Goal: Task Accomplishment & Management: Manage account settings

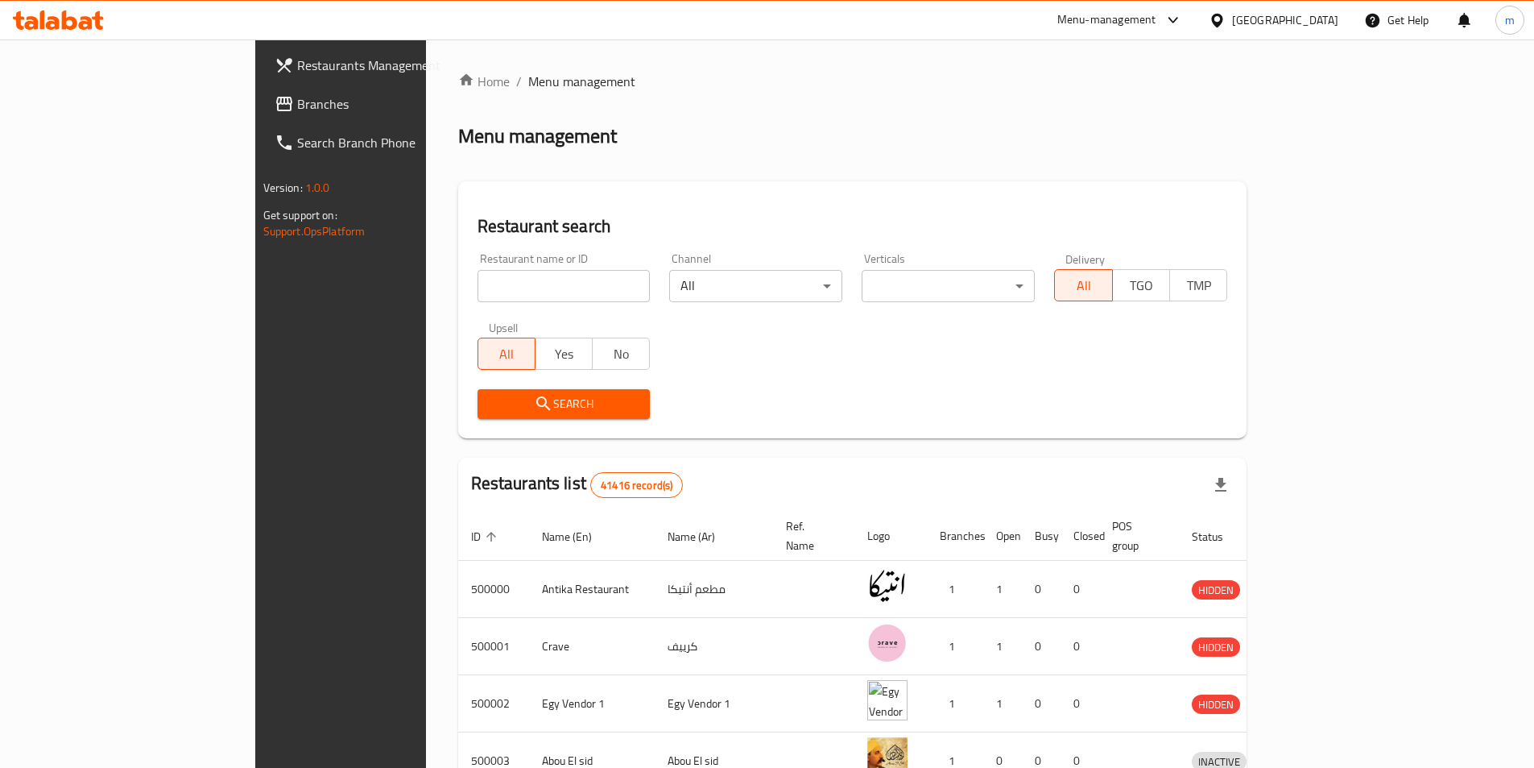
click at [1337, 12] on div "Egypt" at bounding box center [1285, 20] width 106 height 18
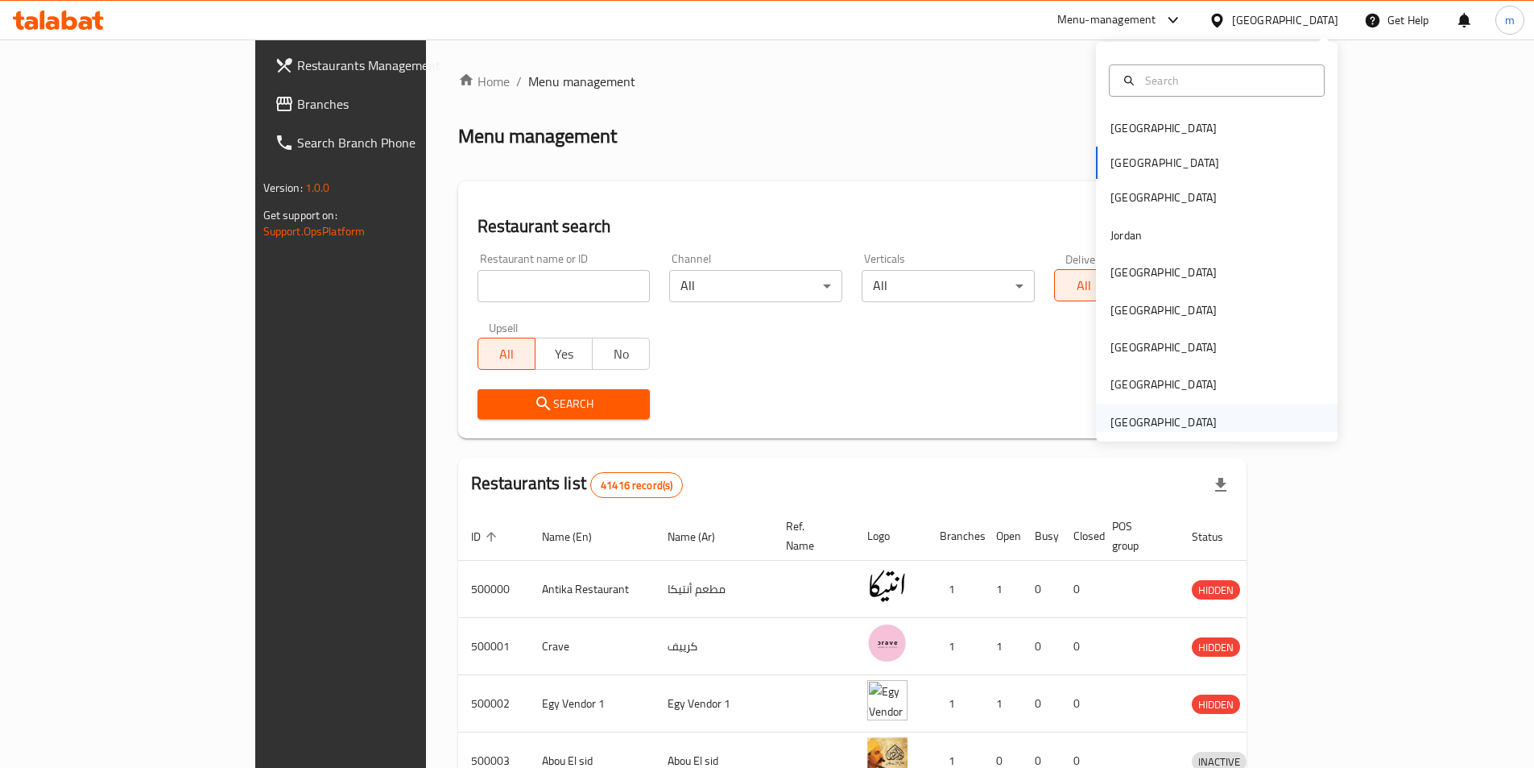
click at [1141, 419] on div "[GEOGRAPHIC_DATA]" at bounding box center [1164, 422] width 106 height 18
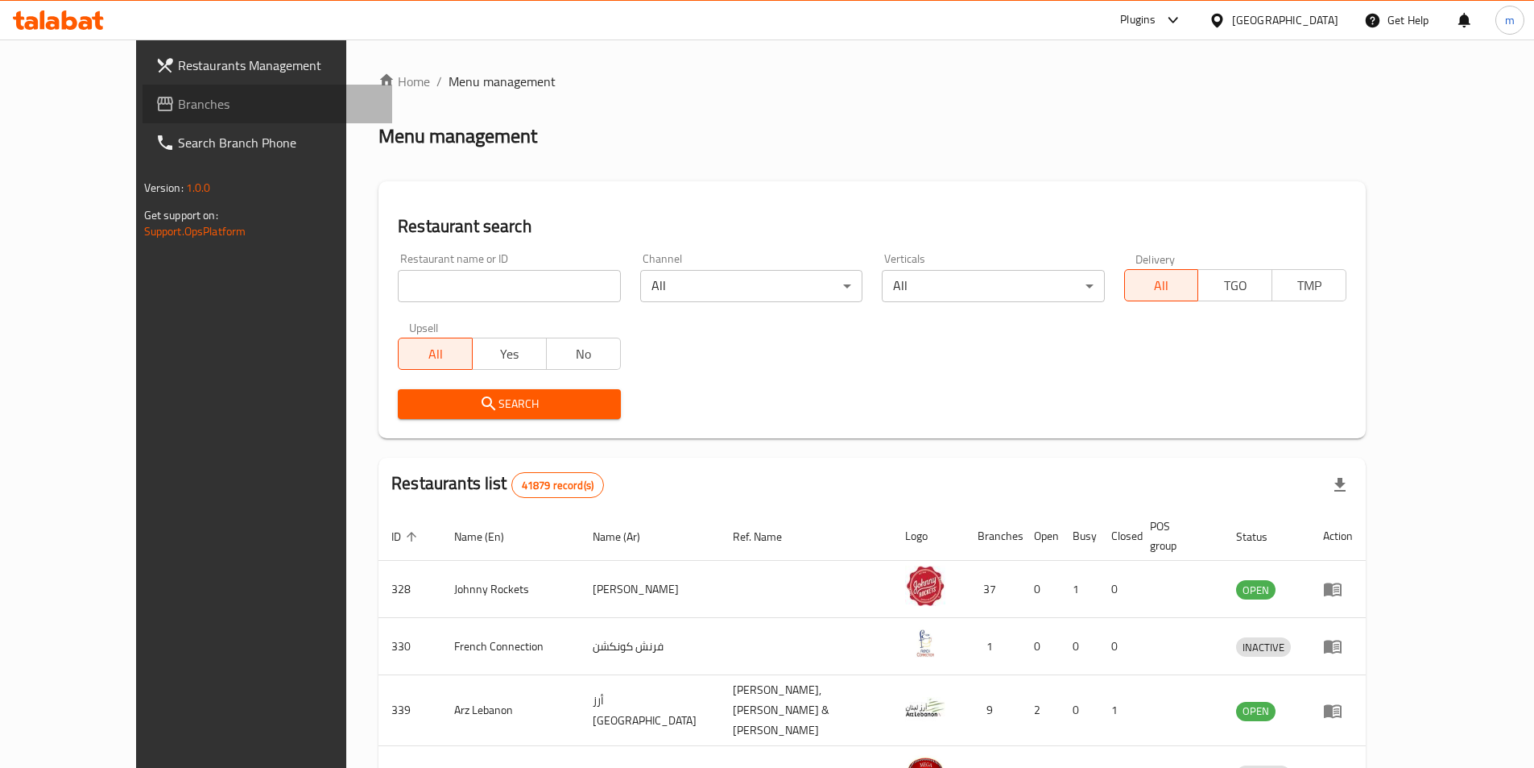
click at [178, 98] on span "Branches" at bounding box center [278, 103] width 201 height 19
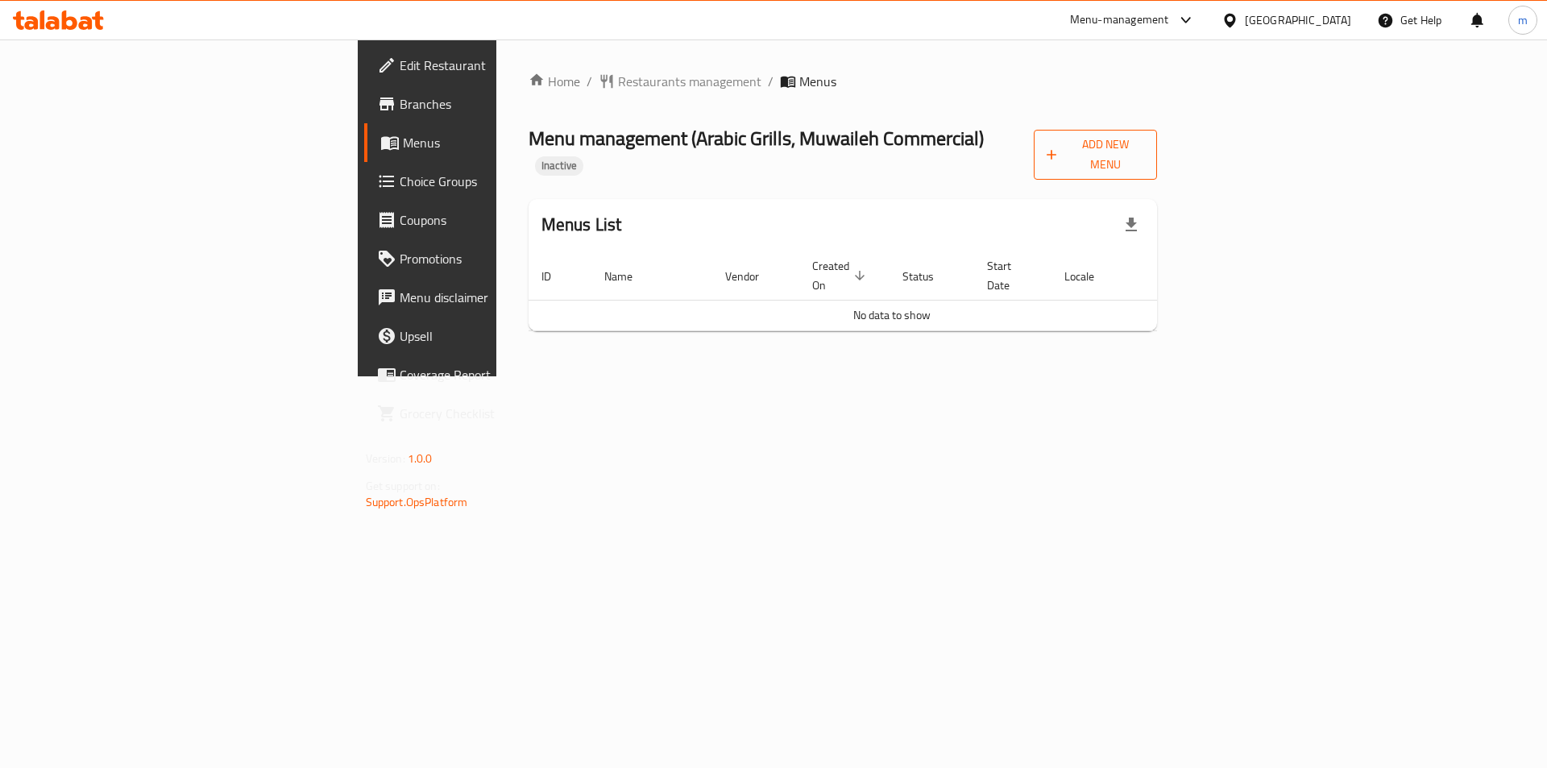
click at [1145, 149] on span "Add New Menu" at bounding box center [1095, 155] width 98 height 40
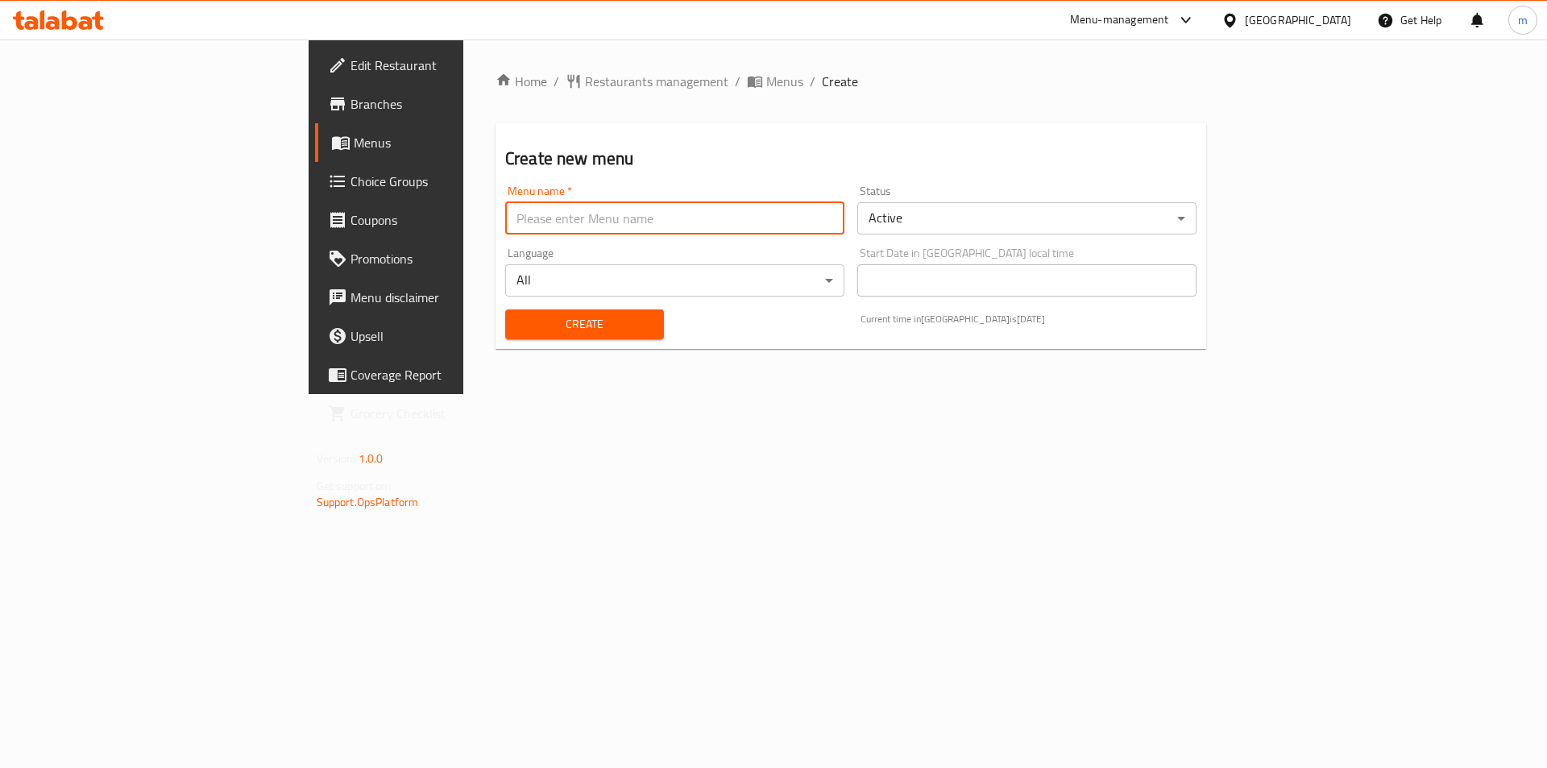
click at [677, 230] on input "text" at bounding box center [674, 218] width 339 height 32
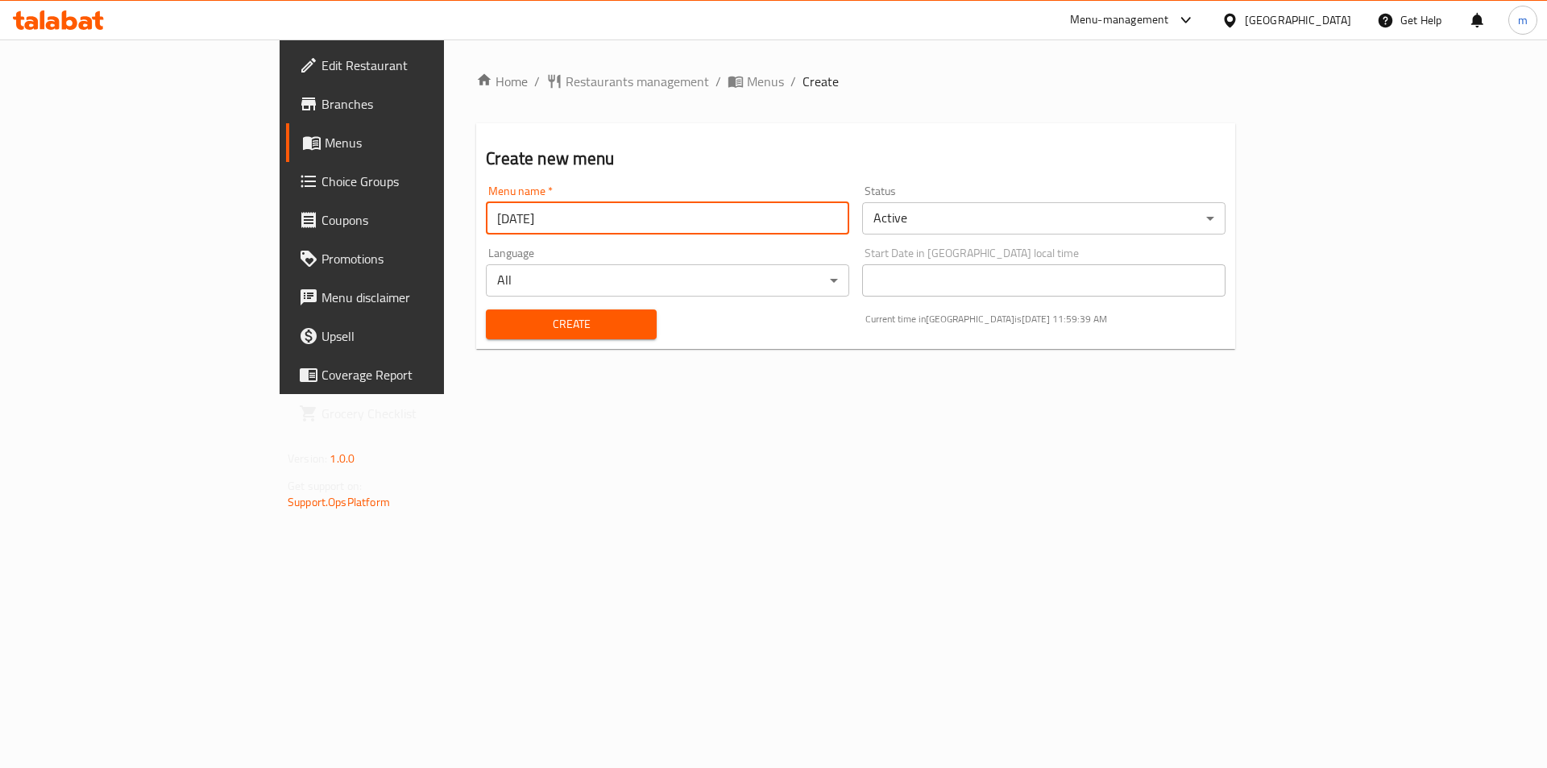
type input "[DATE]"
click at [486, 309] on button "Create" at bounding box center [571, 324] width 170 height 30
click at [747, 81] on span "Menus" at bounding box center [765, 81] width 37 height 19
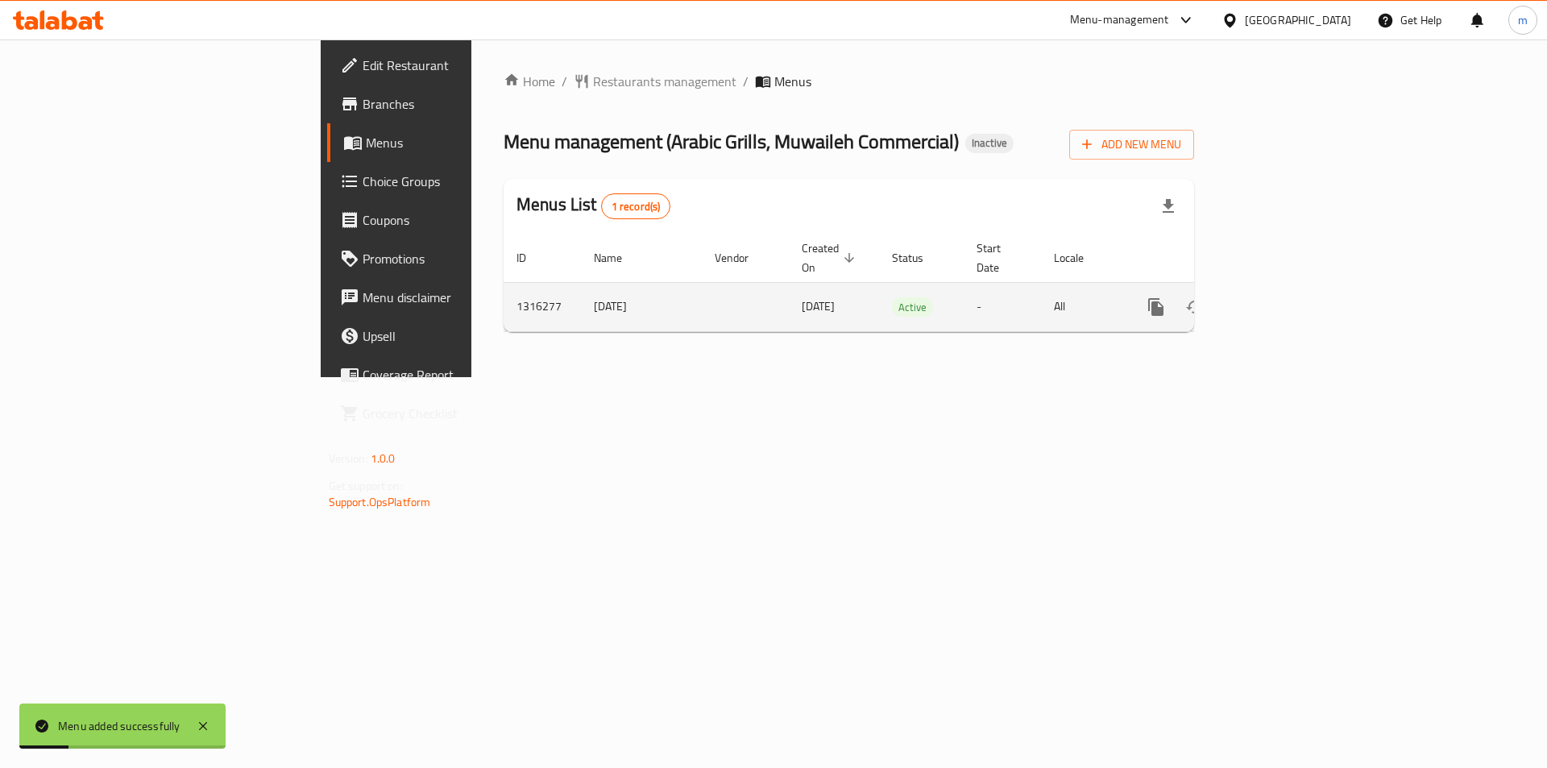
click at [1291, 293] on link "enhanced table" at bounding box center [1272, 307] width 39 height 39
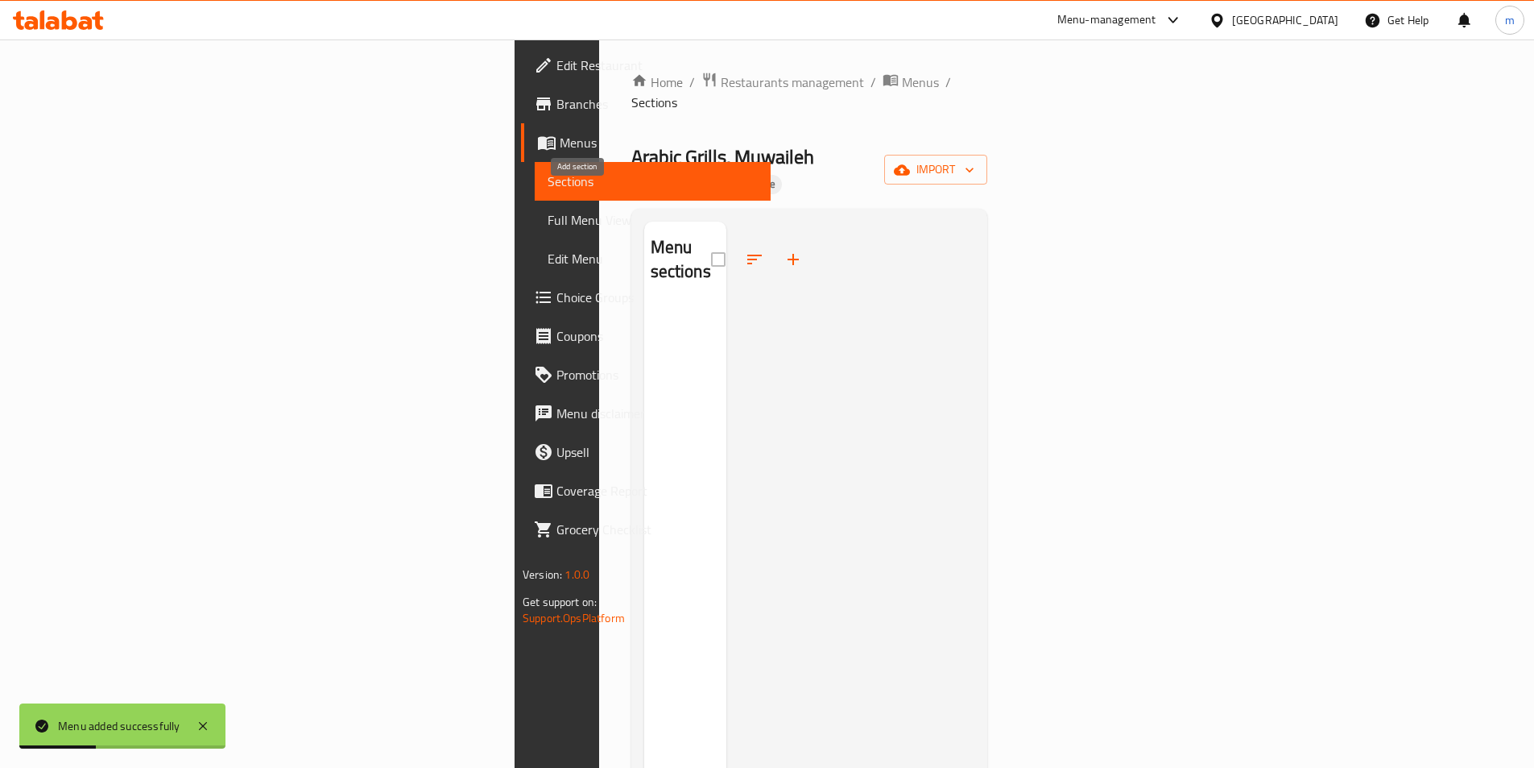
click at [784, 250] on icon "button" at bounding box center [793, 259] width 19 height 19
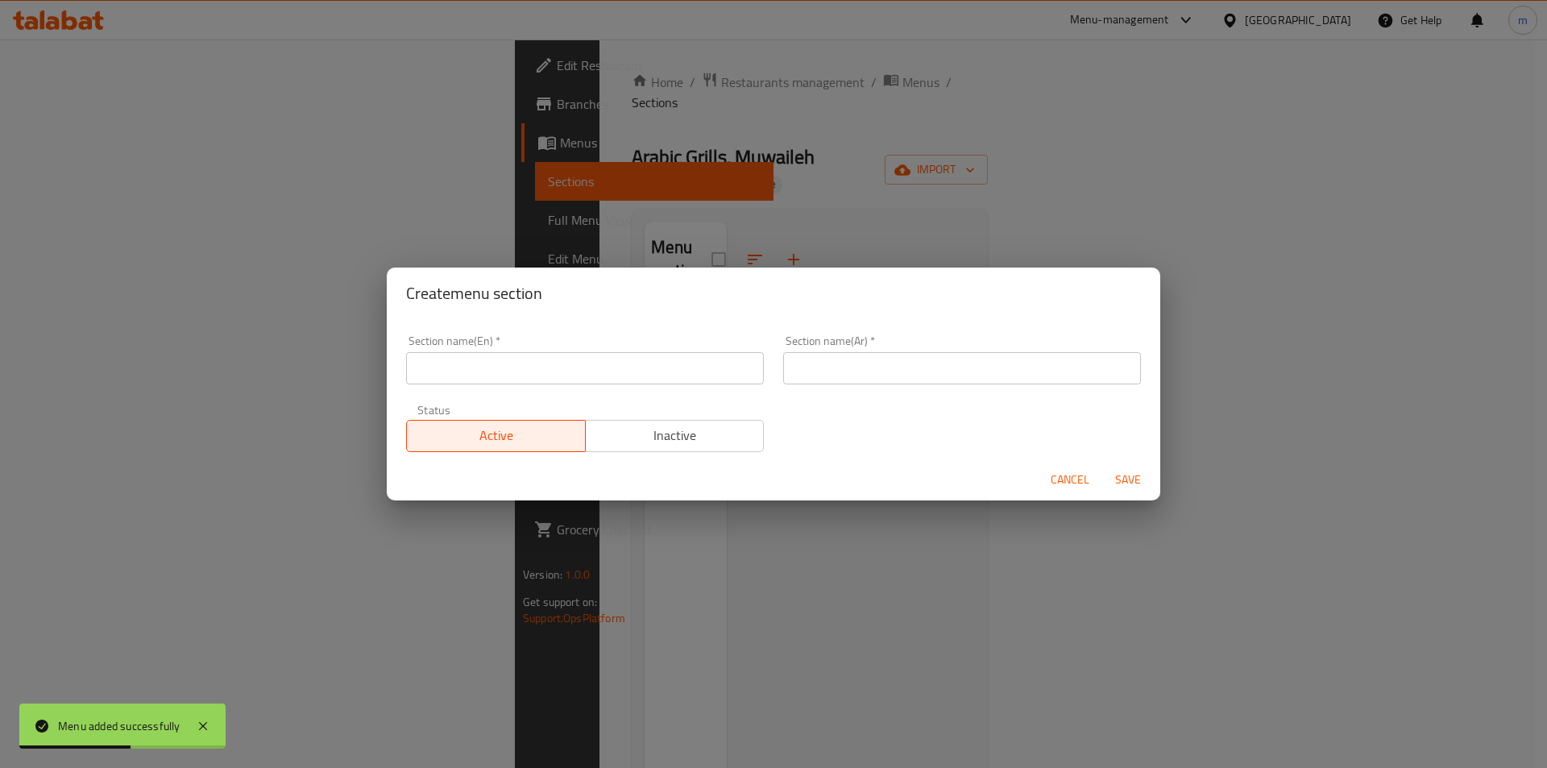
click at [817, 226] on div "Create menu section Section name(En)   * Section name(En) * Section name(Ar)   …" at bounding box center [773, 384] width 1547 height 768
click at [1080, 478] on span "Cancel" at bounding box center [1069, 480] width 39 height 20
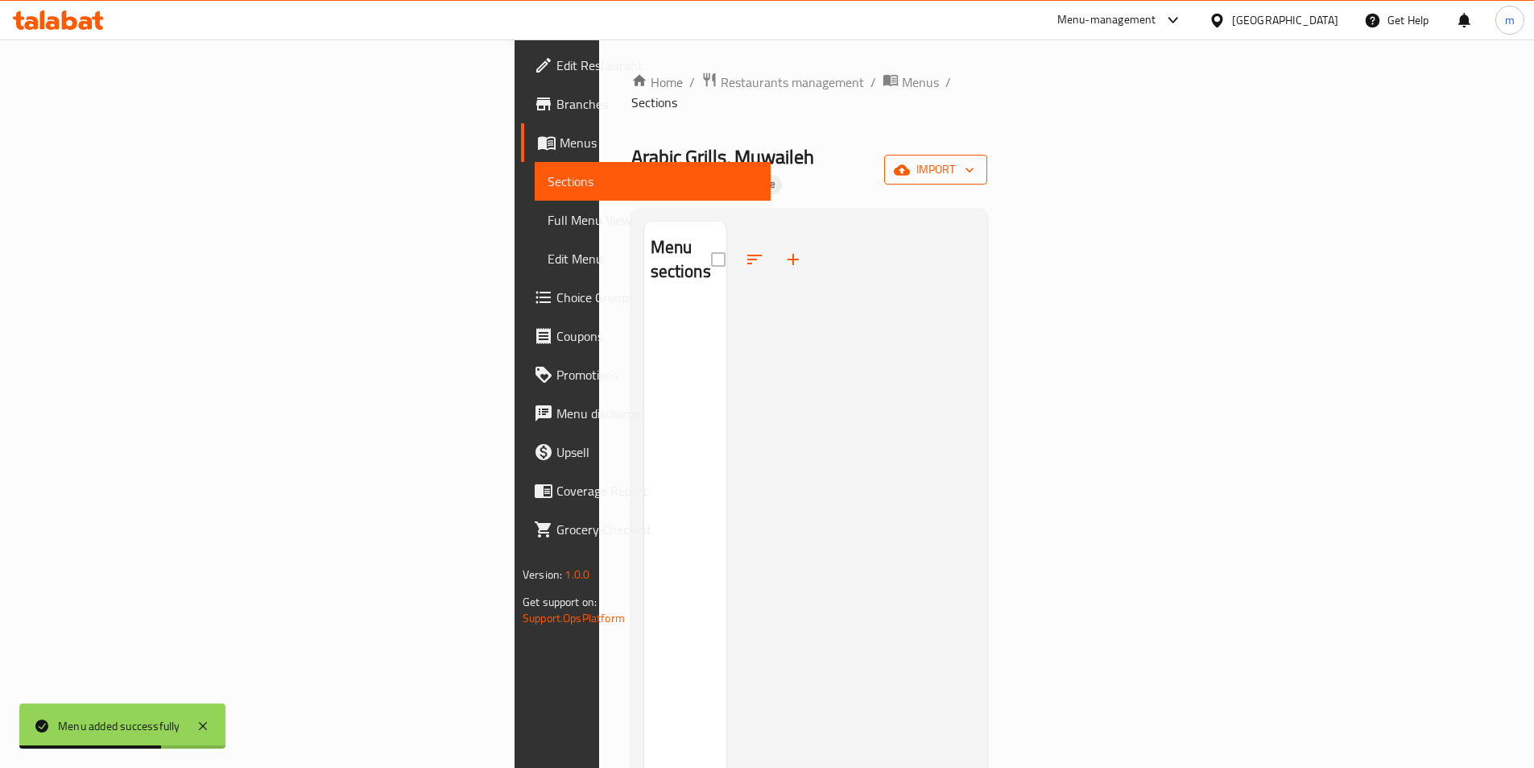
click at [975, 159] on span "import" at bounding box center [935, 169] width 77 height 20
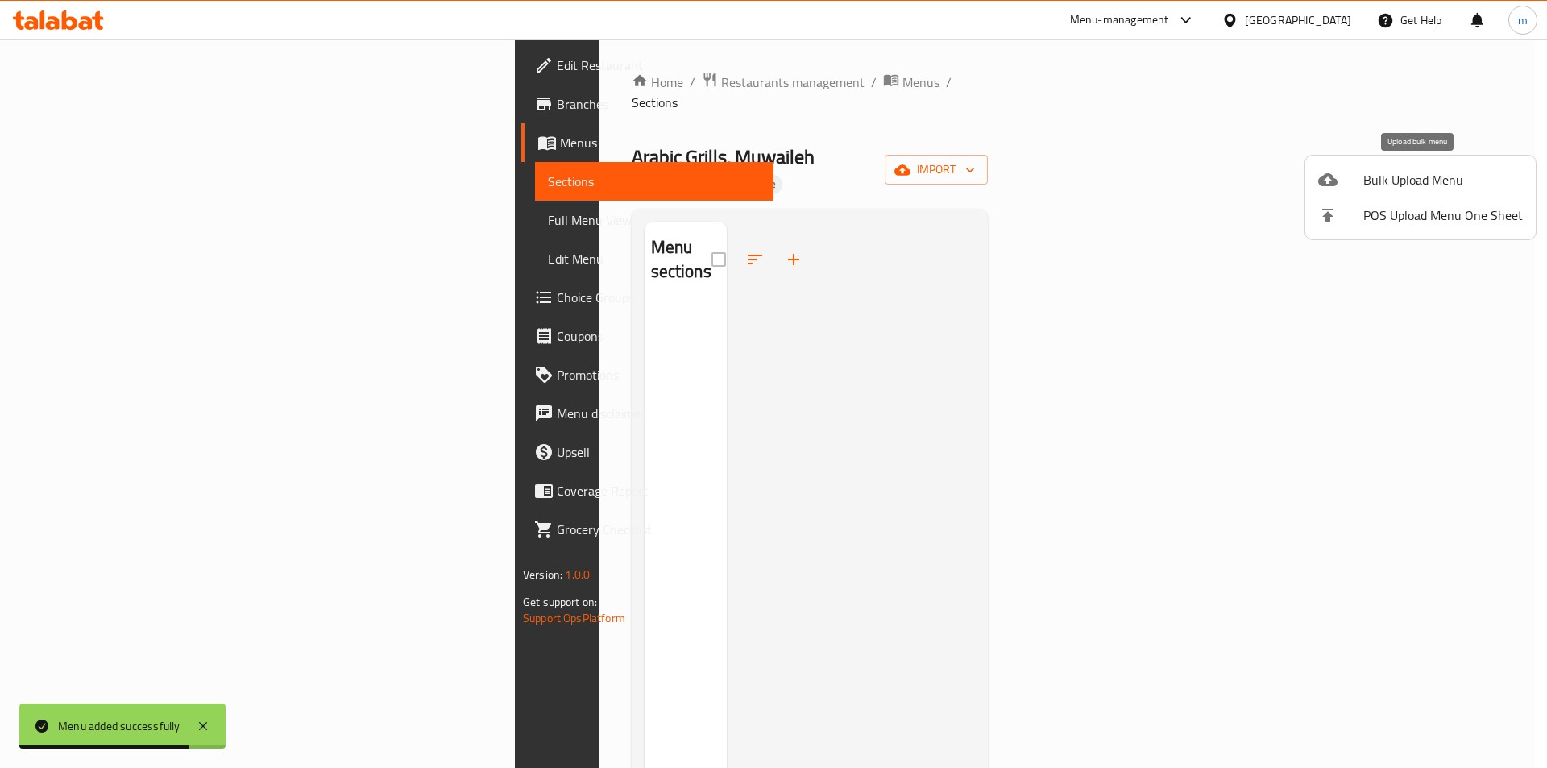
click at [1385, 189] on span "Bulk Upload Menu" at bounding box center [1442, 179] width 159 height 19
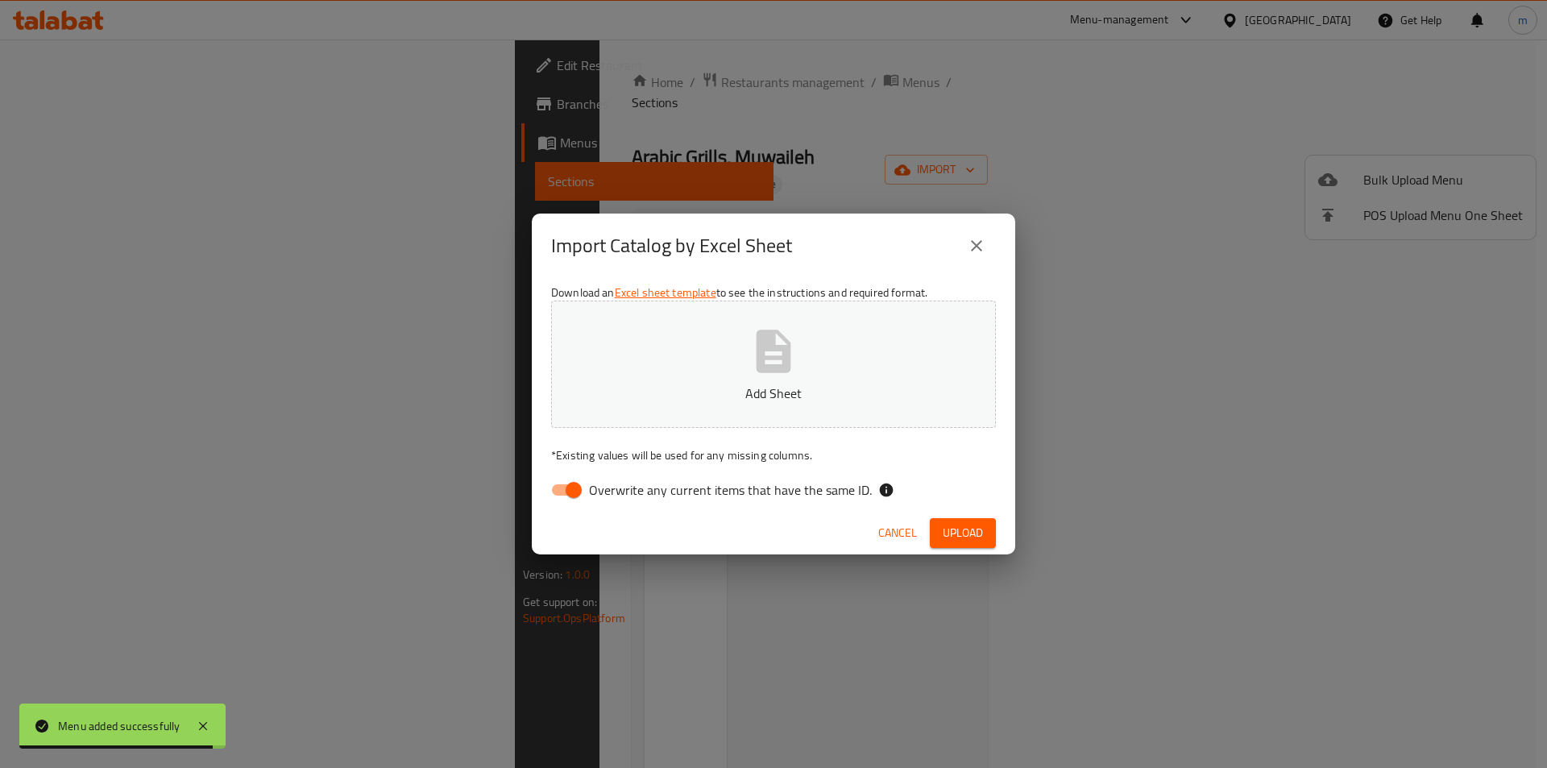
click at [670, 495] on span "Overwrite any current items that have the same ID." at bounding box center [730, 489] width 283 height 19
click at [619, 495] on input "Overwrite any current items that have the same ID." at bounding box center [574, 489] width 92 height 31
checkbox input "false"
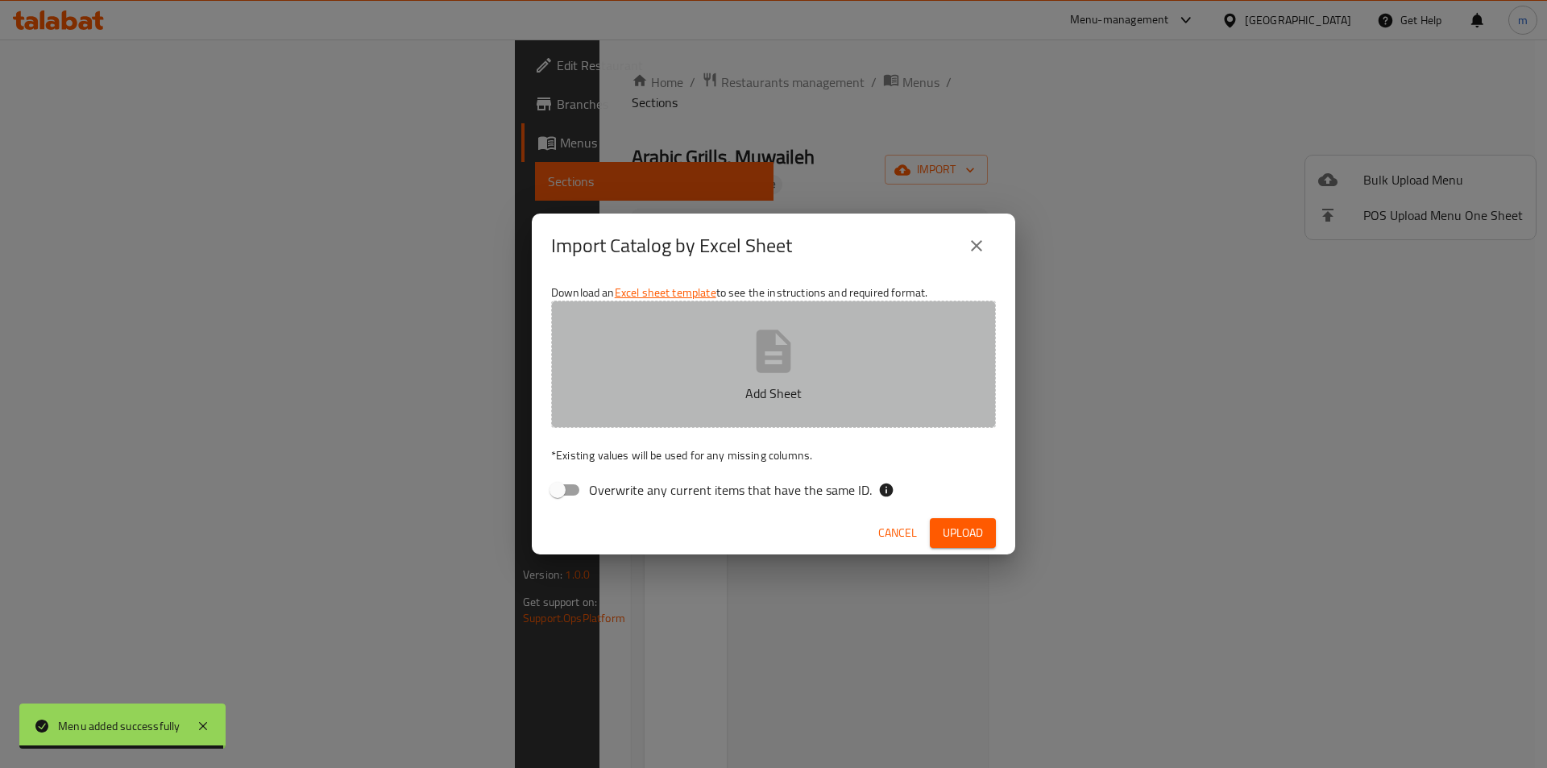
click at [756, 366] on icon "button" at bounding box center [773, 350] width 35 height 43
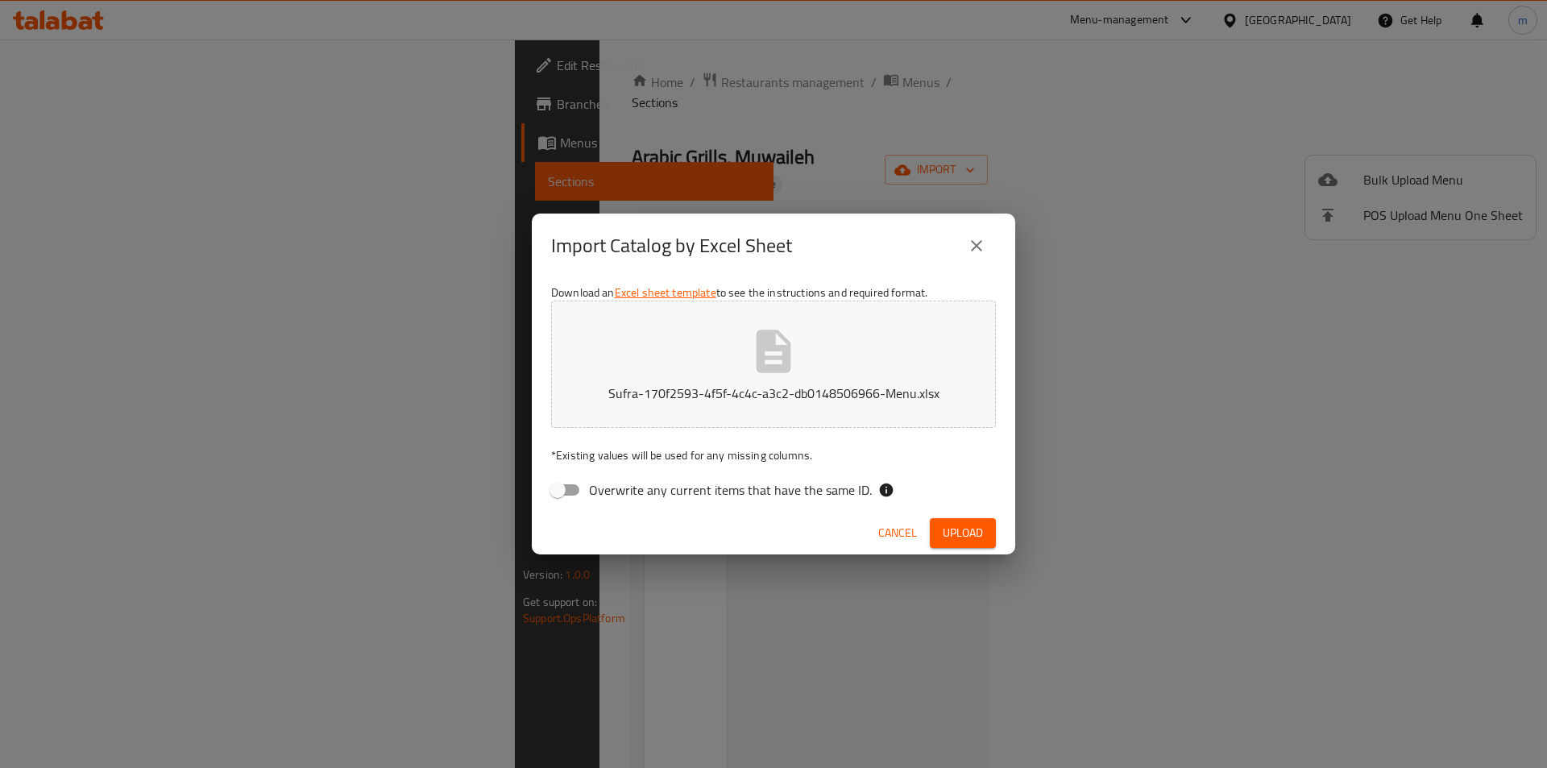
click at [973, 538] on span "Upload" at bounding box center [962, 533] width 40 height 20
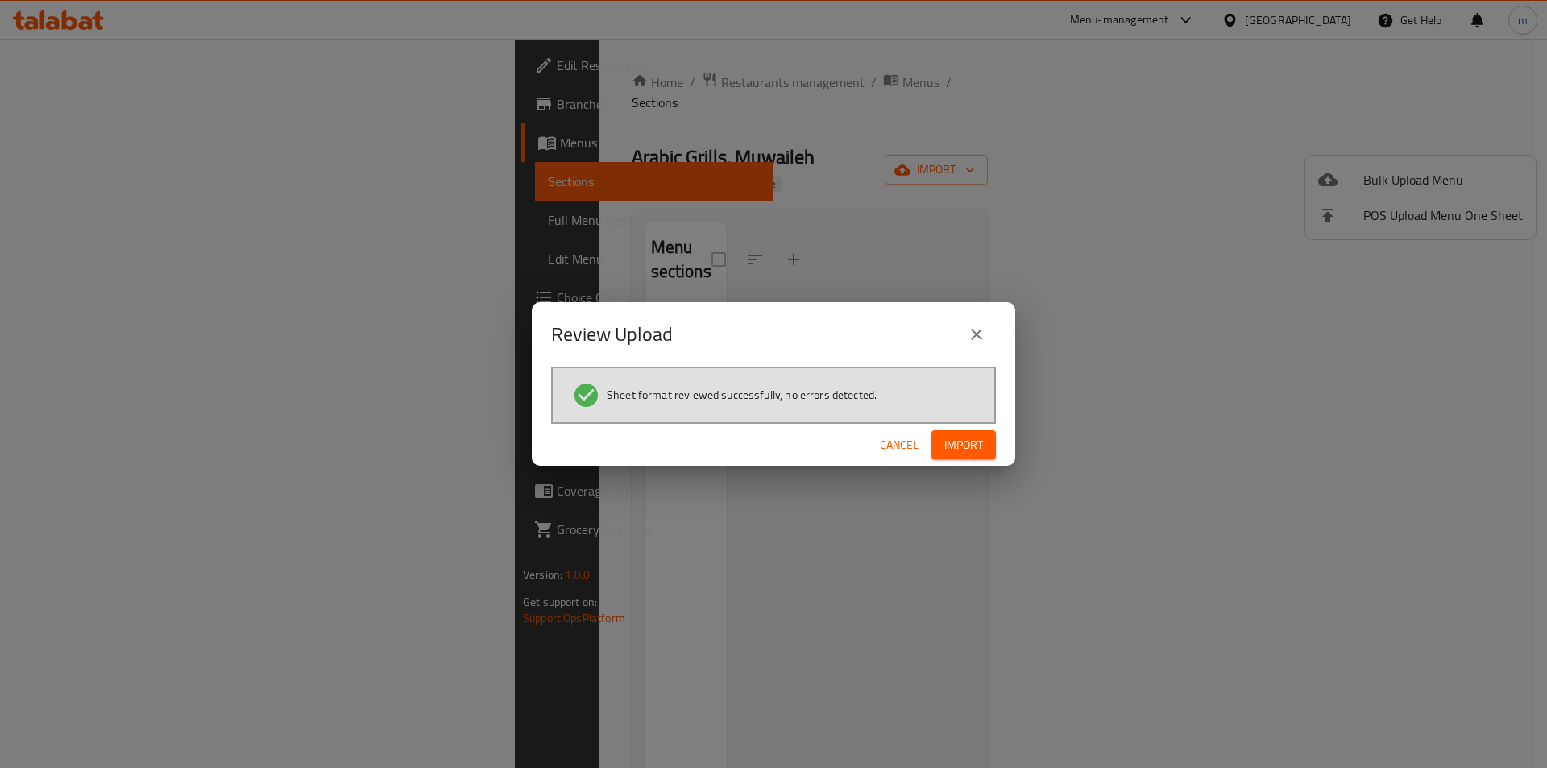
click at [984, 457] on button "Import" at bounding box center [963, 445] width 64 height 30
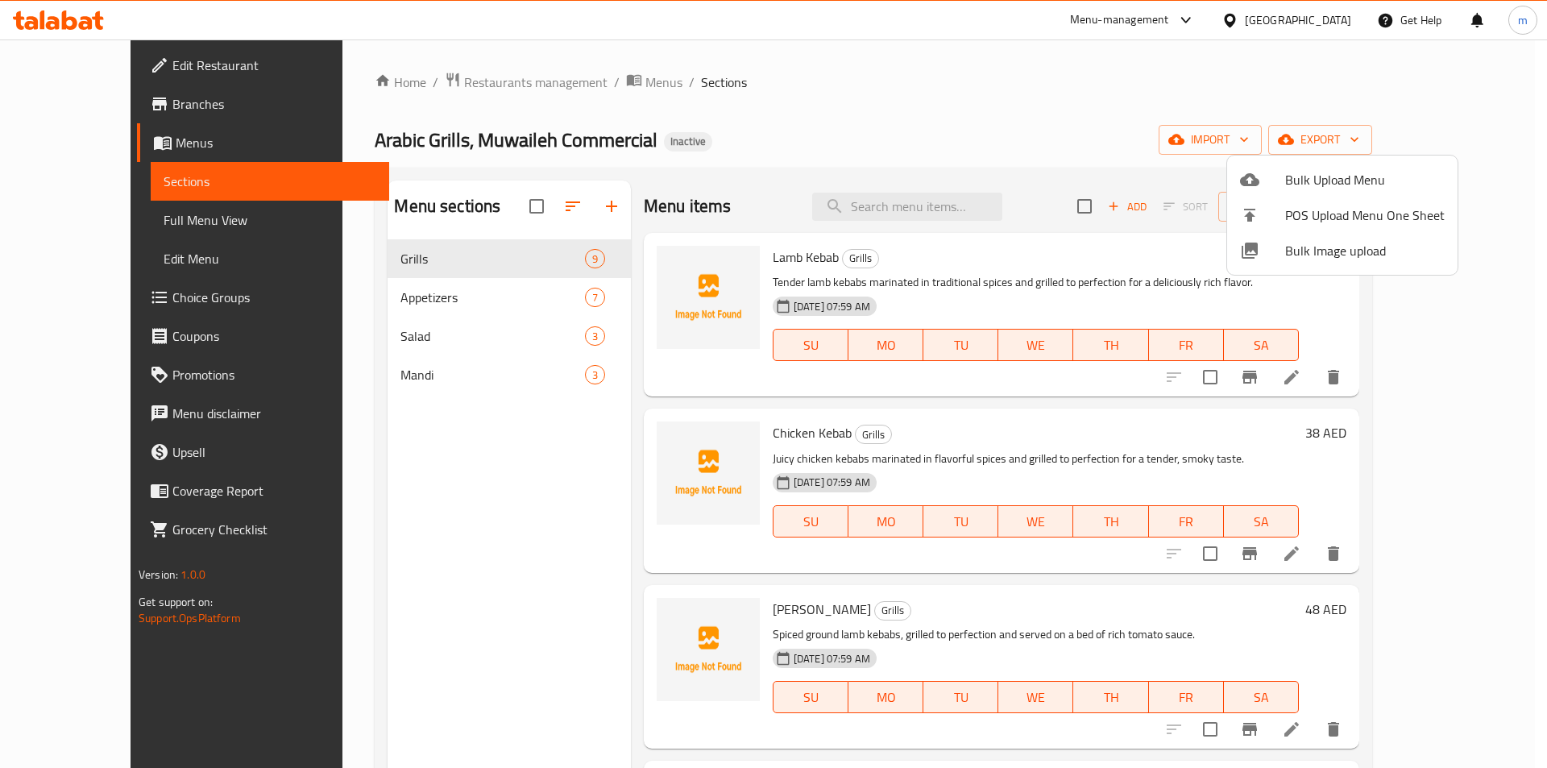
click at [889, 97] on div at bounding box center [773, 384] width 1547 height 768
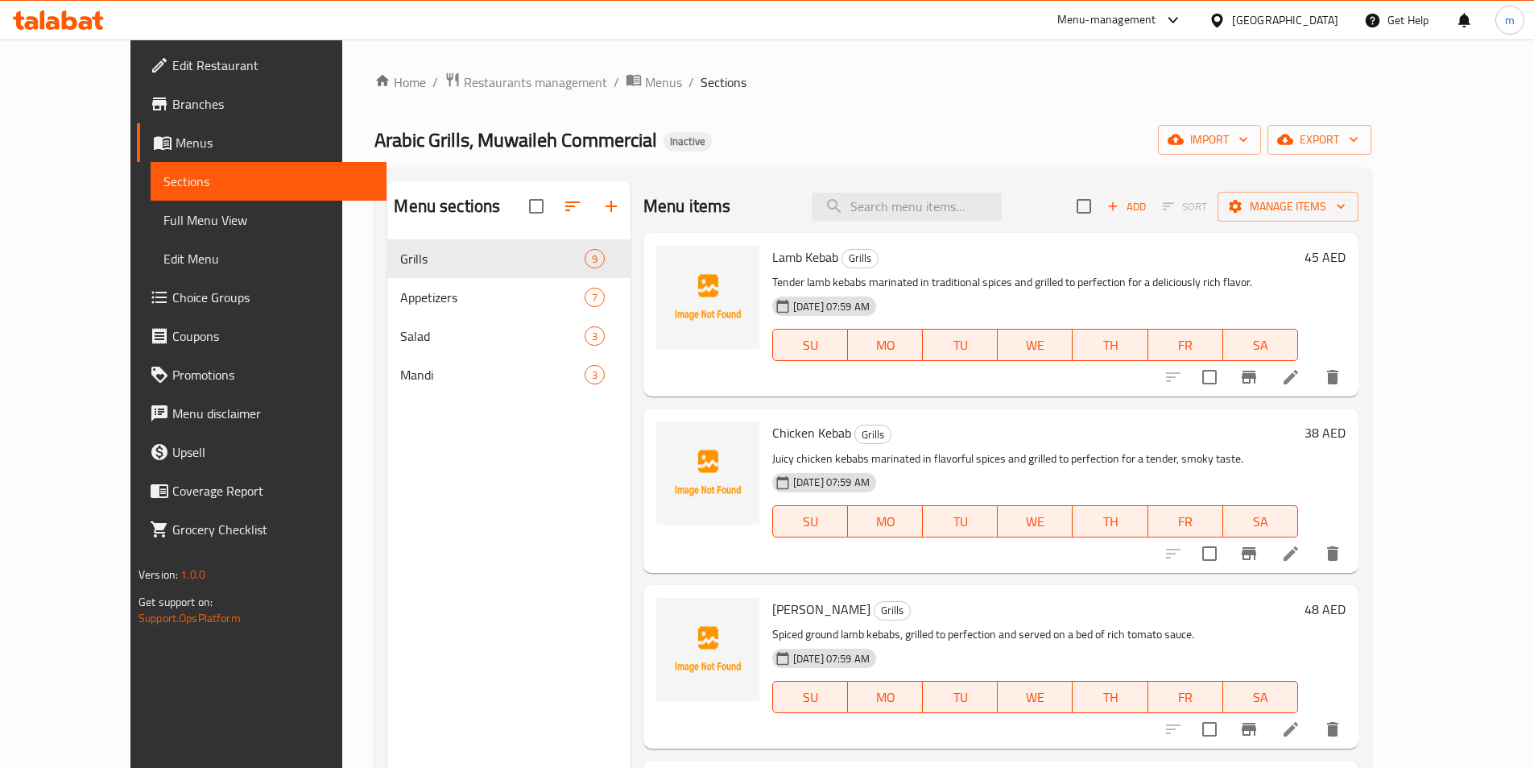
click at [172, 64] on span "Edit Restaurant" at bounding box center [272, 65] width 201 height 19
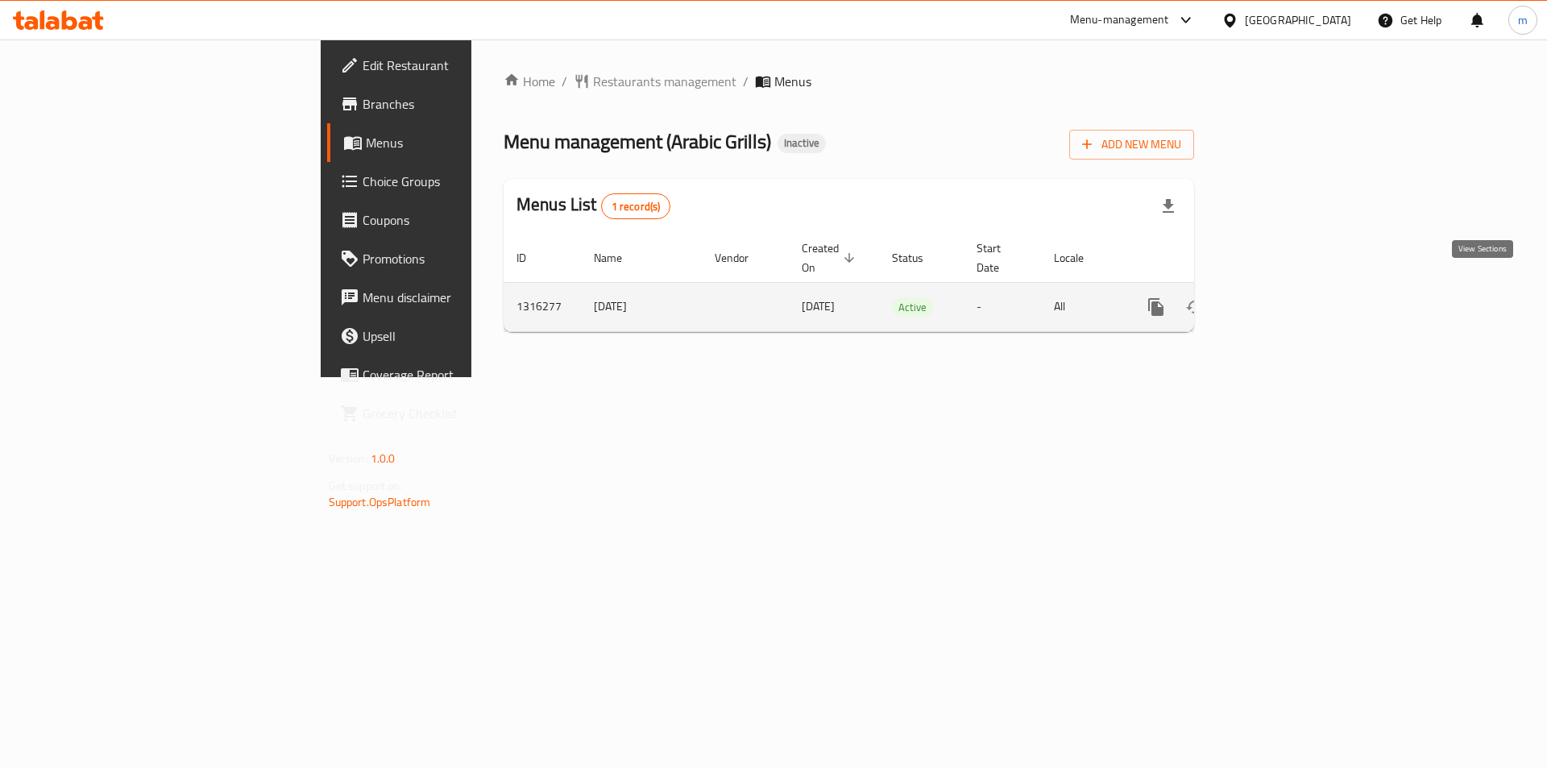
click at [1282, 297] on icon "enhanced table" at bounding box center [1271, 306] width 19 height 19
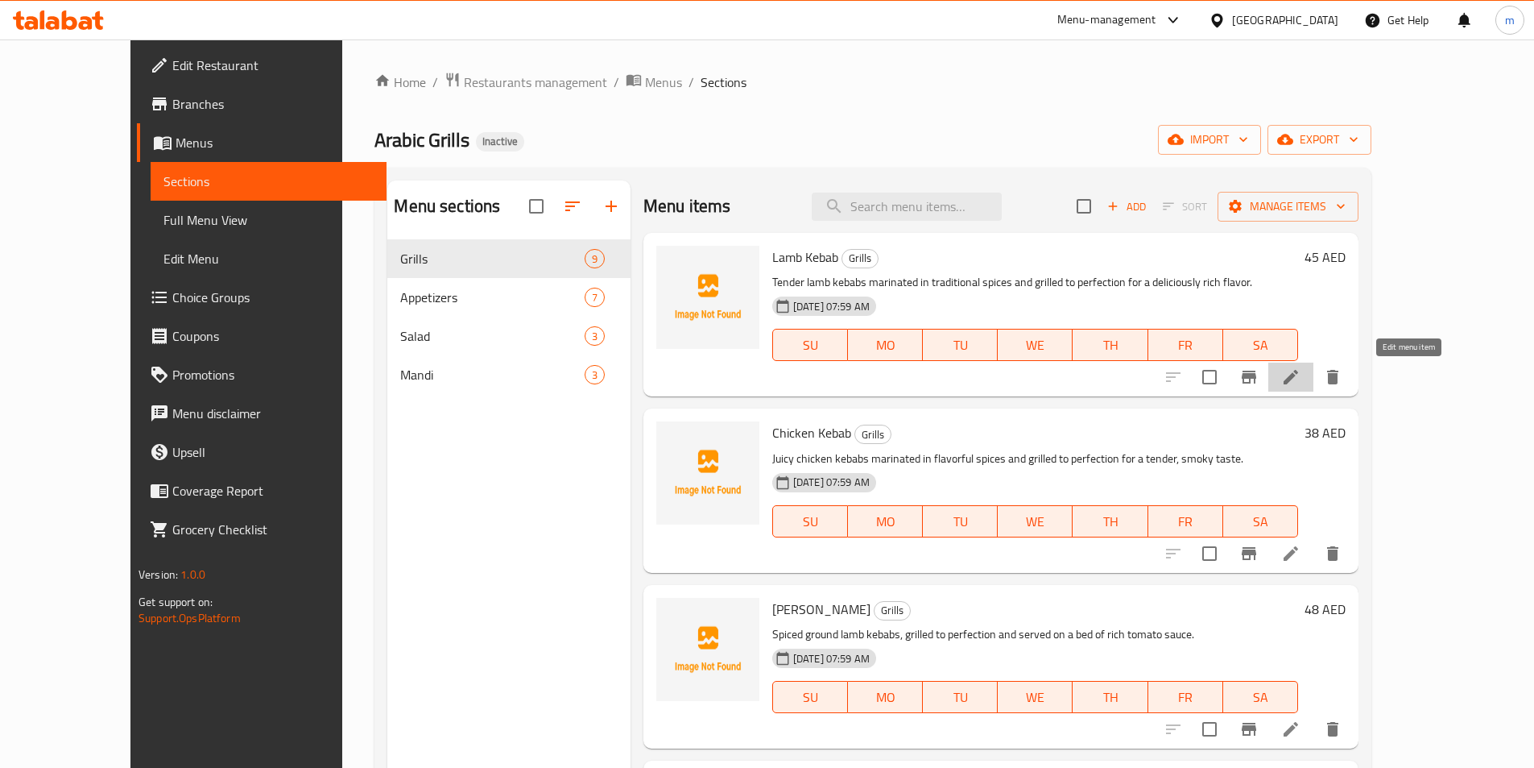
click at [1301, 383] on icon at bounding box center [1291, 376] width 19 height 19
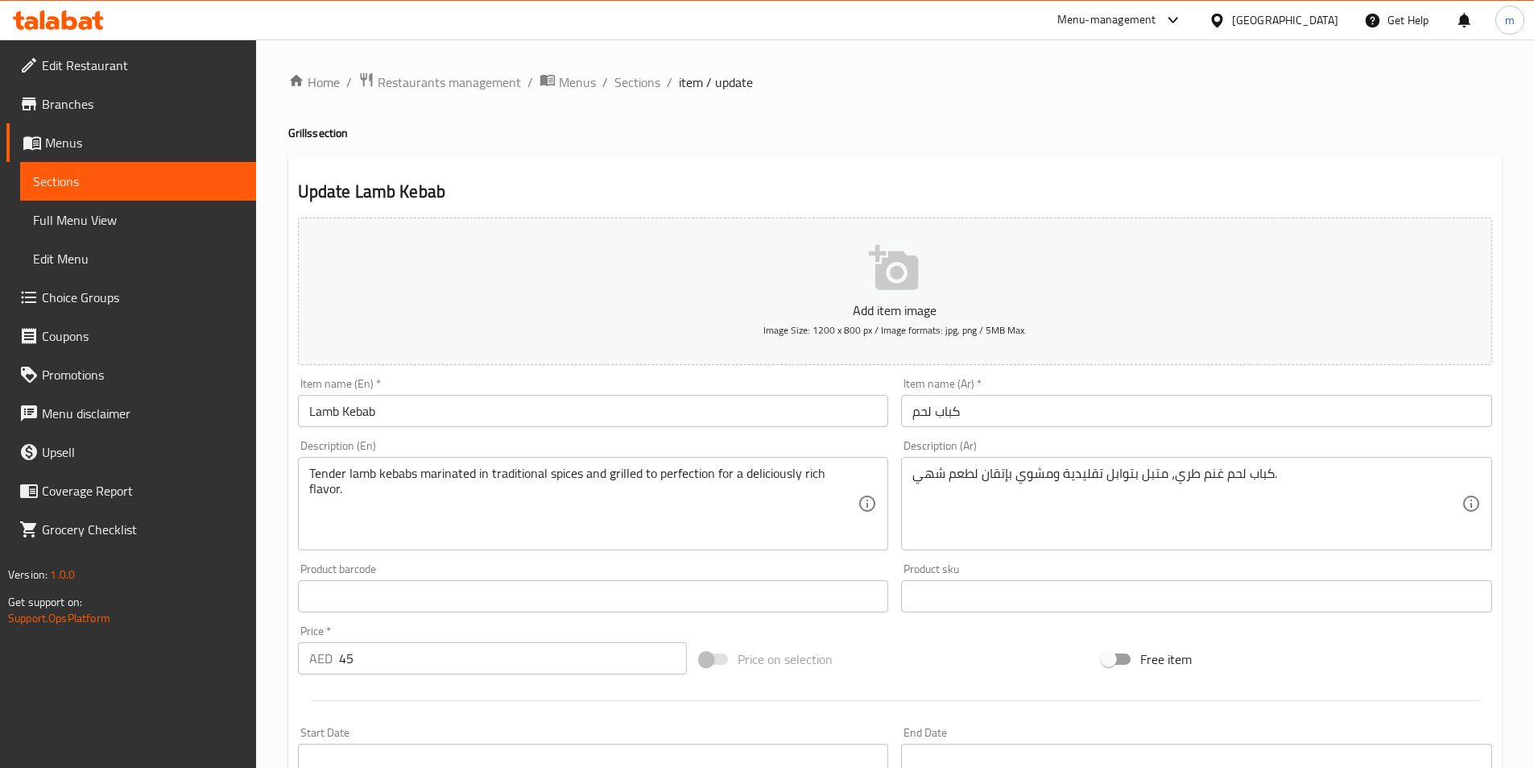
click at [1124, 397] on input "كباب لحم" at bounding box center [1196, 411] width 591 height 32
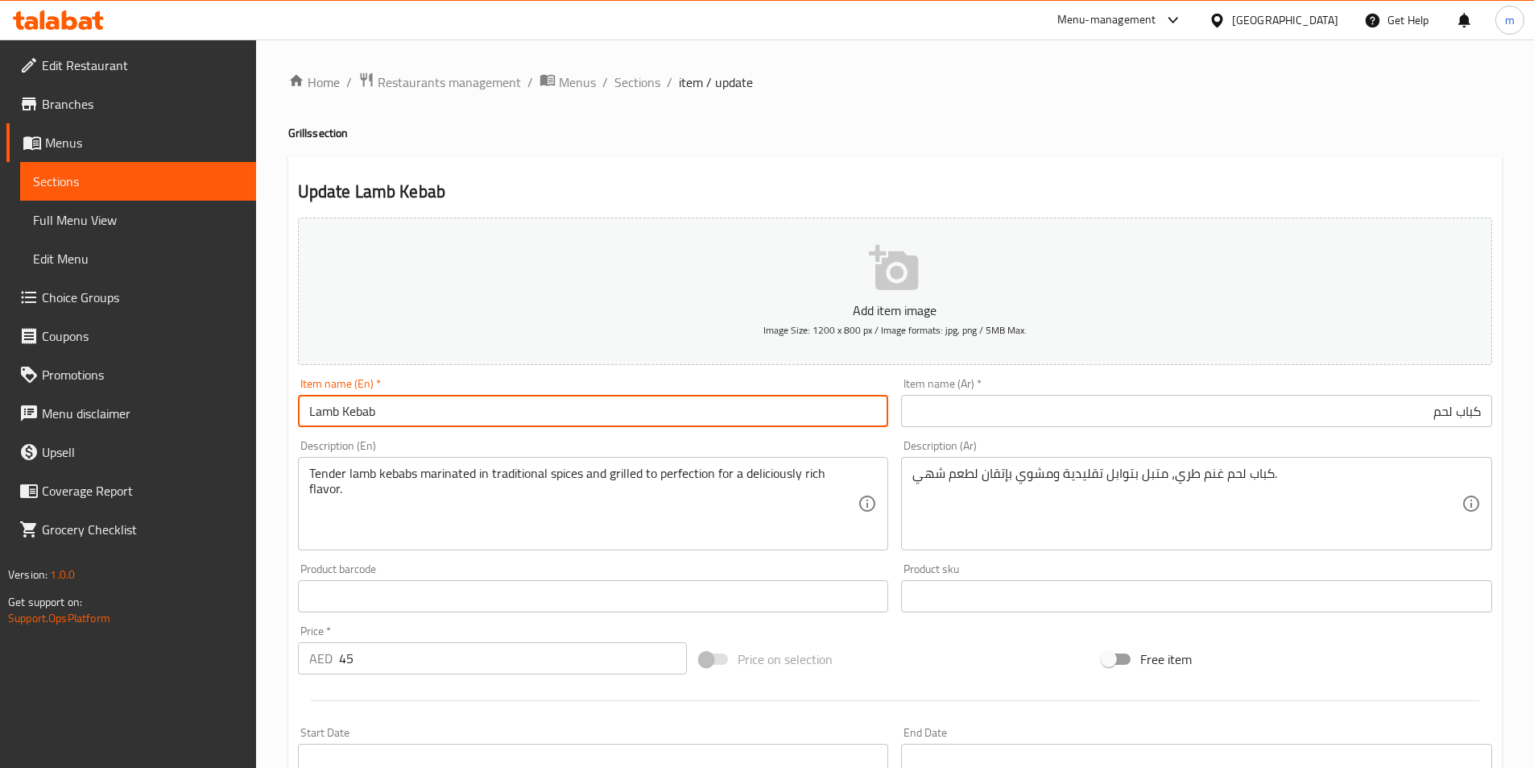
click at [445, 411] on input "Lamb Kebab" at bounding box center [593, 411] width 591 height 32
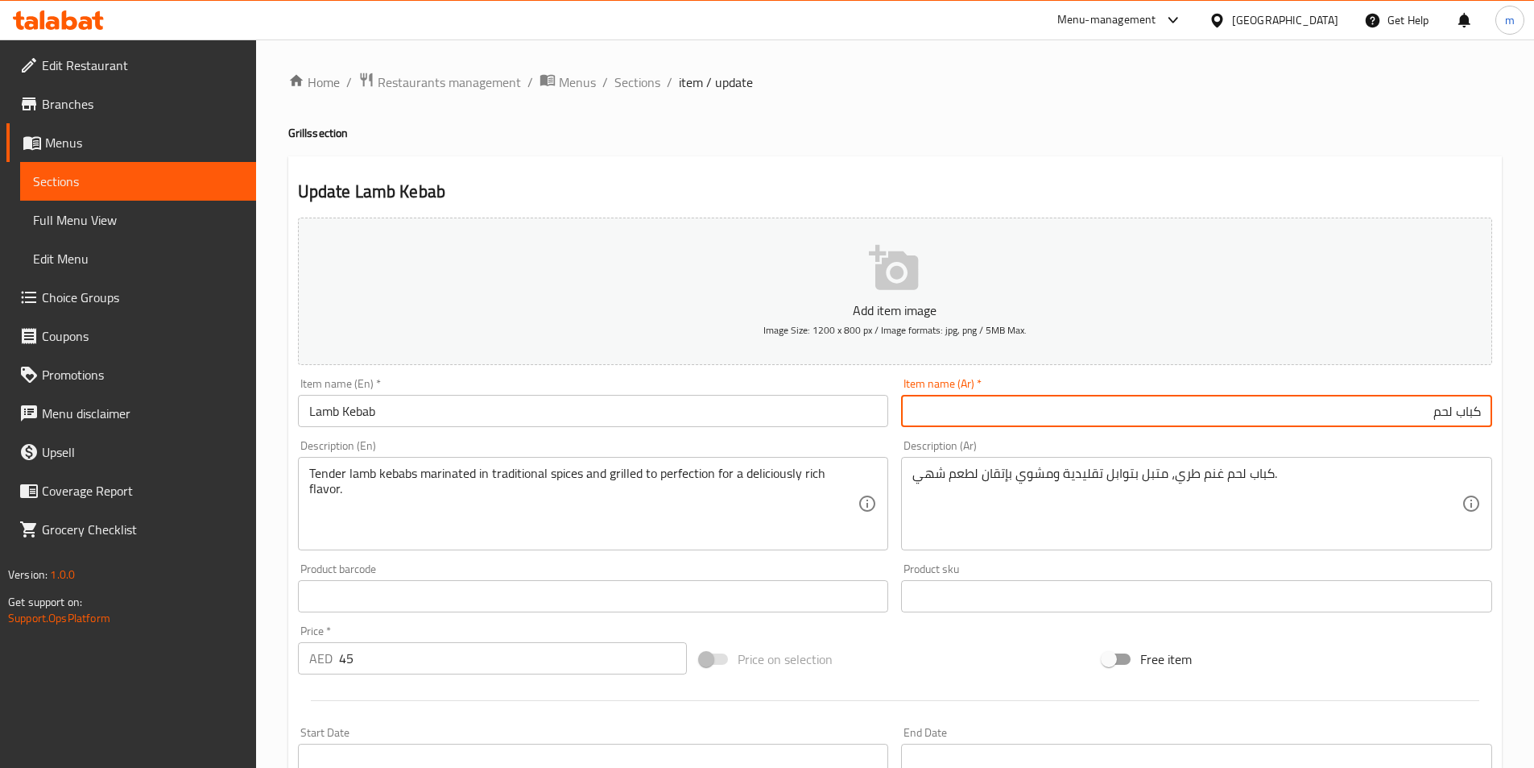
drag, startPoint x: 1428, startPoint y: 404, endPoint x: 1453, endPoint y: 420, distance: 29.7
click at [1453, 420] on input "كباب لحم" at bounding box center [1196, 411] width 591 height 32
drag, startPoint x: 1427, startPoint y: 415, endPoint x: 1456, endPoint y: 407, distance: 30.1
click at [1456, 407] on input "كباب ضأن" at bounding box center [1196, 411] width 591 height 32
type input "كبابغنم"
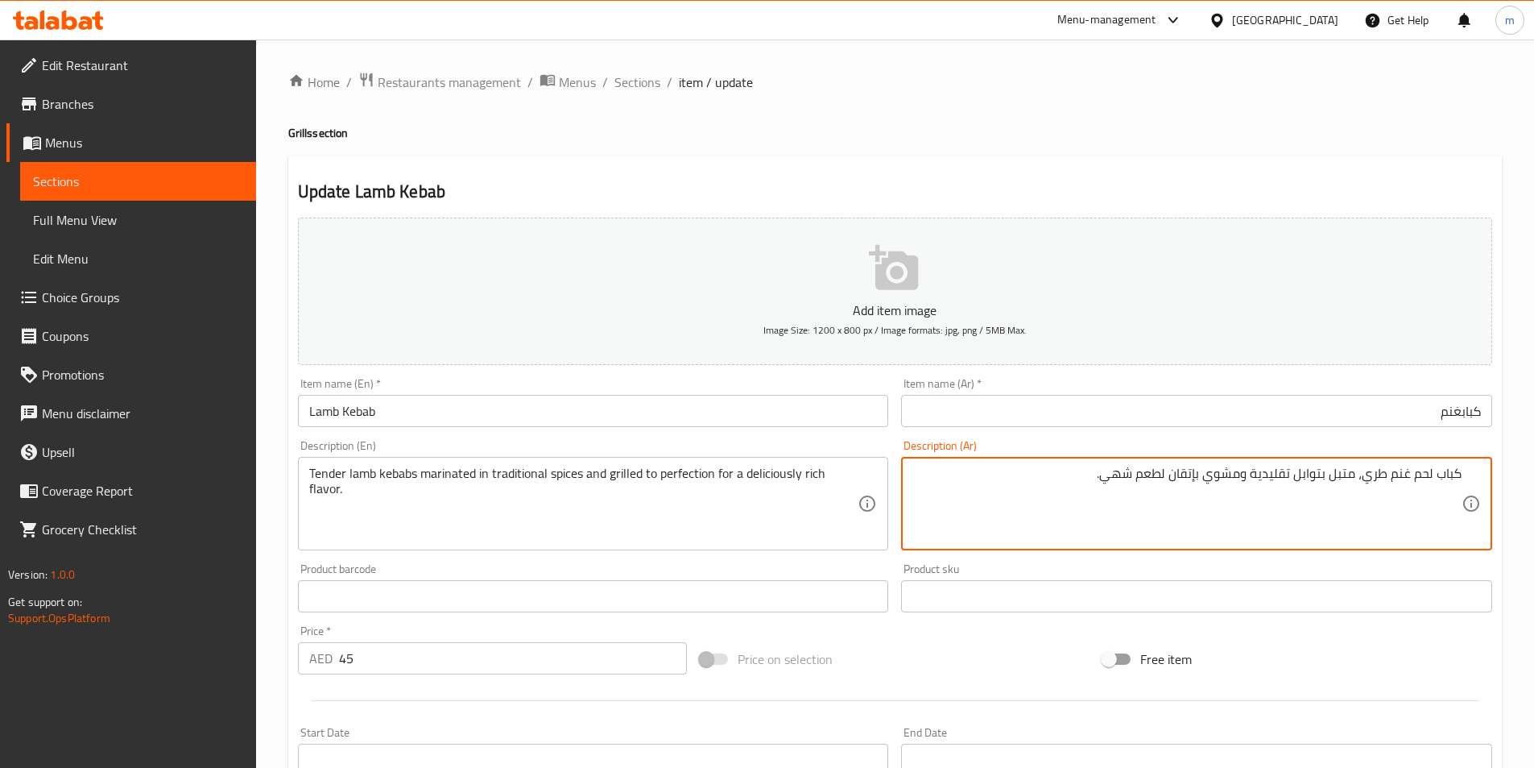
drag, startPoint x: 1414, startPoint y: 474, endPoint x: 1435, endPoint y: 483, distance: 23.1
click at [1382, 469] on textarea "كباب غنم طري، متبل بتوابل تقليدية ومشوي بإتقان لطعم شهي." at bounding box center [1187, 504] width 549 height 77
click at [1166, 470] on textarea "كباب غنم طري متبل بتوابل تقليدية ومشوي بإتقان لطعم شهي." at bounding box center [1187, 504] width 549 height 77
type textarea "كباب غنم طري متبل بتوابل تقليدية ومشوي بإتقان لطعم غني شهي."
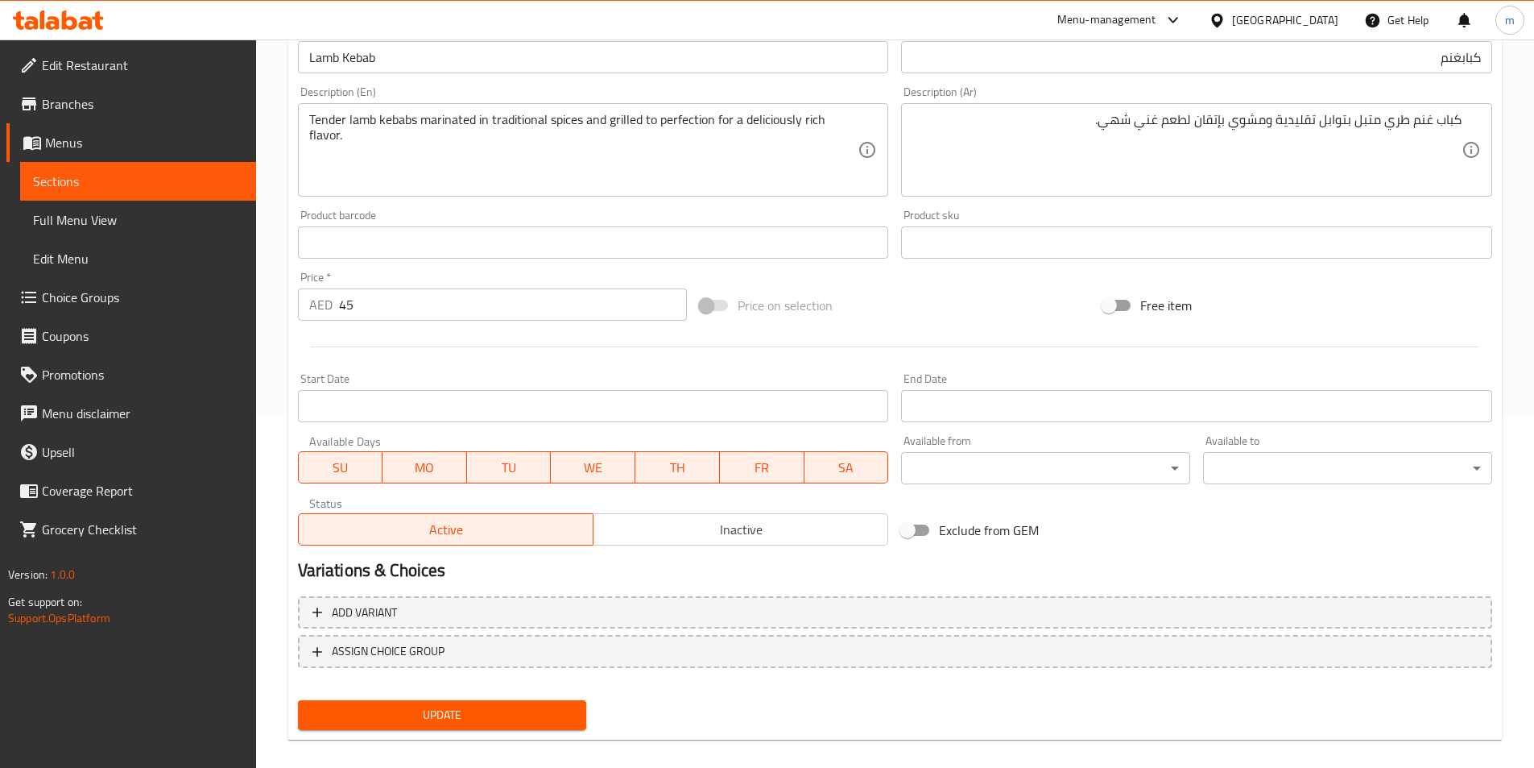
scroll to position [371, 0]
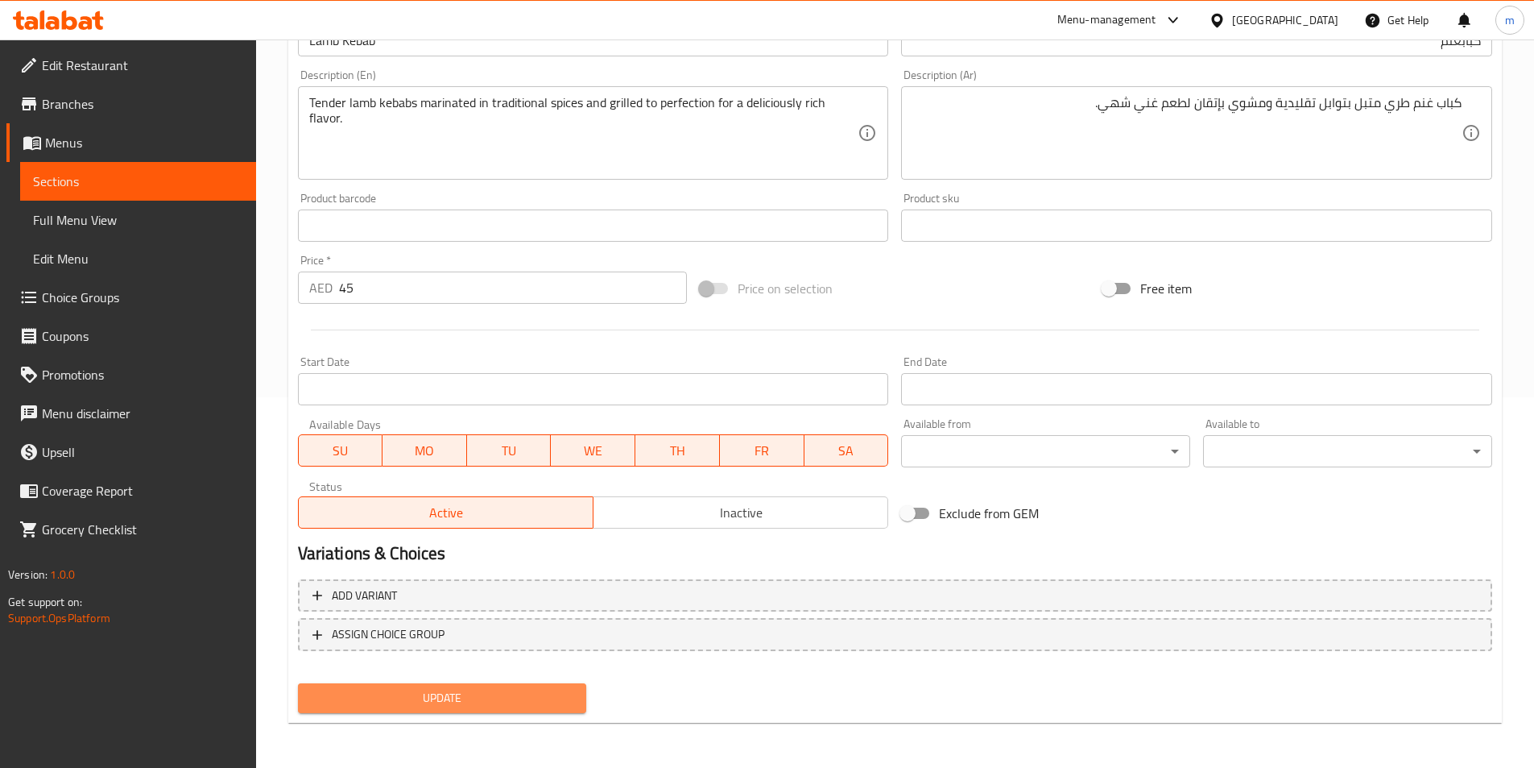
click at [464, 706] on span "Update" at bounding box center [442, 698] width 263 height 20
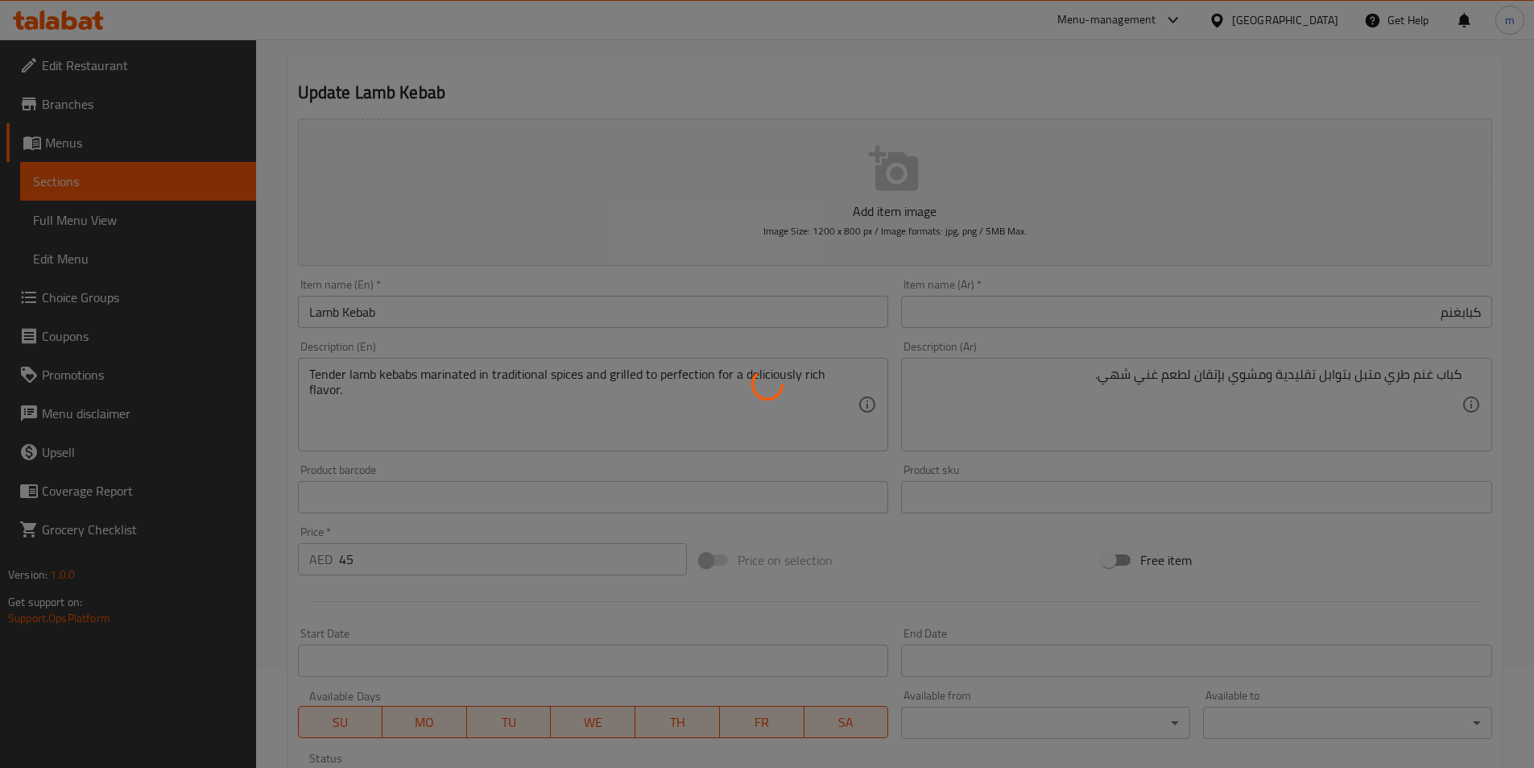
scroll to position [0, 0]
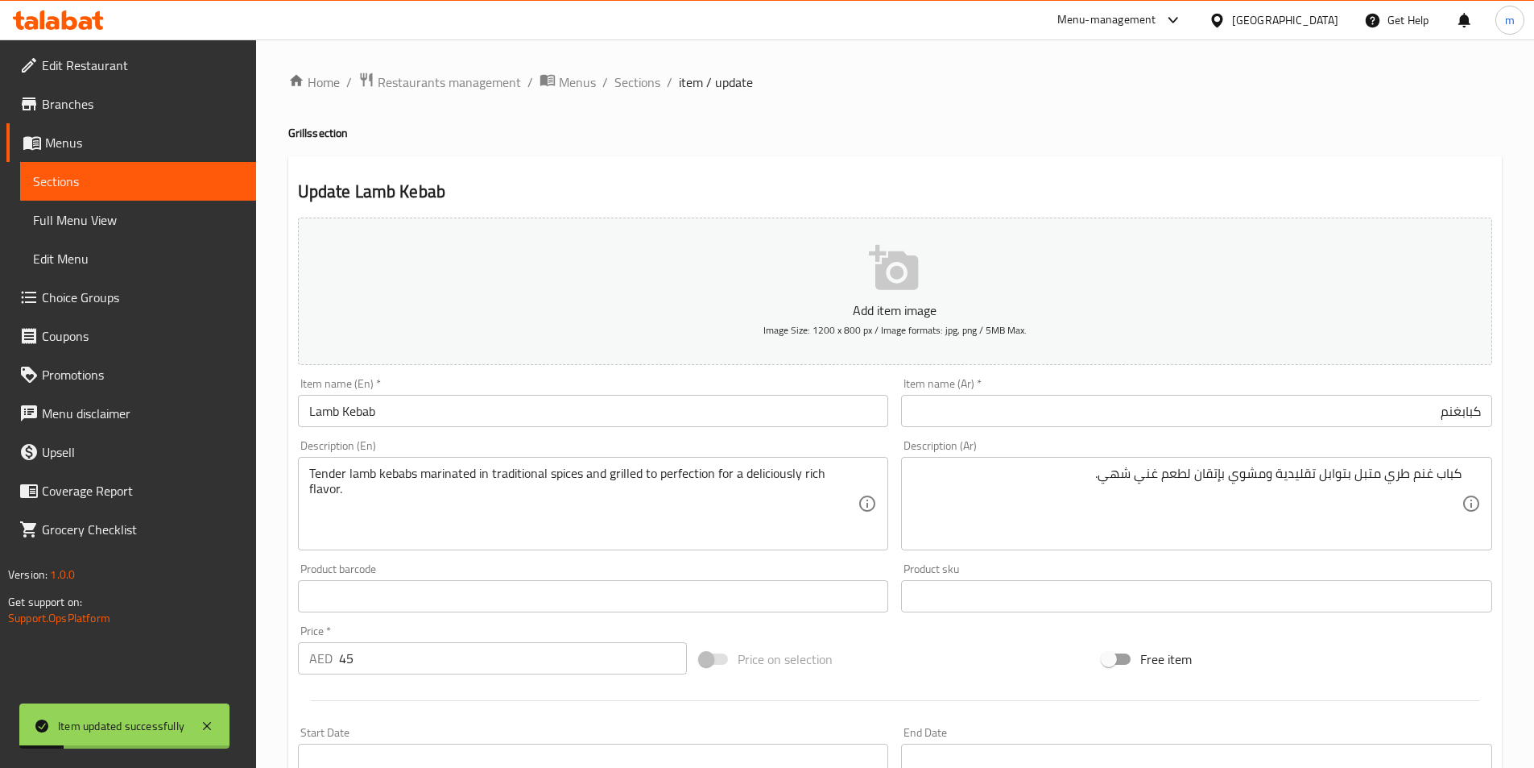
click at [631, 86] on span "Sections" at bounding box center [638, 81] width 46 height 19
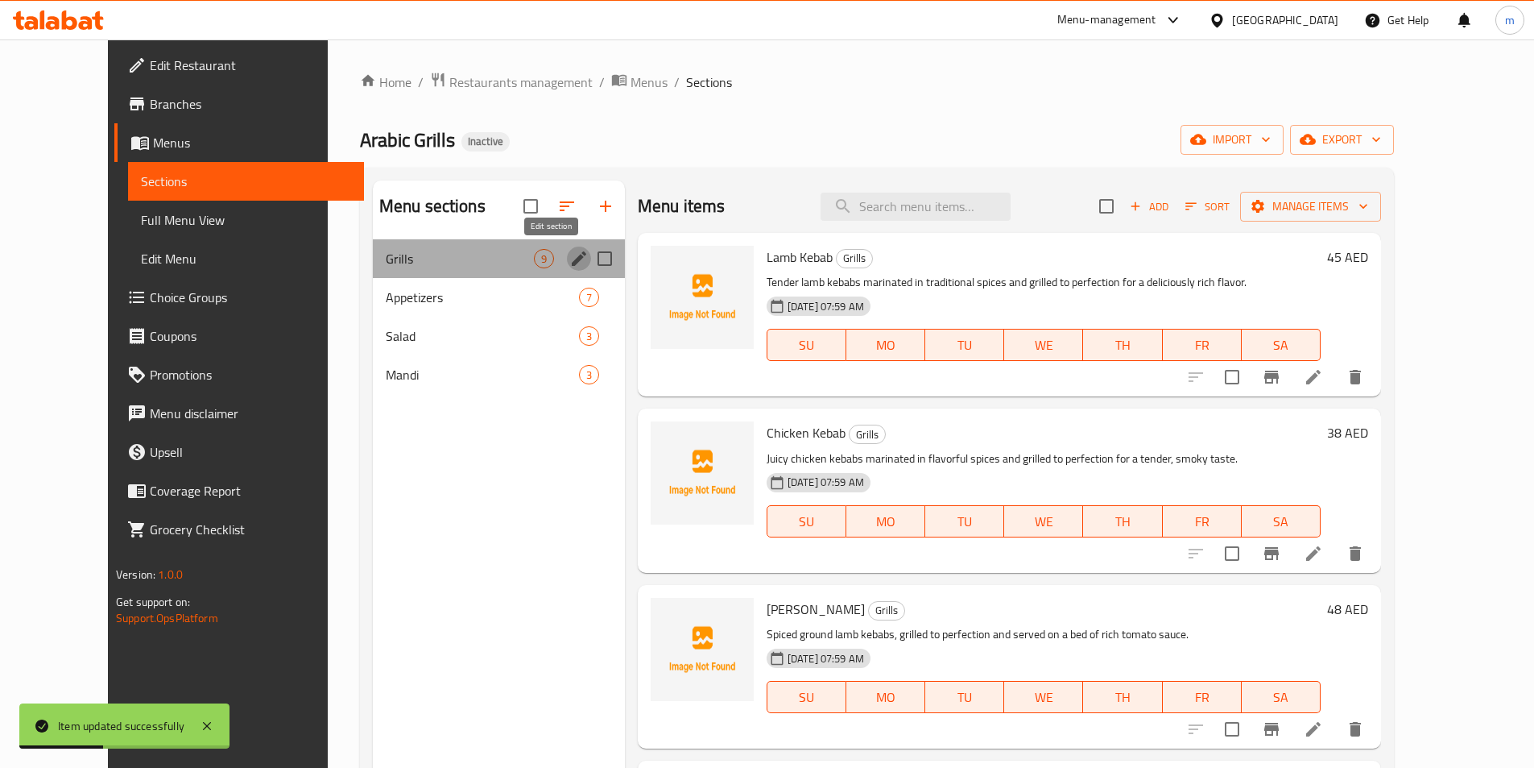
click at [569, 262] on icon "edit" at bounding box center [578, 258] width 19 height 19
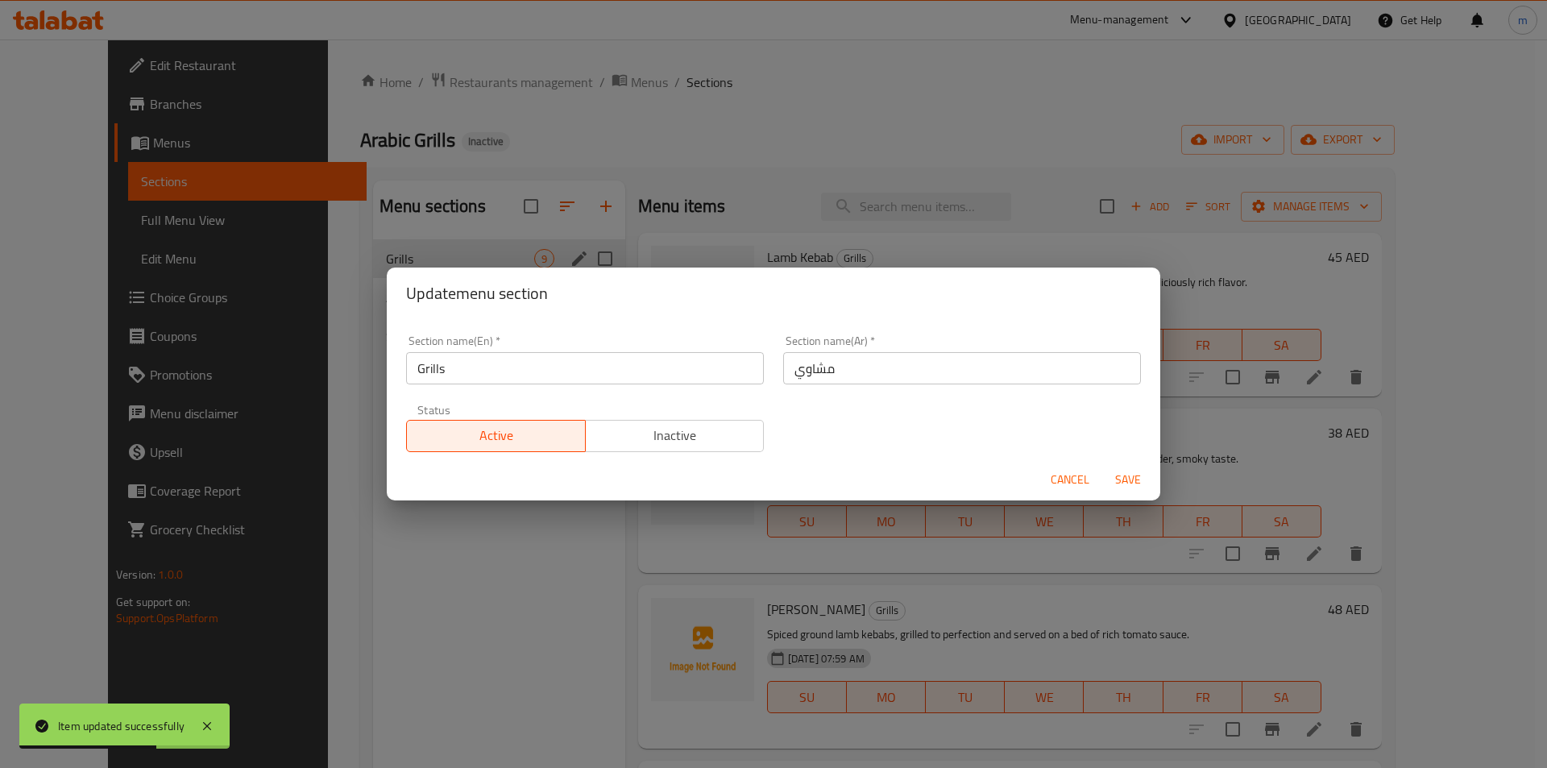
click at [514, 590] on div "Update menu section Section name(En)   * Grills Section name(En) * Section name…" at bounding box center [773, 384] width 1547 height 768
click at [1054, 475] on span "Cancel" at bounding box center [1069, 480] width 39 height 20
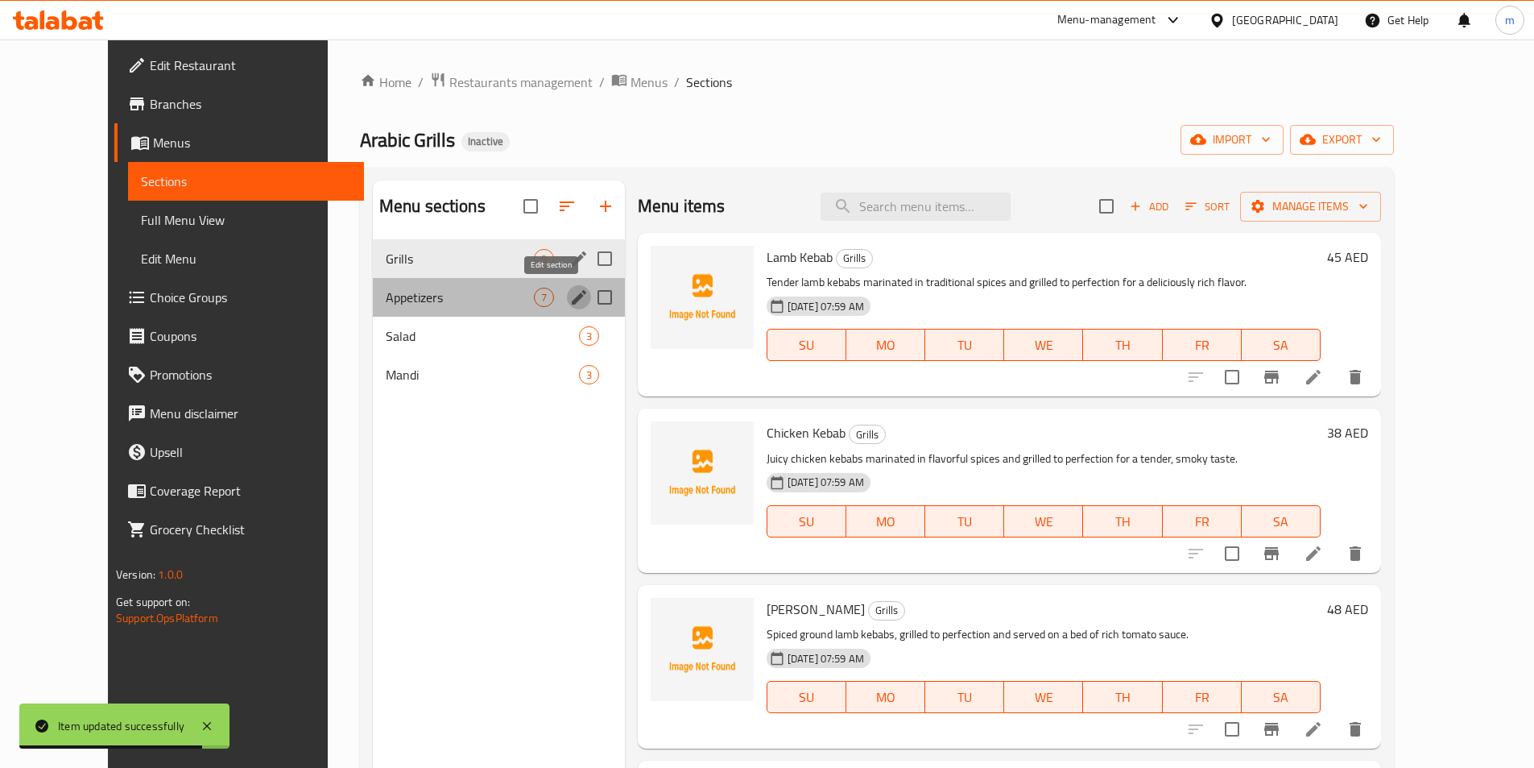
click at [569, 294] on icon "edit" at bounding box center [578, 297] width 19 height 19
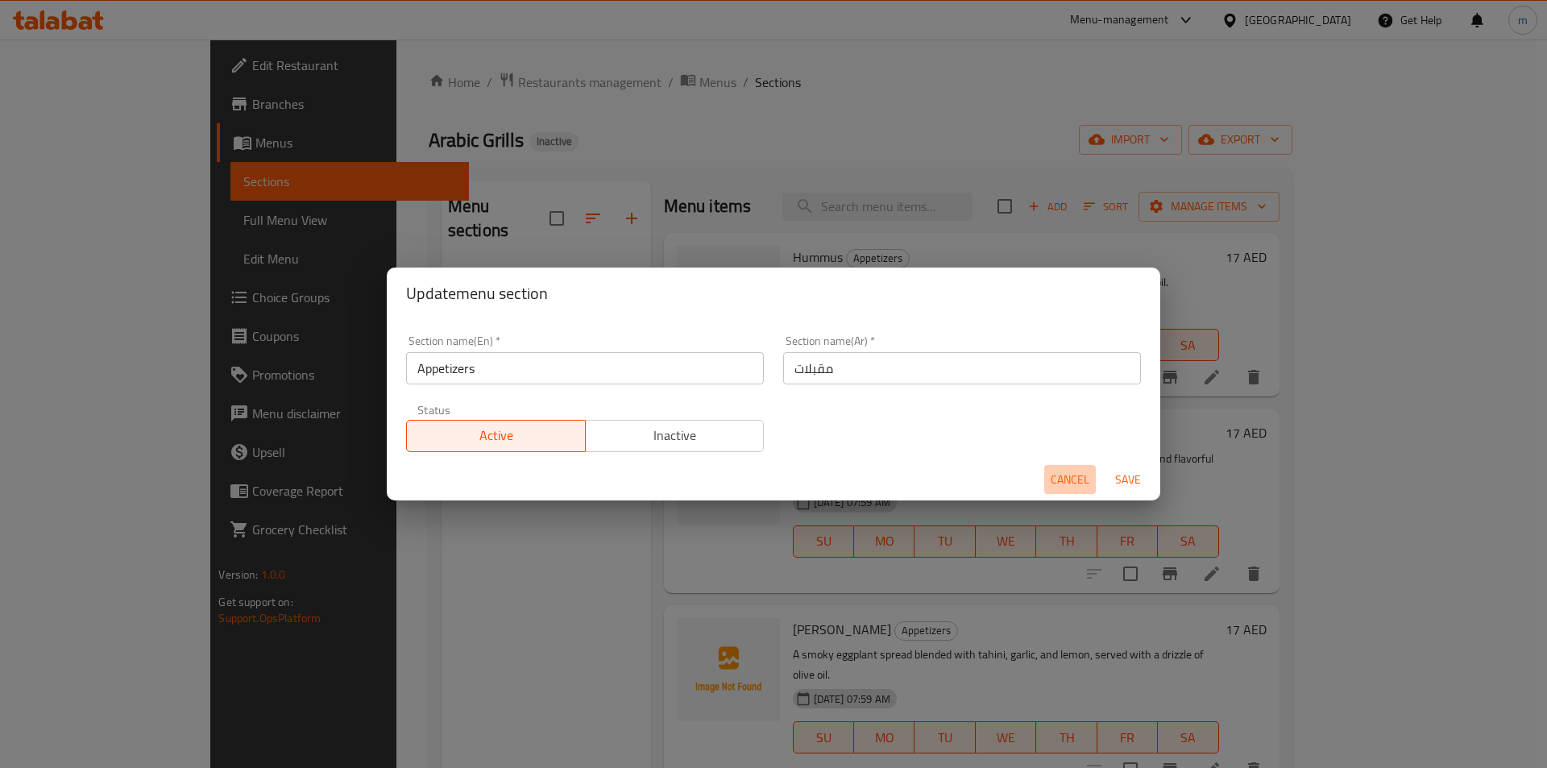
click at [1049, 478] on button "Cancel" at bounding box center [1070, 480] width 52 height 30
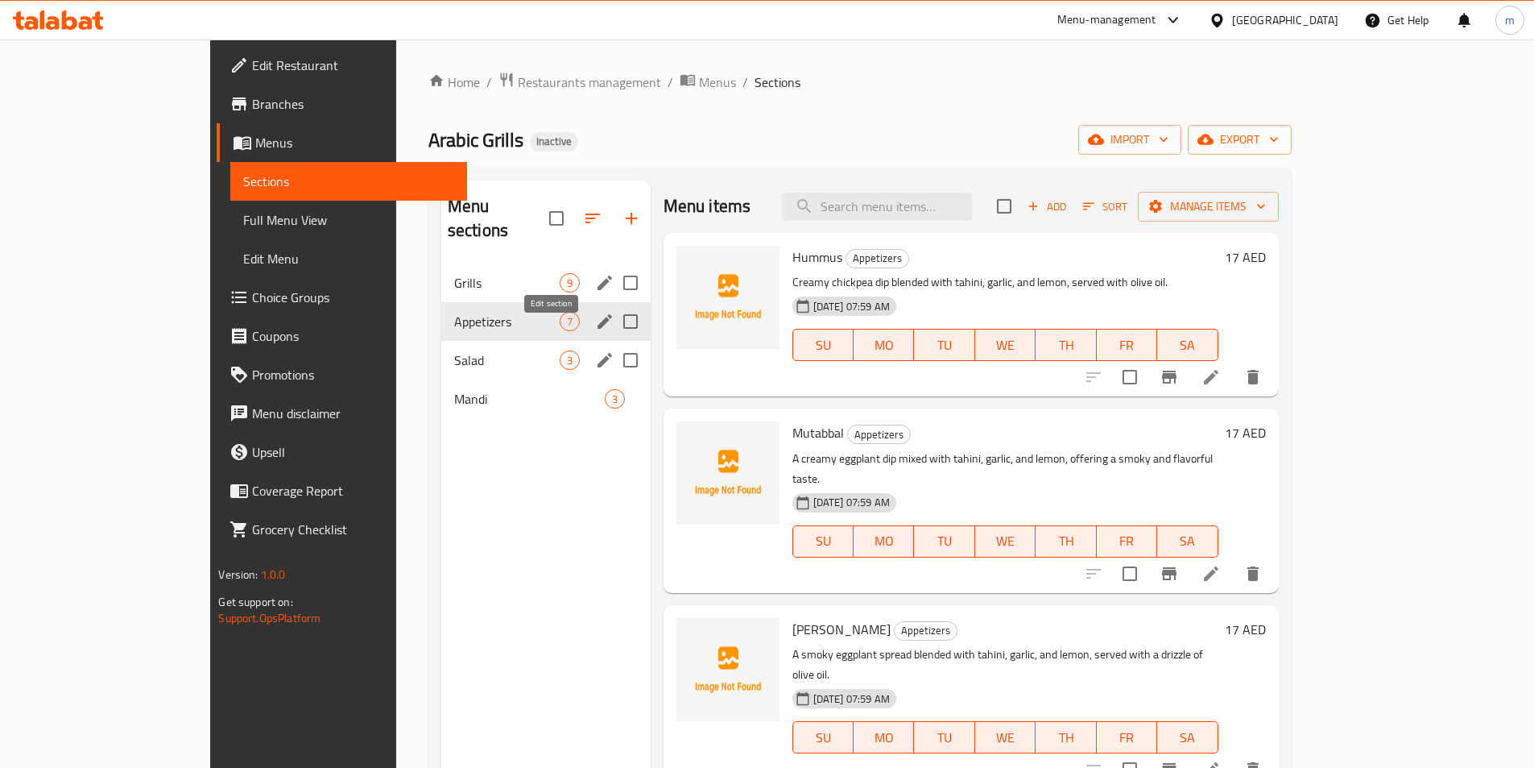
click at [595, 350] on icon "edit" at bounding box center [604, 359] width 19 height 19
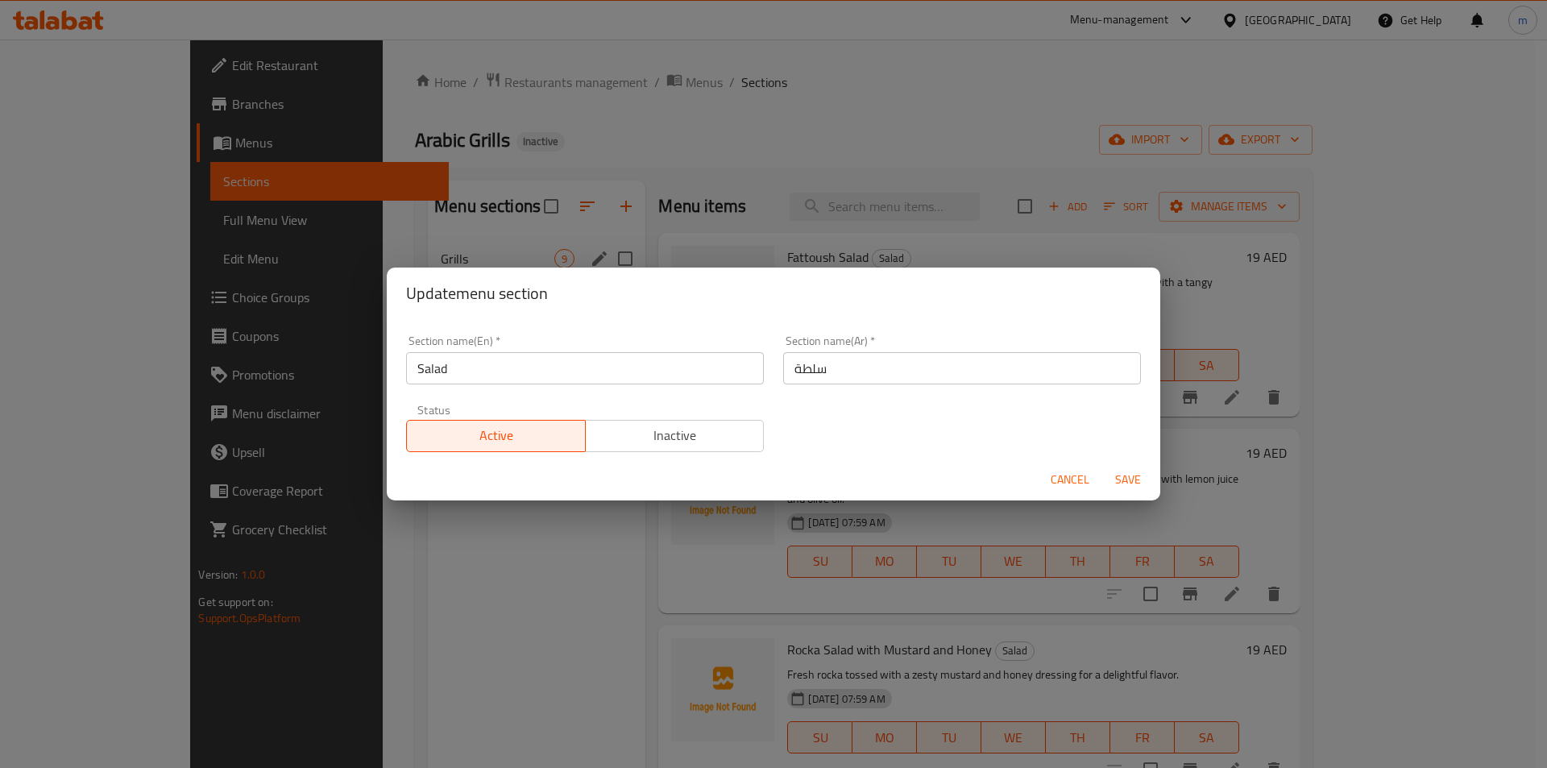
click at [1080, 472] on span "Cancel" at bounding box center [1069, 480] width 39 height 20
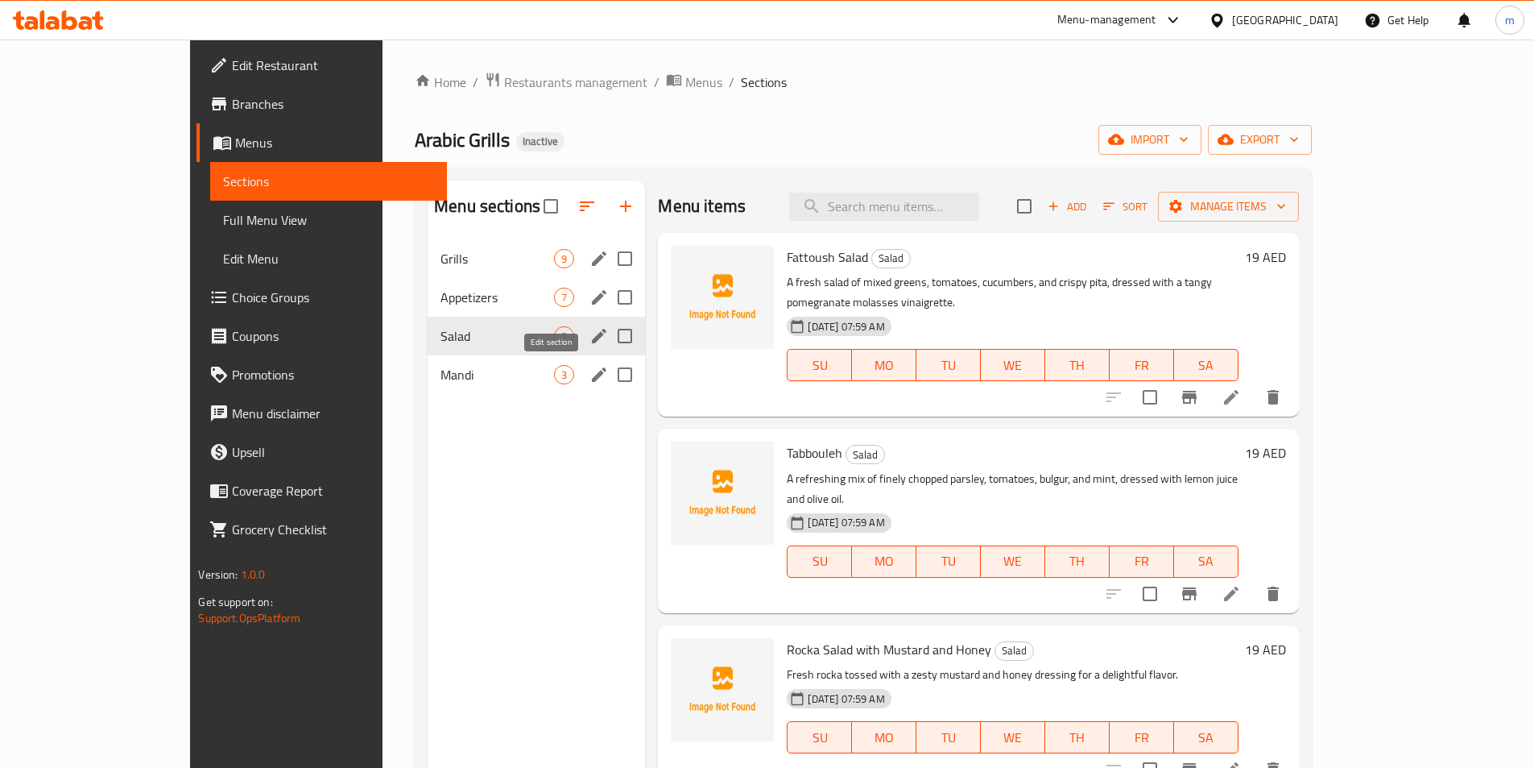
click at [590, 373] on icon "edit" at bounding box center [599, 374] width 19 height 19
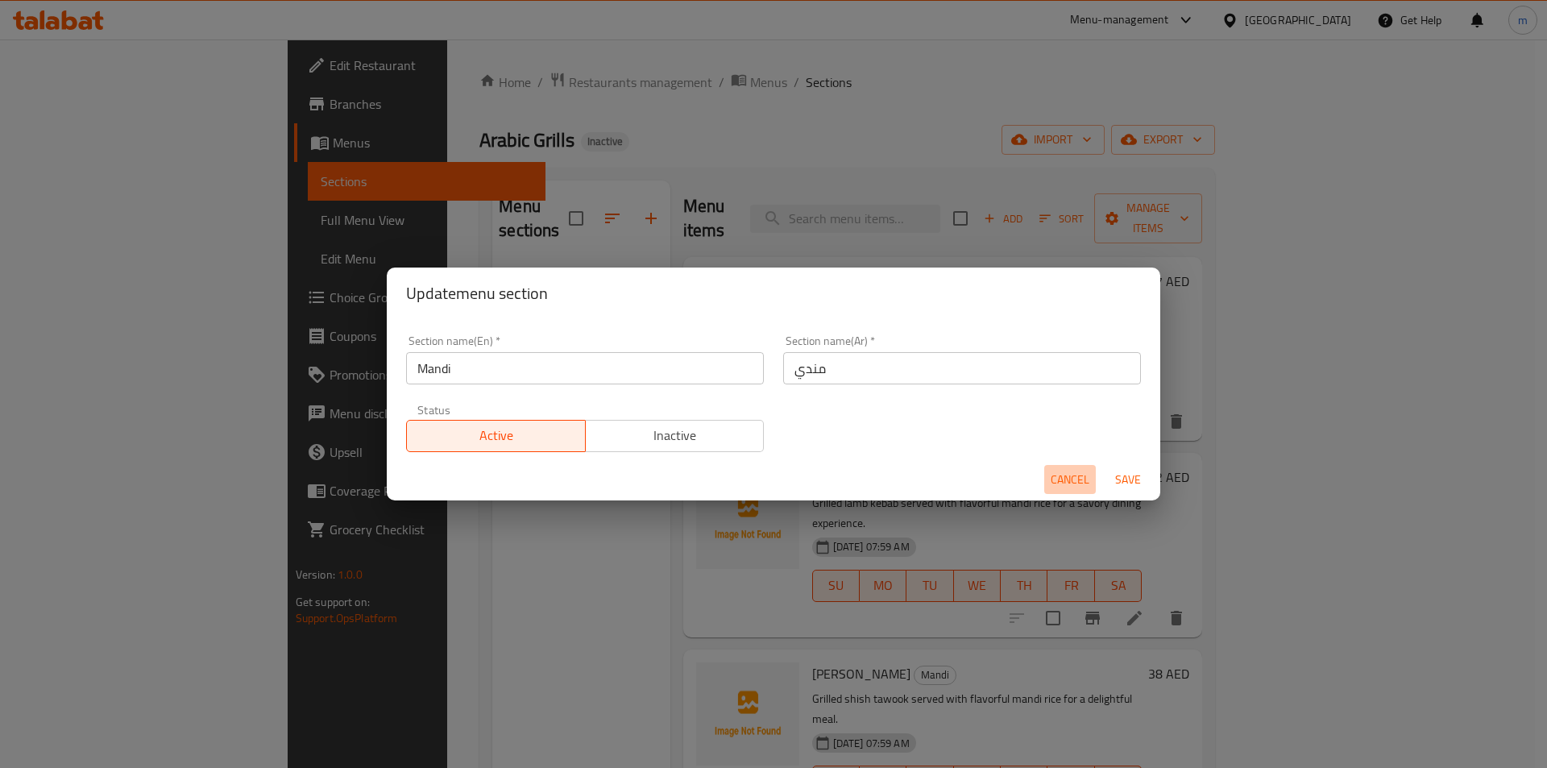
click at [1052, 473] on span "Cancel" at bounding box center [1069, 480] width 39 height 20
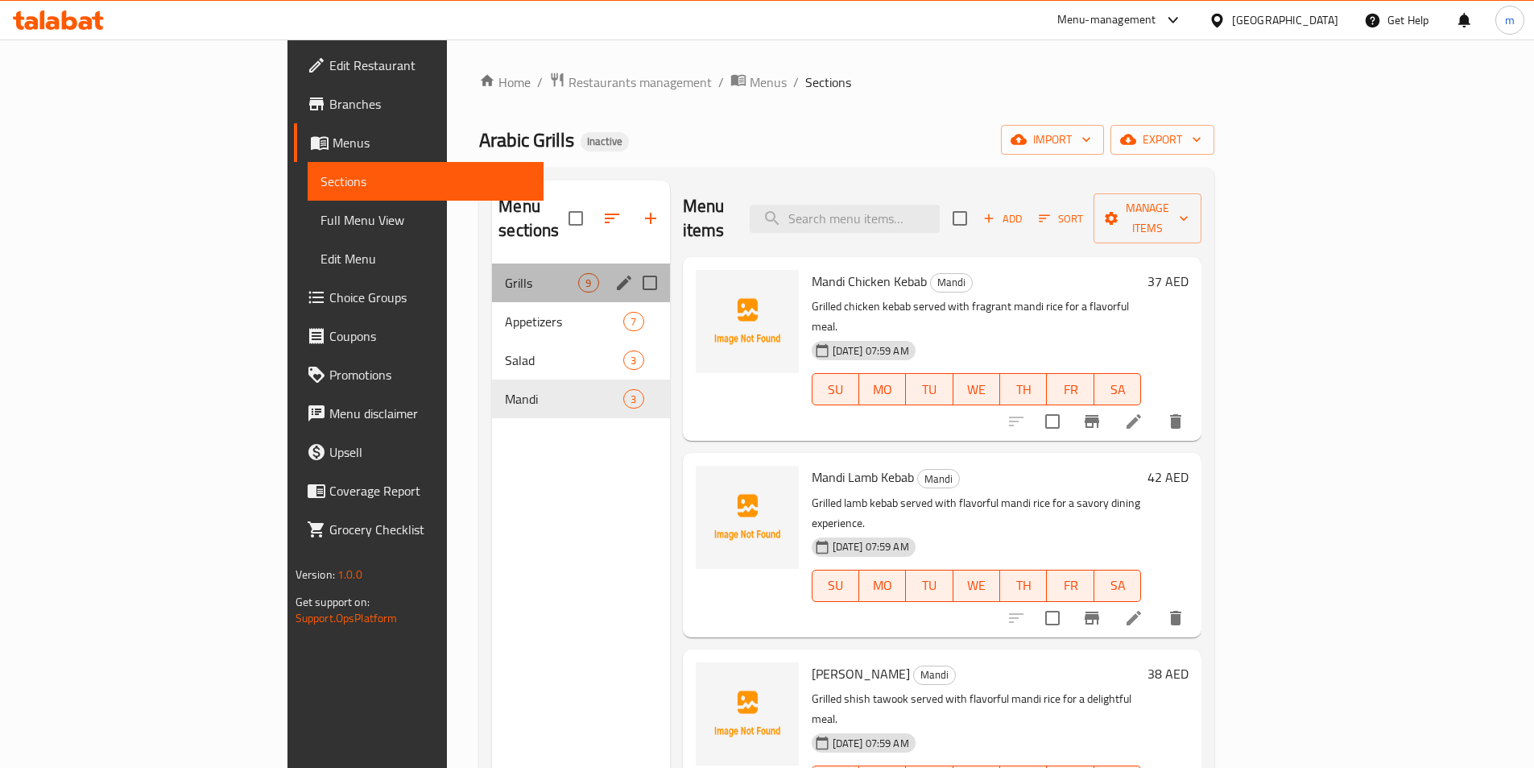
click at [492, 271] on div "Grills 9" at bounding box center [580, 282] width 177 height 39
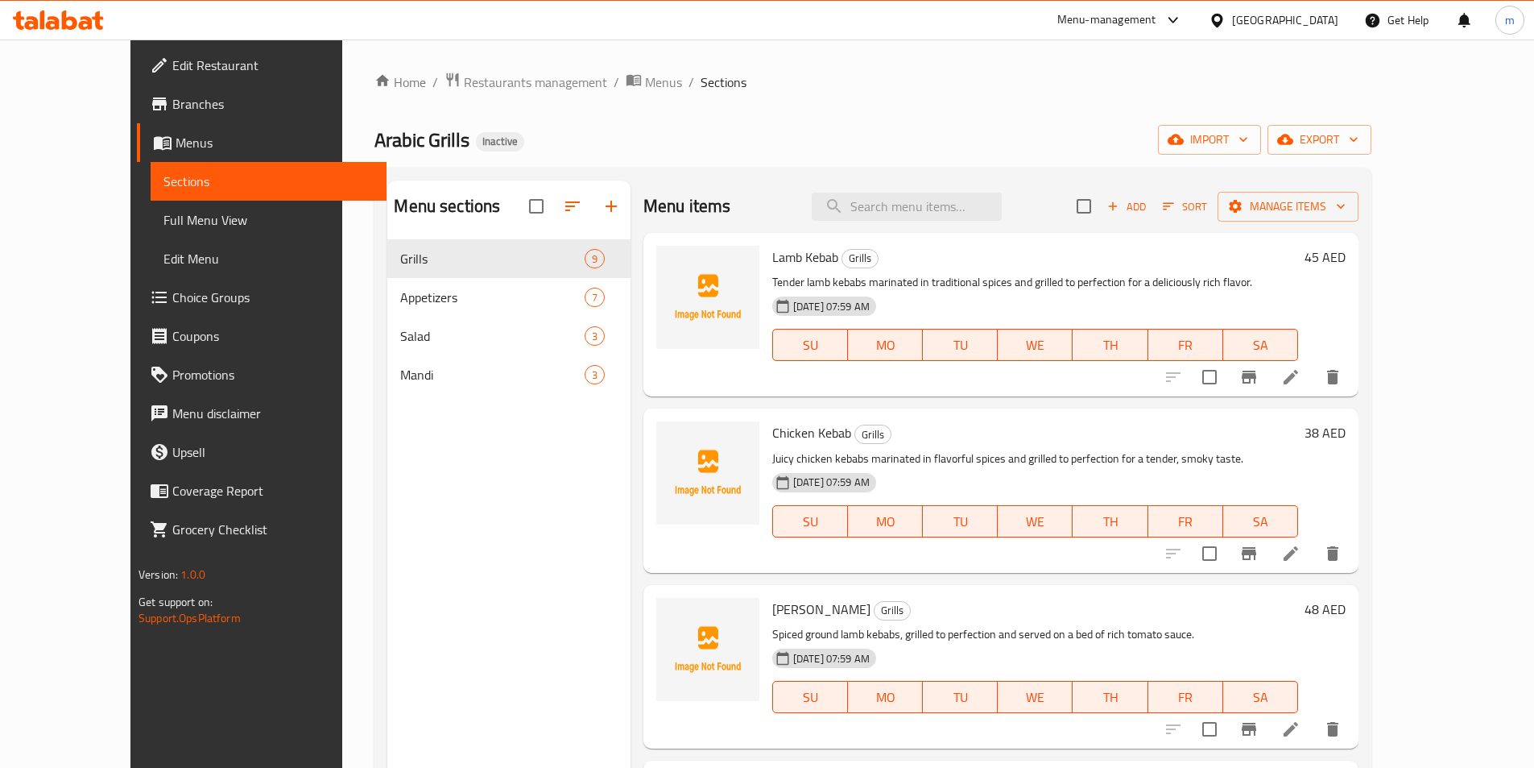
click at [1314, 549] on li at bounding box center [1291, 553] width 45 height 29
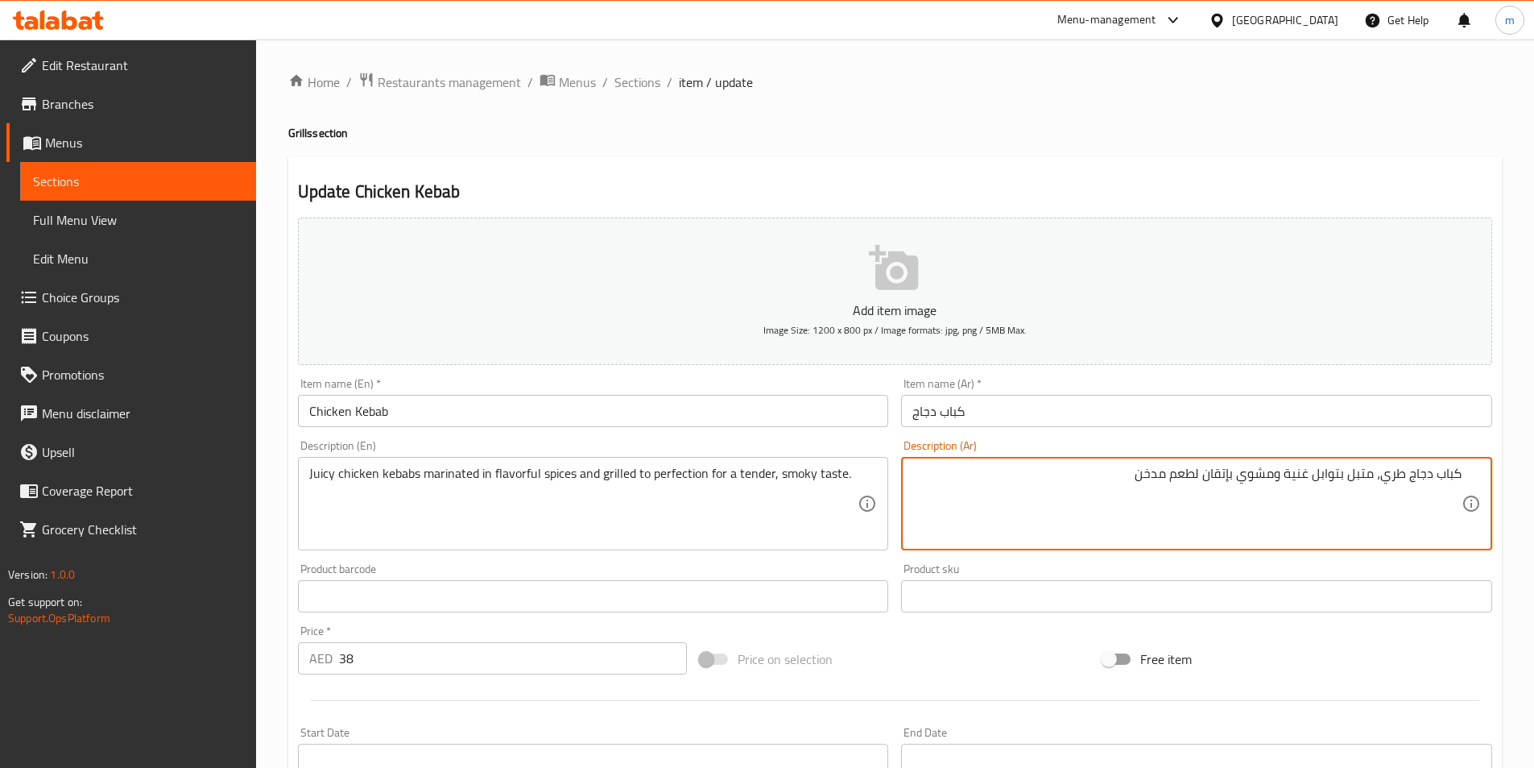
drag, startPoint x: 1384, startPoint y: 477, endPoint x: 1410, endPoint y: 489, distance: 28.5
click at [1410, 489] on textarea "كباب دجاج طري، متبل بتوابل غنية ومشوي بإتقان لطعم مدخن" at bounding box center [1187, 504] width 549 height 77
click at [1363, 478] on textarea "كباب دجاج جوسي، متبل بتوابل غنية ومشوي بإتقان لطعم مدخن" at bounding box center [1187, 504] width 549 height 77
click at [1369, 482] on textarea "كباب دجاج جوسي، متبل بتوابل غنية ومشوي بإتقان لطعم مدخن" at bounding box center [1187, 504] width 549 height 77
click at [1168, 476] on textarea "كباب دجاج جوسي متبل بتوابل غنية ومشوي بإتقان لطعم مدخن" at bounding box center [1187, 504] width 549 height 77
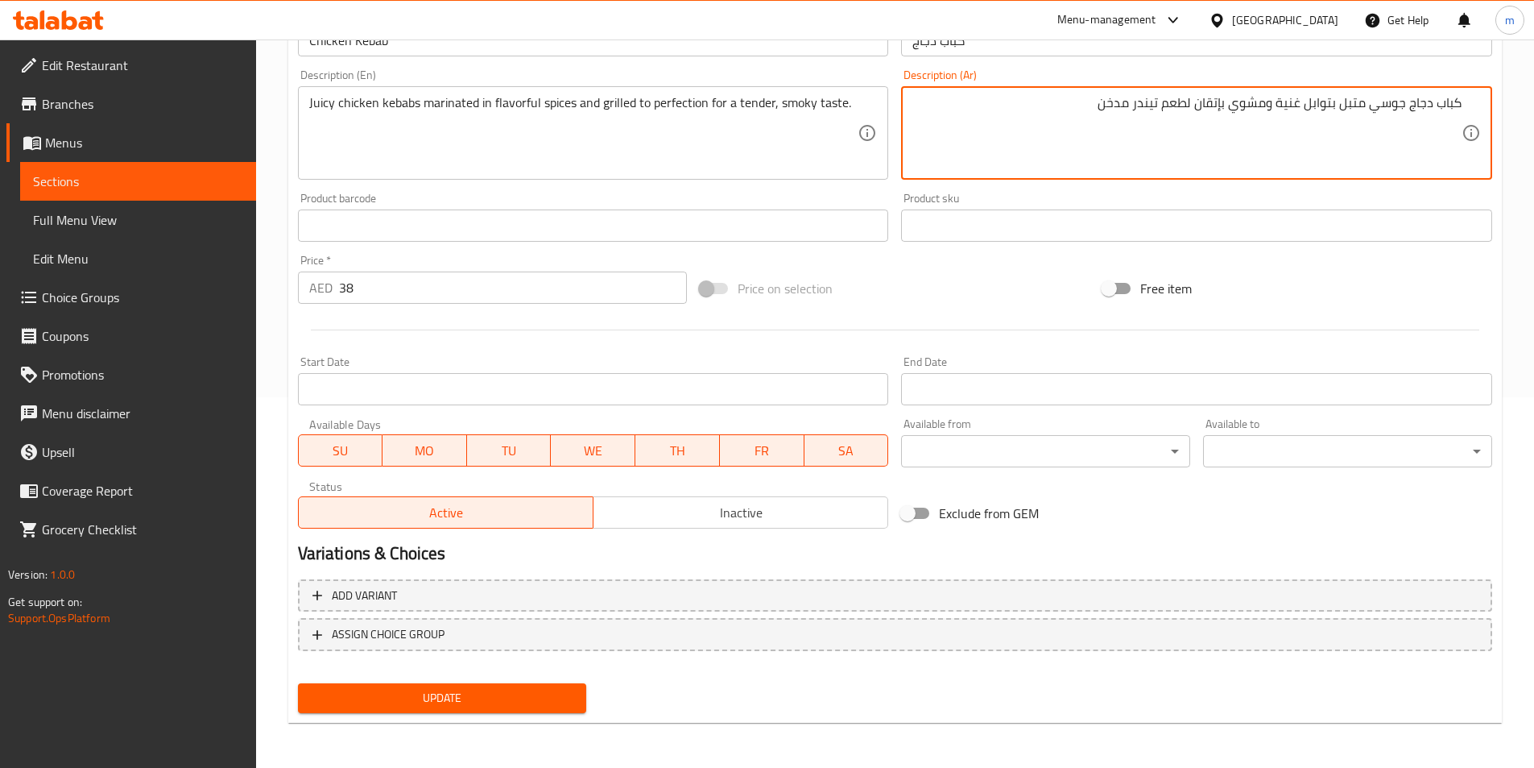
type textarea "كباب دجاج جوسي متبل بتوابل غنية ومشوي بإتقان لطعم تيندر مدخن"
click at [453, 696] on span "Update" at bounding box center [442, 698] width 263 height 20
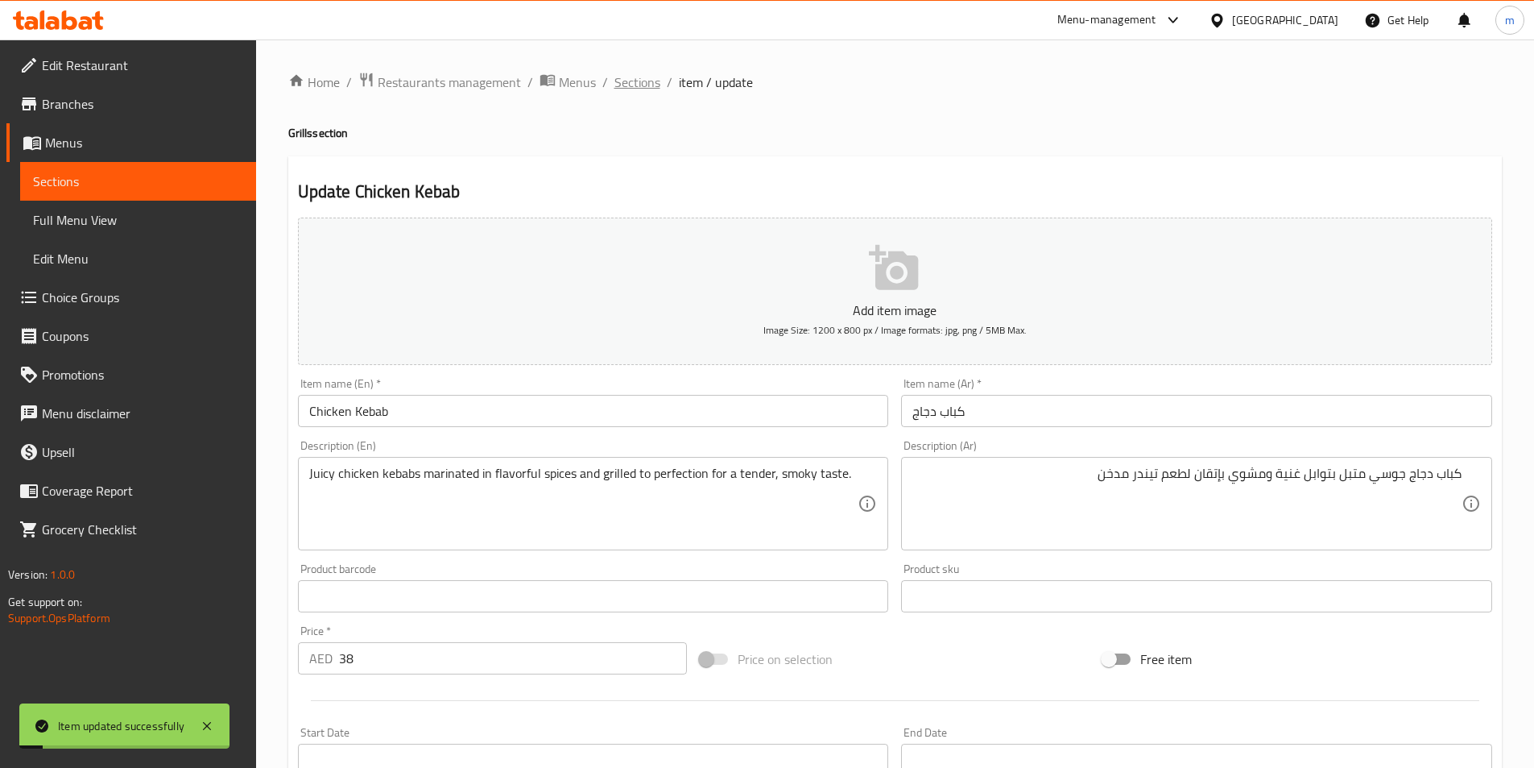
click at [644, 76] on span "Sections" at bounding box center [638, 81] width 46 height 19
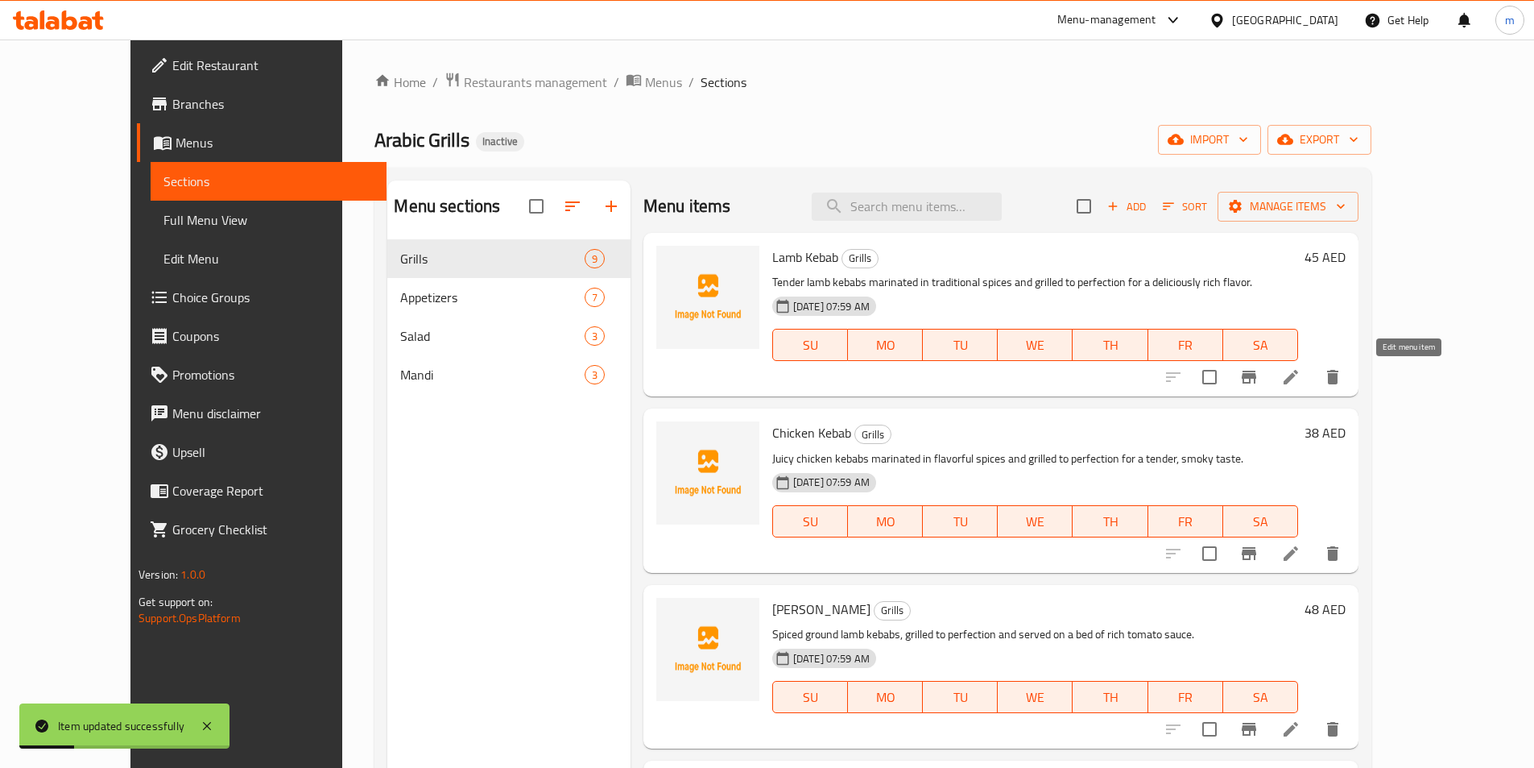
click at [1301, 377] on icon at bounding box center [1291, 376] width 19 height 19
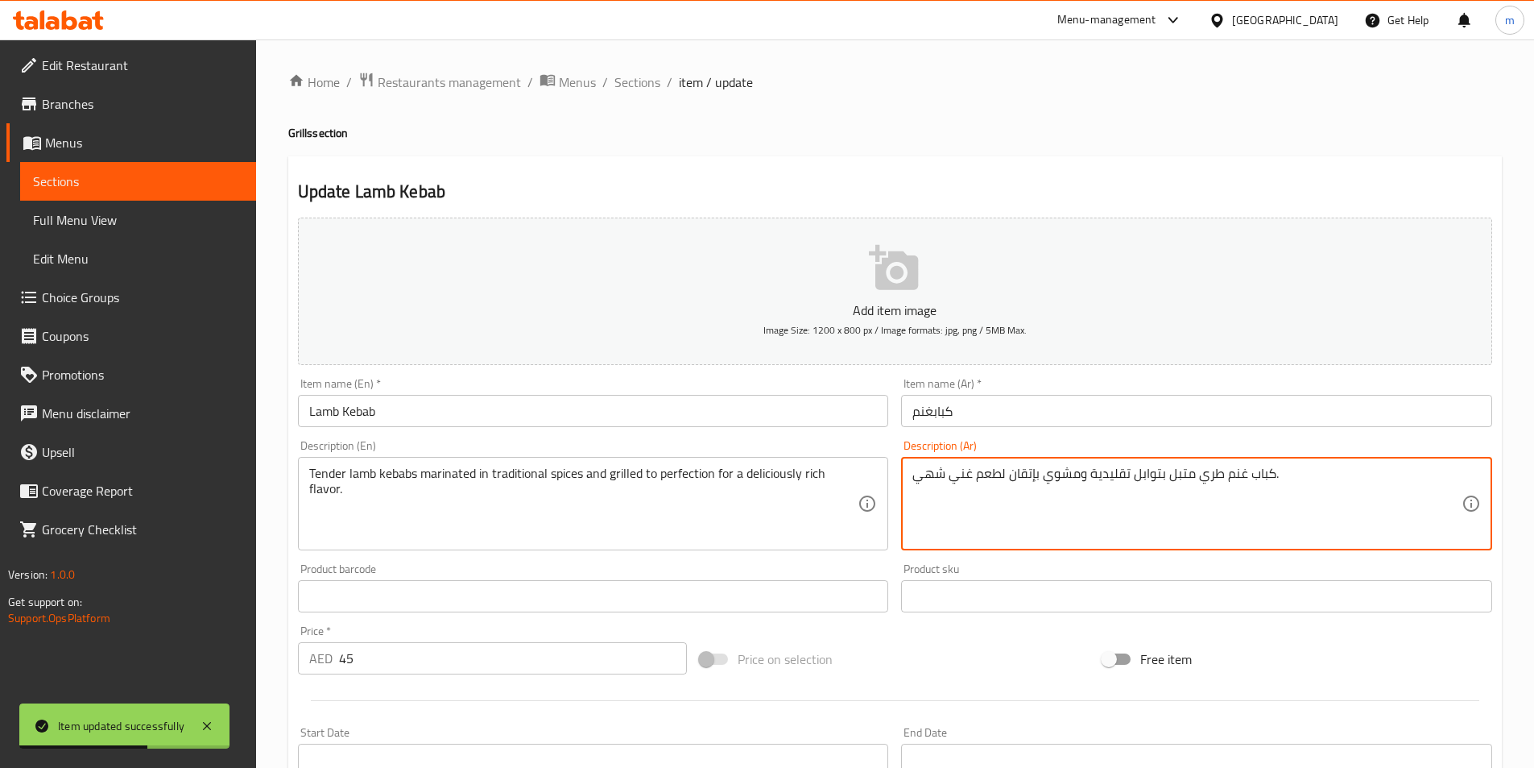
drag, startPoint x: 1197, startPoint y: 478, endPoint x: 1219, endPoint y: 488, distance: 24.9
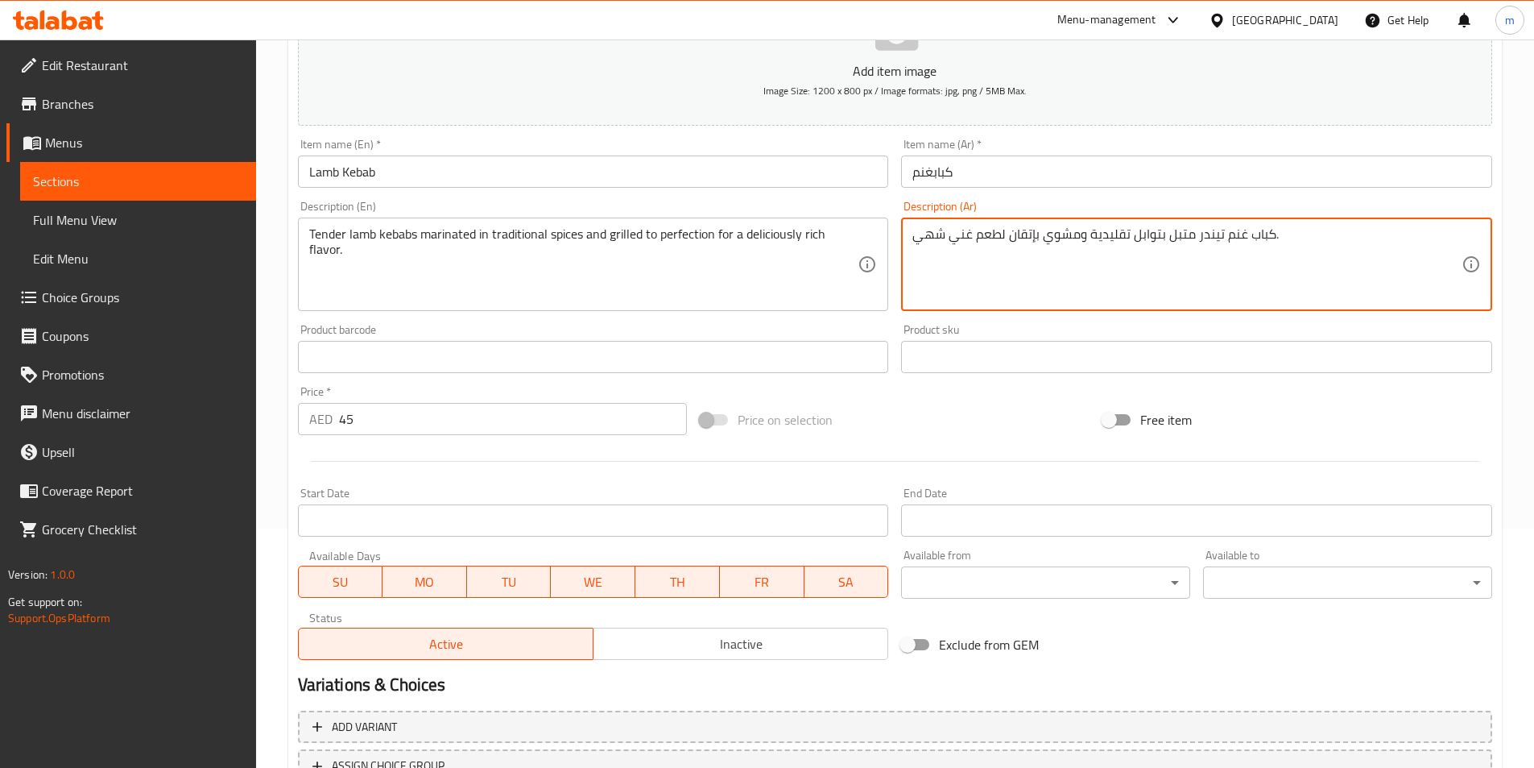
scroll to position [371, 0]
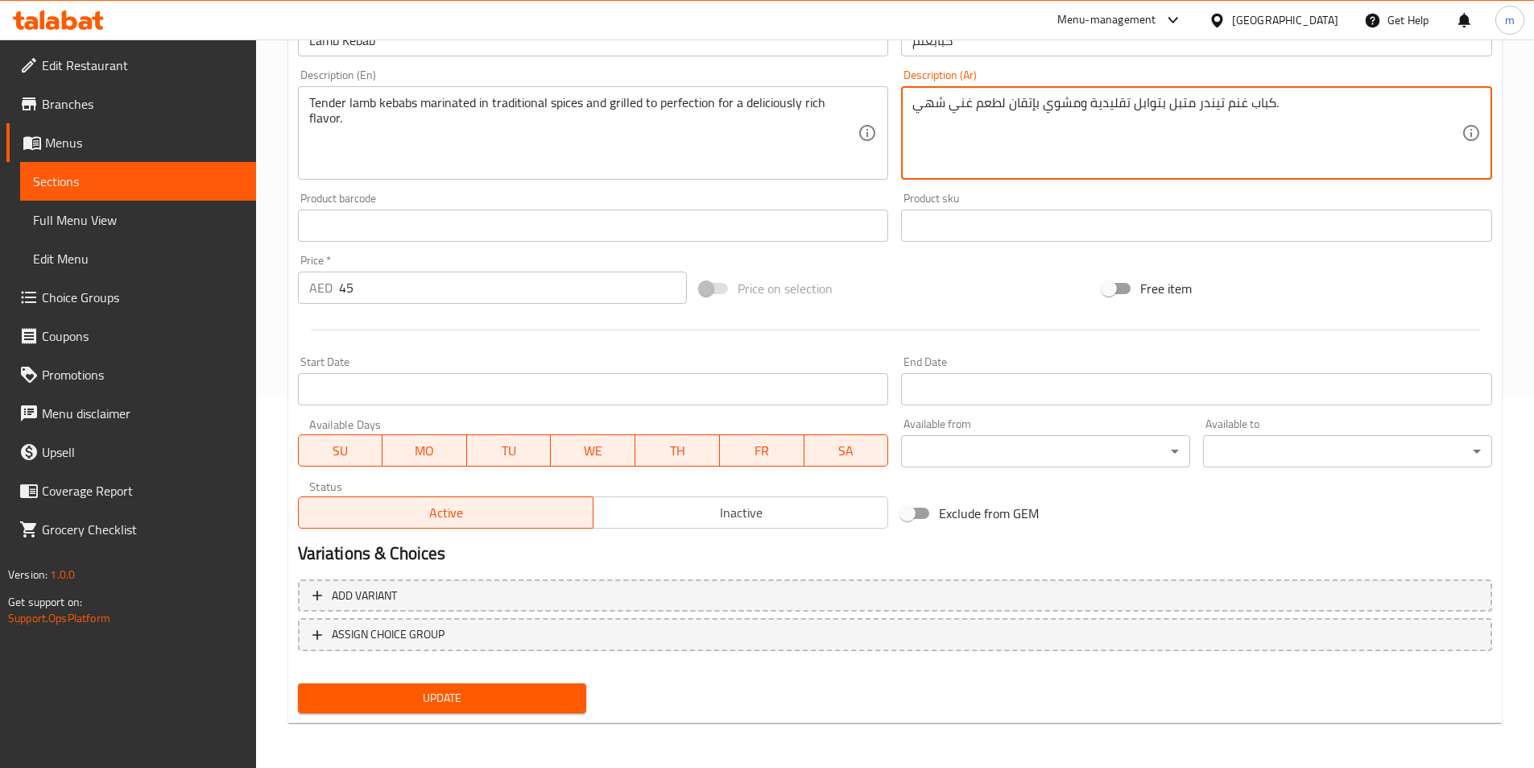
type textarea "كباب غنم تيندر متبل بتوابل تقليدية ومشوي بإتقان لطعم غني شهي."
click at [495, 701] on span "Update" at bounding box center [442, 698] width 263 height 20
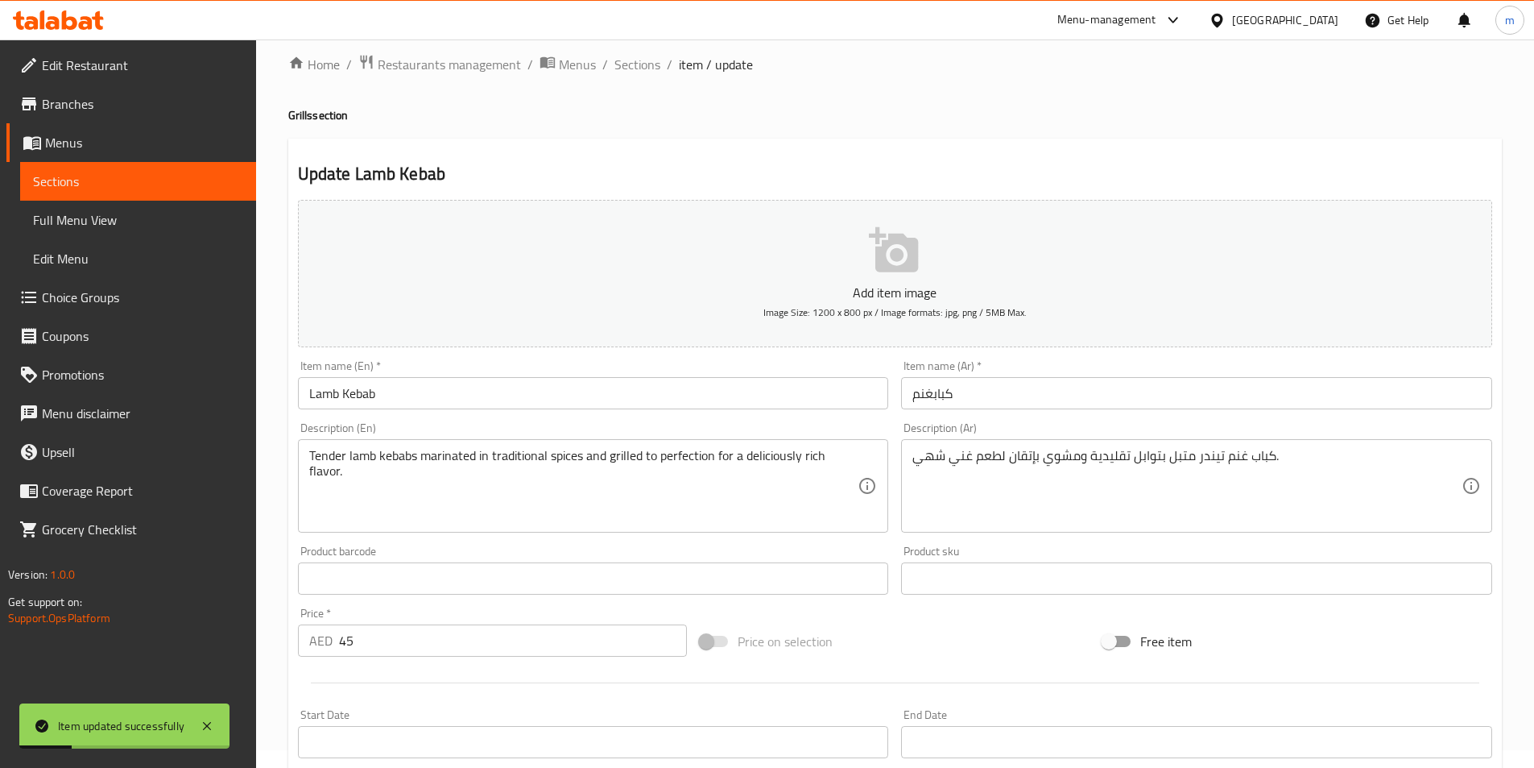
scroll to position [0, 0]
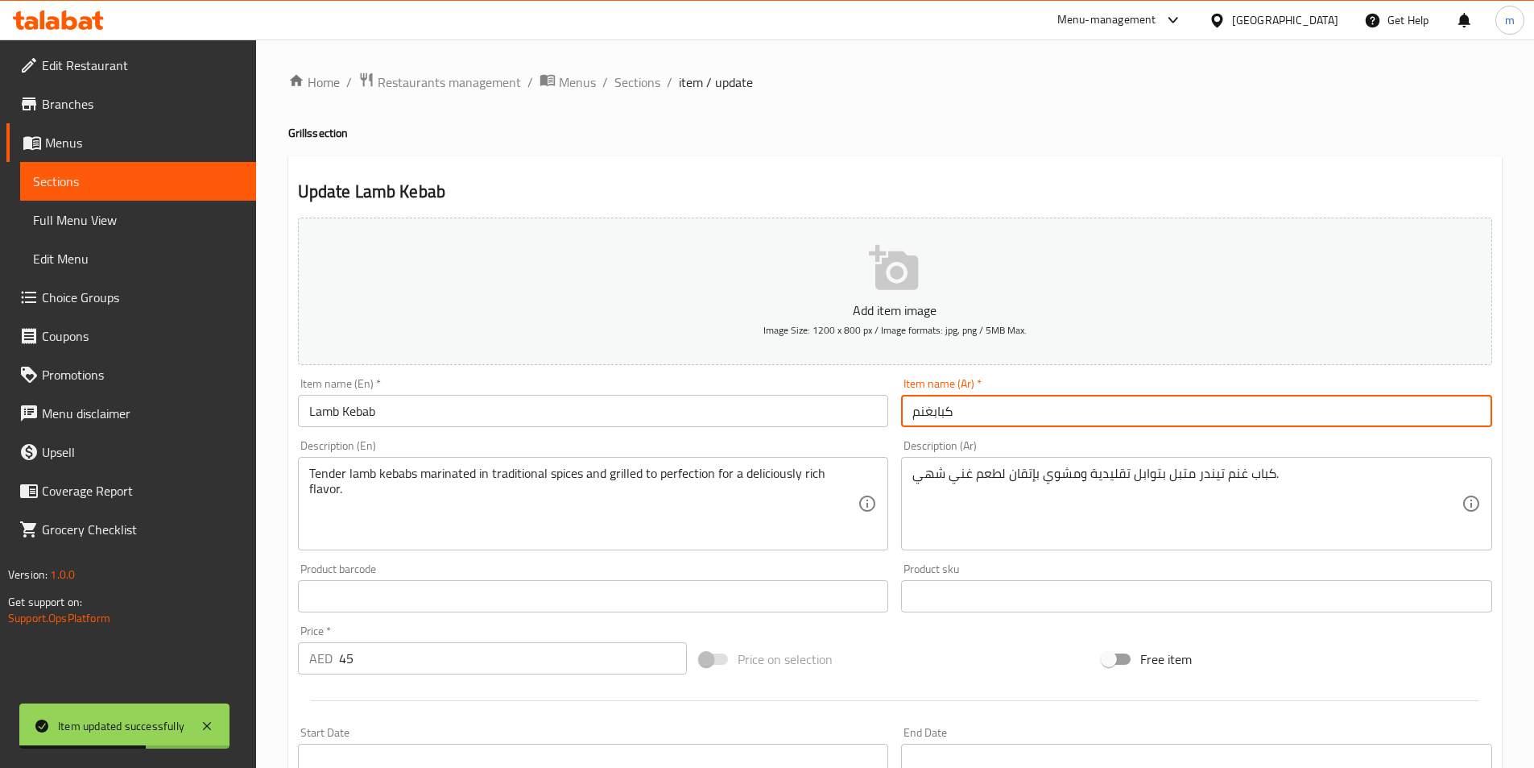
click at [935, 413] on input "كبابغنم" at bounding box center [1196, 411] width 591 height 32
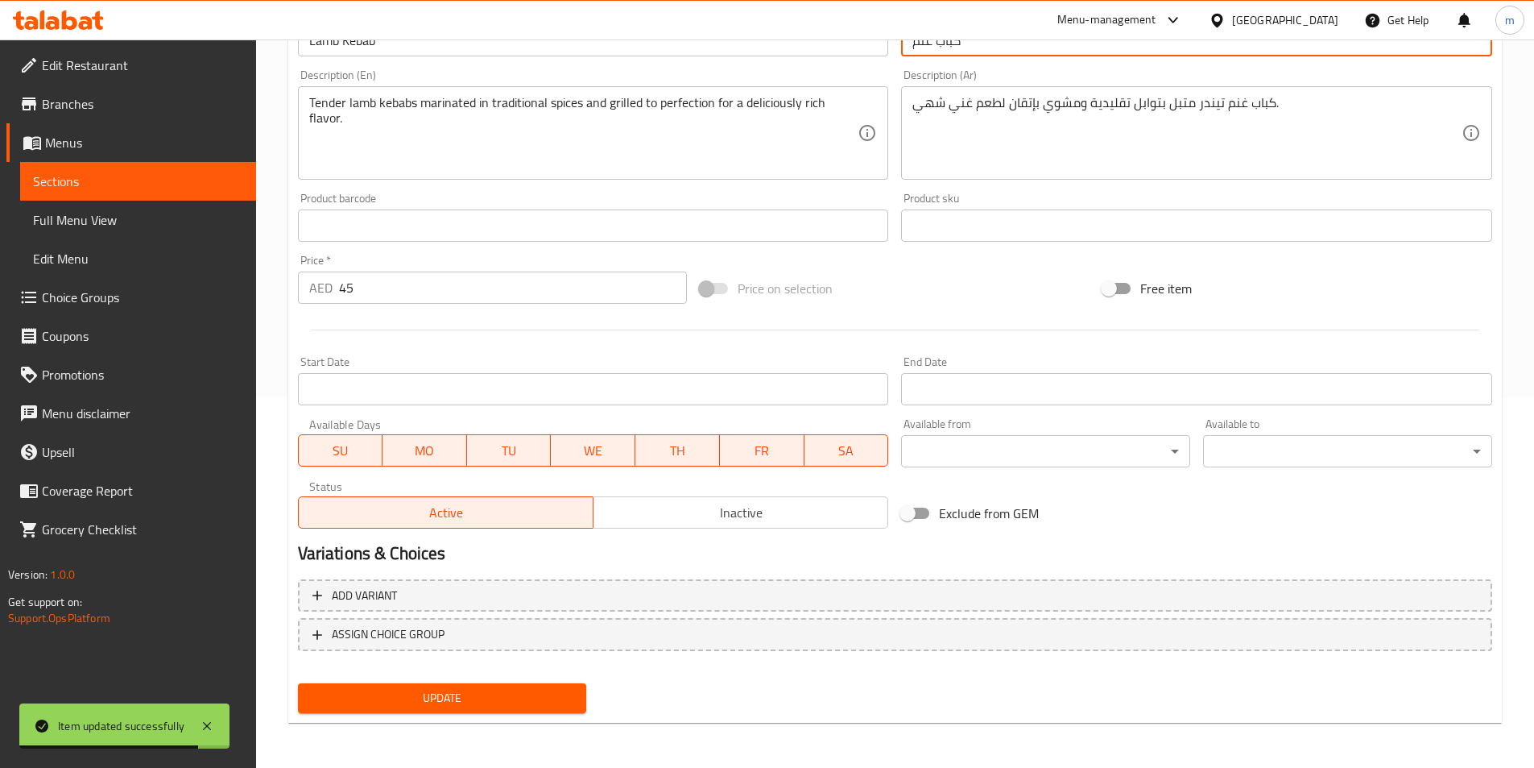
type input "كباب غنم"
click at [525, 706] on span "Update" at bounding box center [442, 698] width 263 height 20
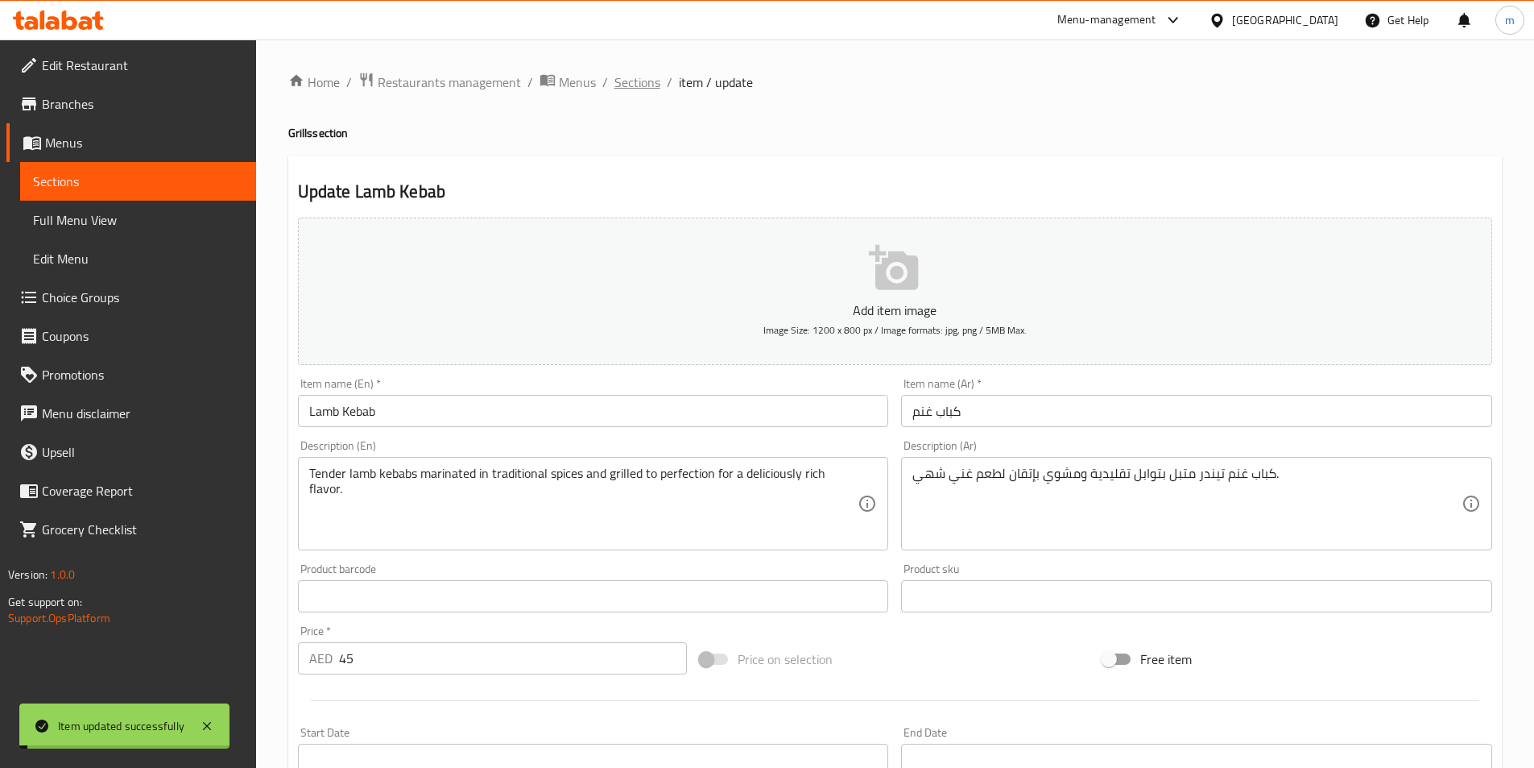
click at [640, 83] on span "Sections" at bounding box center [638, 81] width 46 height 19
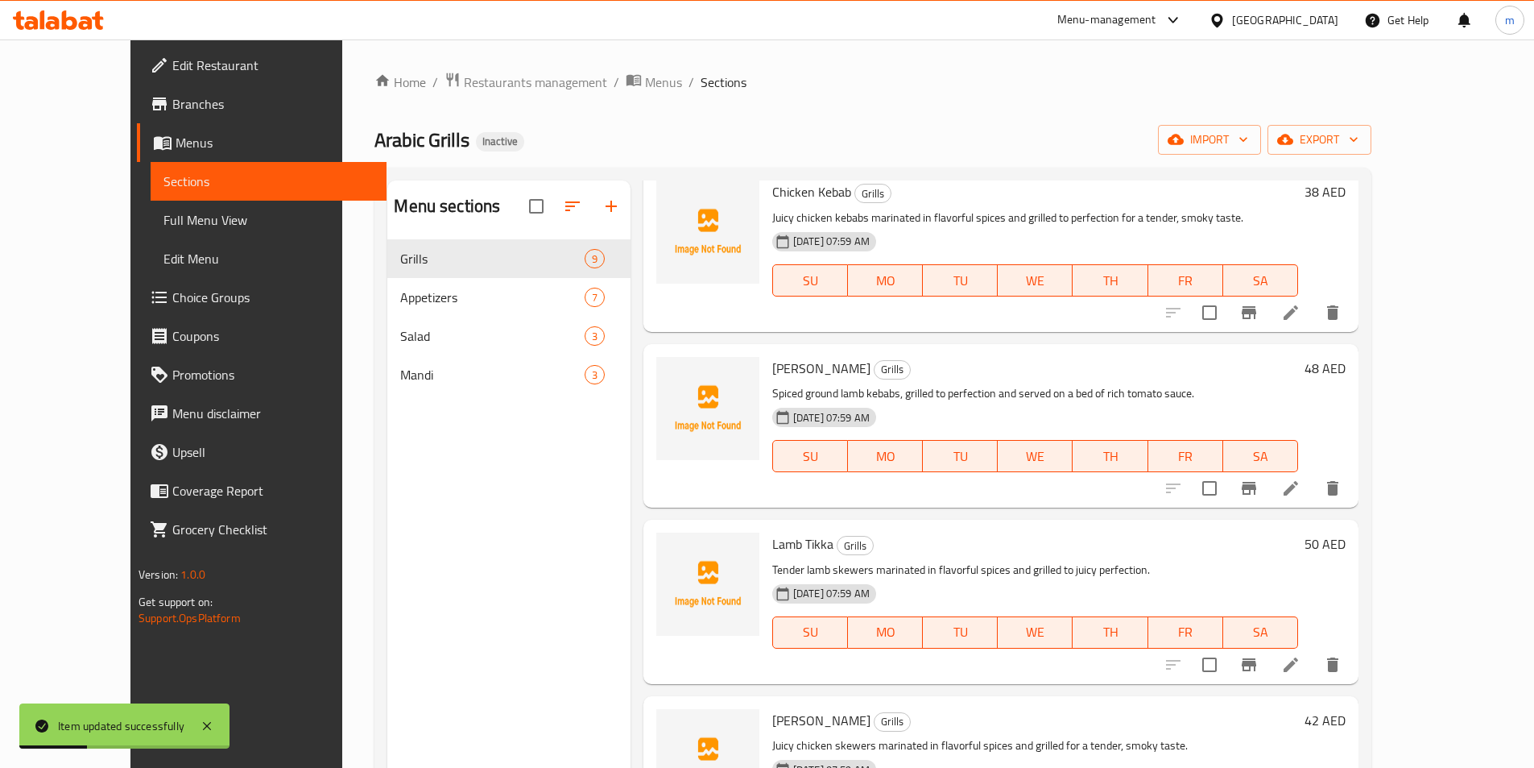
scroll to position [242, 0]
click at [1301, 496] on icon at bounding box center [1291, 487] width 19 height 19
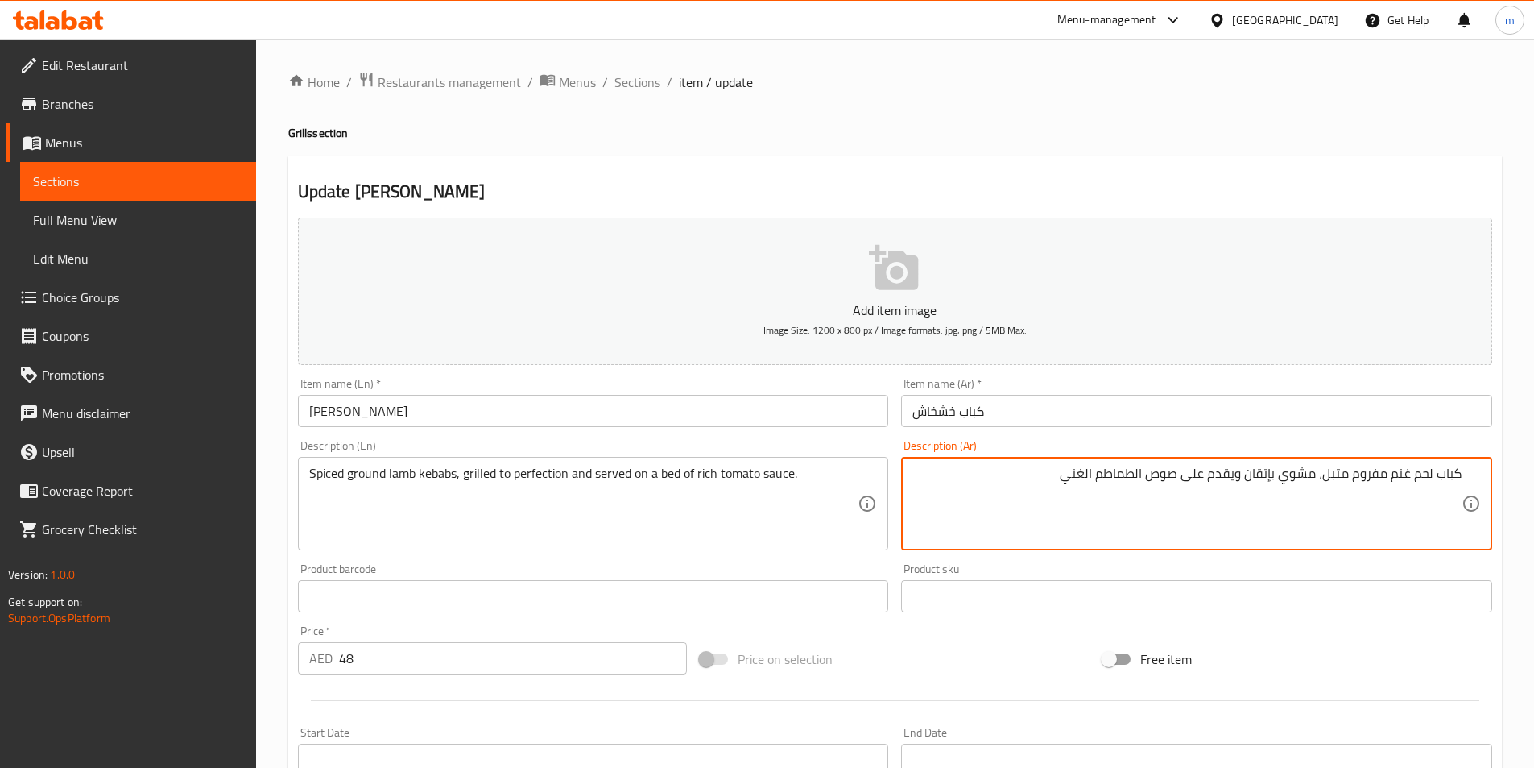
drag, startPoint x: 1411, startPoint y: 478, endPoint x: 1434, endPoint y: 484, distance: 23.5
click at [1434, 484] on textarea "كباب لحم غنم مفروم متبل، مشوي بإتقان ويقدم على صوص الطماطم الغني" at bounding box center [1187, 504] width 549 height 77
type textarea "كباب غنم مفروم متبل، مشوي بإتقان ويقدم على صوص الطماطم الغني"
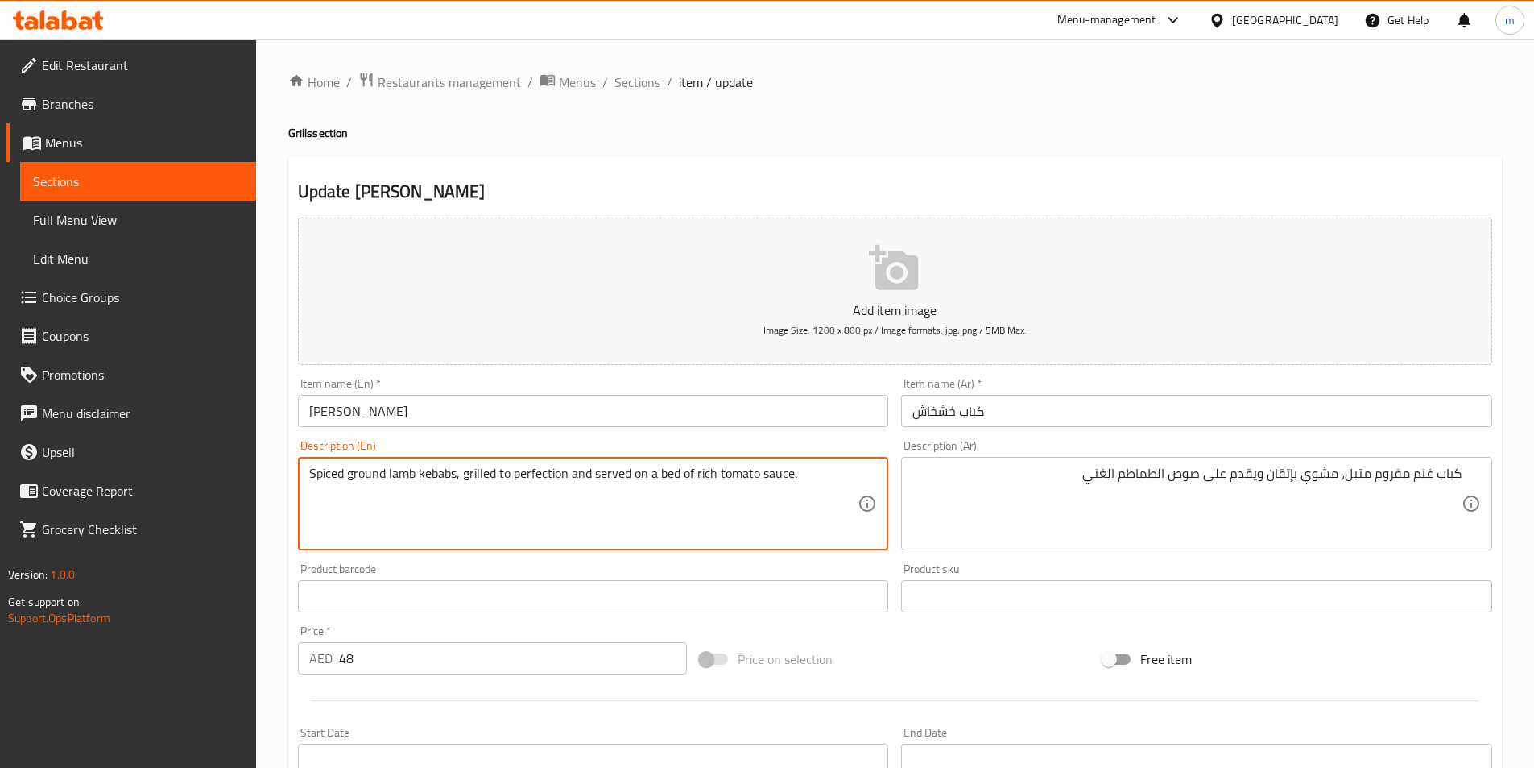
drag, startPoint x: 632, startPoint y: 474, endPoint x: 674, endPoint y: 478, distance: 42.2
click at [676, 524] on textarea "Spiced ground lamb kebabs, grilled to perfection and served on a bed of rich to…" at bounding box center [583, 504] width 549 height 77
type textarea "Spiced ground lamb kebabs, grilled to perfection and served on a bed of rich to…"
drag, startPoint x: 680, startPoint y: 473, endPoint x: 595, endPoint y: 473, distance: 84.6
click at [689, 492] on textarea "Spiced ground lamb kebabs, grilled to perfection and served on a bed of rich to…" at bounding box center [583, 504] width 549 height 77
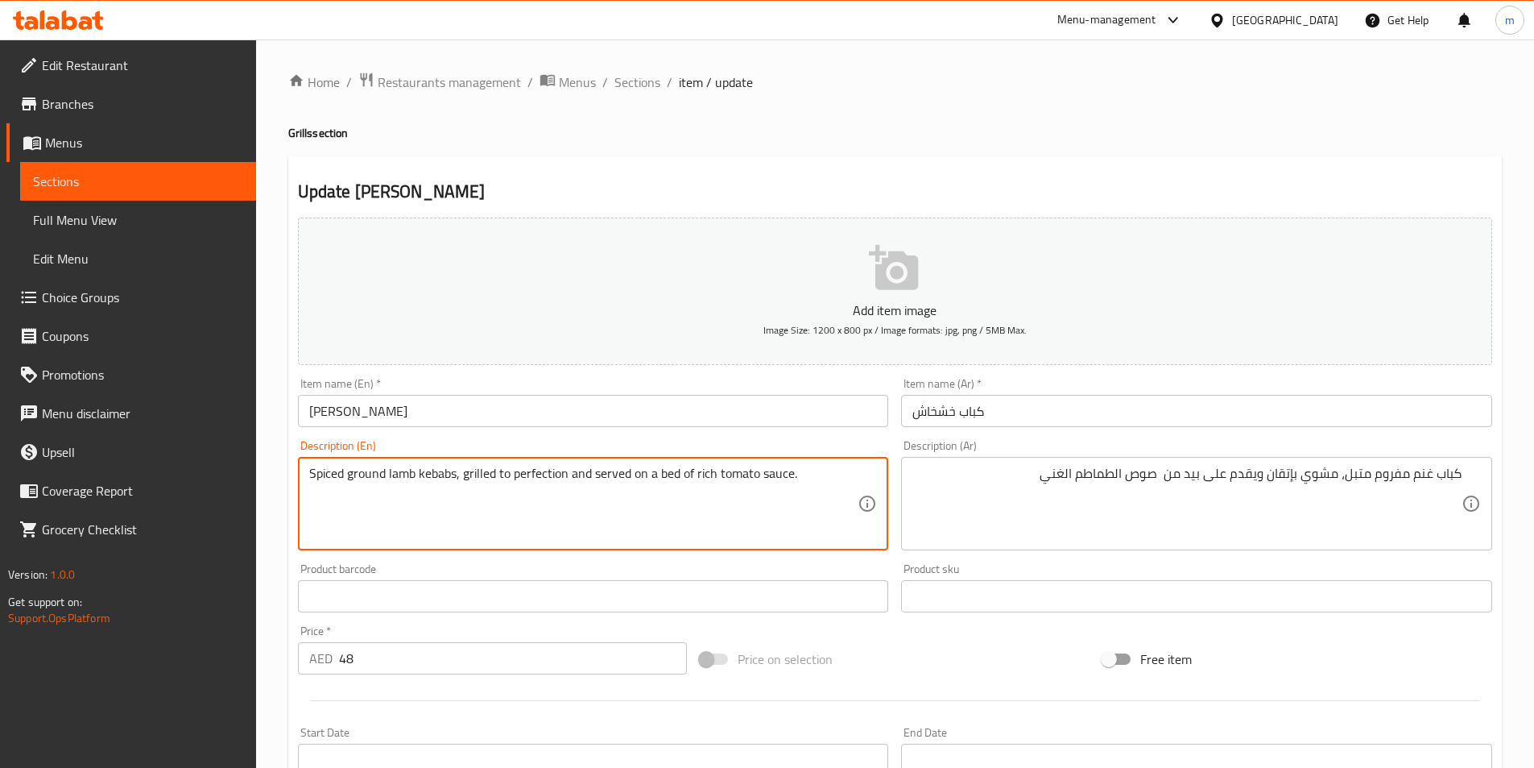
drag, startPoint x: 593, startPoint y: 474, endPoint x: 677, endPoint y: 487, distance: 84.6
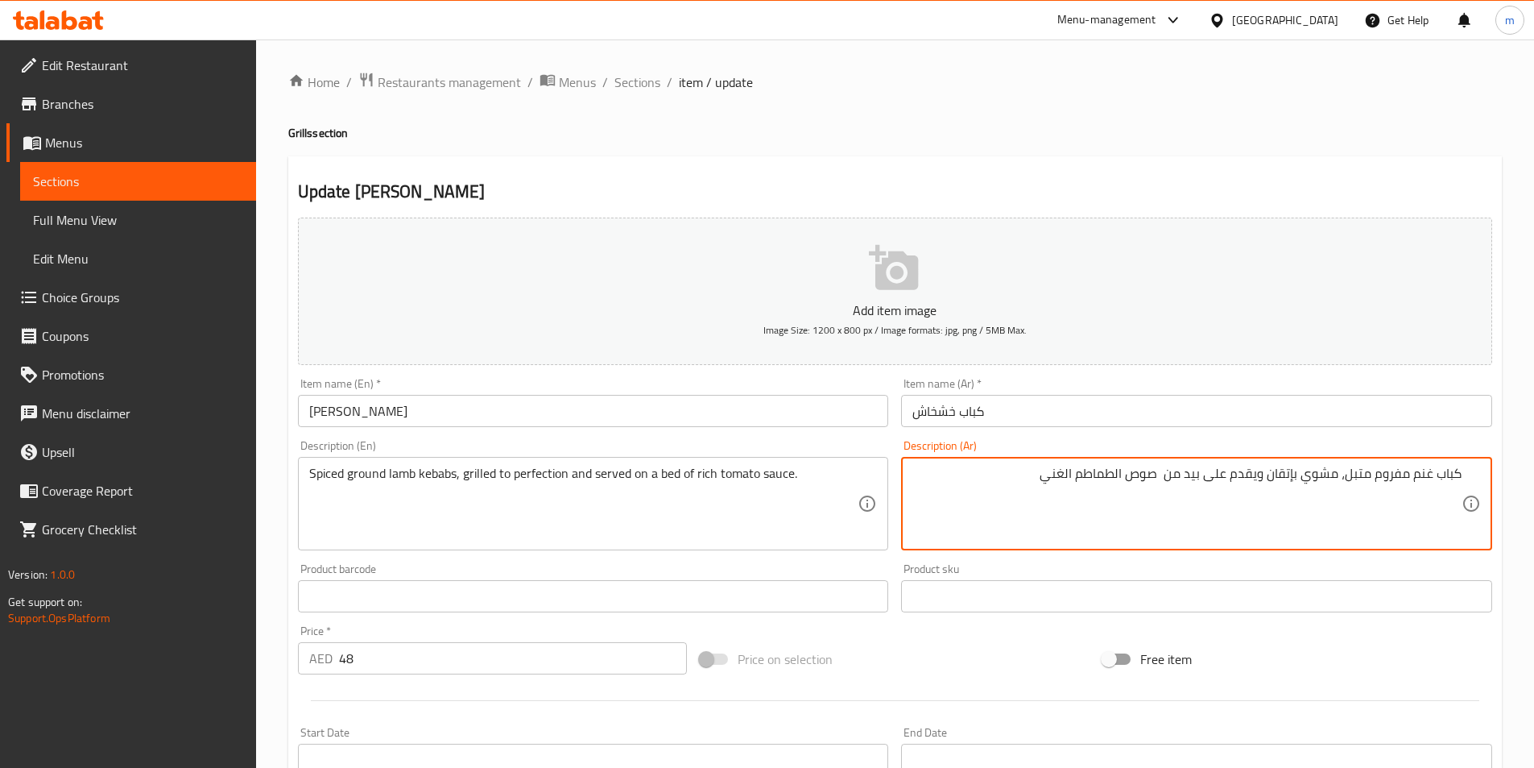
drag, startPoint x: 1190, startPoint y: 470, endPoint x: 1204, endPoint y: 488, distance: 23.0
drag, startPoint x: 1174, startPoint y: 477, endPoint x: 1204, endPoint y: 473, distance: 30.9
click at [1204, 473] on textarea "كباب غنم مفروم متبل، مشوي بإتقان ويقدم على قاعدة من صوص الطماطم الغني" at bounding box center [1187, 504] width 549 height 77
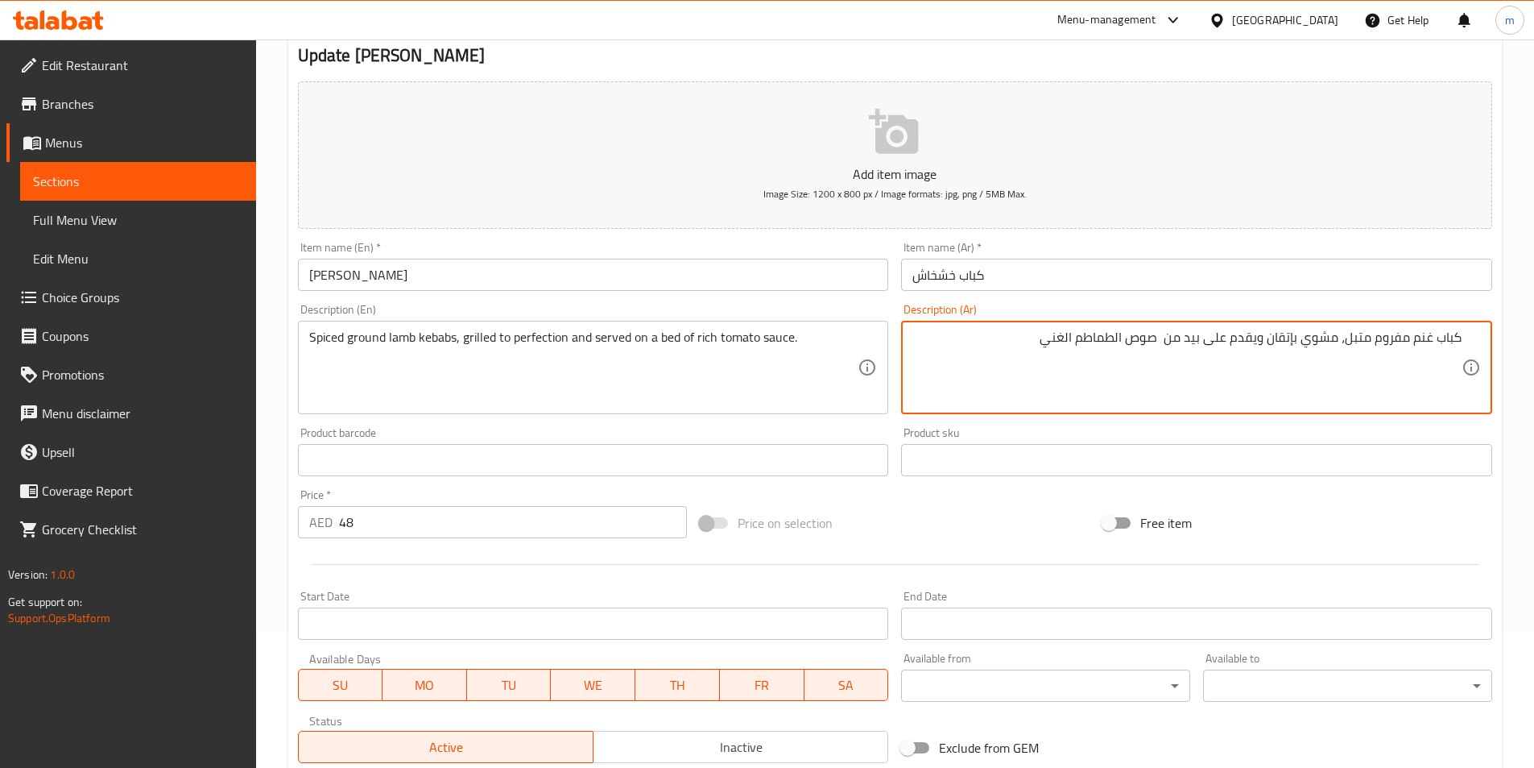
scroll to position [371, 0]
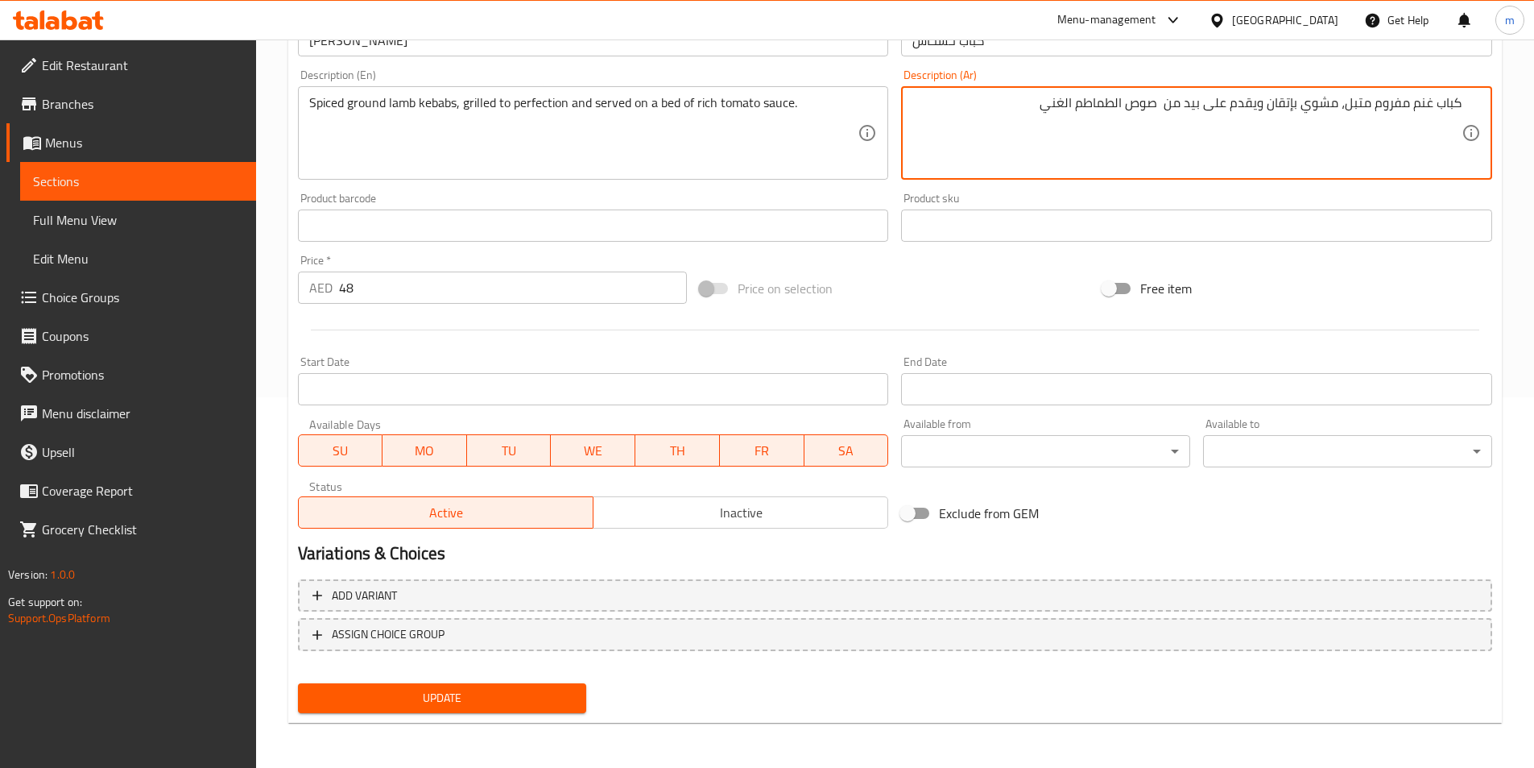
type textarea "كباب غنم مفروم متبل، مشوي بإتقان ويقدم على بيد من صوص الطماطم الغني"
click at [433, 705] on span "Update" at bounding box center [442, 698] width 263 height 20
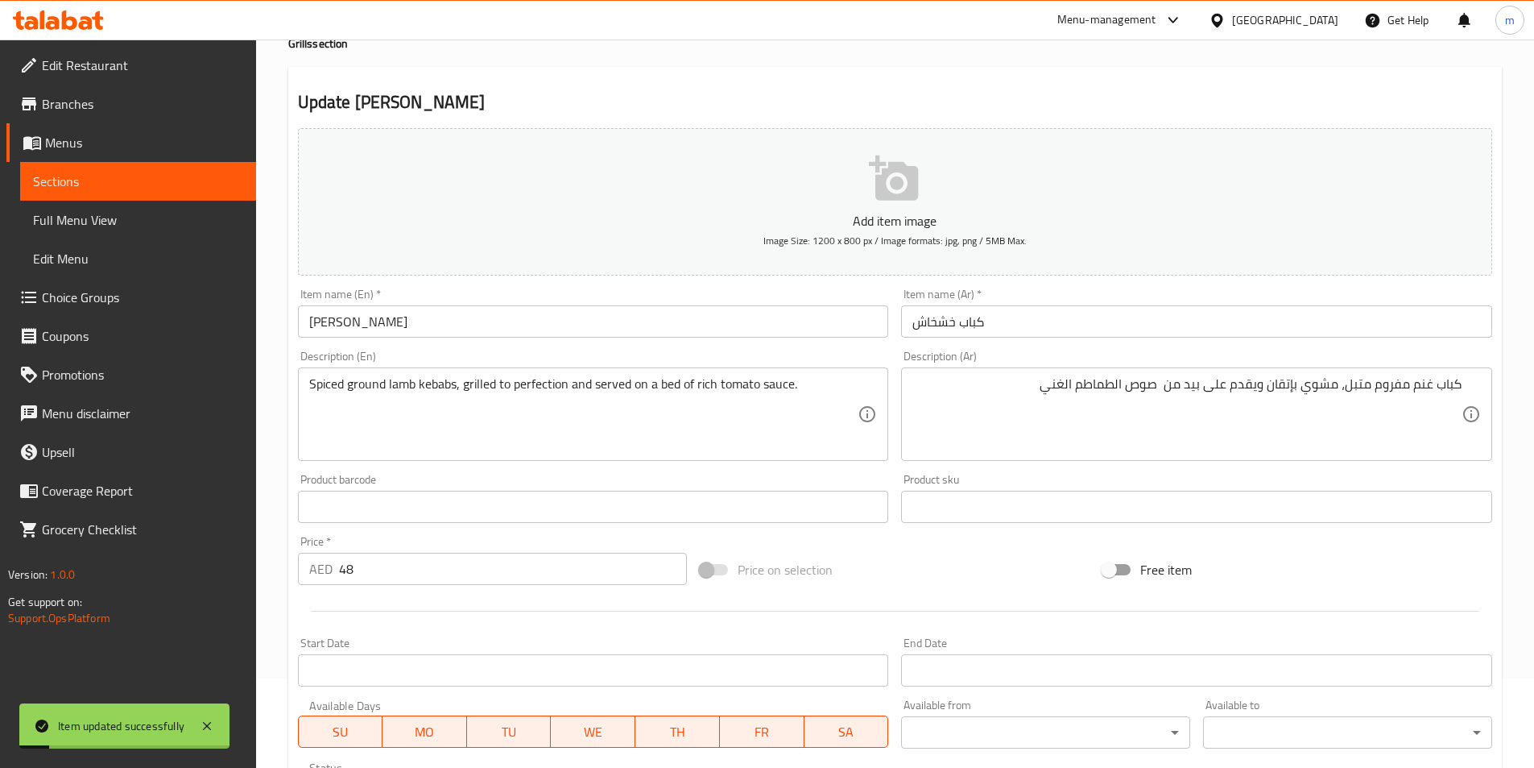
scroll to position [0, 0]
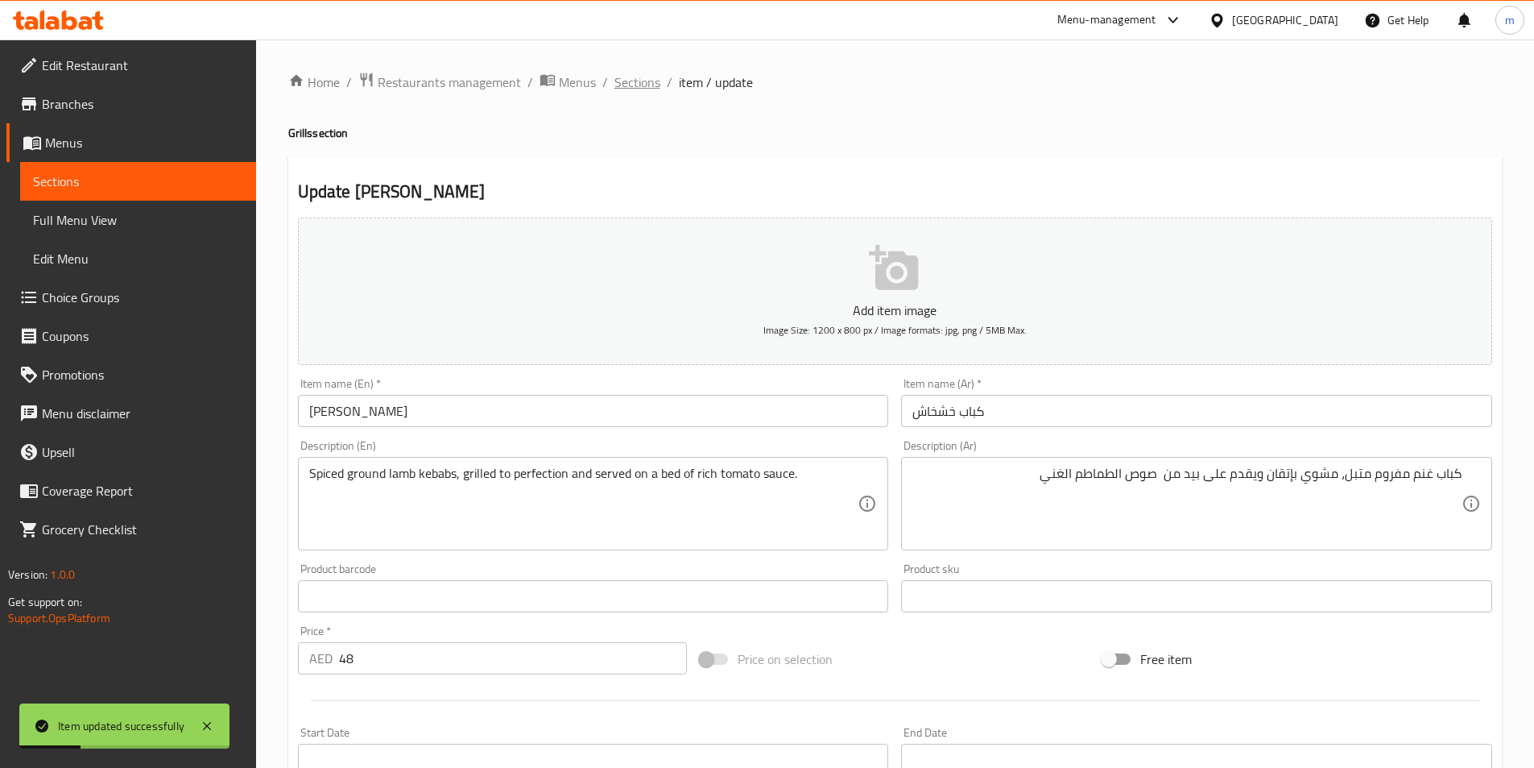
click at [642, 88] on span "Sections" at bounding box center [638, 81] width 46 height 19
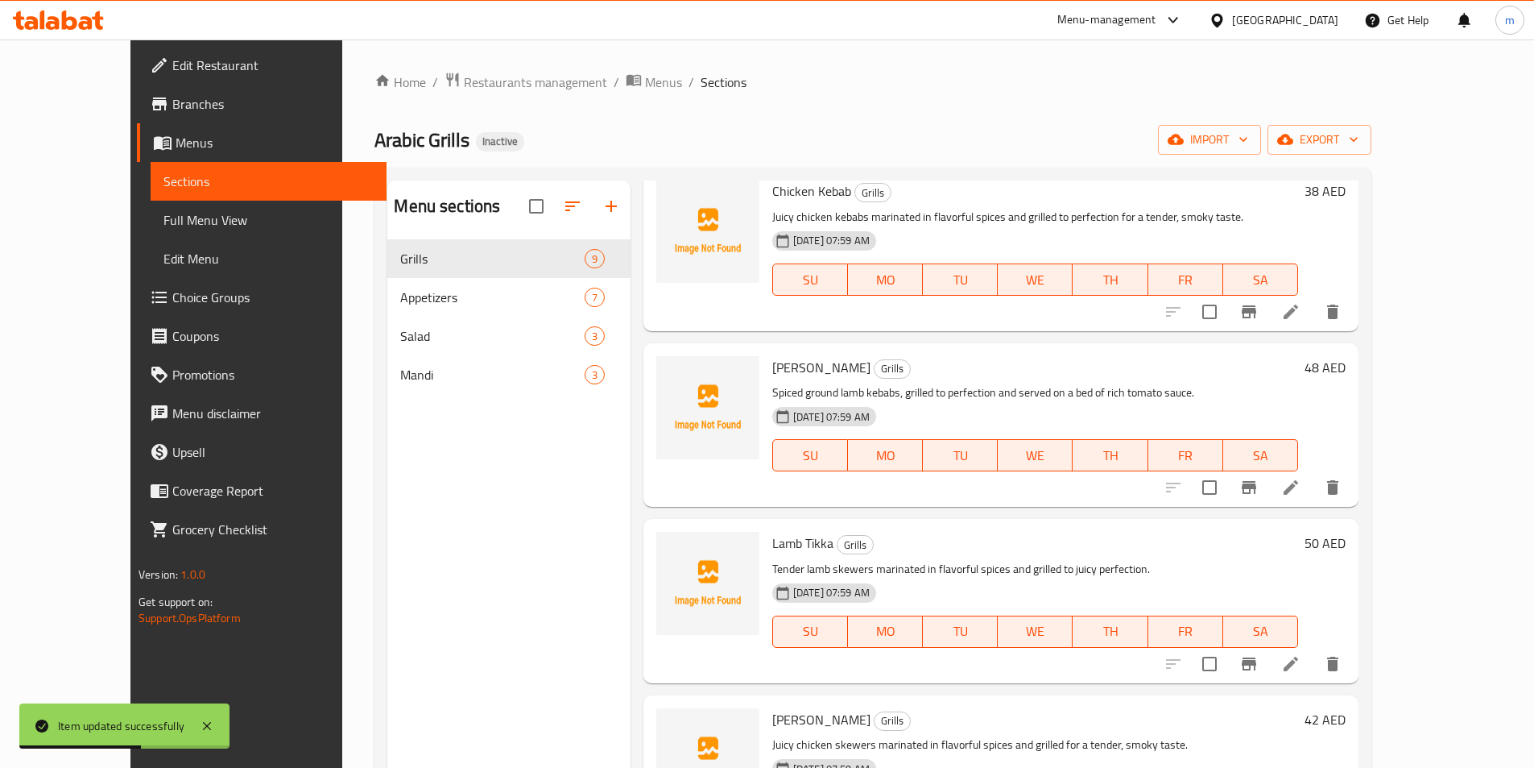
scroll to position [322, 0]
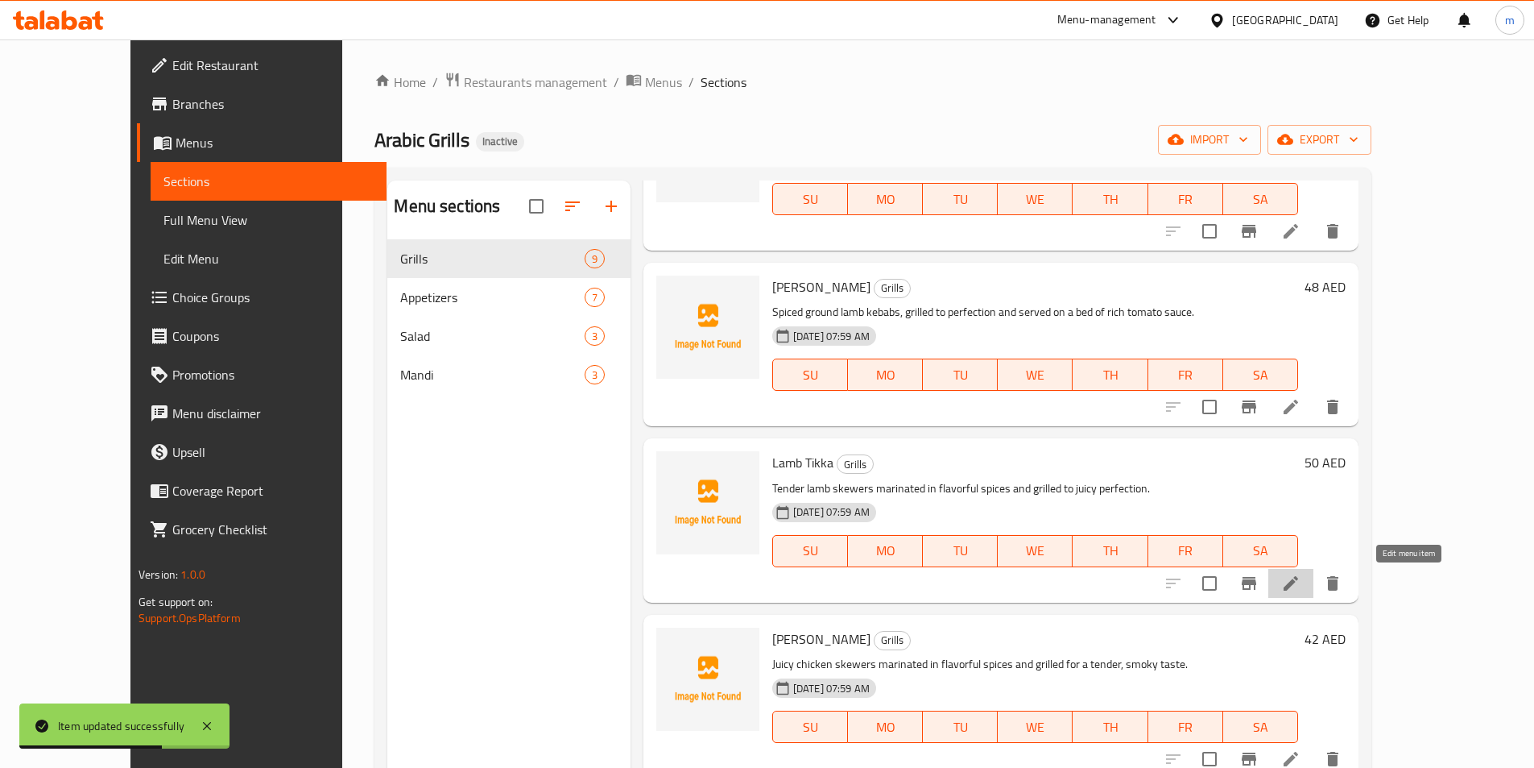
click at [1301, 586] on icon at bounding box center [1291, 583] width 19 height 19
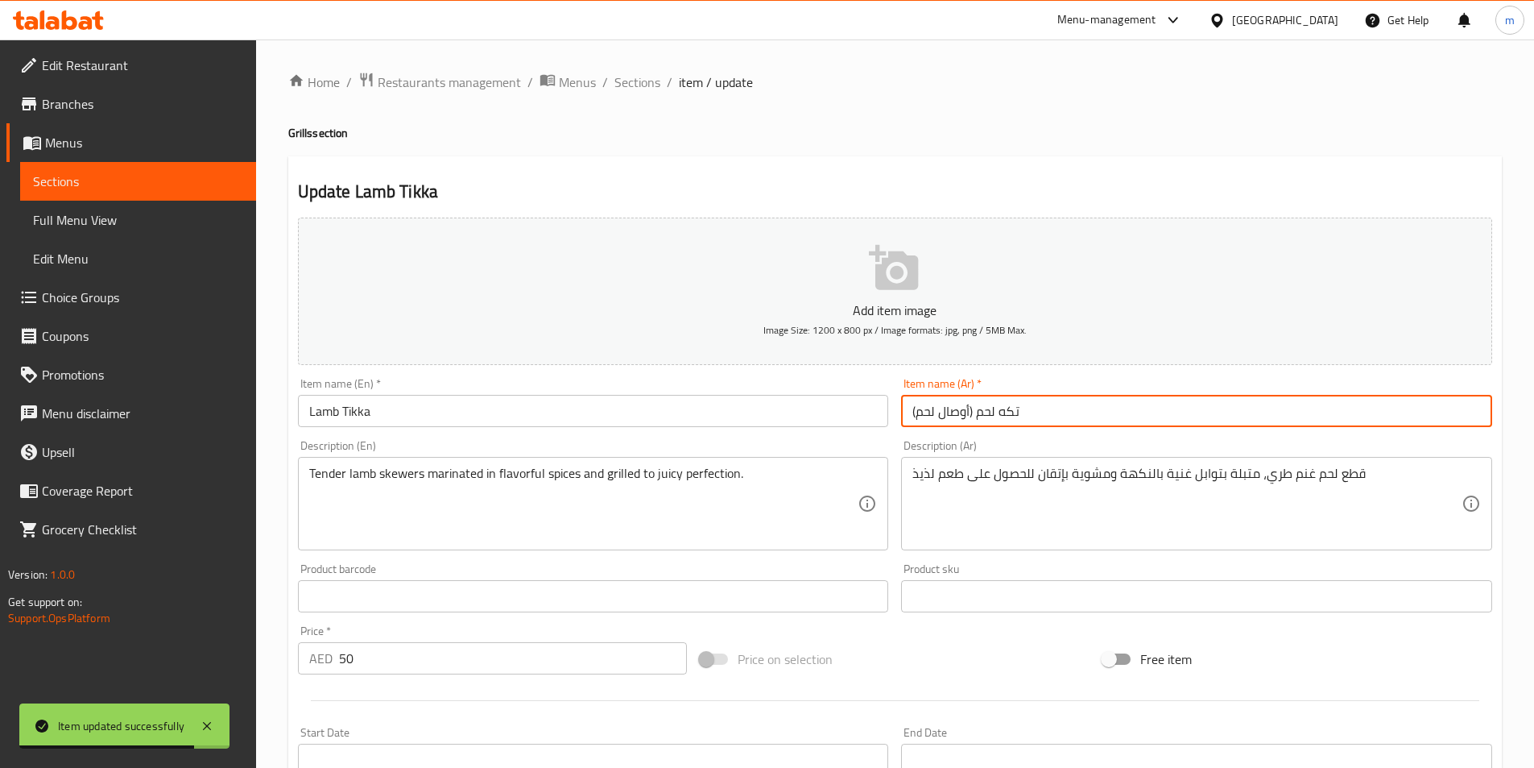
click at [1239, 424] on input "تكه لحم (أوصال لحم)" at bounding box center [1196, 411] width 591 height 32
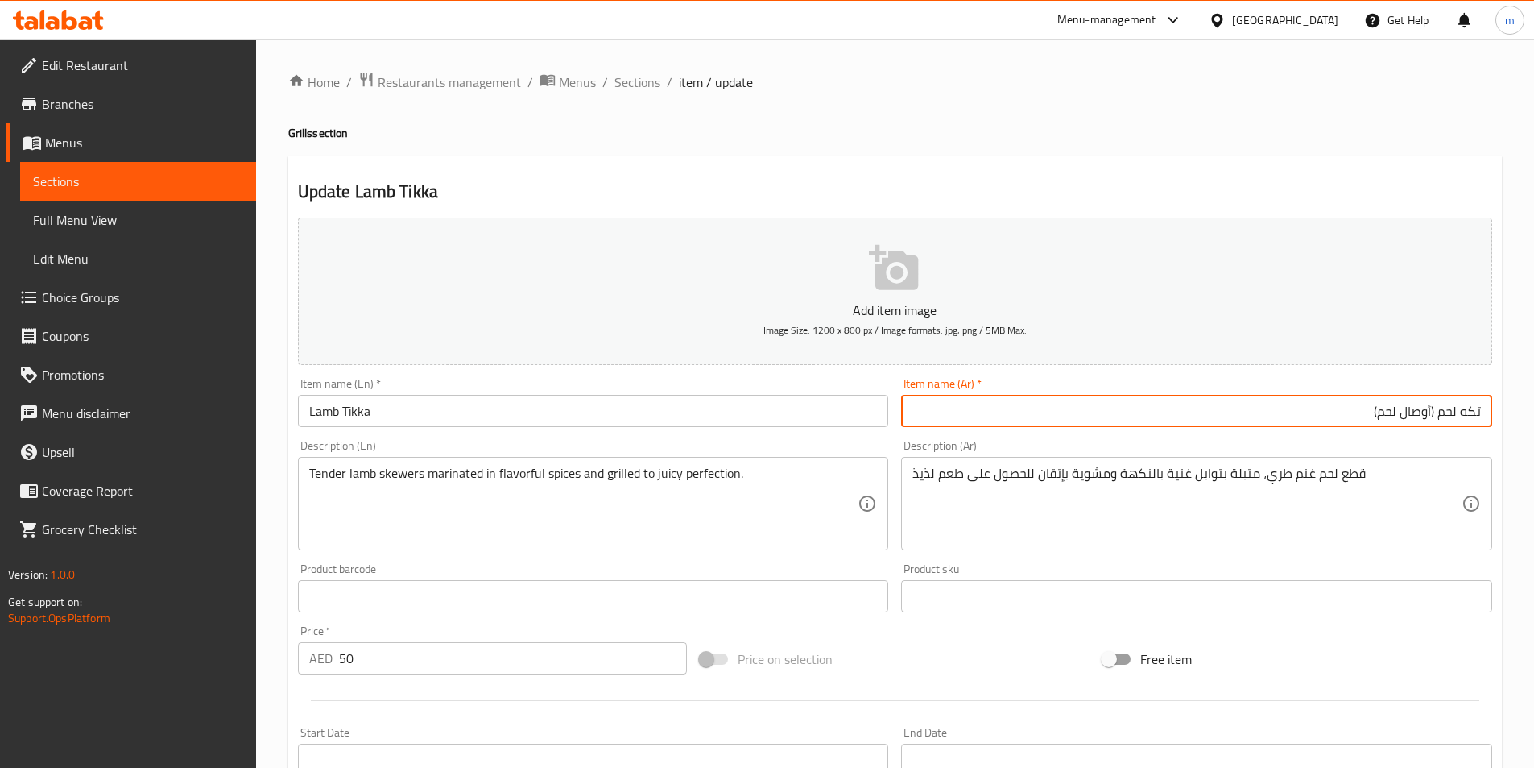
drag, startPoint x: 1439, startPoint y: 412, endPoint x: 1457, endPoint y: 420, distance: 20.2
click at [1457, 420] on input "تكه لحم (أوصال لحم)" at bounding box center [1196, 411] width 591 height 32
drag, startPoint x: 1374, startPoint y: 414, endPoint x: 1422, endPoint y: 420, distance: 48.7
click at [1422, 420] on input "تكه غنم (أوصال لحم)" at bounding box center [1196, 411] width 591 height 32
click at [1384, 413] on input "تكه غنم (أوصال لحم)" at bounding box center [1196, 411] width 591 height 32
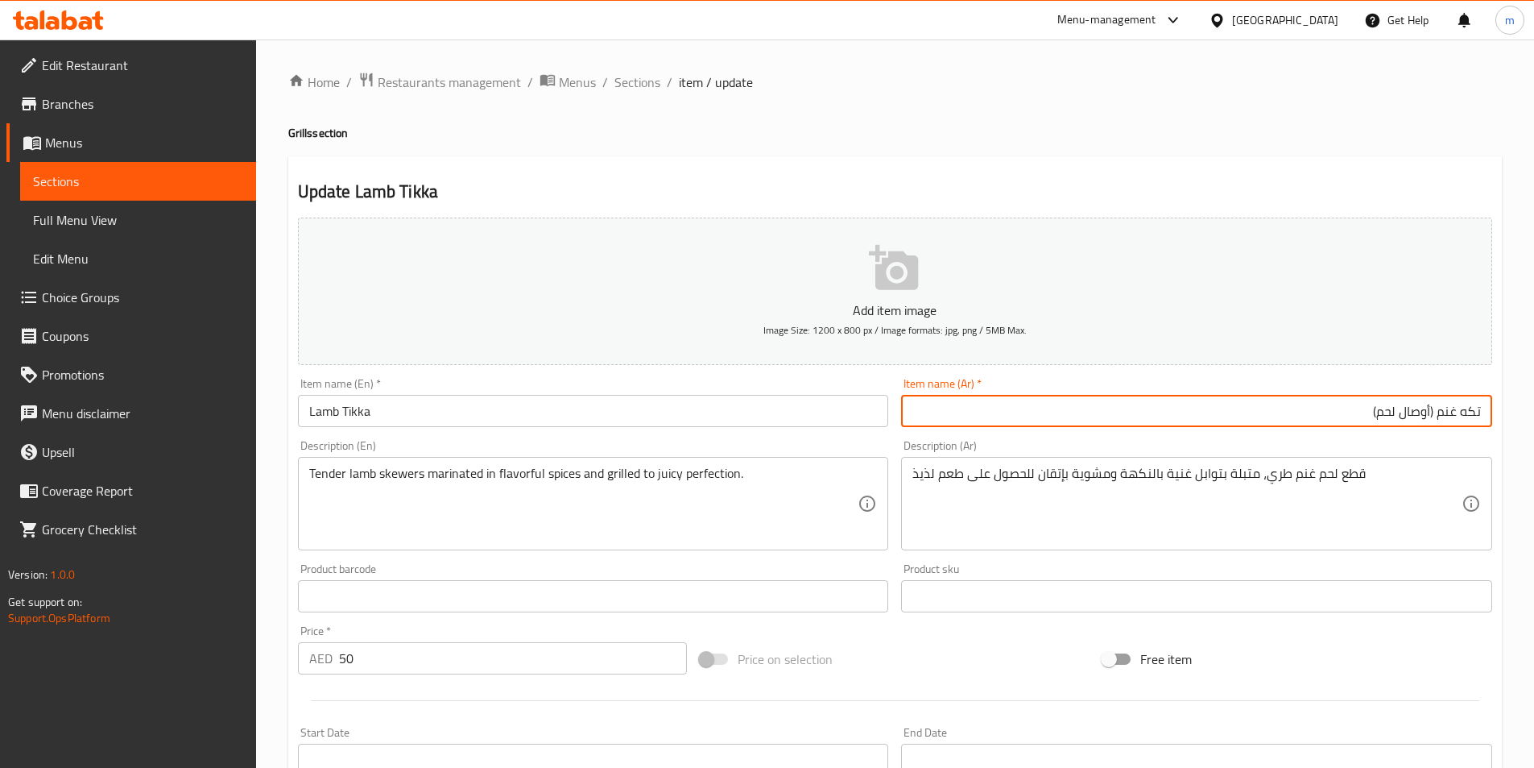
drag, startPoint x: 1377, startPoint y: 412, endPoint x: 1430, endPoint y: 434, distance: 56.7
click at [1430, 434] on div "Add item image Image Size: 1200 x 800 px / Image formats: jpg, png / 5MB Max. I…" at bounding box center [895, 558] width 1207 height 694
type input "تكه غنم (أوصال لحم)"
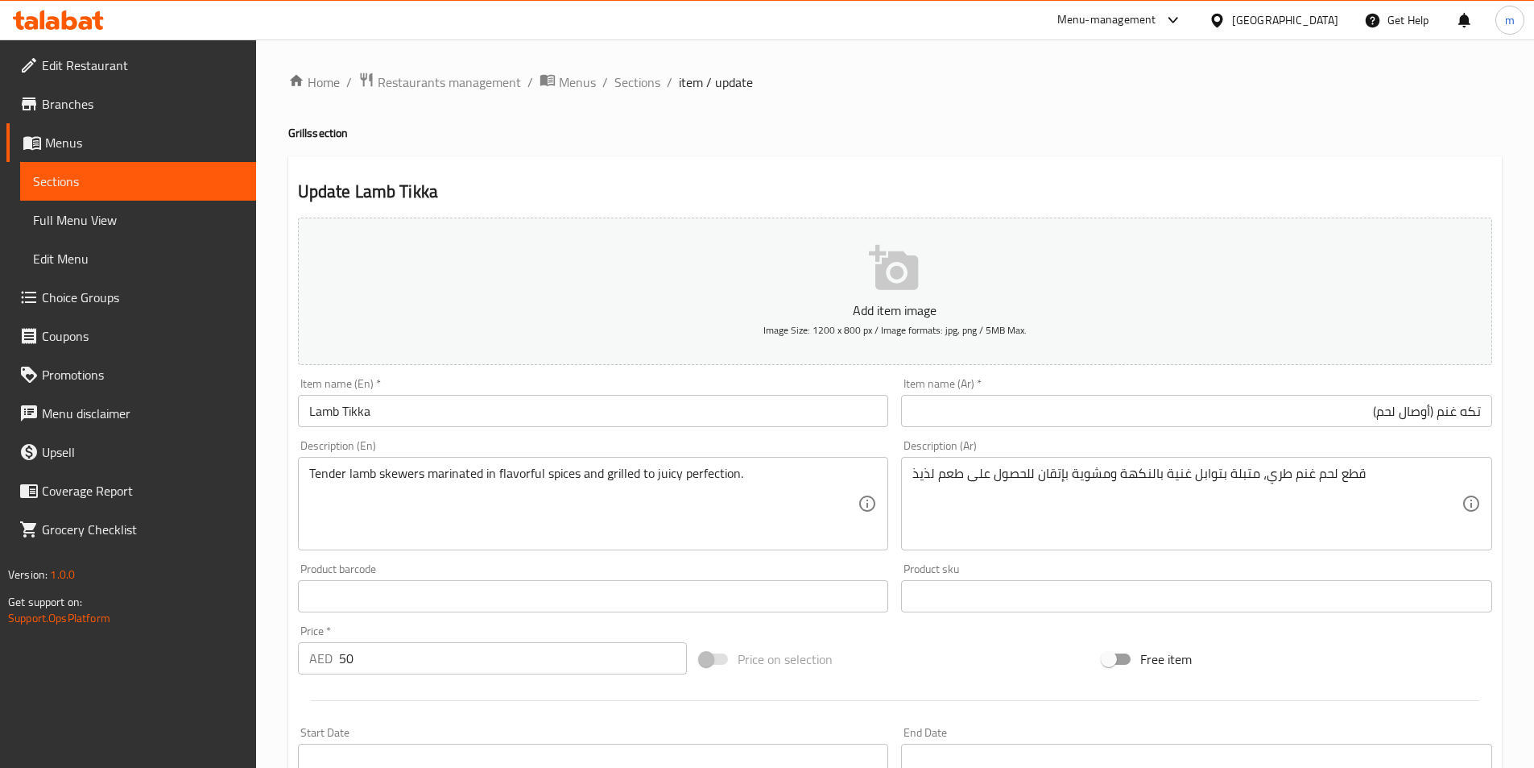
click at [422, 414] on input "Lamb Tikka" at bounding box center [593, 411] width 591 height 32
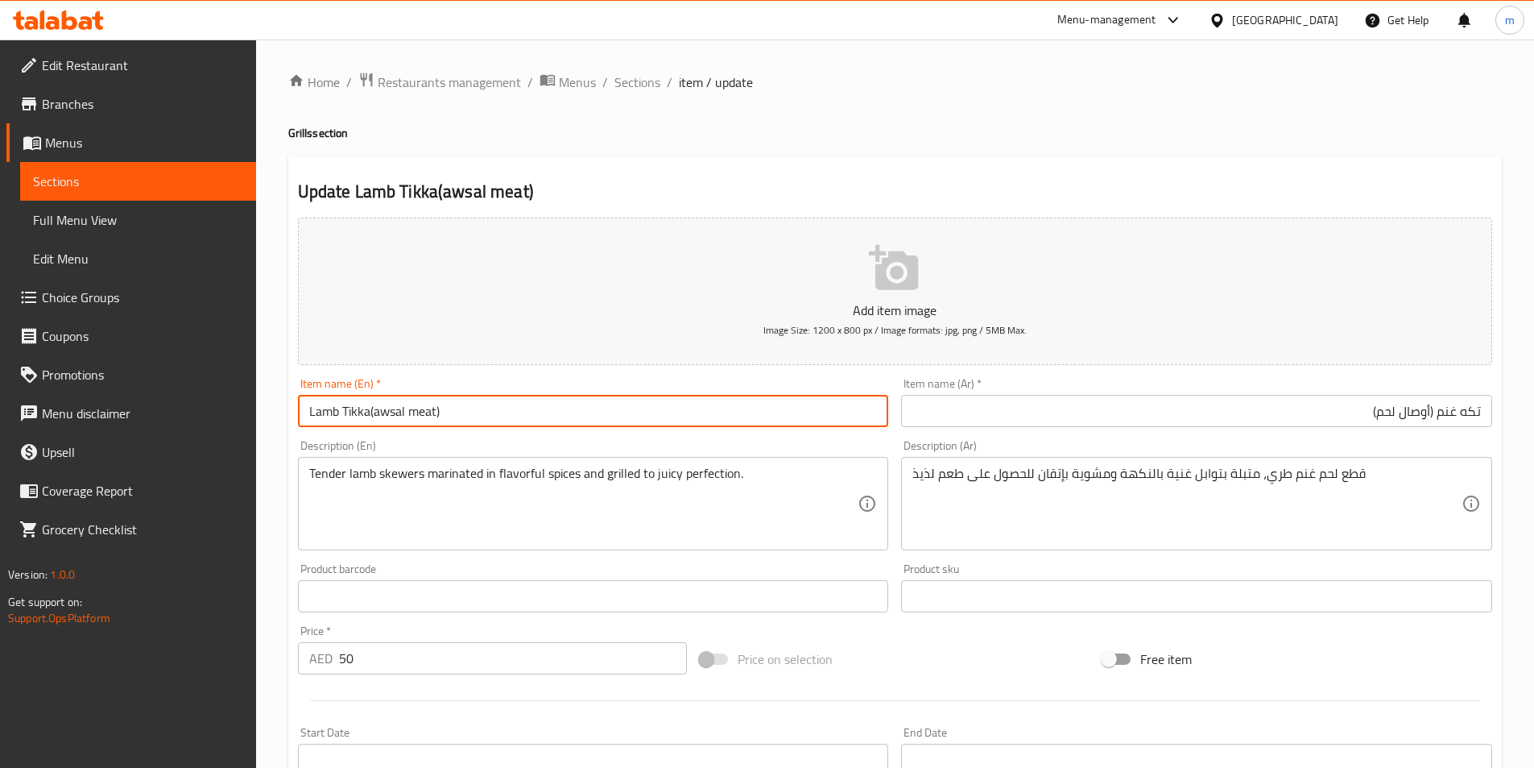
drag, startPoint x: 368, startPoint y: 410, endPoint x: 382, endPoint y: 490, distance: 80.9
click at [368, 413] on input "Lamb Tikka(awsal meat)" at bounding box center [593, 411] width 591 height 32
type input "Lamb Tikka (awsal meat)"
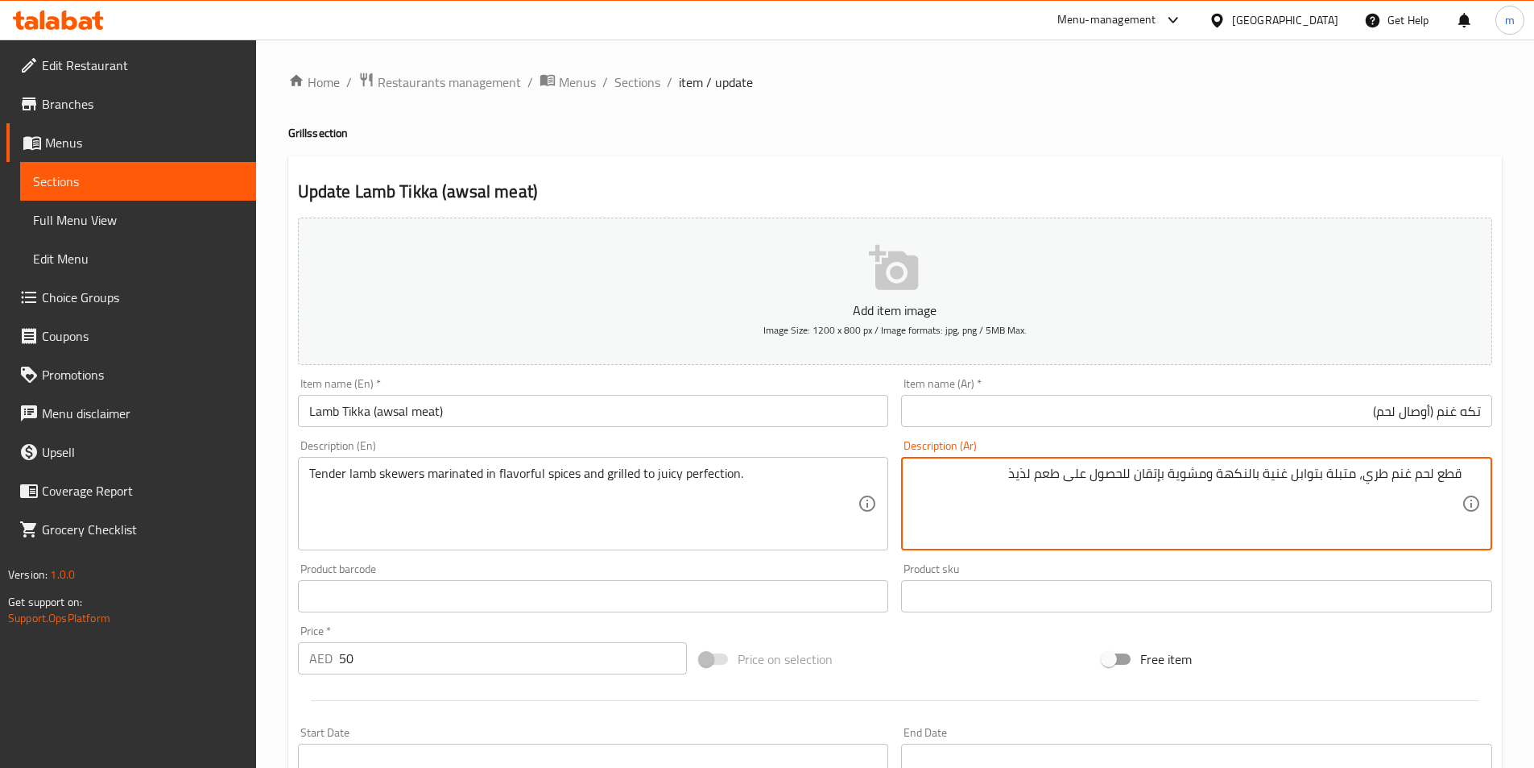
drag, startPoint x: 1415, startPoint y: 476, endPoint x: 1433, endPoint y: 494, distance: 25.1
click at [1433, 494] on textarea "قطع لحم غنم طري، متبلة بتوابل غنية بالنكهة ومشوية بإتقان للحصول على طعم لذيذ" at bounding box center [1187, 504] width 549 height 77
drag, startPoint x: 1383, startPoint y: 477, endPoint x: 1406, endPoint y: 490, distance: 26.7
click at [1406, 490] on textarea "قطع غنم طري، متبلة بتوابل غنية بالنكهة ومشوية بإتقان للحصول على طعم لذيذ" at bounding box center [1187, 504] width 549 height 77
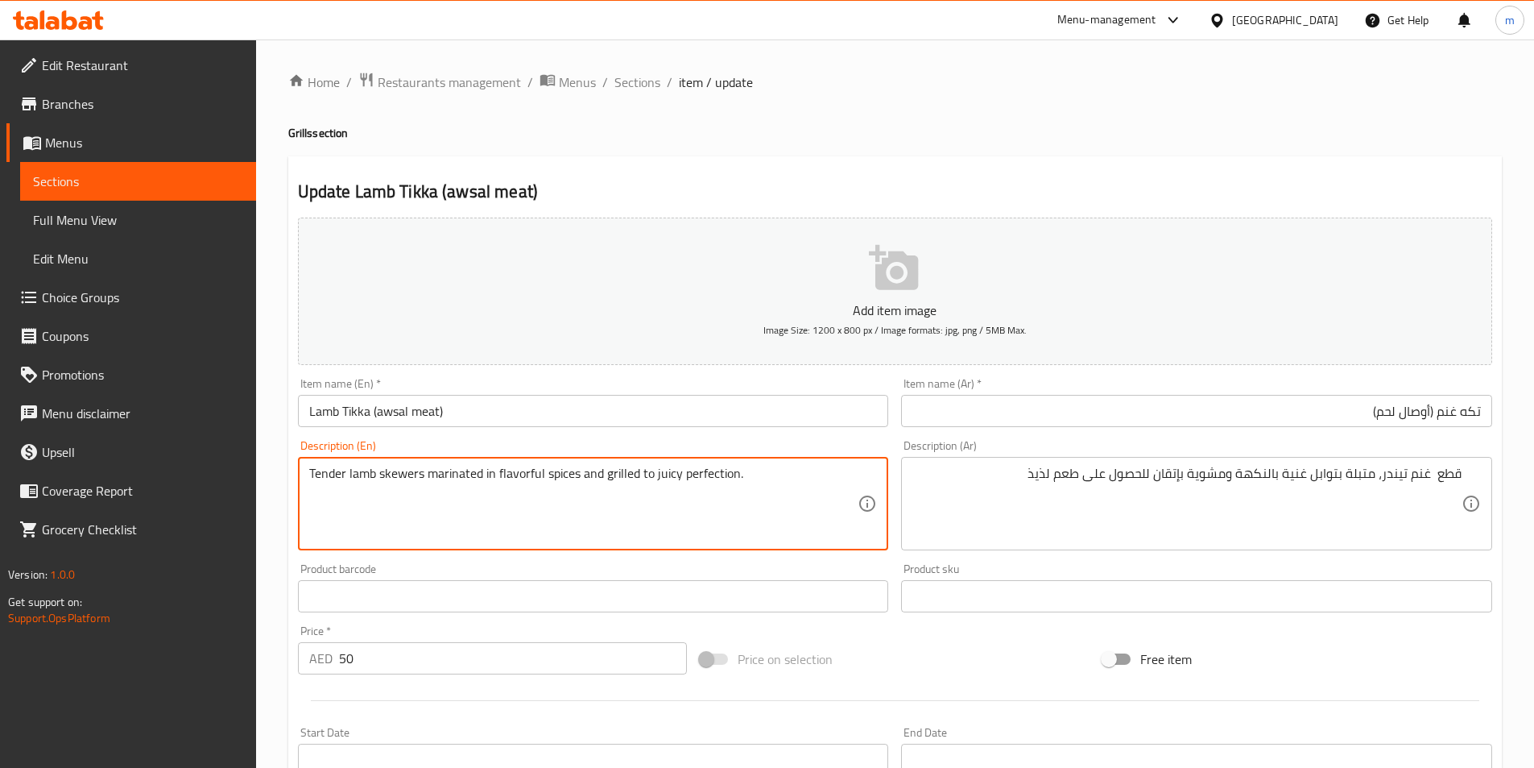
click at [391, 482] on textarea "Tender lamb skewers marinated in flavorful spices and grilled to juicy perfecti…" at bounding box center [583, 504] width 549 height 77
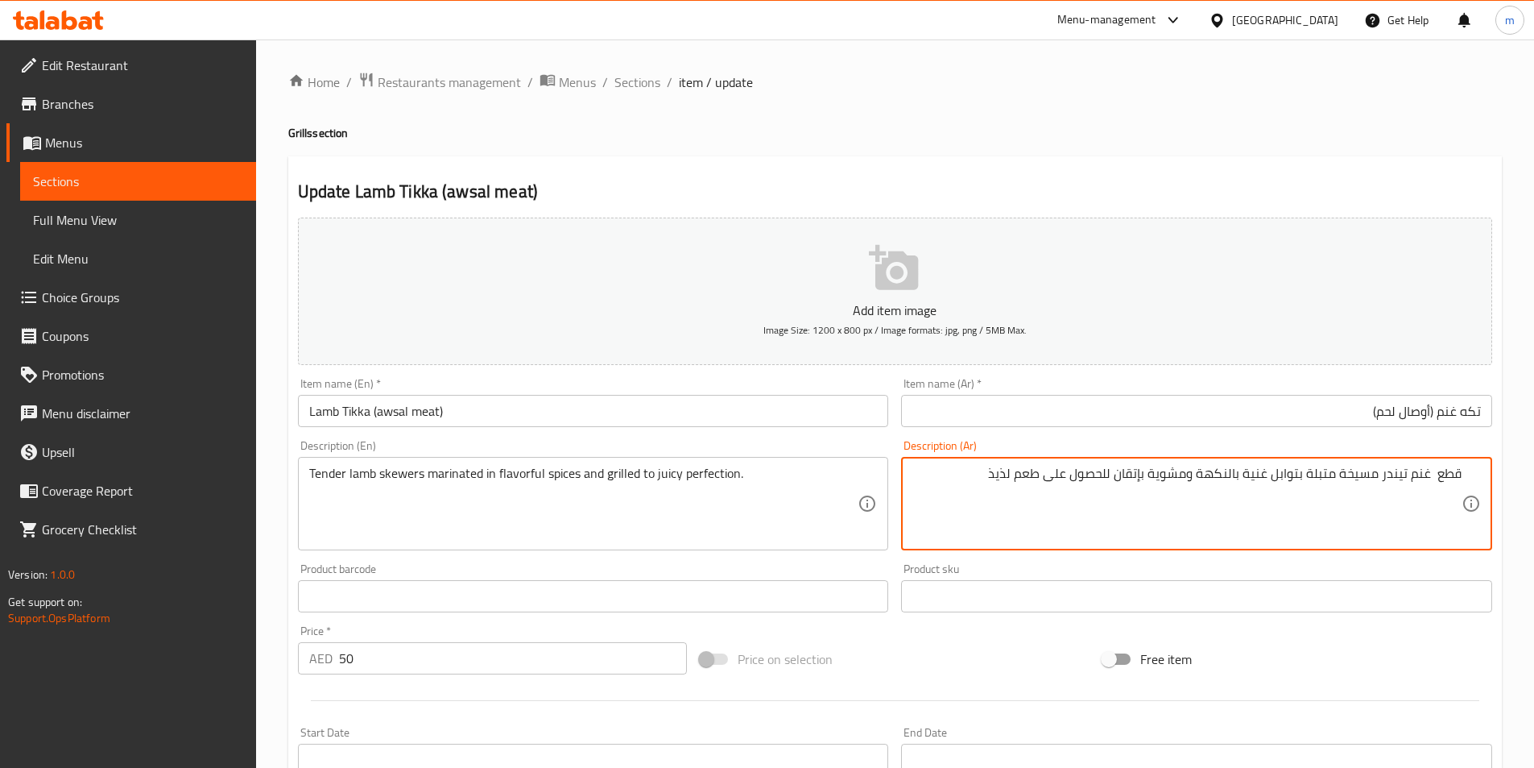
drag, startPoint x: 1437, startPoint y: 474, endPoint x: 1497, endPoint y: 484, distance: 60.4
click at [1497, 484] on div "Description (Ar) قطع غنم تيندر مسيخة متبلة بتوابل غنية بالنكهة ومشوية بإتقان لل…" at bounding box center [1197, 494] width 604 height 123
type textarea "قطع غنم تيندر مسيخة متبلة بتوابل غنية بالنكهة ومشوية بإتقان للحصول على طعم لذيذ"
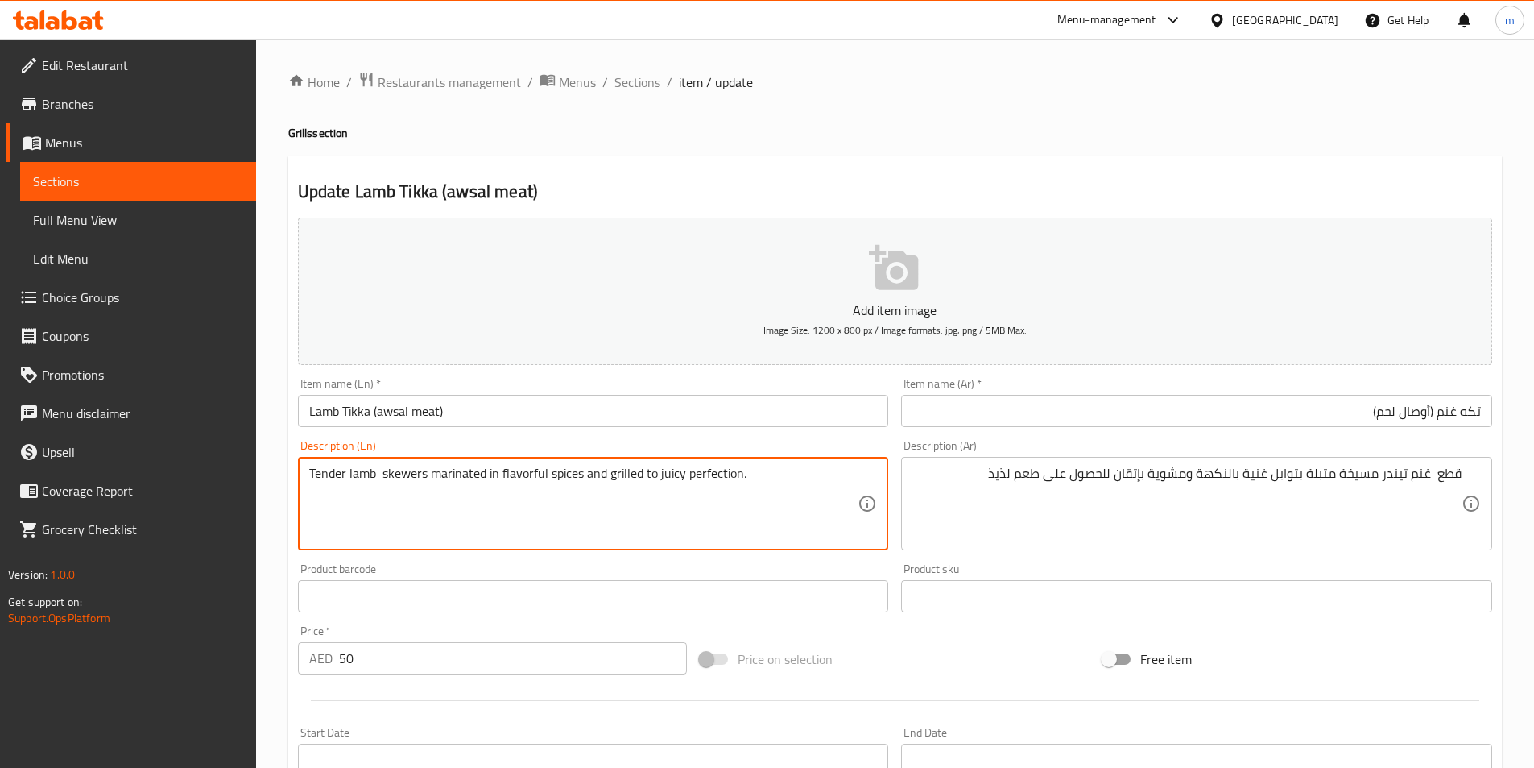
paste textarea "Chunks"
type textarea "Tender lamb Chunks skewers marinated in flavorful spices and grilled to juicy p…"
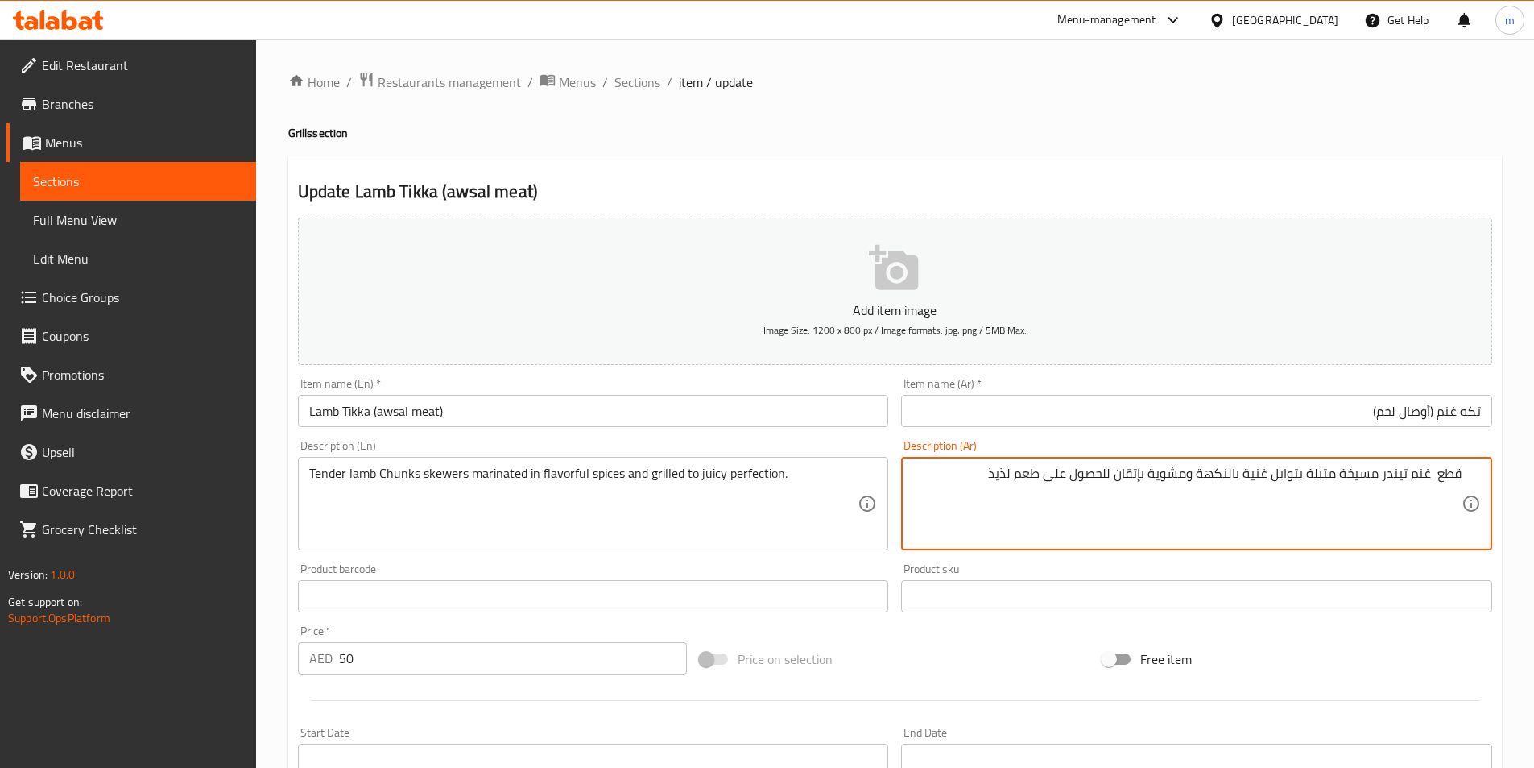
drag, startPoint x: 1201, startPoint y: 471, endPoint x: 1243, endPoint y: 486, distance: 44.3
drag, startPoint x: 1044, startPoint y: 480, endPoint x: 1124, endPoint y: 491, distance: 80.4
click at [1124, 491] on textarea "قطع غنم تيندر مسيخة متبلة بتوابل غنية ومشوية بإتقان للحصول على طعم لذيذ" at bounding box center [1187, 504] width 549 height 77
click at [1005, 467] on textarea "قطع غنم تيندر مسيخة متبلة بتوابل غنية ومشوية بإتقان للحصول على طعم لذيذ" at bounding box center [1187, 504] width 549 height 77
drag, startPoint x: 1017, startPoint y: 479, endPoint x: 1149, endPoint y: 503, distance: 133.4
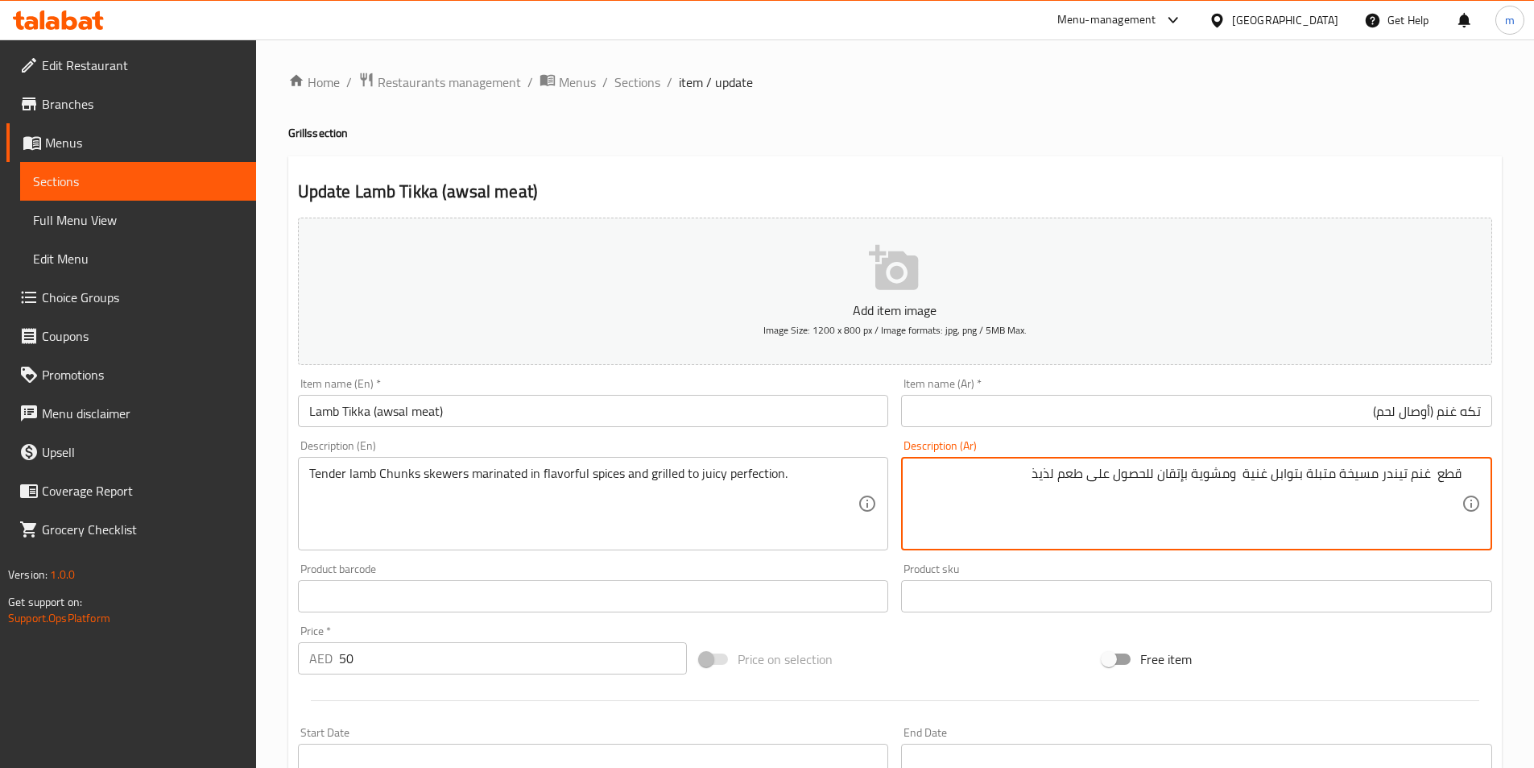
click at [1149, 503] on textarea "قطع غنم تيندر مسيخة متبلة بتوابل غنية ومشوية بإتقان للحصول على طعم لذيذ" at bounding box center [1187, 504] width 549 height 77
type textarea "قطع غنم تيندر مسيخة متبلة بتوابل غنية ومشوية بإتقان للجوسي"
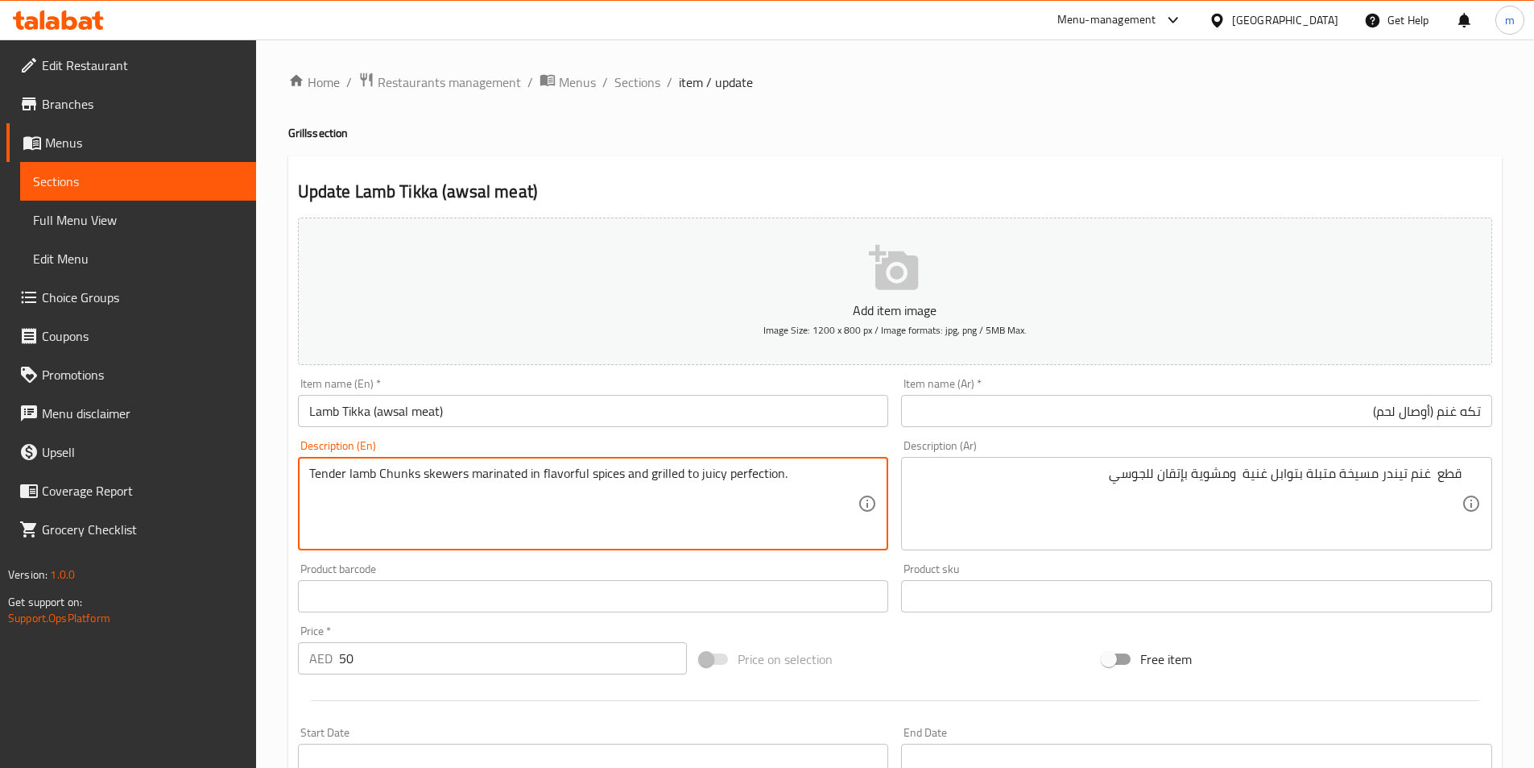
drag, startPoint x: 646, startPoint y: 475, endPoint x: 783, endPoint y: 485, distance: 137.3
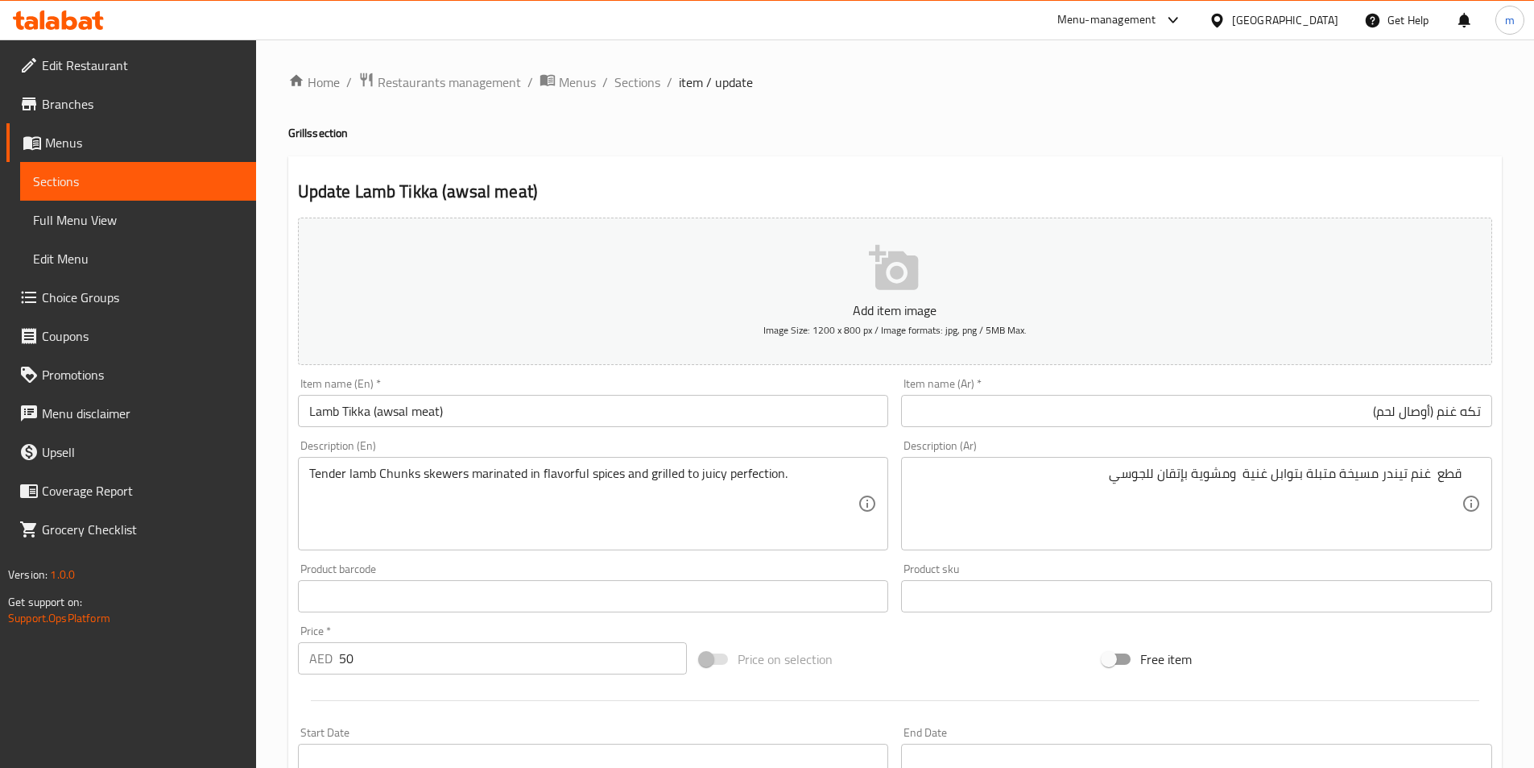
click at [722, 474] on textarea "Tender lamb Chunks skewers marinated in flavorful spices and grilled to juicy p…" at bounding box center [583, 504] width 549 height 77
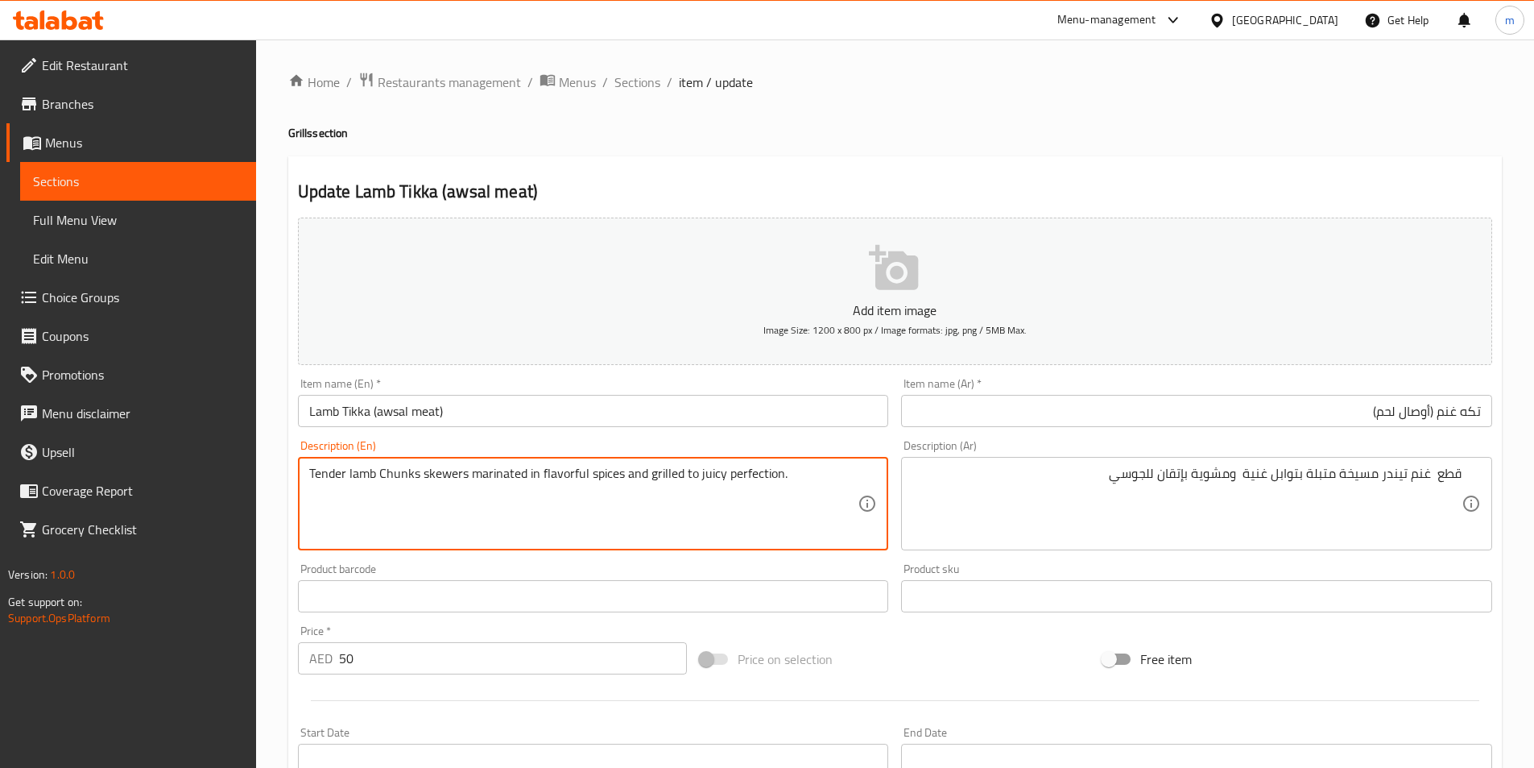
click at [722, 474] on textarea "Tender lamb Chunks skewers marinated in flavorful spices and grilled to juicy p…" at bounding box center [583, 504] width 549 height 77
drag, startPoint x: 647, startPoint y: 474, endPoint x: 935, endPoint y: 505, distance: 290.1
click at [935, 505] on div "Add item image Image Size: 1200 x 800 px / Image formats: jpg, png / 5MB Max. I…" at bounding box center [895, 558] width 1207 height 694
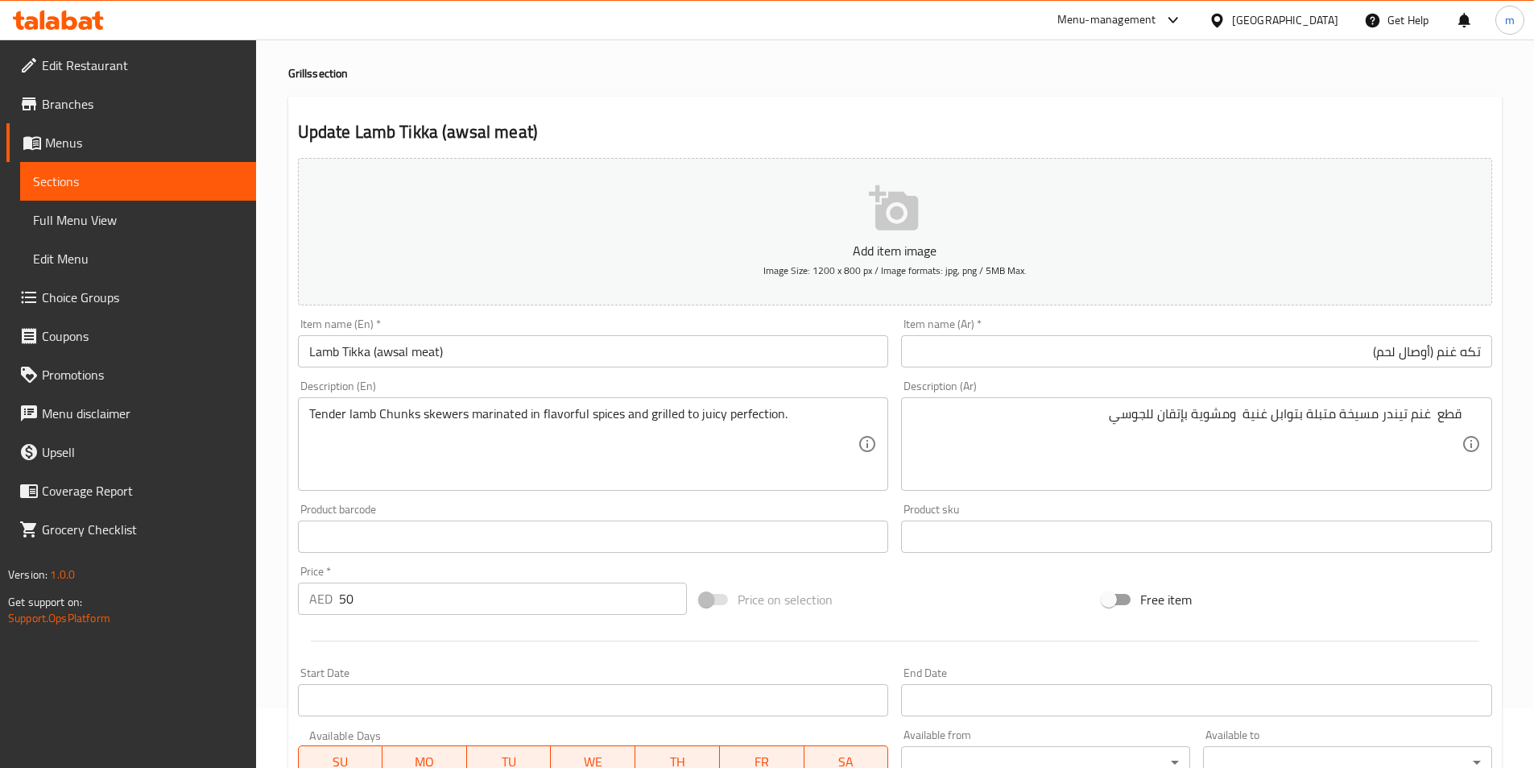
scroll to position [322, 0]
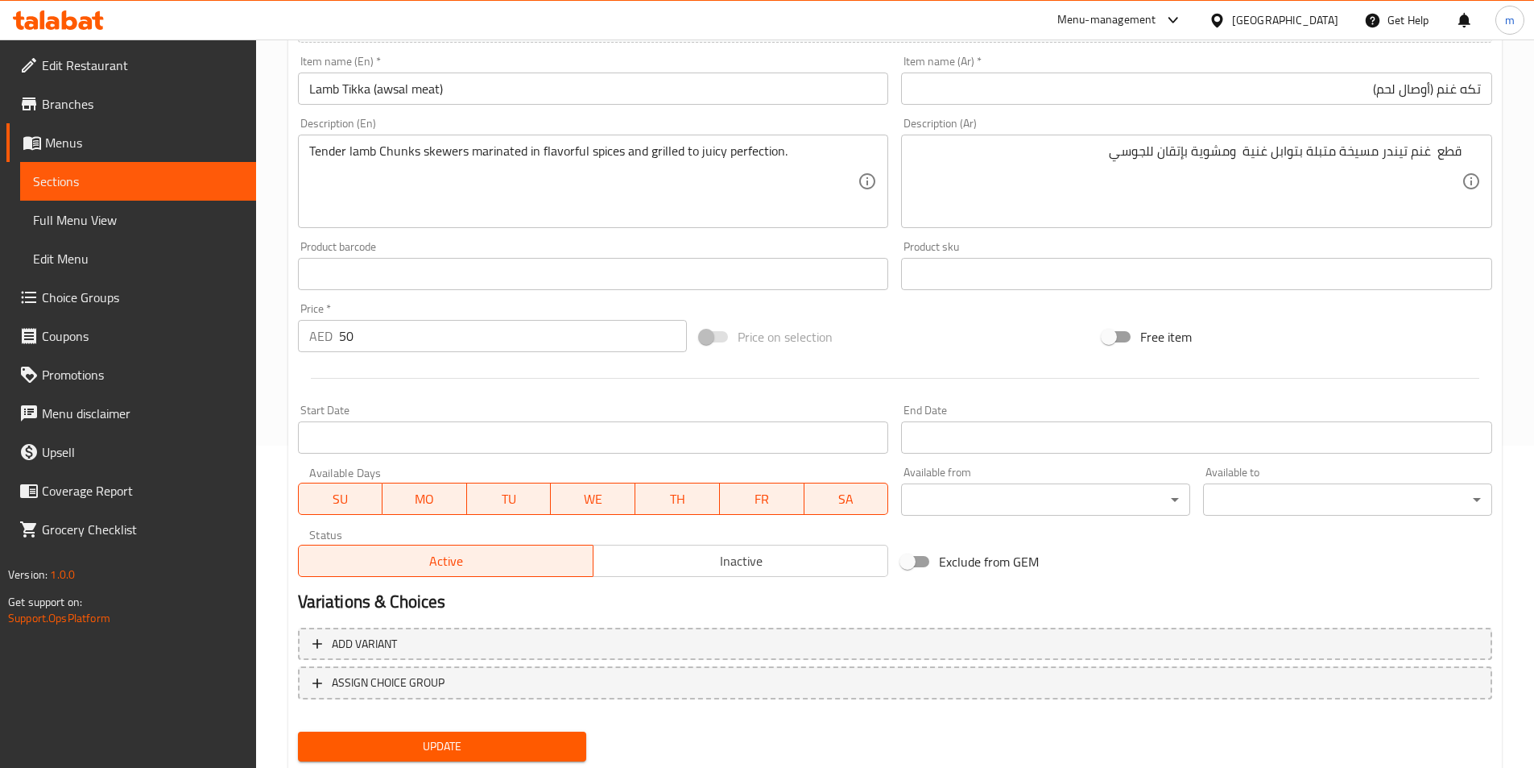
click at [507, 740] on span "Update" at bounding box center [442, 746] width 263 height 20
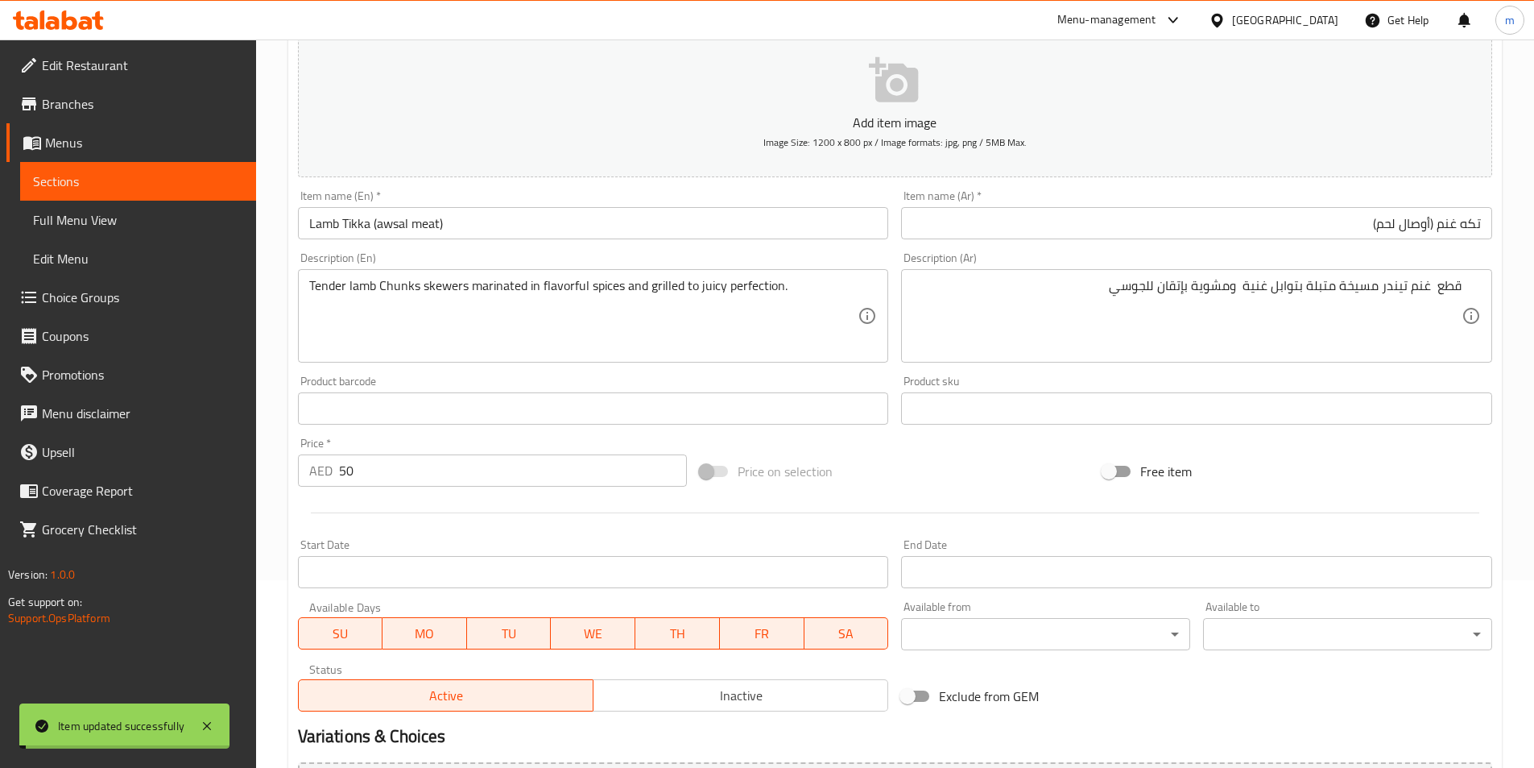
scroll to position [0, 0]
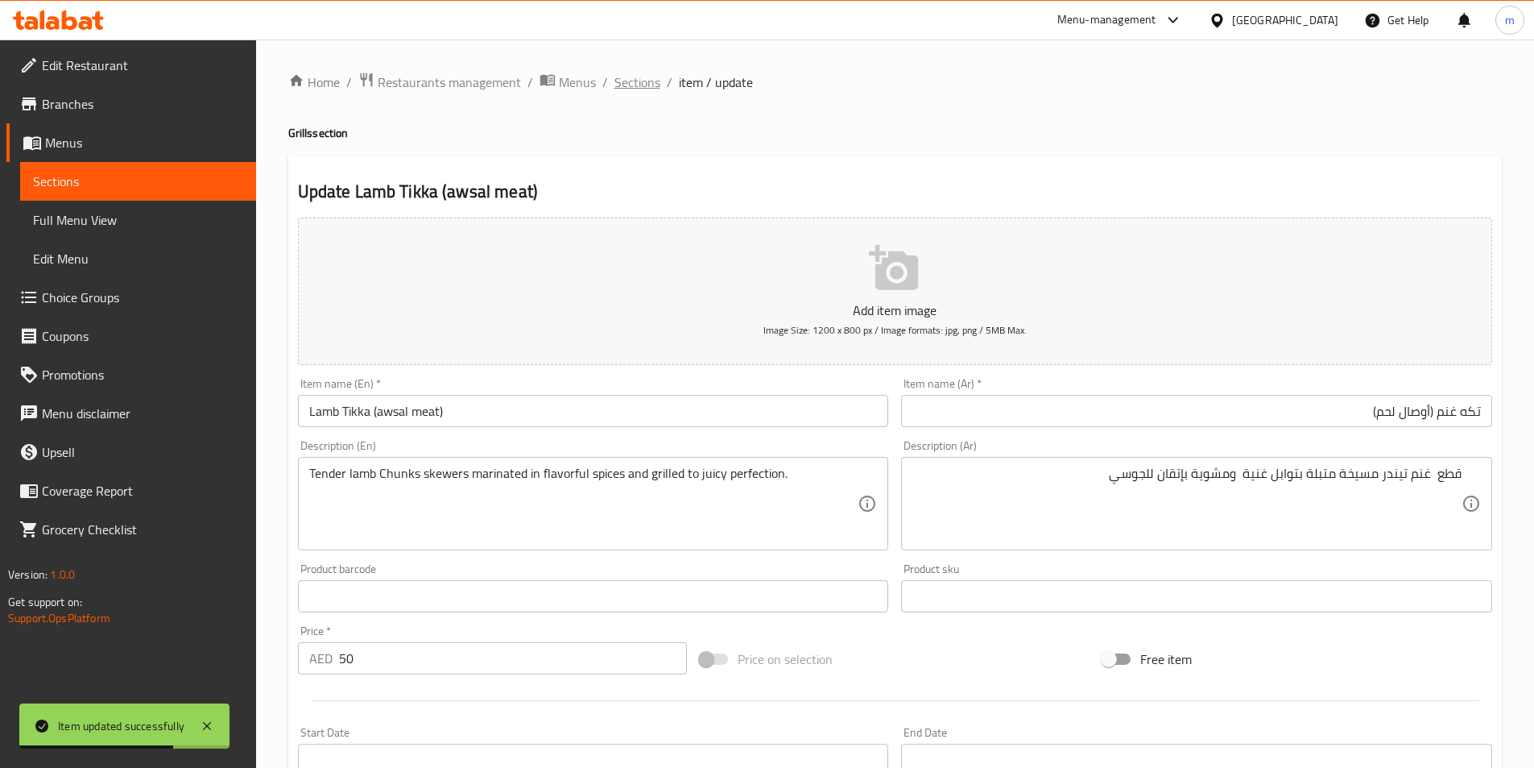
click at [642, 77] on span "Sections" at bounding box center [638, 81] width 46 height 19
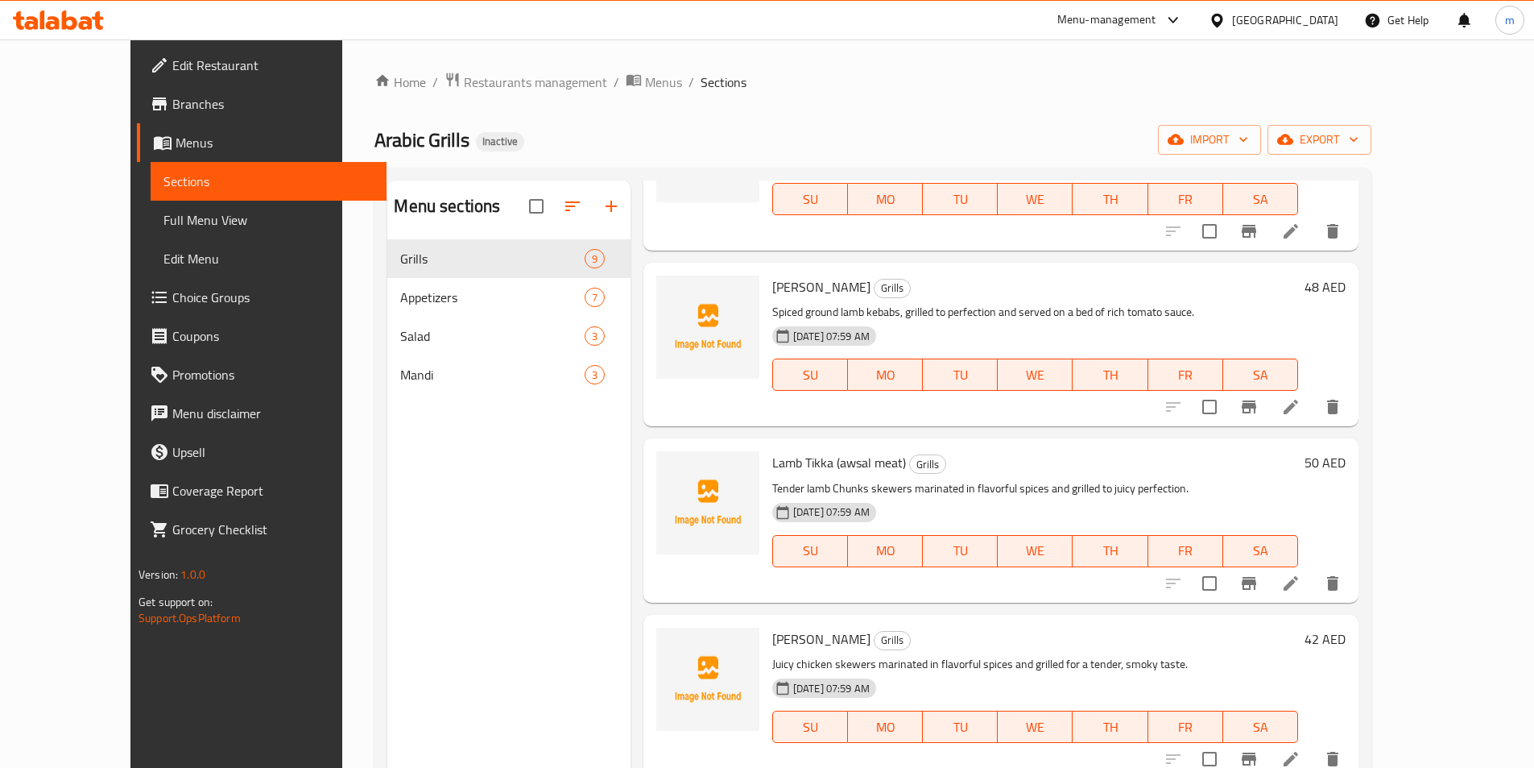
scroll to position [483, 0]
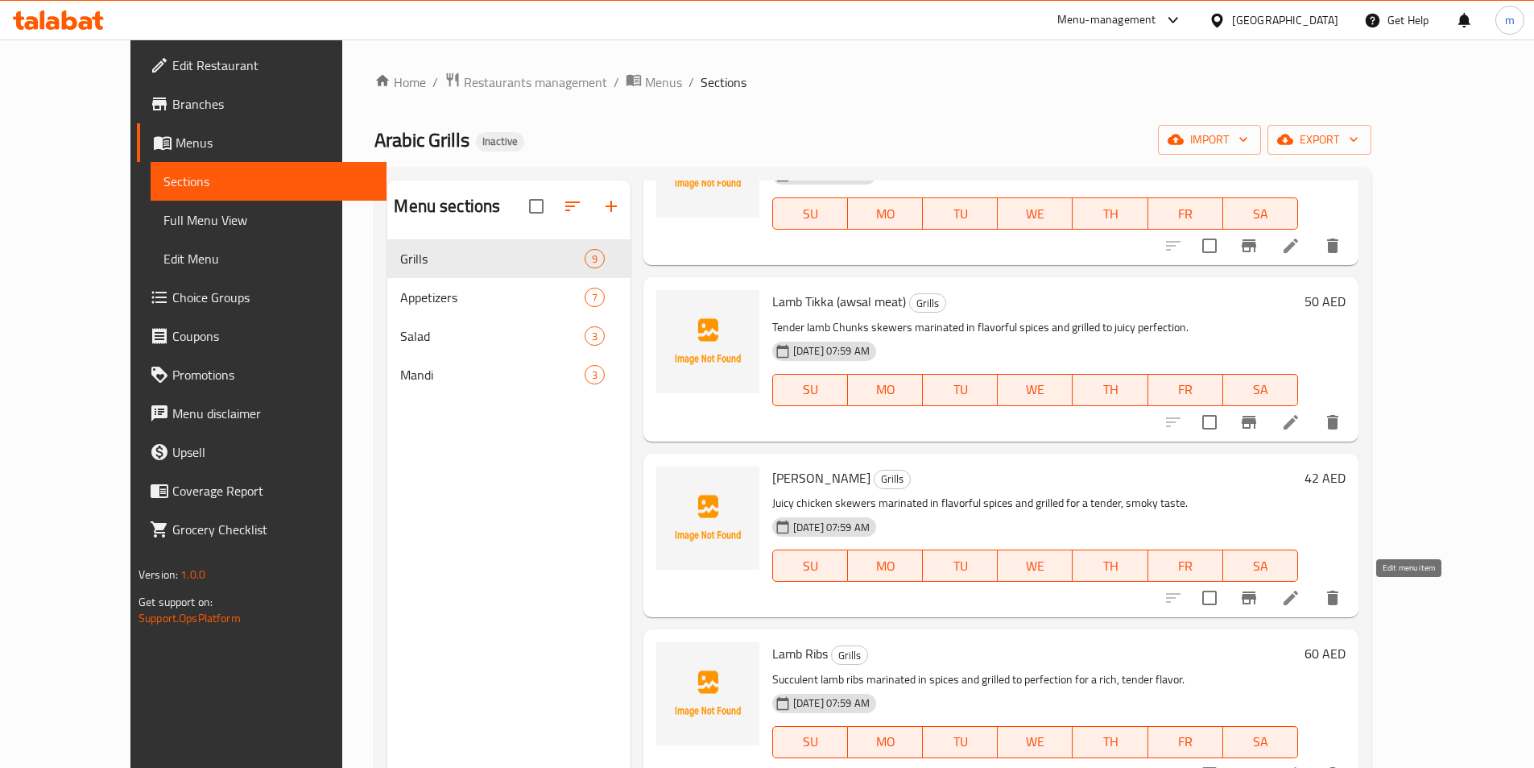
click at [1301, 595] on icon at bounding box center [1291, 597] width 19 height 19
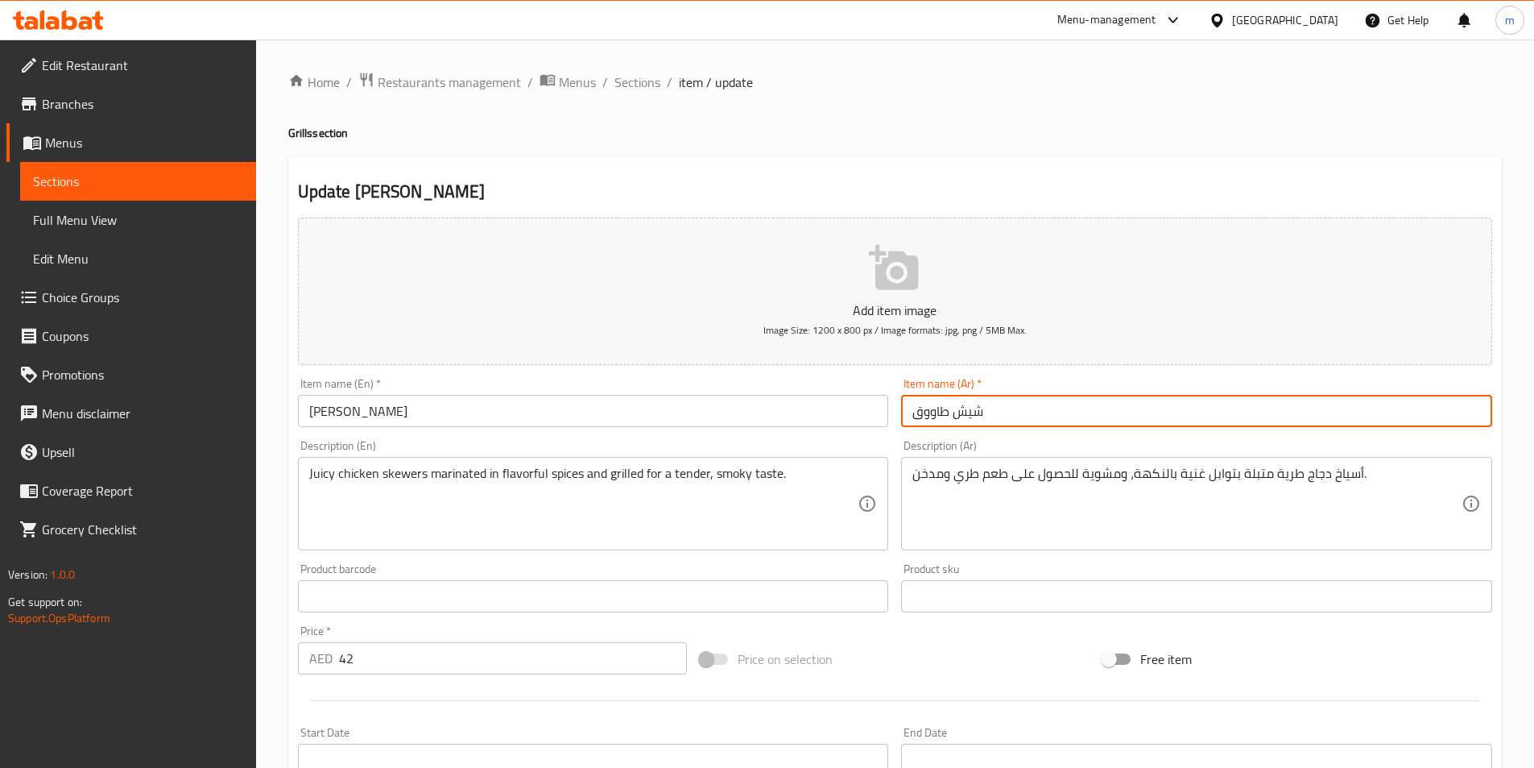
click at [1238, 419] on input "شيش طاووق" at bounding box center [1196, 411] width 591 height 32
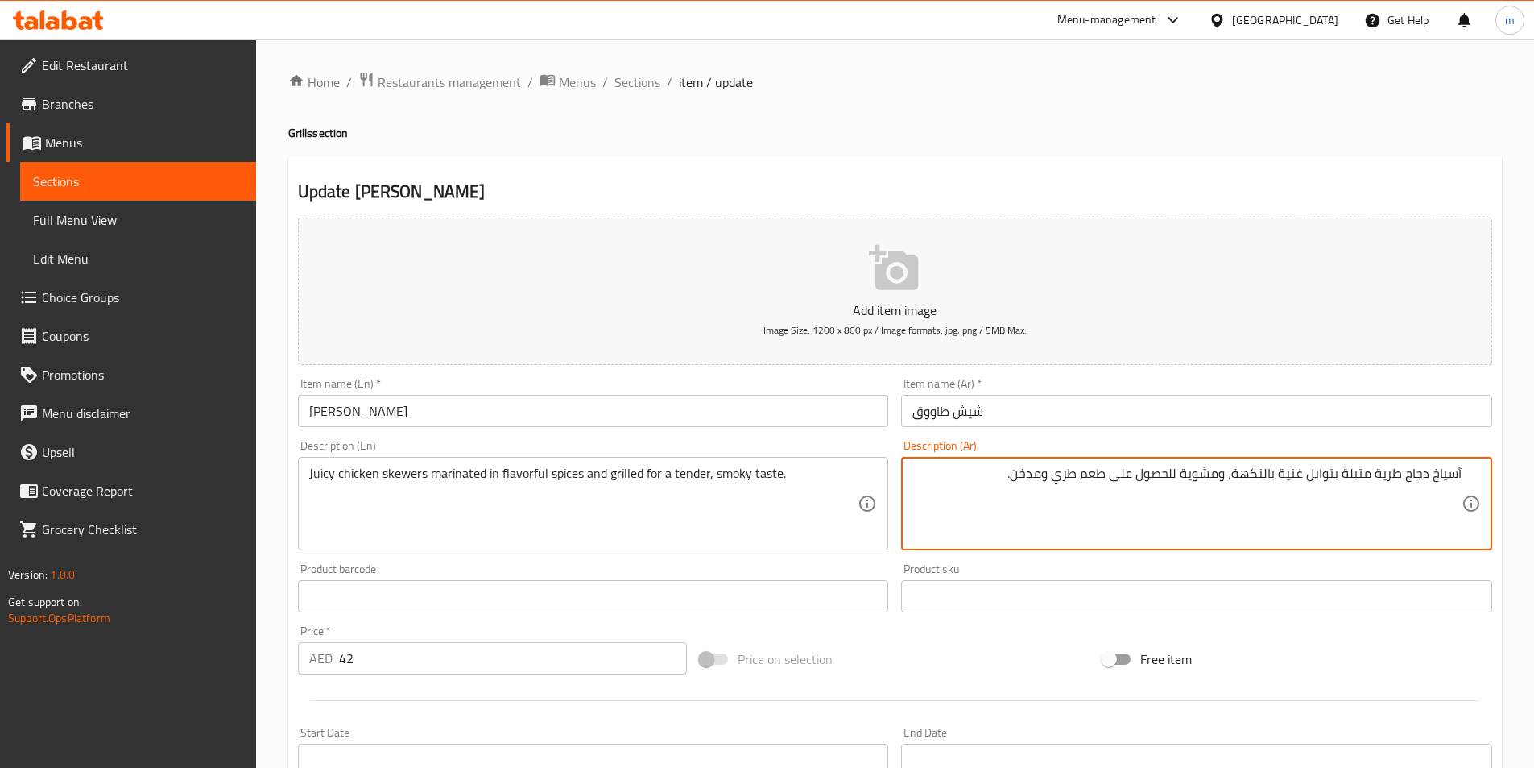
drag, startPoint x: 1378, startPoint y: 477, endPoint x: 1404, endPoint y: 488, distance: 28.1
click at [1404, 488] on textarea "أسياخ دجاج طرية متبلة بتوابل غنية بالنكهة، ومشوية للحصول على طعم طري ومدخن." at bounding box center [1187, 504] width 549 height 77
drag, startPoint x: 1226, startPoint y: 472, endPoint x: 1270, endPoint y: 487, distance: 46.6
click at [1270, 487] on textarea "أسياخ دجاج جوسي متبلة بتوابل غنية بالنكهة، ومشوية للحصول على طعم طري ومدخن." at bounding box center [1187, 504] width 549 height 77
click at [1269, 476] on textarea "أسياخ دجاج جوسي متبلة بتوابل غنية، ومشوية للحصول على طعم طري ومدخن." at bounding box center [1187, 504] width 549 height 77
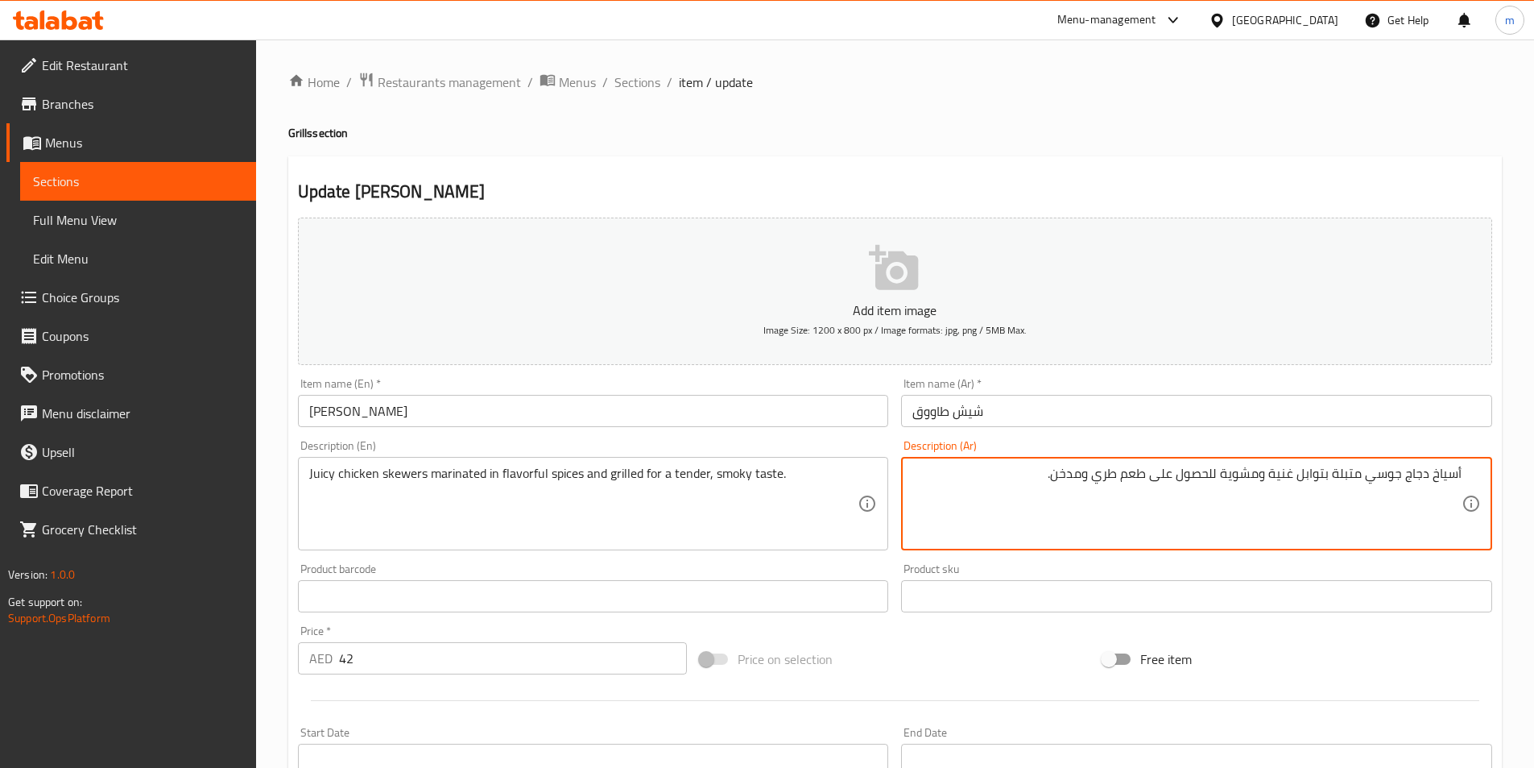
drag, startPoint x: 1155, startPoint y: 477, endPoint x: 1216, endPoint y: 499, distance: 65.2
click at [1216, 499] on textarea "أسياخ دجاج جوسي متبلة بتوابل غنية ومشوية للحصول على طعم طري ومدخن." at bounding box center [1187, 504] width 549 height 77
drag, startPoint x: 1162, startPoint y: 479, endPoint x: 1188, endPoint y: 495, distance: 30.4
click at [1188, 495] on textarea "أسياخ دجاج جوسي متبلة بتوابل غنية ومشوية لطعم طري ومدخن." at bounding box center [1187, 504] width 549 height 77
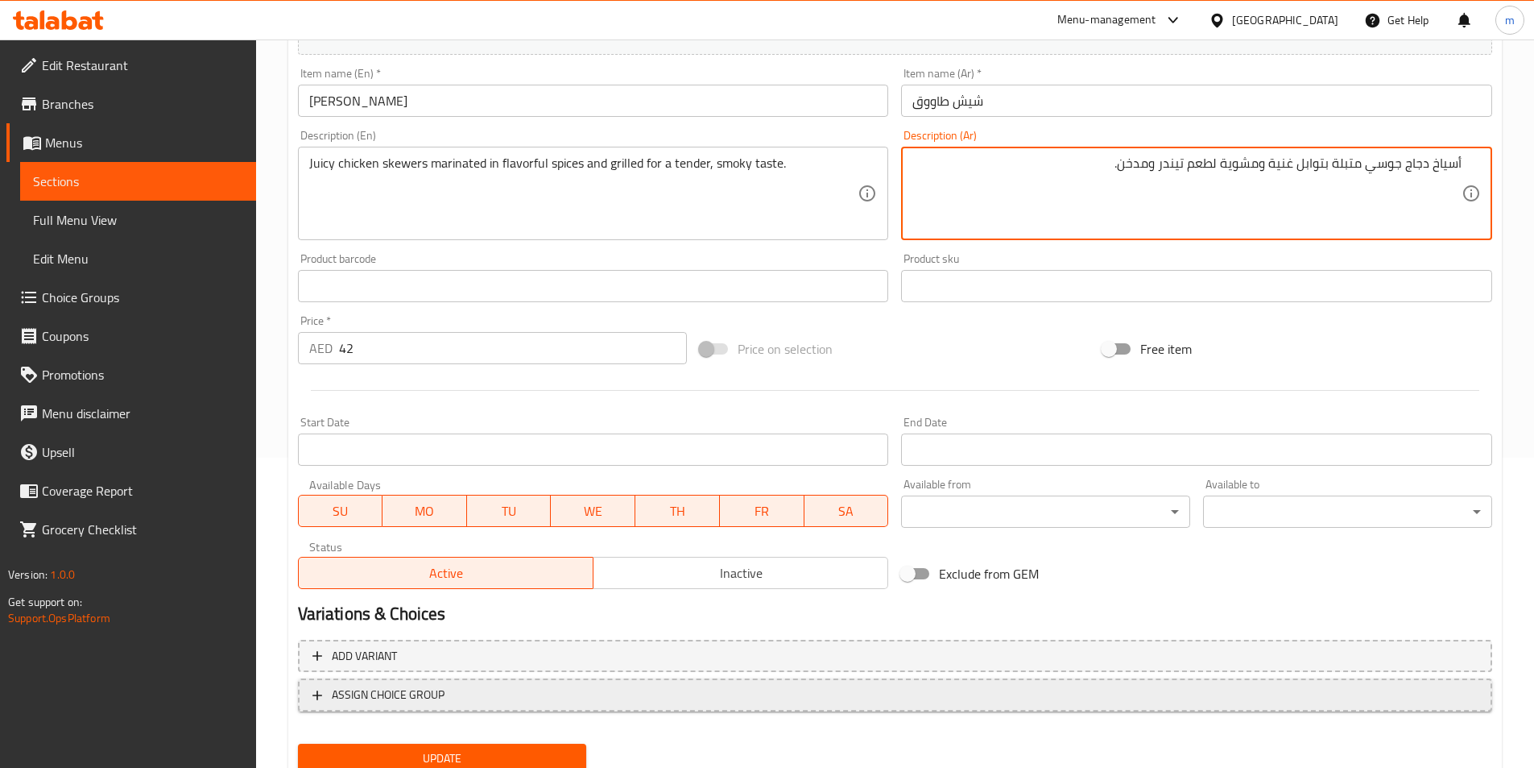
scroll to position [371, 0]
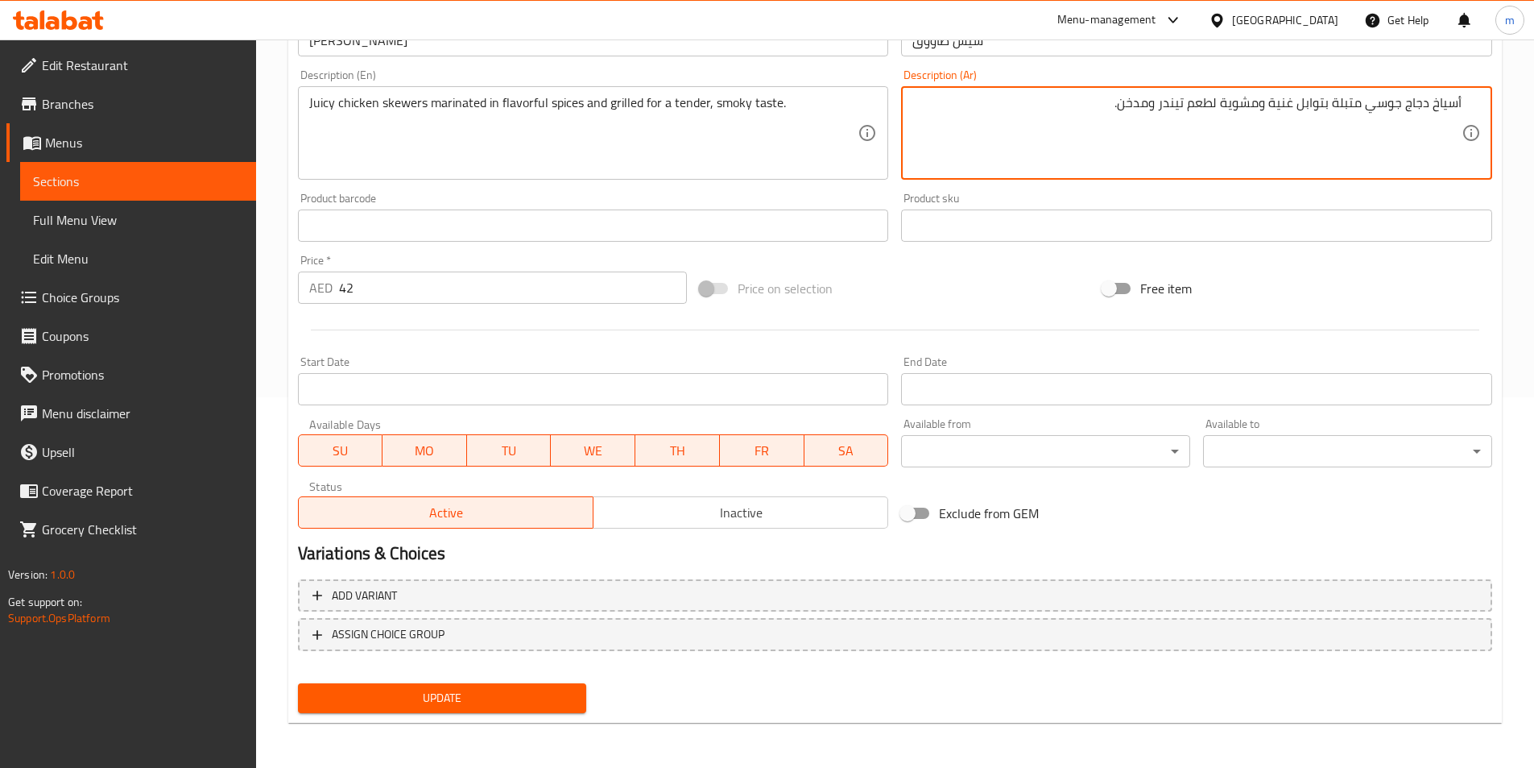
type textarea "أسياخ دجاج جوسي متبلة بتوابل غنية ومشوية لطعم تيندر ومدخن."
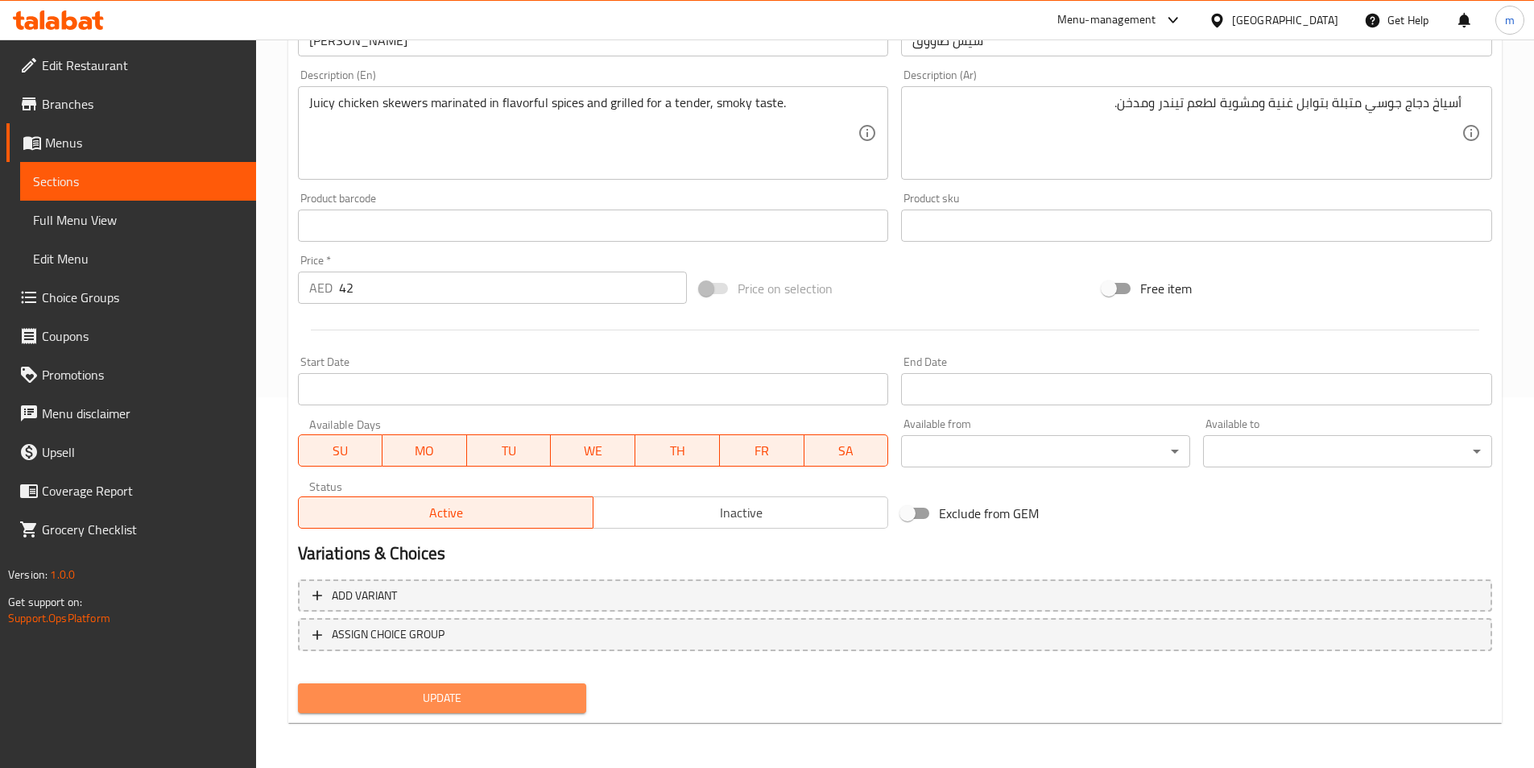
click at [459, 697] on span "Update" at bounding box center [442, 698] width 263 height 20
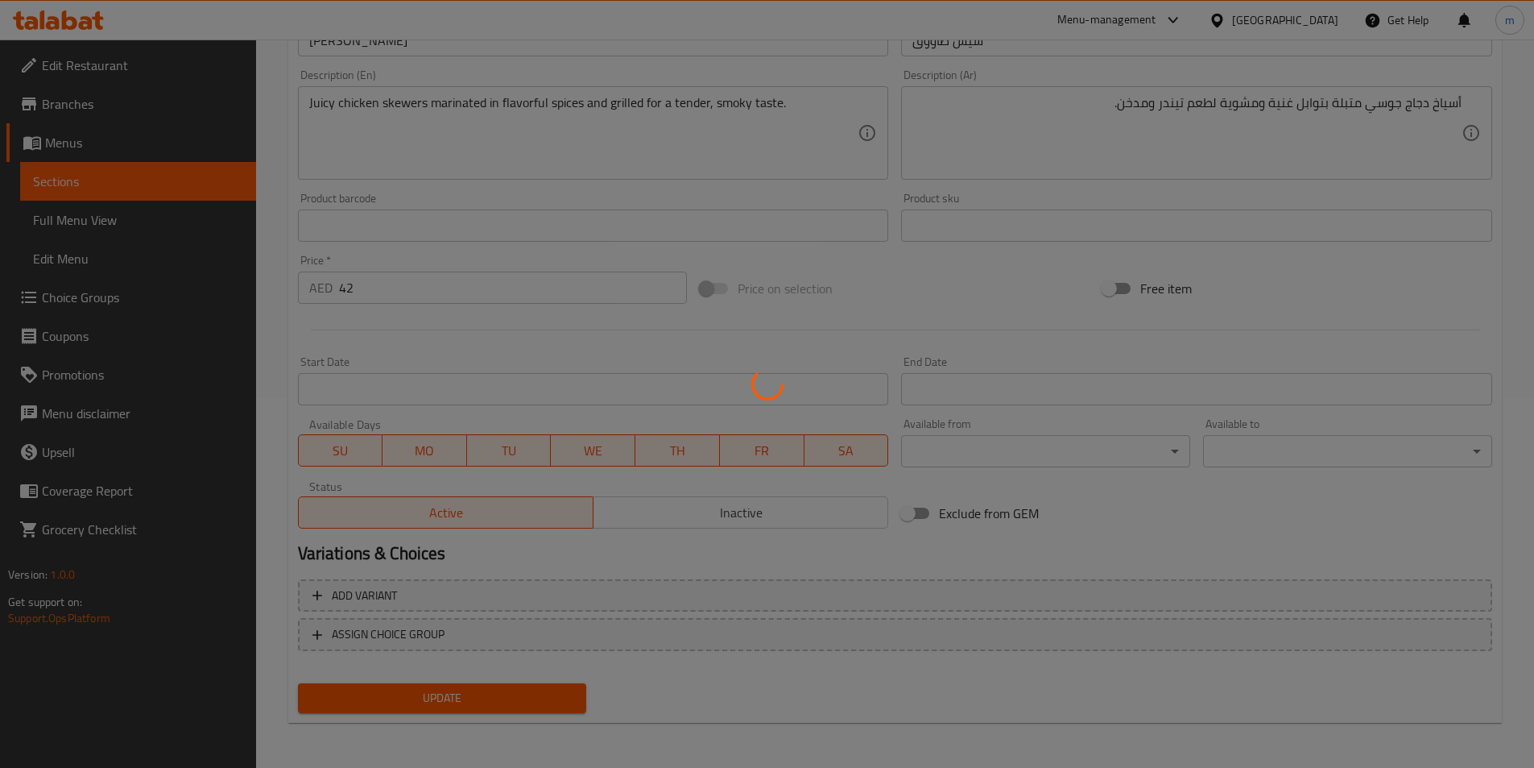
scroll to position [0, 0]
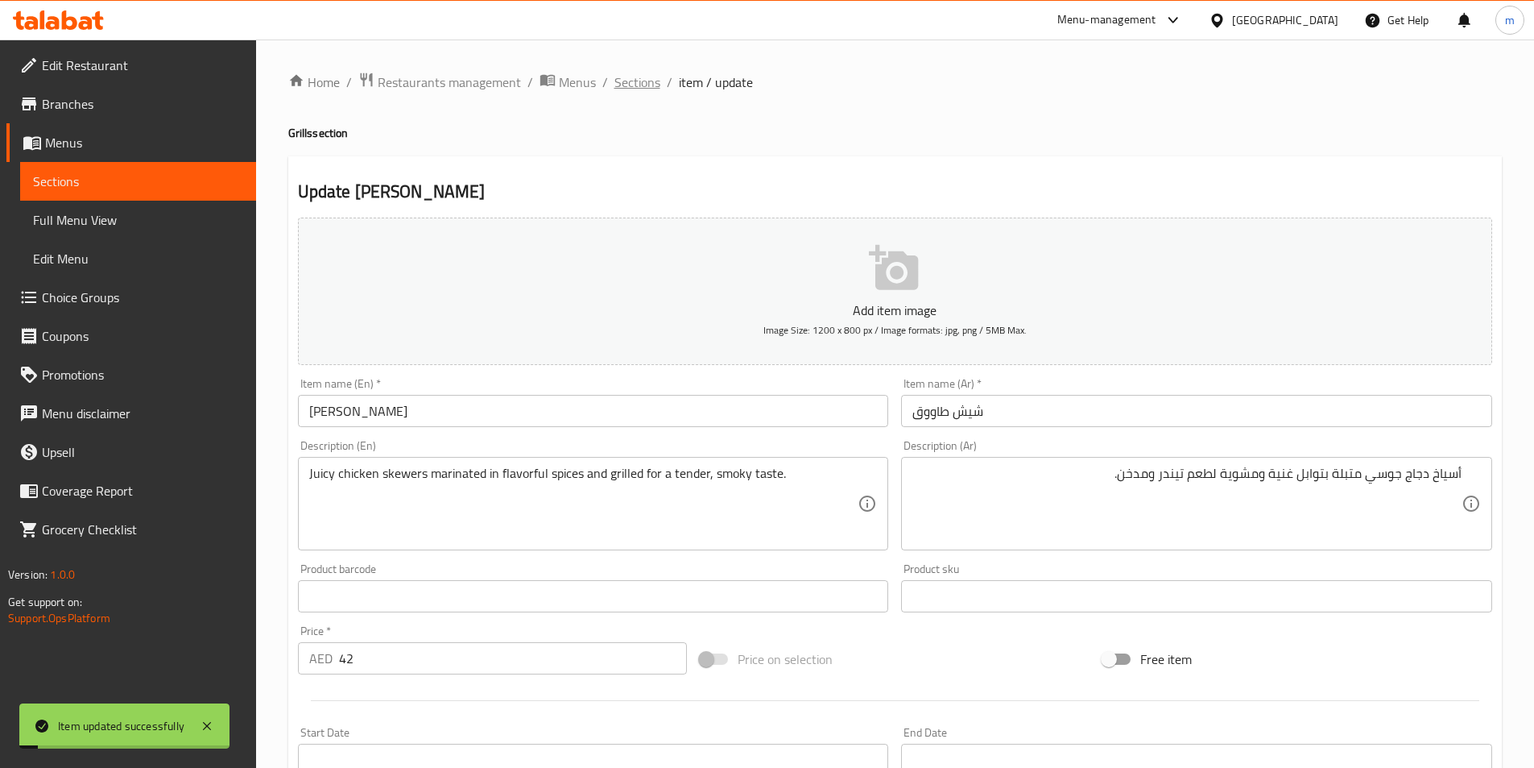
click at [632, 90] on span "Sections" at bounding box center [638, 81] width 46 height 19
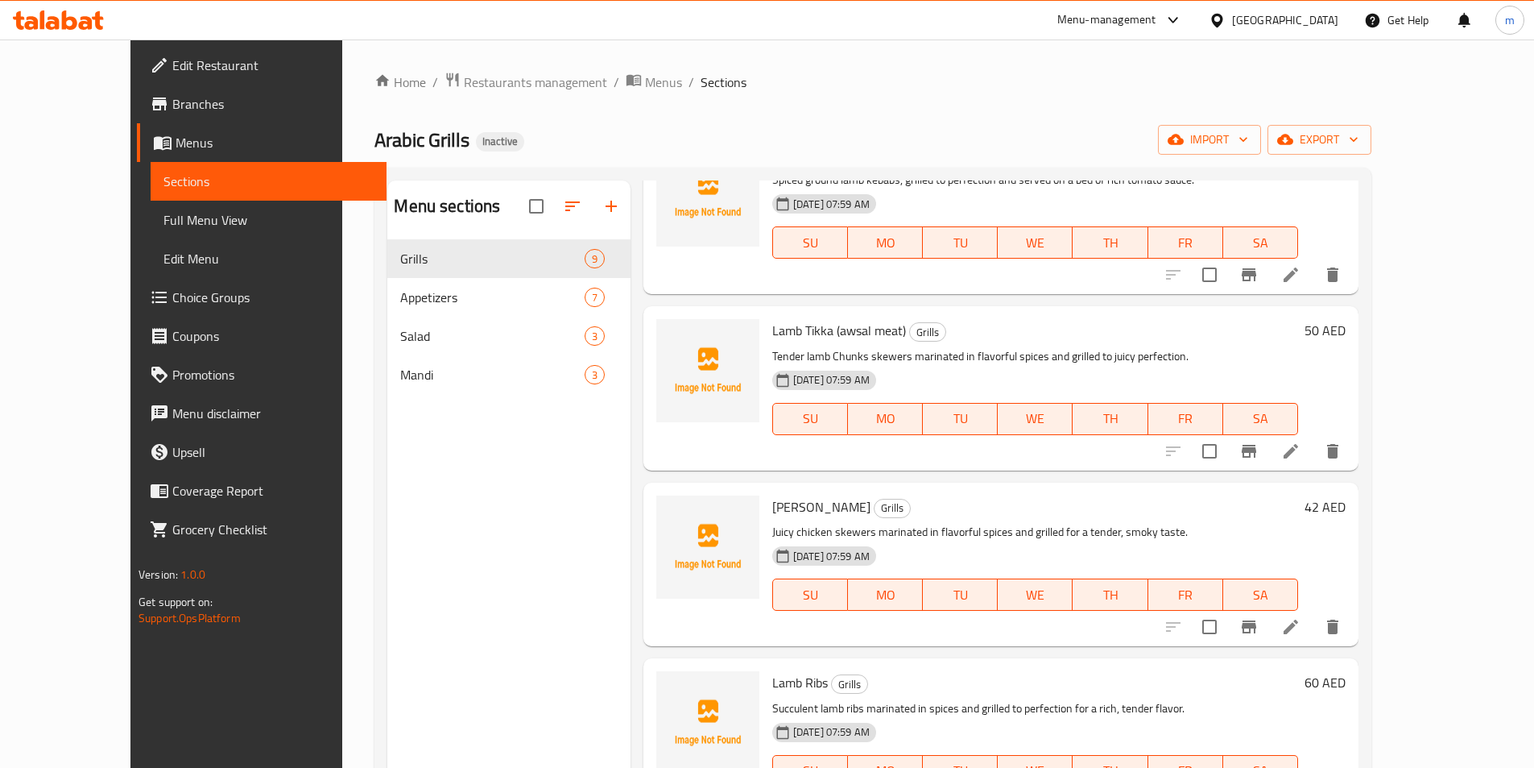
scroll to position [483, 0]
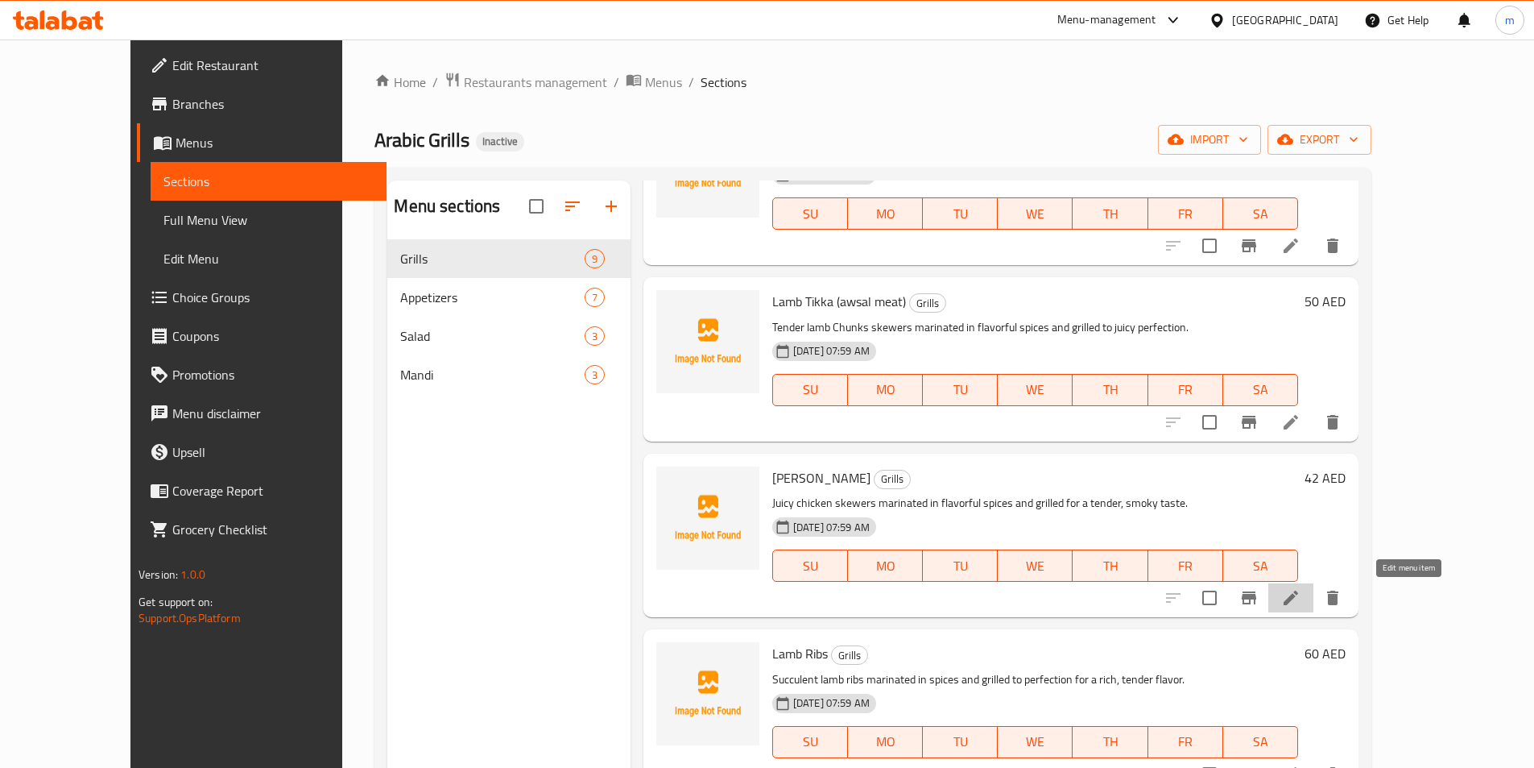
click at [1301, 596] on icon at bounding box center [1291, 597] width 19 height 19
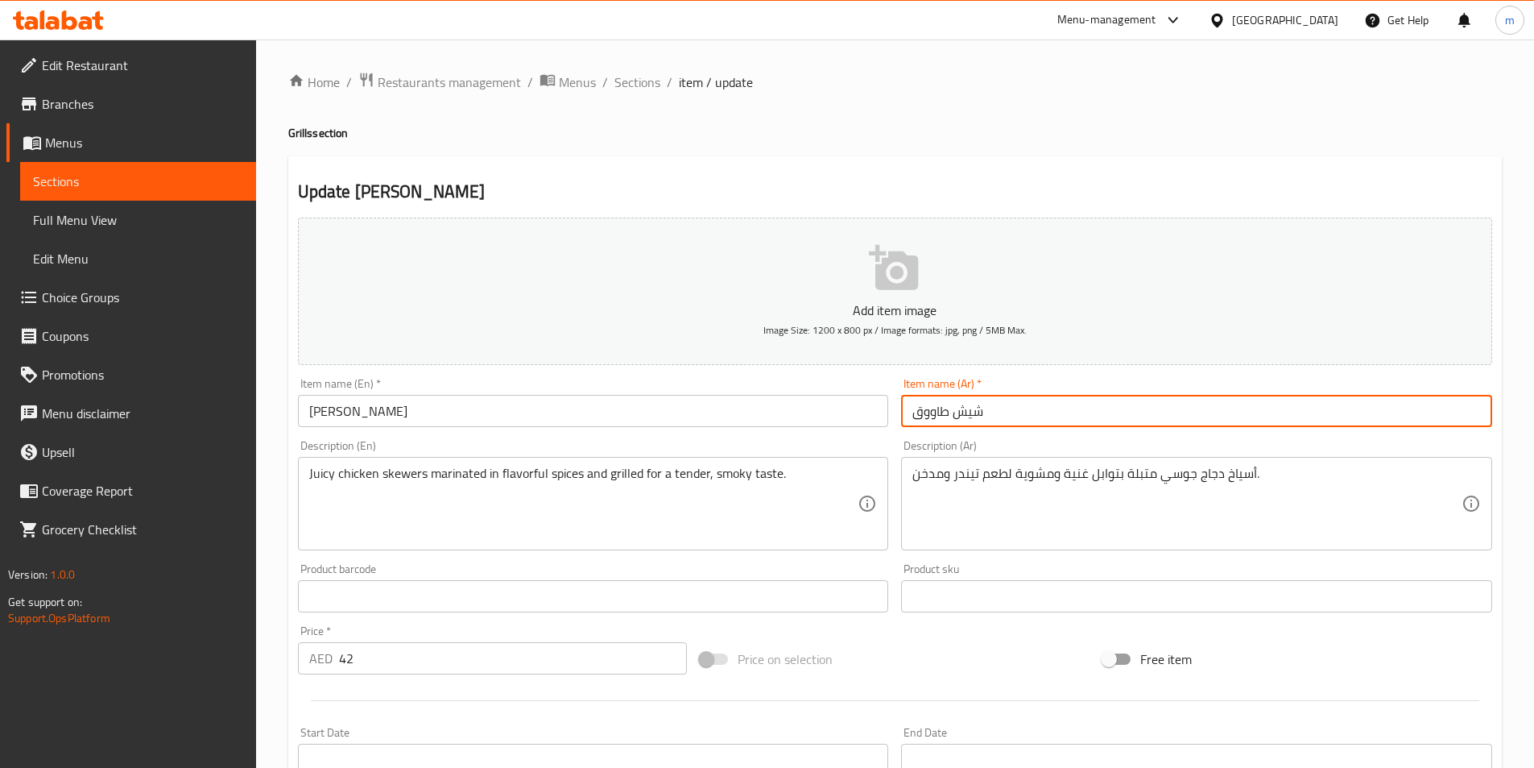
click at [1152, 416] on input "شيش طاووق" at bounding box center [1196, 411] width 591 height 32
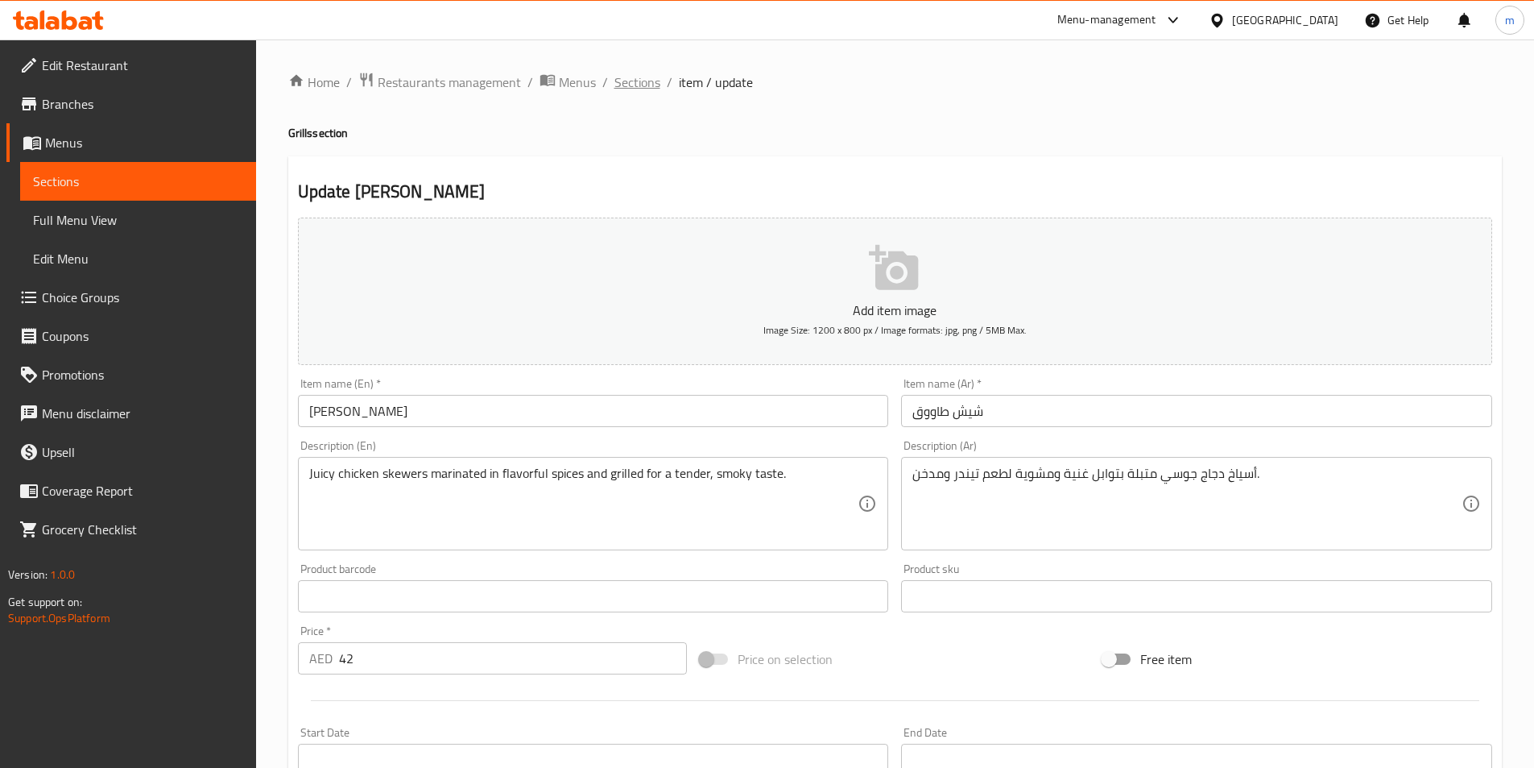
click at [637, 82] on span "Sections" at bounding box center [638, 81] width 46 height 19
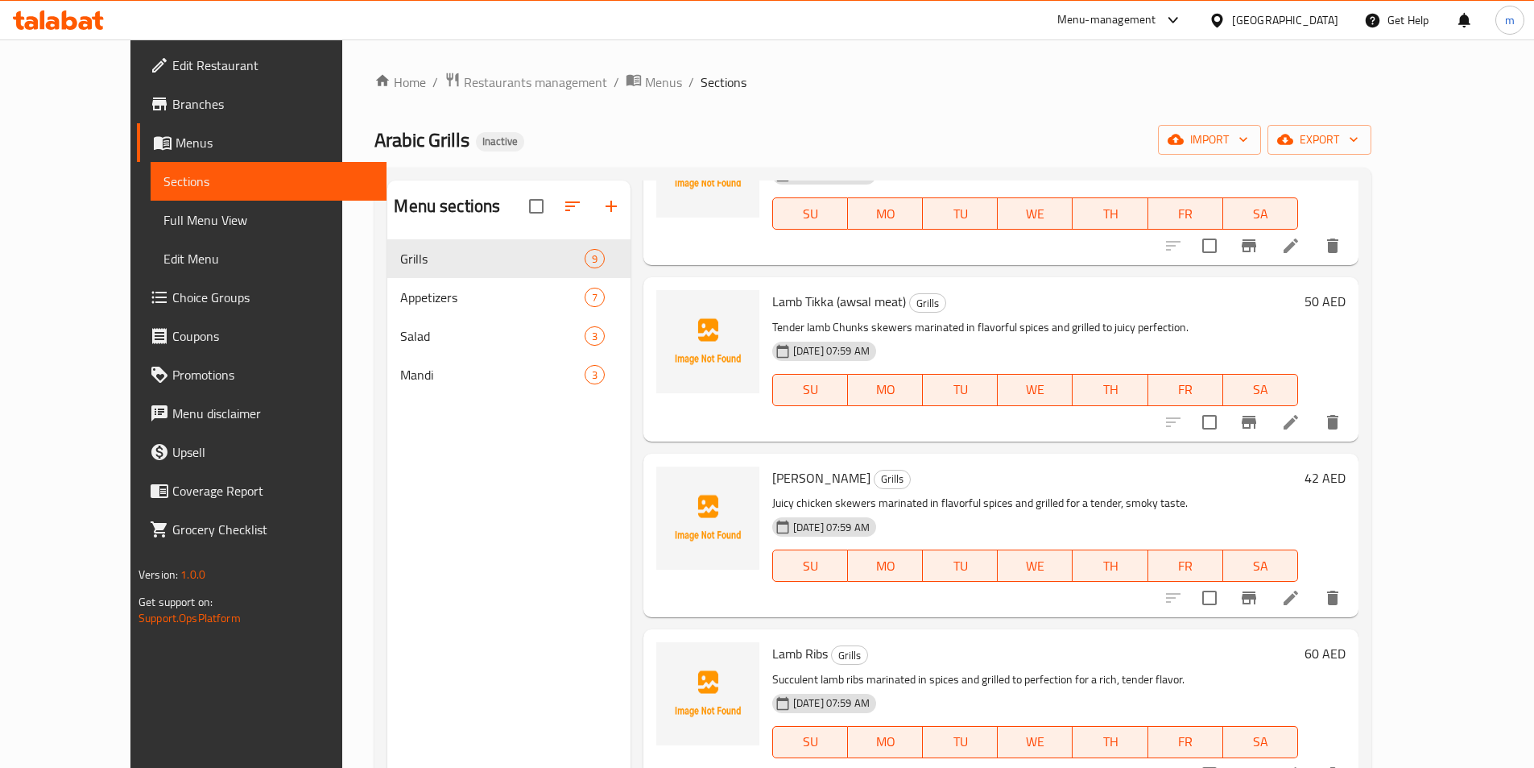
scroll to position [644, 0]
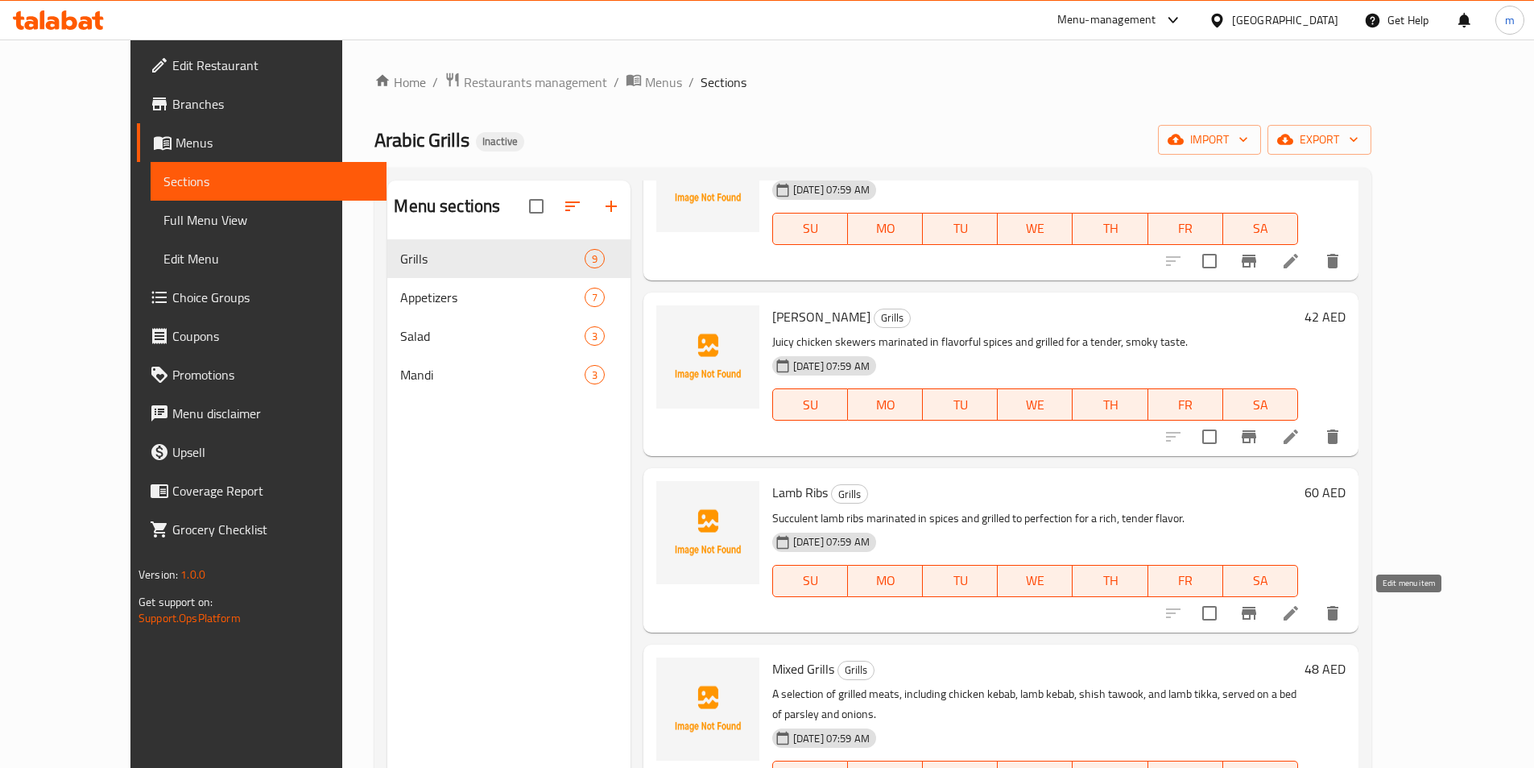
click at [1298, 615] on icon at bounding box center [1291, 613] width 14 height 14
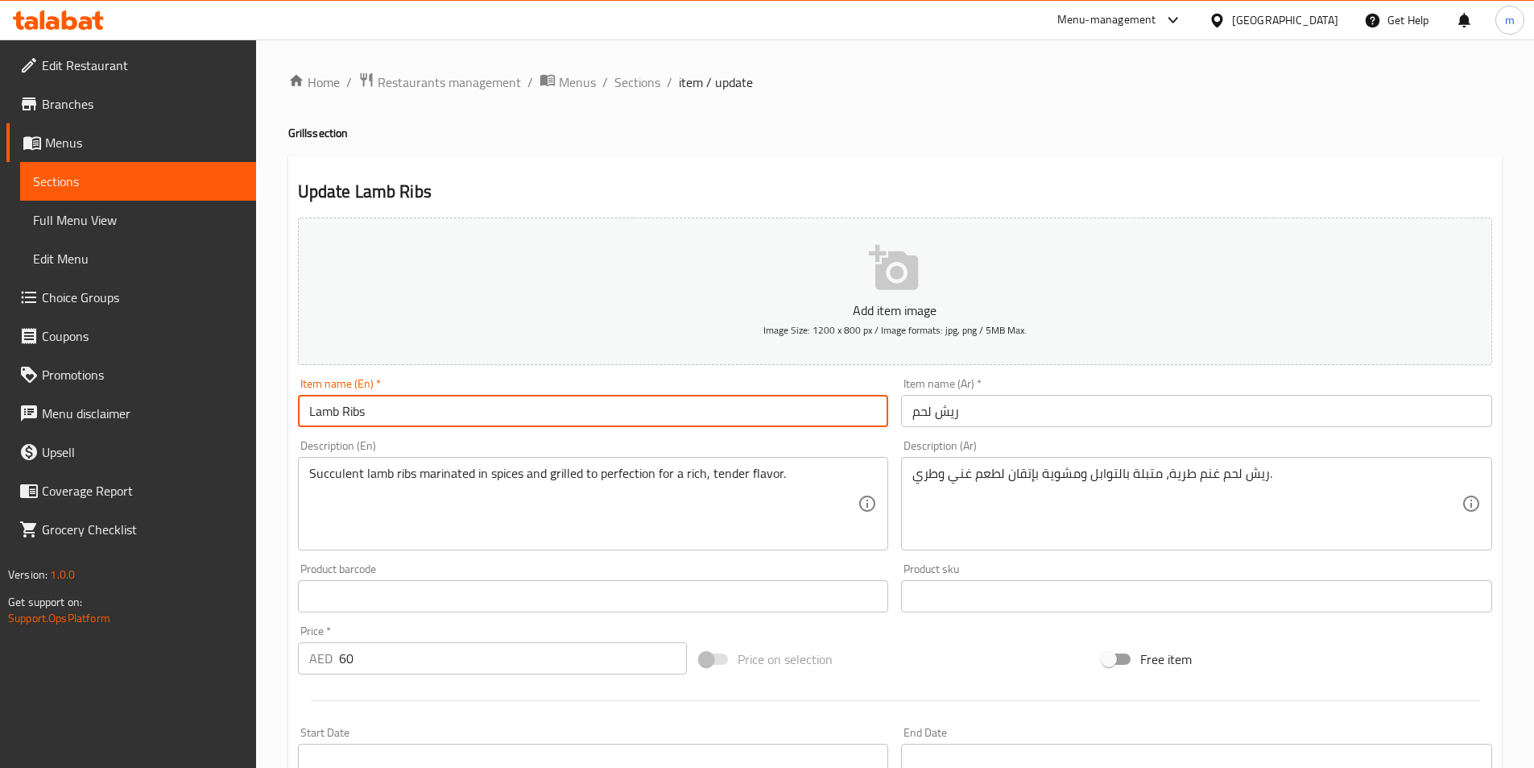
drag, startPoint x: 373, startPoint y: 411, endPoint x: 181, endPoint y: 404, distance: 191.8
click at [181, 404] on div "Edit Restaurant Branches Menus Sections Full Menu View Edit Menu Choice Groups …" at bounding box center [767, 588] width 1534 height 1099
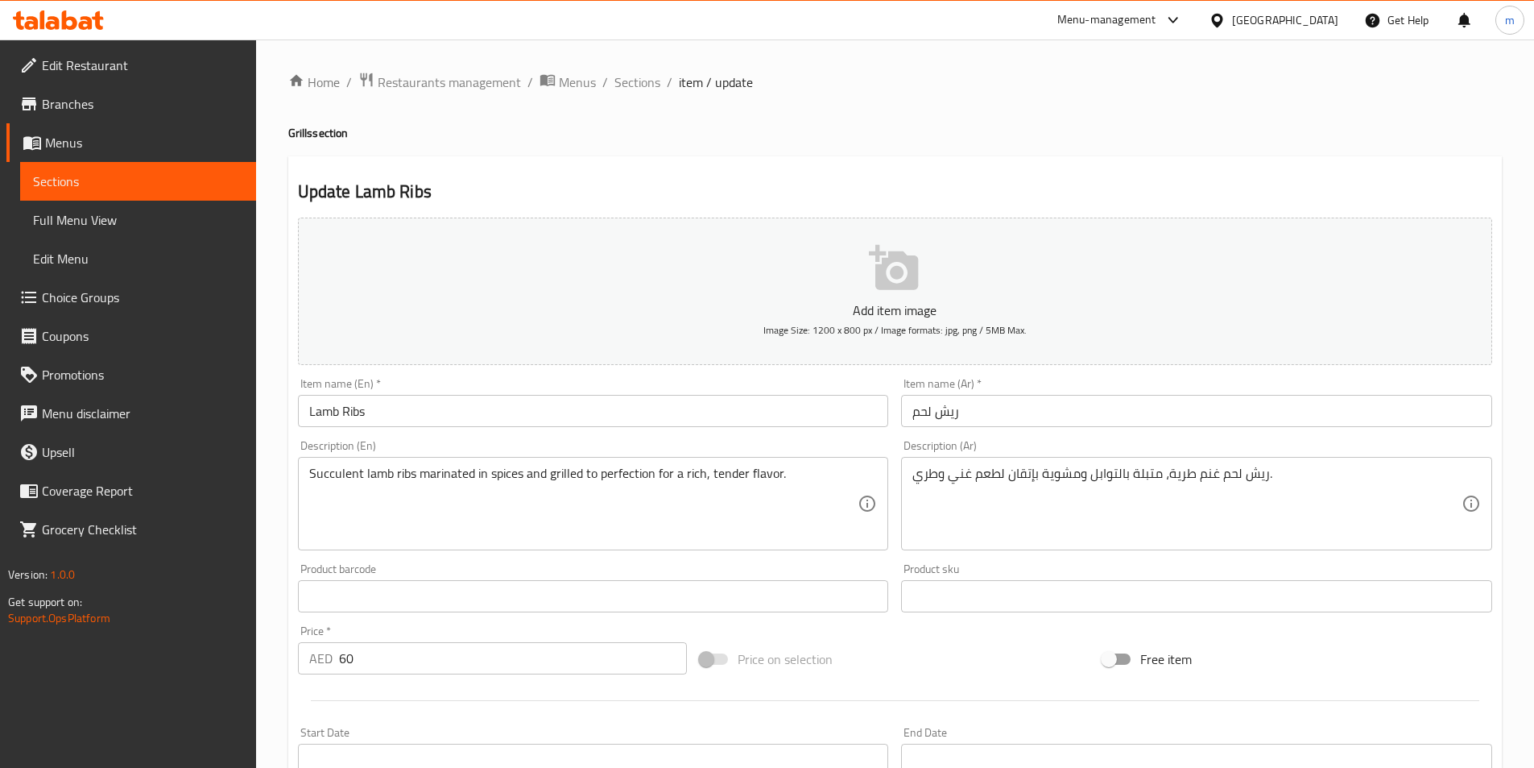
click at [1085, 412] on input "ريش لحم" at bounding box center [1196, 411] width 591 height 32
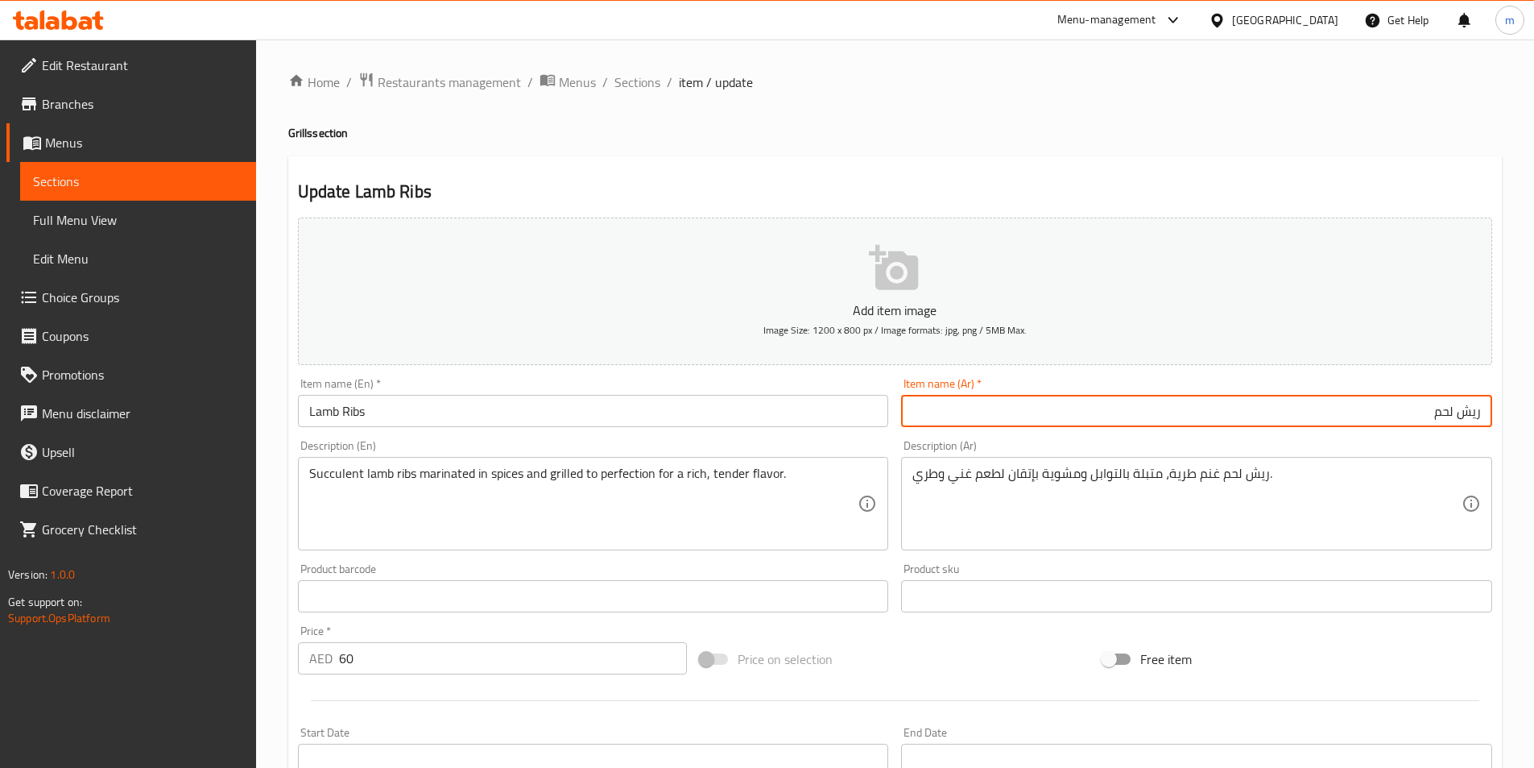
drag, startPoint x: 1433, startPoint y: 418, endPoint x: 1455, endPoint y: 429, distance: 24.5
click at [1455, 429] on div "Item name (Ar)   * ريش لحم Item name (Ar) *" at bounding box center [1197, 402] width 604 height 62
type input "ريش غنم"
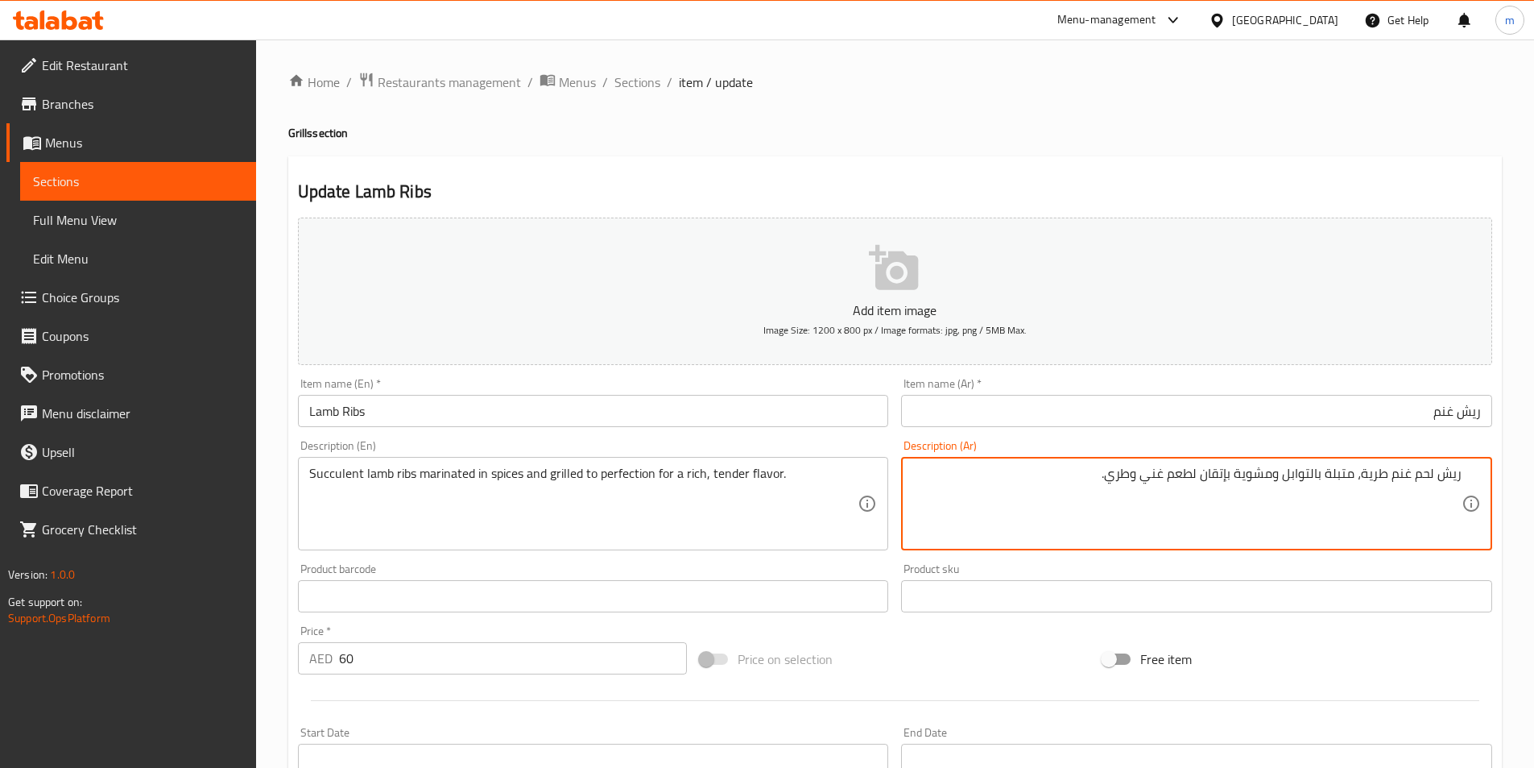
drag, startPoint x: 1417, startPoint y: 474, endPoint x: 1434, endPoint y: 487, distance: 21.3
click at [1434, 487] on textarea "ريش لحم غنم طرية، متبلة بالتوابل ومشوية بإتقان لطعم غني وطري." at bounding box center [1187, 504] width 549 height 77
drag, startPoint x: 1385, startPoint y: 472, endPoint x: 1406, endPoint y: 483, distance: 24.5
click at [1406, 483] on textarea "ريش غنم طرية، متبلة بالتوابل ومشوية بإتقان لطعم غني وطري." at bounding box center [1187, 504] width 549 height 77
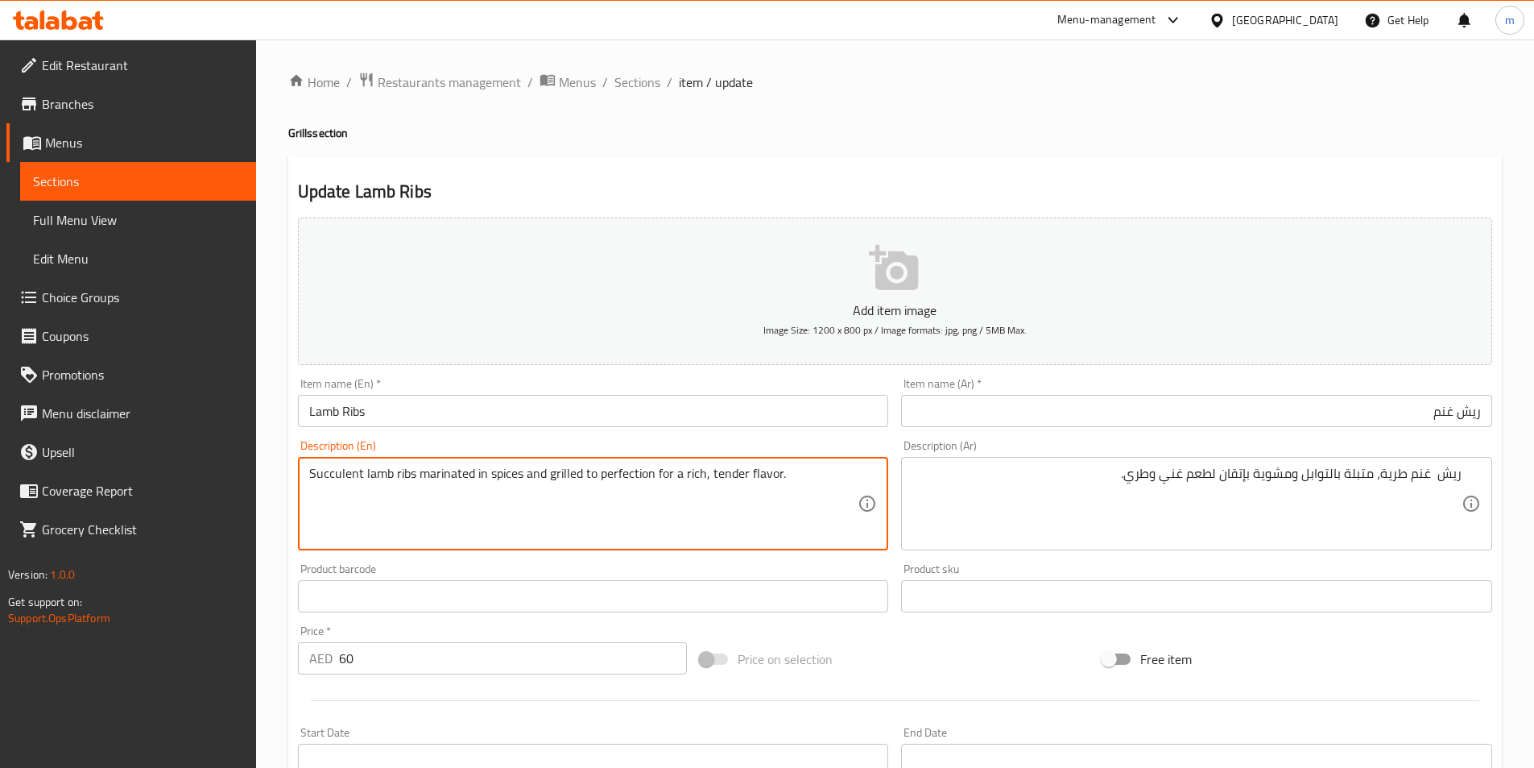
drag, startPoint x: 360, startPoint y: 474, endPoint x: 287, endPoint y: 493, distance: 75.8
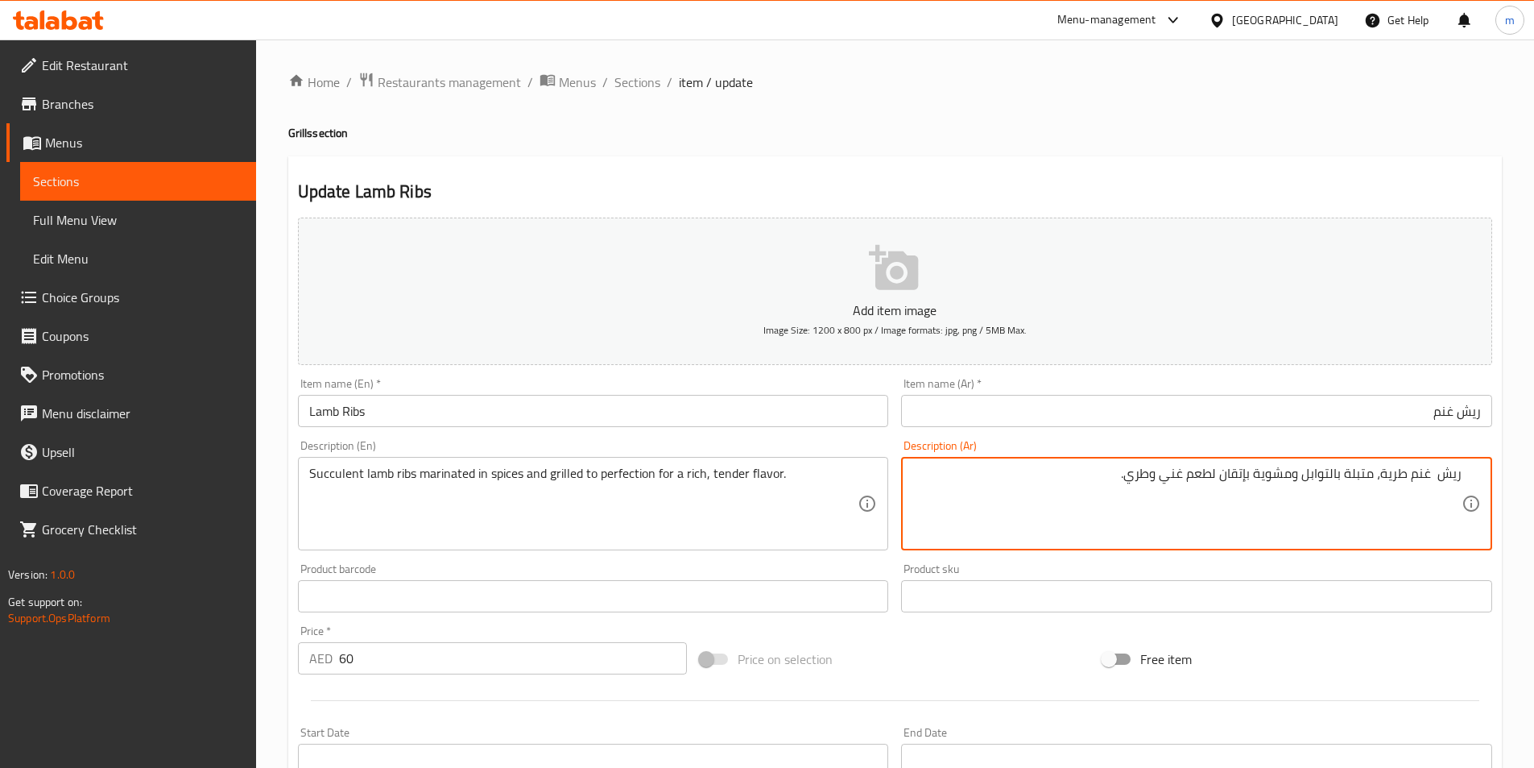
drag, startPoint x: 1382, startPoint y: 471, endPoint x: 1410, endPoint y: 495, distance: 36.5
drag, startPoint x: 1120, startPoint y: 476, endPoint x: 1146, endPoint y: 487, distance: 28.1
click at [1146, 487] on textarea "ريش غنم عصاري، متبلة بالتوابل ومشوية بإتقان لطعم غني وطري." at bounding box center [1187, 504] width 549 height 77
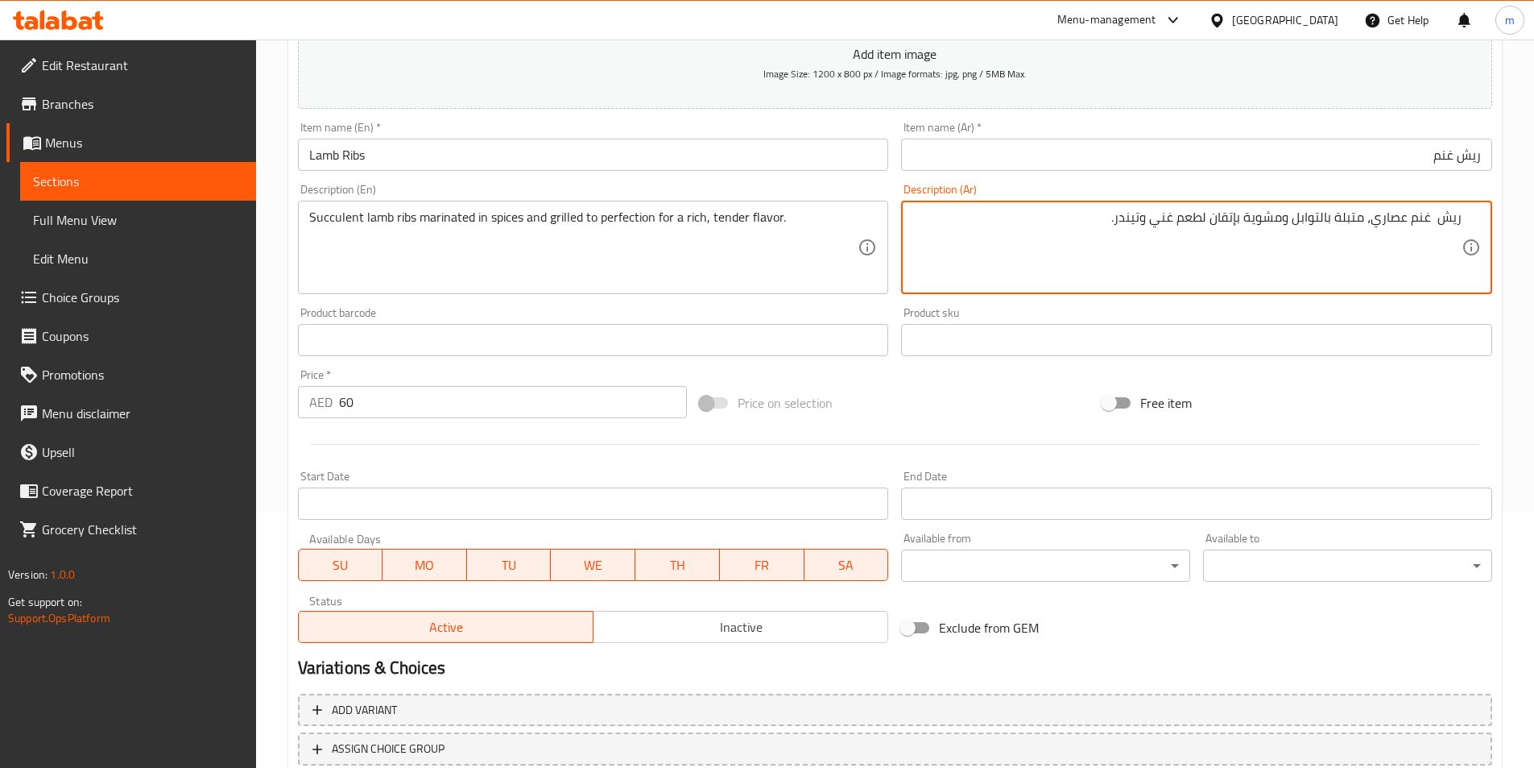
scroll to position [322, 0]
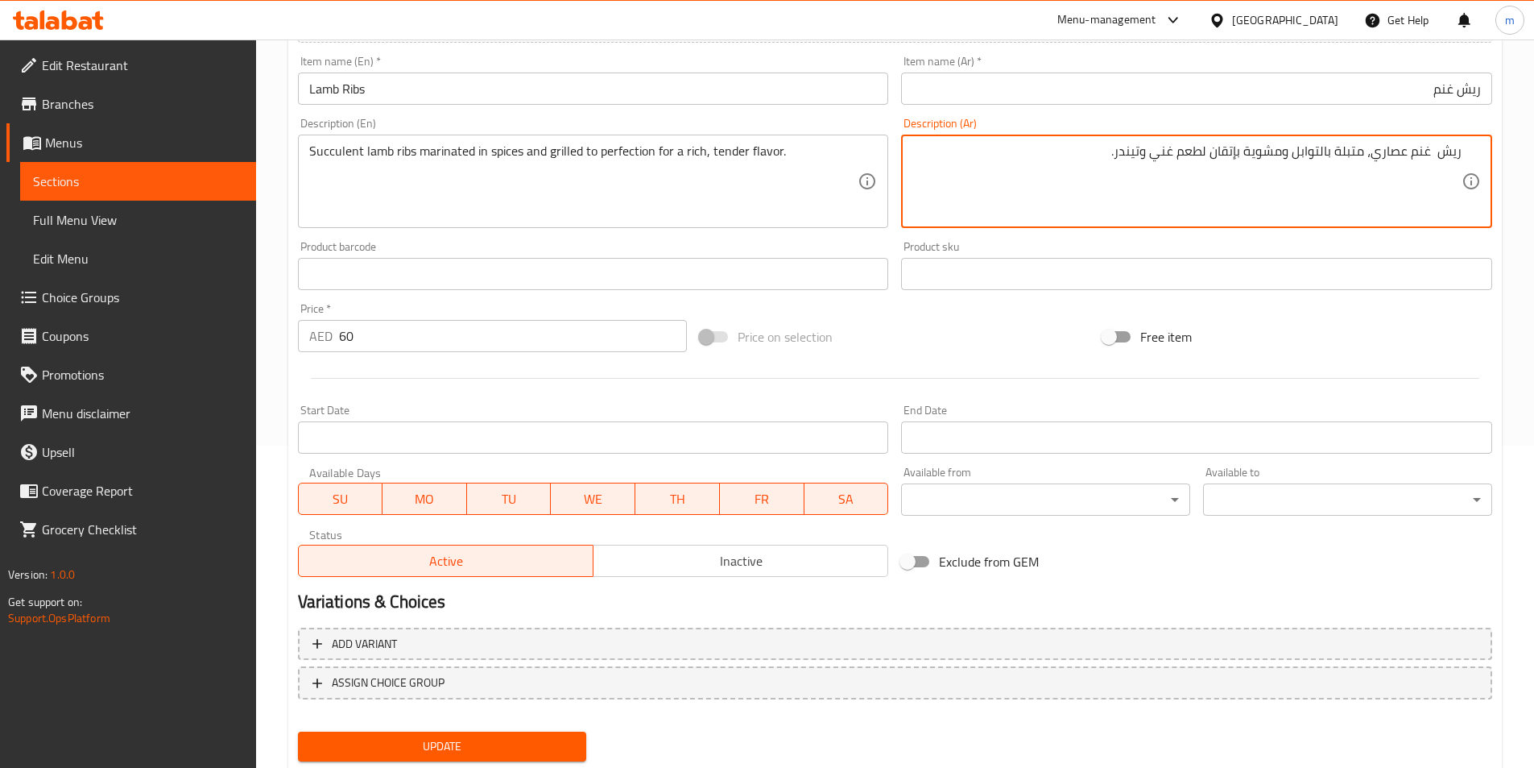
type textarea "ريش غنم عصاري، متبلة بالتوابل ومشوية بإتقان لطعم غني وتيندر."
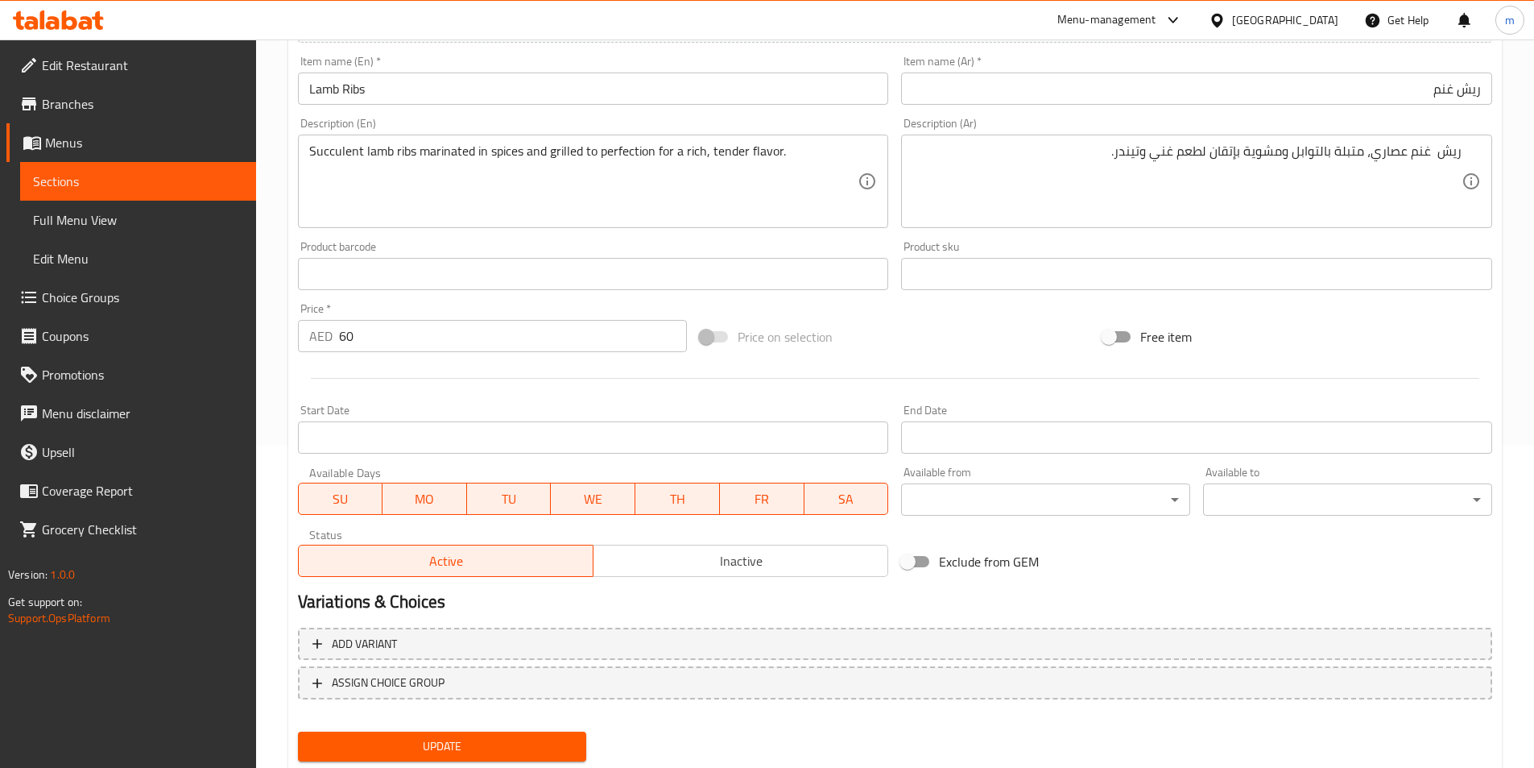
click at [471, 739] on span "Update" at bounding box center [442, 746] width 263 height 20
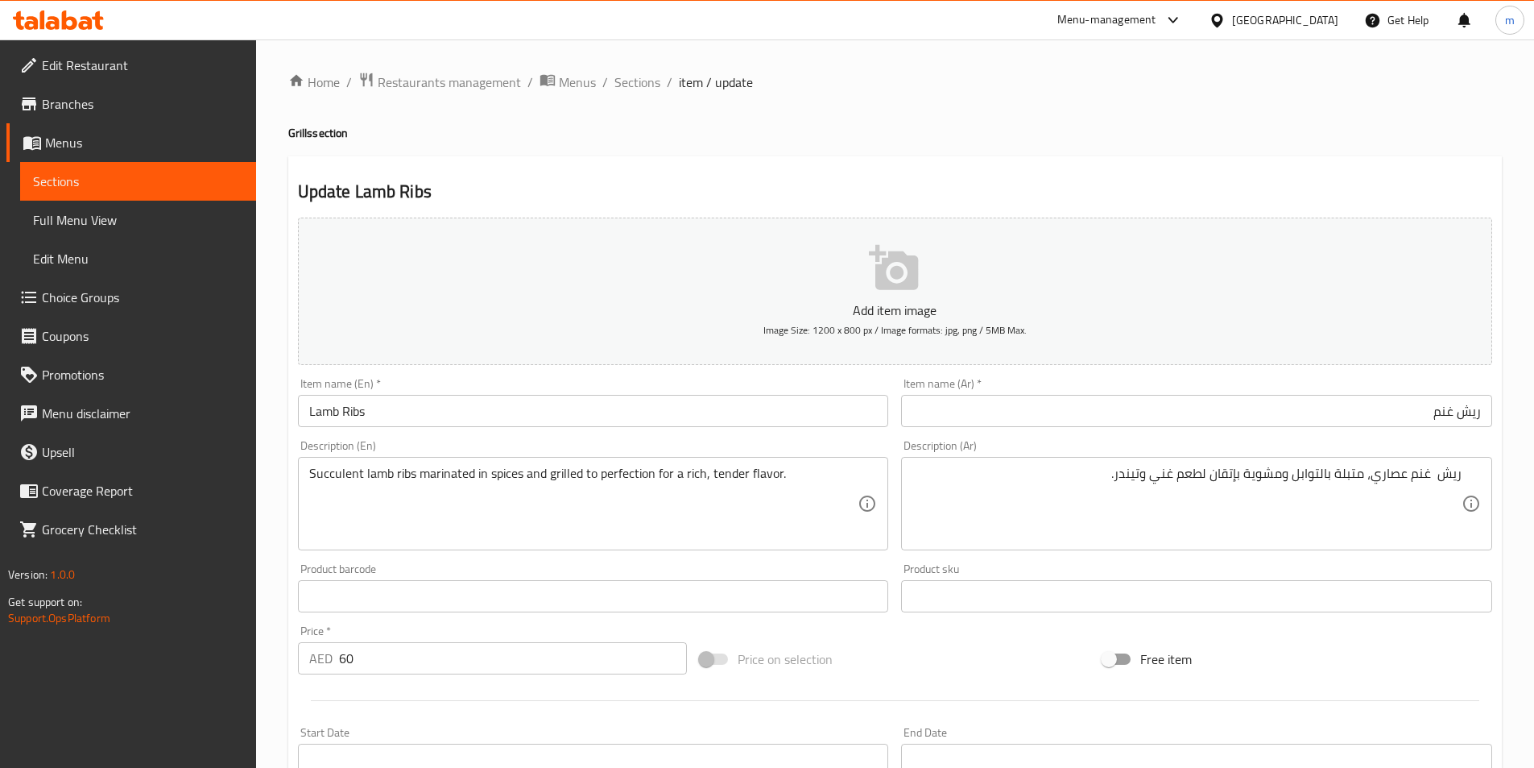
scroll to position [371, 0]
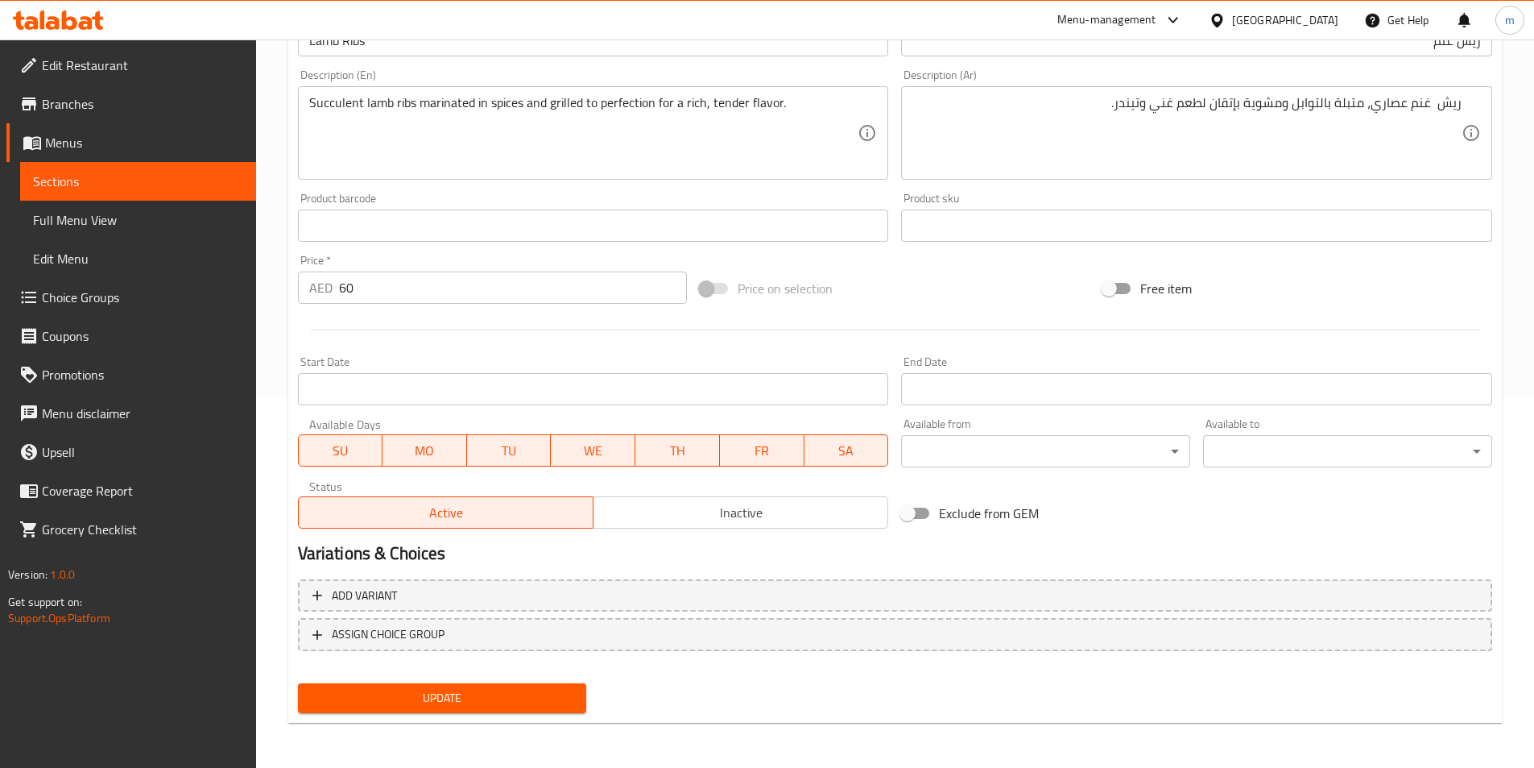
drag, startPoint x: 502, startPoint y: 679, endPoint x: 511, endPoint y: 699, distance: 22.0
click at [503, 688] on div "Update" at bounding box center [443, 698] width 302 height 43
click at [511, 699] on span "Update" at bounding box center [442, 698] width 263 height 20
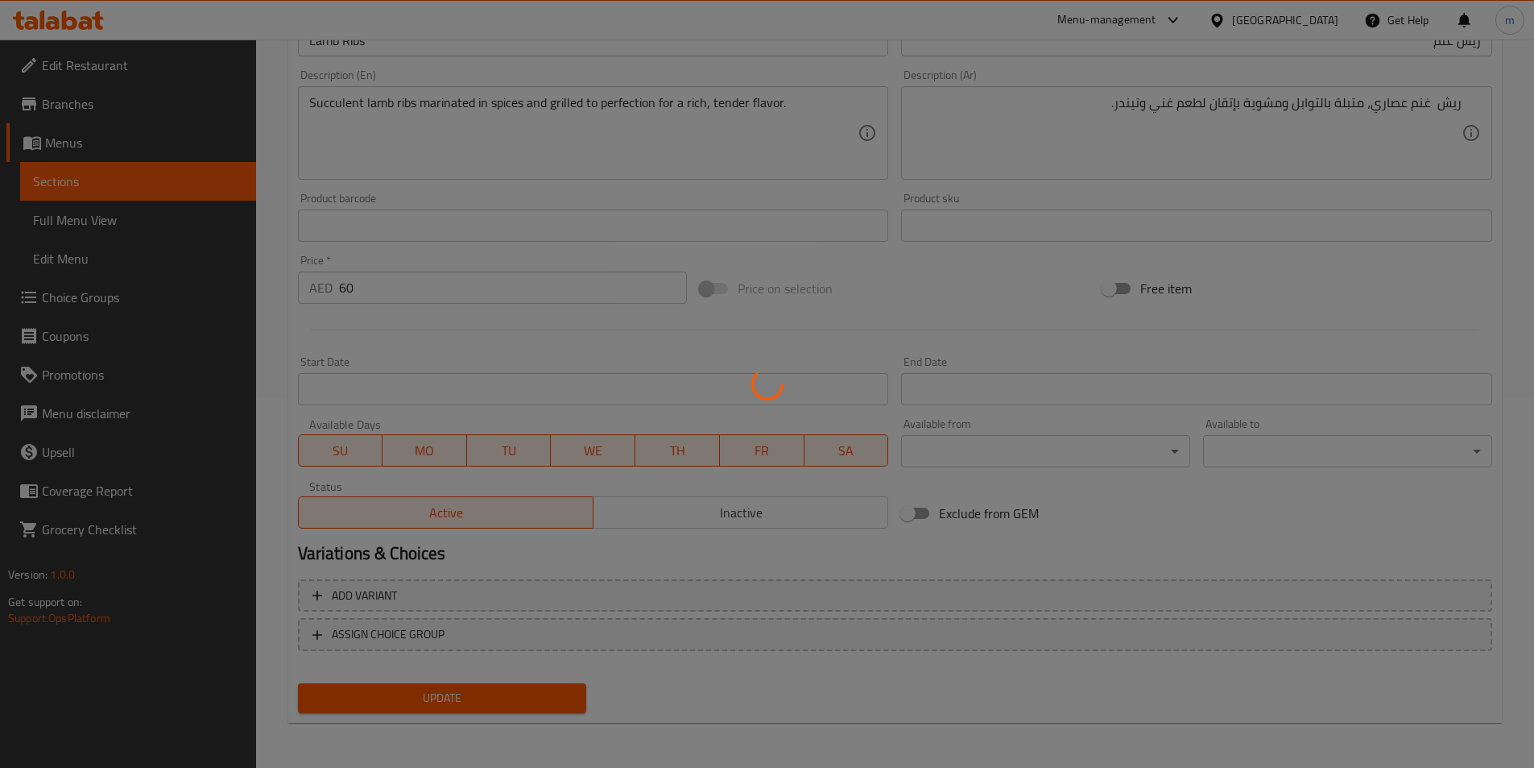
scroll to position [0, 0]
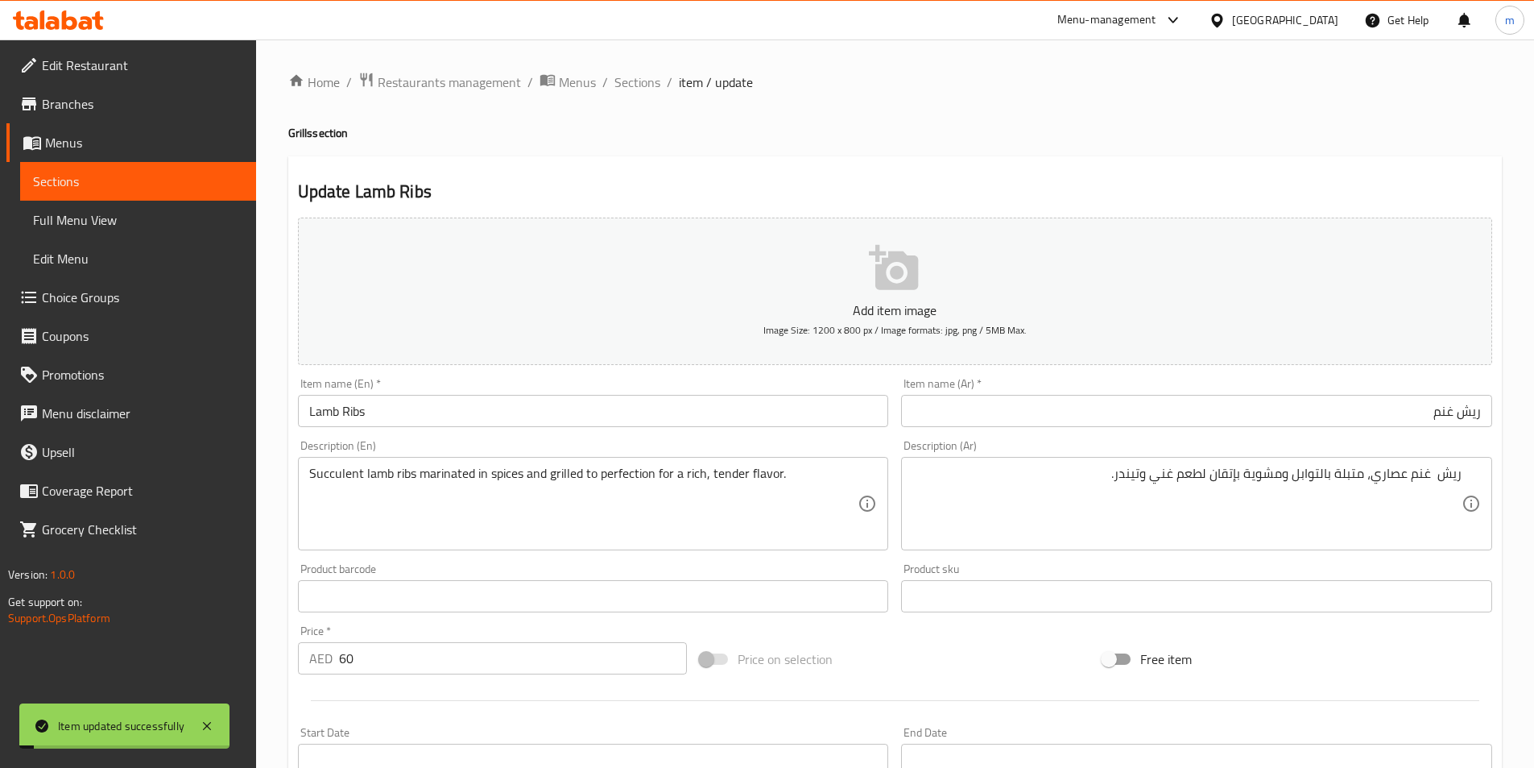
click at [632, 75] on span "Sections" at bounding box center [638, 81] width 46 height 19
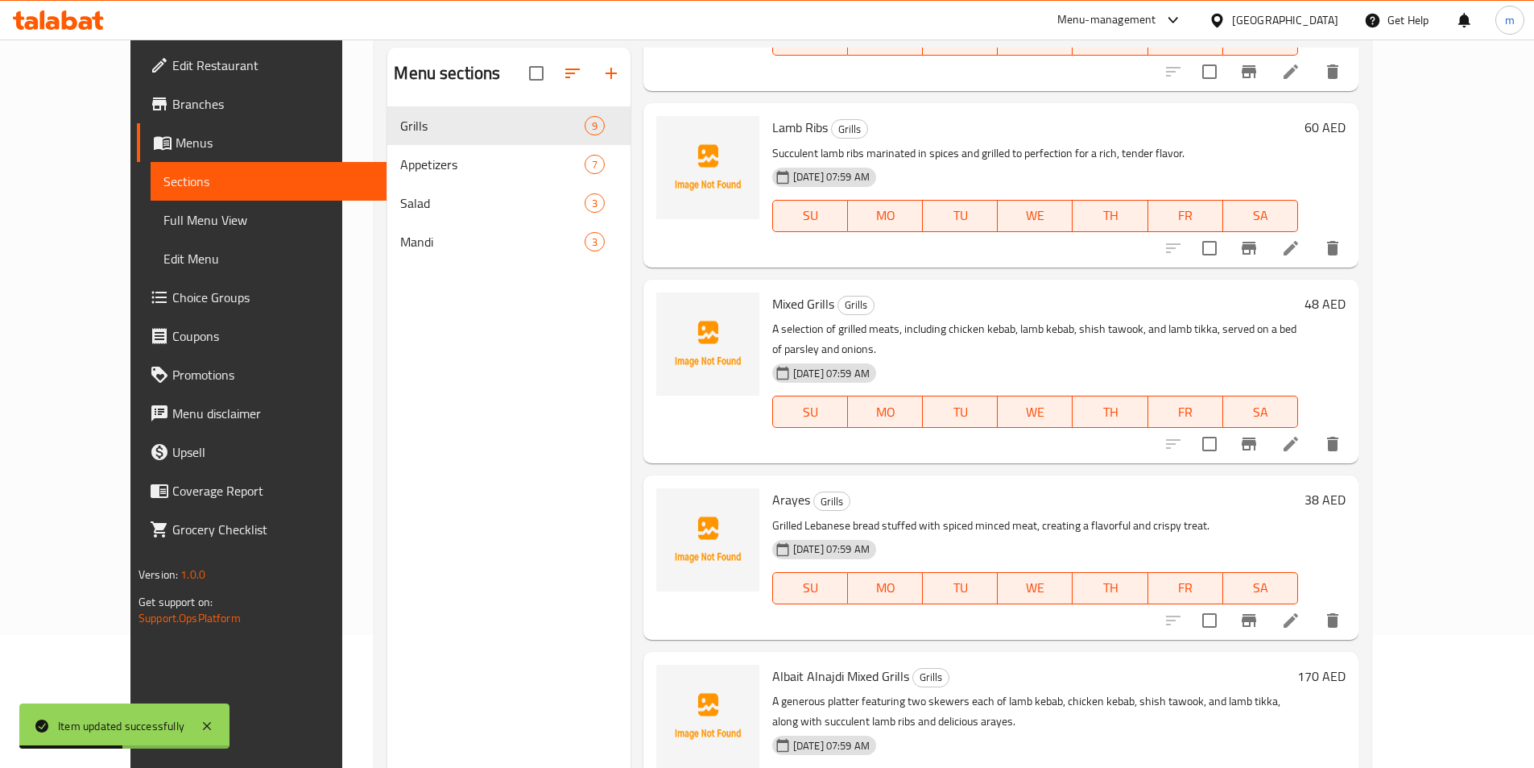
scroll to position [161, 0]
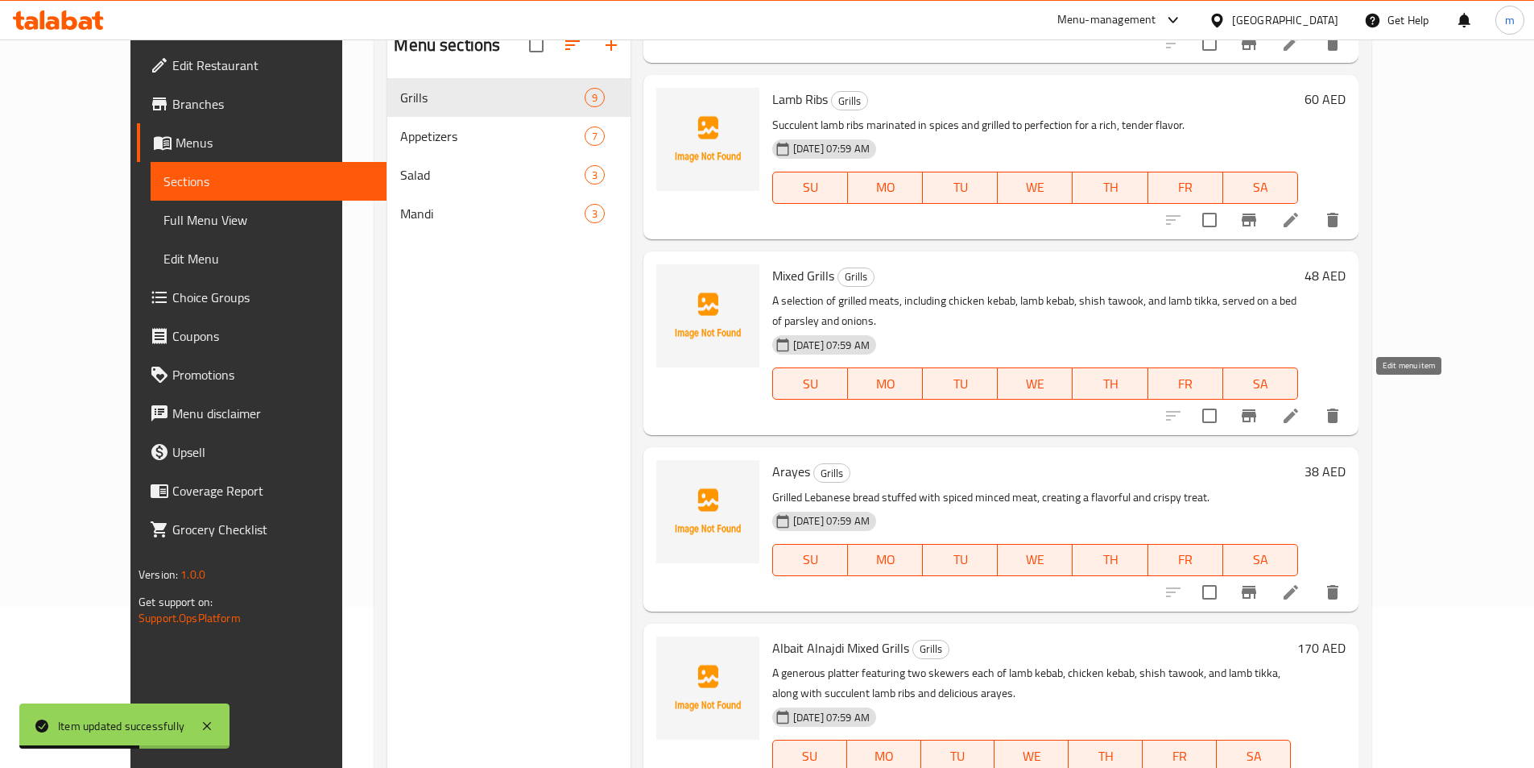
click at [1301, 406] on icon at bounding box center [1291, 415] width 19 height 19
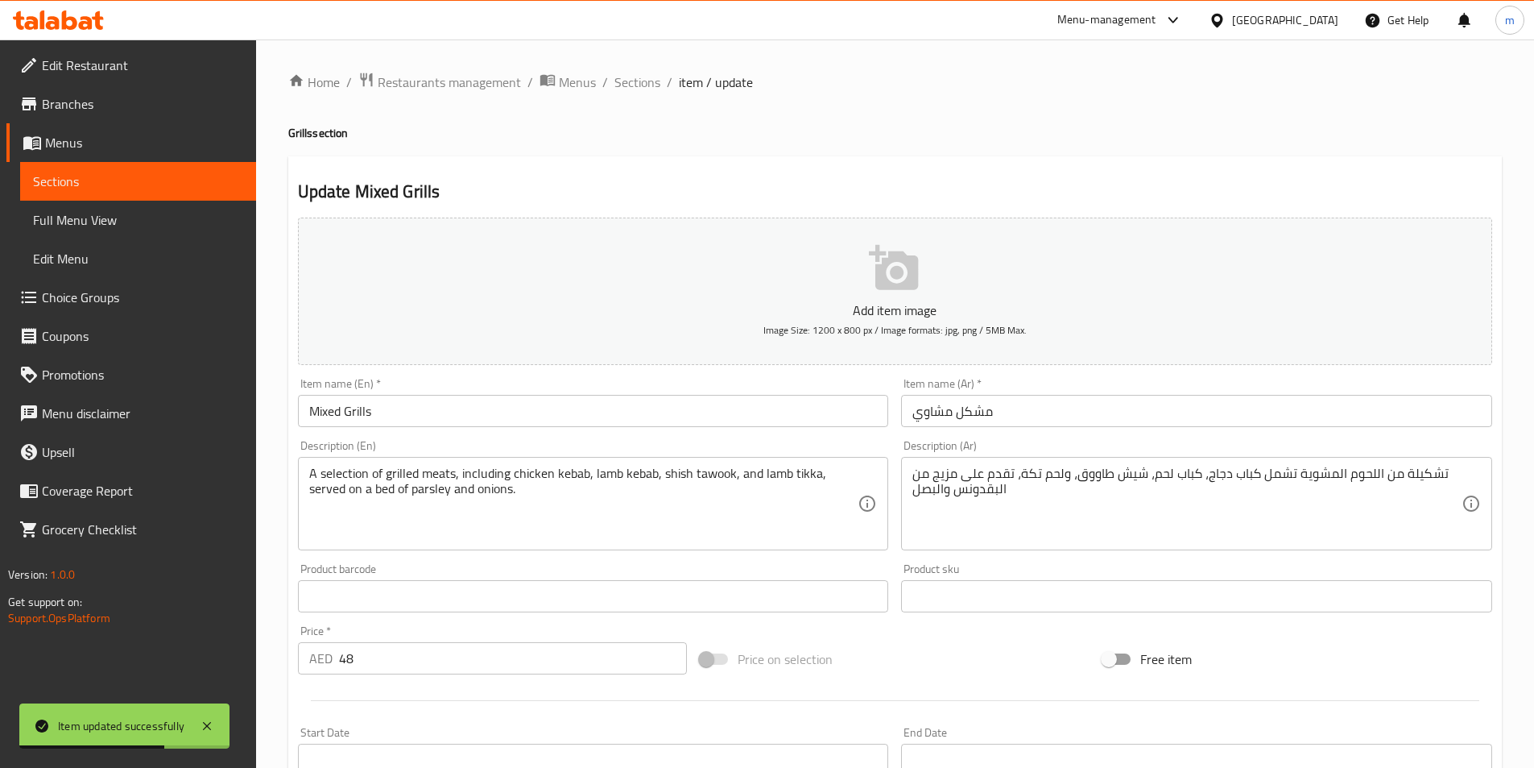
click at [1091, 413] on input "مشكل مشاوي" at bounding box center [1196, 411] width 591 height 32
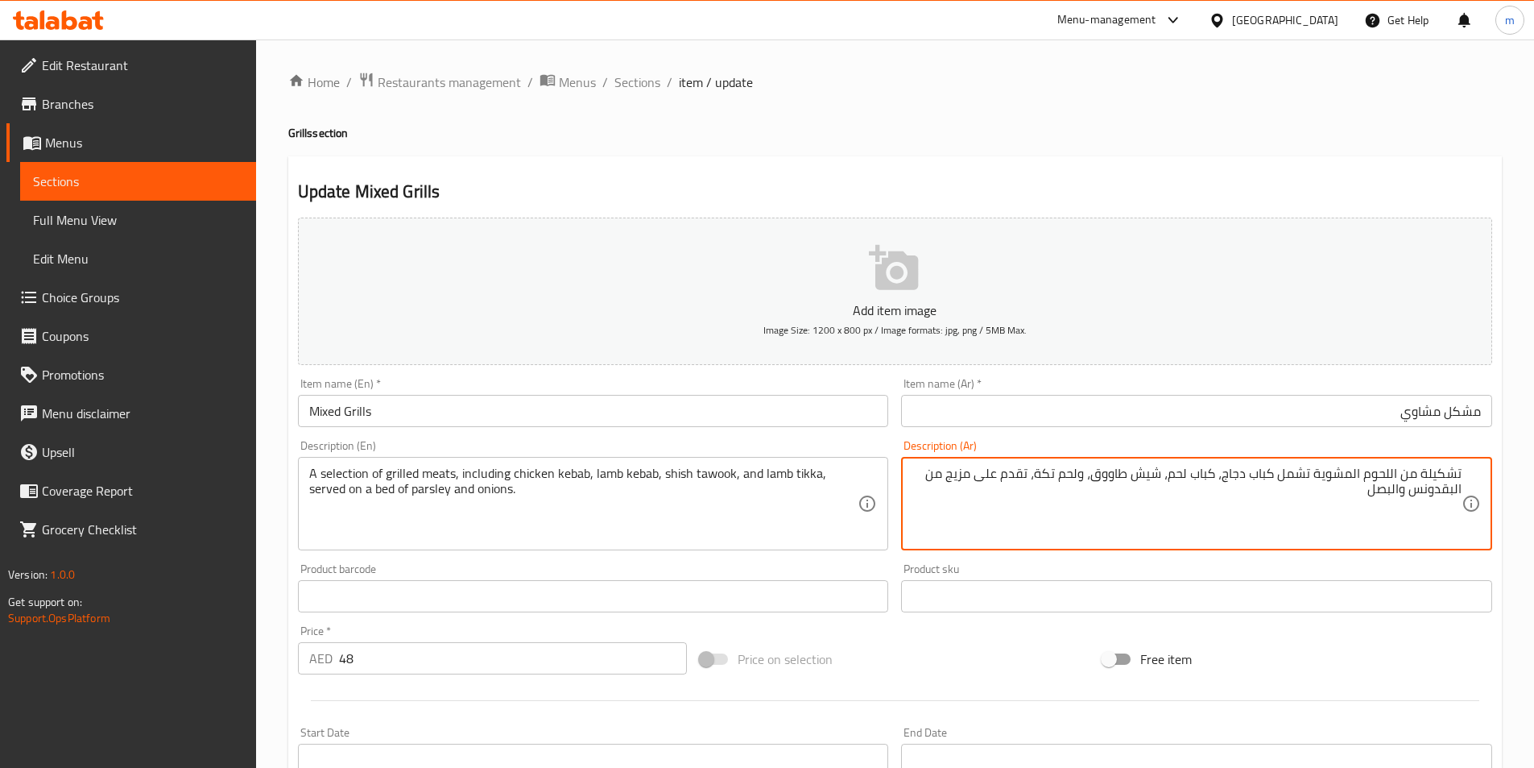
drag, startPoint x: 1172, startPoint y: 473, endPoint x: 1191, endPoint y: 483, distance: 22.0
click at [1191, 483] on textarea "تشكيلة من اللحوم المشوية تشمل كباب دجاج، كباب لحم، شيش طاووق، ولحم تكة، تقدم عل…" at bounding box center [1187, 504] width 549 height 77
drag, startPoint x: 1065, startPoint y: 474, endPoint x: 1083, endPoint y: 483, distance: 20.5
click at [1083, 483] on textarea "تشكيلة من اللحوم المشوية تشمل كباب دجاج، كباب غنم، شيش طاووق، ولحم تكة، تقدم عل…" at bounding box center [1187, 504] width 549 height 77
drag, startPoint x: 1041, startPoint y: 474, endPoint x: 1083, endPoint y: 482, distance: 42.7
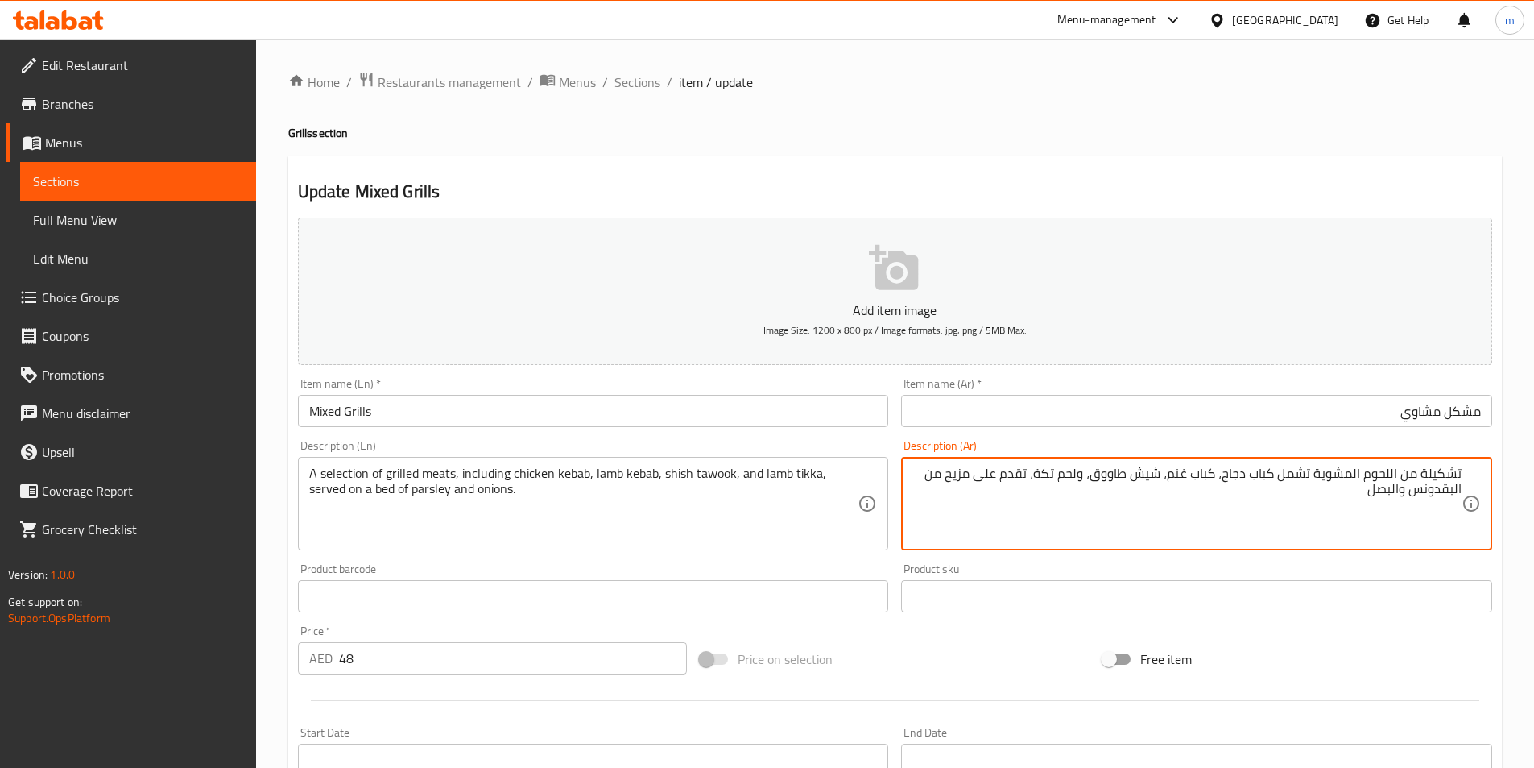
click at [1083, 482] on textarea "تشكيلة من اللحوم المشوية تشمل كباب دجاج، كباب غنم، شيش طاووق، ولحم تكة، تقدم عل…" at bounding box center [1187, 504] width 549 height 77
click at [1041, 476] on textarea "تشكيلة من اللحوم المشوية تشمل كباب دجاج، كباب غنم، شيش طاووق، وغنم تكا، تقدم عل…" at bounding box center [1187, 504] width 549 height 77
drag, startPoint x: 962, startPoint y: 475, endPoint x: 983, endPoint y: 474, distance: 21.8
click at [983, 474] on textarea "تشكيلة من اللحوم المشوية تشمل كباب دجاج، كباب غنم، شيش طاووق، وغنم تكا تقدم على…" at bounding box center [1187, 504] width 549 height 77
type textarea "تشكيلة من اللحوم المشوية تشمل كباب دجاج، كباب غنم، شيش طاووق، وغنم تكا تقدم على…"
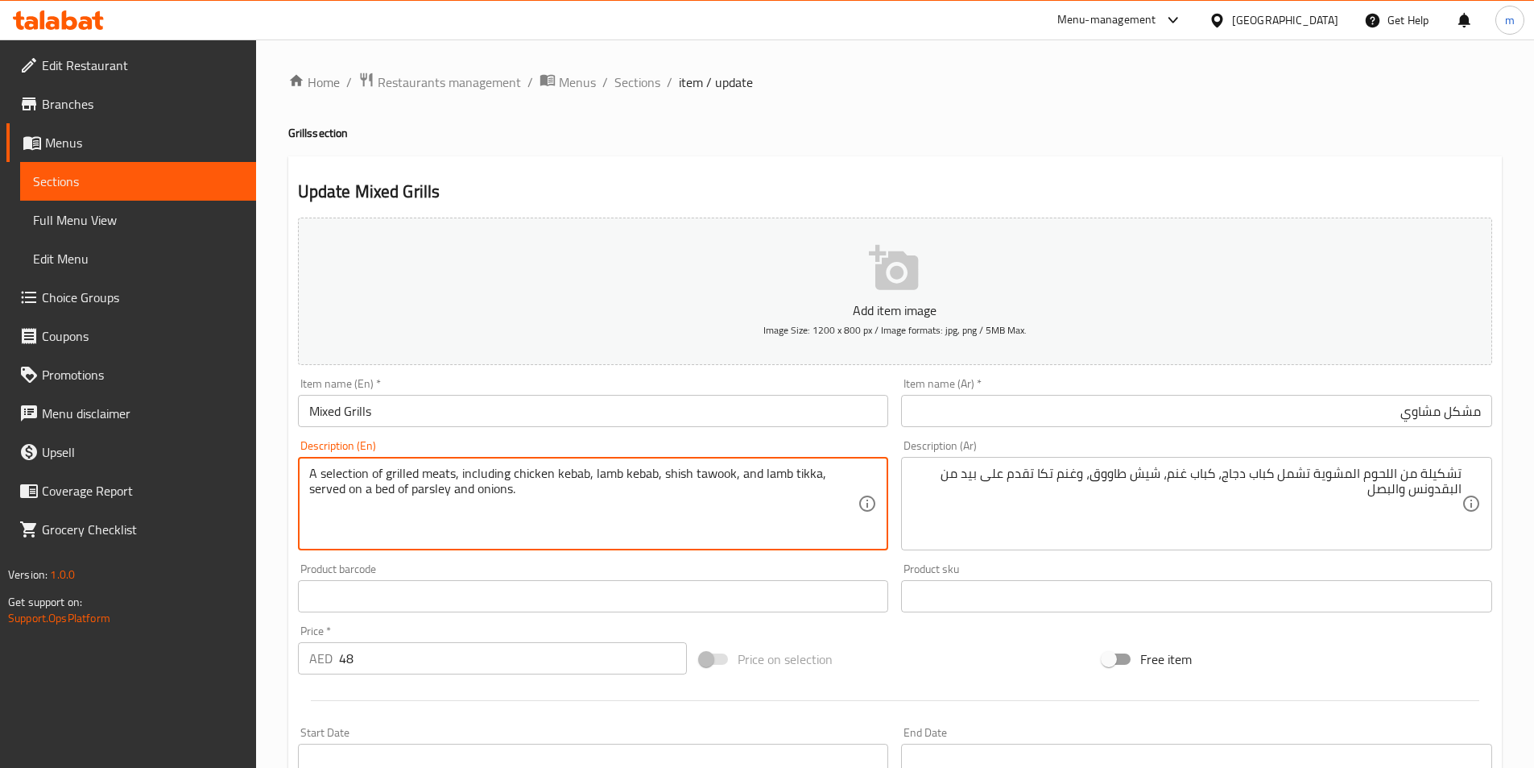
drag, startPoint x: 412, startPoint y: 487, endPoint x: 449, endPoint y: 499, distance: 39.5
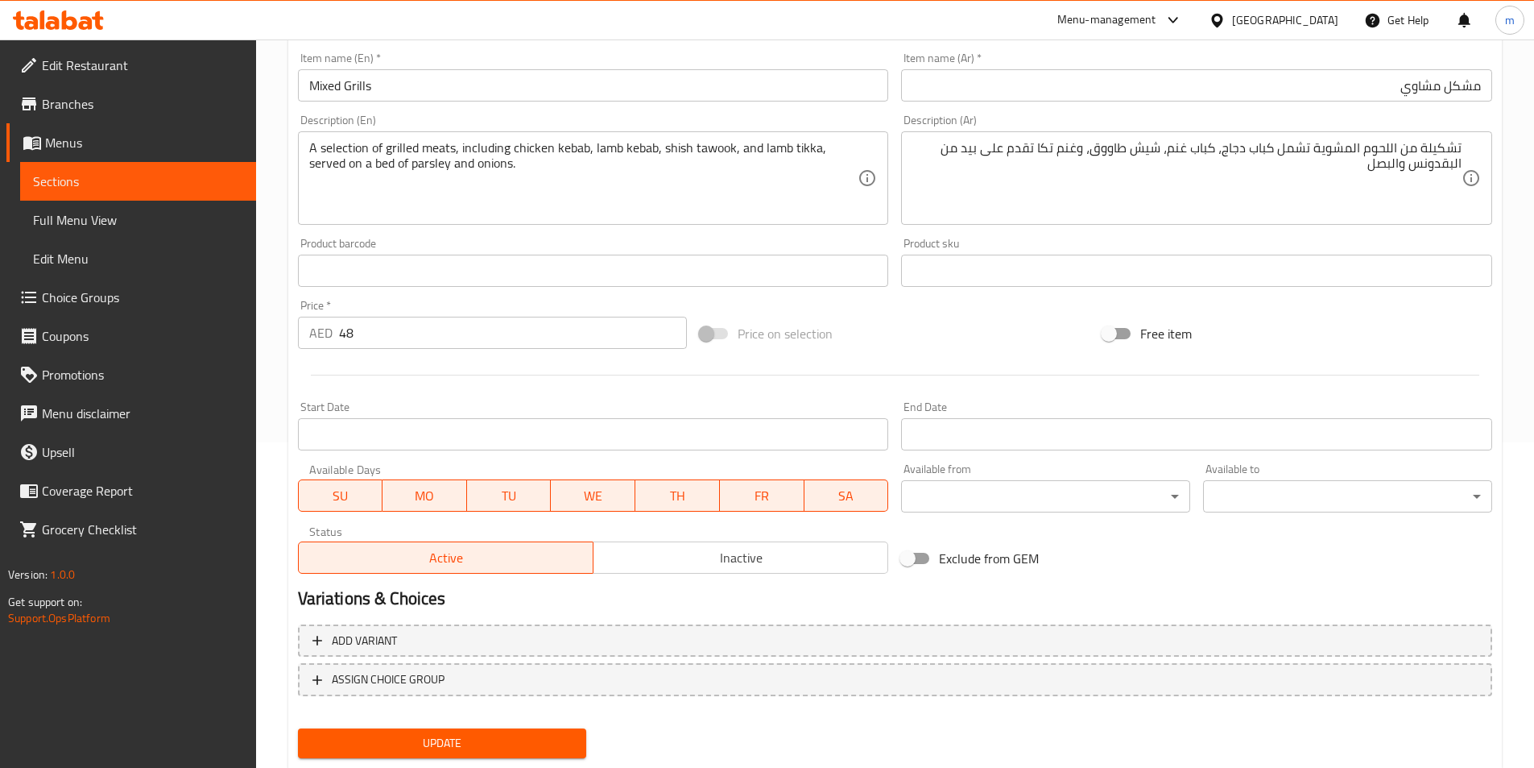
scroll to position [371, 0]
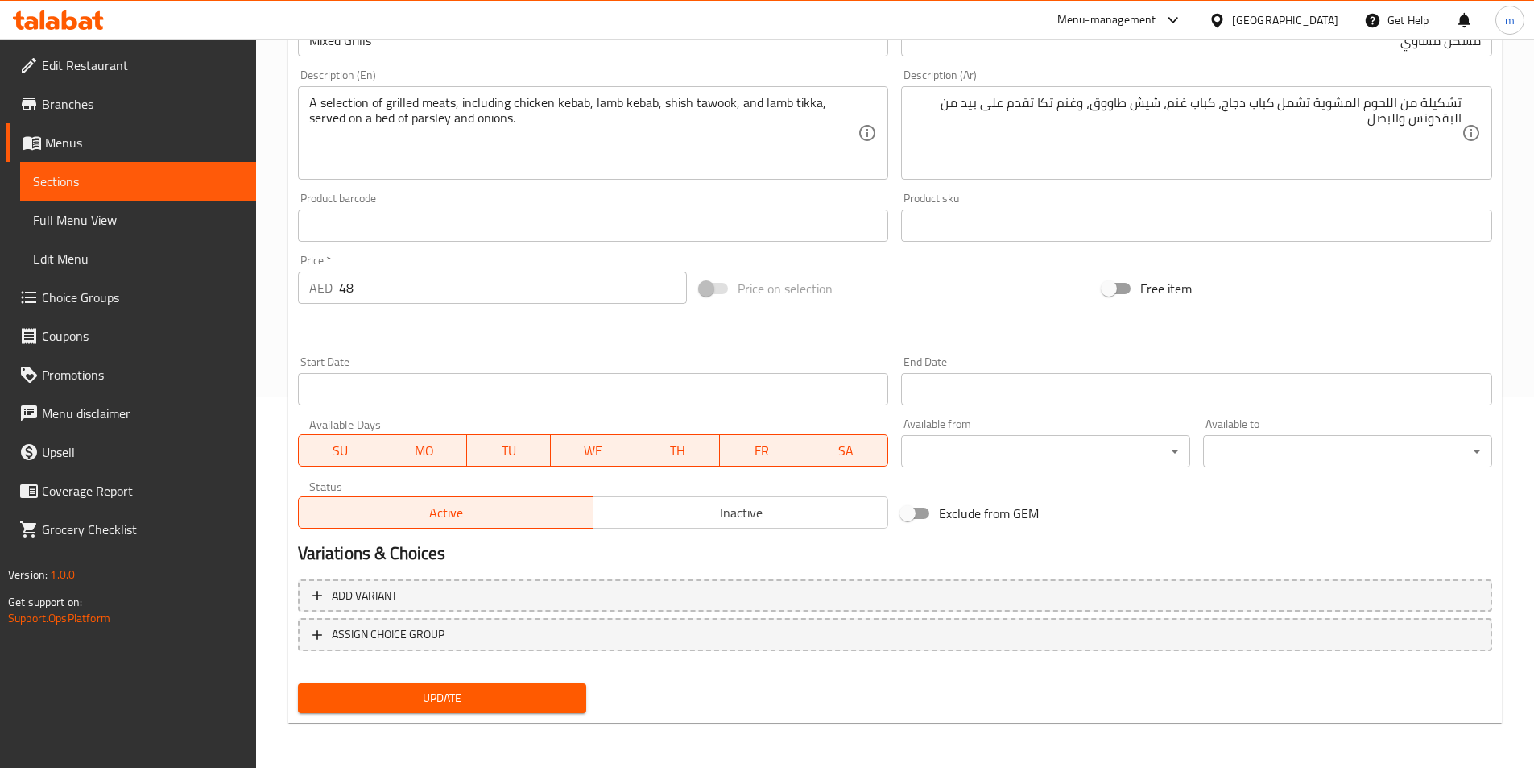
click at [466, 693] on span "Update" at bounding box center [442, 698] width 263 height 20
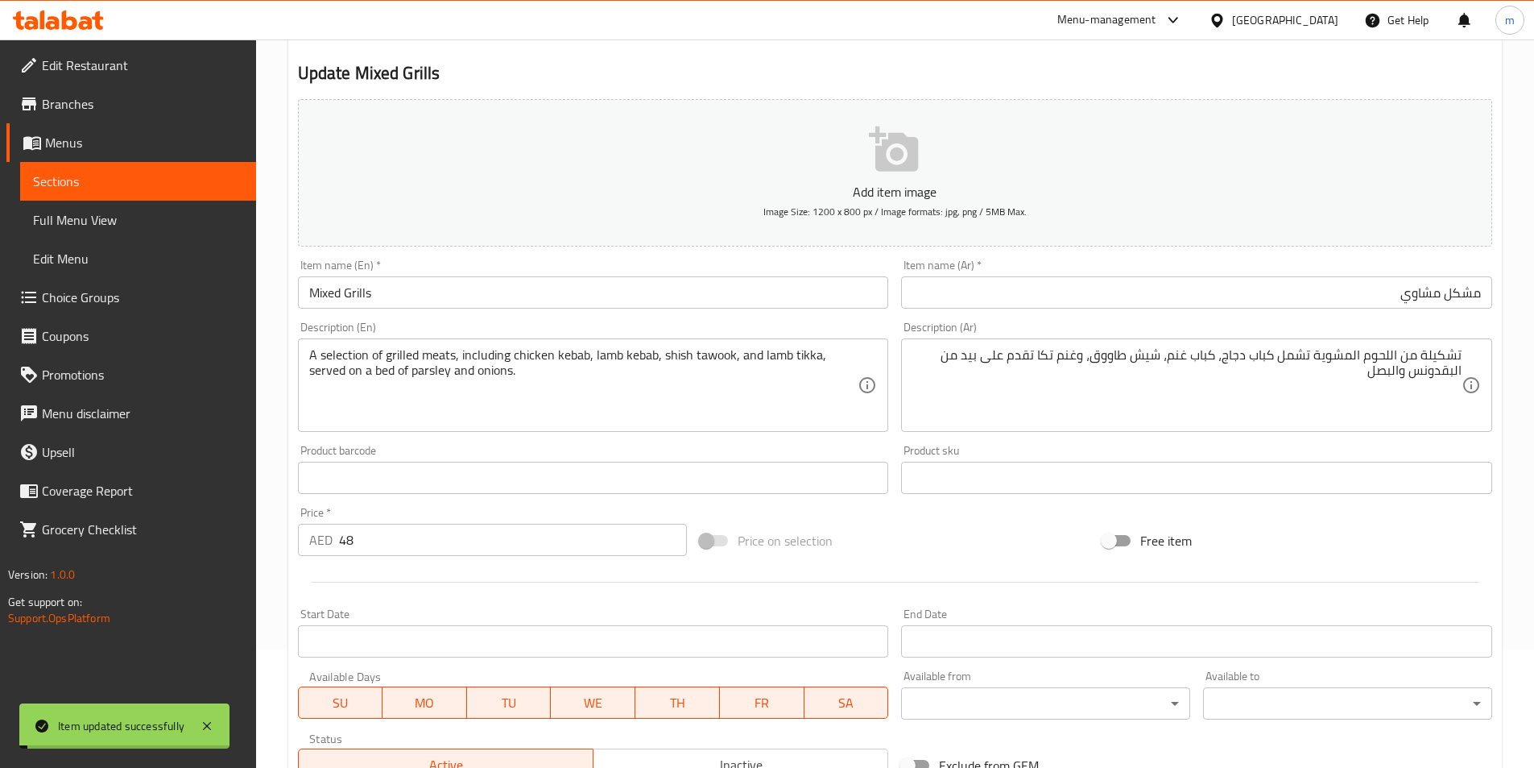
scroll to position [0, 0]
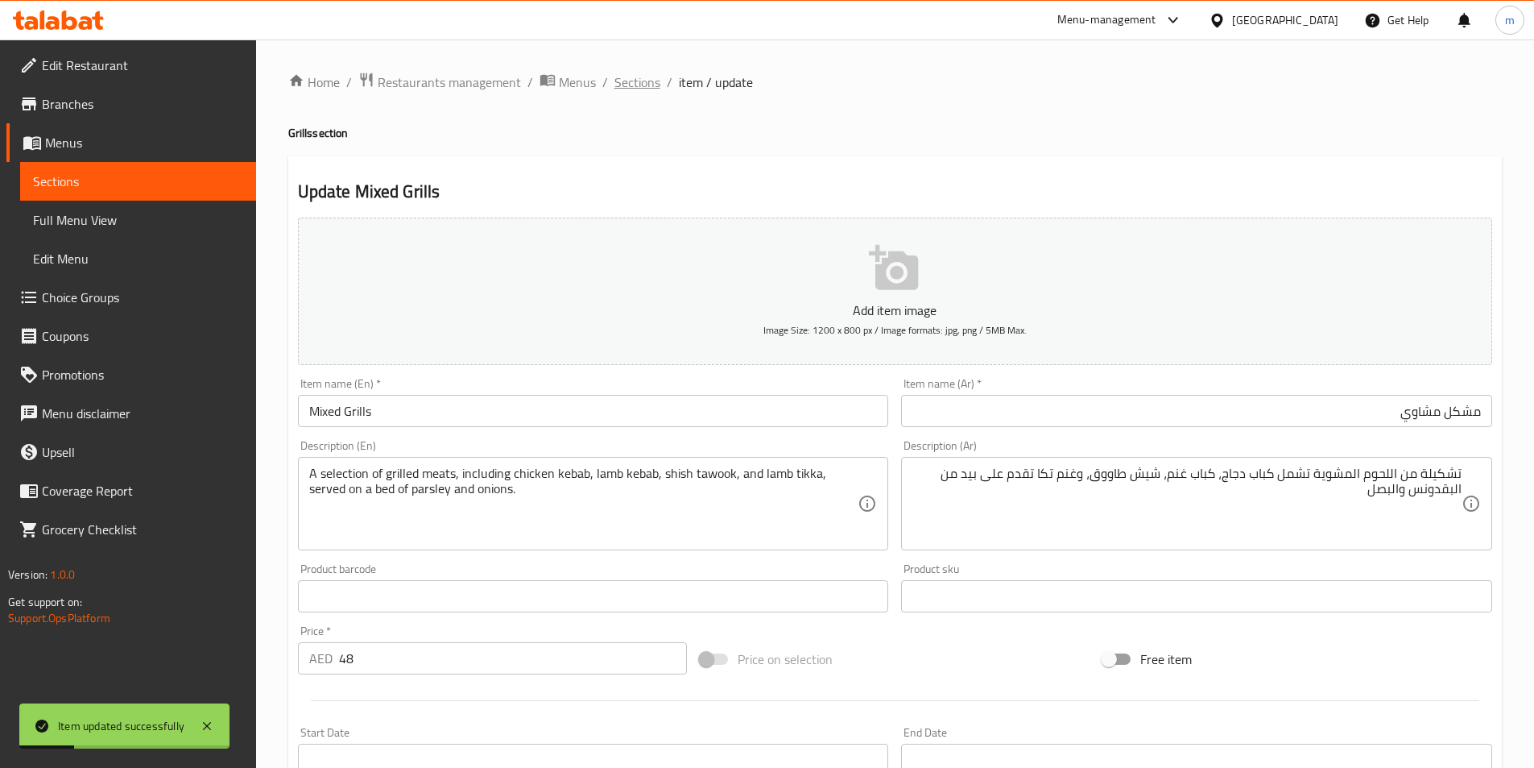
click at [625, 88] on span "Sections" at bounding box center [638, 81] width 46 height 19
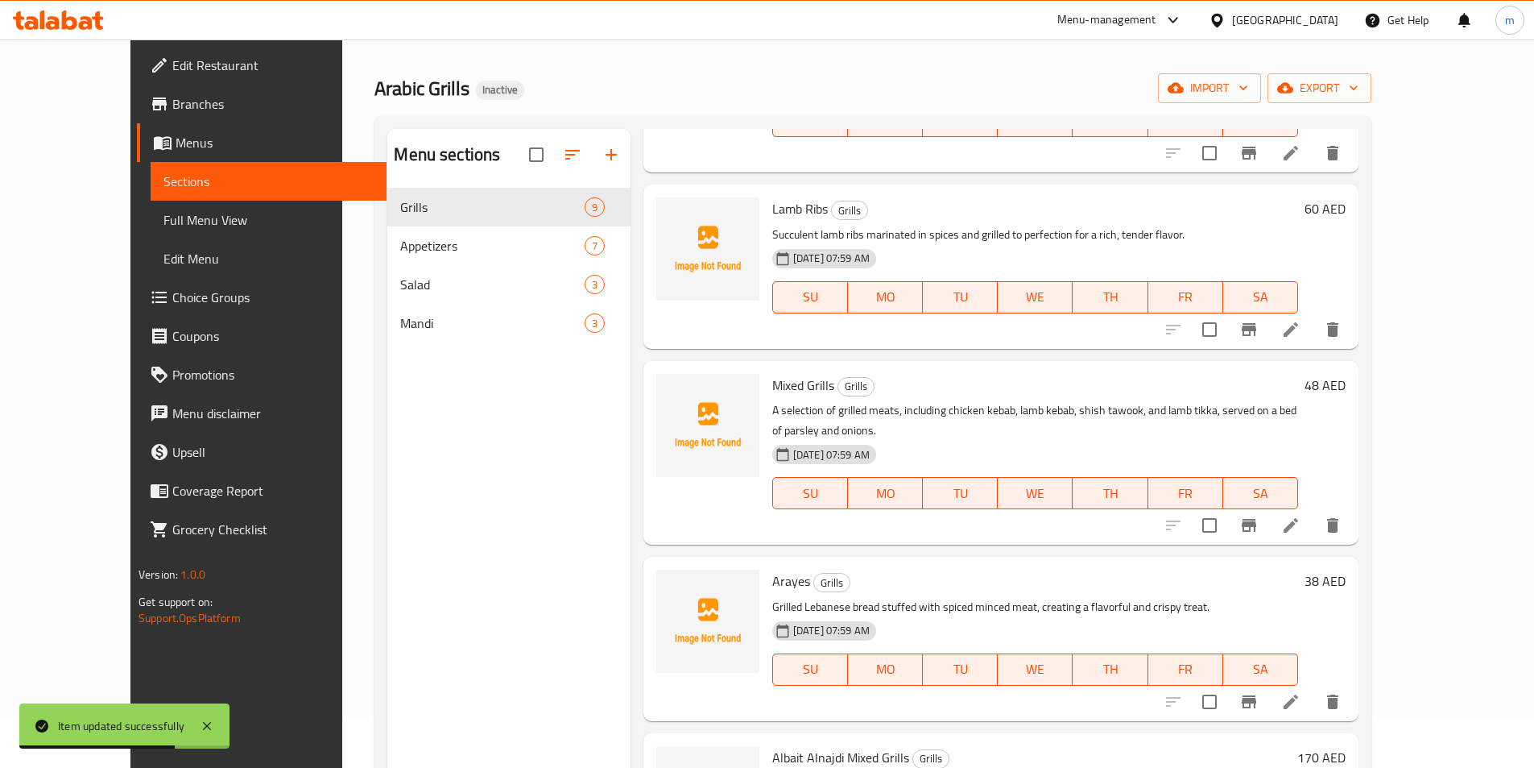
scroll to position [81, 0]
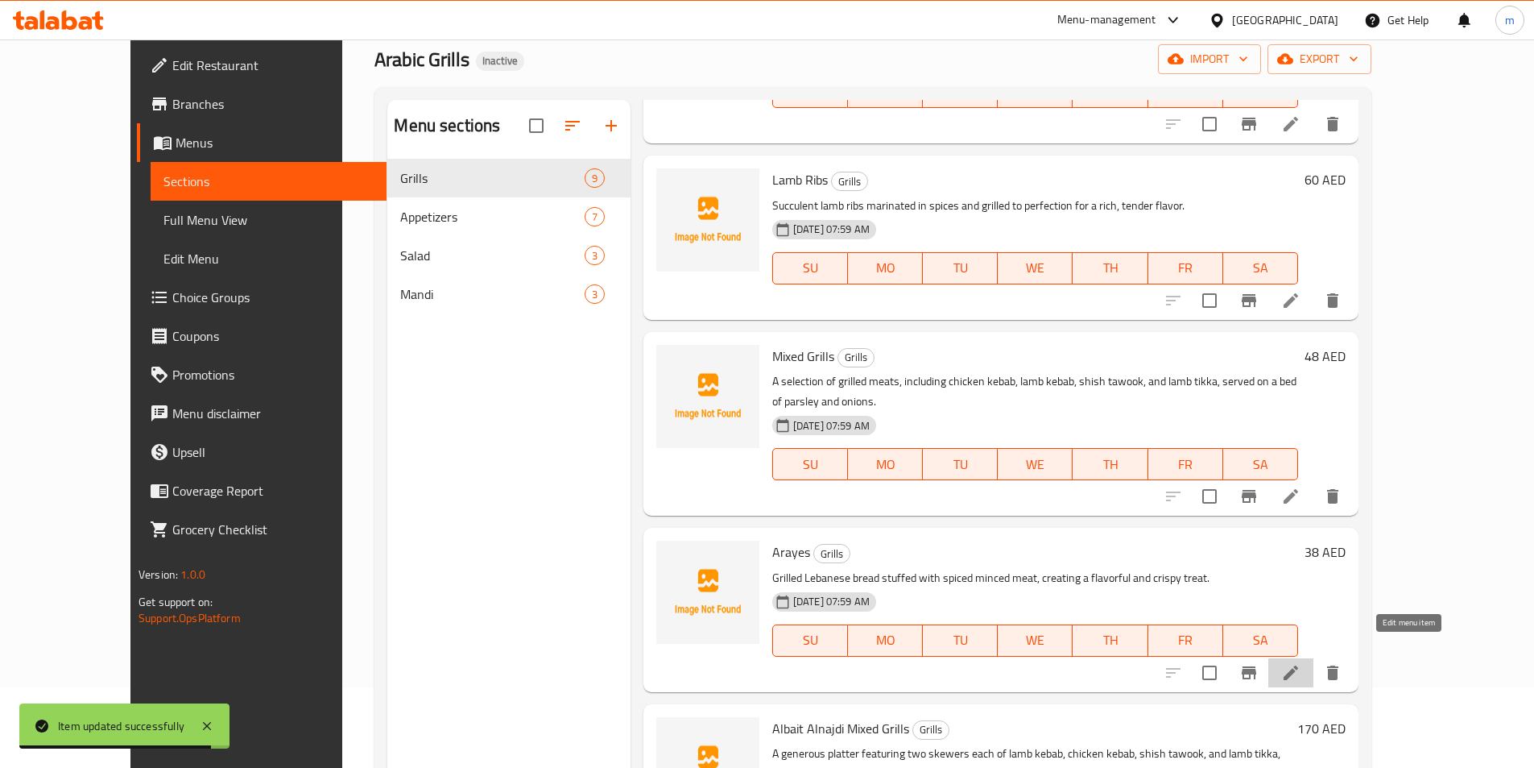
click at [1301, 663] on icon at bounding box center [1291, 672] width 19 height 19
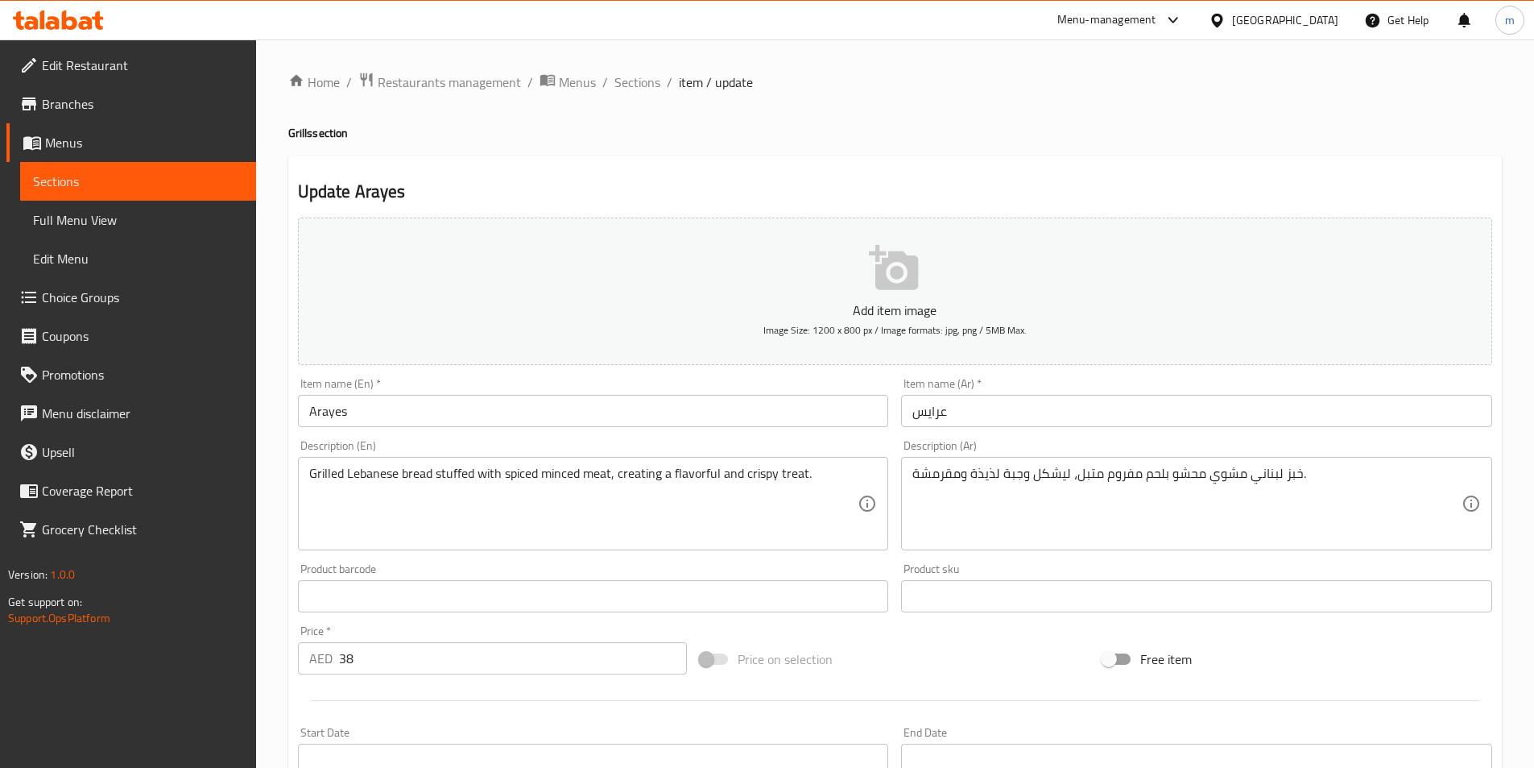
click at [1054, 424] on input "عرايس" at bounding box center [1196, 411] width 591 height 32
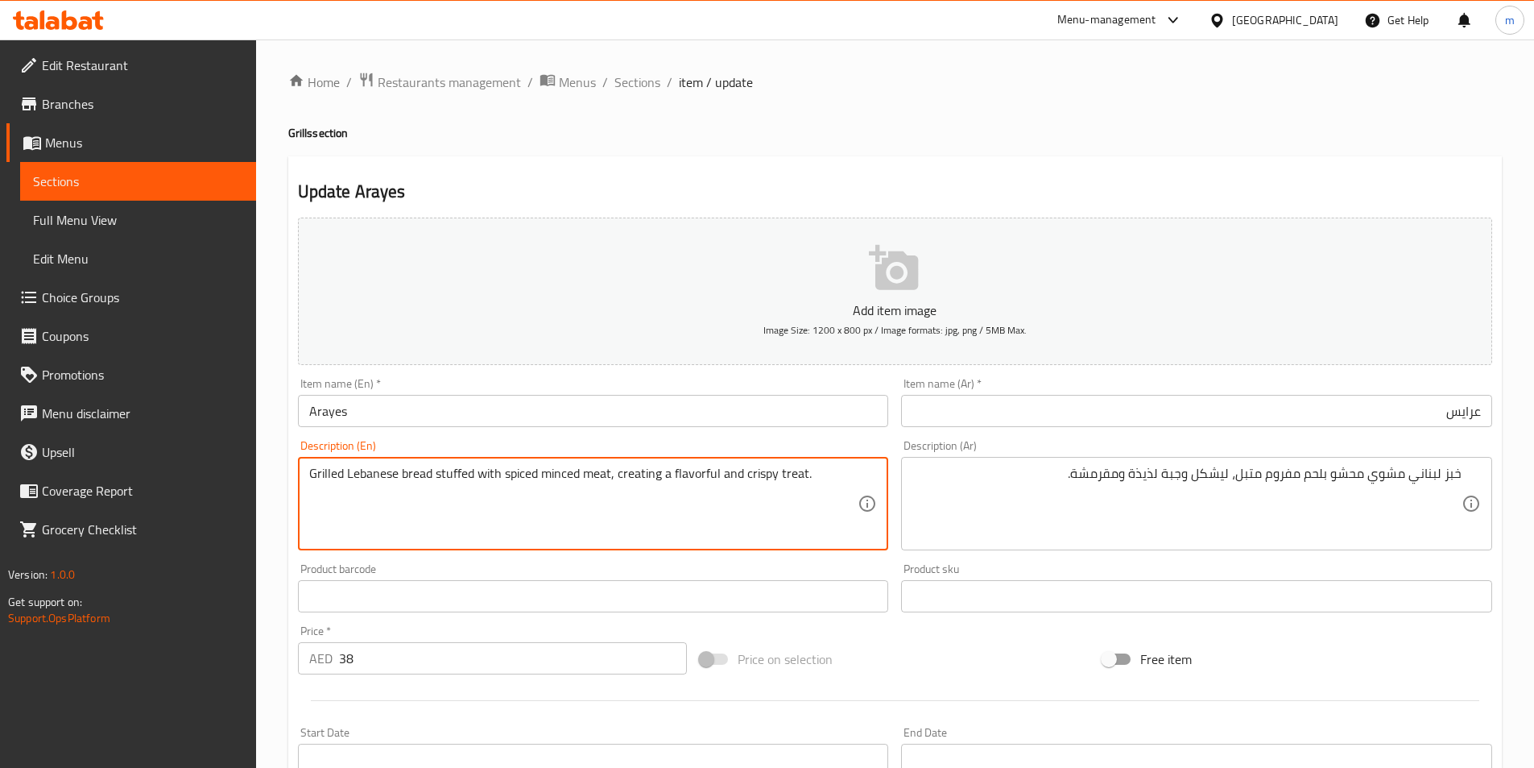
drag, startPoint x: 778, startPoint y: 470, endPoint x: 794, endPoint y: 478, distance: 17.7
drag, startPoint x: 617, startPoint y: 473, endPoint x: 802, endPoint y: 478, distance: 185.3
click at [802, 478] on textarea "Grilled Lebanese bread stuffed with spiced minced meat, creating a flavorful an…" at bounding box center [583, 504] width 549 height 77
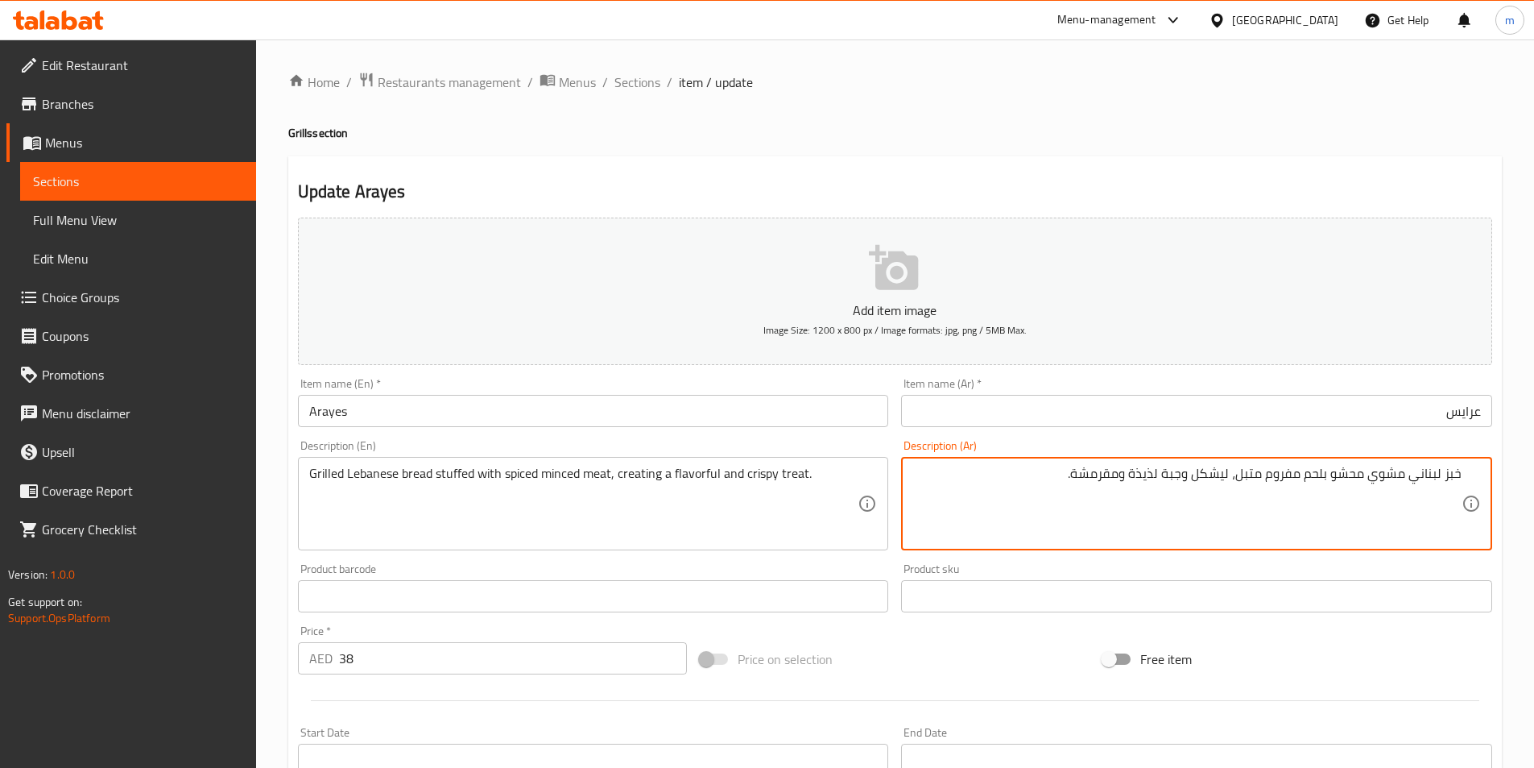
drag, startPoint x: 1075, startPoint y: 475, endPoint x: 1219, endPoint y: 497, distance: 145.8
click at [1219, 497] on textarea "خبز لبناني مشوي محشو بلحم مفروم متبل، ليشكل وجبة لذيذة ومقرمشة." at bounding box center [1187, 504] width 549 height 77
paste textarea "نع وجبة لذيذة ومقرمشة"
type textarea "خبز لبناني مشوي محشو بلحم مفروم متبل، ليصنع وجبة لذيذة ومقرمشة"
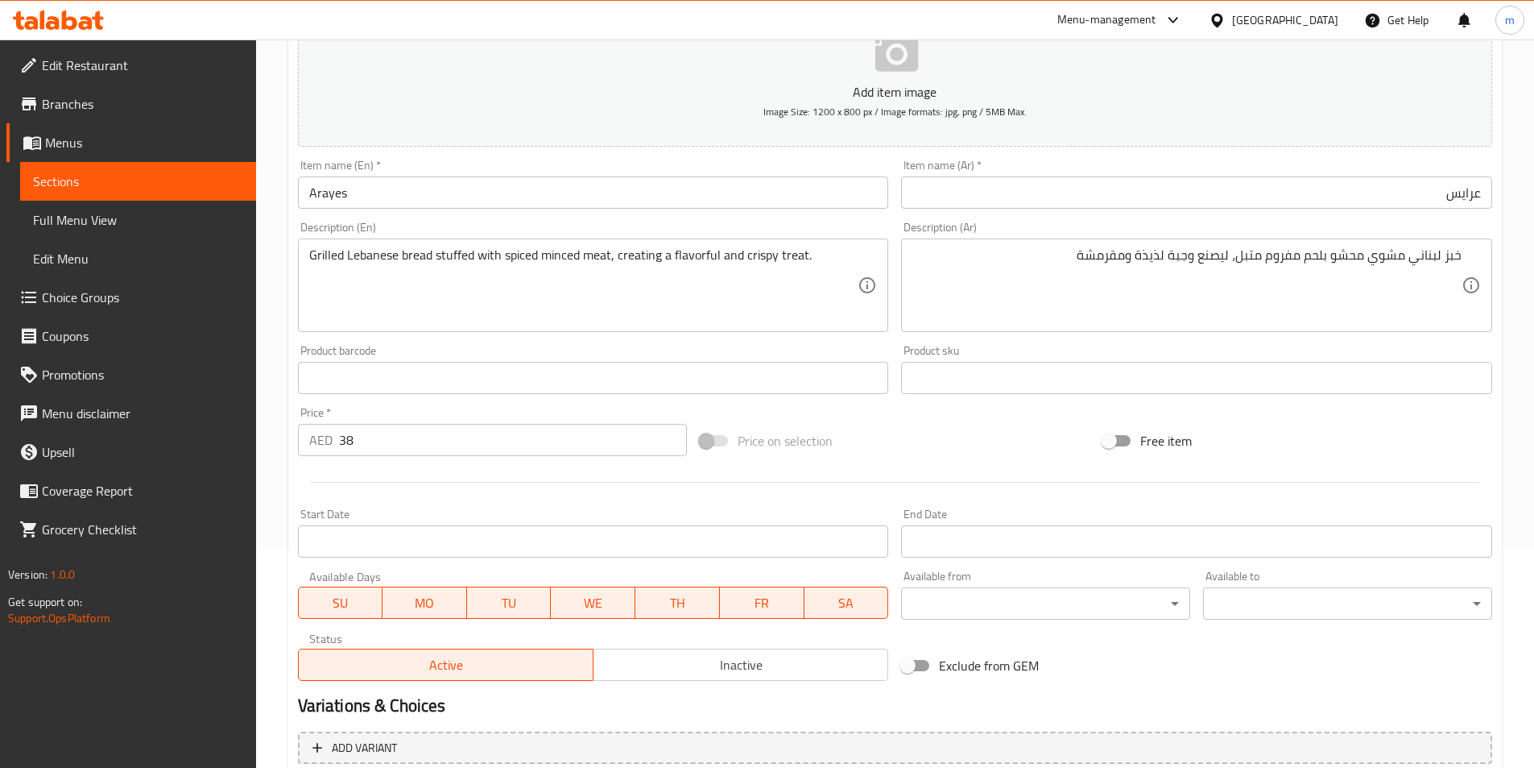
scroll to position [322, 0]
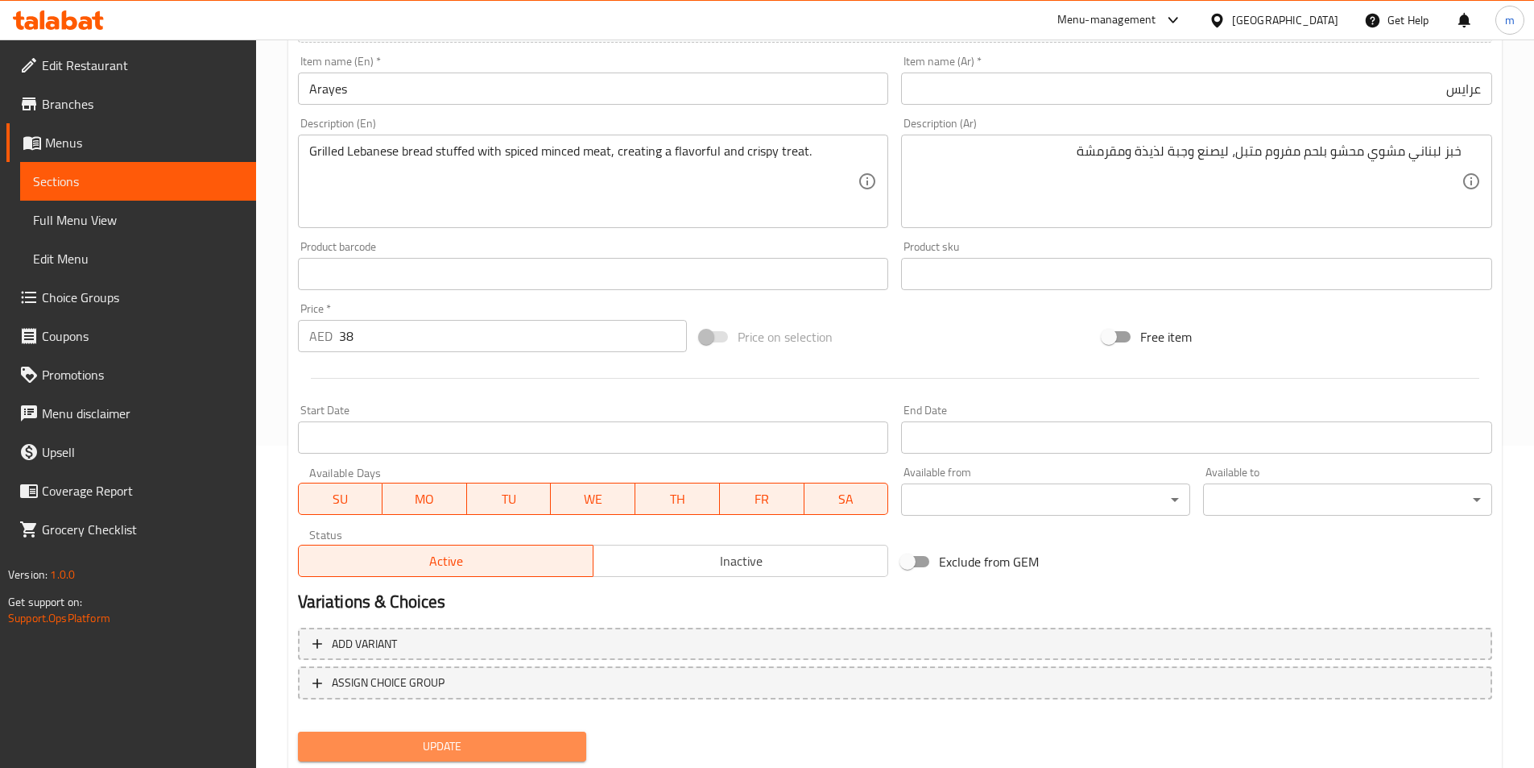
click at [458, 738] on span "Update" at bounding box center [442, 746] width 263 height 20
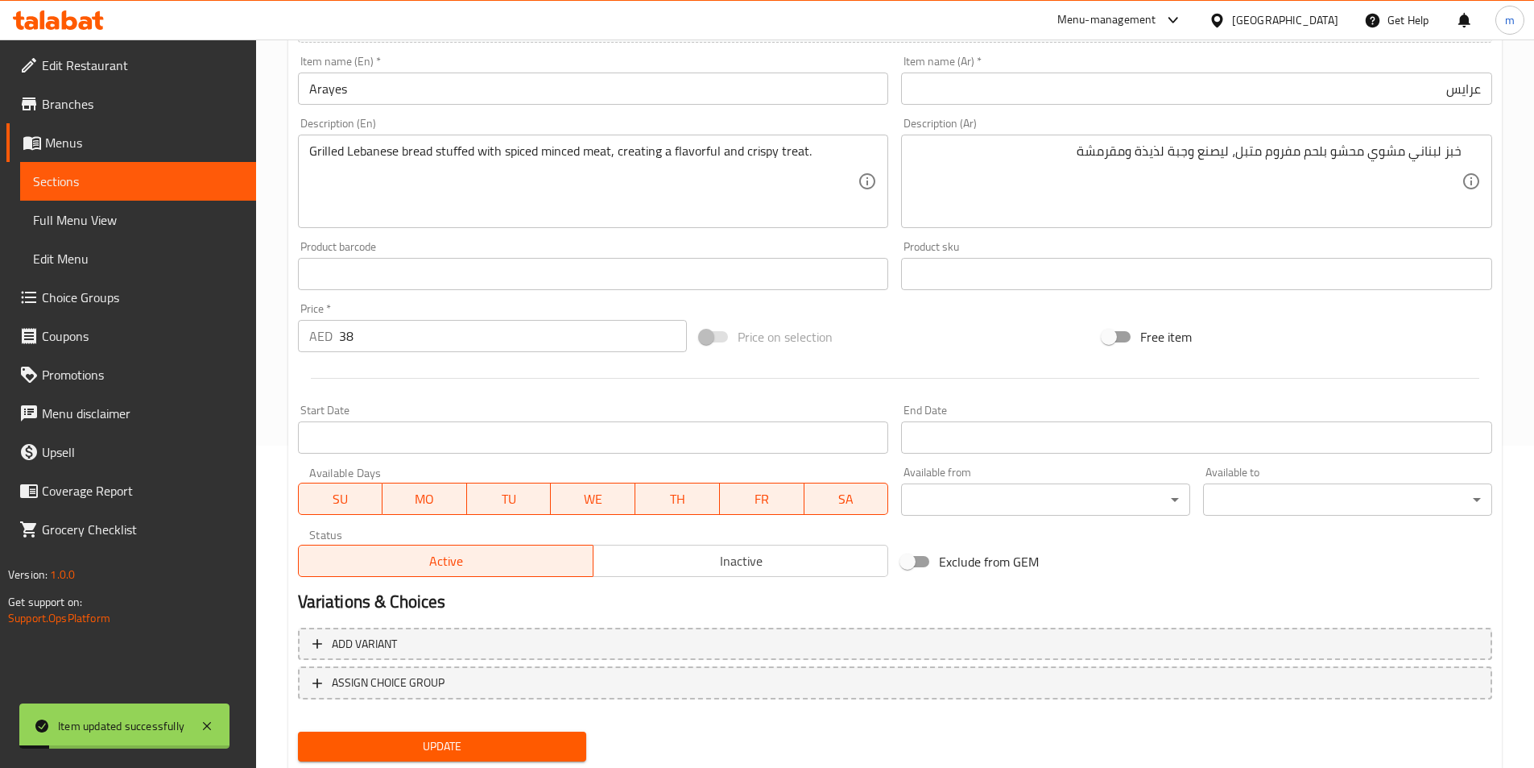
scroll to position [0, 0]
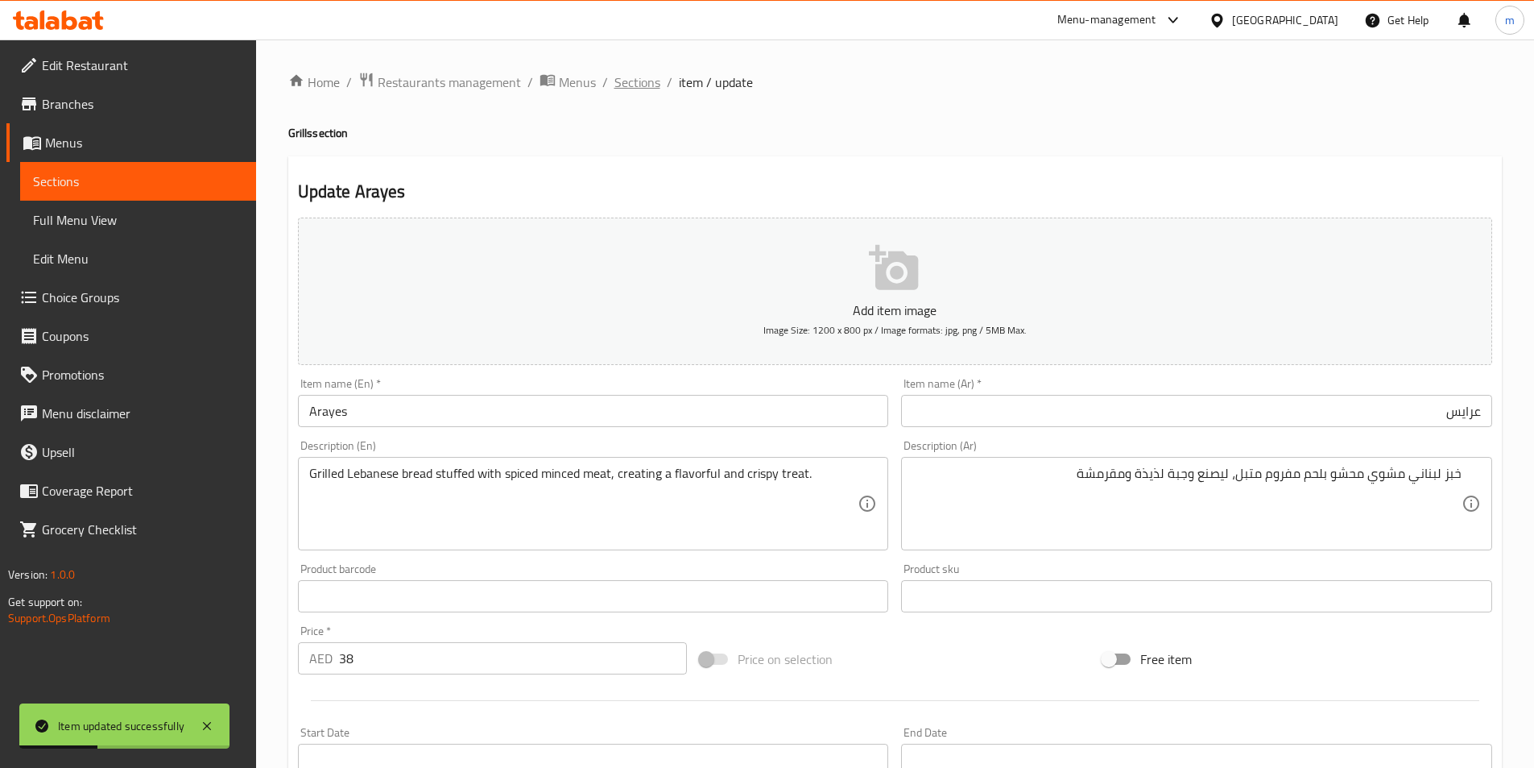
click at [632, 81] on span "Sections" at bounding box center [638, 81] width 46 height 19
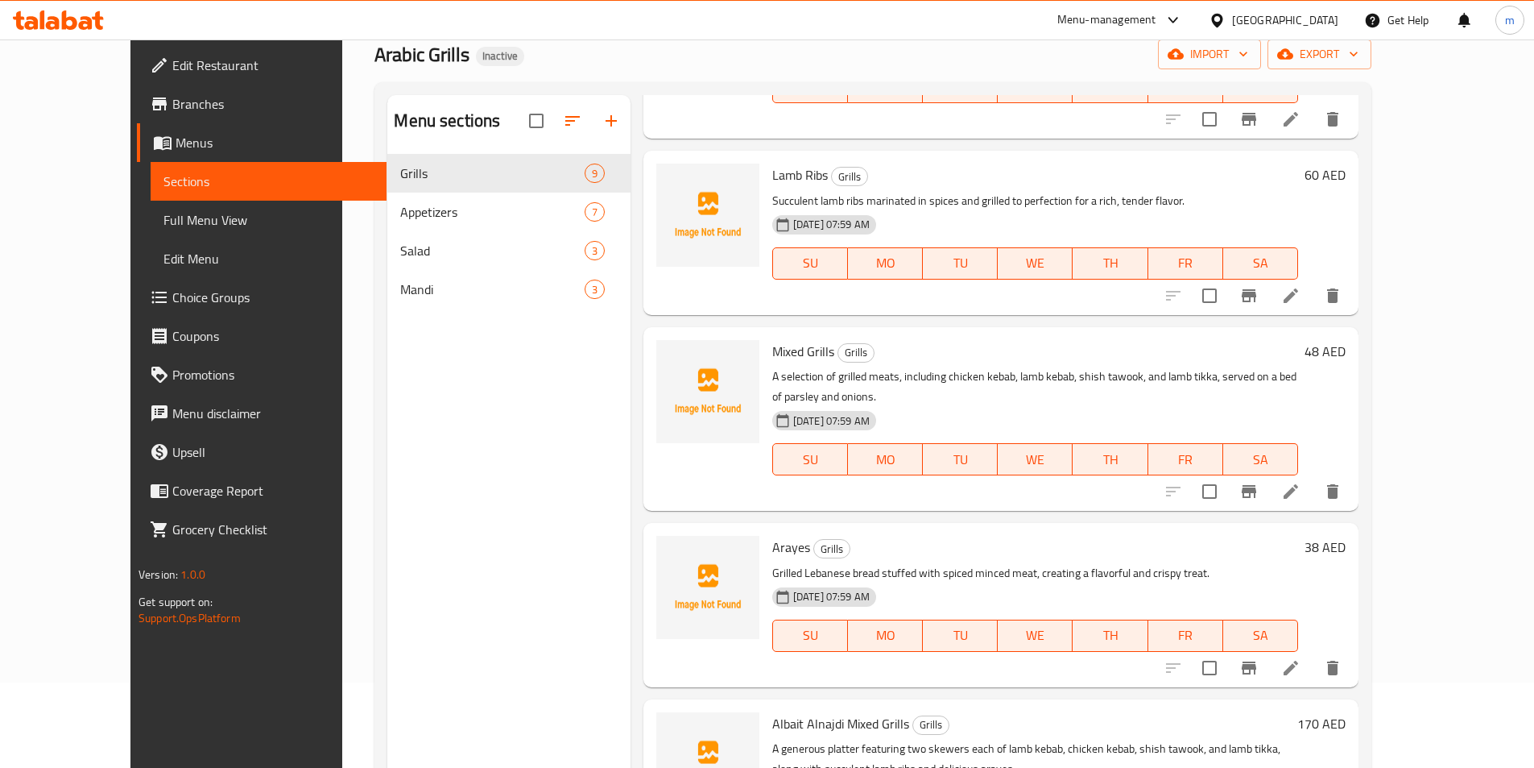
scroll to position [226, 0]
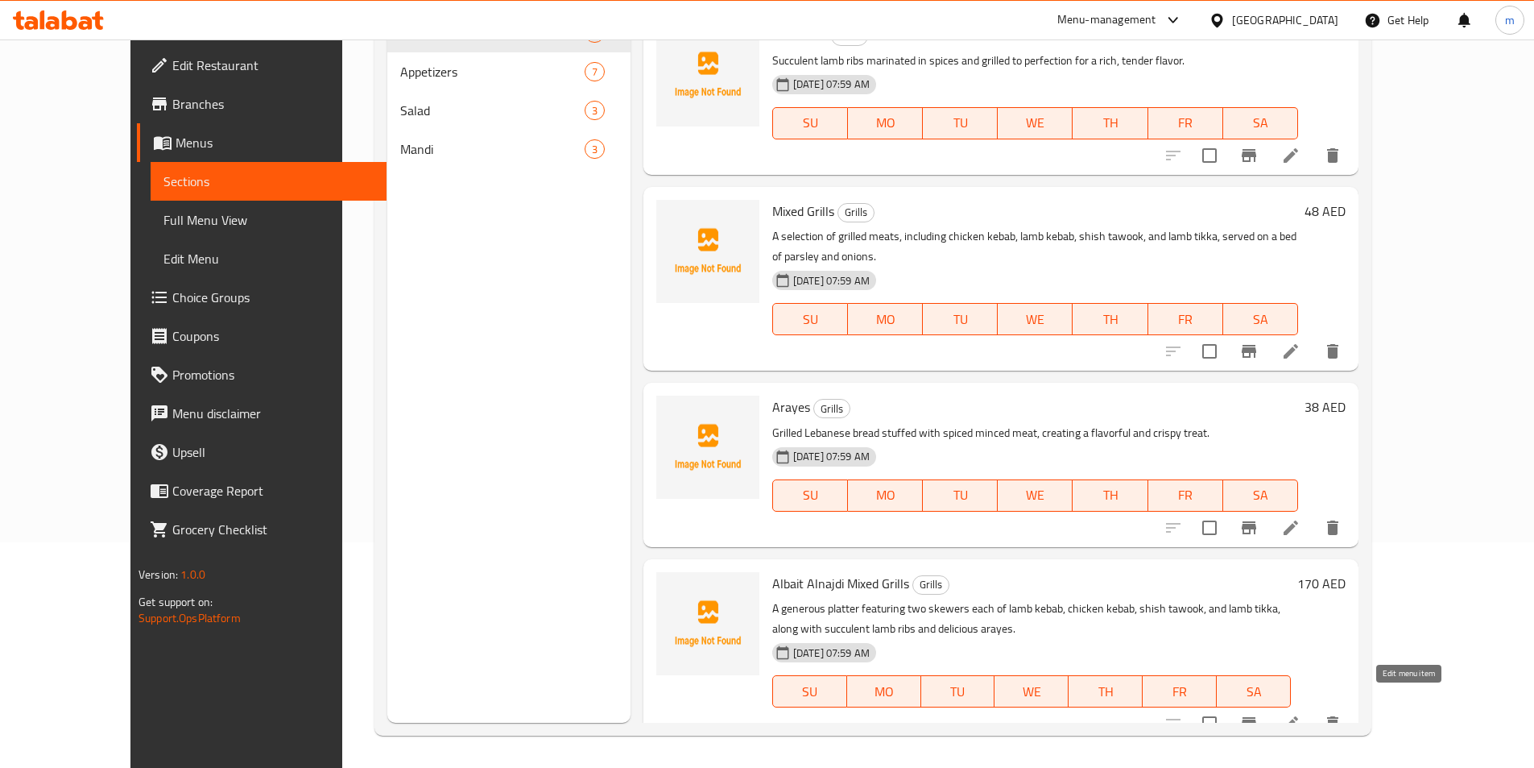
click at [1298, 716] on icon at bounding box center [1291, 723] width 14 height 14
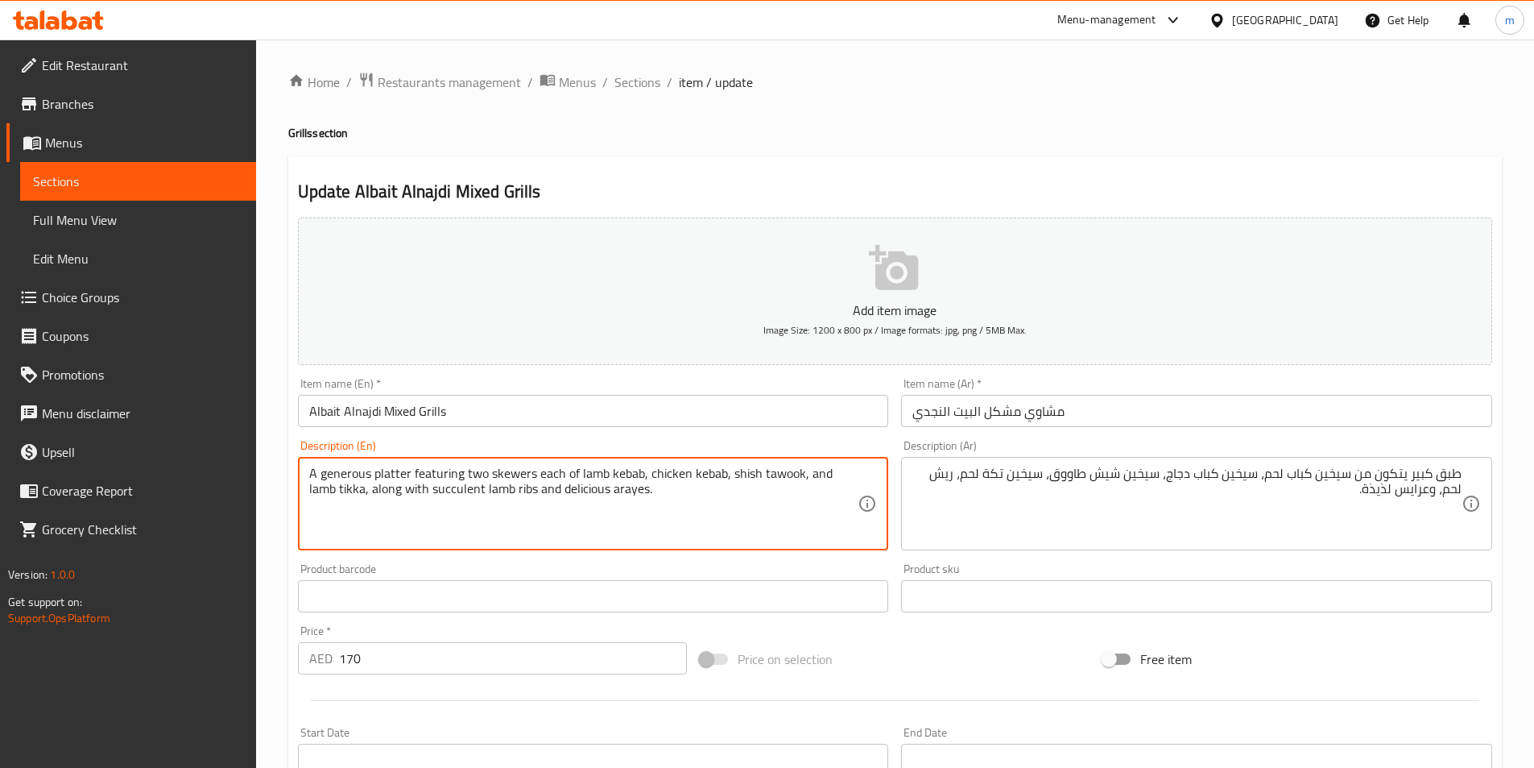
drag, startPoint x: 310, startPoint y: 474, endPoint x: 409, endPoint y: 478, distance: 99.2
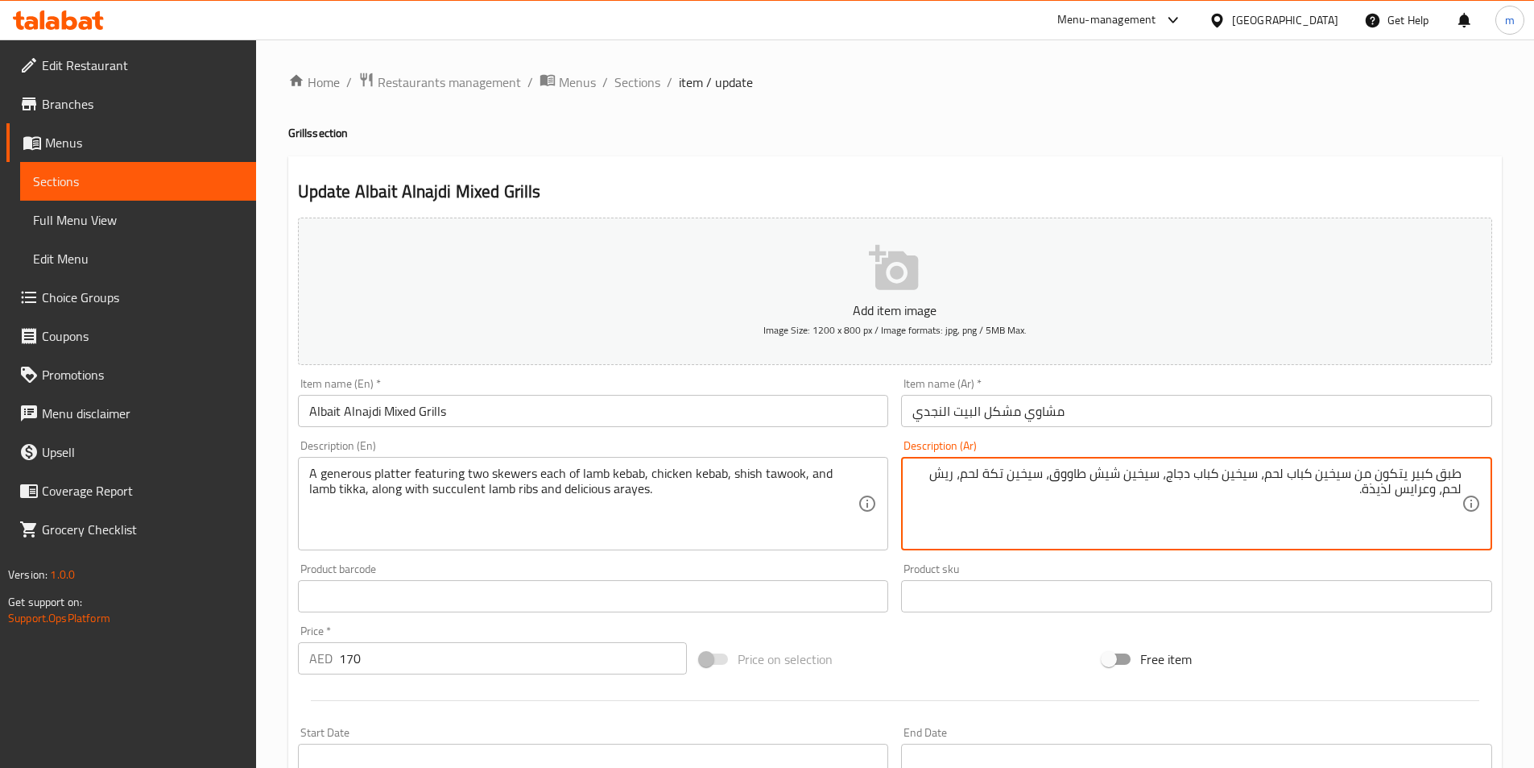
drag, startPoint x: 1411, startPoint y: 479, endPoint x: 1434, endPoint y: 475, distance: 22.9
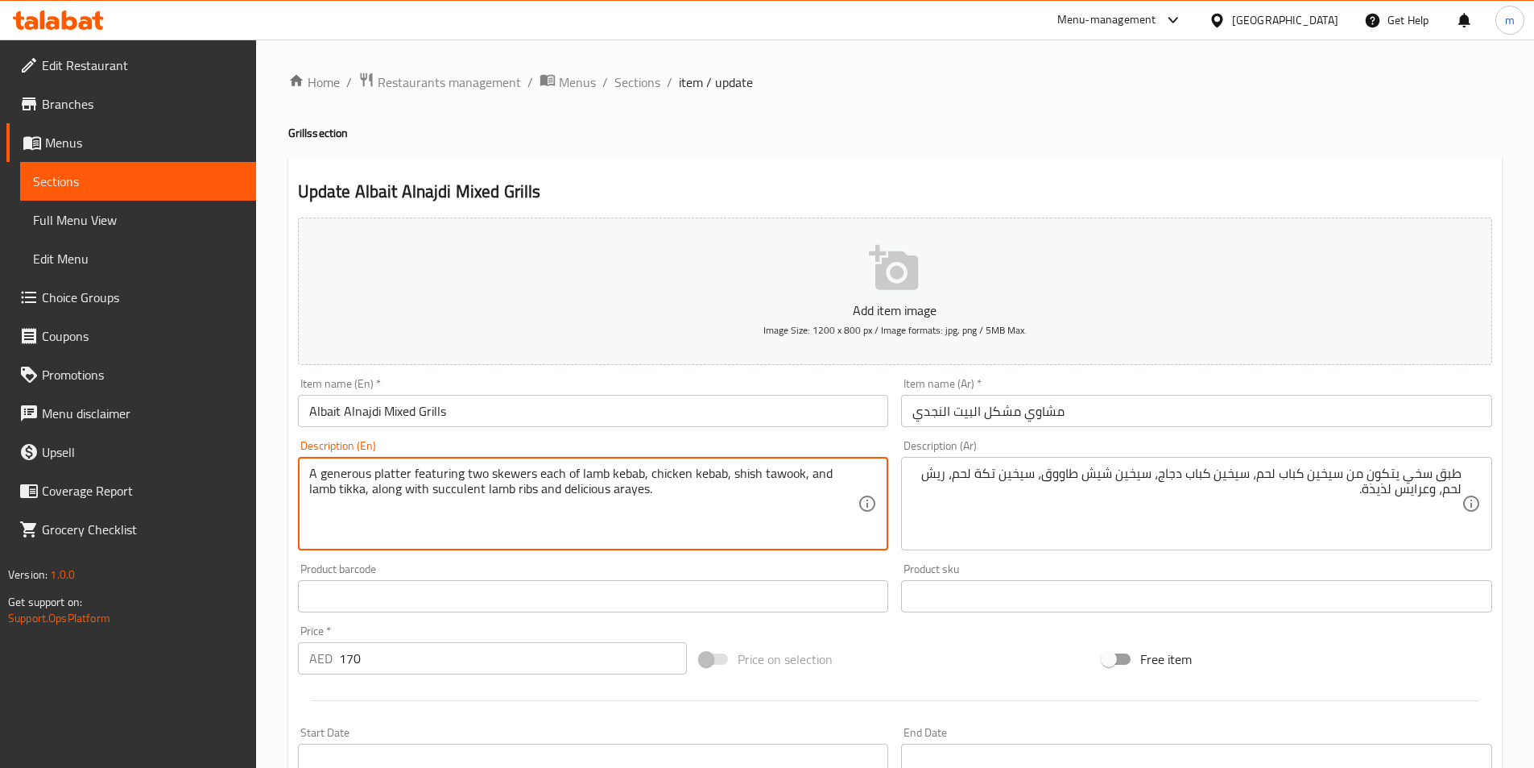
drag, startPoint x: 411, startPoint y: 474, endPoint x: 640, endPoint y: 478, distance: 228.8
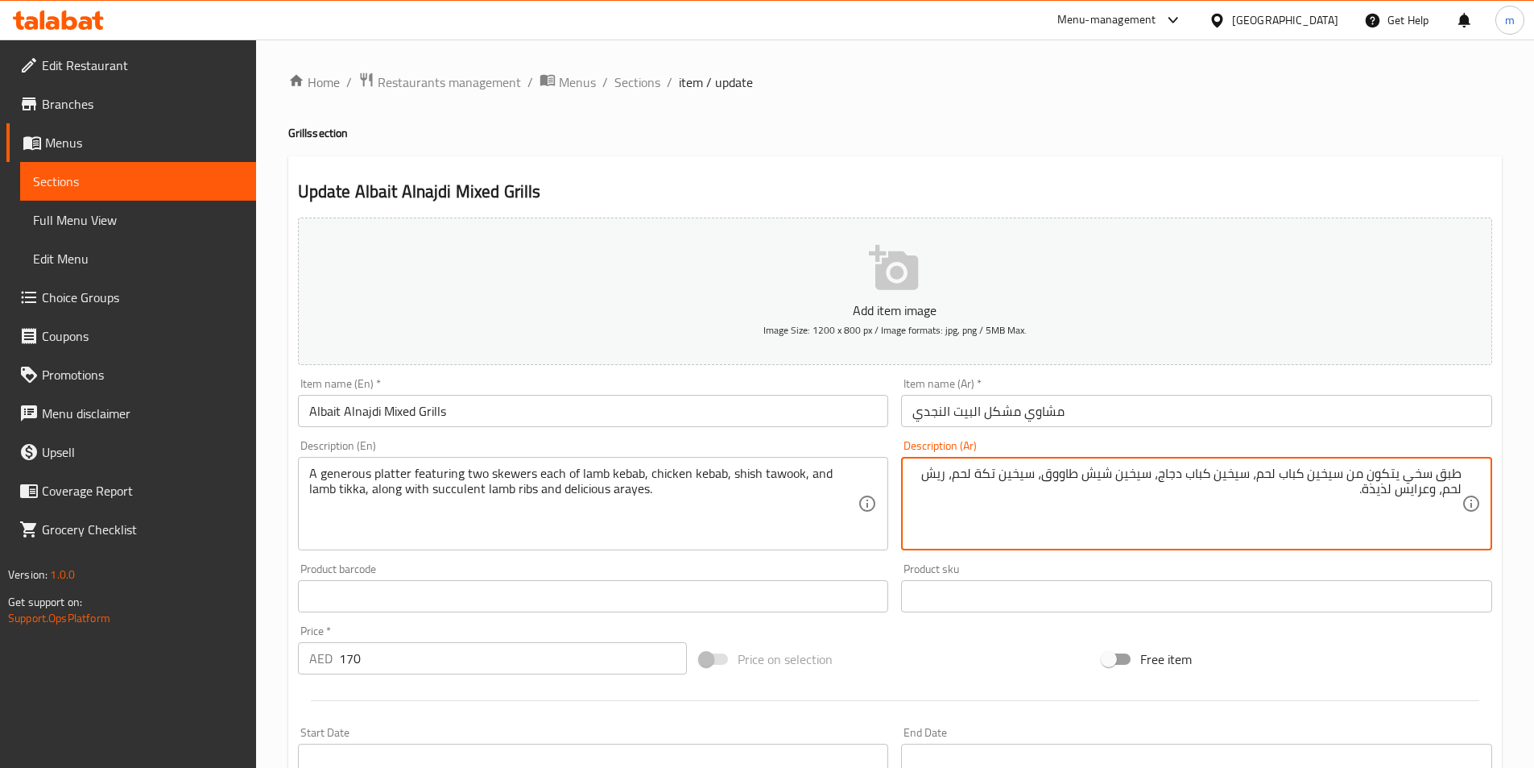
drag, startPoint x: 1349, startPoint y: 474, endPoint x: 1401, endPoint y: 477, distance: 51.6
drag, startPoint x: 1302, startPoint y: 474, endPoint x: 1337, endPoint y: 476, distance: 35.5
click at [1337, 476] on textarea "طبق سخي يحتوي علي سيخين كباب لحم، سيخين كباب دجاج، سيخين شيش طاووق، سيخين تكة ل…" at bounding box center [1187, 504] width 549 height 77
drag, startPoint x: 1235, startPoint y: 471, endPoint x: 1255, endPoint y: 482, distance: 23.1
click at [1255, 482] on textarea "طبق سخي يحتوي علي [DATE] سيخ كباب لحم، سيخين كباب دجاج، سيخين شيش طاووق، سيخين …" at bounding box center [1187, 504] width 549 height 77
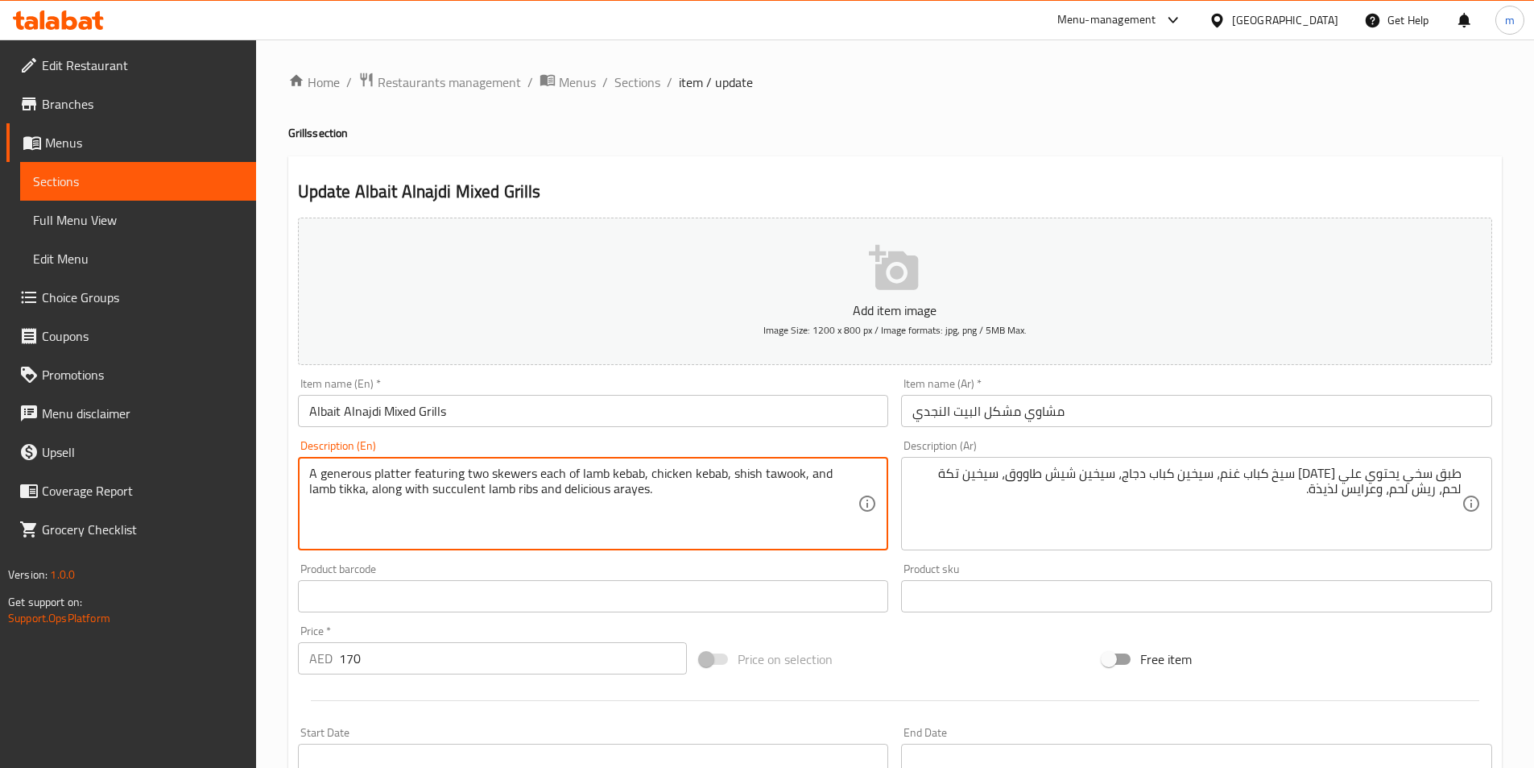
drag, startPoint x: 573, startPoint y: 471, endPoint x: 549, endPoint y: 474, distance: 24.3
click at [572, 470] on textarea "A generous platter featuring two skewers each of lamb kebab, chicken kebab, shi…" at bounding box center [583, 504] width 549 height 77
drag, startPoint x: 573, startPoint y: 471, endPoint x: 549, endPoint y: 471, distance: 24.2
click at [549, 471] on textarea "A generous platter featuring two skewers each of lamb kebab, chicken kebab, shi…" at bounding box center [583, 504] width 549 height 77
click at [578, 470] on textarea "A generous platter featuring two skewers each of lamb kebab, chicken kebab, shi…" at bounding box center [583, 504] width 549 height 77
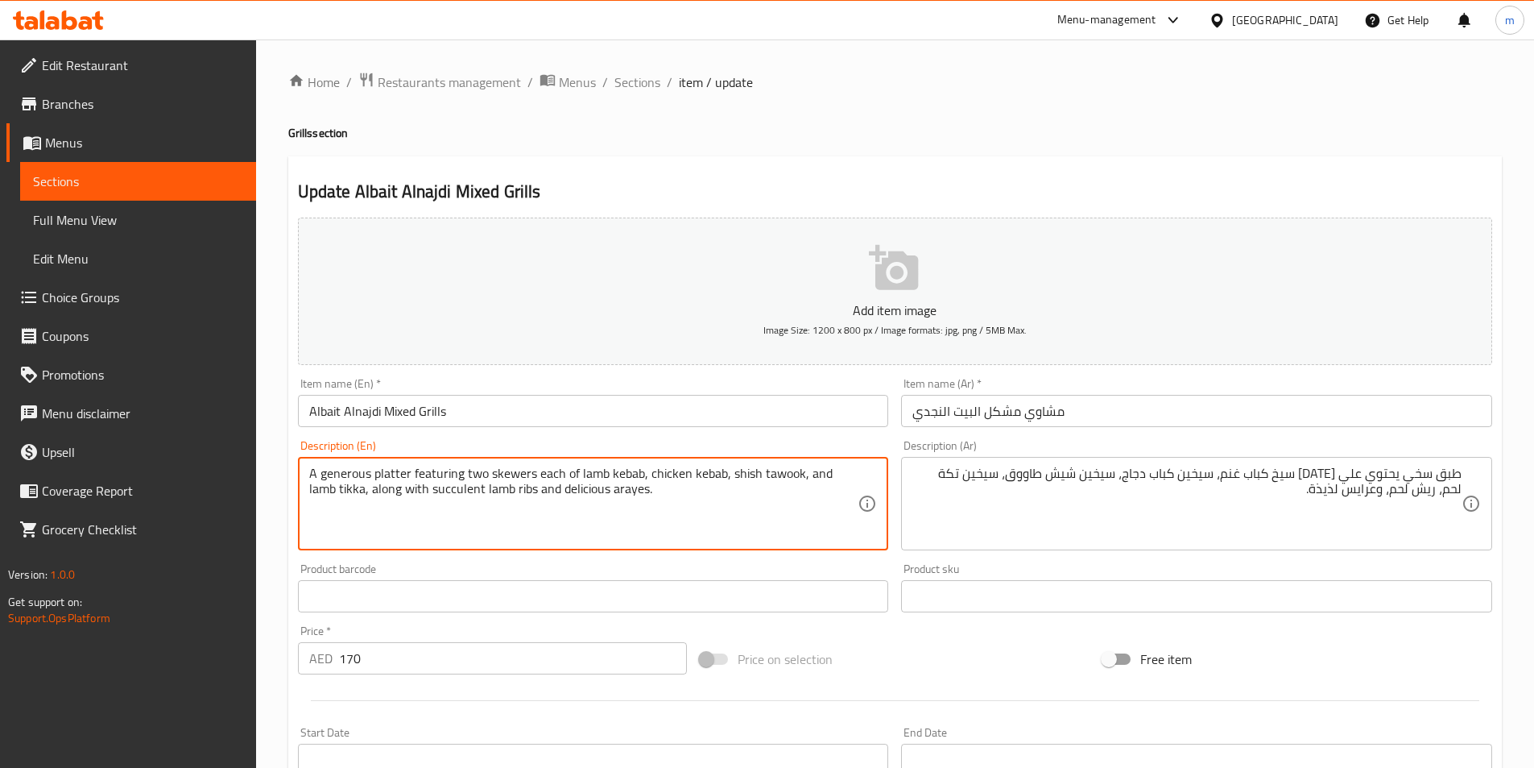
drag, startPoint x: 576, startPoint y: 470, endPoint x: 538, endPoint y: 482, distance: 39.7
click at [538, 482] on textarea "A generous platter featuring two skewers each of lamb kebab, chicken kebab, shi…" at bounding box center [583, 504] width 549 height 77
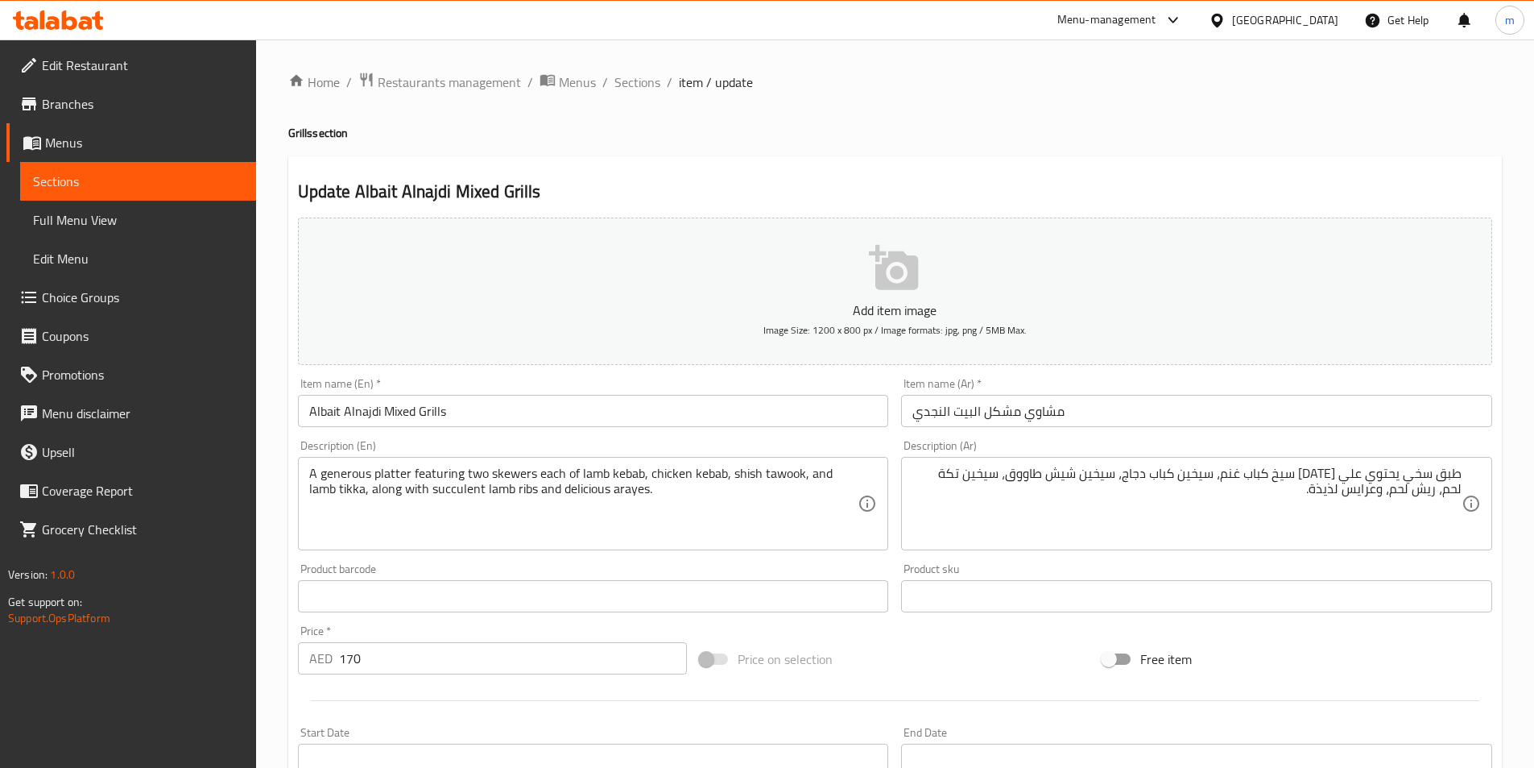
drag, startPoint x: 1286, startPoint y: 472, endPoint x: 1292, endPoint y: 499, distance: 28.1
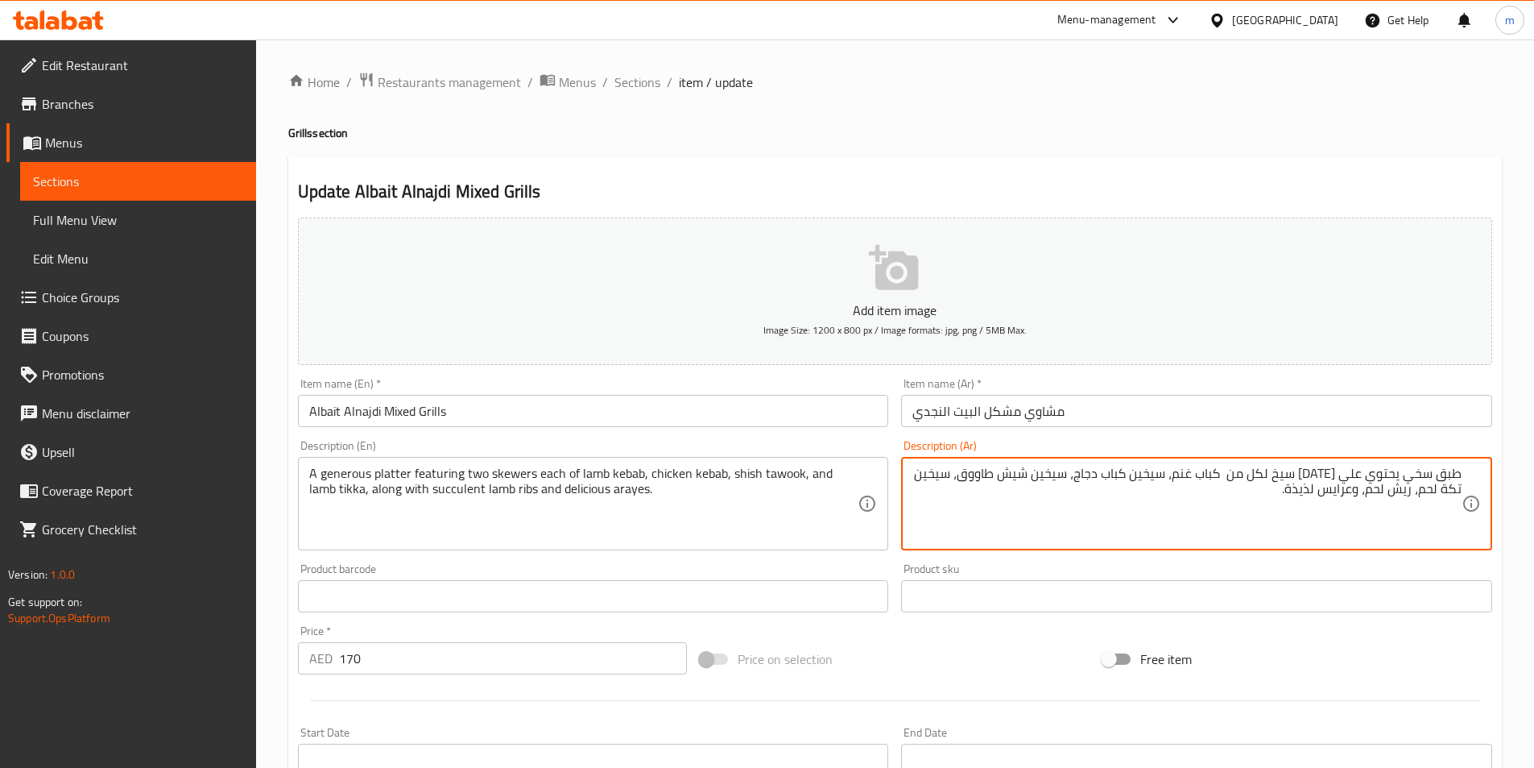
click at [1182, 476] on textarea "طبق سخي يحتوي علي [DATE] سيخ لكل من كباب غنم، سيخين كباب دجاج، سيخين شيش طاووق،…" at bounding box center [1187, 504] width 549 height 77
drag, startPoint x: 1149, startPoint y: 478, endPoint x: 1180, endPoint y: 462, distance: 34.6
click at [1180, 462] on div "طبق سخي يحتوي علي [DATE] سيخ لكل من كباب غنم،سيخين كباب دجاج، سيخين شيش طاووق، …" at bounding box center [1196, 503] width 591 height 93
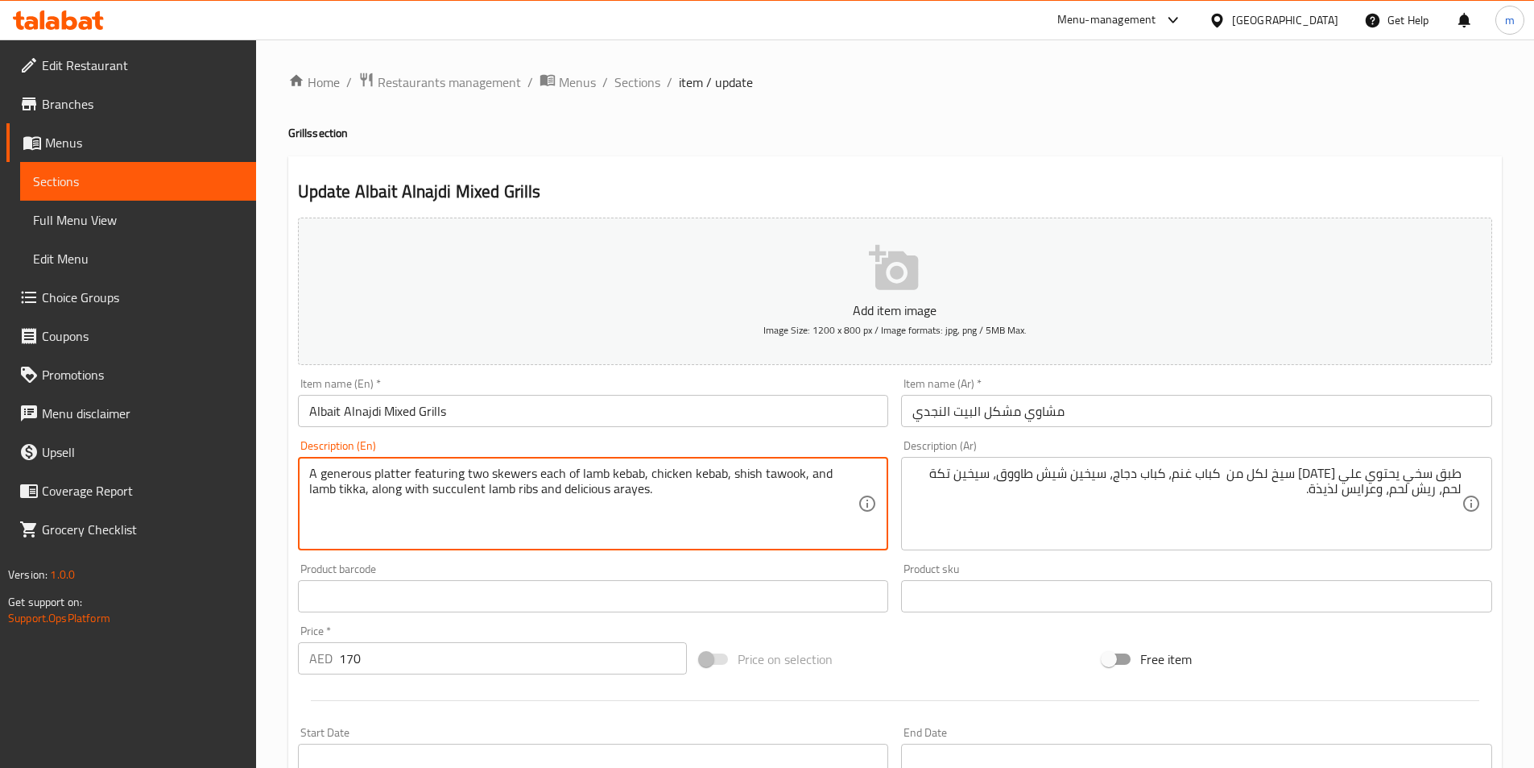
drag, startPoint x: 464, startPoint y: 474, endPoint x: 723, endPoint y: 472, distance: 258.6
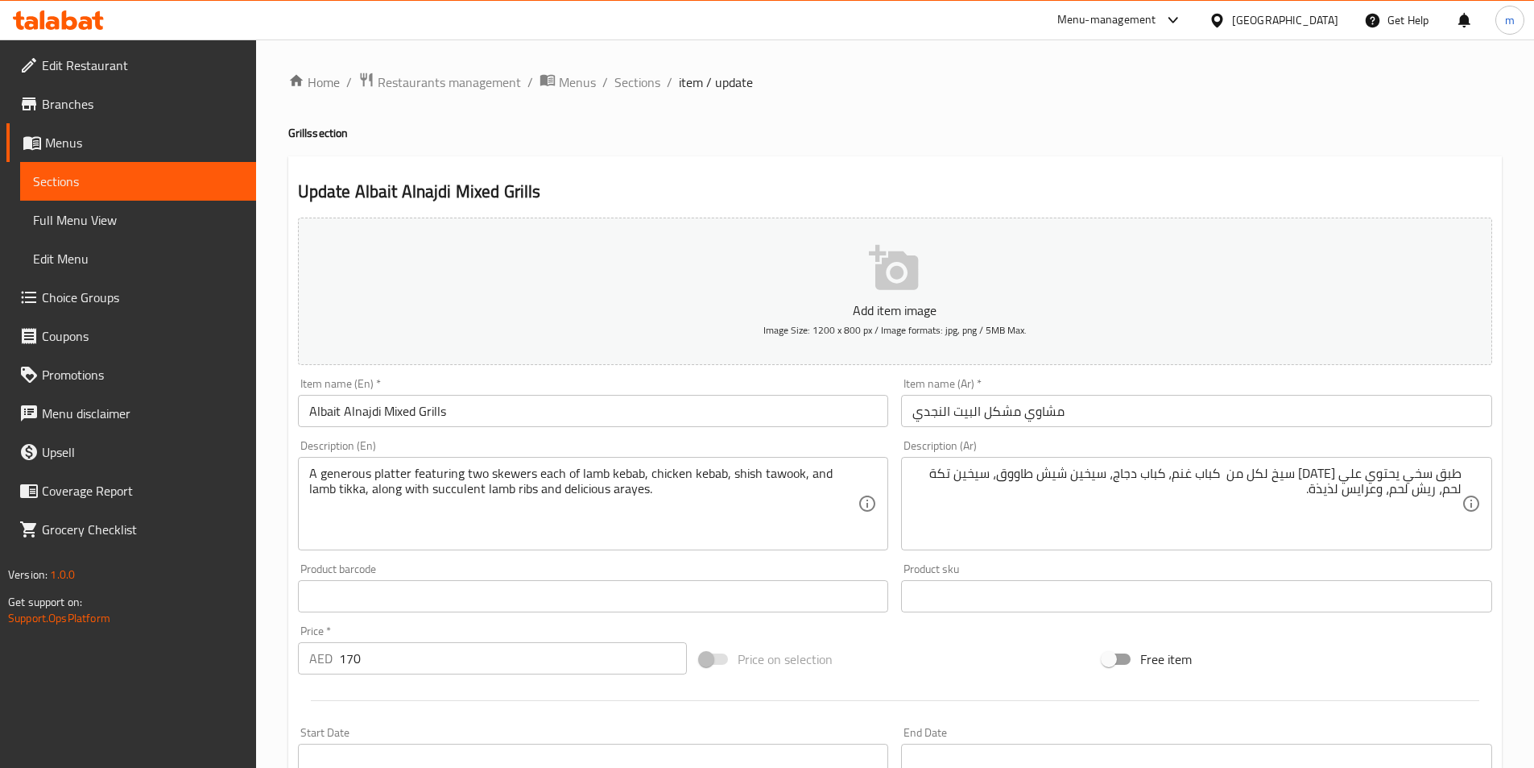
click at [1243, 124] on div "Home / Restaurants management / Menus / Sections / item / update Grills section…" at bounding box center [895, 589] width 1214 height 1034
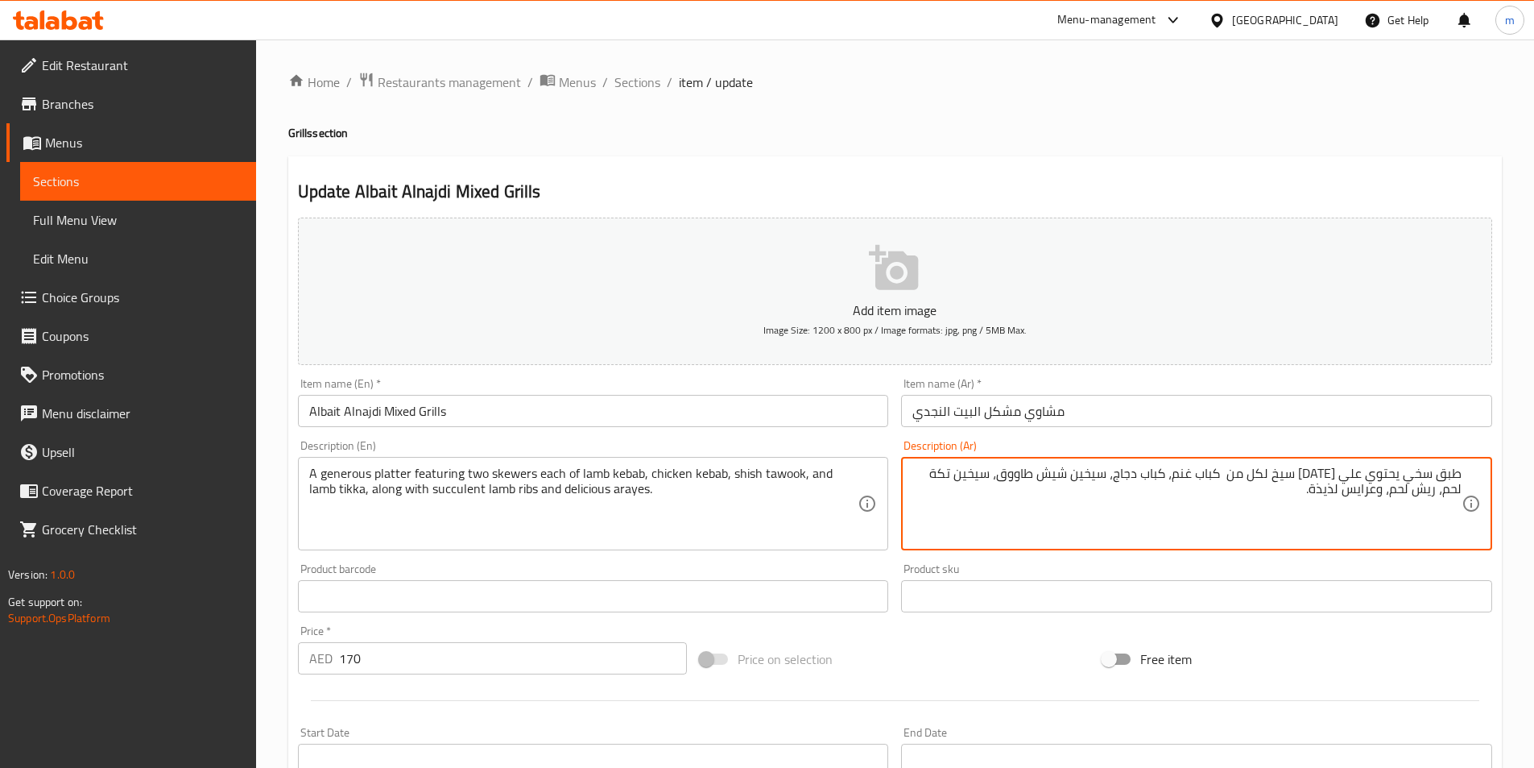
drag, startPoint x: 1087, startPoint y: 472, endPoint x: 1124, endPoint y: 476, distance: 38.1
drag, startPoint x: 1009, startPoint y: 475, endPoint x: 1046, endPoint y: 471, distance: 36.5
click at [1046, 471] on textarea "طبق سخي يحتوي علي [DATE] سيخ لكل من كباب غنم، كباب دجاج، شيش طاووق، سيخين تكة ل…" at bounding box center [1187, 504] width 549 height 77
click at [1024, 472] on textarea "طبق سخي يحتوي علي [DATE] سيخ لكل من كباب غنم، كباب دجاج، شيش طاووق، تكة لحم، ري…" at bounding box center [1187, 504] width 549 height 77
drag, startPoint x: 1015, startPoint y: 478, endPoint x: 1024, endPoint y: 479, distance: 9.0
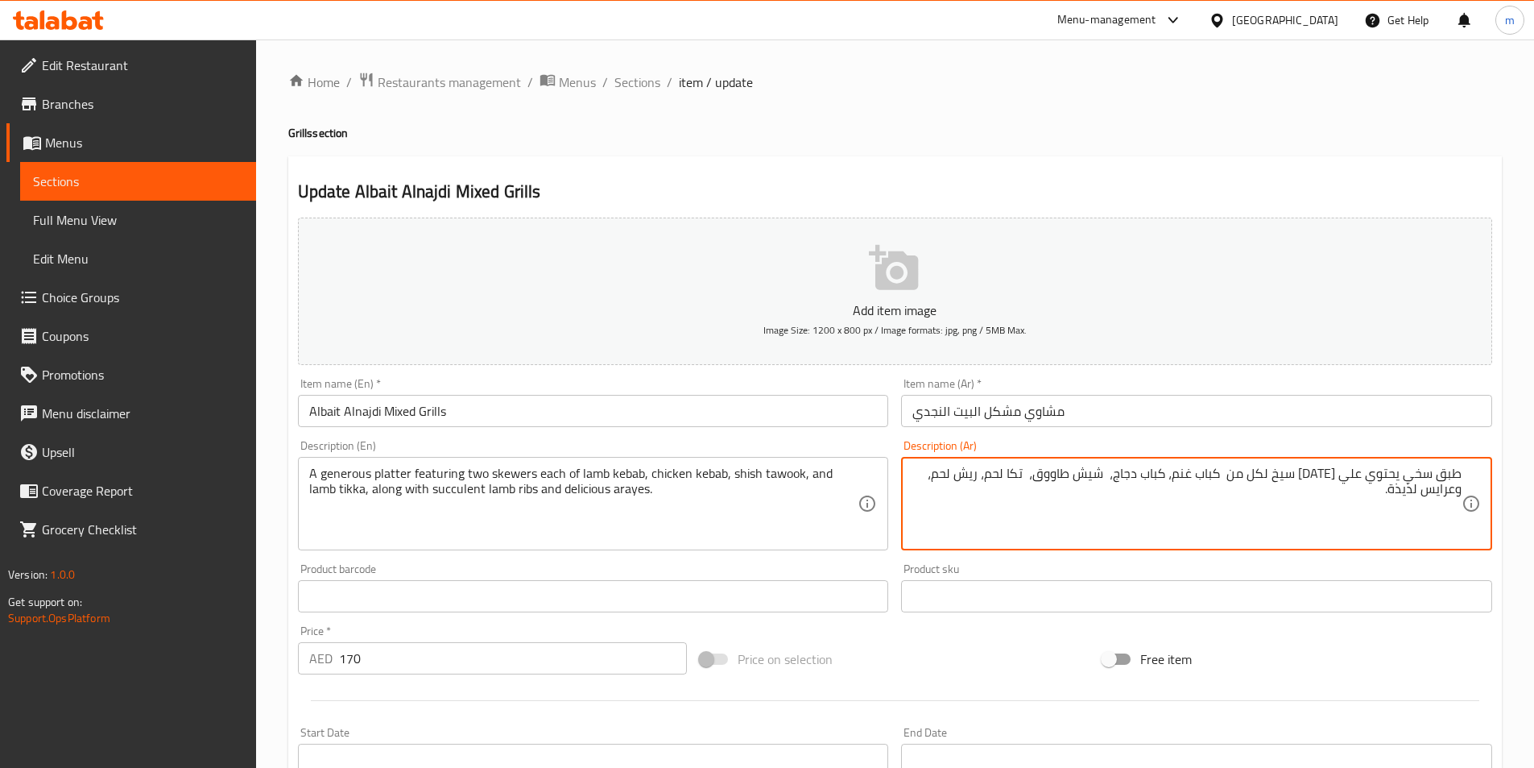
click at [1024, 479] on textarea "طبق سخي يحتوي علي [DATE] سيخ لكل من كباب غنم، كباب دجاج، شيش طاووق، تكا لحم، ري…" at bounding box center [1187, 504] width 549 height 77
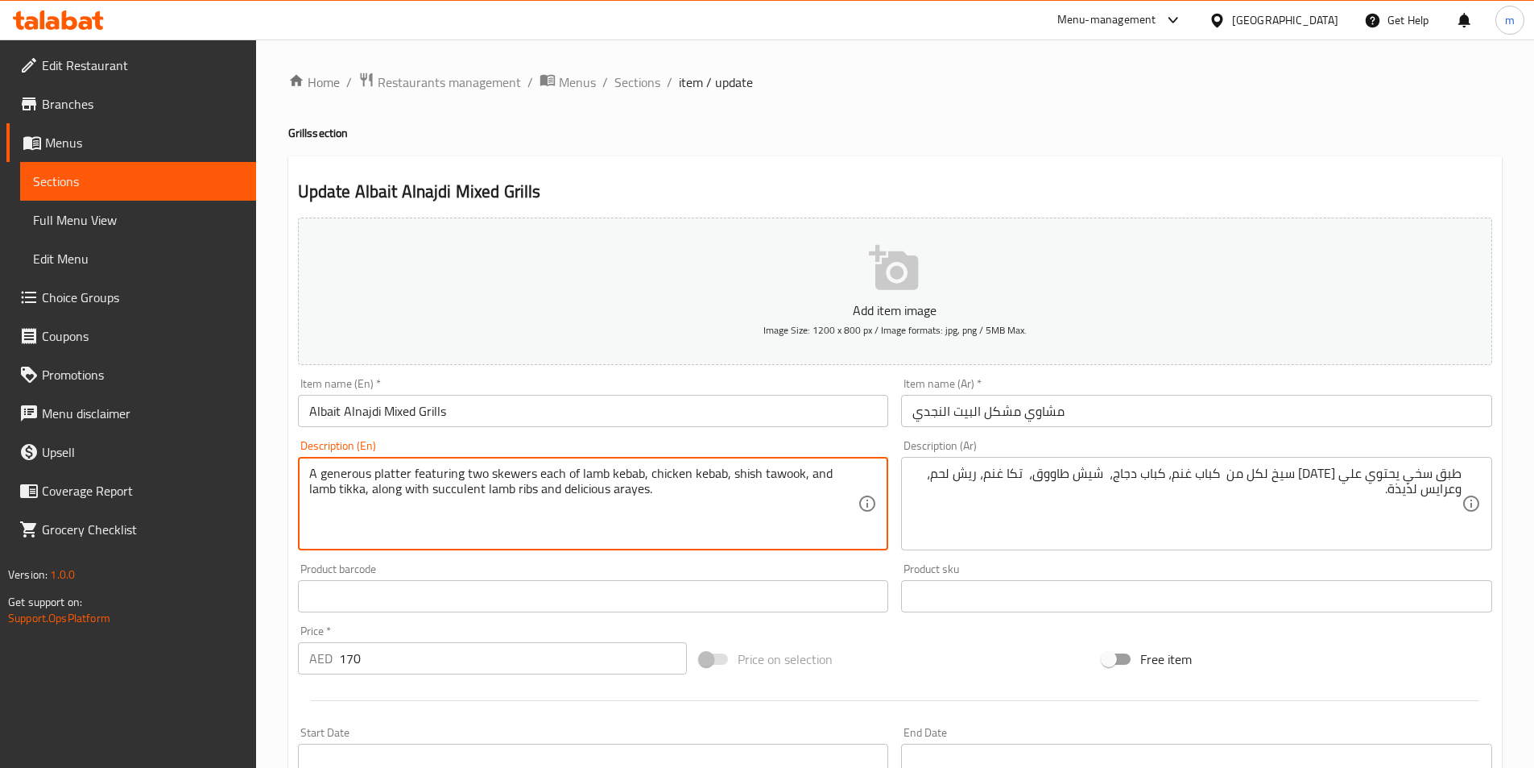
click at [434, 492] on textarea "A generous platter featuring two skewers each of lamb kebab, chicken kebab, shi…" at bounding box center [583, 504] width 549 height 77
click at [417, 494] on textarea "A generous platter featuring two skewers each of lamb kebab, chicken kebab, shi…" at bounding box center [583, 504] width 549 height 77
drag, startPoint x: 340, startPoint y: 489, endPoint x: 507, endPoint y: 507, distance: 167.8
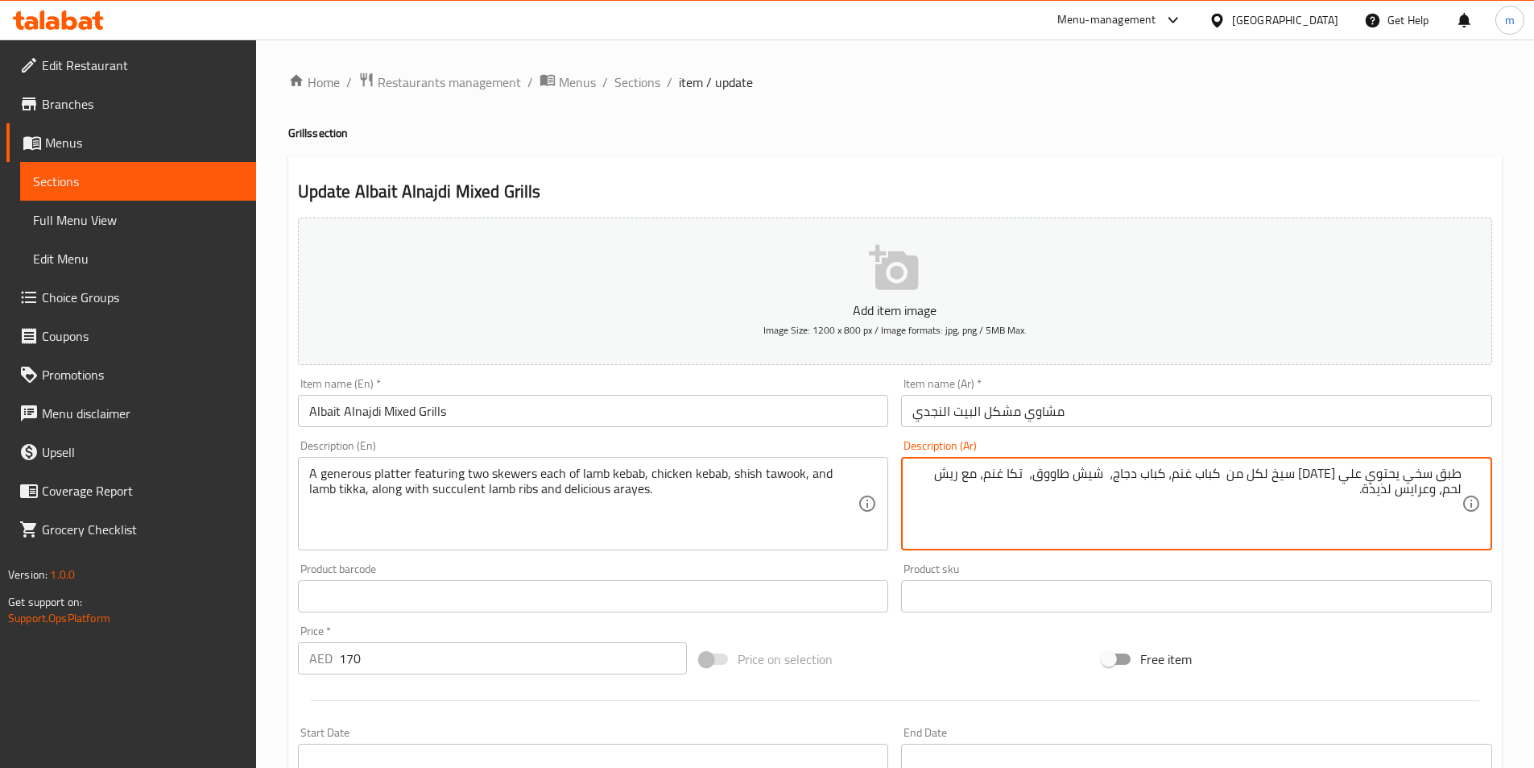
click at [933, 478] on textarea "طبق سخي يحتوي علي [DATE] سيخ لكل من كباب غنم، كباب دجاج، شيش طاووق، تكا غنم، مع…" at bounding box center [1187, 504] width 549 height 77
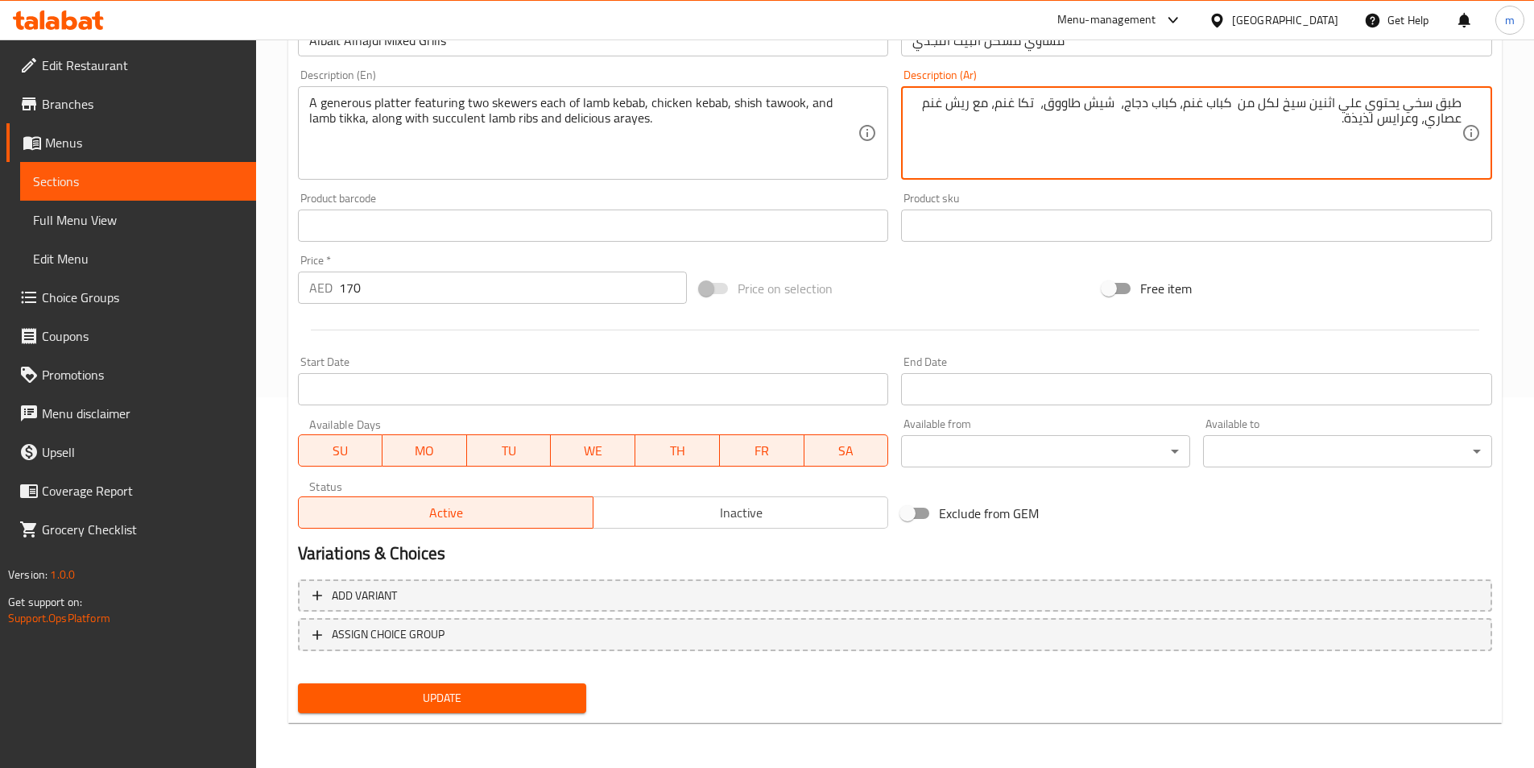
type textarea "طبق سخي يحتوي علي اثنين سيخ لكل من كباب غنم، كباب دجاج، شيش طاووق، تكا غنم، مع …"
click at [486, 701] on span "Update" at bounding box center [442, 698] width 263 height 20
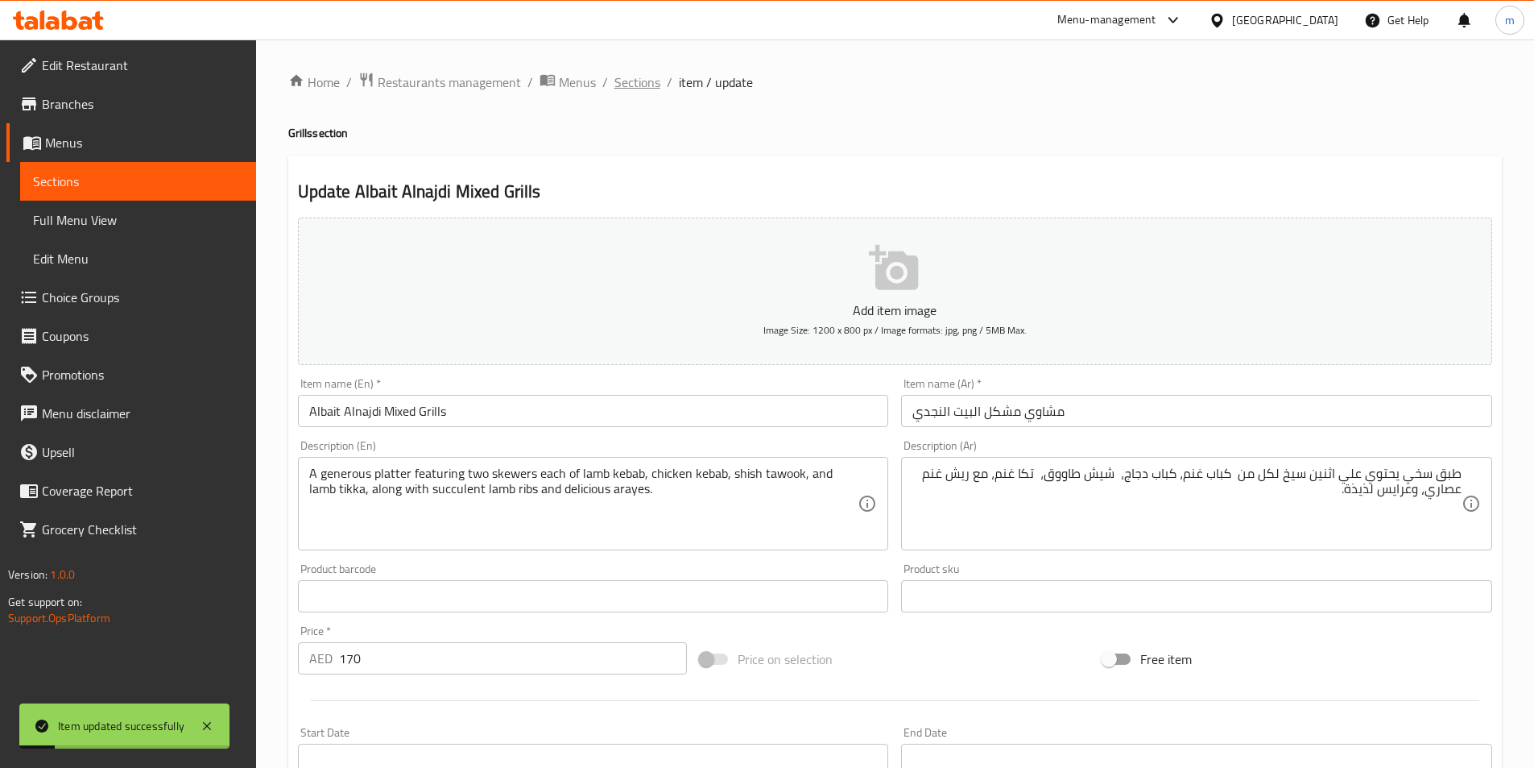
click at [645, 86] on span "Sections" at bounding box center [638, 81] width 46 height 19
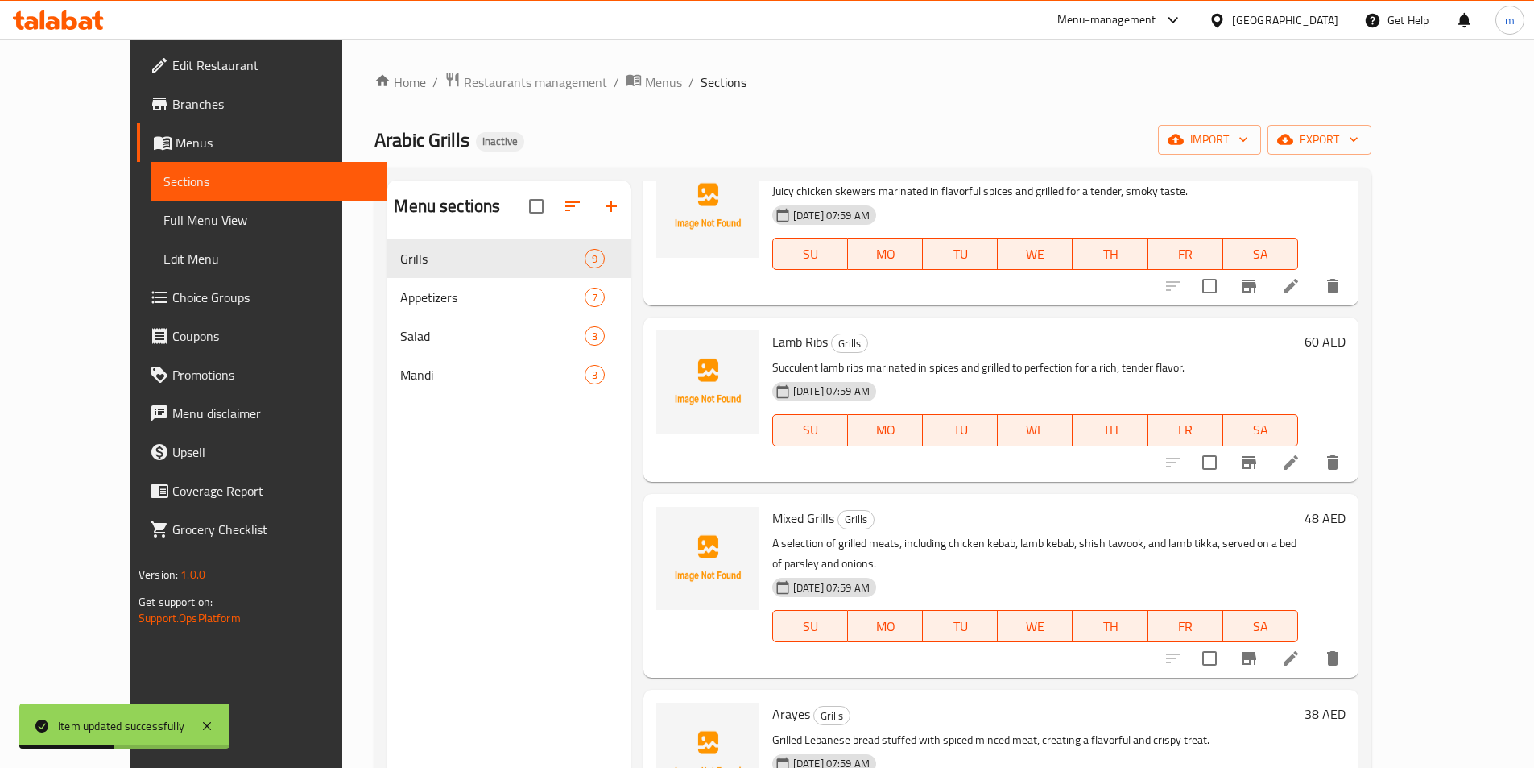
scroll to position [876, 0]
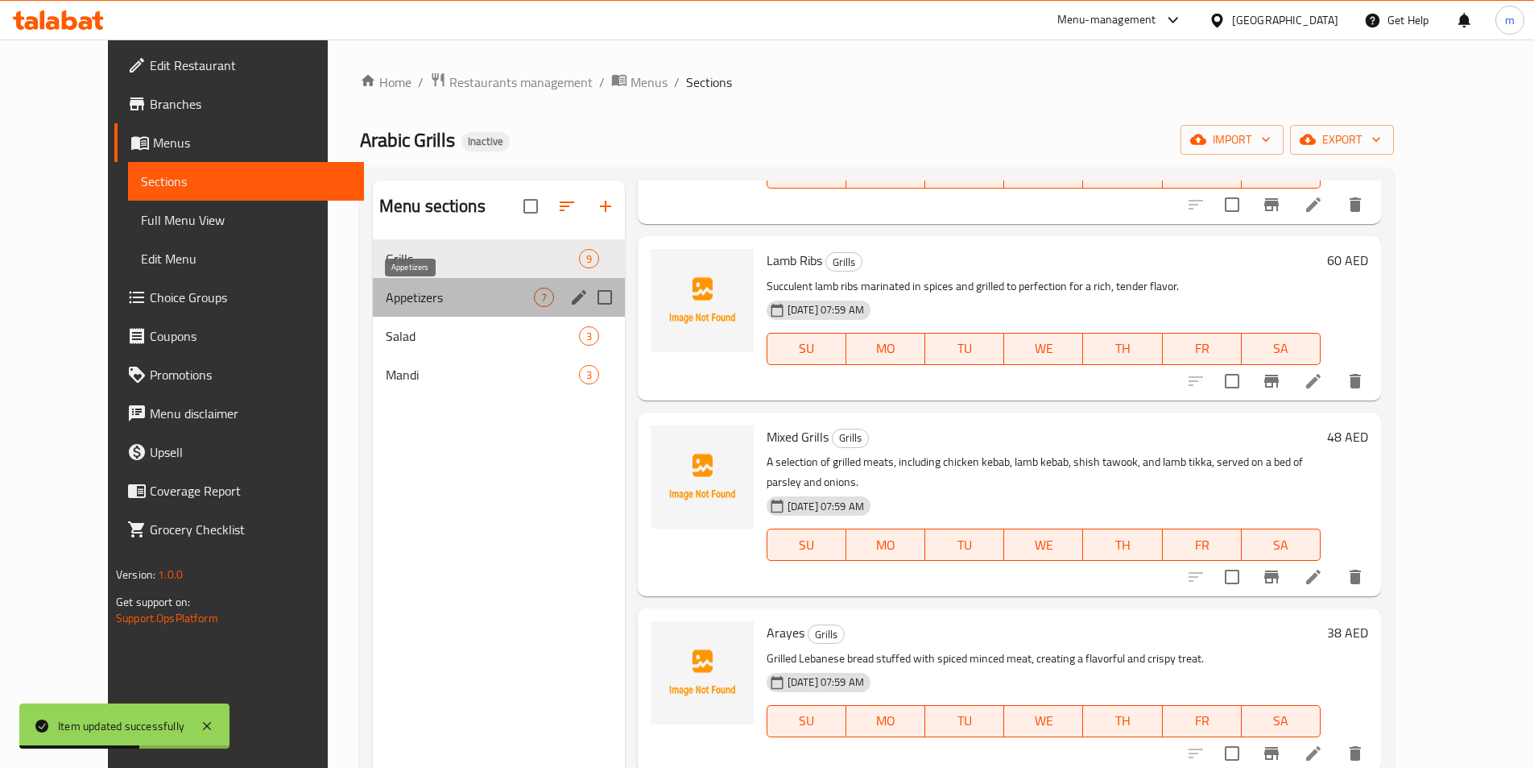
click at [440, 290] on span "Appetizers" at bounding box center [460, 297] width 148 height 19
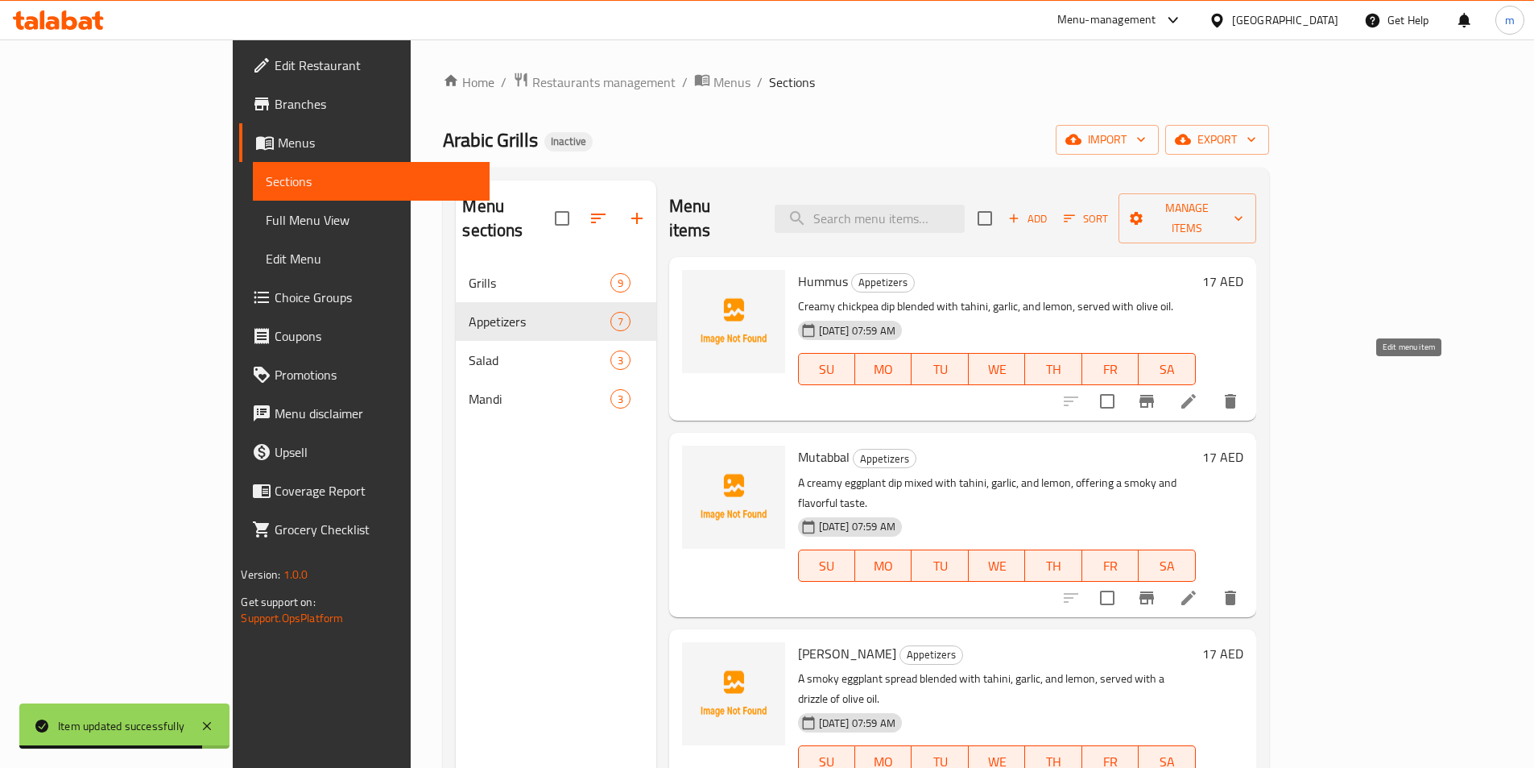
click at [1199, 391] on icon at bounding box center [1188, 400] width 19 height 19
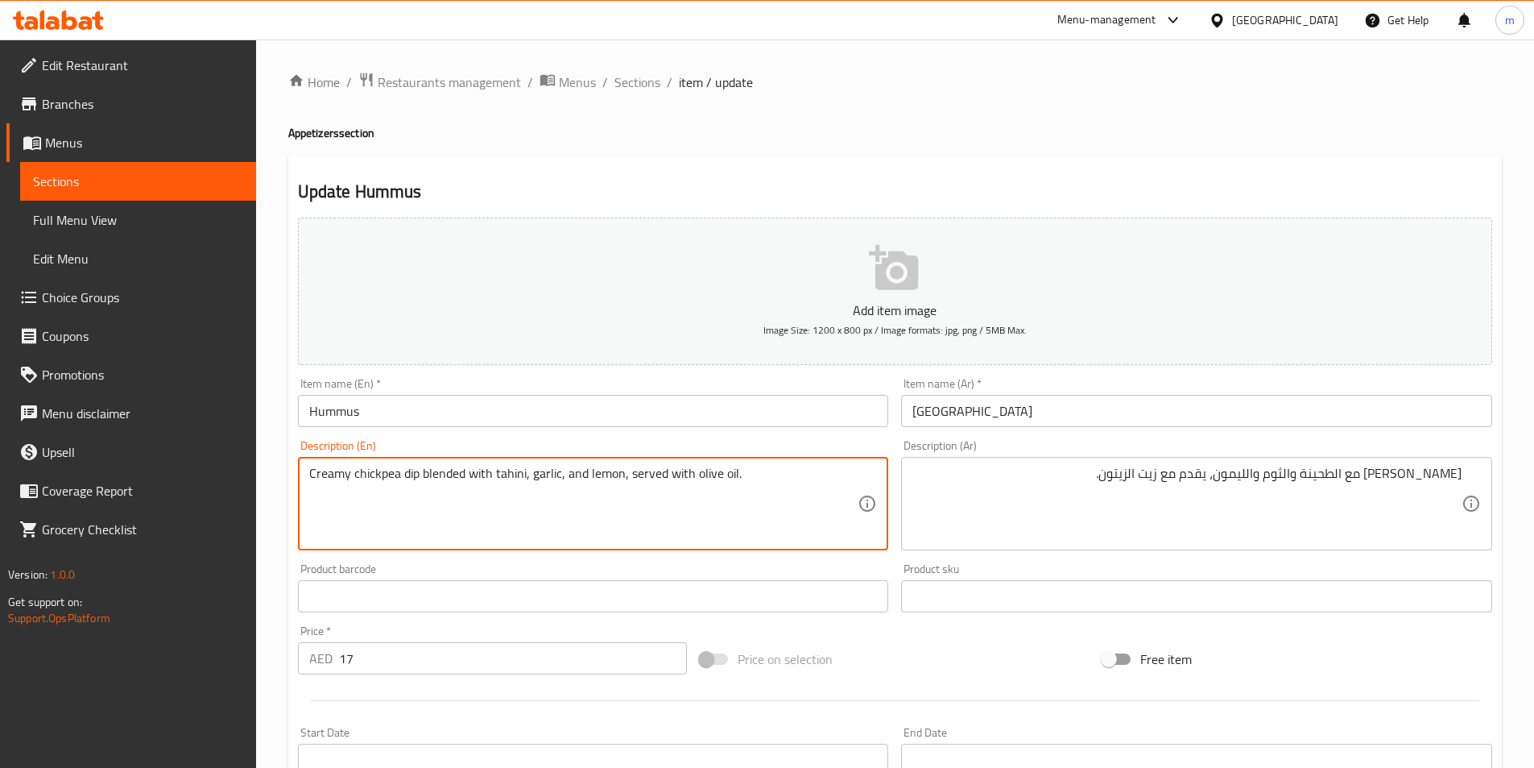
drag, startPoint x: 352, startPoint y: 474, endPoint x: 402, endPoint y: 482, distance: 50.6
drag, startPoint x: 418, startPoint y: 476, endPoint x: 402, endPoint y: 485, distance: 18.4
click at [402, 485] on textarea "Creamy chickpea dip blended with tahini, garlic, and lemon, served with olive o…" at bounding box center [583, 504] width 549 height 77
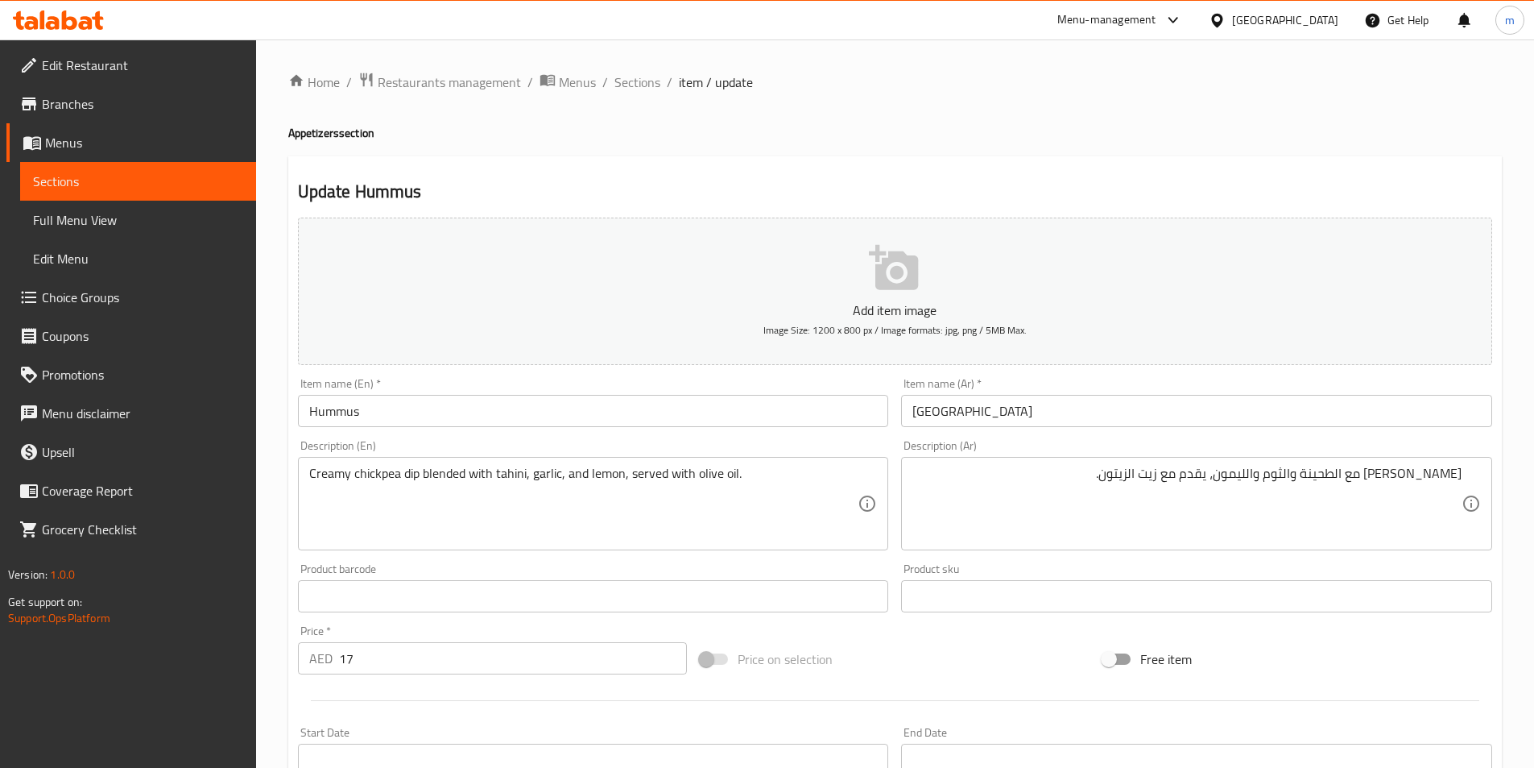
click at [1471, 480] on div "[PERSON_NAME] مع الطحينة والثوم والليمون، يقدم مع زيت الزيتون. Description (Ar)" at bounding box center [1196, 503] width 591 height 93
click at [1462, 466] on div "[PERSON_NAME] مع الطحينة والثوم والليمون، يقدم مع زيت الزيتون. Description (Ar)" at bounding box center [1196, 503] width 591 height 93
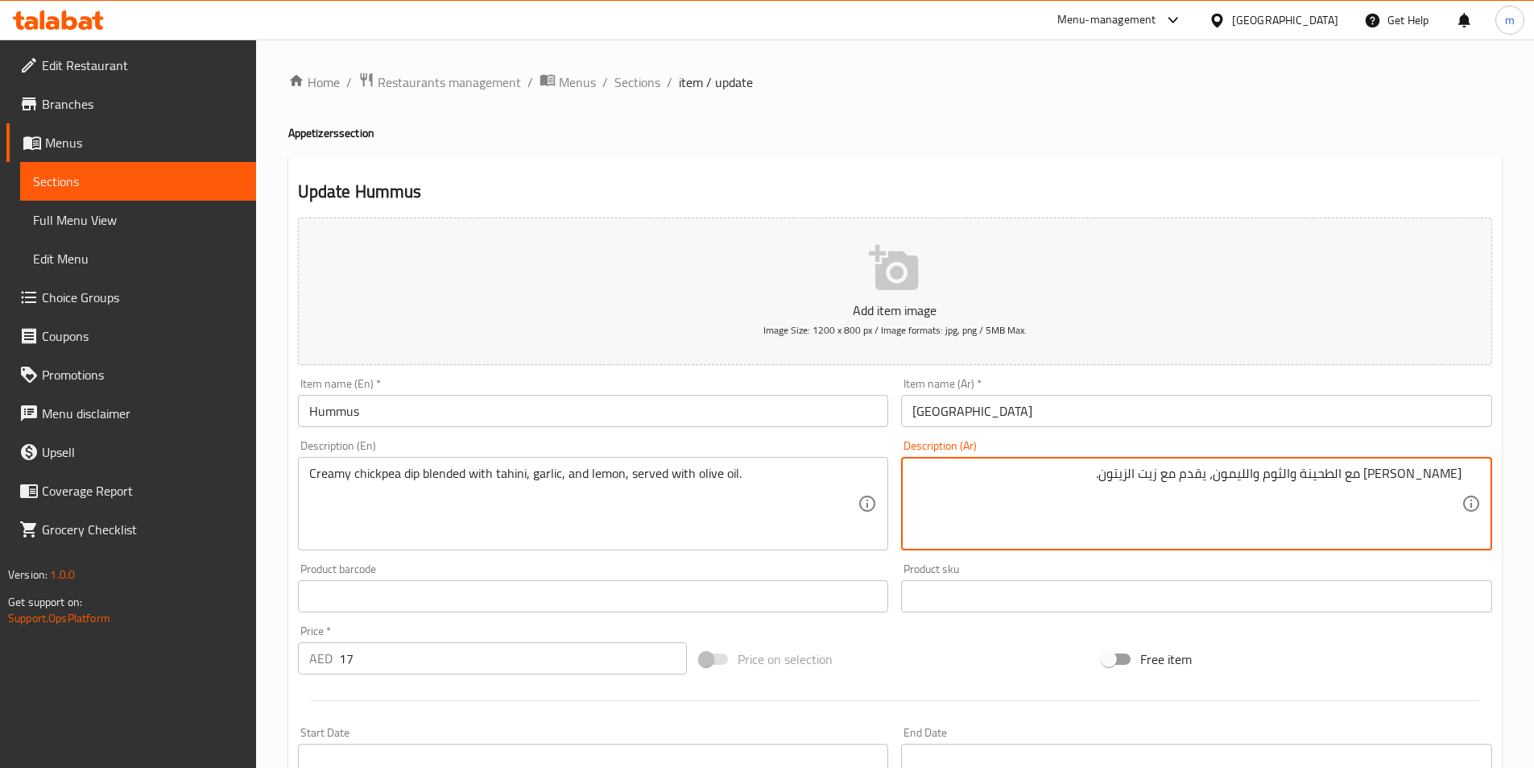
drag, startPoint x: 1447, startPoint y: 474, endPoint x: 1459, endPoint y: 476, distance: 12.3
click at [1453, 476] on textarea "[PERSON_NAME] مع الطحينة والثوم والليمون، يقدم مع زيت الزيتون." at bounding box center [1187, 504] width 549 height 77
click at [1464, 475] on div "[PERSON_NAME] مع الطحينة والثوم والليمون، يقدم مع زيت الزيتون. Description (Ar)" at bounding box center [1196, 503] width 591 height 93
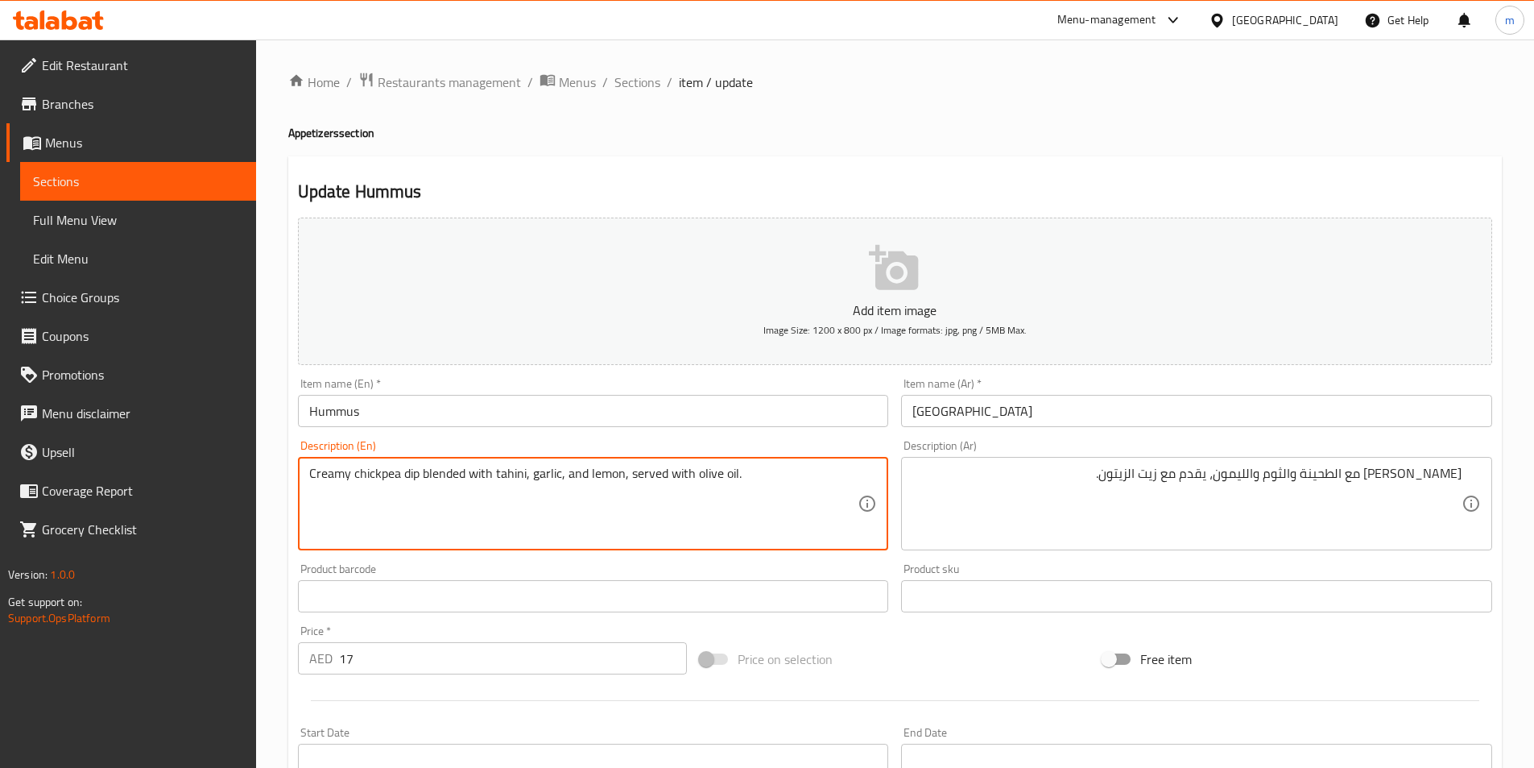
drag, startPoint x: 735, startPoint y: 471, endPoint x: 233, endPoint y: 470, distance: 501.8
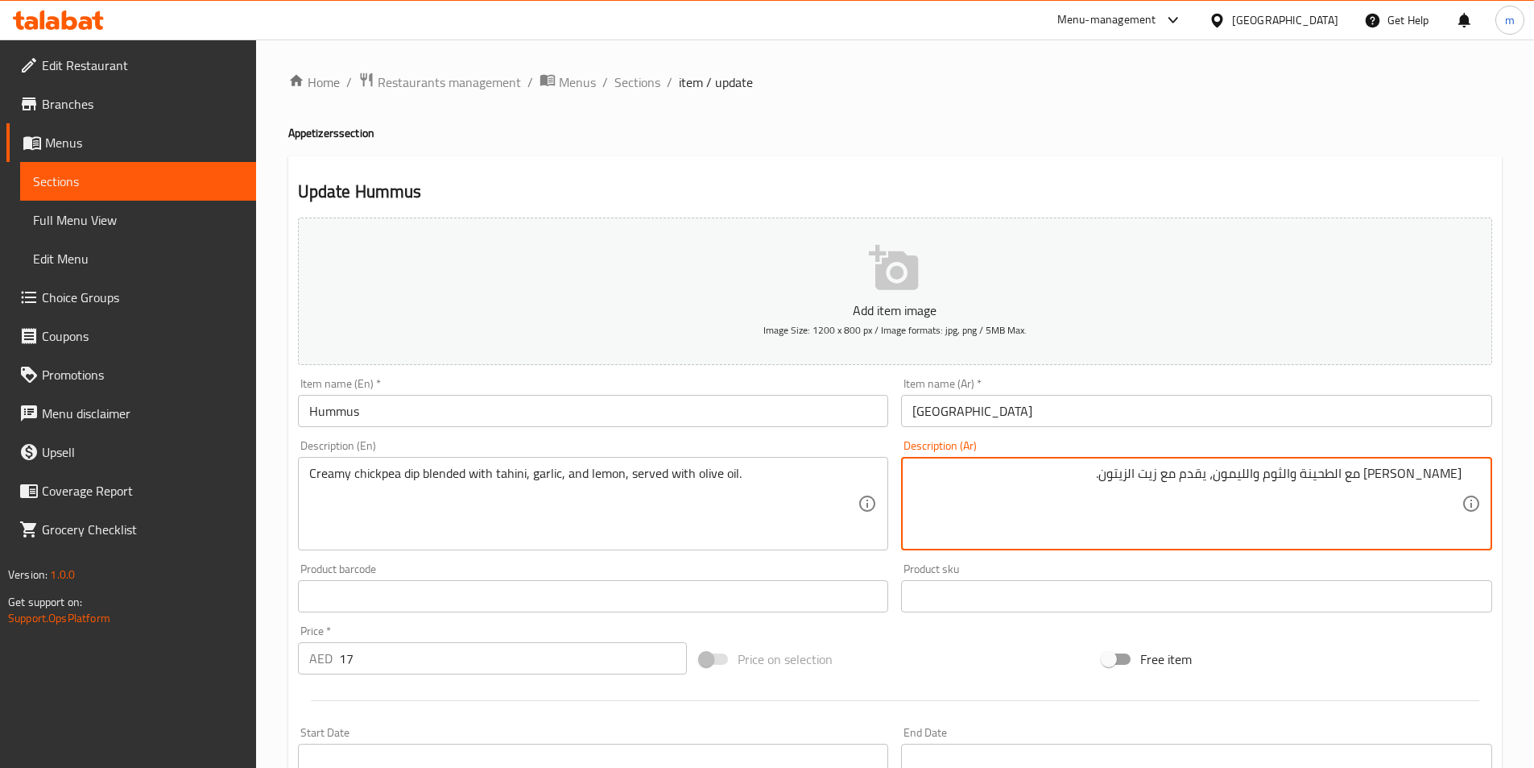
click at [1376, 480] on textarea "[PERSON_NAME] مع الطحينة والثوم والليمون، يقدم مع زيت الزيتون." at bounding box center [1187, 504] width 549 height 77
paste textarea "لصة الحمص الكريمية الممزوجة بالطحينة والثوم والليمون، تقدم مع زيت الزيتون"
drag, startPoint x: 1427, startPoint y: 473, endPoint x: 1546, endPoint y: 496, distance: 120.7
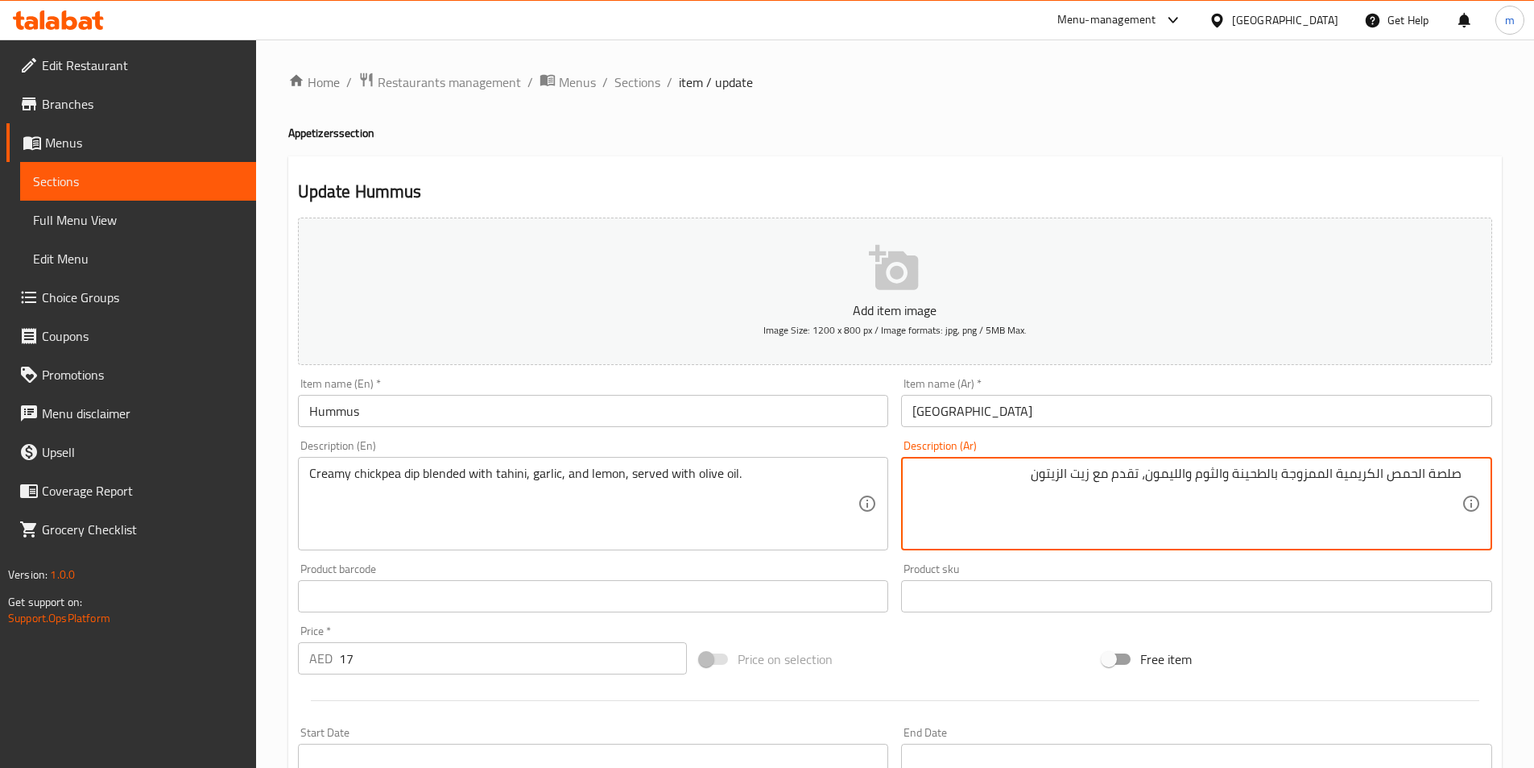
click at [1534, 496] on html "​ Menu-management [GEOGRAPHIC_DATA] Get Help m Edit Restaurant Branches Menus S…" at bounding box center [767, 384] width 1534 height 768
drag, startPoint x: 1338, startPoint y: 473, endPoint x: 1350, endPoint y: 478, distance: 13.0
click at [1342, 474] on textarea "صوص الحمص الكريمية الممزوجة بالطحينة والثوم والليمون، تقدم مع زيت الزيتون" at bounding box center [1187, 504] width 549 height 77
click at [1285, 475] on textarea "صوص الحمص الكريمي الممزوجة بالطحينة والثوم والليمون، تقدم مع زيت الزيتون" at bounding box center [1187, 504] width 549 height 77
click at [1148, 472] on textarea "صوص الحمص الكريمي الممزوج بالطحينة والثوم والليمون، تقدم مع زيت الزيتون" at bounding box center [1187, 504] width 549 height 77
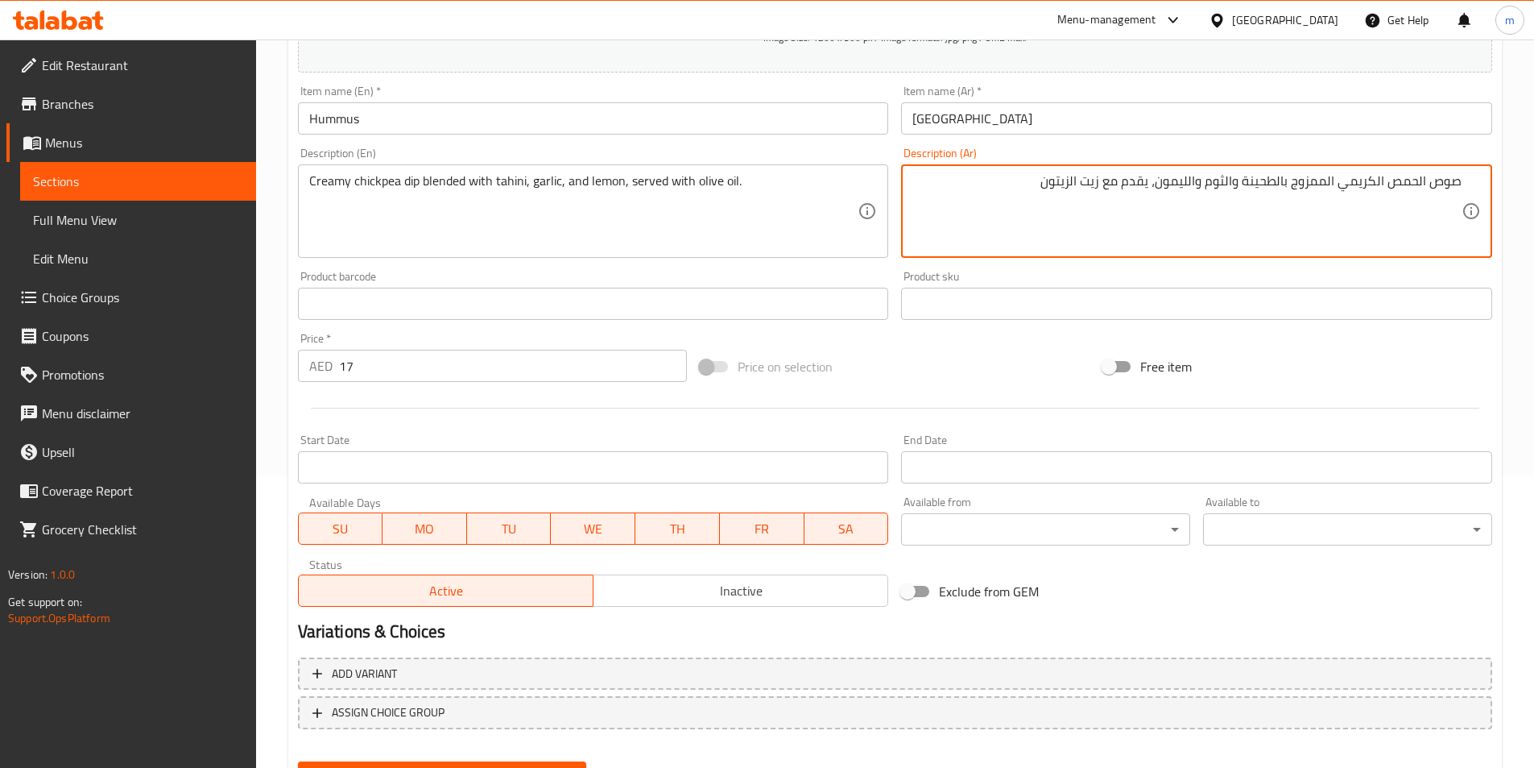
scroll to position [371, 0]
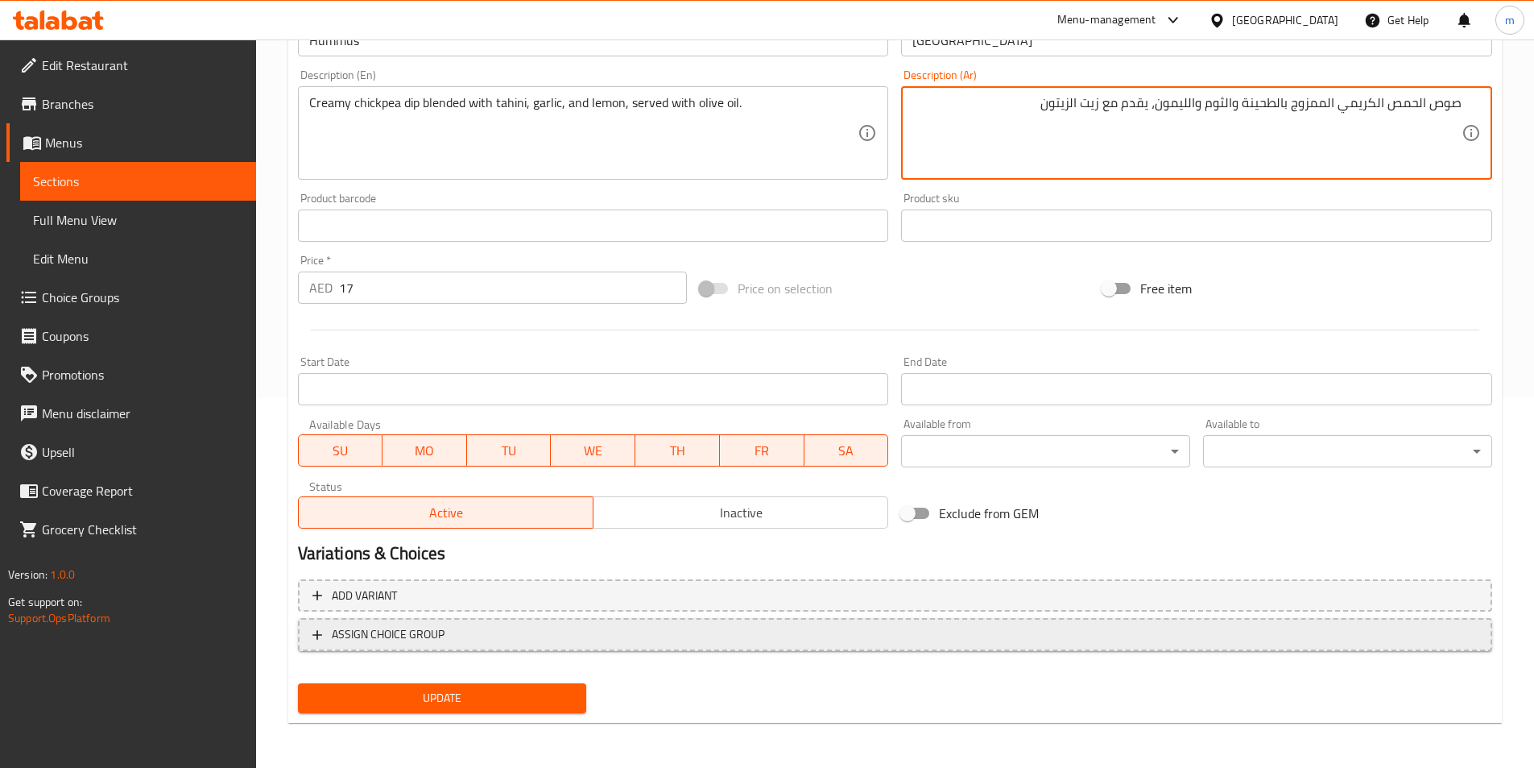
type textarea "صوص الحمص الكريمي الممزوج بالطحينة والثوم والليمون، يقدم مع زيت الزيتون"
click at [433, 647] on button "ASSIGN CHOICE GROUP" at bounding box center [895, 634] width 1195 height 33
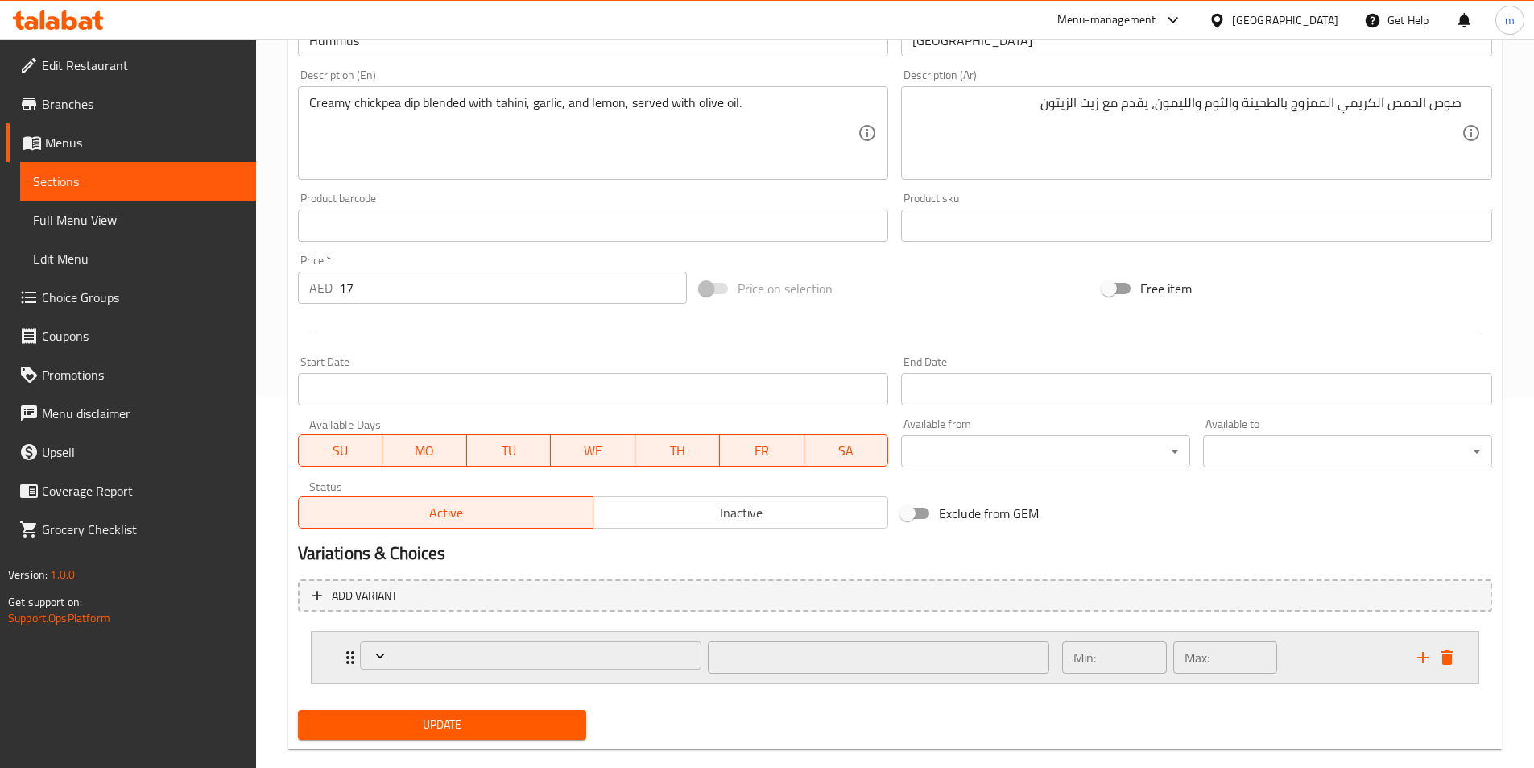
click at [1456, 656] on icon "delete" at bounding box center [1447, 657] width 19 height 19
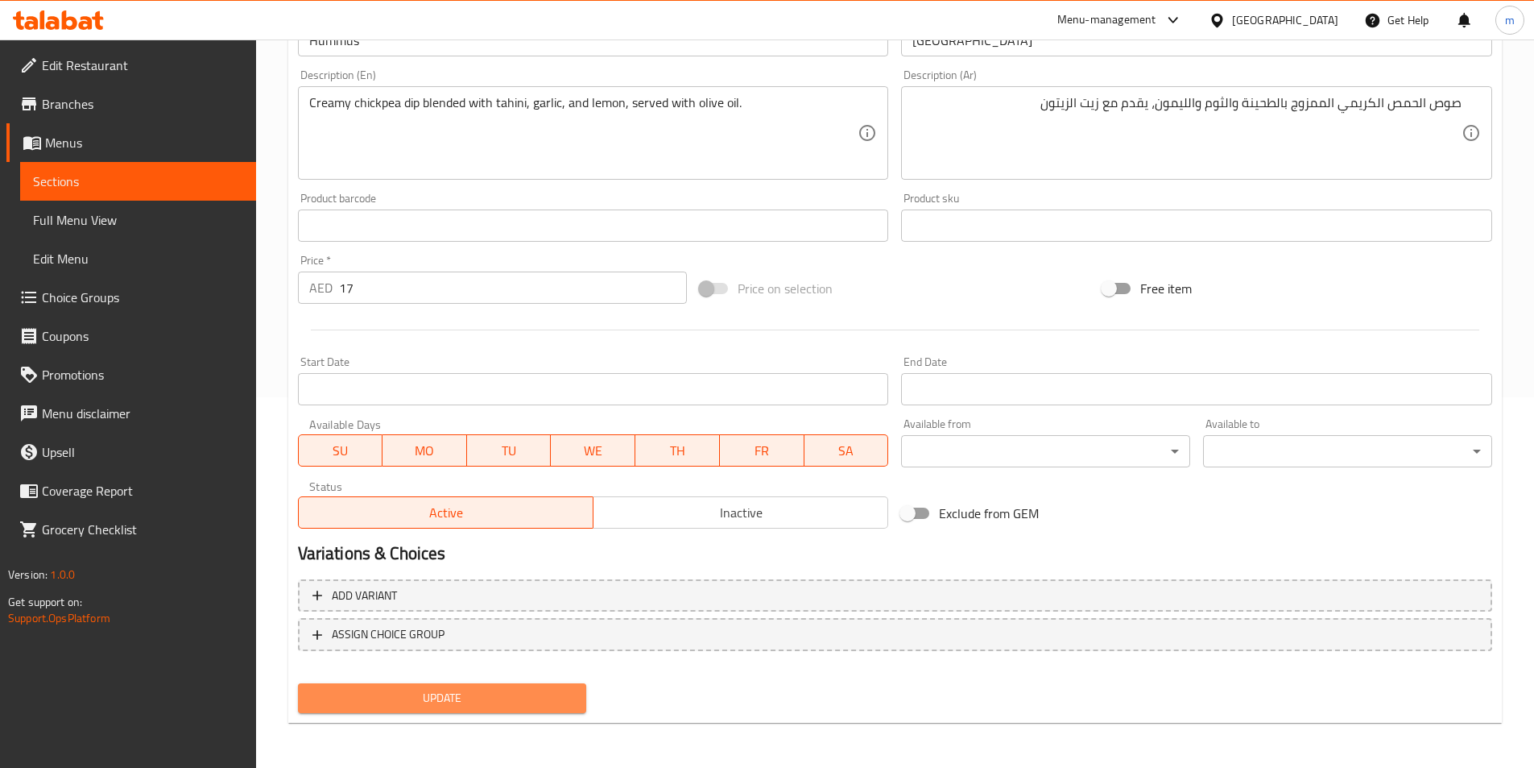
click at [524, 698] on span "Update" at bounding box center [442, 698] width 263 height 20
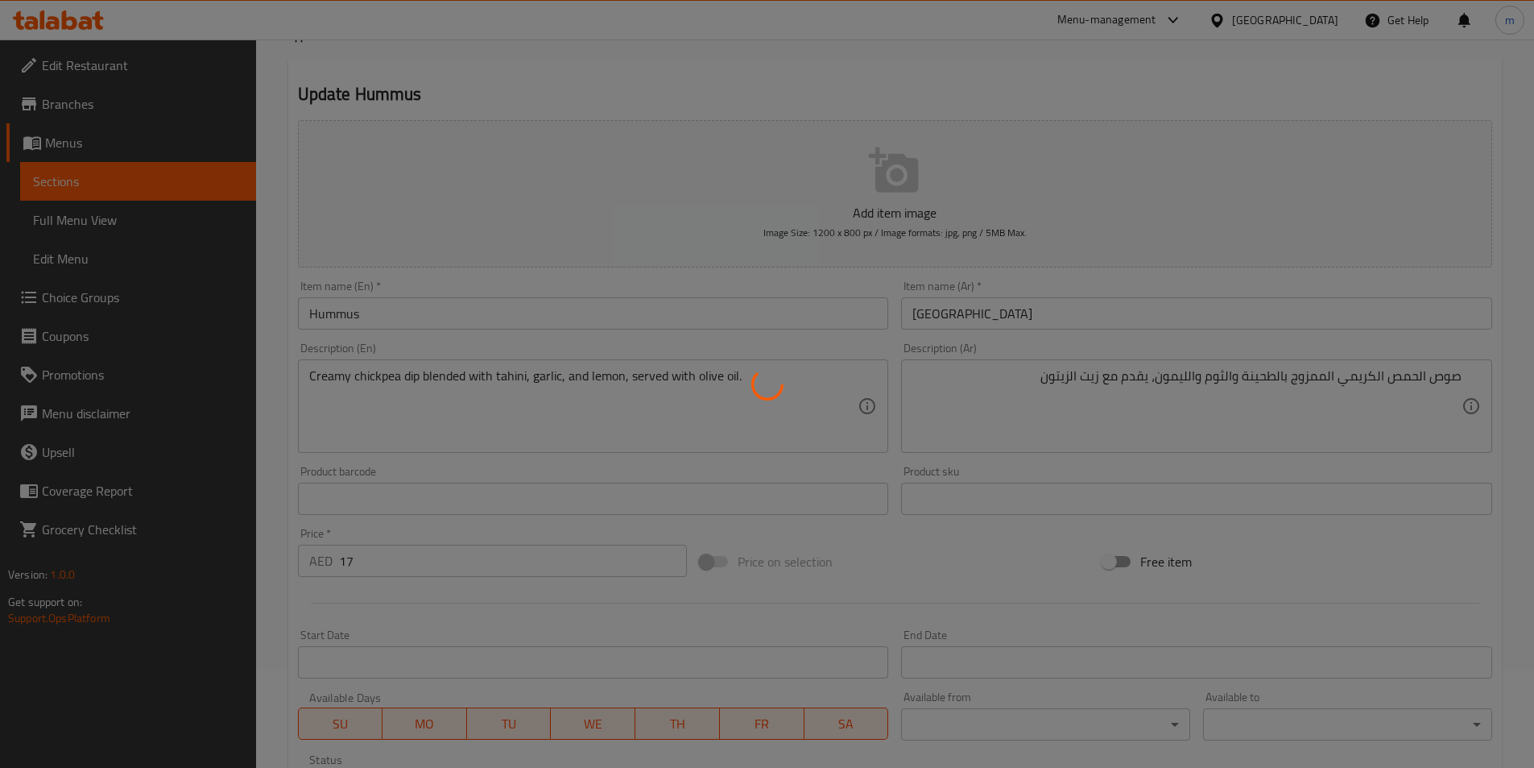
scroll to position [0, 0]
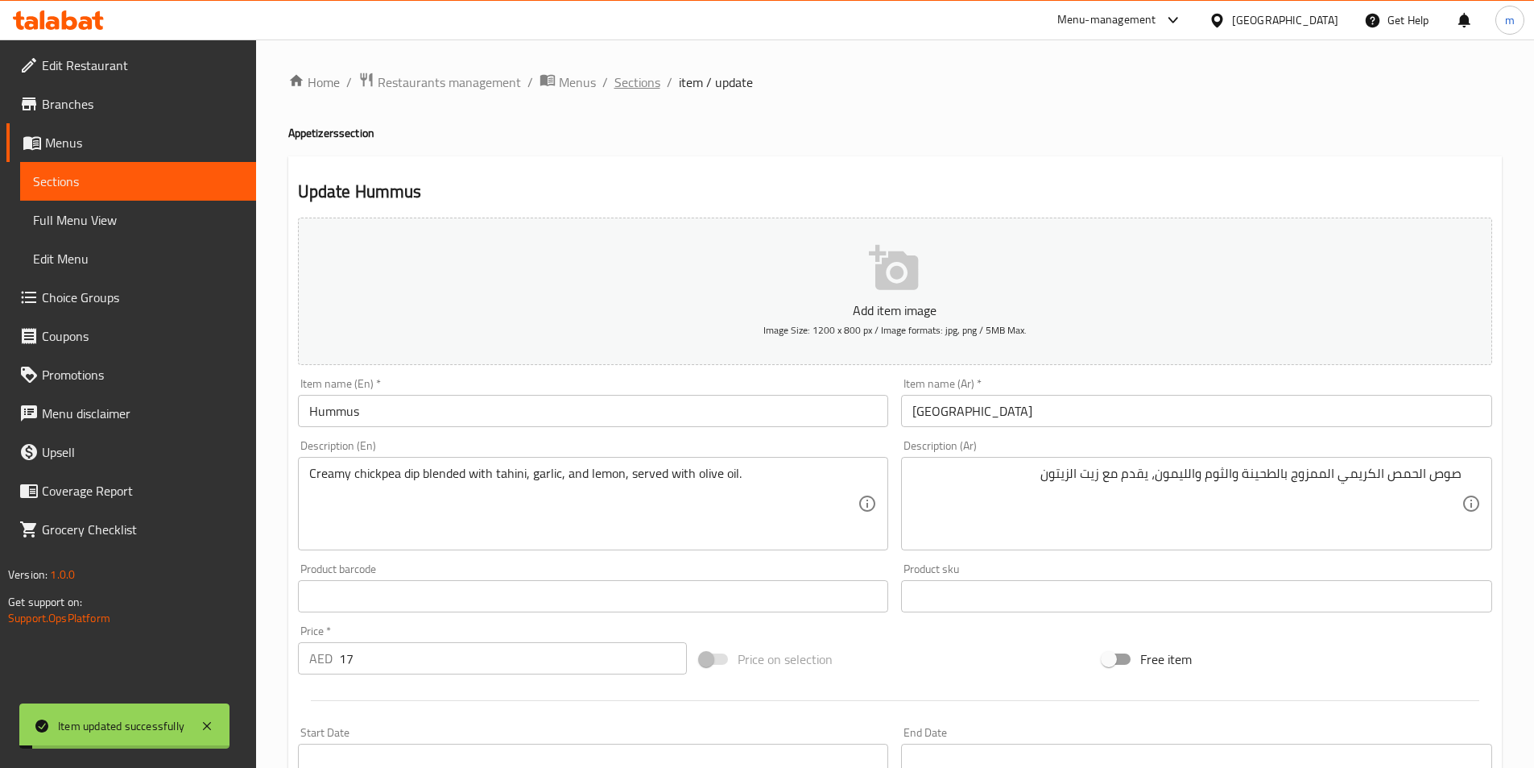
click at [636, 78] on span "Sections" at bounding box center [638, 81] width 46 height 19
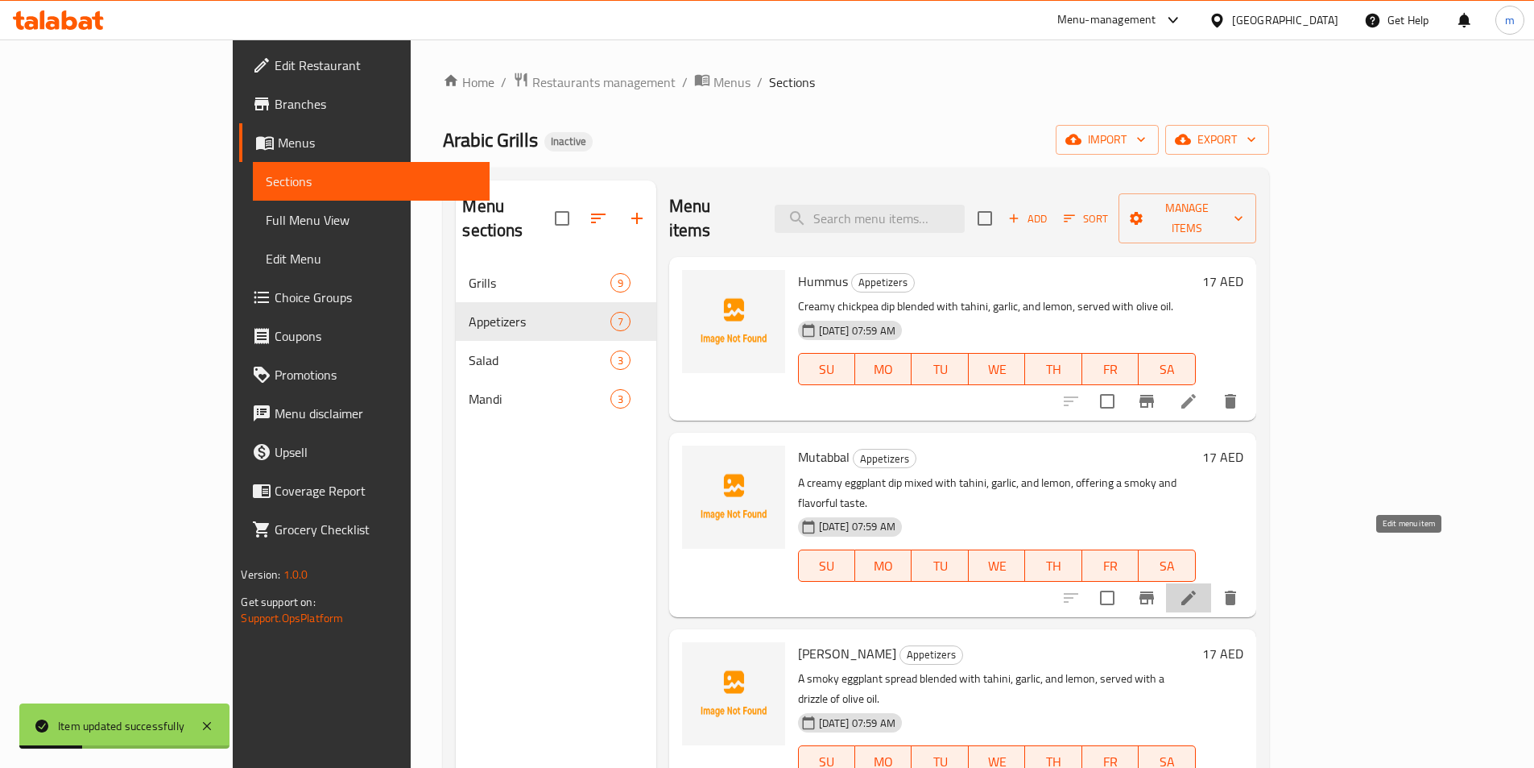
click at [1199, 588] on icon at bounding box center [1188, 597] width 19 height 19
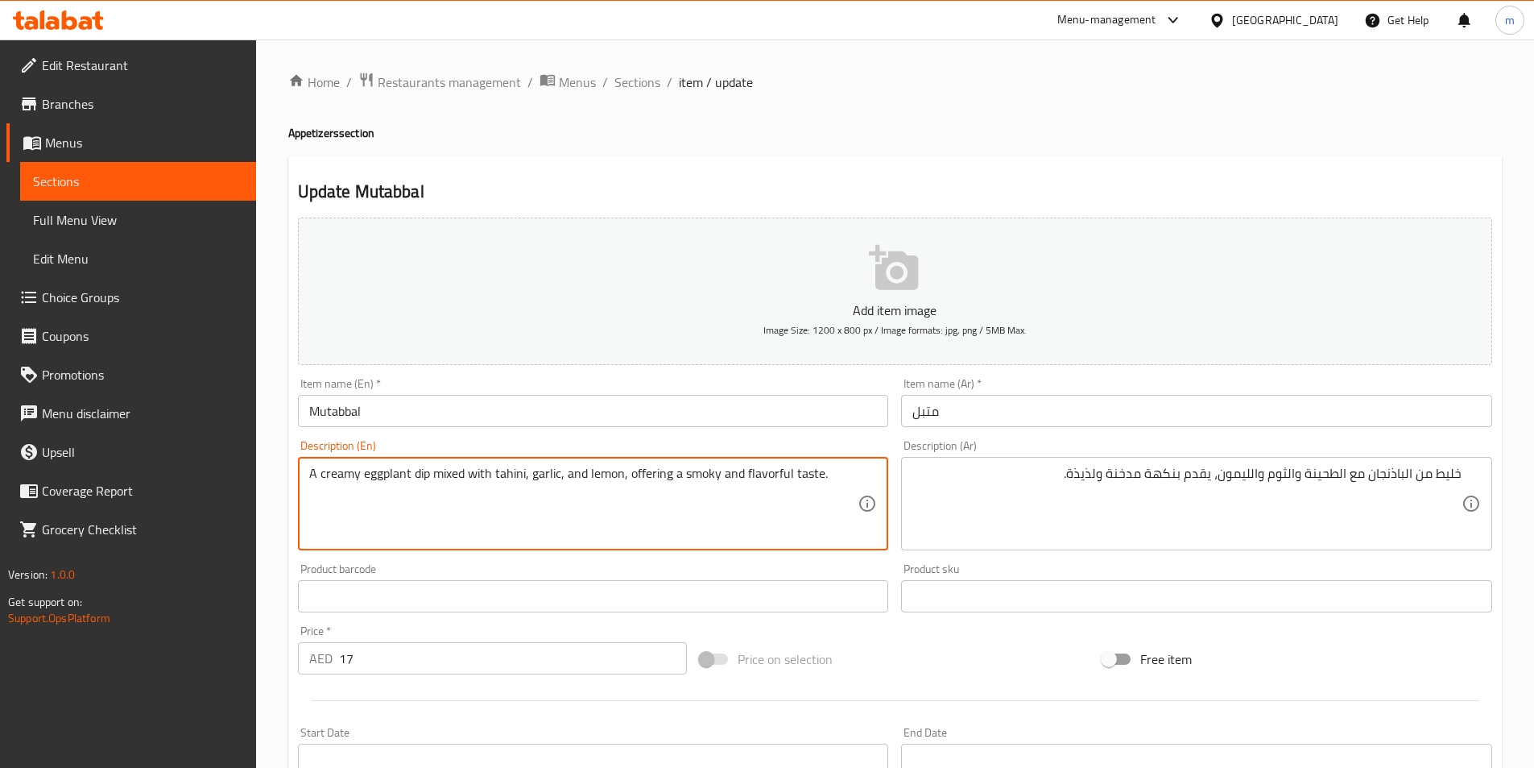
click at [556, 476] on textarea "A creamy eggplant dip mixed with tahini, garlic, and lemon, offering a smoky an…" at bounding box center [583, 504] width 549 height 77
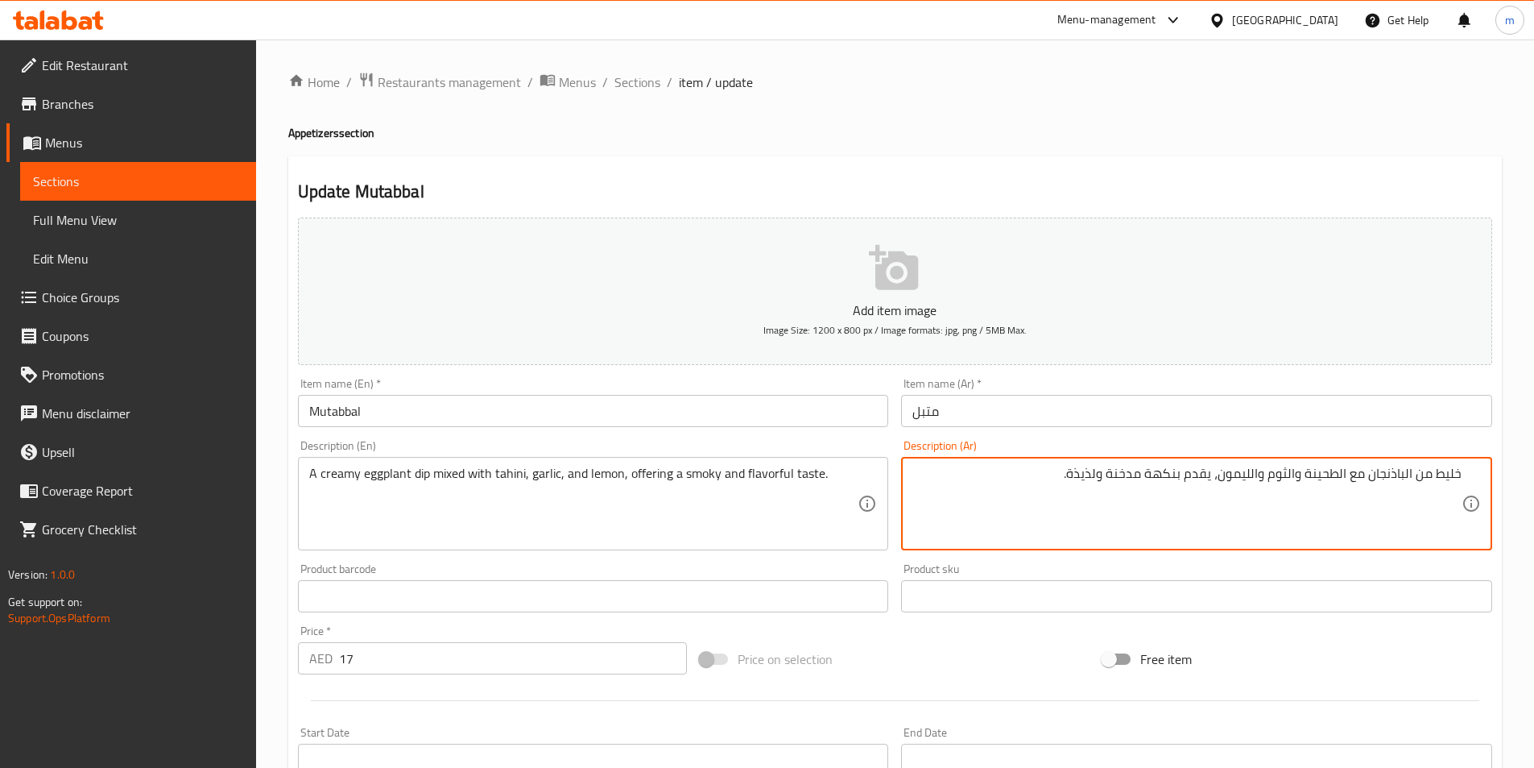
click at [1258, 491] on textarea "خليط من الباذنجان مع الطحينة والثوم والليمون، يقدم بنكهة مدخنة ولذيذة." at bounding box center [1187, 504] width 549 height 77
paste textarea "لصة الباذنجان الكريمية الممزوجة بالطحينة والثوم والليمون، تمنح مذاقًا مدخنًا ول…"
drag, startPoint x: 1429, startPoint y: 476, endPoint x: 1489, endPoint y: 480, distance: 60.5
click at [1489, 480] on div "صلصة الباذنجان الكريمية الممزوجة بالطحينة والثوم والليمون، تمنح مذاقًا مدخنًا و…" at bounding box center [1196, 503] width 591 height 93
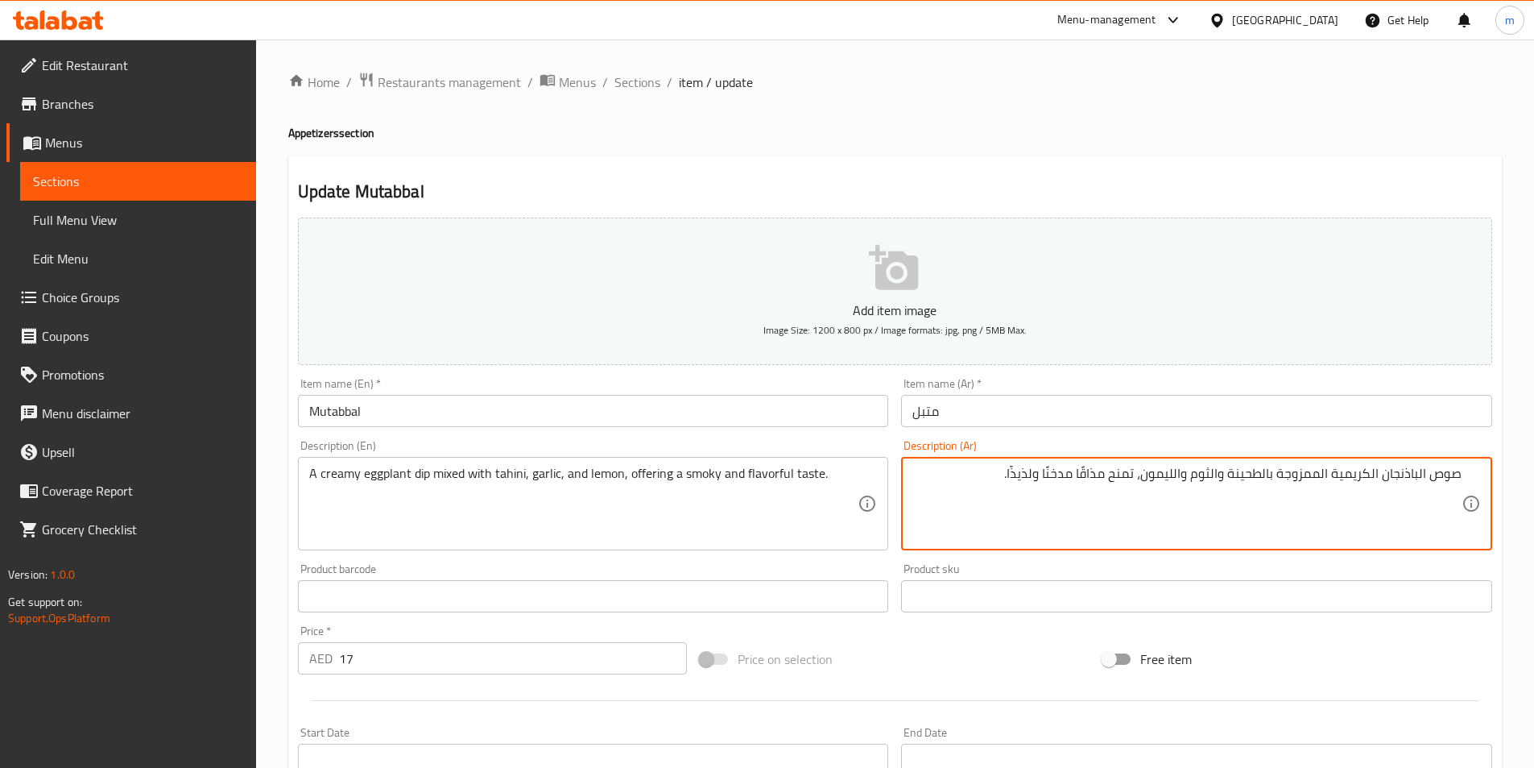
click at [1331, 471] on textarea "صوص الباذنجان الكريمية الممزوجة بالطحينة والثوم والليمون، تمنح مذاقًا مدخنًا ول…" at bounding box center [1187, 504] width 549 height 77
click at [1281, 472] on textarea "صوص الباذنجان الكريمي الممزوجة بالطحينة والثوم والليمون، تمنح مذاقًا مدخنًا ولذ…" at bounding box center [1187, 504] width 549 height 77
click at [1439, 476] on textarea "صوص الباذنجان الكريمي الممزوج بالطحينة والثوم والليمون، تمنح مذاقًا مدخنًا ولذي…" at bounding box center [1187, 504] width 549 height 77
click at [1389, 480] on textarea "صوص الباذنجان الكريمي الممزوج بالطحينة والثوم والليمون، تمنح مذاقًا مدخنًا ولذي…" at bounding box center [1187, 504] width 549 height 77
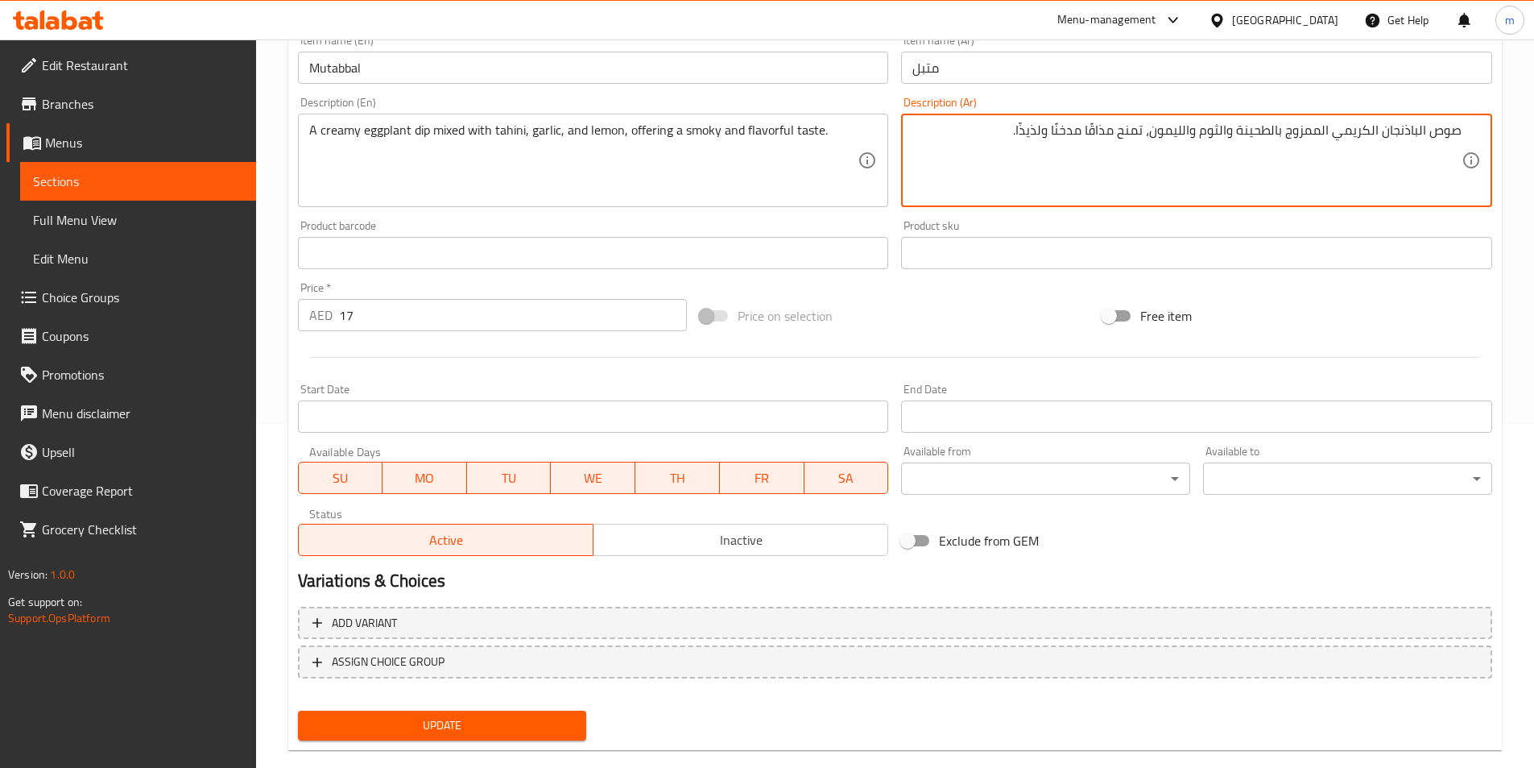
scroll to position [371, 0]
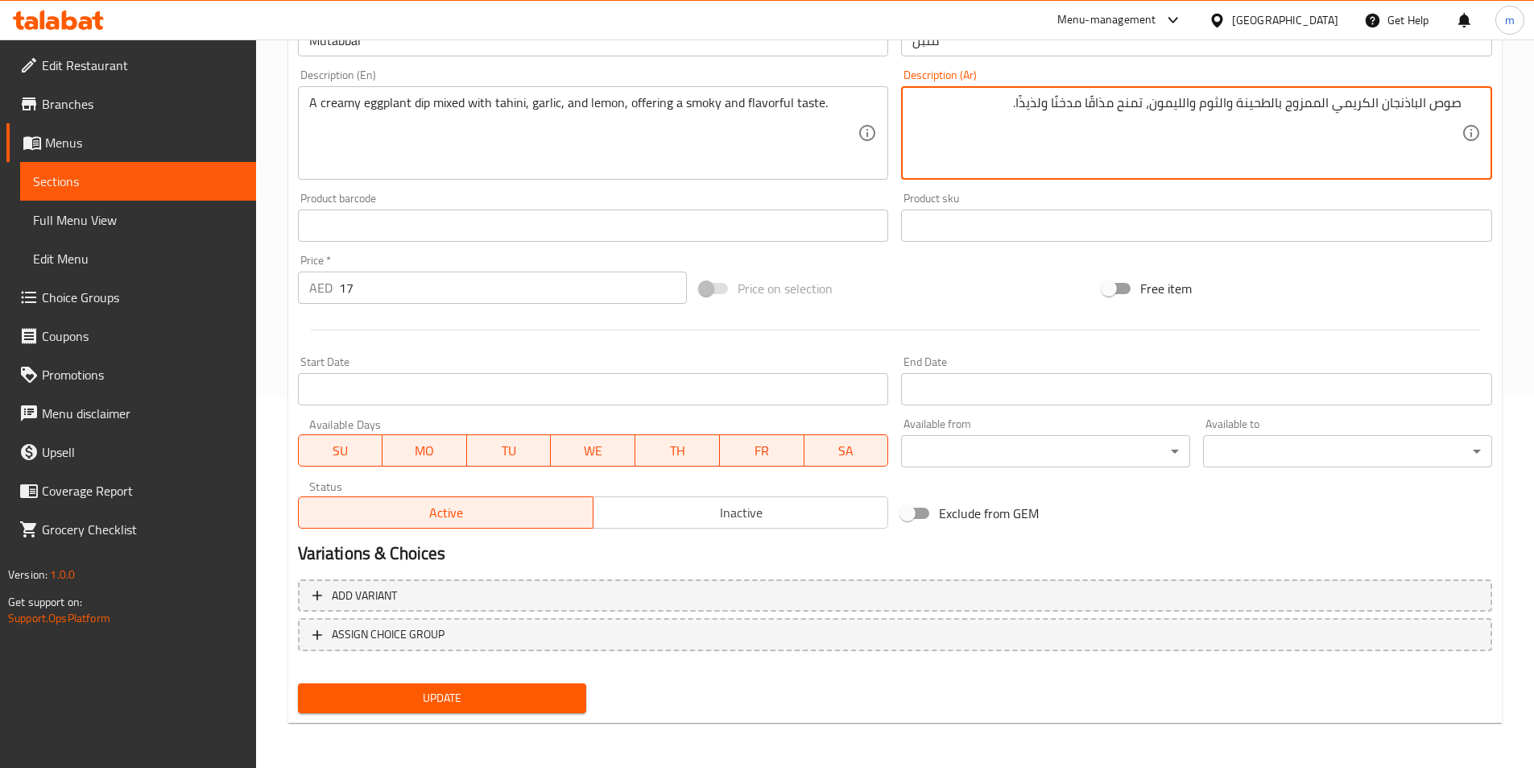
type textarea "صوص الباذنجان الكريمي الممزوج بالطحينة والثوم والليمون، تمنح مذاقًا مدخنًا ولذي…"
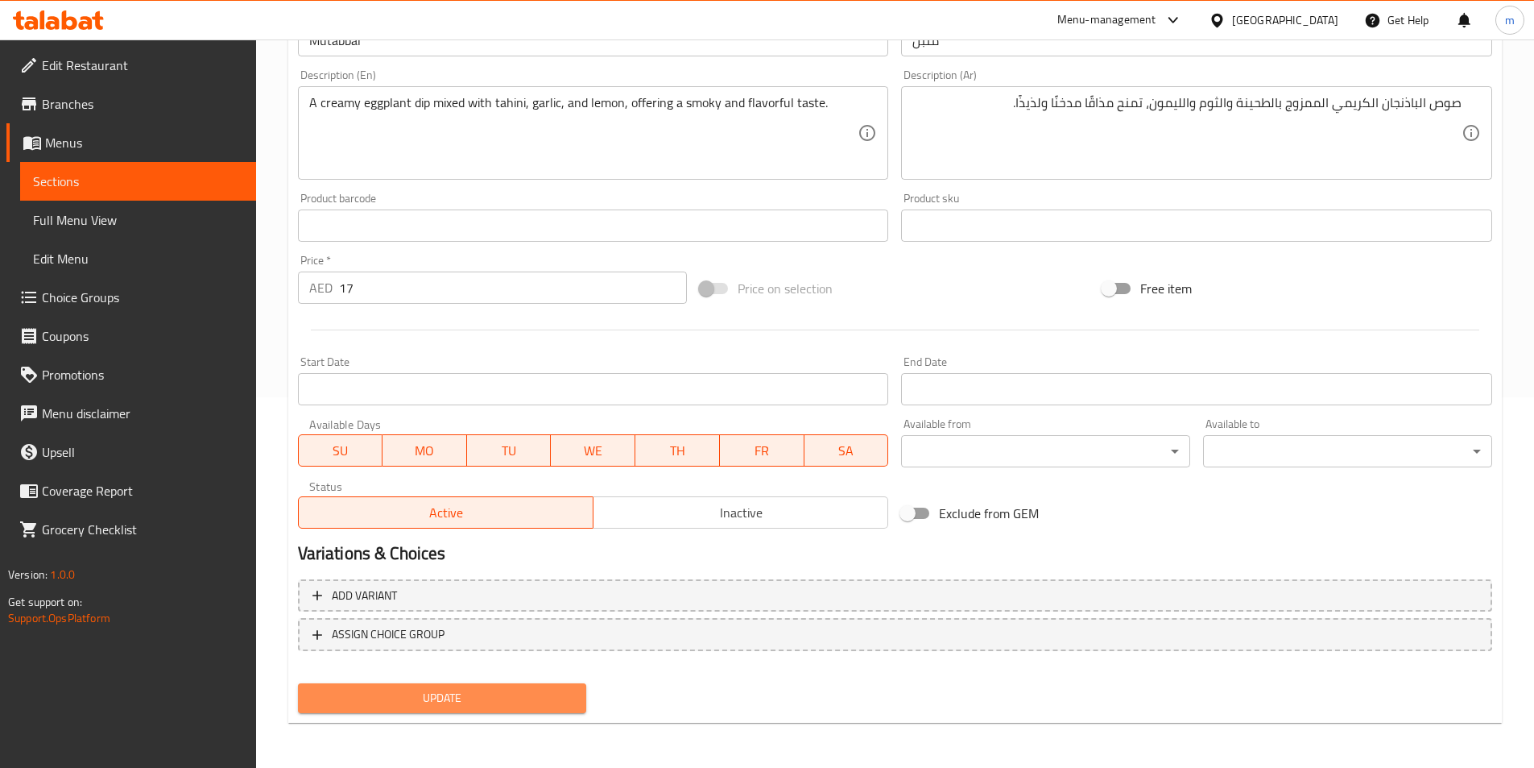
click at [483, 704] on span "Update" at bounding box center [442, 698] width 263 height 20
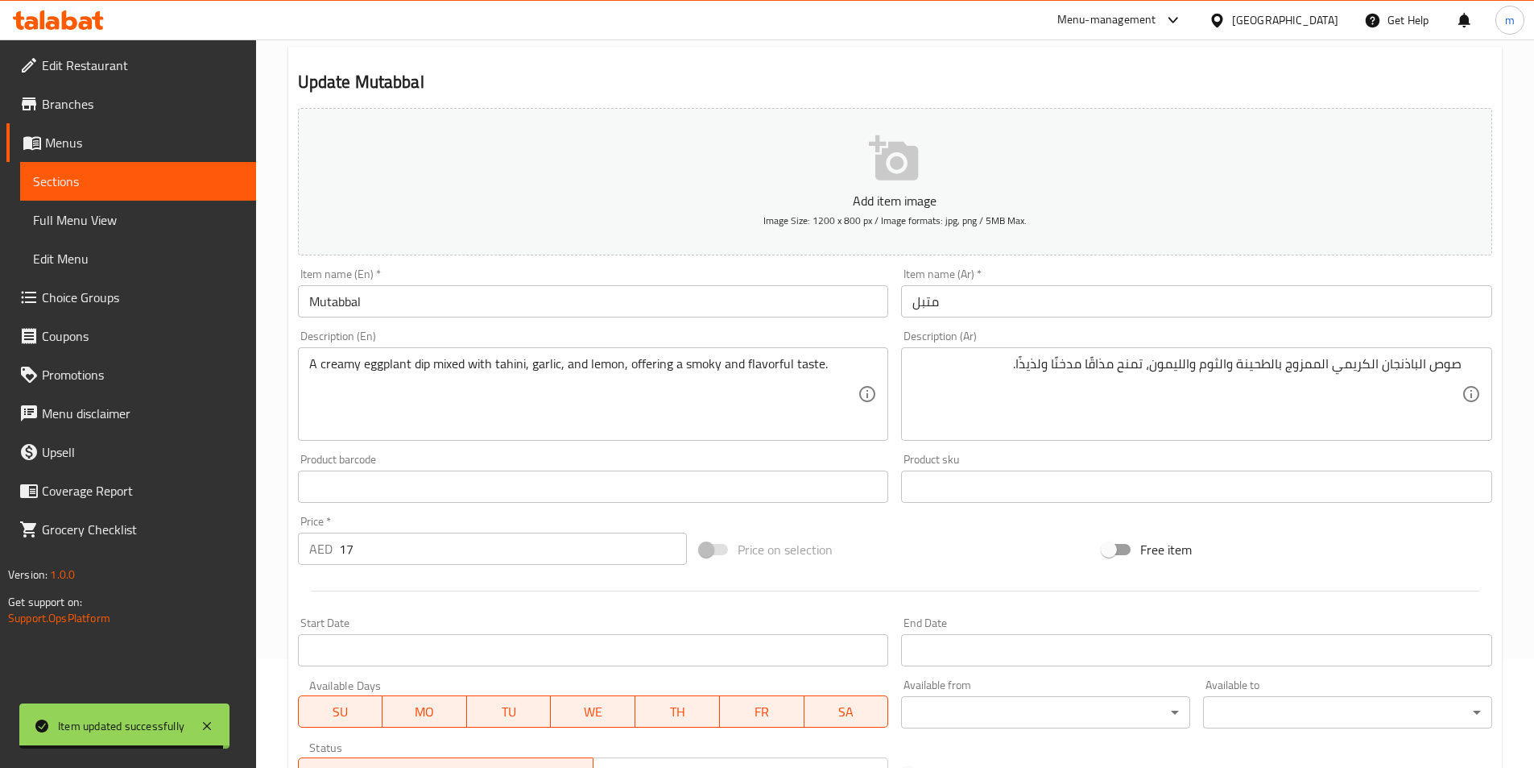
scroll to position [0, 0]
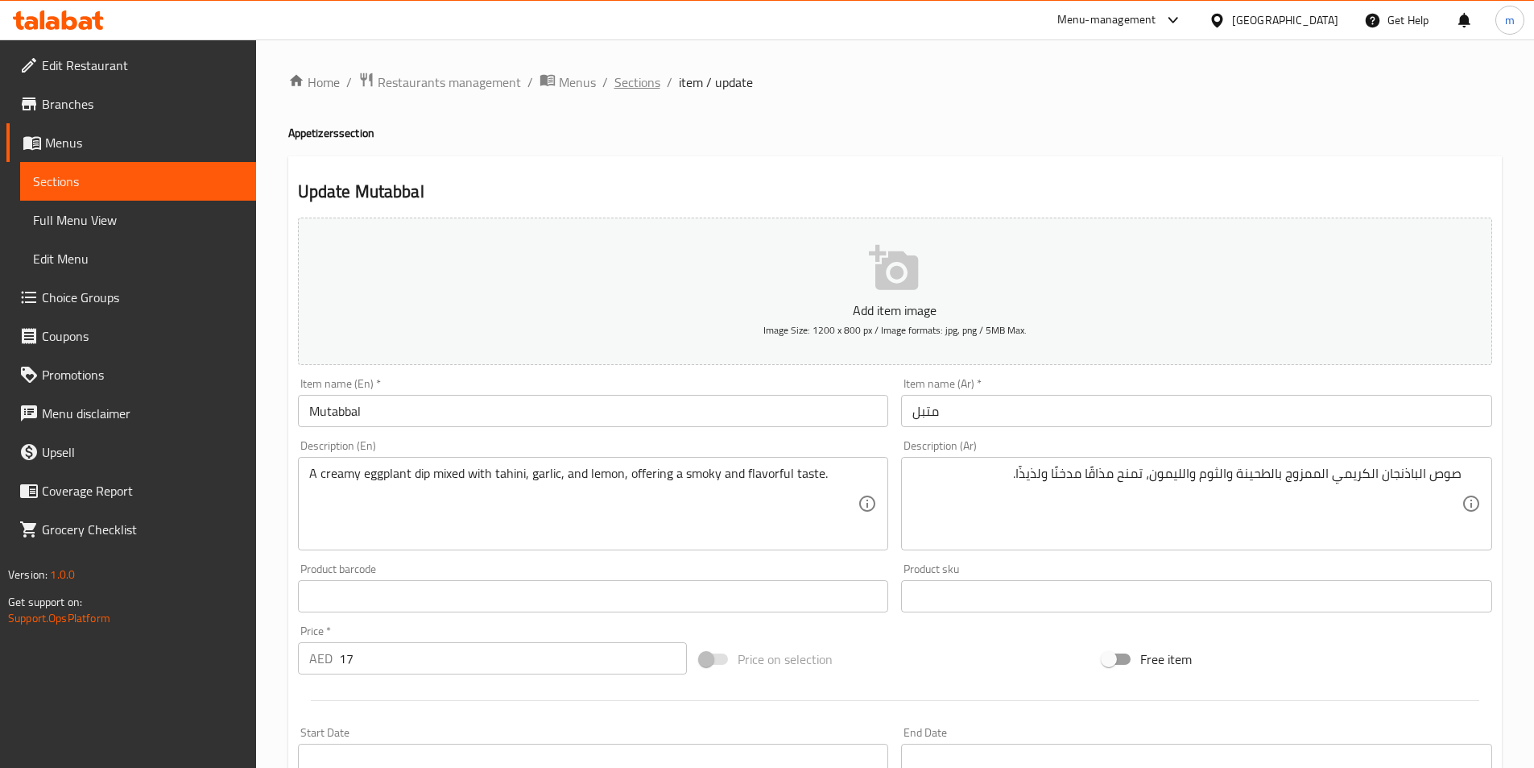
click at [636, 72] on span "Sections" at bounding box center [638, 81] width 46 height 19
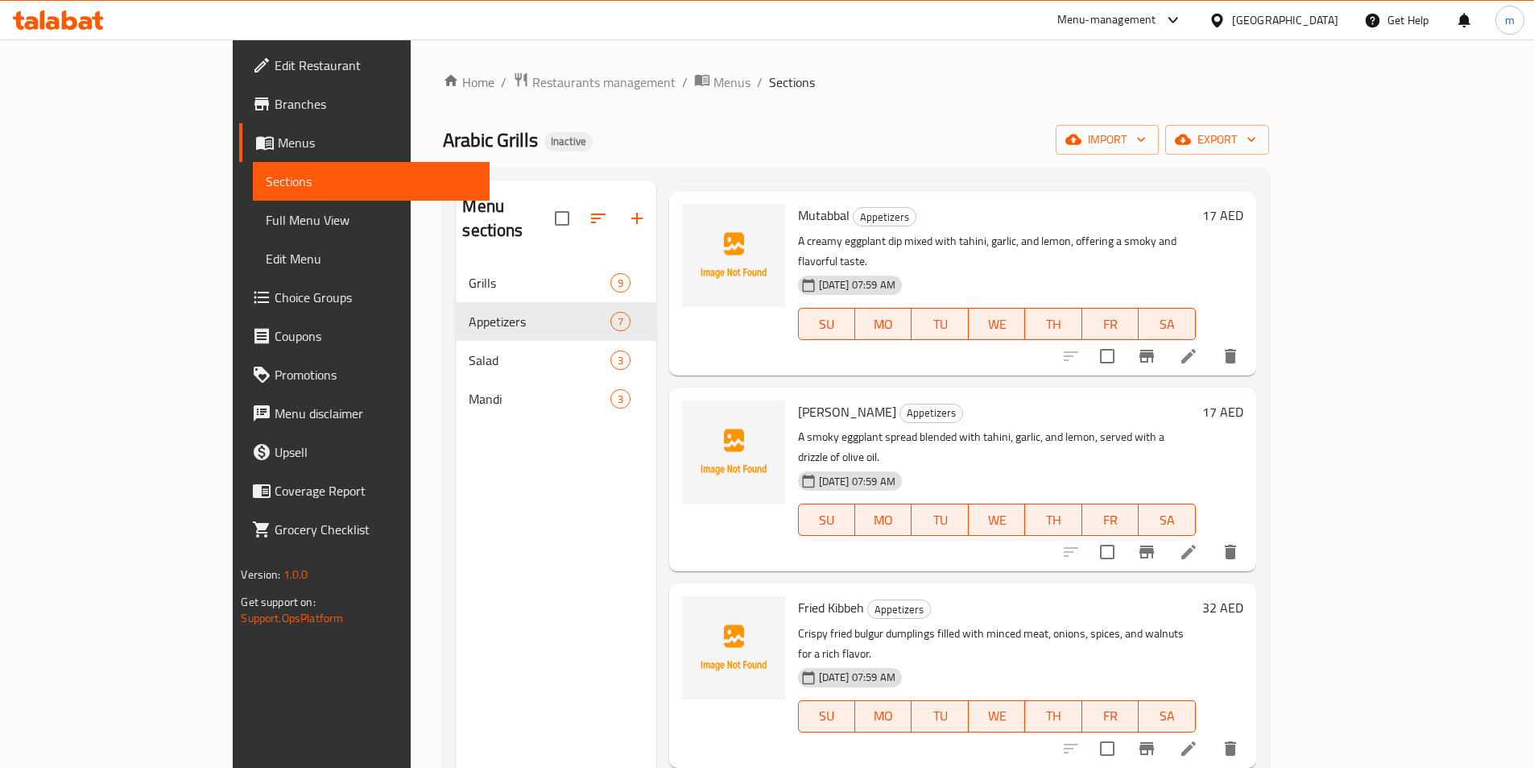
scroll to position [81, 0]
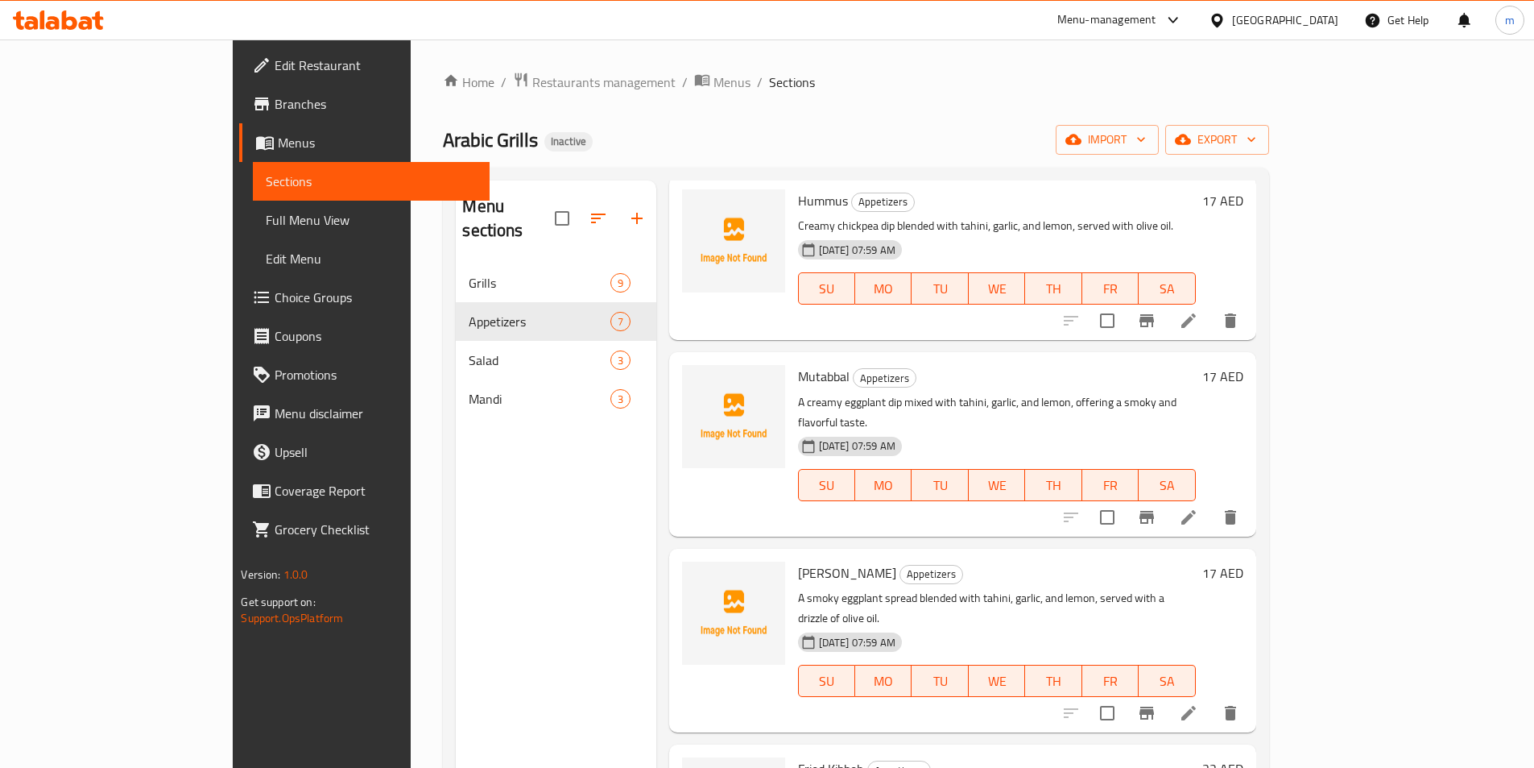
click at [1199, 703] on icon at bounding box center [1188, 712] width 19 height 19
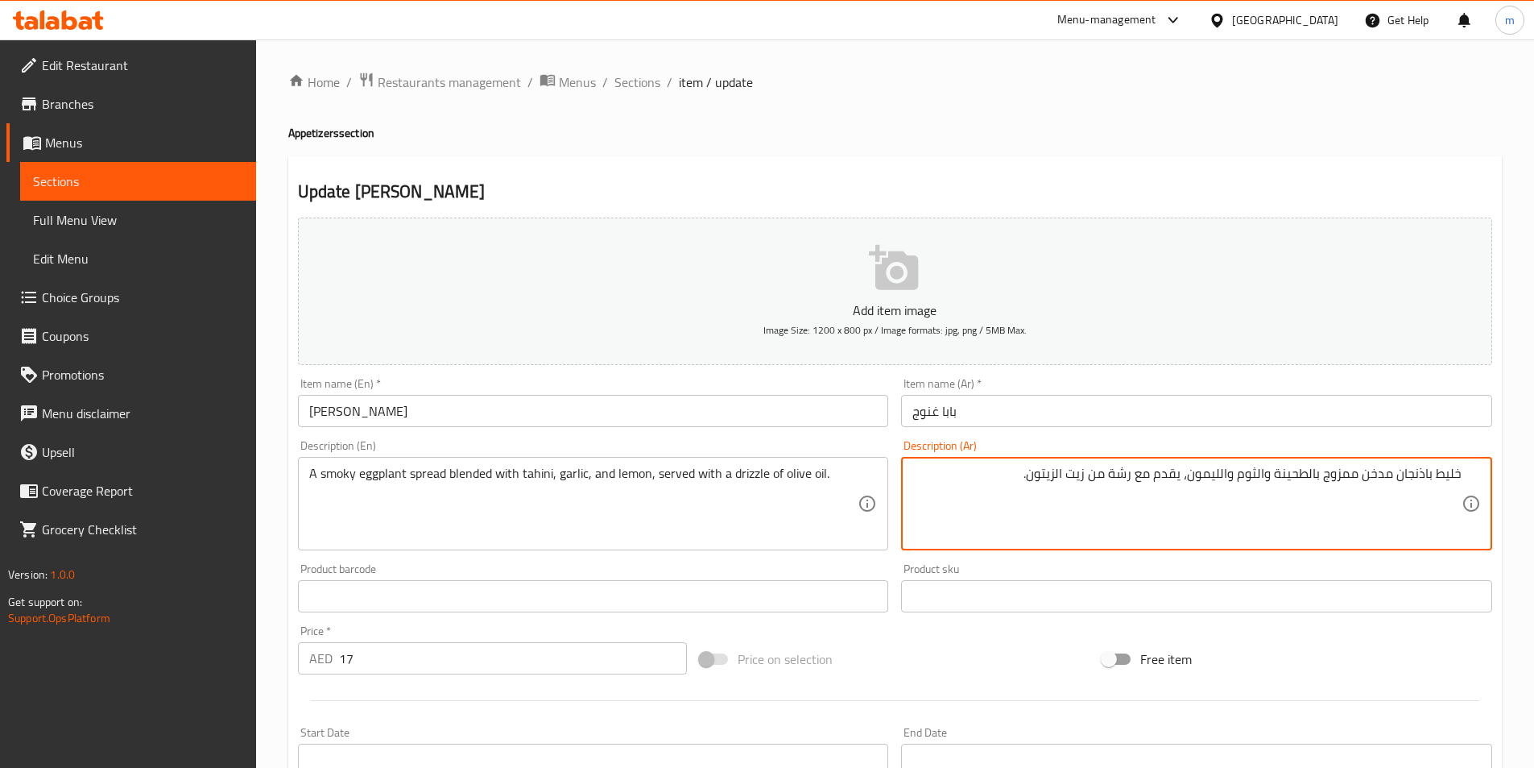
drag, startPoint x: 1436, startPoint y: 472, endPoint x: 1524, endPoint y: 470, distance: 87.8
click at [1524, 470] on div "Home / Restaurants management / Menus / Sections / item / update Appetizers sec…" at bounding box center [895, 588] width 1278 height 1099
drag, startPoint x: 1106, startPoint y: 471, endPoint x: 1130, endPoint y: 491, distance: 31.5
click at [1130, 491] on textarea "سبريد باذنجان مدخن ممزوج بالطحينة والثوم والليمون، يقدم مع رشة من زيت الزيتون." at bounding box center [1187, 504] width 549 height 77
type textarea "سبريد باذنجان مدخن ممزوج بالطحينة والثوم والليمون، يقدم مع دريزلد من زيت الزيتو…"
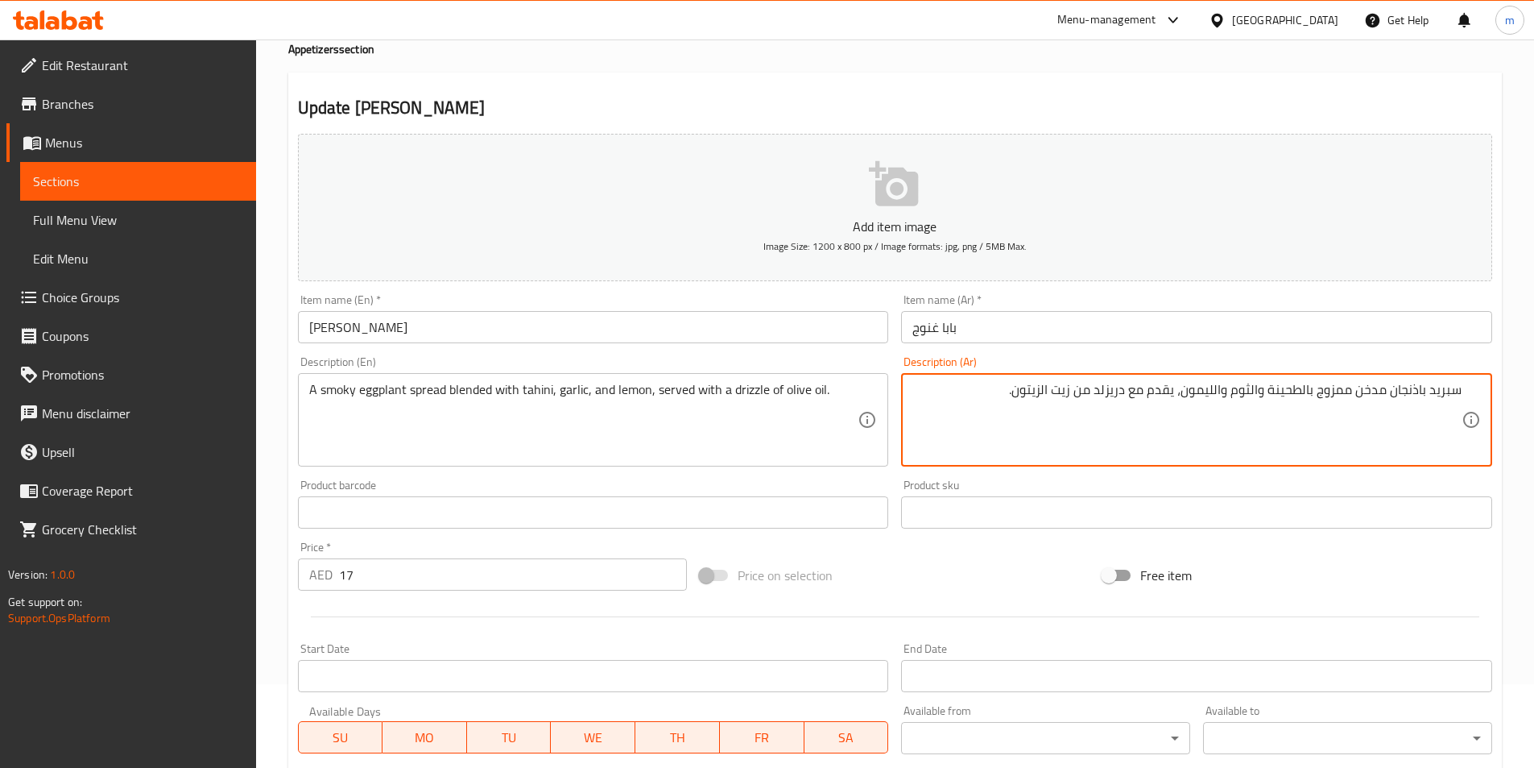
scroll to position [322, 0]
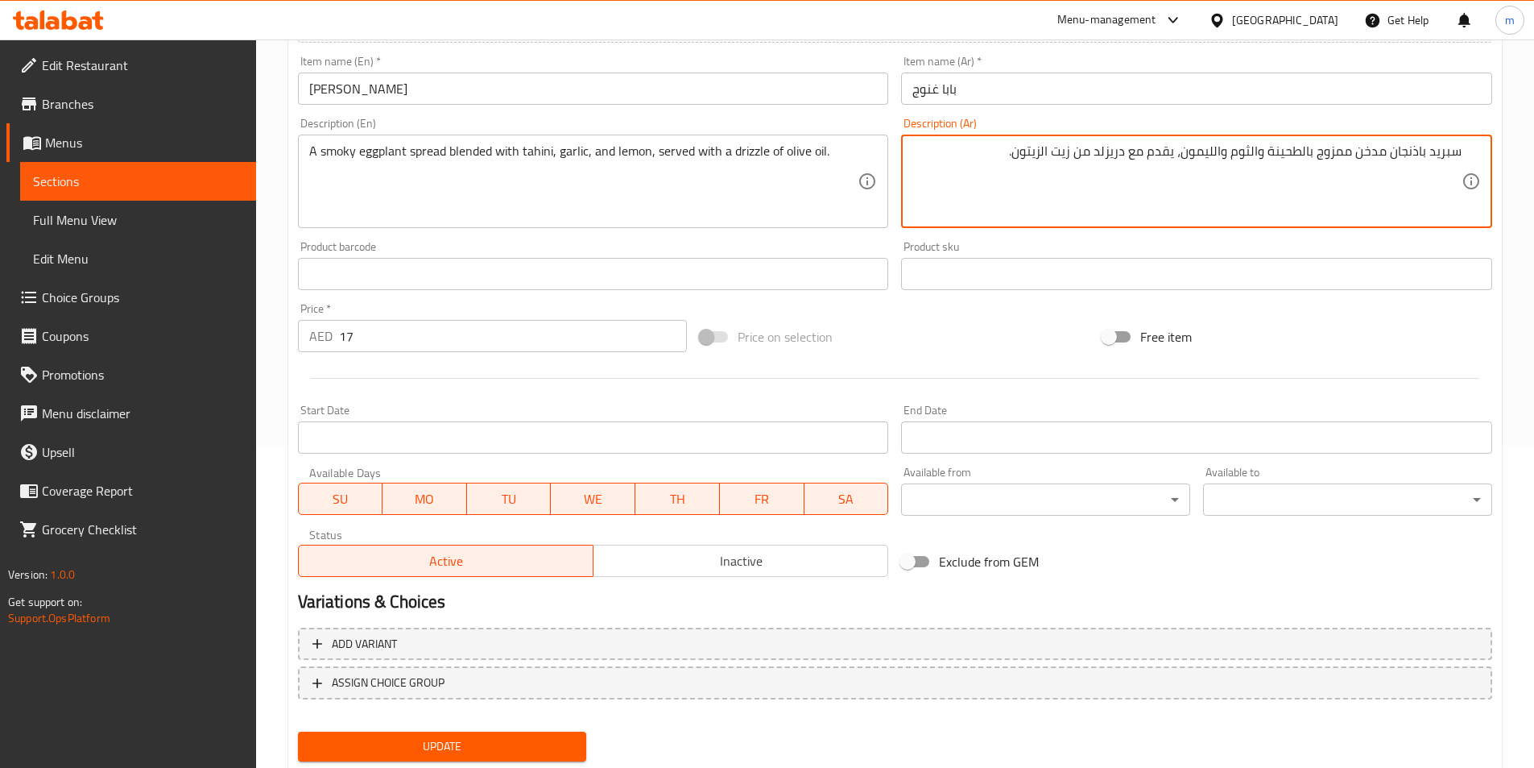
click at [438, 737] on span "Update" at bounding box center [442, 746] width 263 height 20
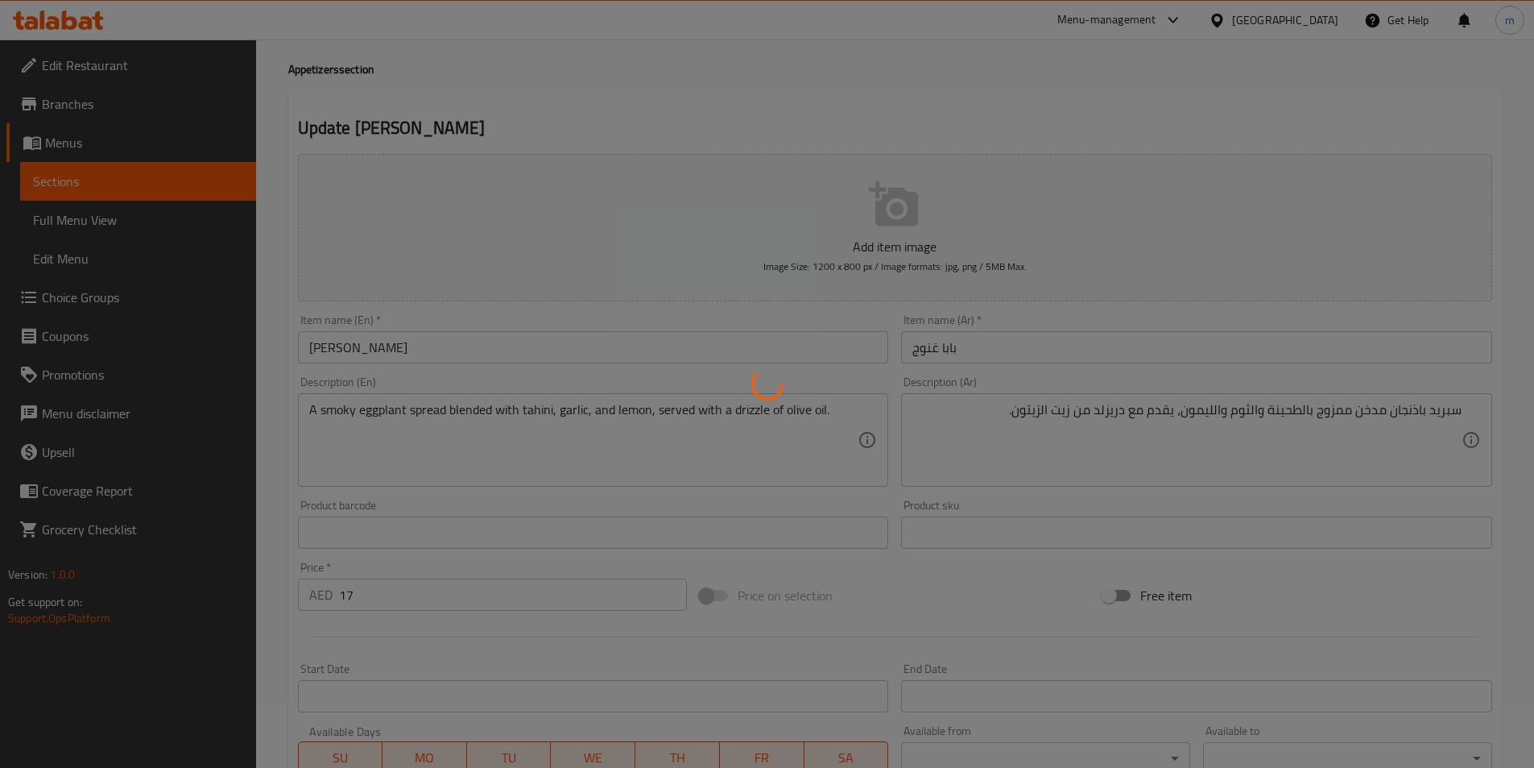
scroll to position [0, 0]
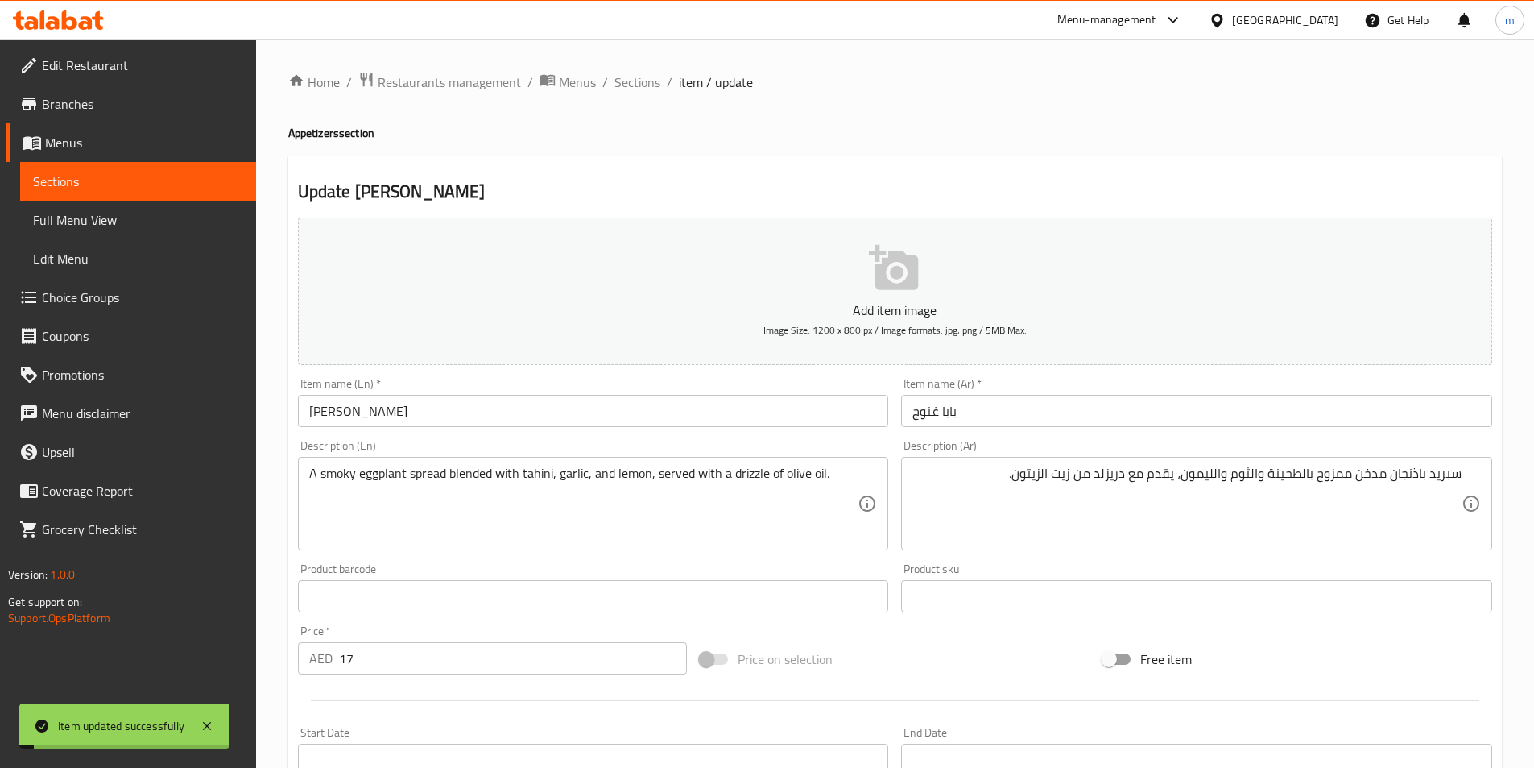
click at [634, 78] on span "Sections" at bounding box center [638, 81] width 46 height 19
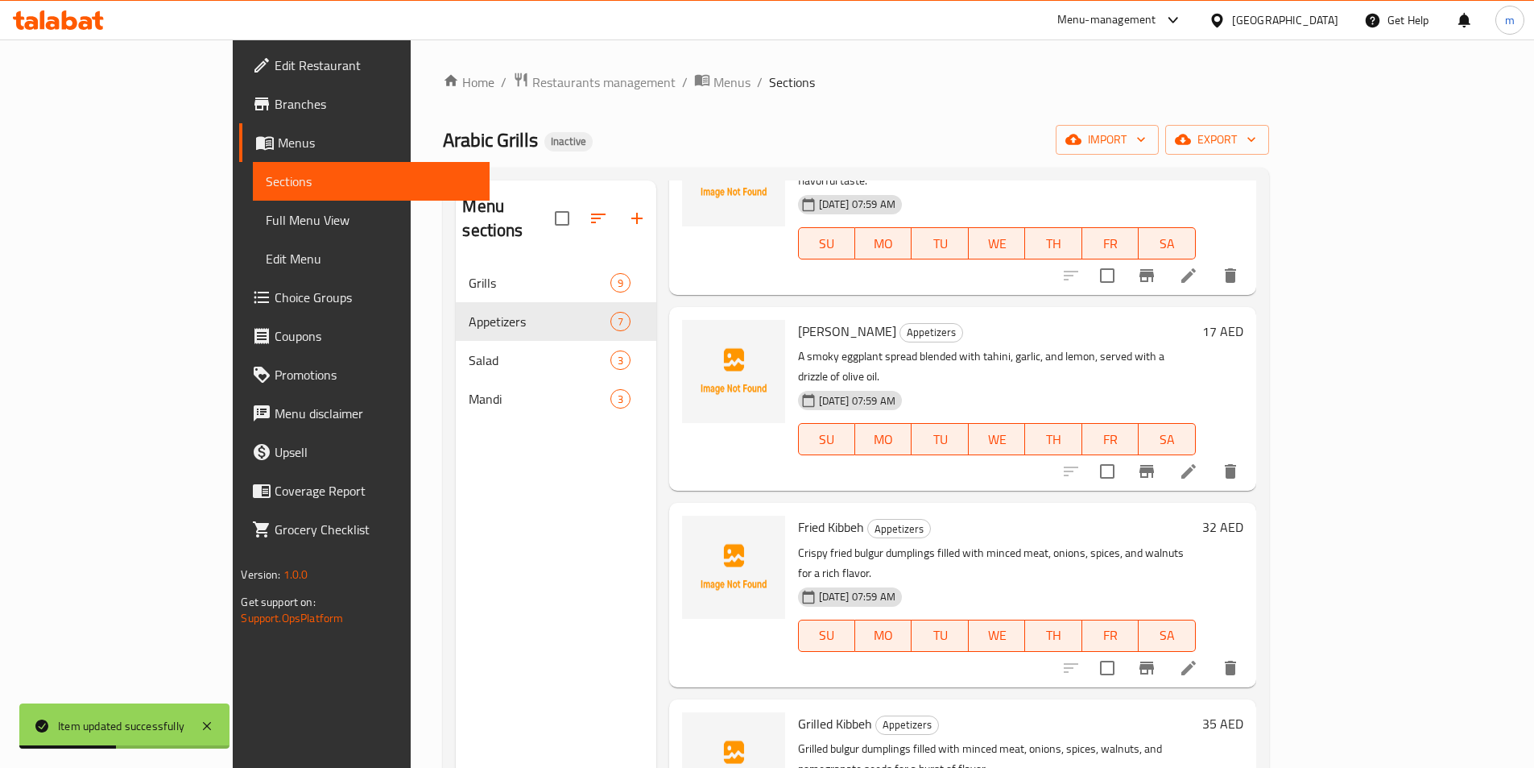
scroll to position [403, 0]
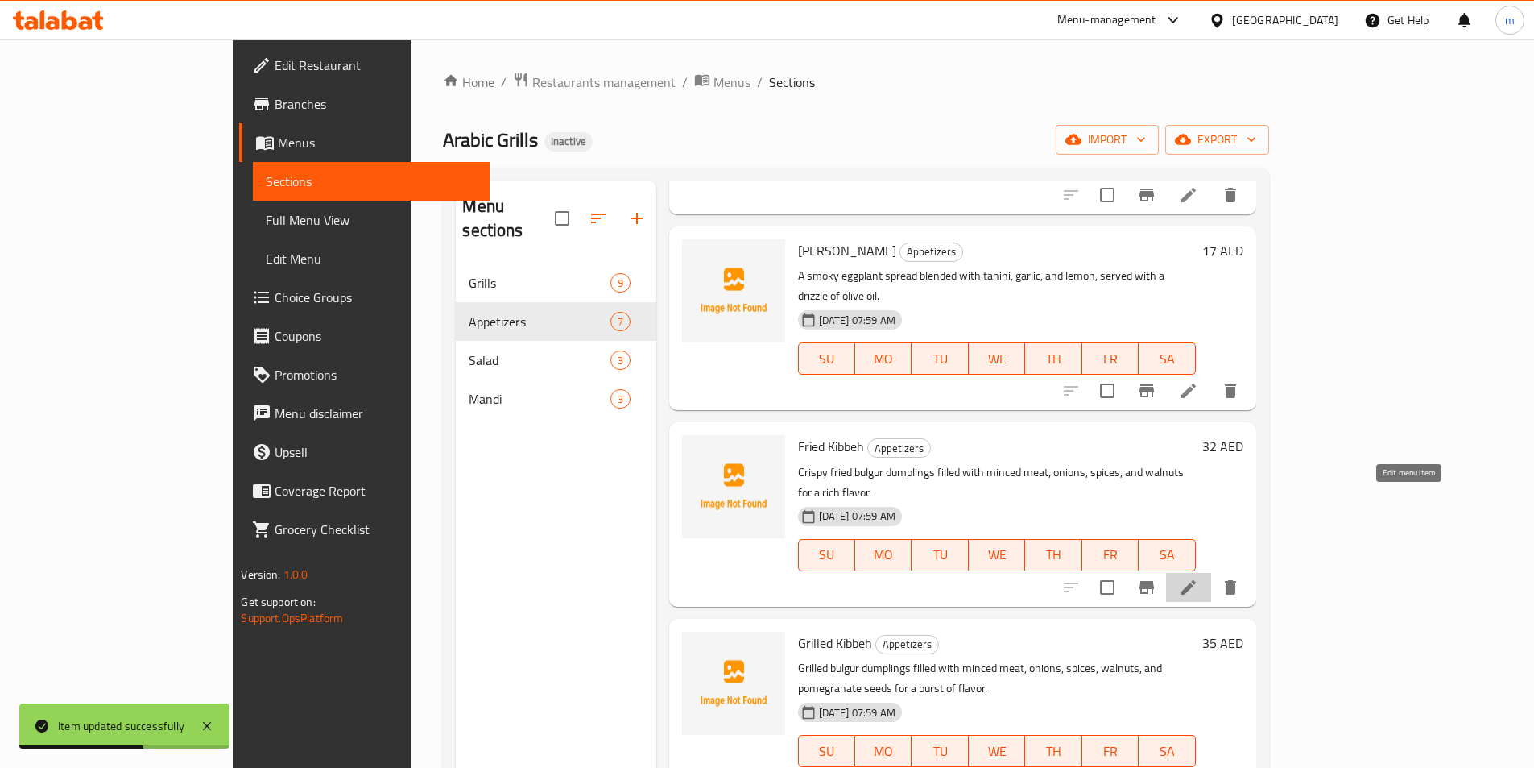
click at [1199, 578] on icon at bounding box center [1188, 587] width 19 height 19
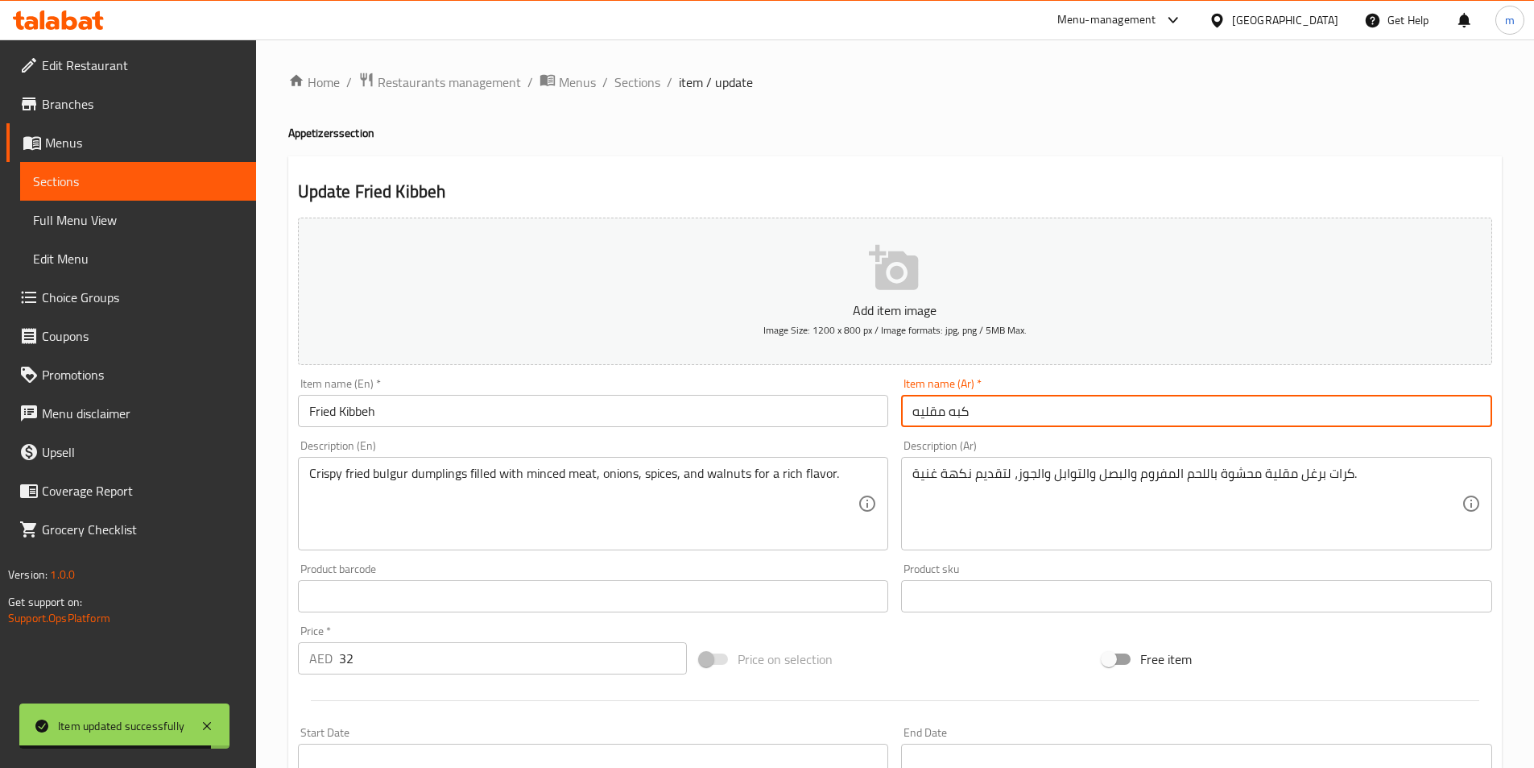
click at [1245, 410] on input "كبه مقليه" at bounding box center [1196, 411] width 591 height 32
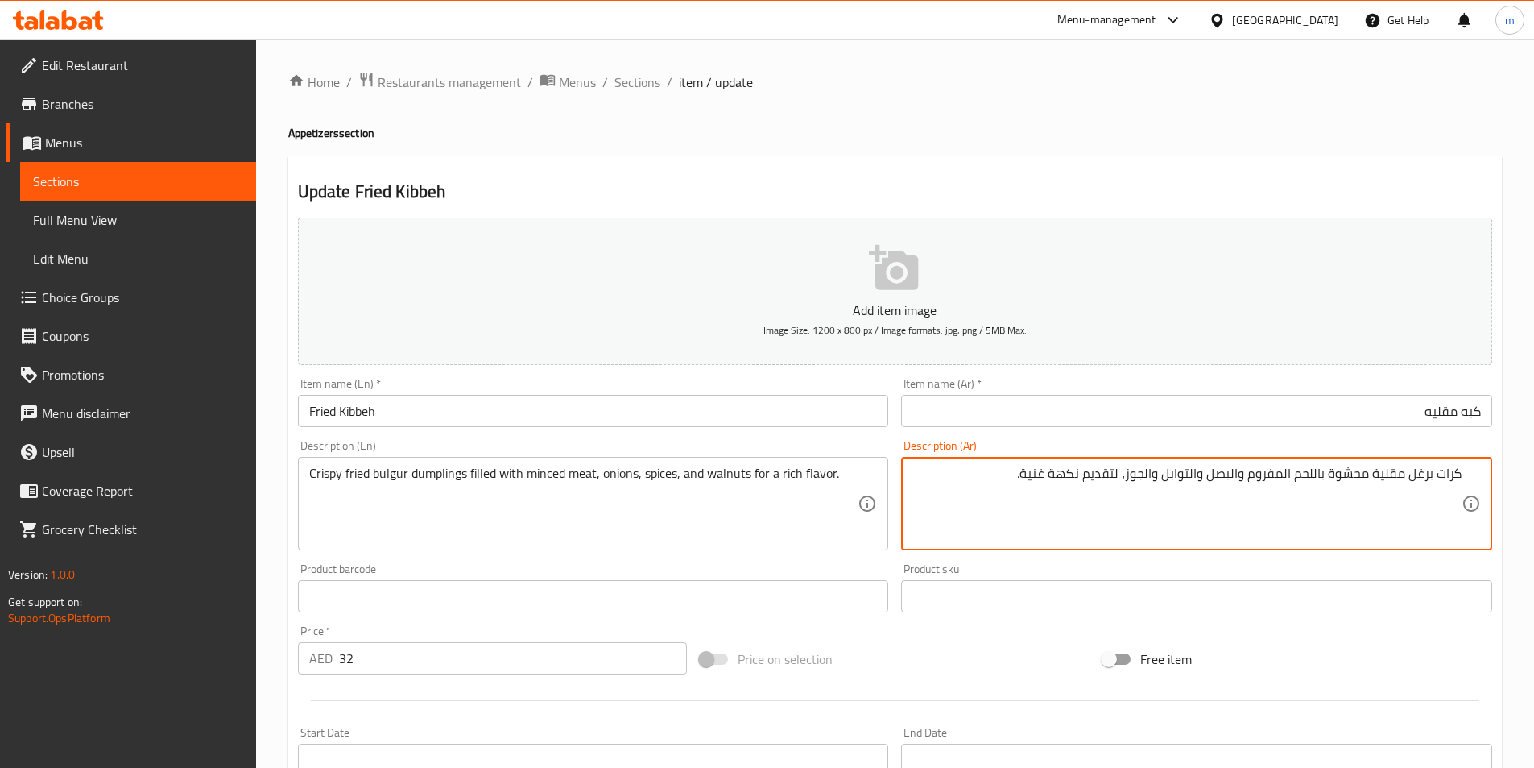
drag, startPoint x: 1439, startPoint y: 477, endPoint x: 1542, endPoint y: 482, distance: 104.1
click at [1534, 482] on html "​ Menu-management [GEOGRAPHIC_DATA] Get Help m Edit Restaurant Branches Menus S…" at bounding box center [767, 384] width 1534 height 768
click at [1422, 472] on textarea "دامبليمج برغل مقلية محشوة باللحم المفروم والبصل والتوابل والجوز، لتقديم نكهة غن…" at bounding box center [1187, 504] width 549 height 77
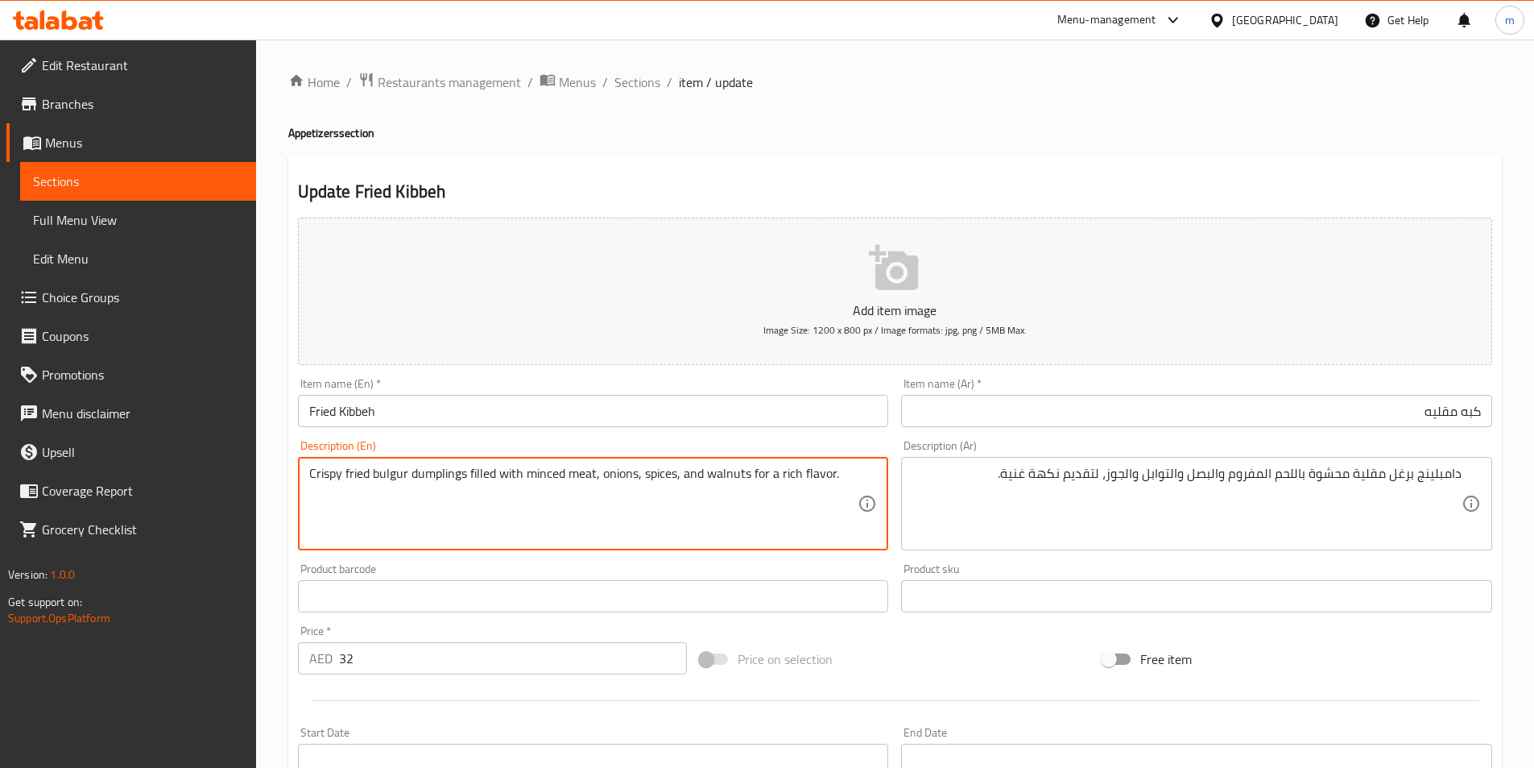
click at [387, 474] on textarea "Crispy fried bulgur dumplings filled with minced meat, onions, spices, and waln…" at bounding box center [583, 504] width 549 height 77
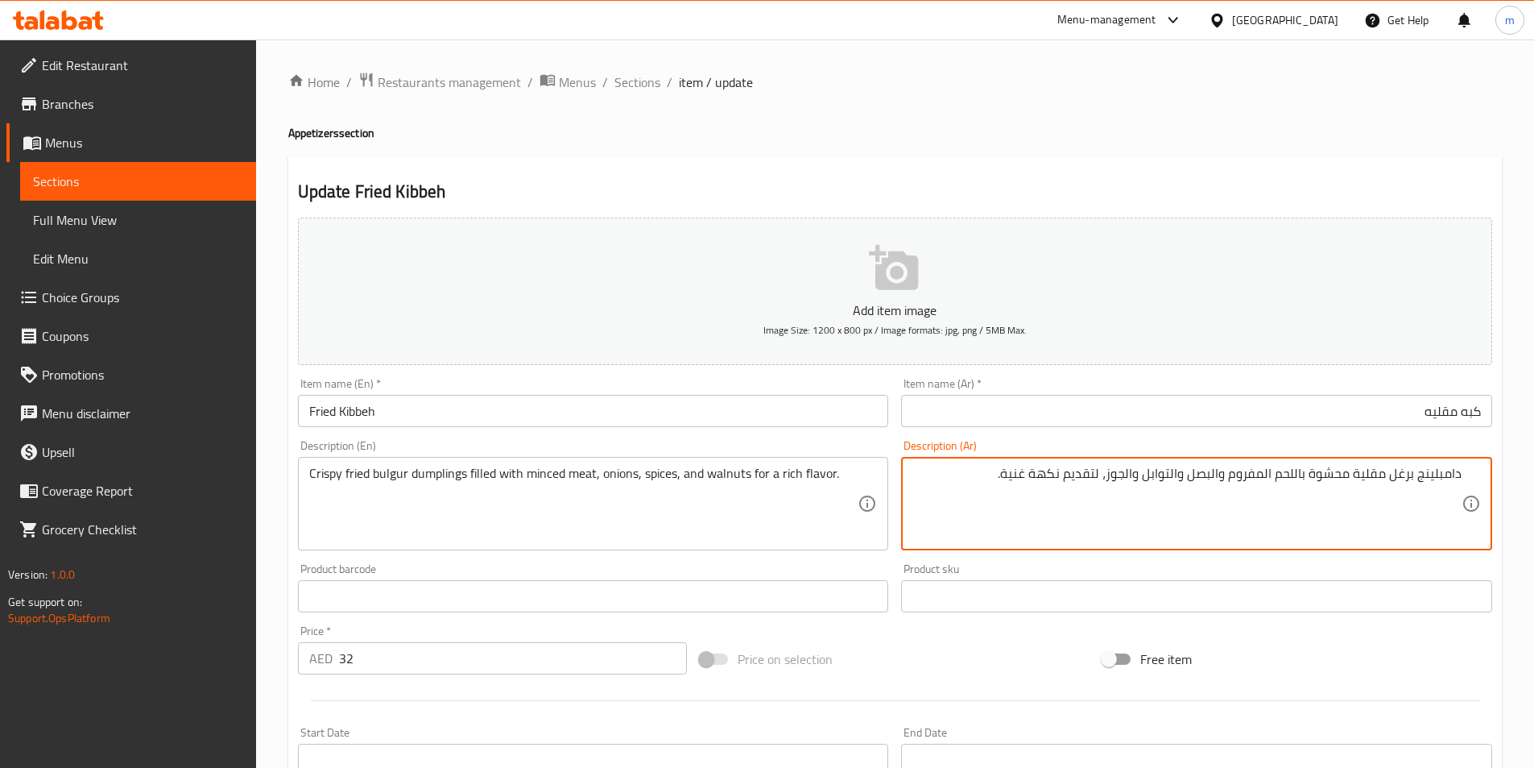
click at [1360, 472] on textarea "دامبلينج برغل مقلية محشوة باللحم المفروم والبصل والتوابل والجوز، لتقديم نكهة غن…" at bounding box center [1187, 504] width 549 height 77
click at [1356, 475] on textarea "دامبلينج برغل مقلية محشوة باللحم المفروم والبصل والتوابل والجوز، لتقديم نكهة غن…" at bounding box center [1187, 504] width 549 height 77
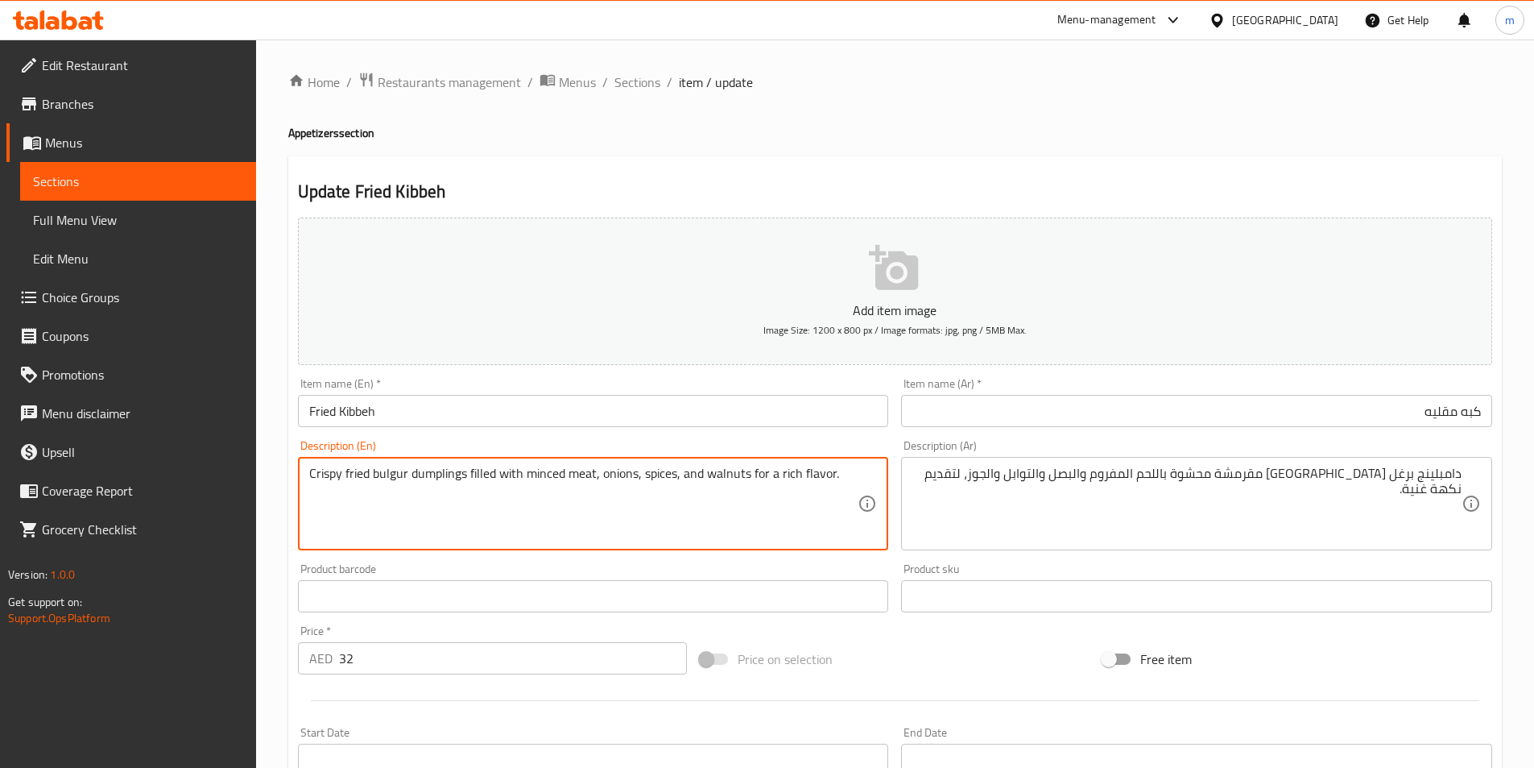
drag, startPoint x: 526, startPoint y: 471, endPoint x: 595, endPoint y: 492, distance: 72.4
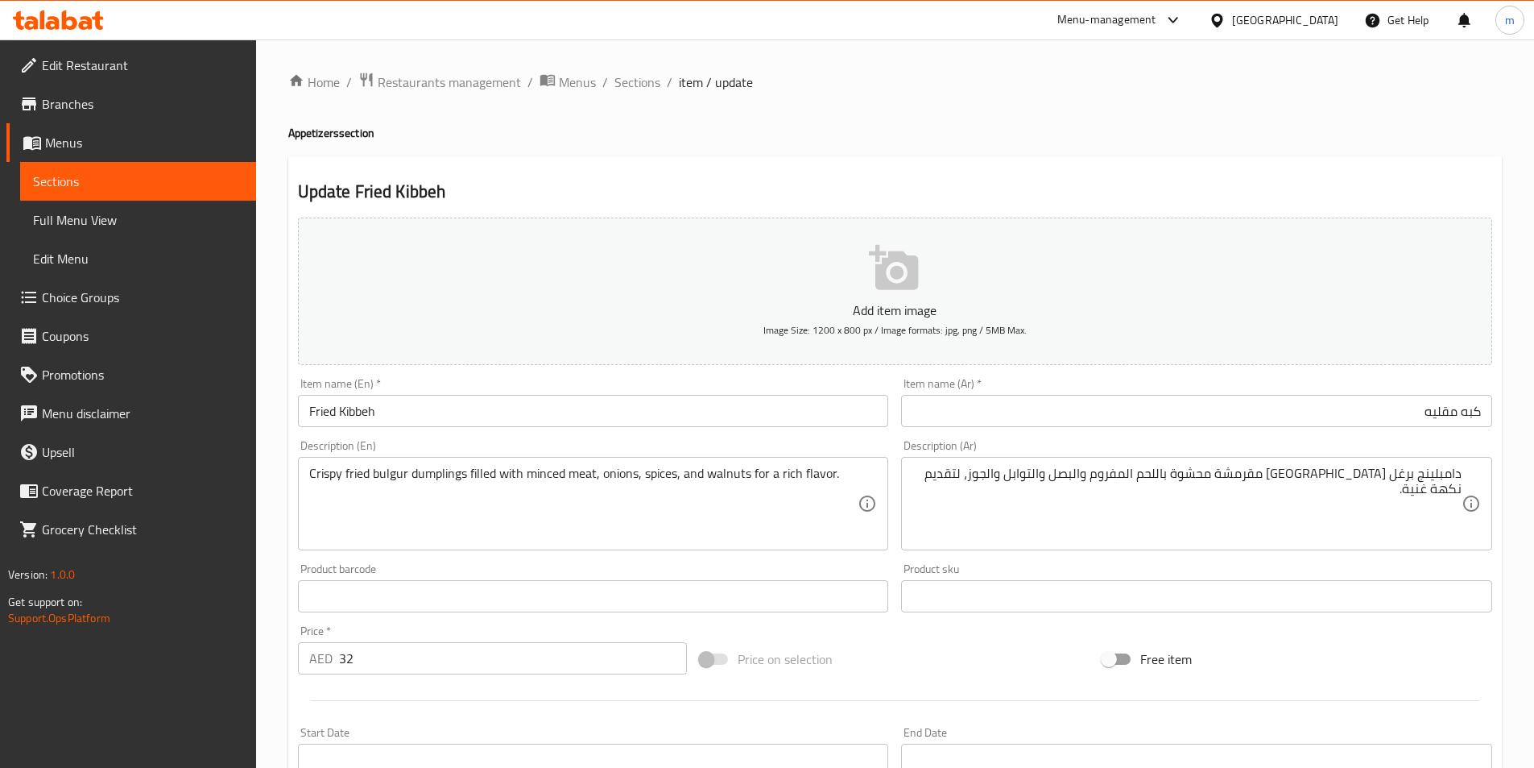
click at [717, 476] on textarea "Crispy fried bulgur dumplings filled with minced meat, onions, spices, and waln…" at bounding box center [583, 504] width 549 height 77
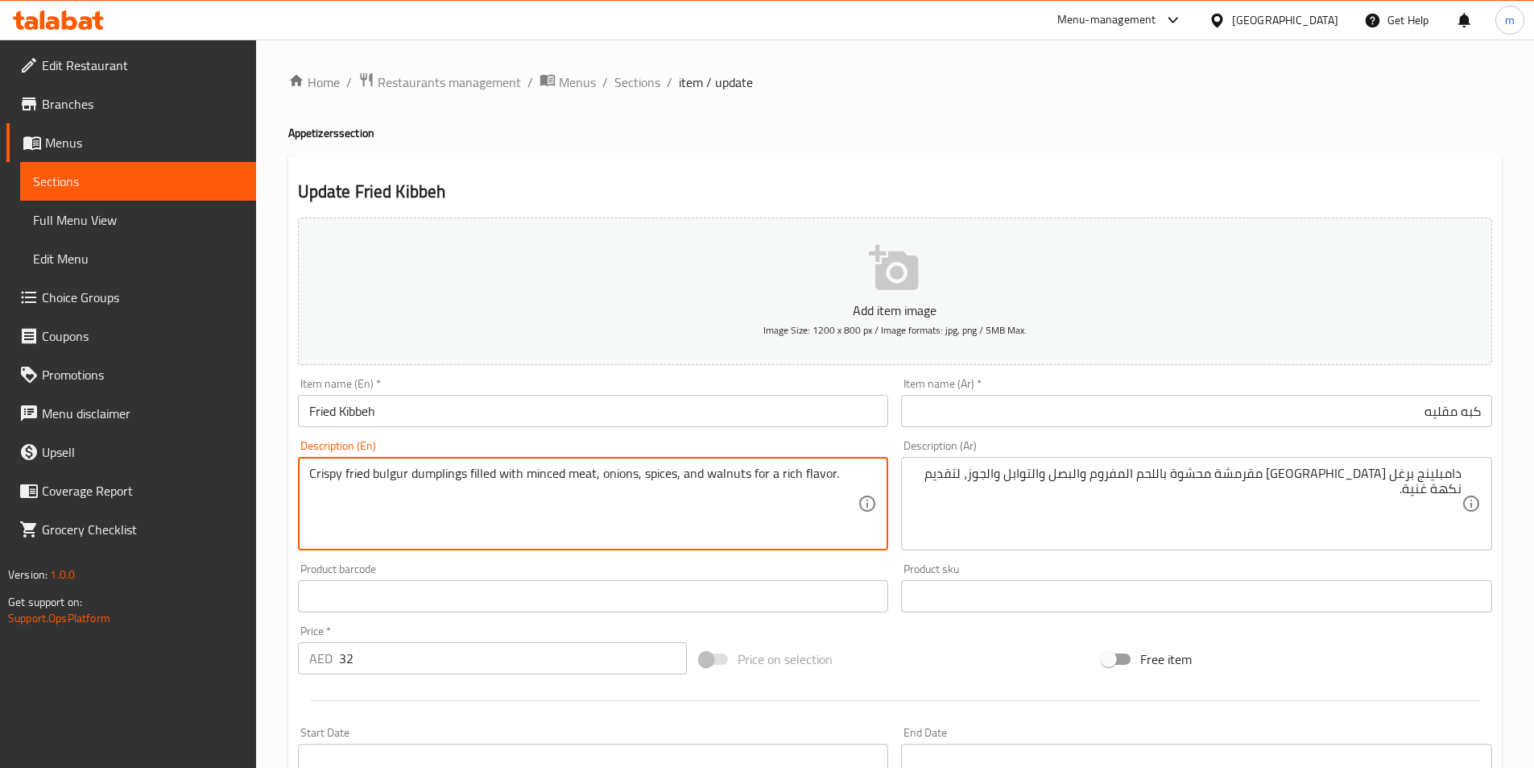
click at [717, 476] on textarea "Crispy fried bulgur dumplings filled with minced meat, onions, spices, and waln…" at bounding box center [583, 504] width 549 height 77
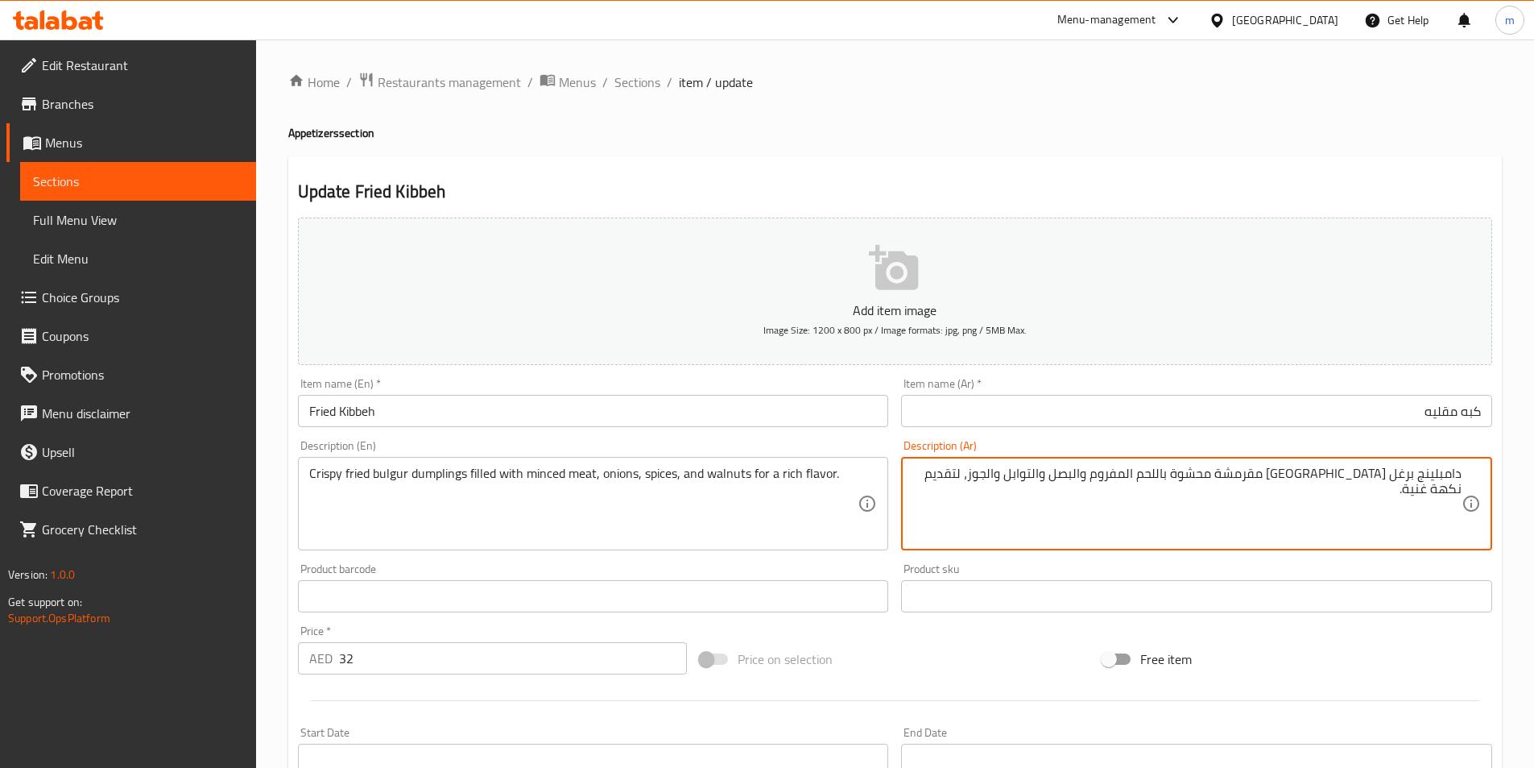
drag, startPoint x: 1013, startPoint y: 474, endPoint x: 1049, endPoint y: 496, distance: 41.6
type textarea "دامبلينج برغل [GEOGRAPHIC_DATA] مقرمشة محشوة باللحم المفروم والبصل والتوابل وال…"
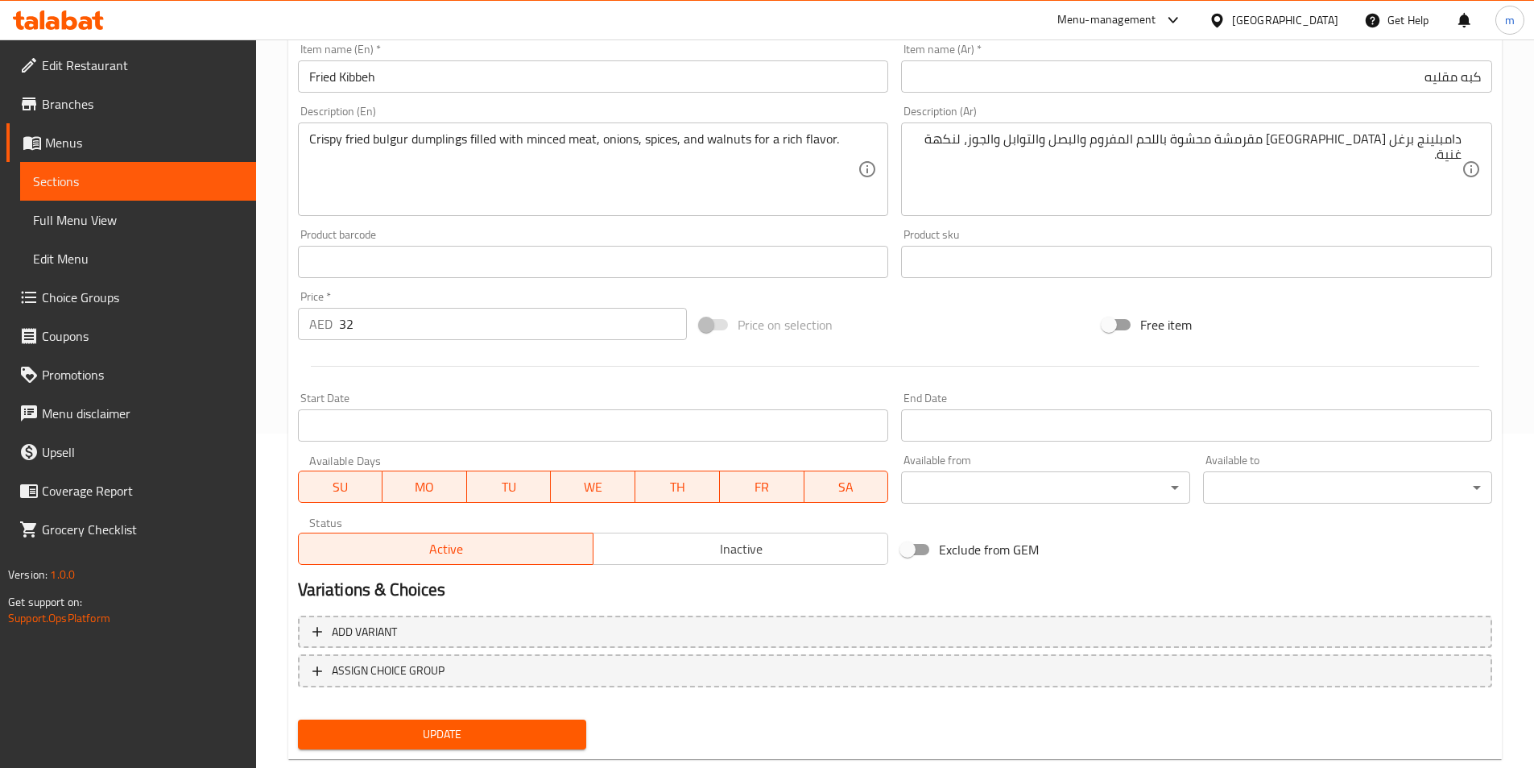
scroll to position [371, 0]
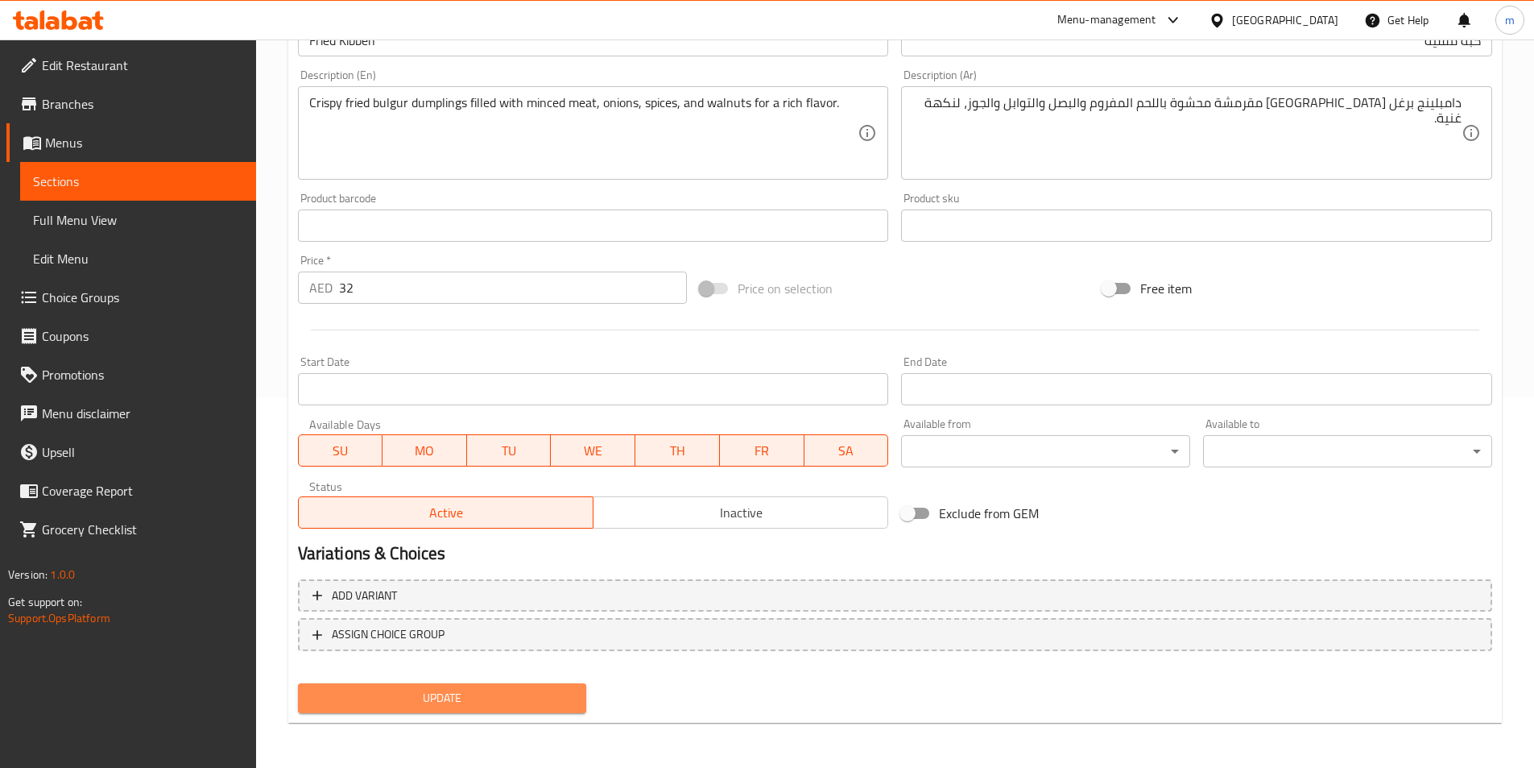
click at [507, 689] on span "Update" at bounding box center [442, 698] width 263 height 20
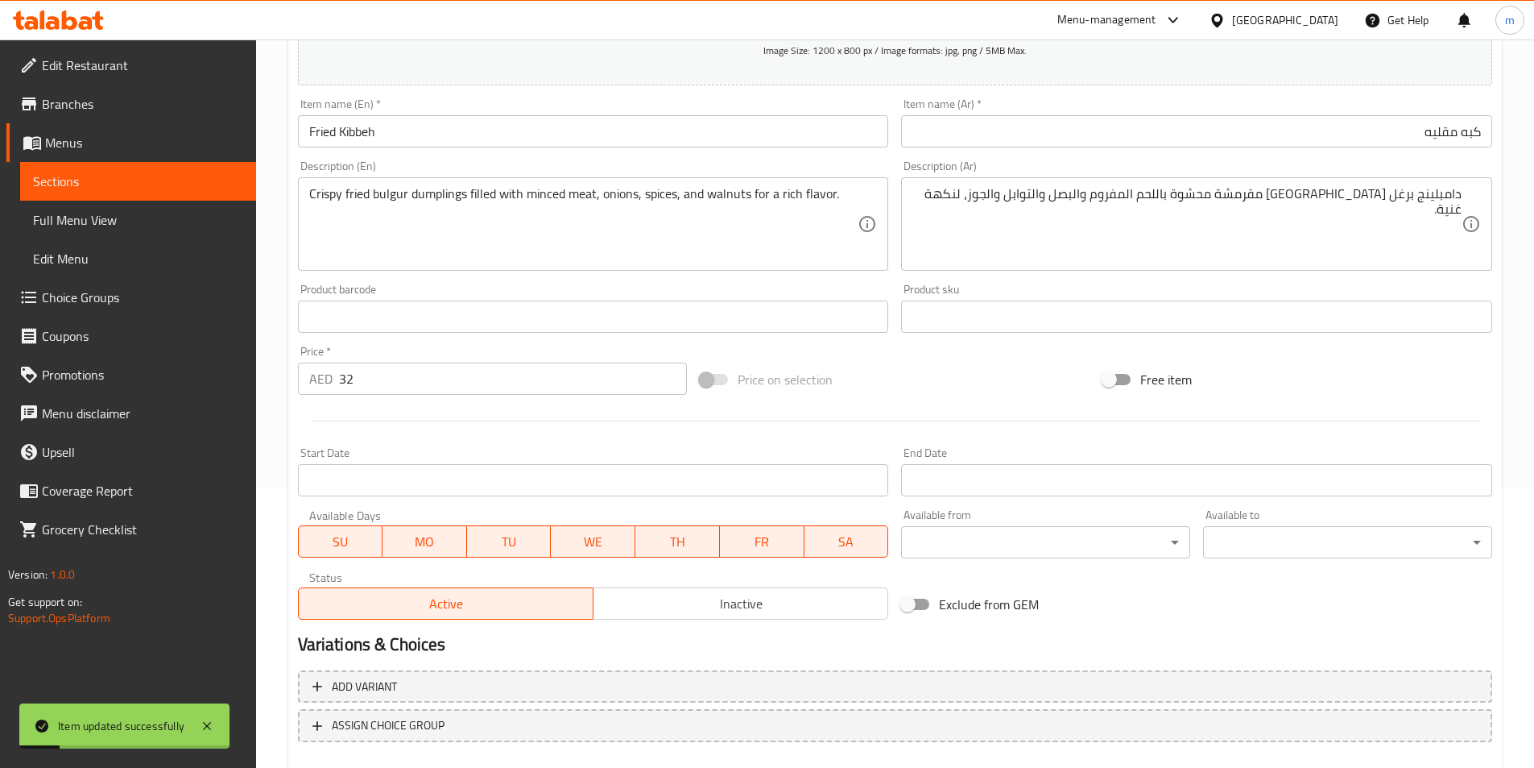
scroll to position [0, 0]
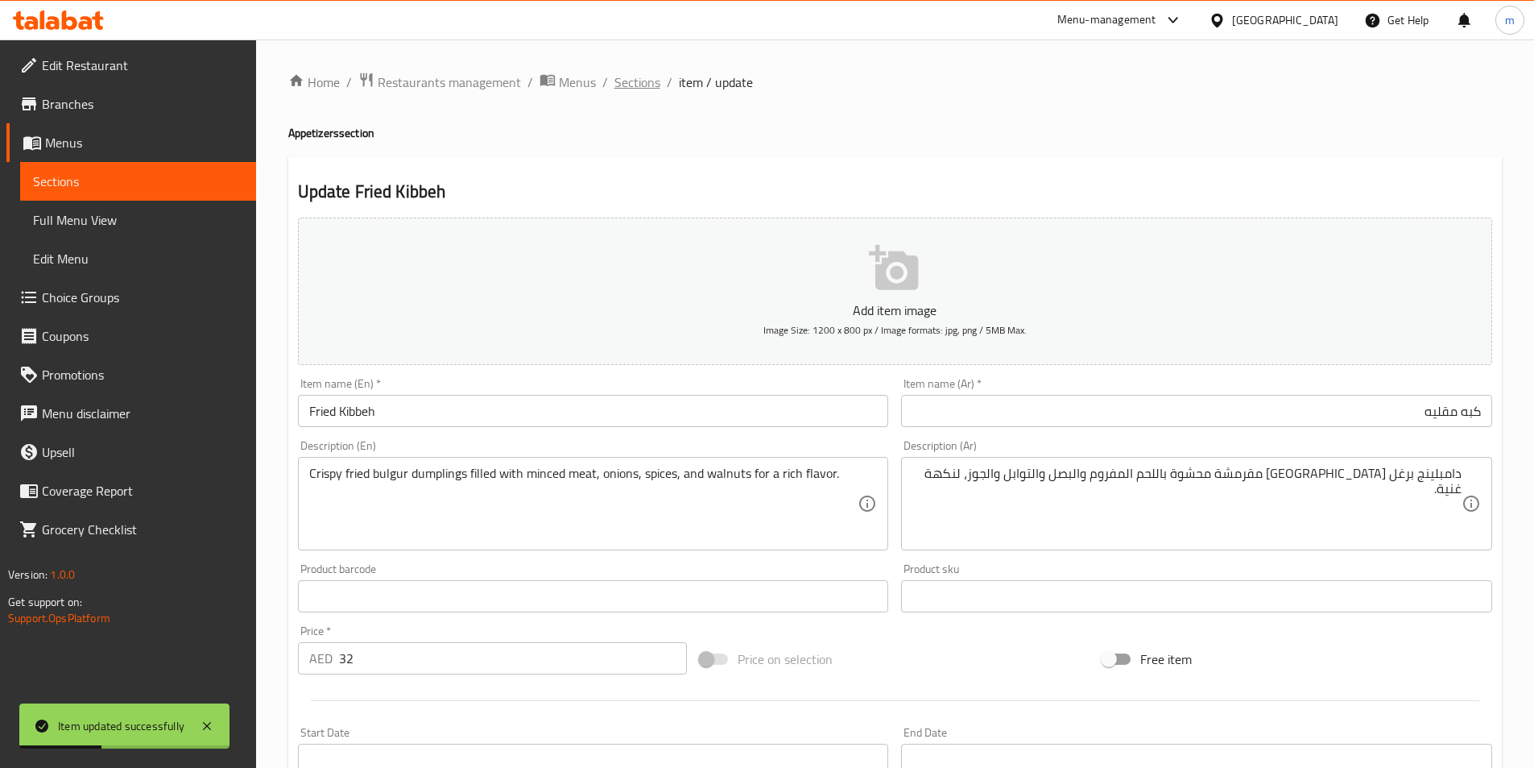
click at [648, 89] on span "Sections" at bounding box center [638, 81] width 46 height 19
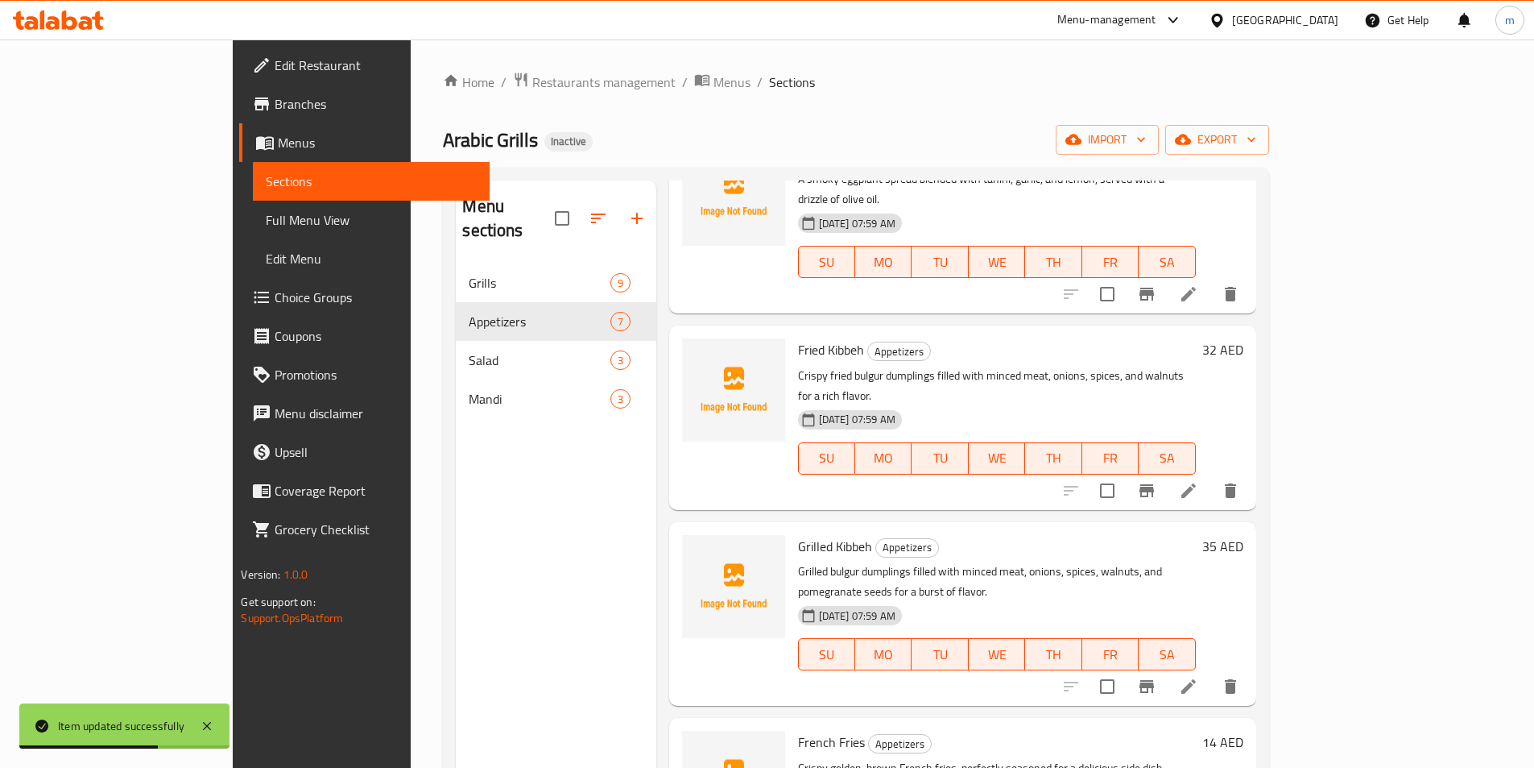
scroll to position [504, 0]
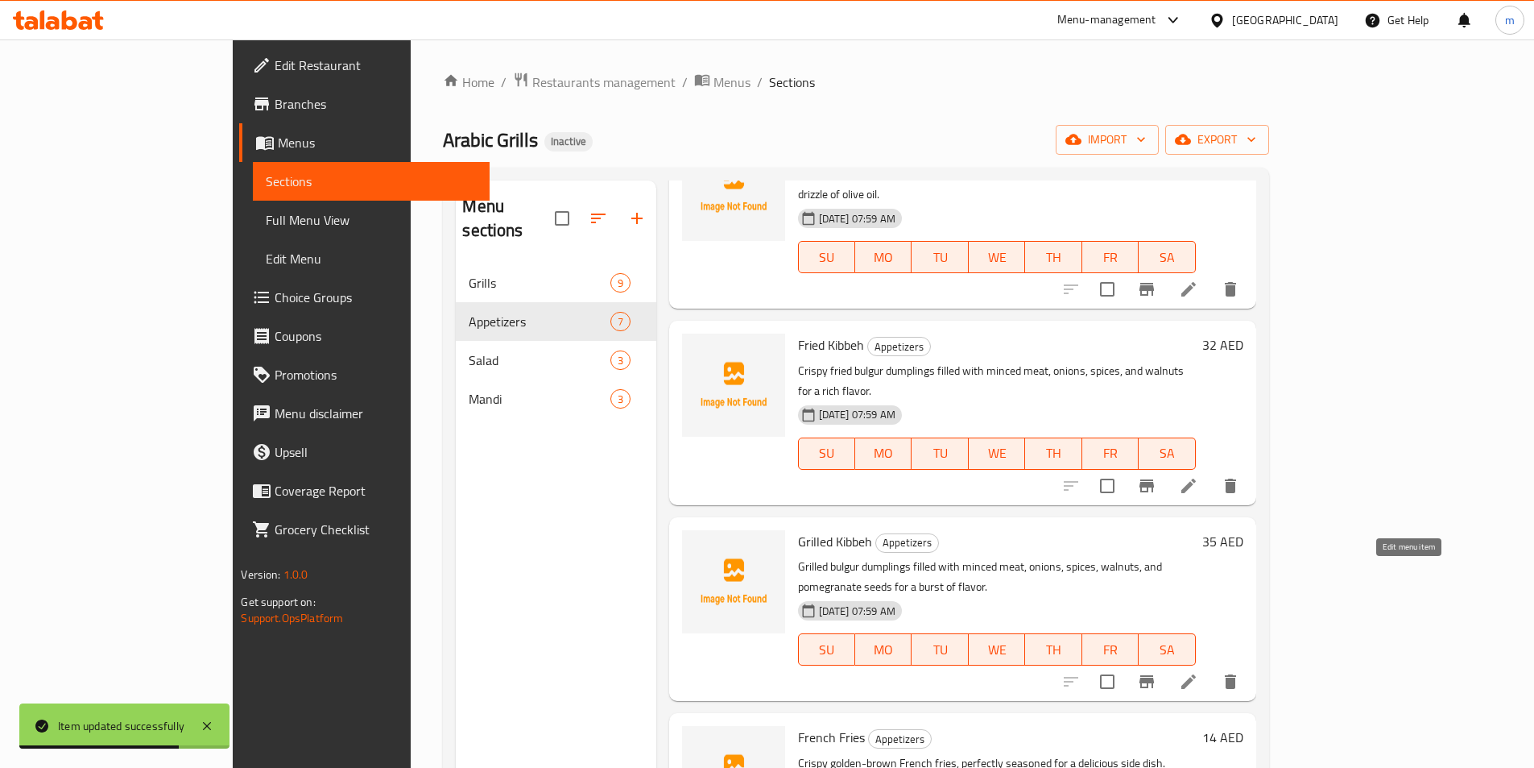
click at [1199, 672] on icon at bounding box center [1188, 681] width 19 height 19
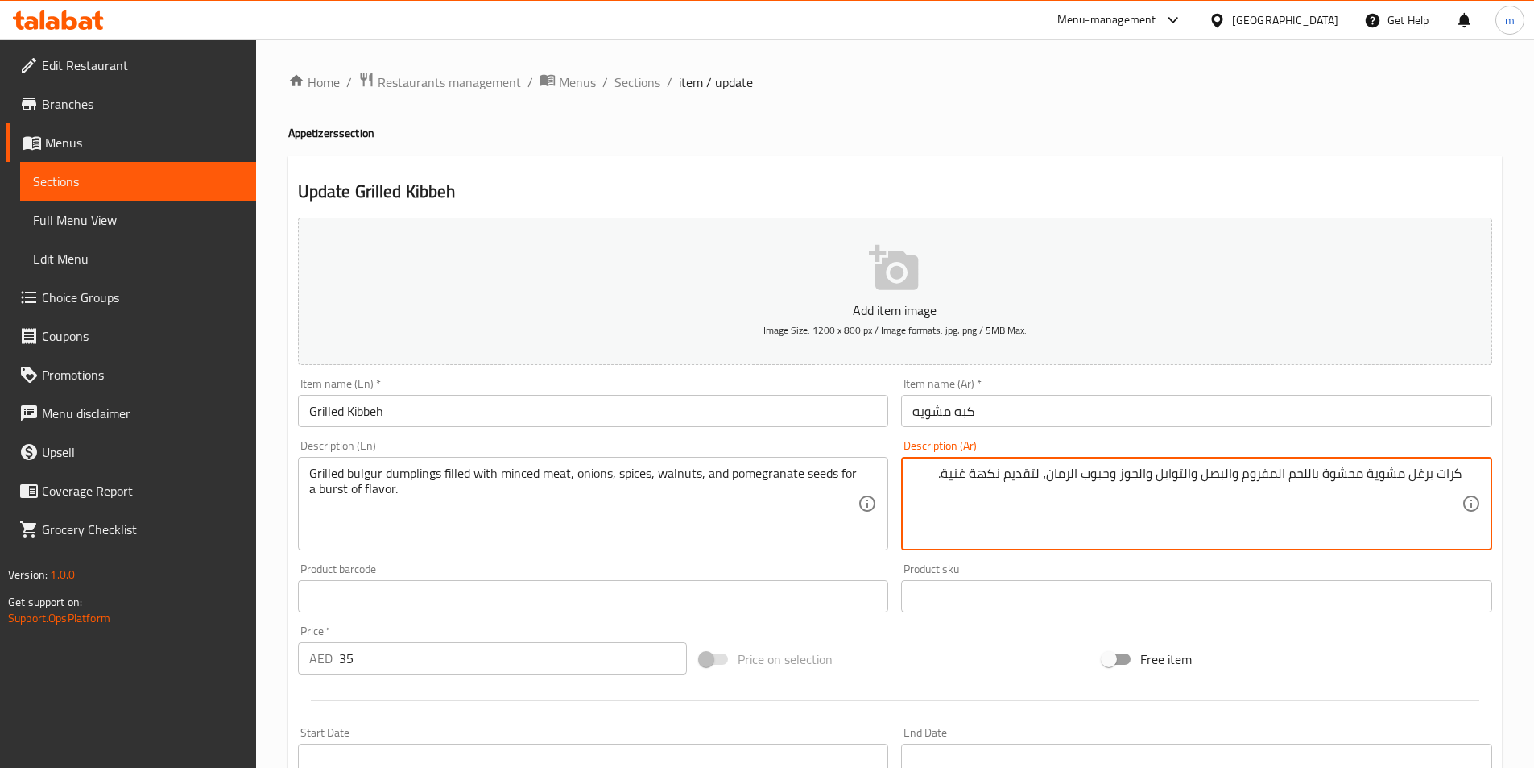
drag, startPoint x: 1439, startPoint y: 474, endPoint x: 1501, endPoint y: 476, distance: 62.8
click at [1501, 476] on div "Update Grilled Kibbeh Add item image Image Size: 1200 x 800 px / Image formats:…" at bounding box center [895, 625] width 1214 height 938
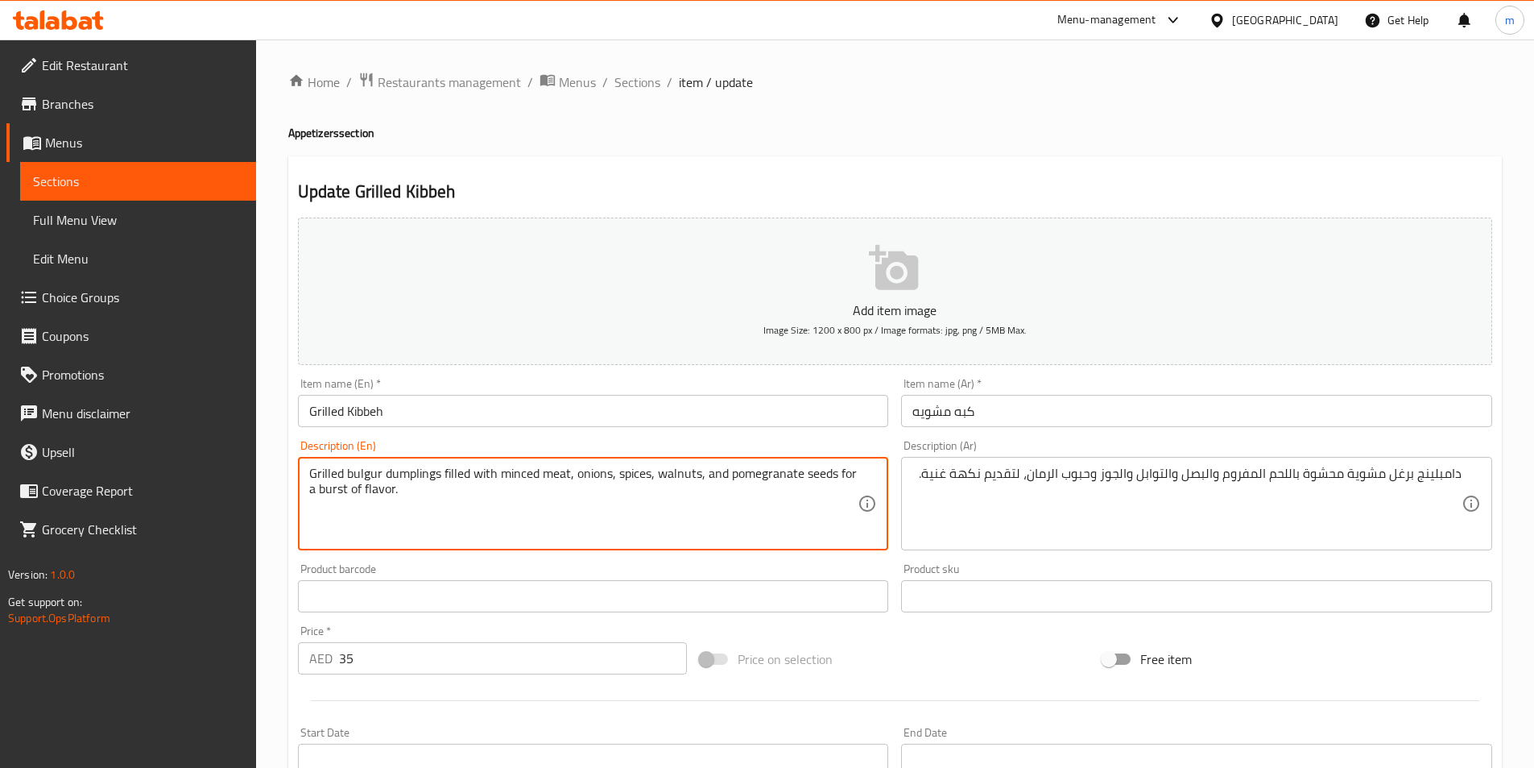
drag, startPoint x: 838, startPoint y: 472, endPoint x: 878, endPoint y: 489, distance: 43.7
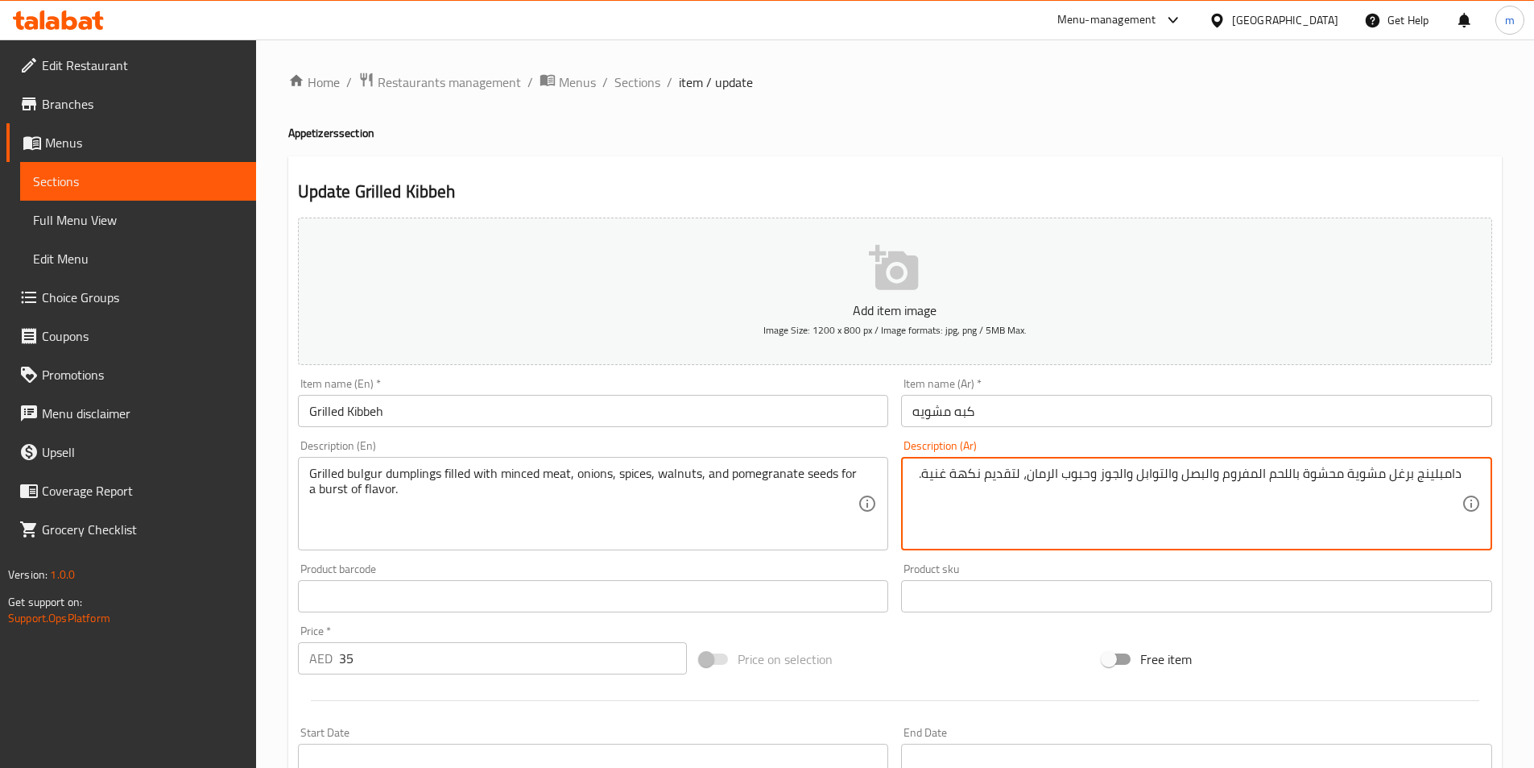
drag, startPoint x: 929, startPoint y: 476, endPoint x: 1021, endPoint y: 492, distance: 94.0
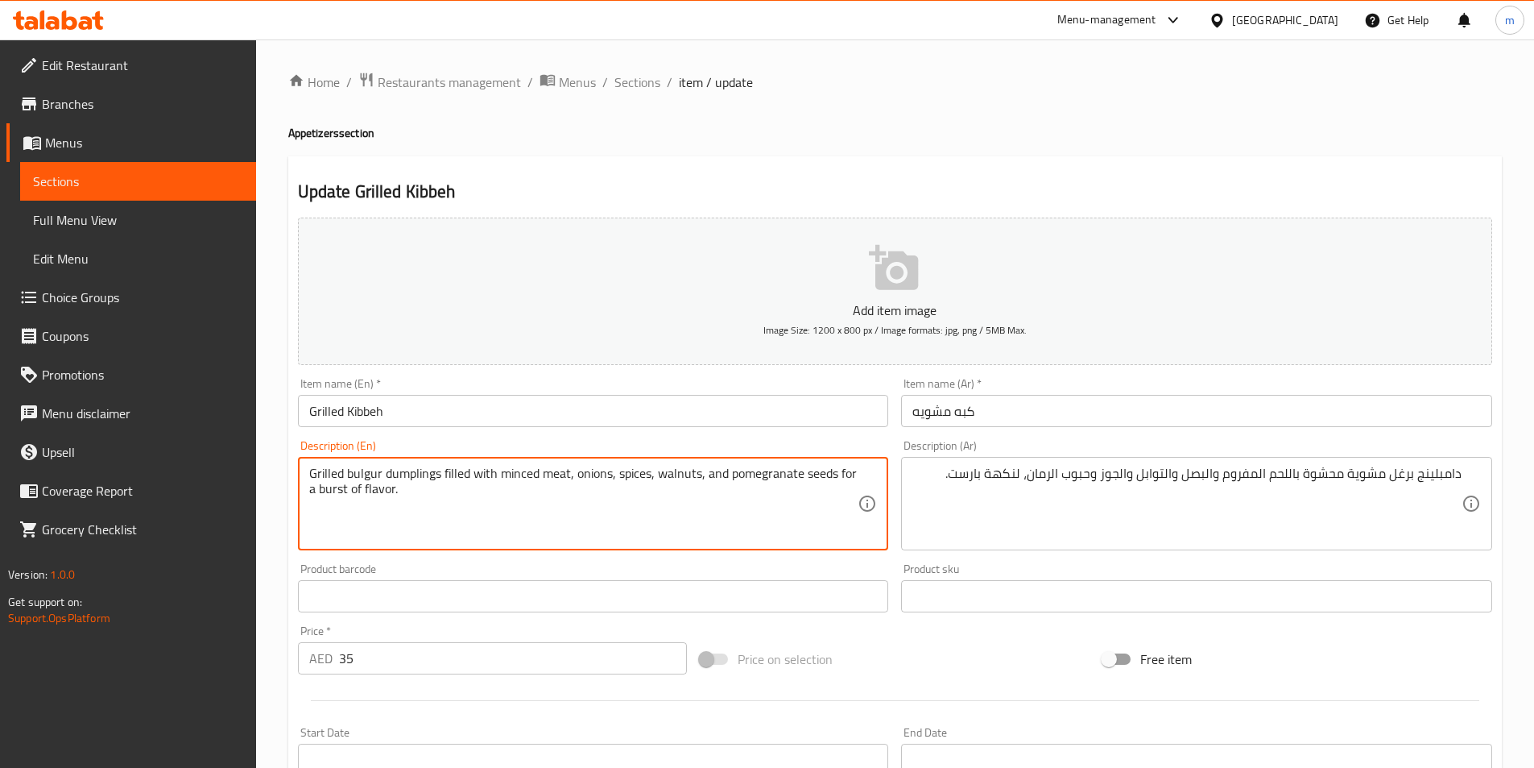
drag, startPoint x: 309, startPoint y: 491, endPoint x: 395, endPoint y: 501, distance: 85.9
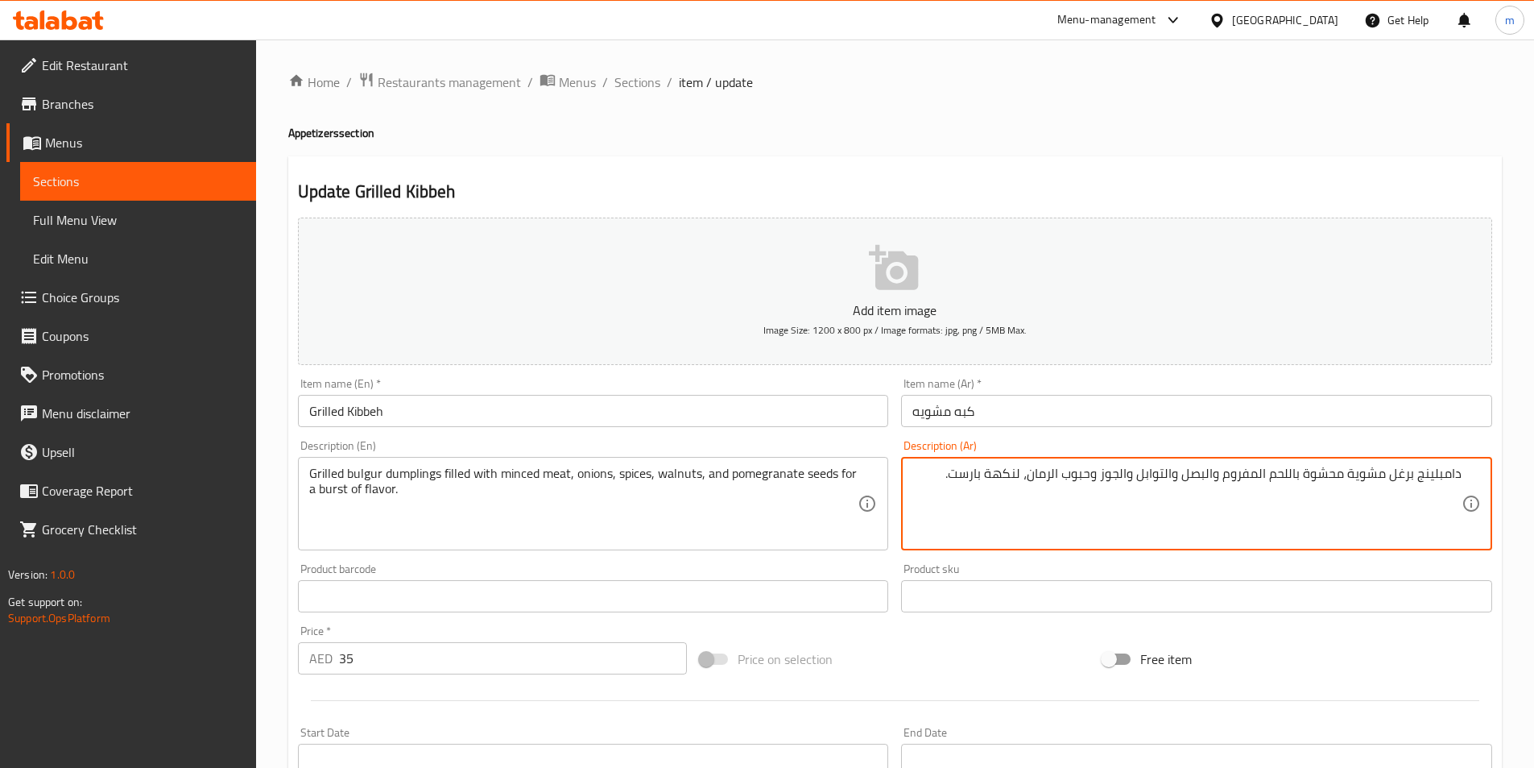
drag, startPoint x: 954, startPoint y: 475, endPoint x: 1021, endPoint y: 491, distance: 68.0
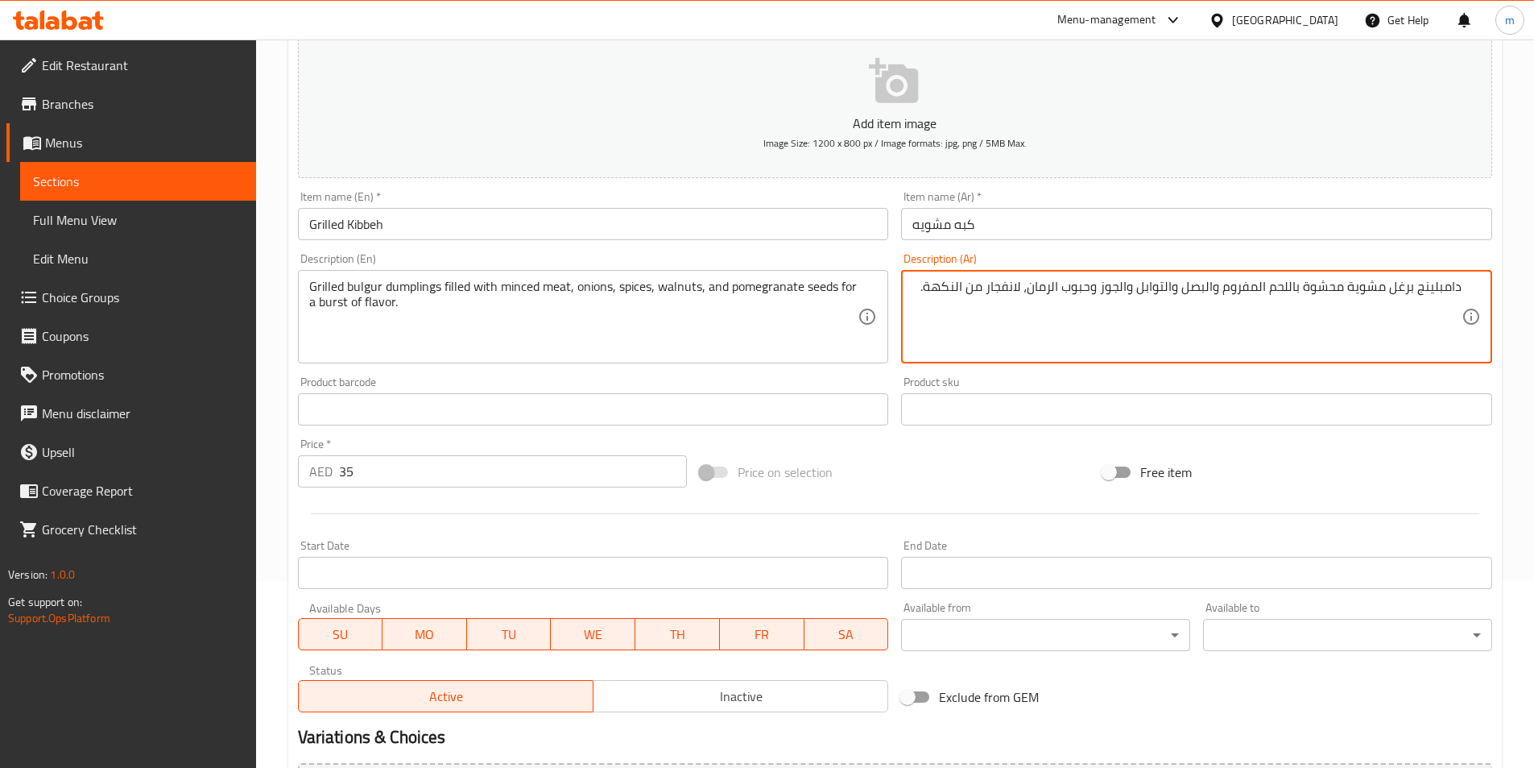
scroll to position [129, 0]
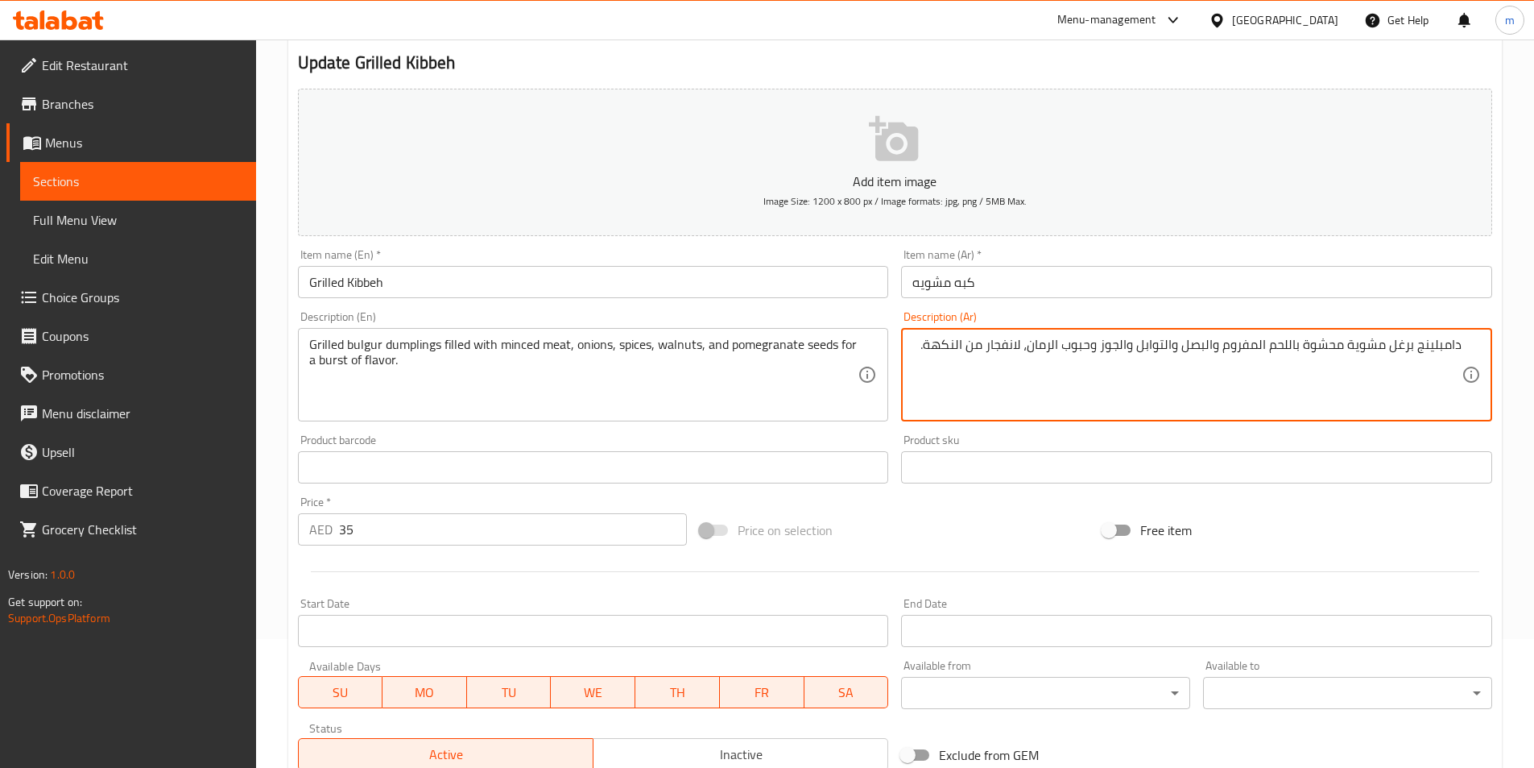
click at [1017, 348] on textarea "دامبلينج برغل مشوية محشوة باللحم المفروم والبصل والتوابل والجوز وحبوب الرمان، ل…" at bounding box center [1187, 375] width 549 height 77
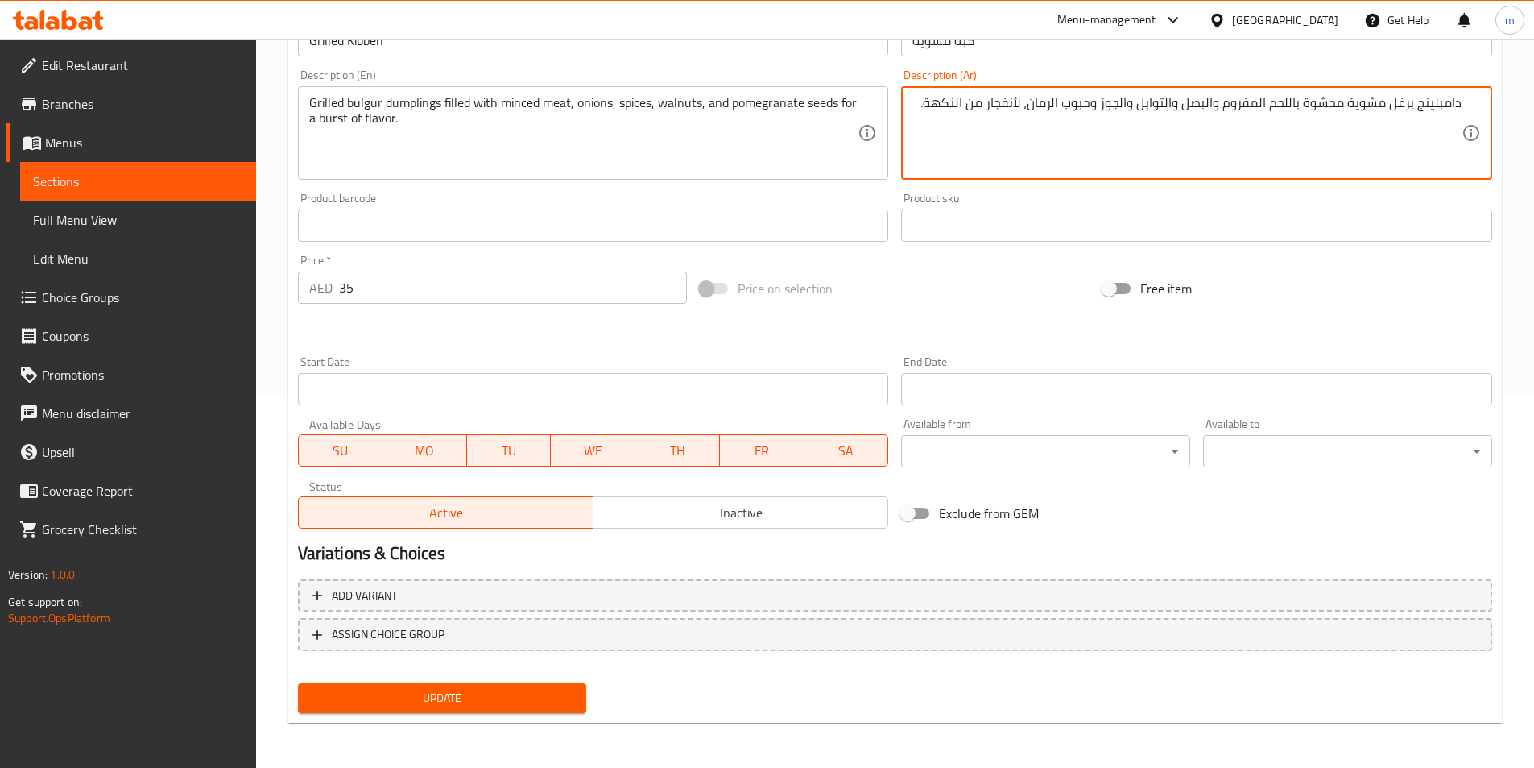
type textarea "دامبلينج برغل مشوية محشوة باللحم المفروم والبصل والتوابل والجوز وحبوب الرمان، ل…"
click at [502, 693] on span "Update" at bounding box center [442, 698] width 263 height 20
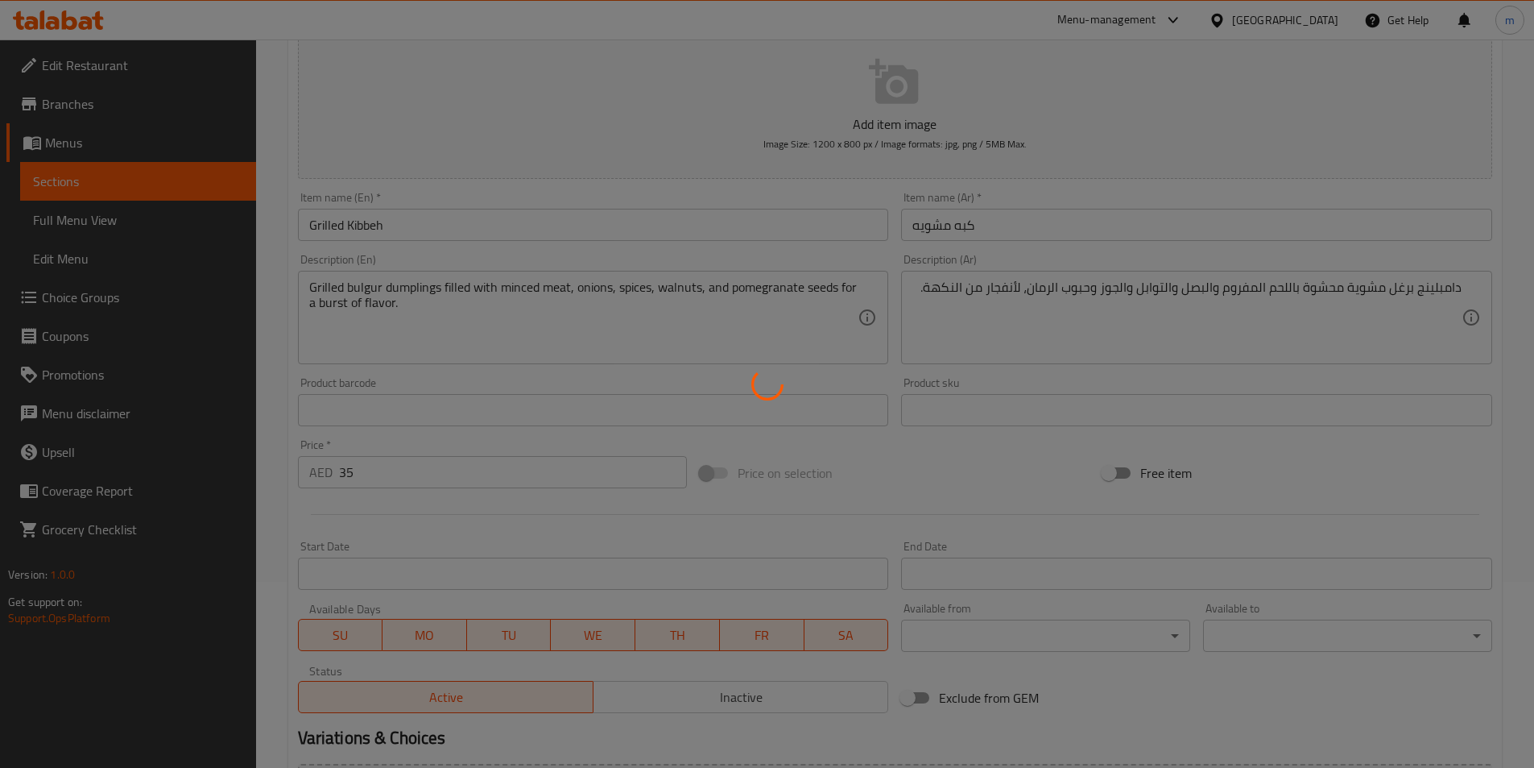
scroll to position [0, 0]
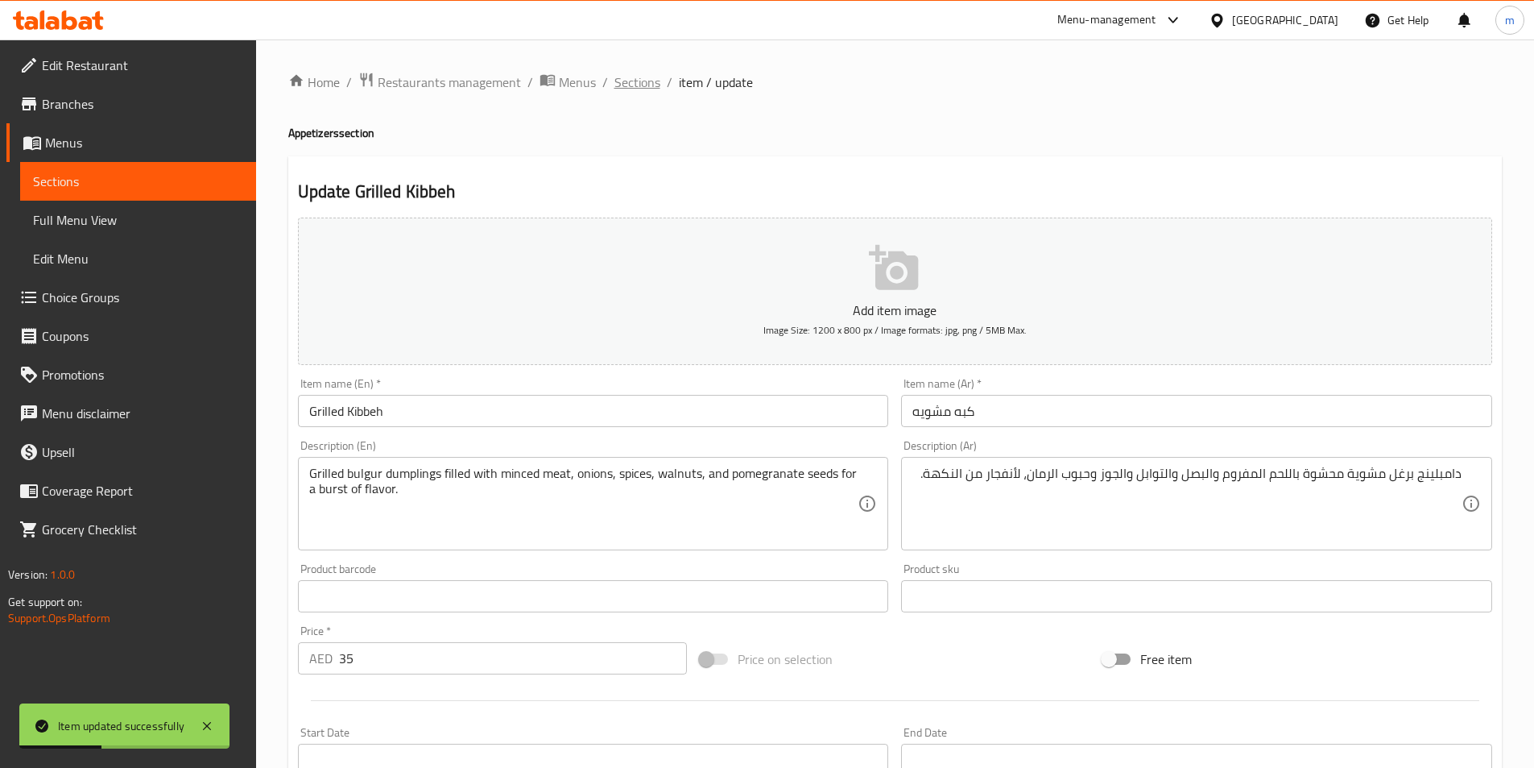
click at [634, 72] on span "Sections" at bounding box center [638, 81] width 46 height 19
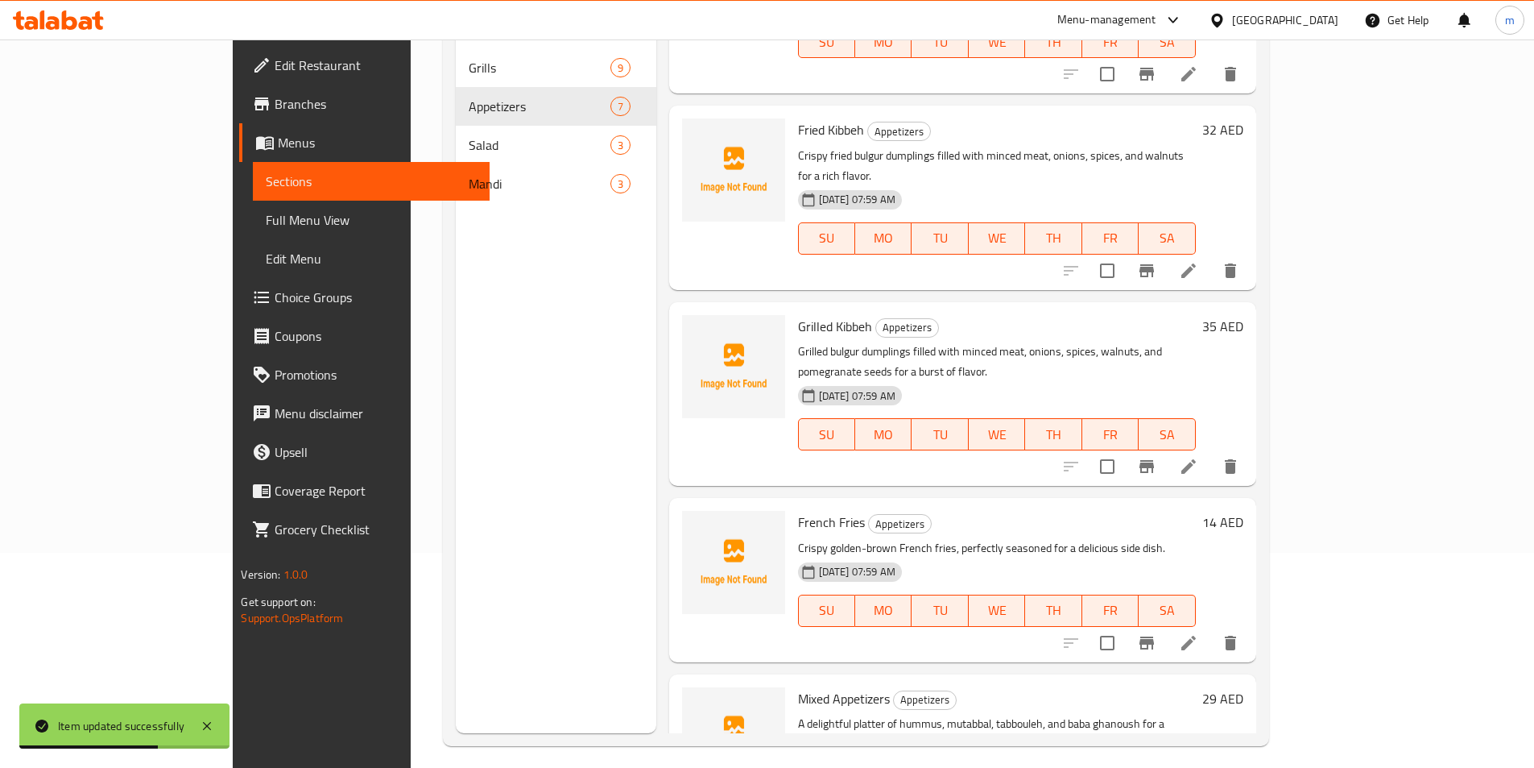
scroll to position [226, 0]
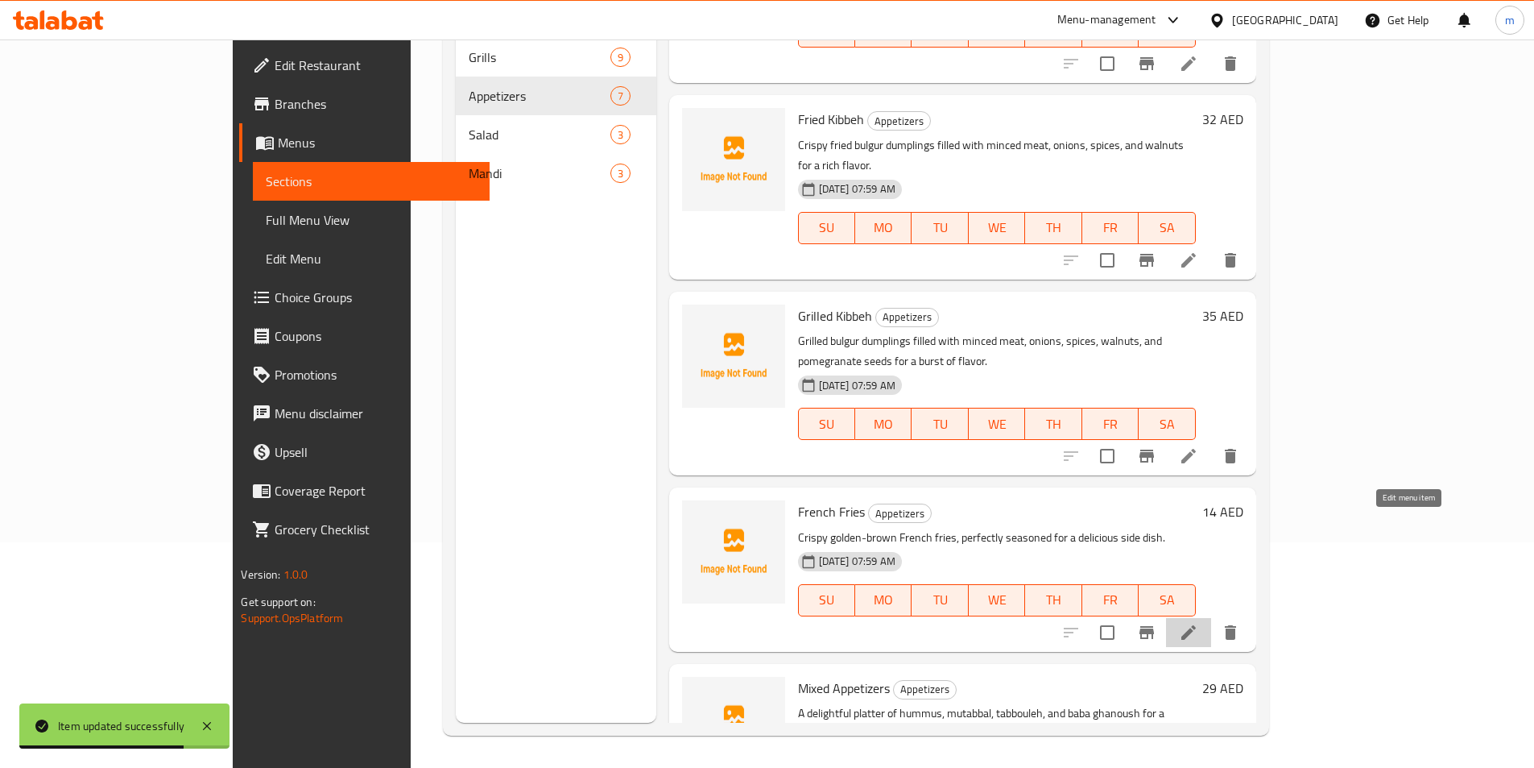
click at [1196, 625] on icon at bounding box center [1189, 632] width 14 height 14
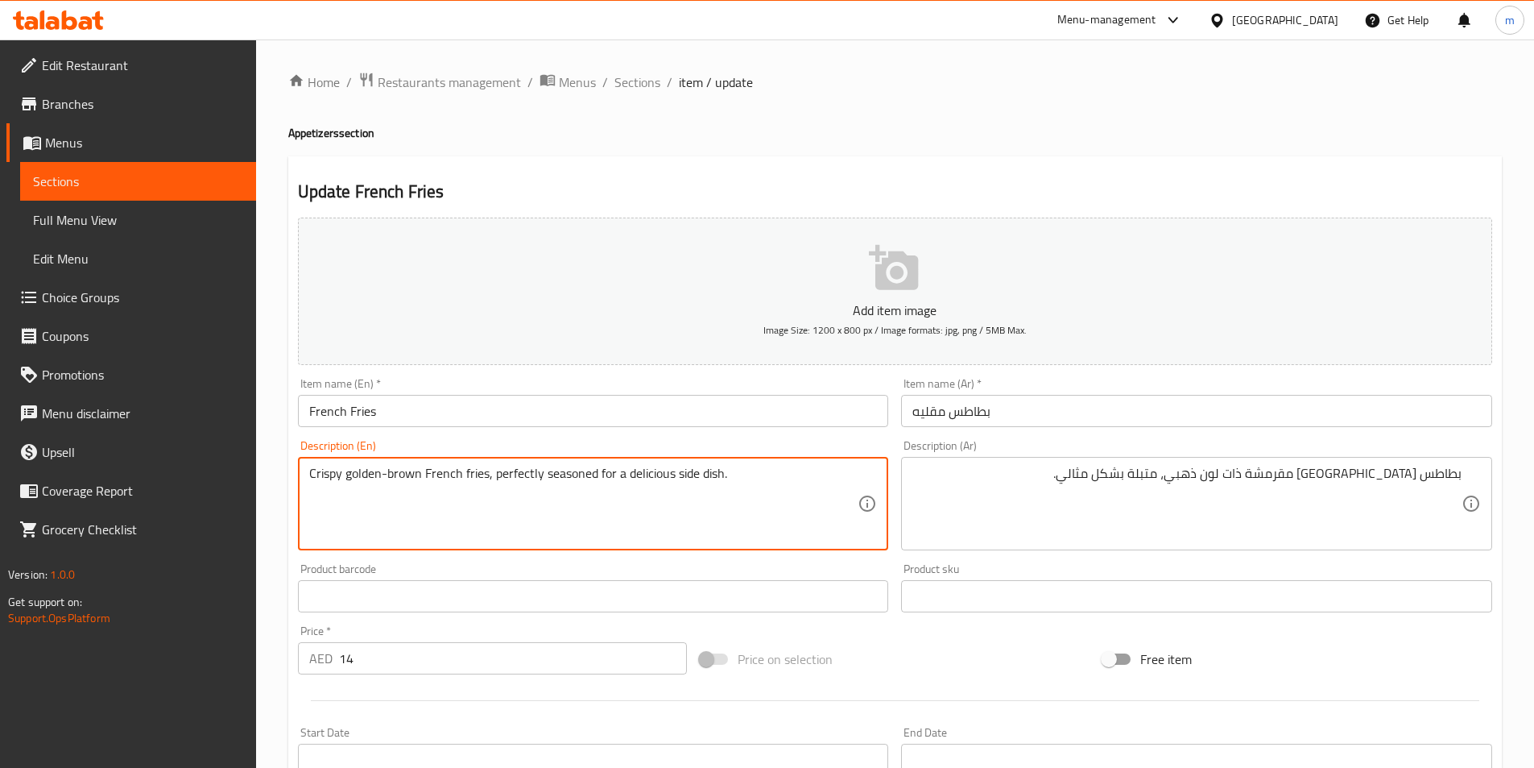
drag, startPoint x: 345, startPoint y: 478, endPoint x: 419, endPoint y: 491, distance: 75.2
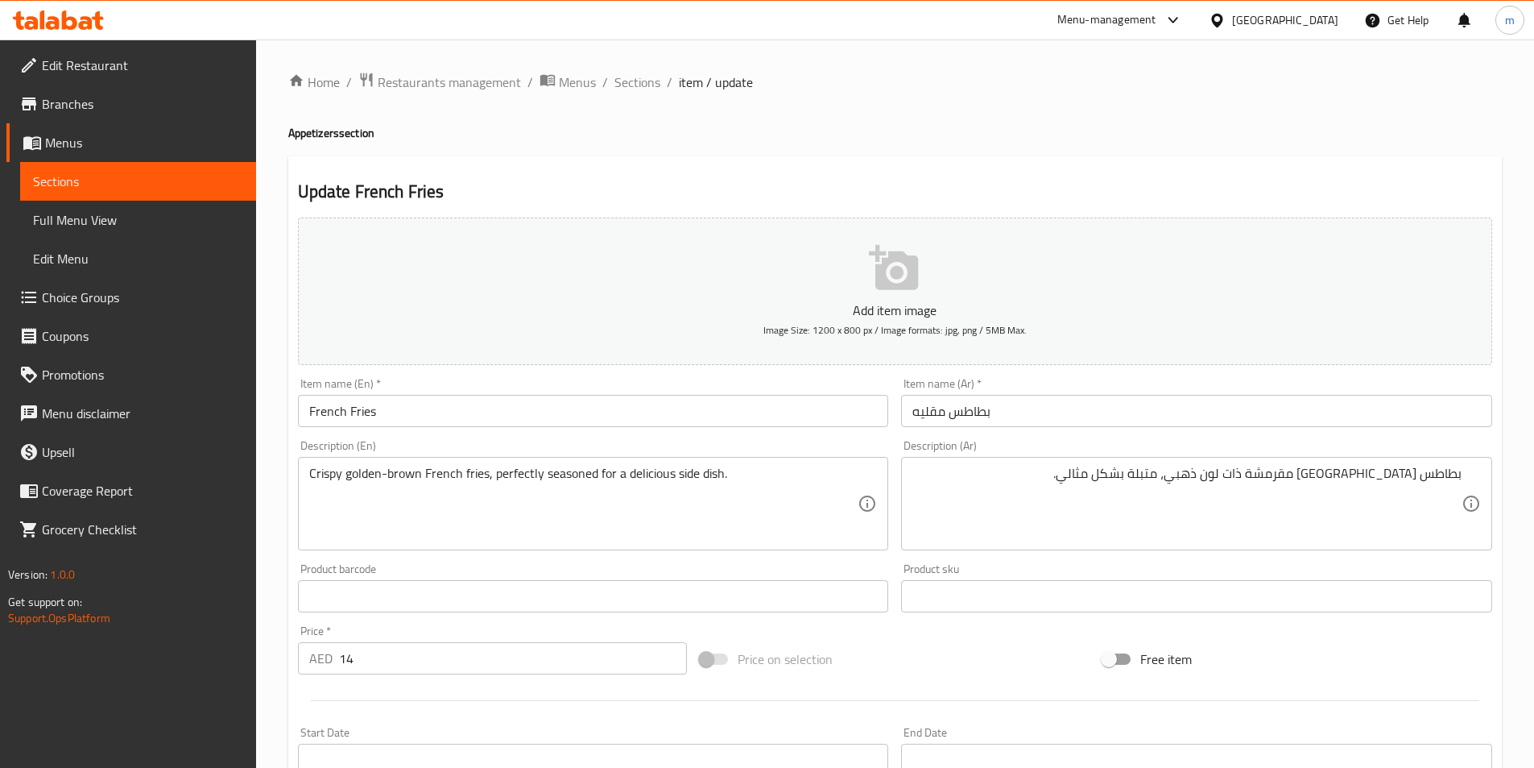
click at [409, 473] on textarea "Crispy golden-brown French fries, perfectly seasoned for a delicious side dish." at bounding box center [583, 504] width 549 height 77
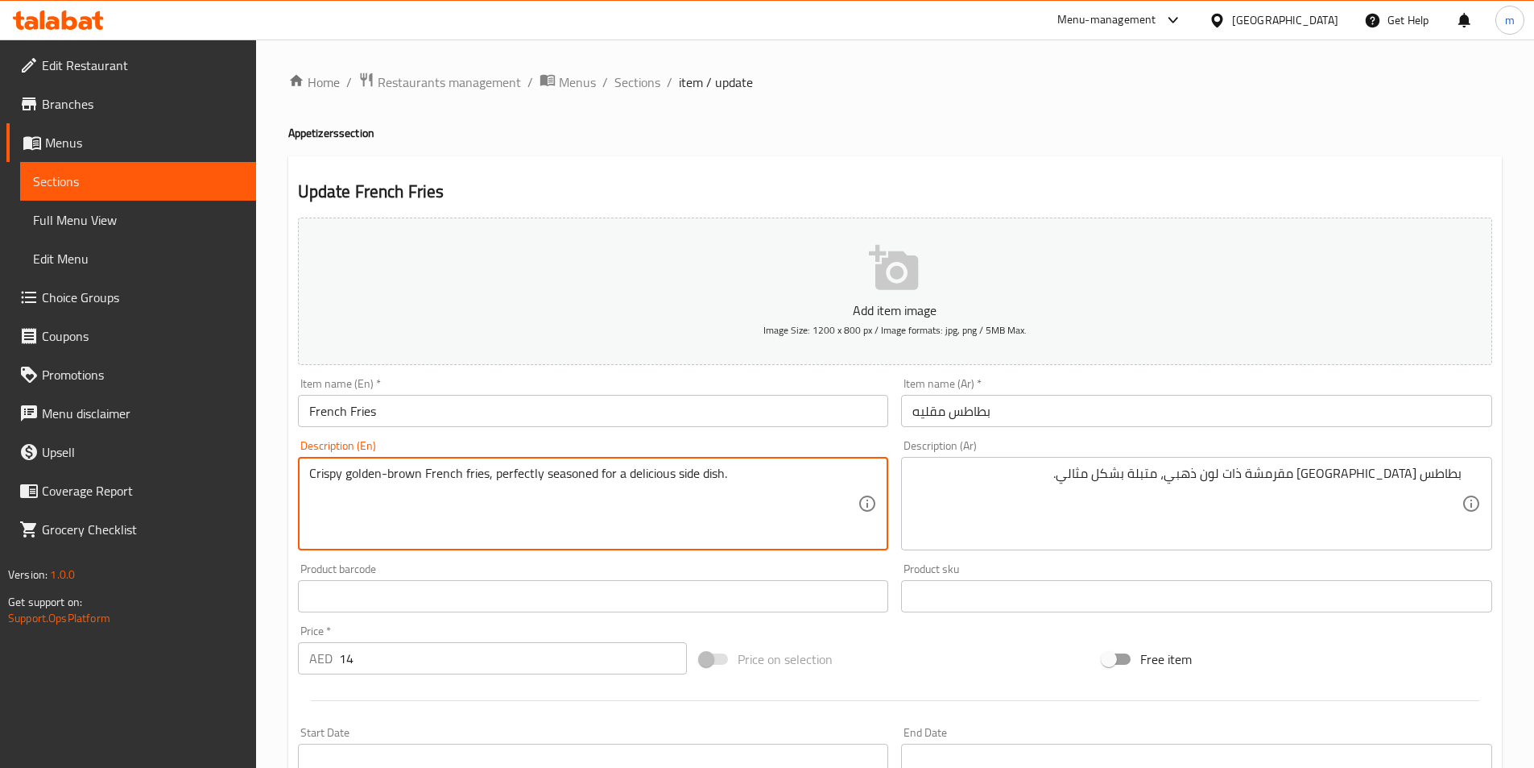
click at [409, 473] on textarea "Crispy golden-brown French fries, perfectly seasoned for a delicious side dish." at bounding box center [583, 504] width 549 height 77
drag, startPoint x: 344, startPoint y: 474, endPoint x: 420, endPoint y: 491, distance: 78.5
click at [420, 491] on textarea "Crispy golden-brown French fries, perfectly seasoned for a delicious side dish." at bounding box center [583, 504] width 549 height 77
click at [371, 479] on textarea "Crispy golden-brown French fries, perfectly seasoned for a delicious side dish." at bounding box center [583, 504] width 549 height 77
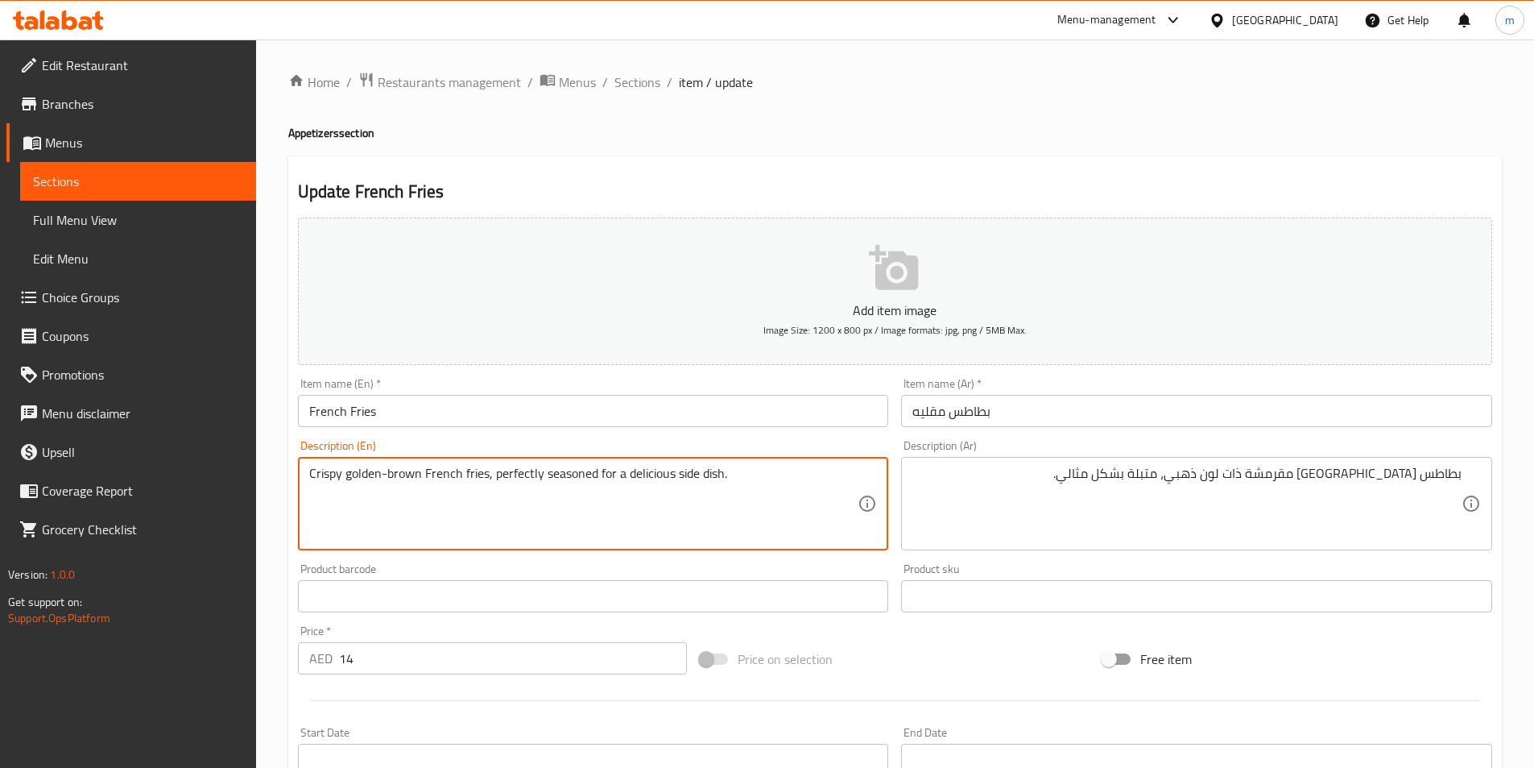
click at [371, 479] on textarea "Crispy golden-brown French fries, perfectly seasoned for a delicious side dish." at bounding box center [583, 504] width 549 height 77
drag, startPoint x: 343, startPoint y: 477, endPoint x: 420, endPoint y: 493, distance: 78.2
click at [420, 493] on textarea "Crispy golden-brown French fries, perfectly seasoned for a delicious side dish." at bounding box center [583, 504] width 549 height 77
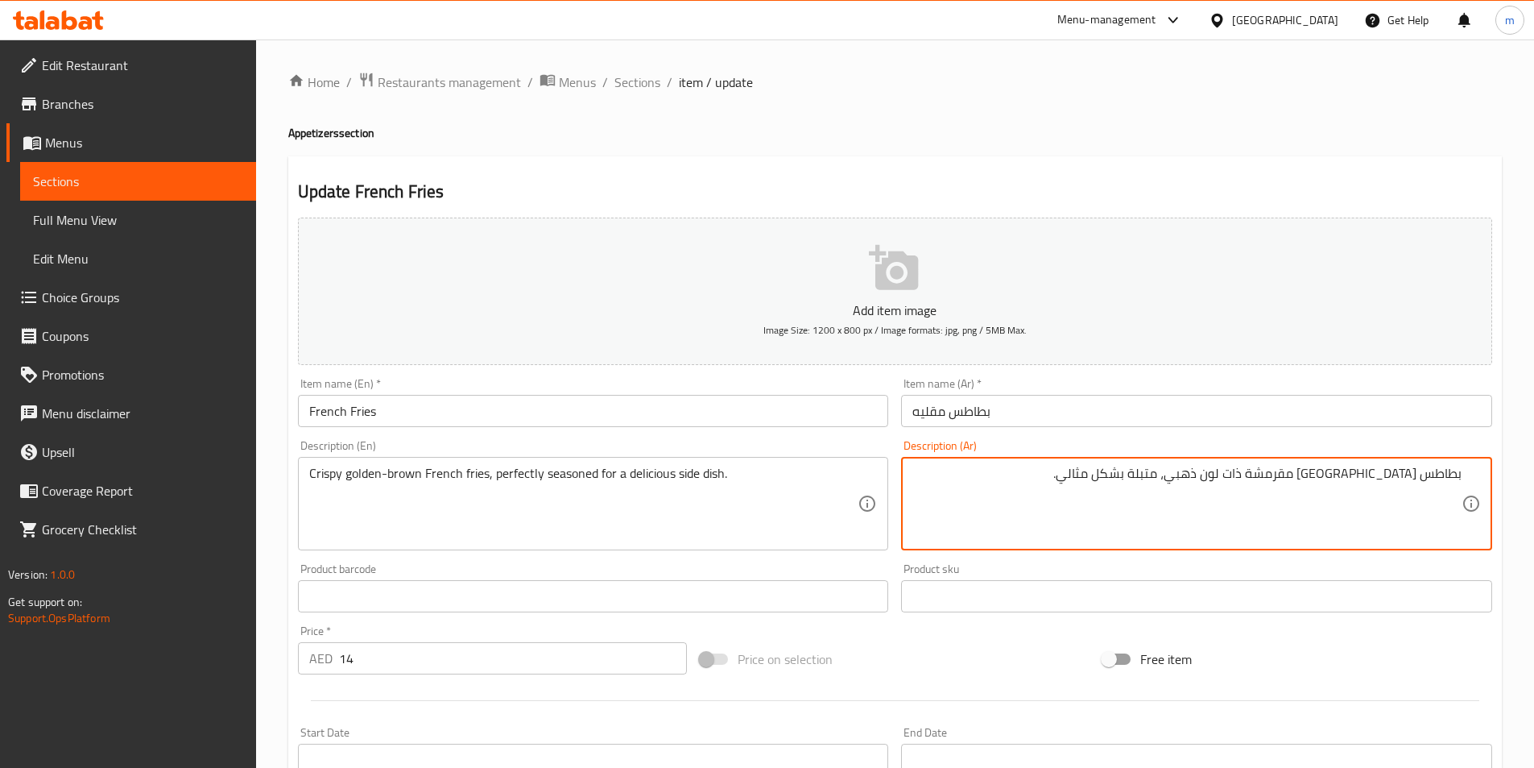
drag, startPoint x: 1253, startPoint y: 478, endPoint x: 1335, endPoint y: 500, distance: 85.8
click at [1335, 480] on textarea "بطاطس [GEOGRAPHIC_DATA] مقرمشةبني-ذهبي، متبلة بشكل مثالي." at bounding box center [1187, 504] width 549 height 77
click at [1166, 470] on textarea "بطاطس [GEOGRAPHIC_DATA] مقرمشة بني-ذهبي، متبلة بشكل مثالي." at bounding box center [1187, 504] width 549 height 77
type textarea "بطاطس مقلية مقرمشة بني-ذهبي، متبلة بشكل مثالي لطبق جانبي لذيذ."
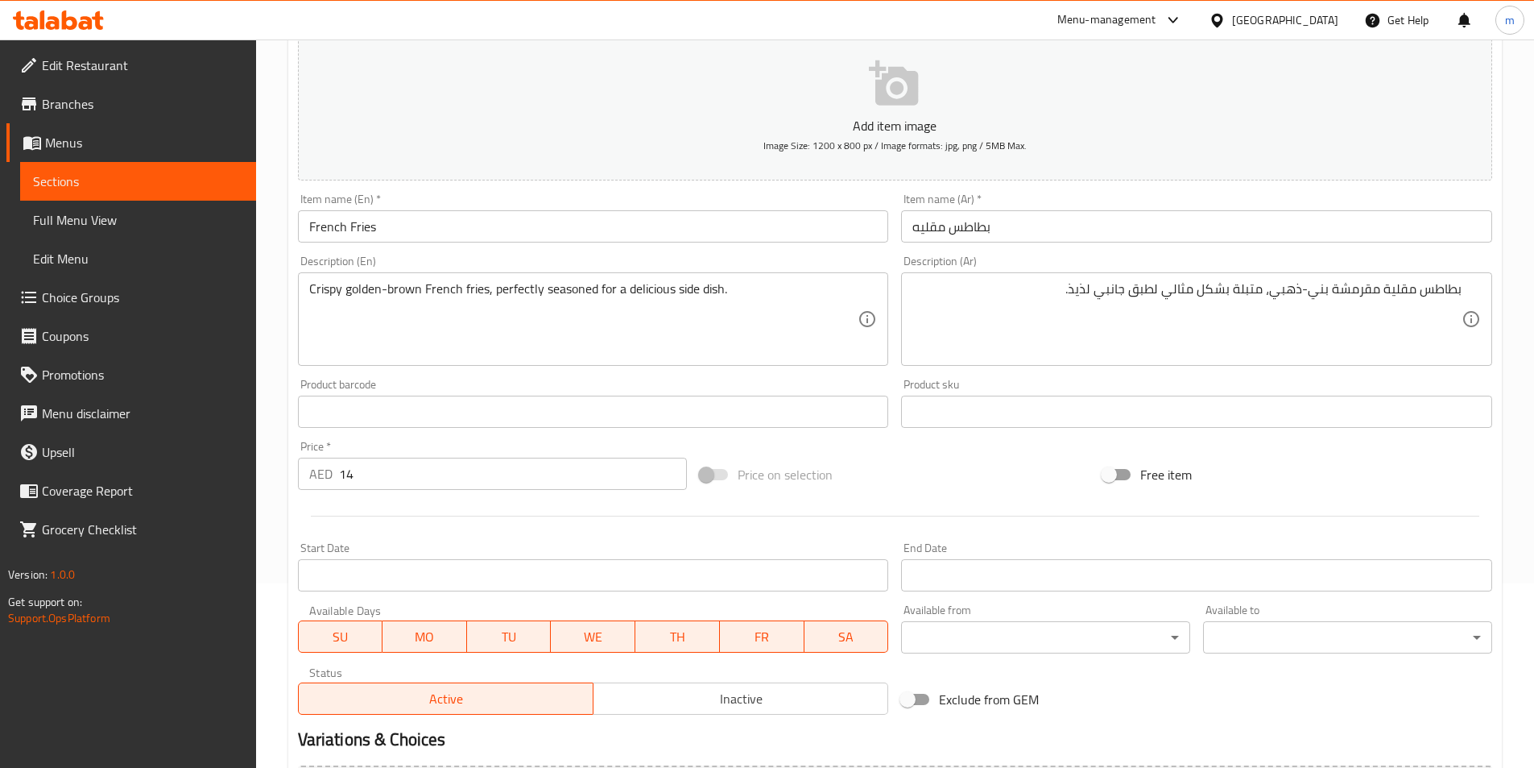
scroll to position [371, 0]
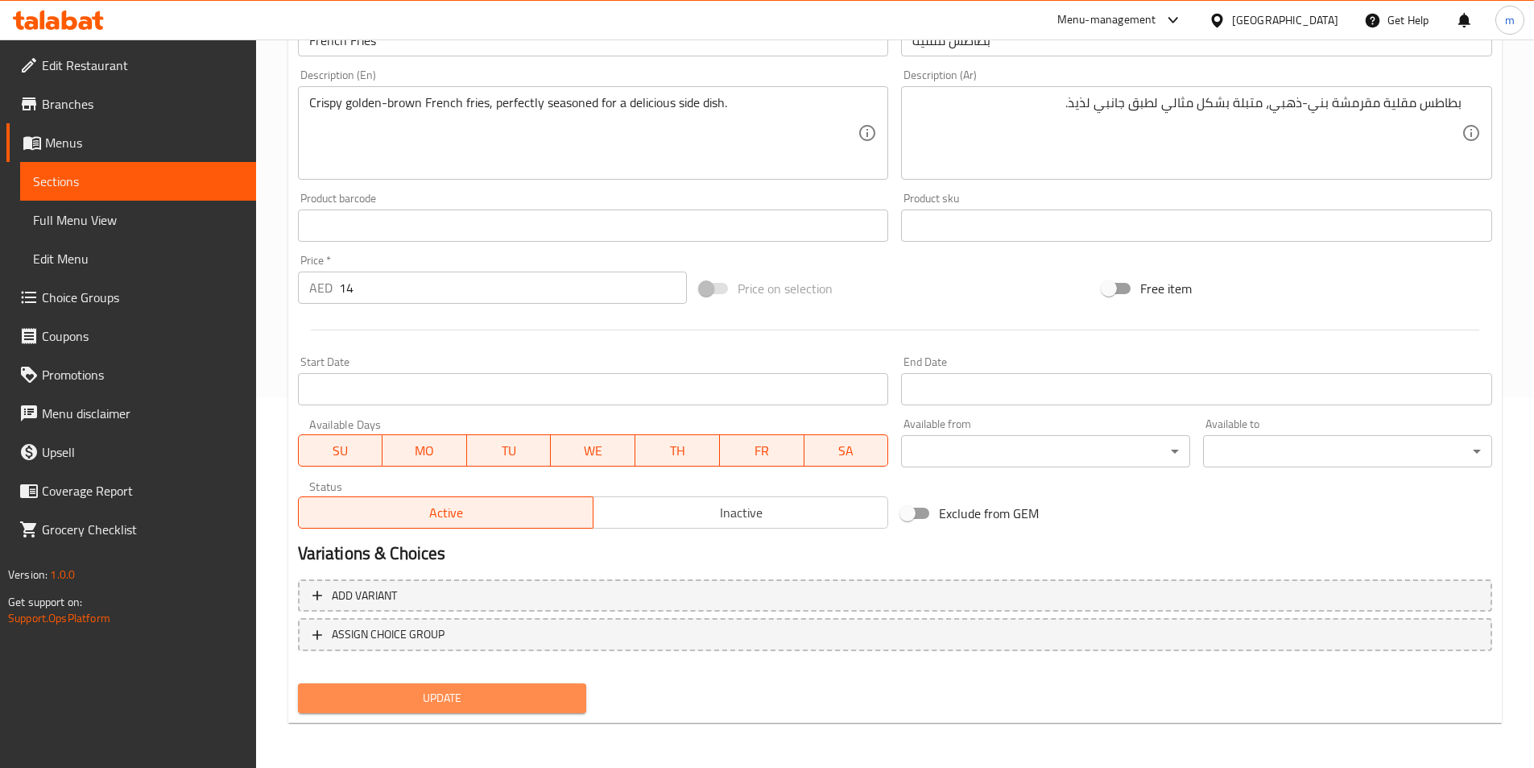
click at [535, 706] on span "Update" at bounding box center [442, 698] width 263 height 20
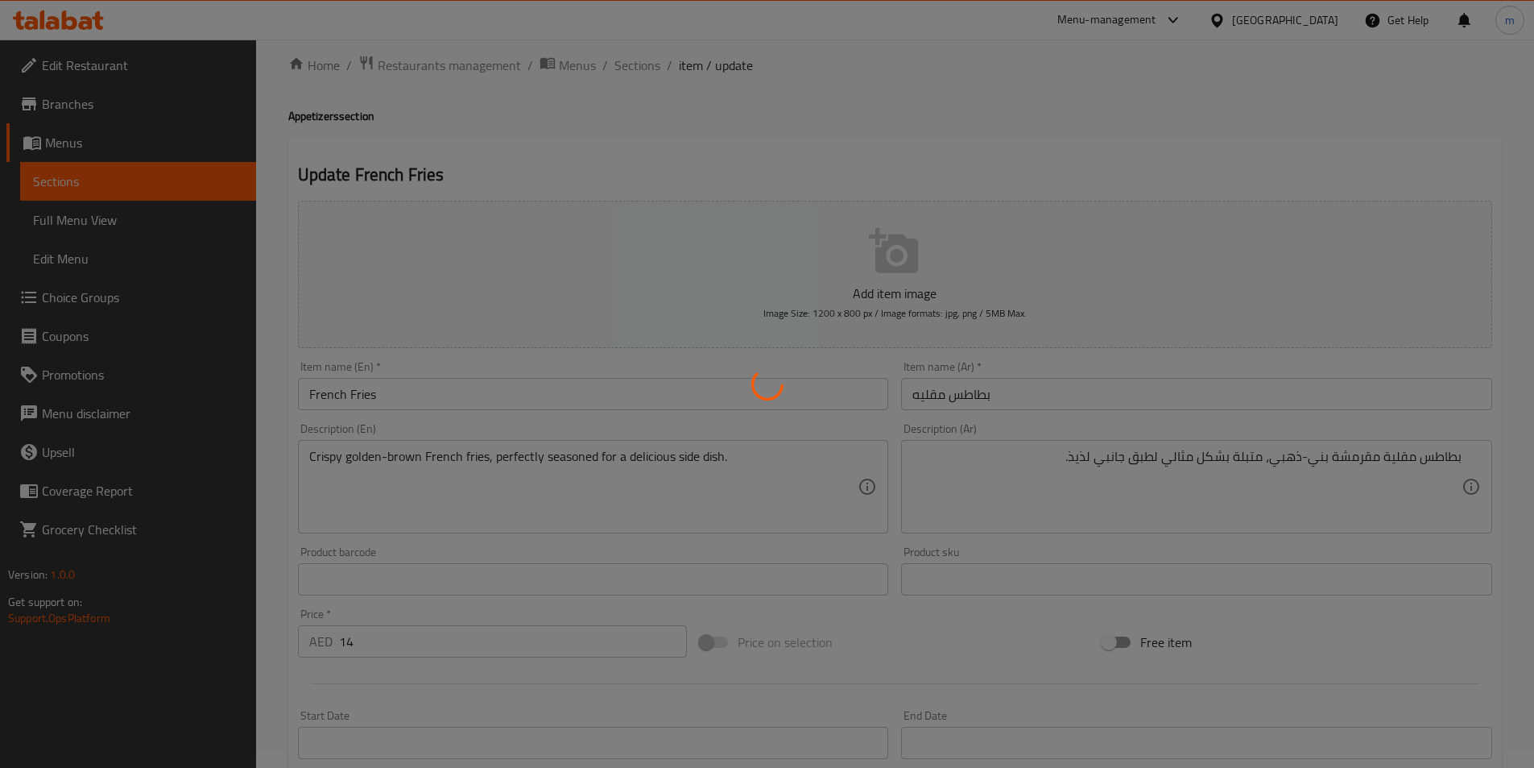
scroll to position [0, 0]
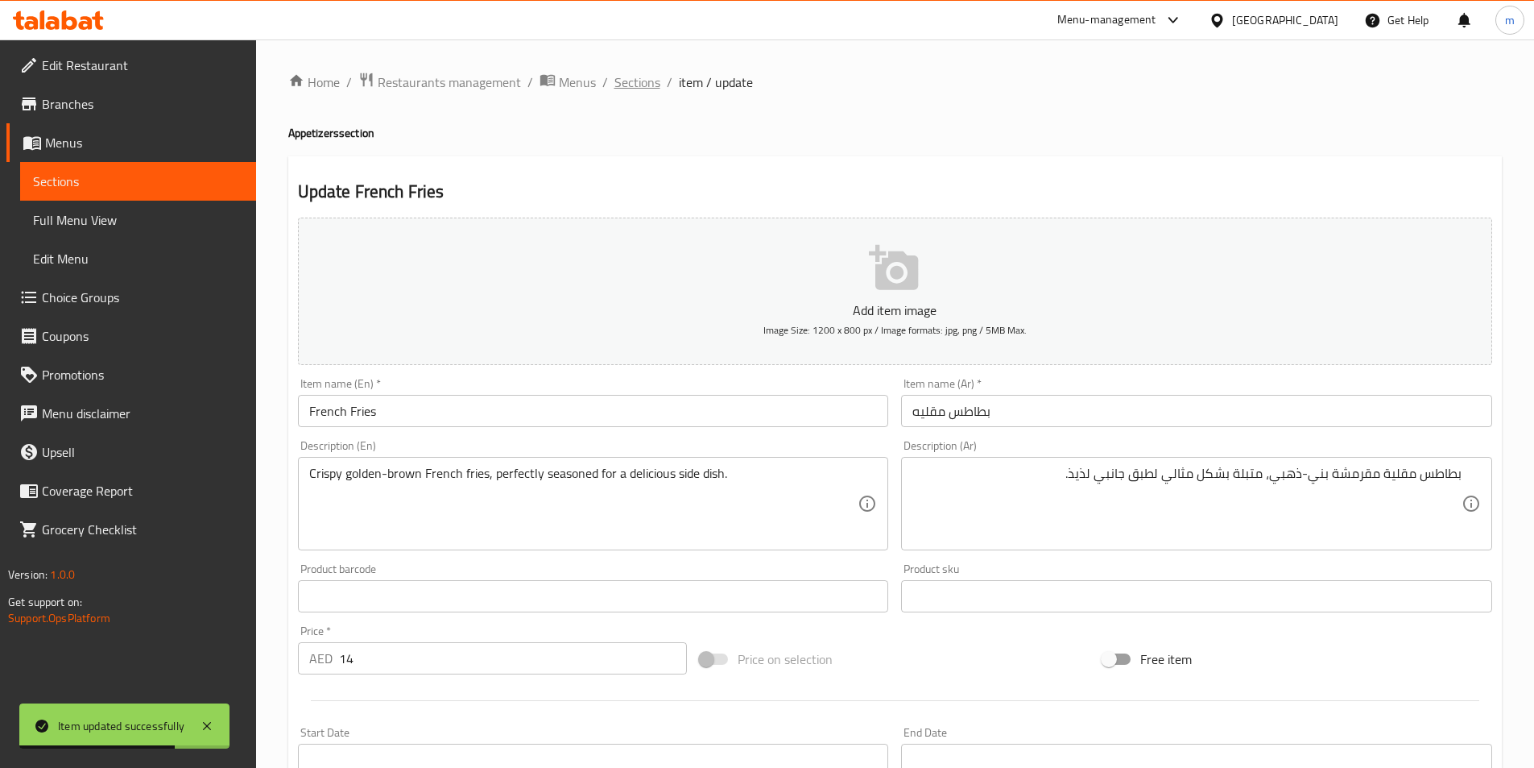
click at [630, 81] on span "Sections" at bounding box center [638, 81] width 46 height 19
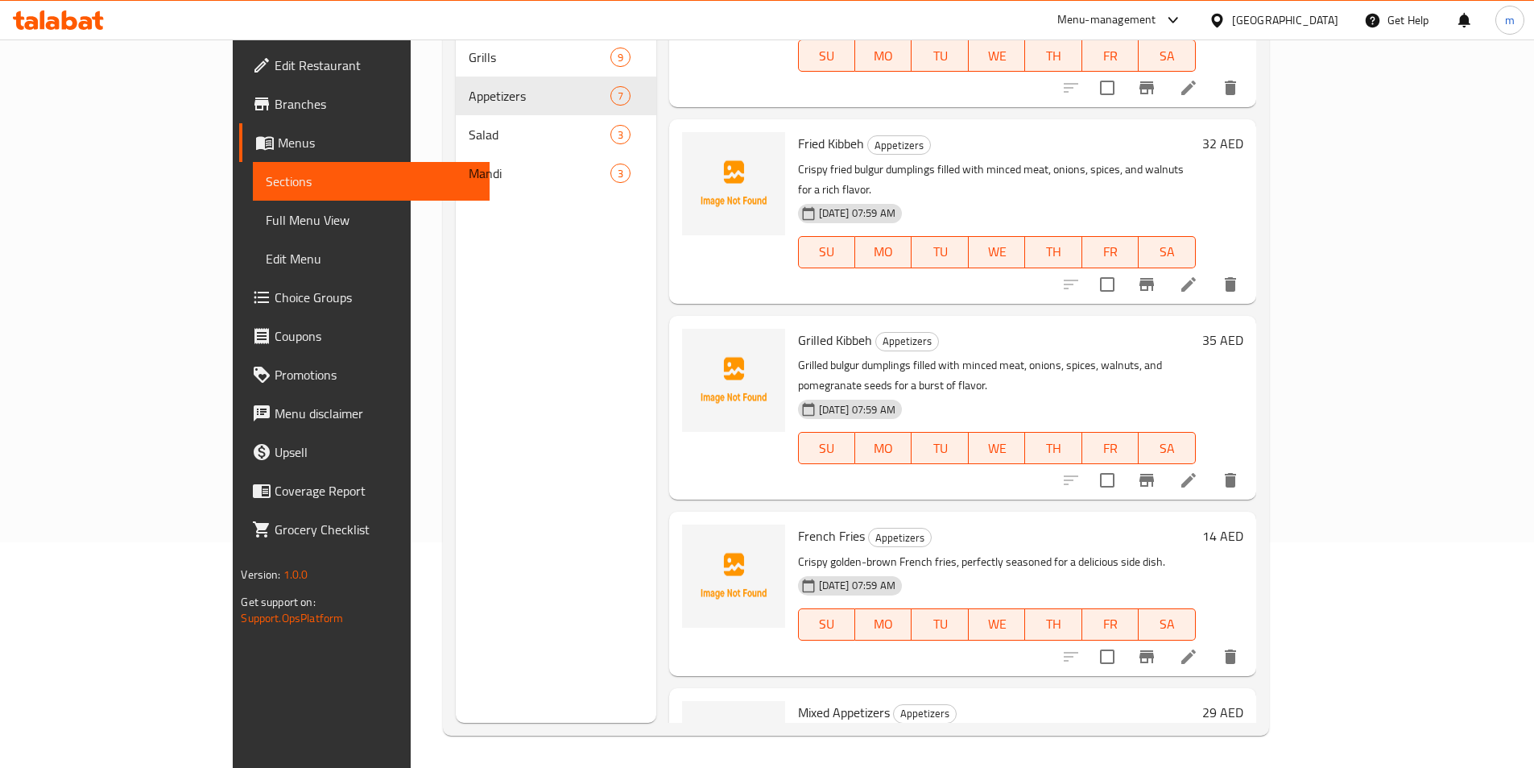
scroll to position [504, 0]
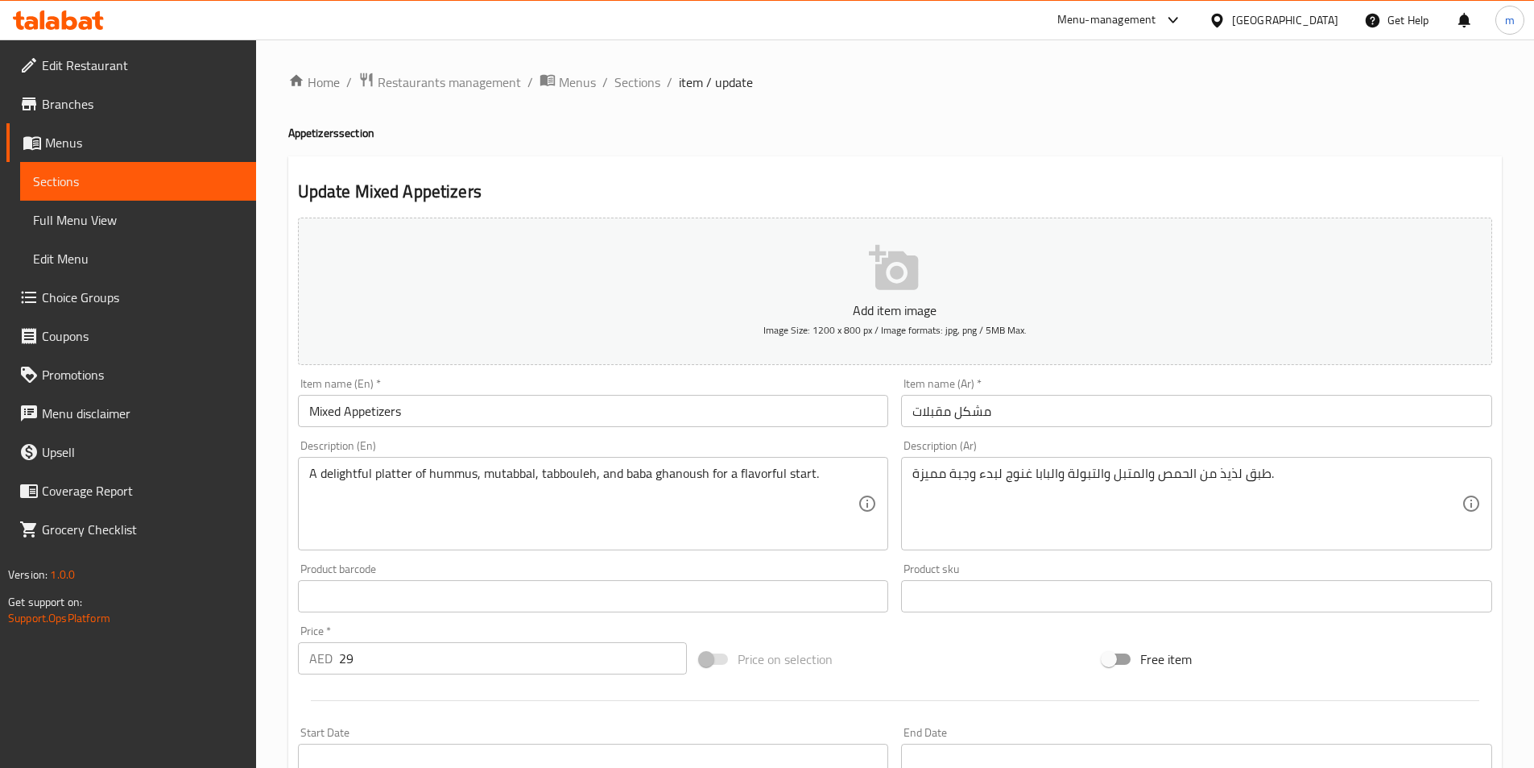
click at [1224, 416] on input "مشكل مقبلات" at bounding box center [1196, 411] width 591 height 32
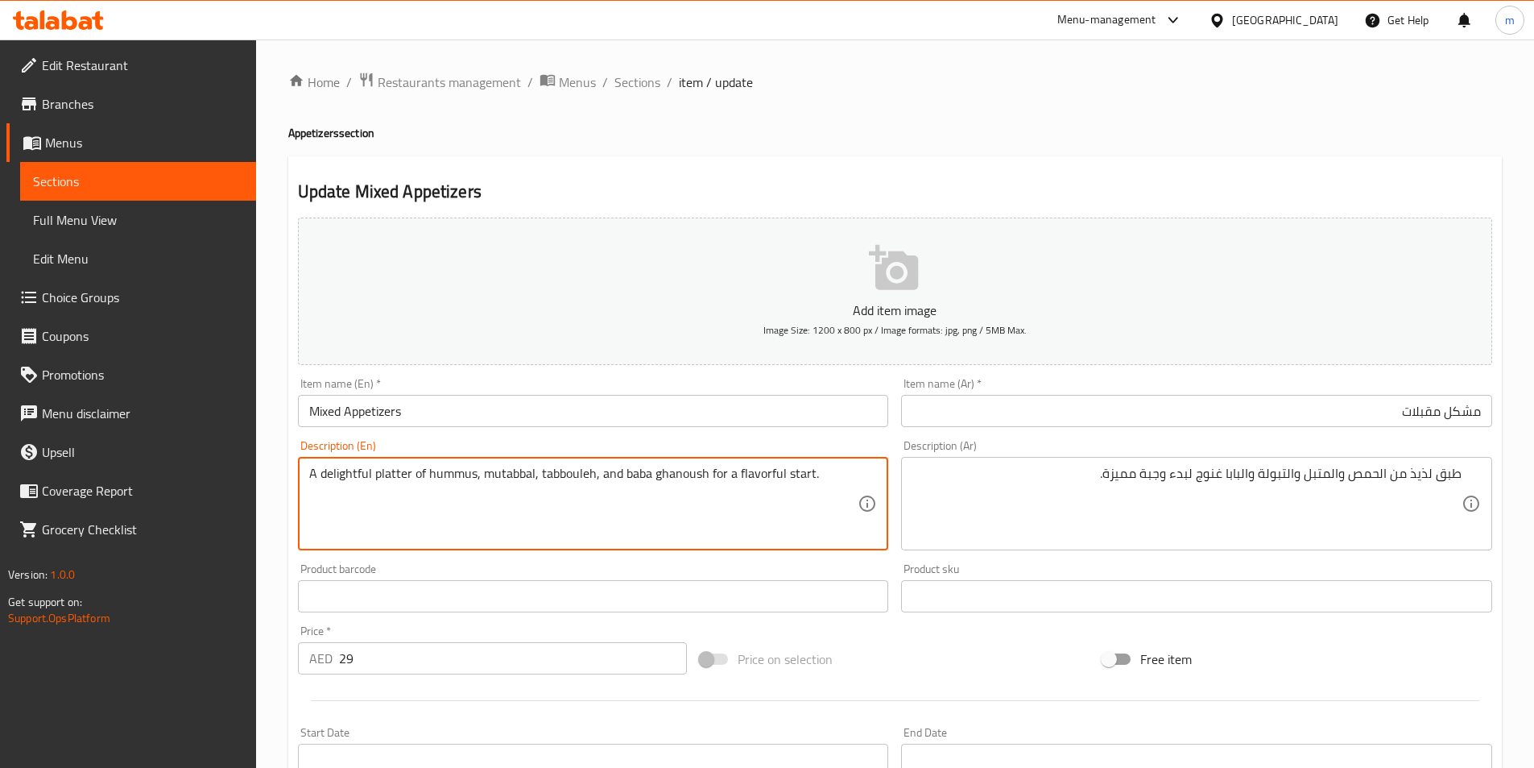
drag, startPoint x: 408, startPoint y: 474, endPoint x: 321, endPoint y: 480, distance: 88.0
drag, startPoint x: 735, startPoint y: 473, endPoint x: 807, endPoint y: 489, distance: 74.3
click at [807, 489] on textarea "A delightful platter of hummus, mutabbal, tabbouleh, and baba ghanoush for a fl…" at bounding box center [583, 504] width 549 height 77
click at [781, 469] on textarea "A delightful platter of hummus, mutabbal, tabbouleh, and baba ghanoush for a fl…" at bounding box center [583, 504] width 549 height 77
type textarea "A delightful platter of hummus, mutabbal, tabbouleh, and baba ghanoush for a fl…"
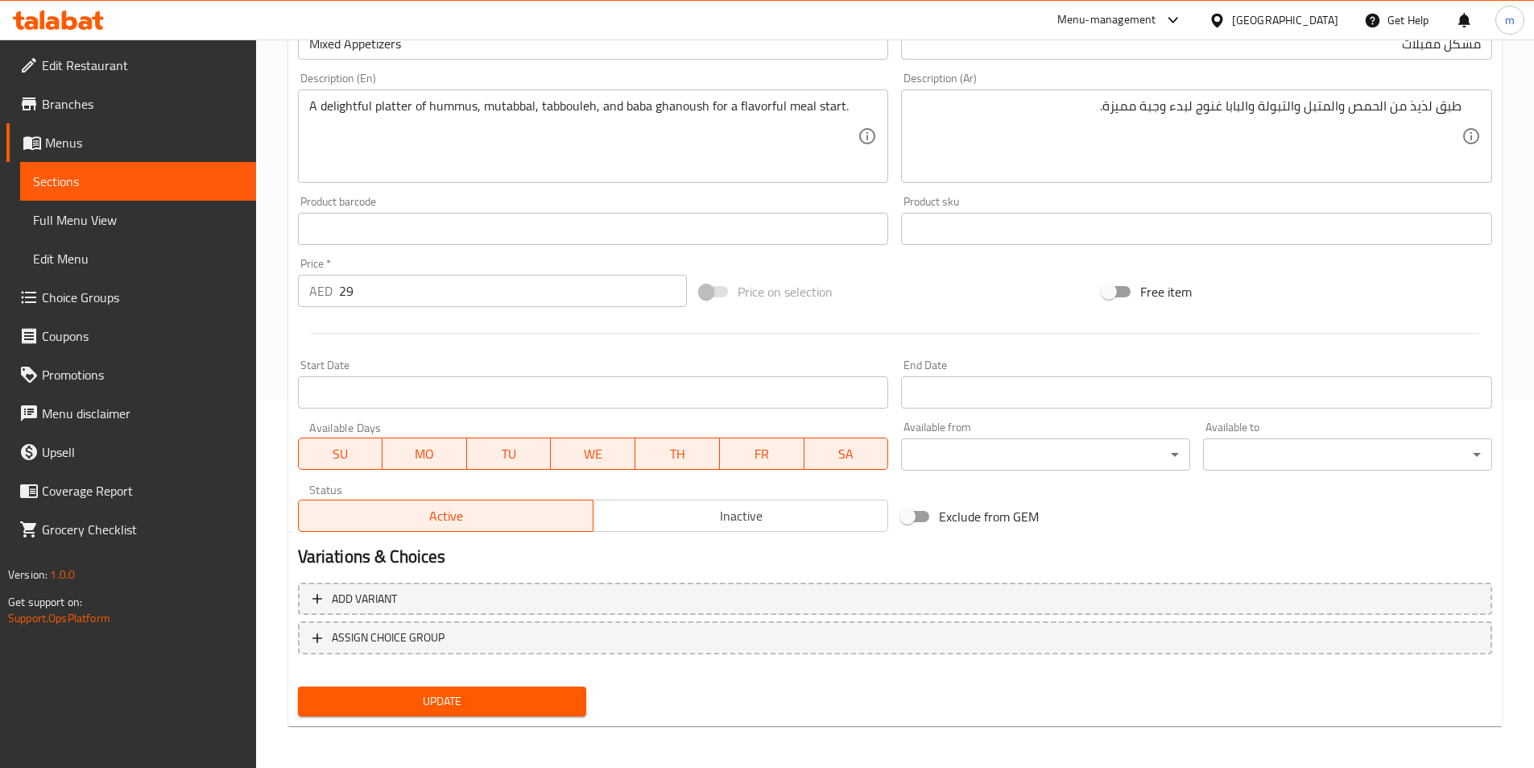
scroll to position [371, 0]
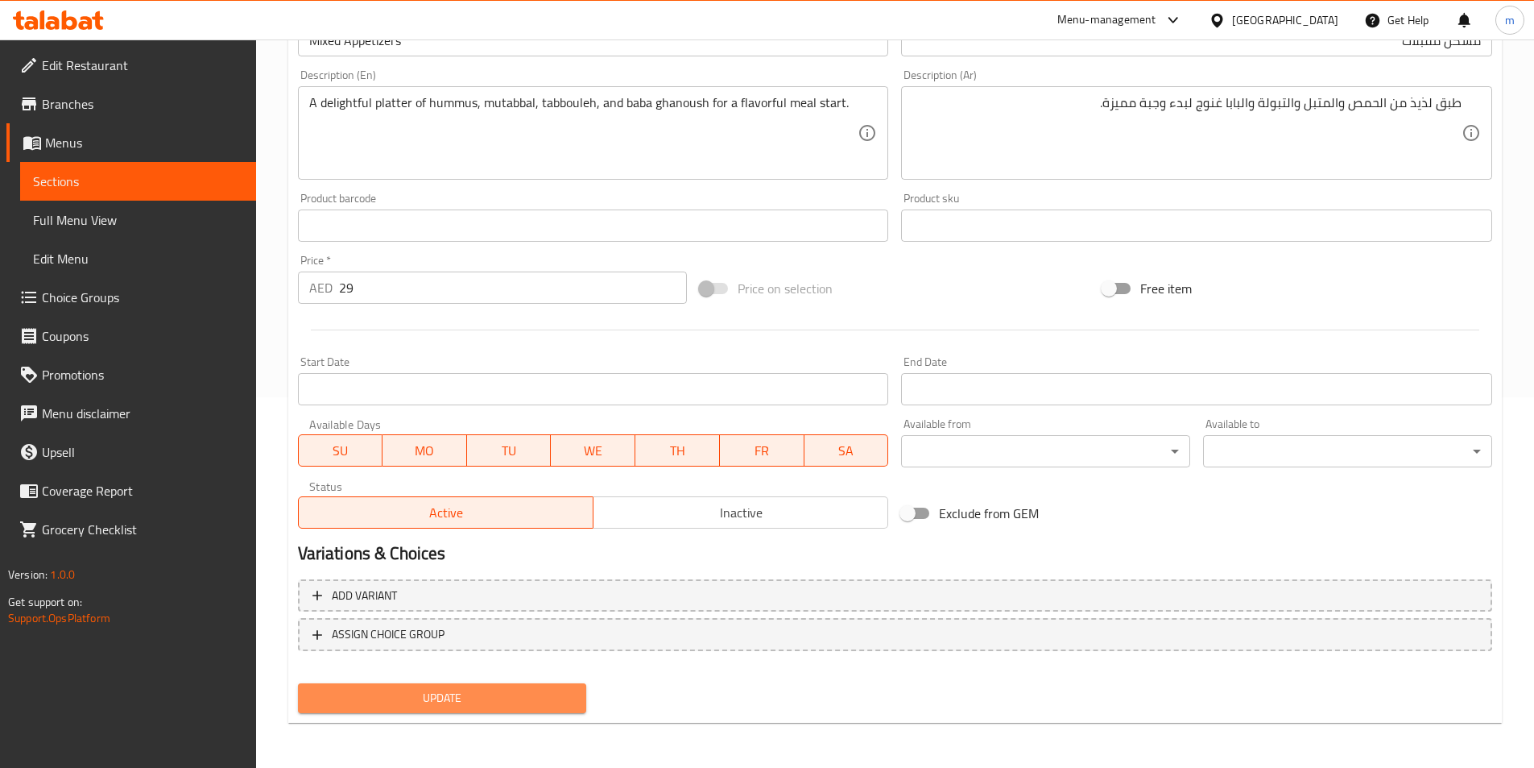
click at [378, 706] on span "Update" at bounding box center [442, 698] width 263 height 20
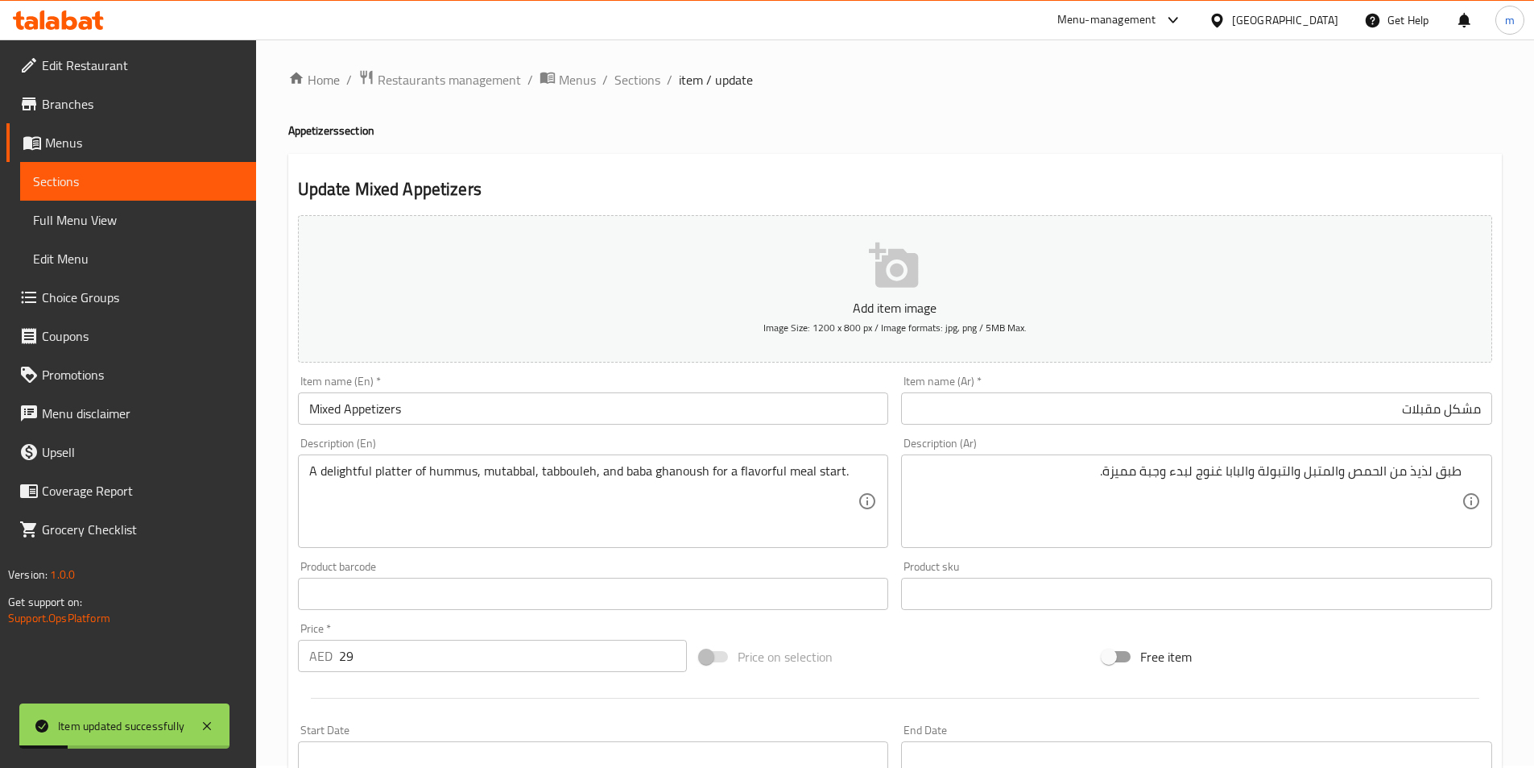
scroll to position [0, 0]
click at [636, 86] on span "Sections" at bounding box center [638, 81] width 46 height 19
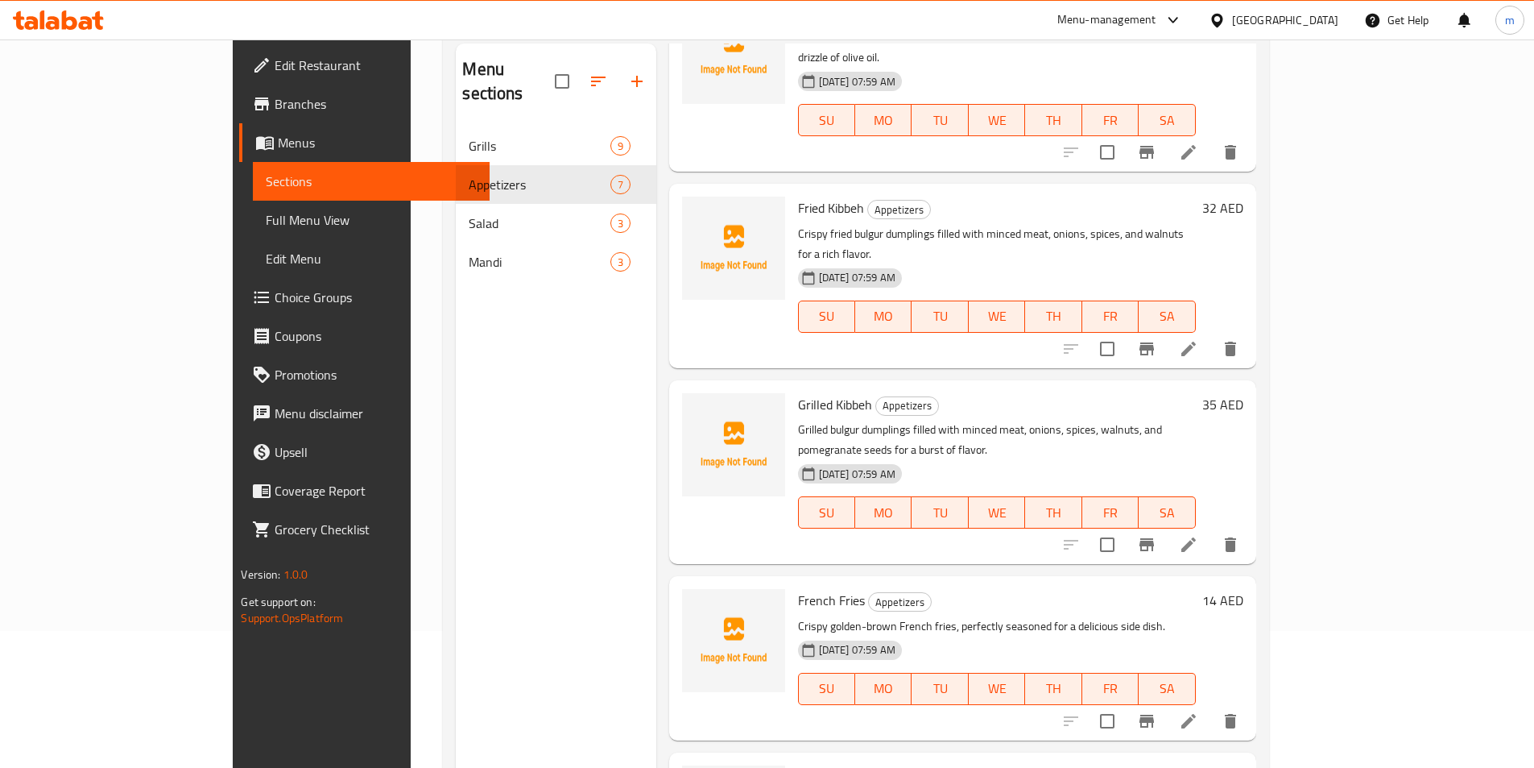
scroll to position [226, 0]
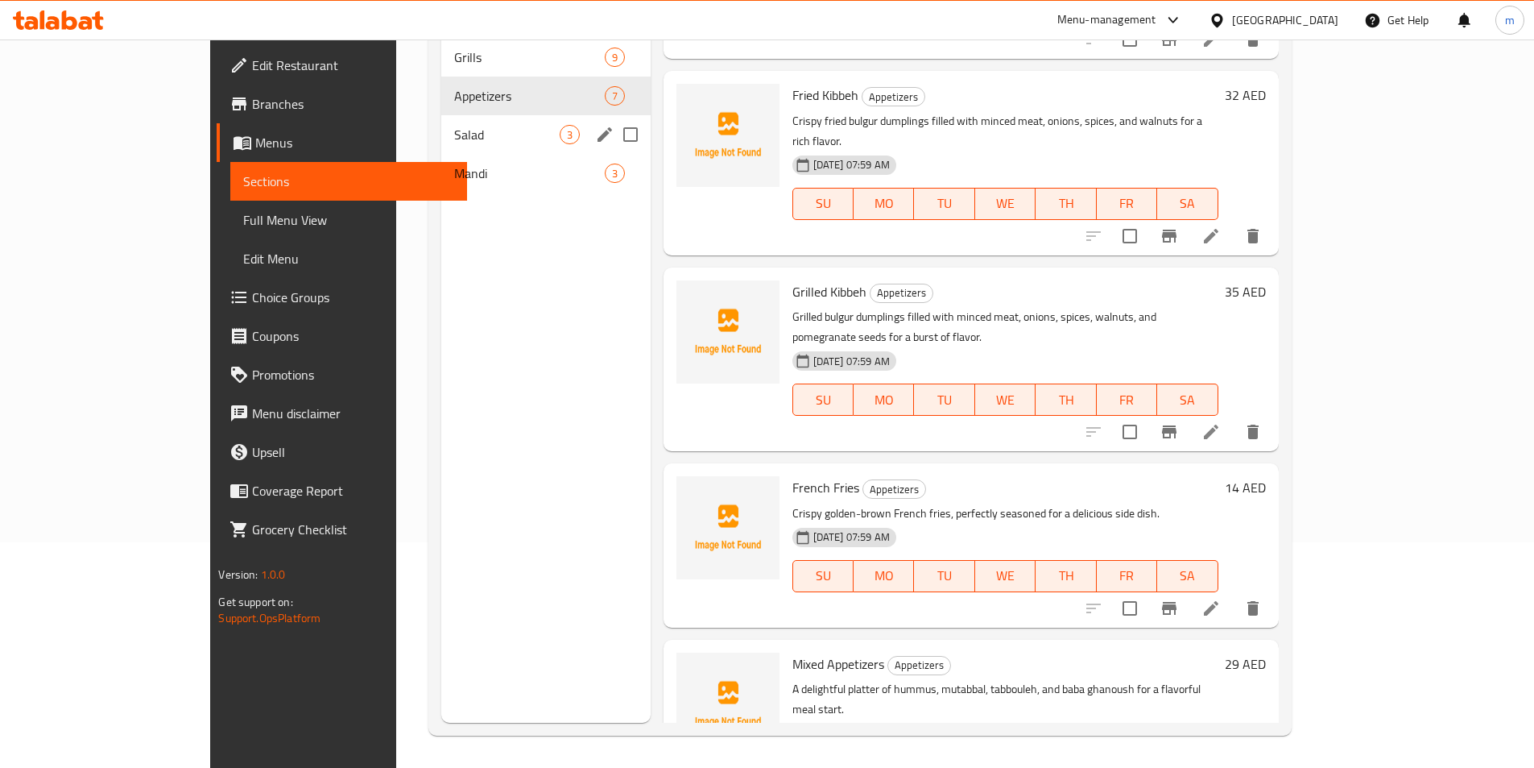
click at [478, 126] on div "Salad 3" at bounding box center [545, 134] width 209 height 39
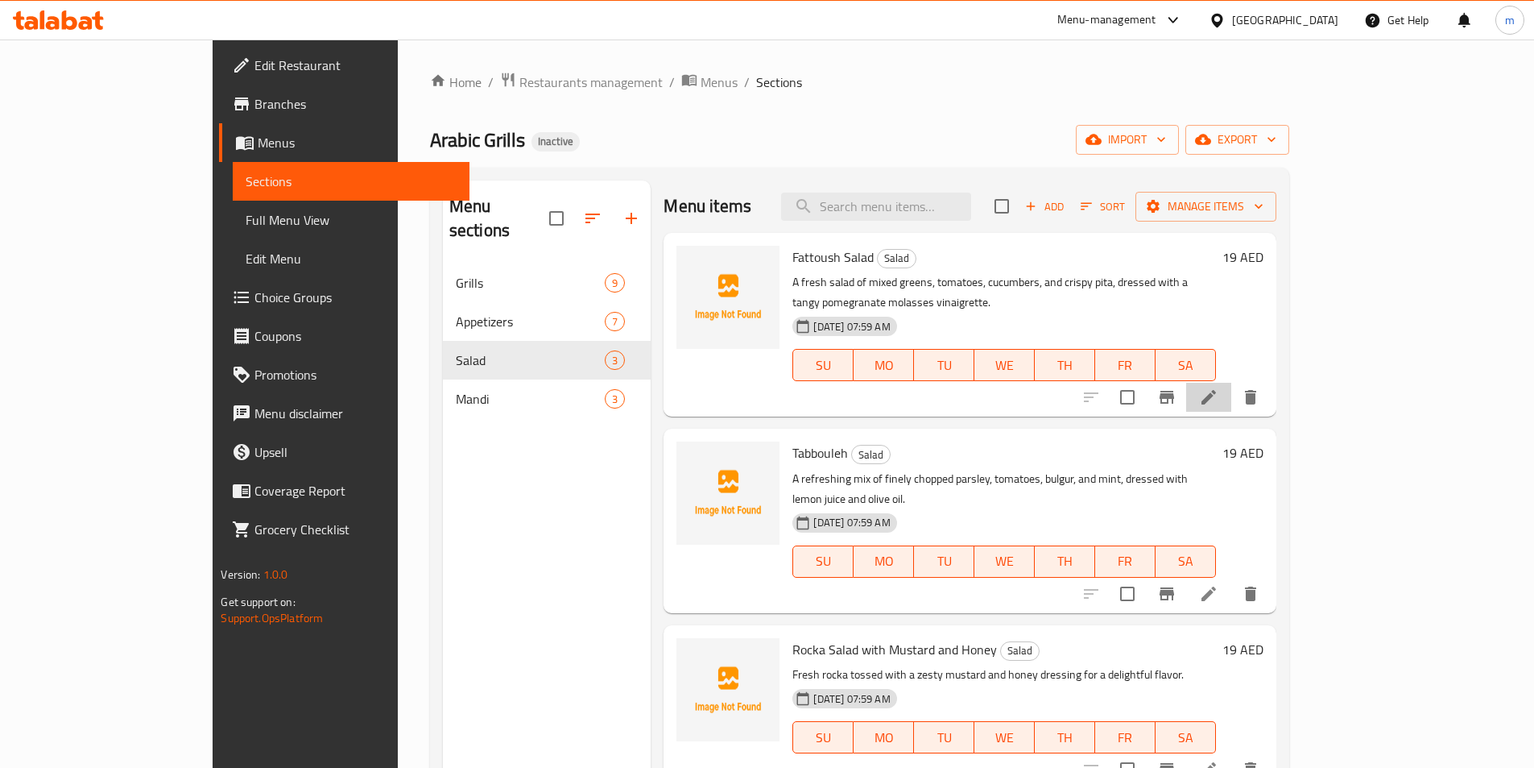
click at [1232, 387] on li at bounding box center [1208, 397] width 45 height 29
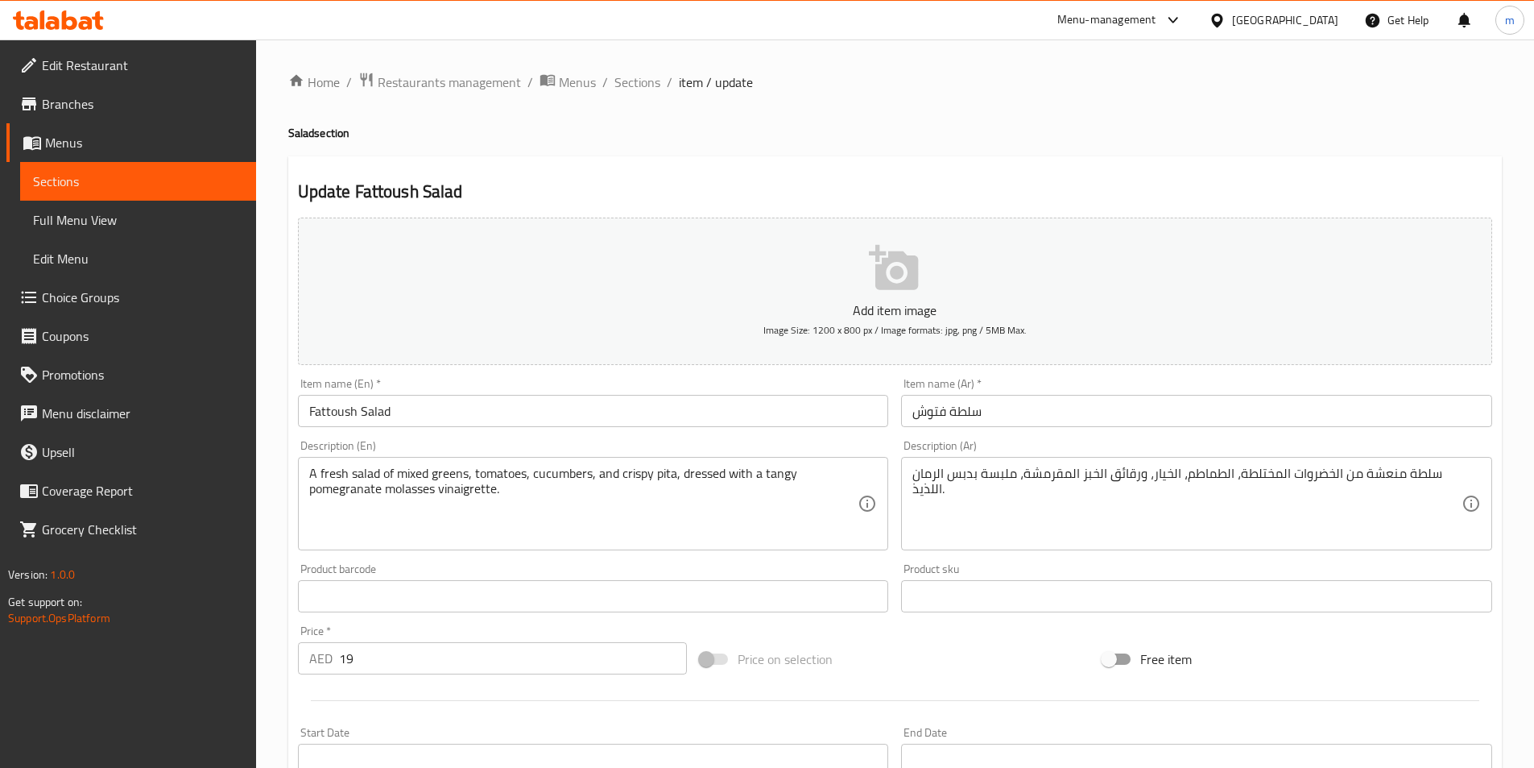
click at [1257, 418] on input "سلطة فتوش" at bounding box center [1196, 411] width 591 height 32
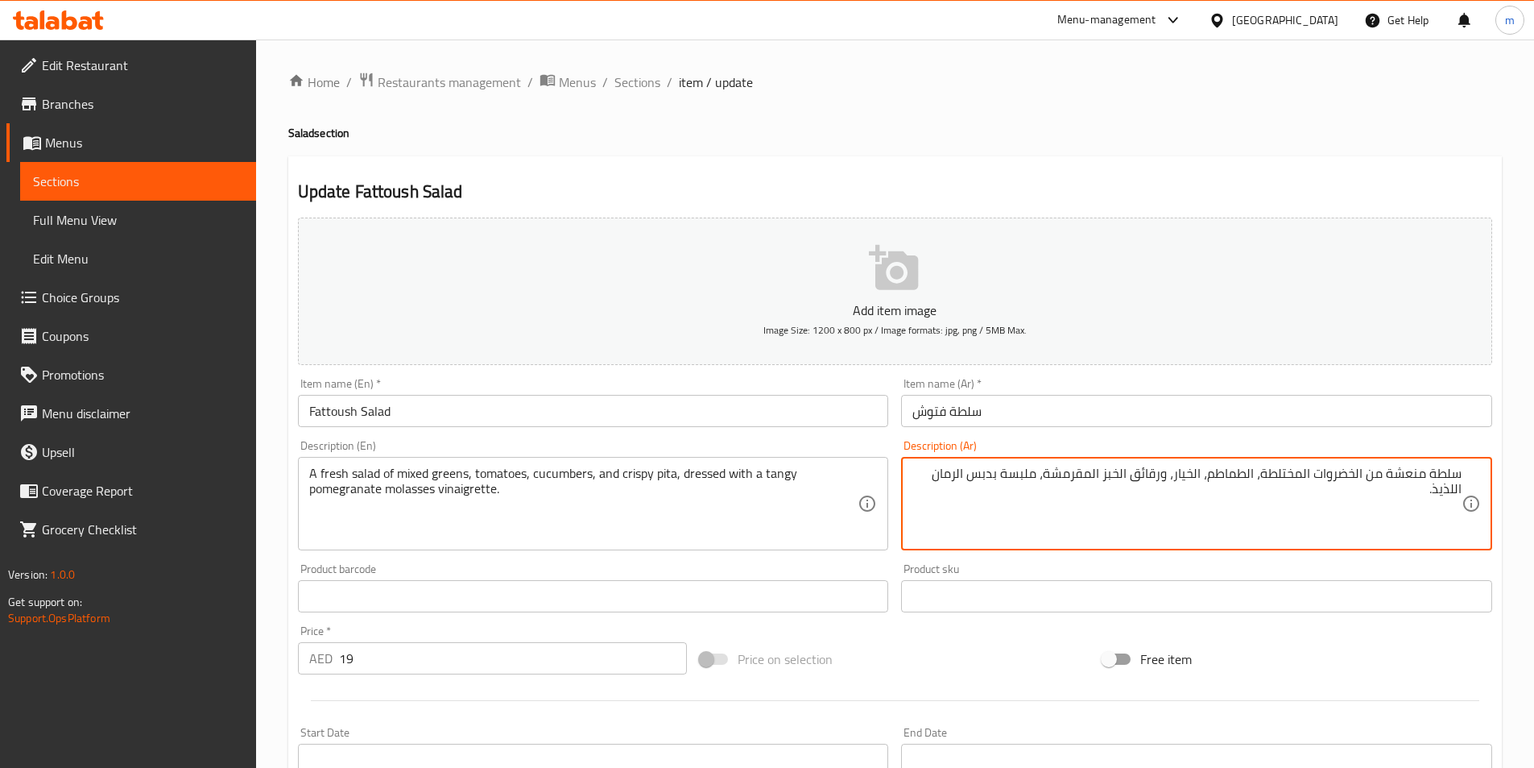
drag, startPoint x: 1315, startPoint y: 471, endPoint x: 1363, endPoint y: 478, distance: 48.1
click at [1363, 478] on textarea "سلطة منعشة من الخضروات المختلطة، الطماطم، الخيار، ورقائق الخبز المقرمشة، ملبسة …" at bounding box center [1187, 504] width 549 height 77
type textarea "سلطة منعشة من الخضر المشكل، الطماطم، الخيار، ورقائق الخبز المقرمشة، ملبسة بدبس …"
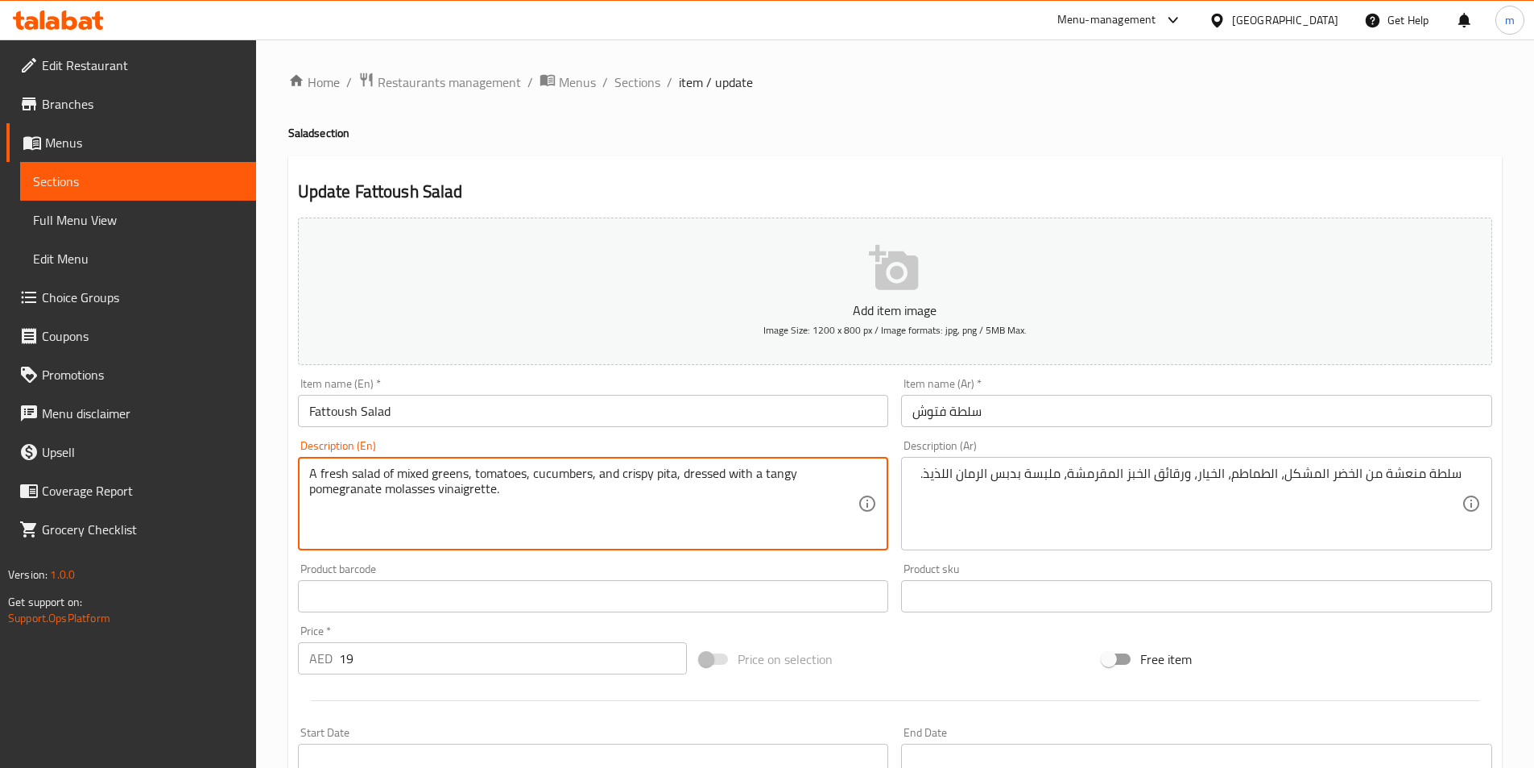
drag, startPoint x: 618, startPoint y: 475, endPoint x: 674, endPoint y: 474, distance: 56.4
click at [671, 476] on textarea "A fresh salad of mixed greens, tomatoes, cucumbers, and crispy pita, dressed wi…" at bounding box center [583, 504] width 549 height 77
click at [670, 475] on textarea "A fresh salad of mixed greens, tomatoes, cucumbers, and crispy pita, dressed wi…" at bounding box center [583, 504] width 549 height 77
click at [676, 478] on textarea "A fresh salad of mixed greens, tomatoes, cucumbers, and crispy pita, dressed wi…" at bounding box center [583, 504] width 549 height 77
type textarea "A fresh salad of mixed greens, tomatoes, cucumbers, and crispy pita bread, dres…"
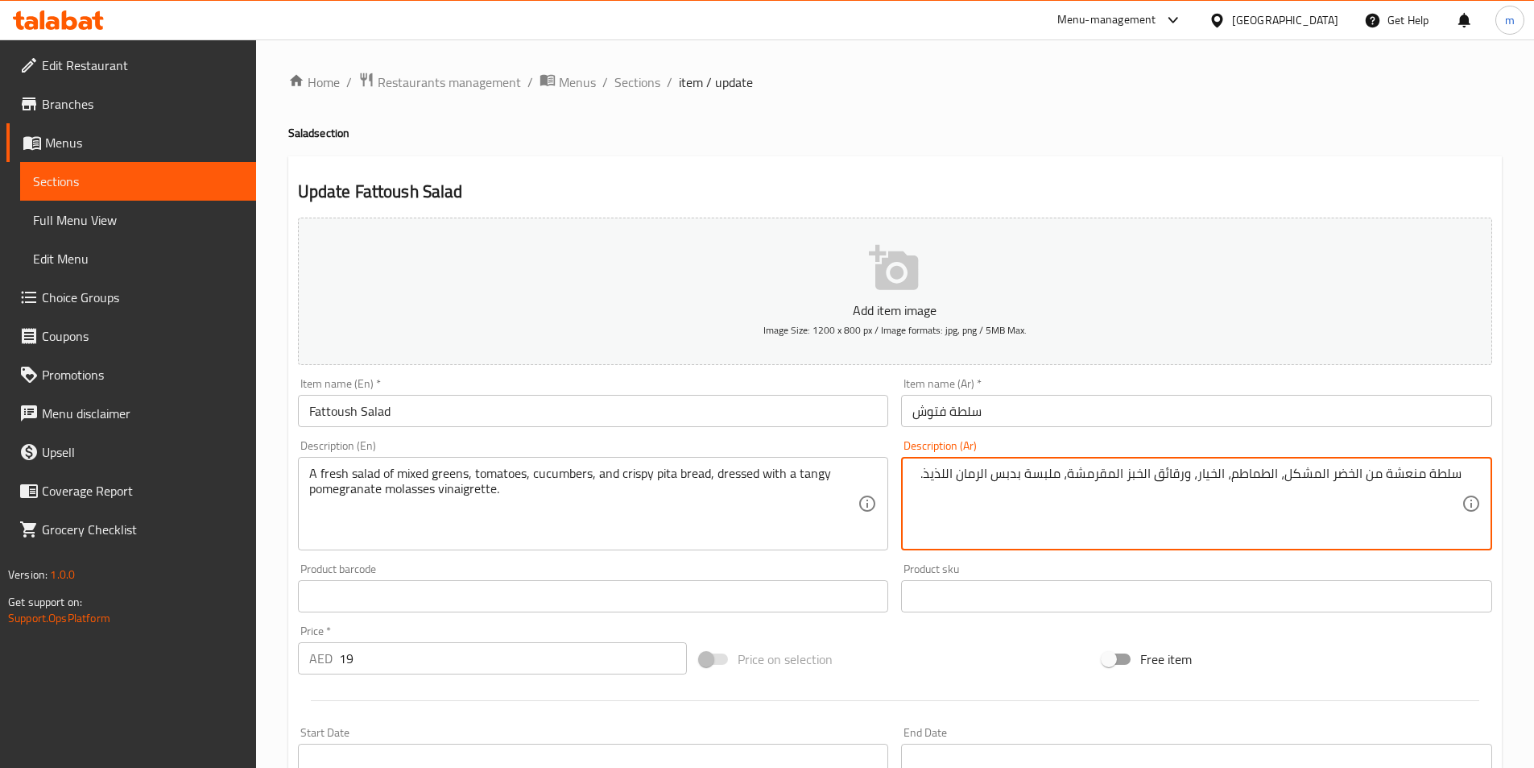
drag, startPoint x: 1162, startPoint y: 475, endPoint x: 1190, endPoint y: 491, distance: 32.1
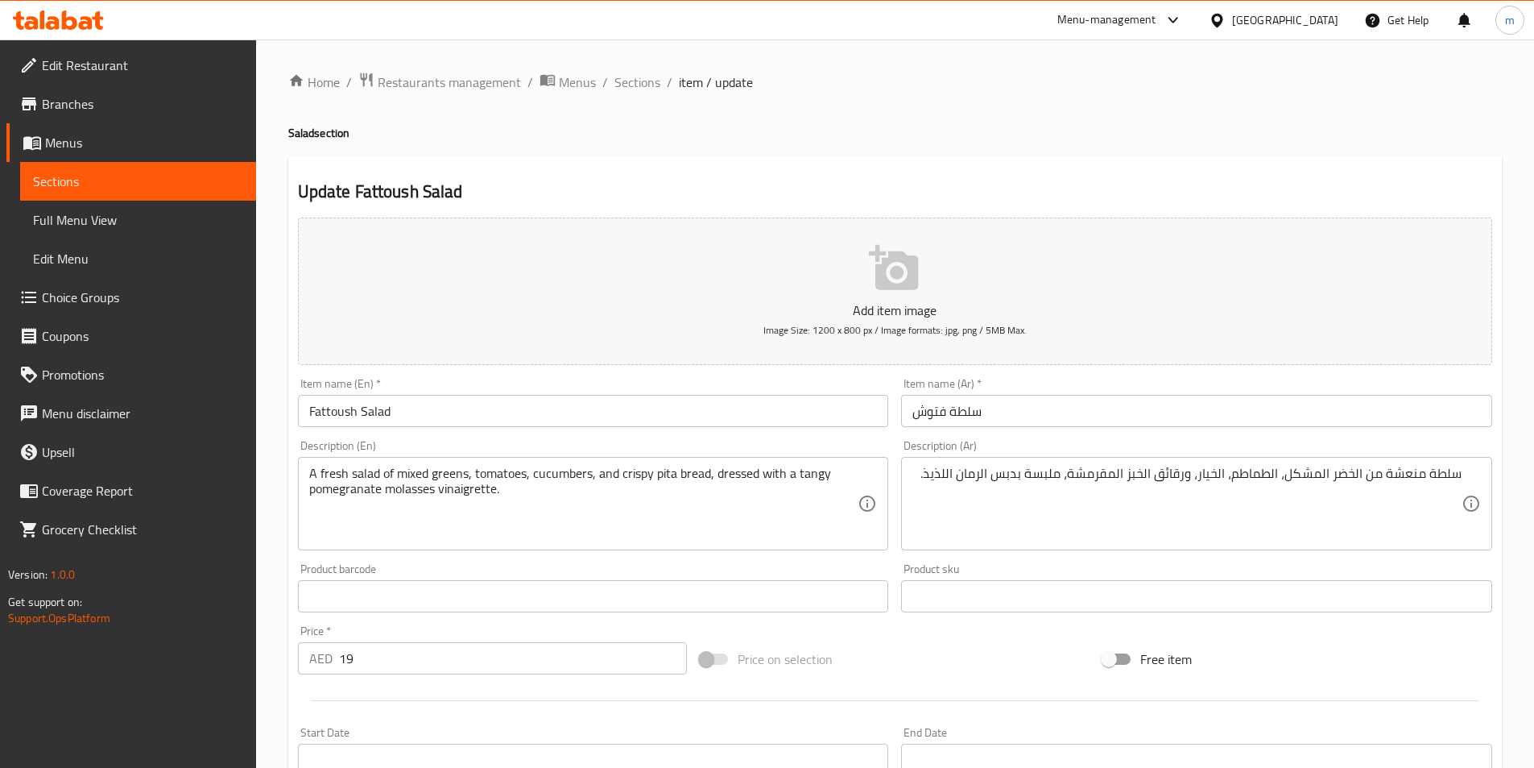
click at [1165, 479] on textarea "سلطة منعشة من الخضر المشكل، الطماطم، الخيار، ورقائق الخبز المقرمشة، ملبسة بدبس …" at bounding box center [1187, 504] width 549 height 77
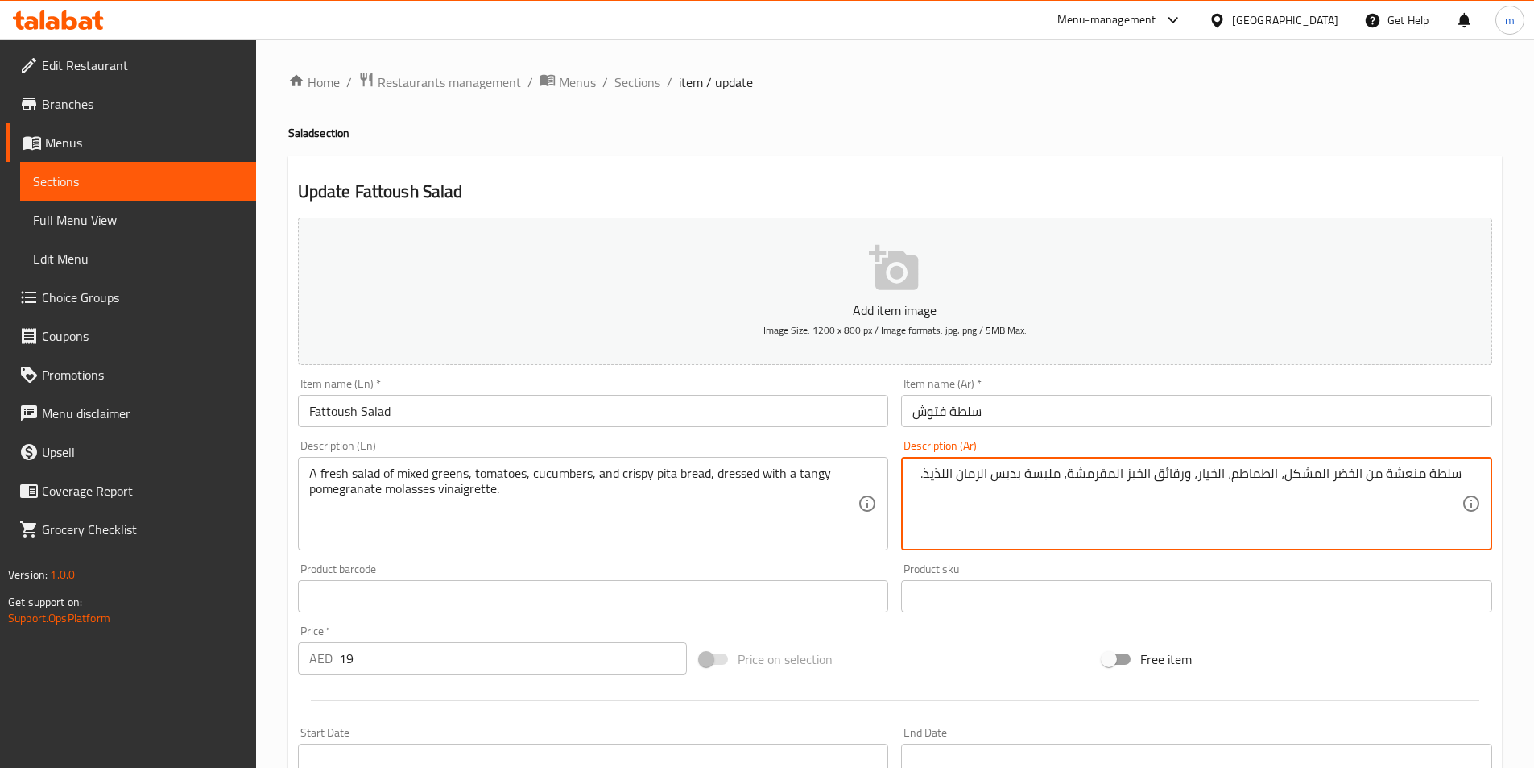
drag, startPoint x: 1159, startPoint y: 479, endPoint x: 1190, endPoint y: 474, distance: 31.0
click at [1190, 474] on textarea "سلطة منعشة من الخضر المشكل، الطماطم، الخيار، ورقائق الخبز المقرمشة، ملبسة بدبس …" at bounding box center [1187, 504] width 549 height 77
click at [1177, 477] on textarea "سلطة منعشة من الخضر المشكل، الطماطم، الخيار، و الخبز المقرمشة، ملبسة بدبس الرما…" at bounding box center [1187, 504] width 549 height 77
click at [1169, 475] on textarea "سلطة منعشة من الخضر المشكل، الطماطم، الخيار، و خبز المقرمشة، ملبسة بدبس الرمان …" at bounding box center [1187, 504] width 549 height 77
click at [1091, 474] on textarea "سلطة منعشة من الخضر المشكل، الطماطم، الخيار، و خبز بيتا المقرمشة، ملبسة بدبس ال…" at bounding box center [1187, 504] width 549 height 77
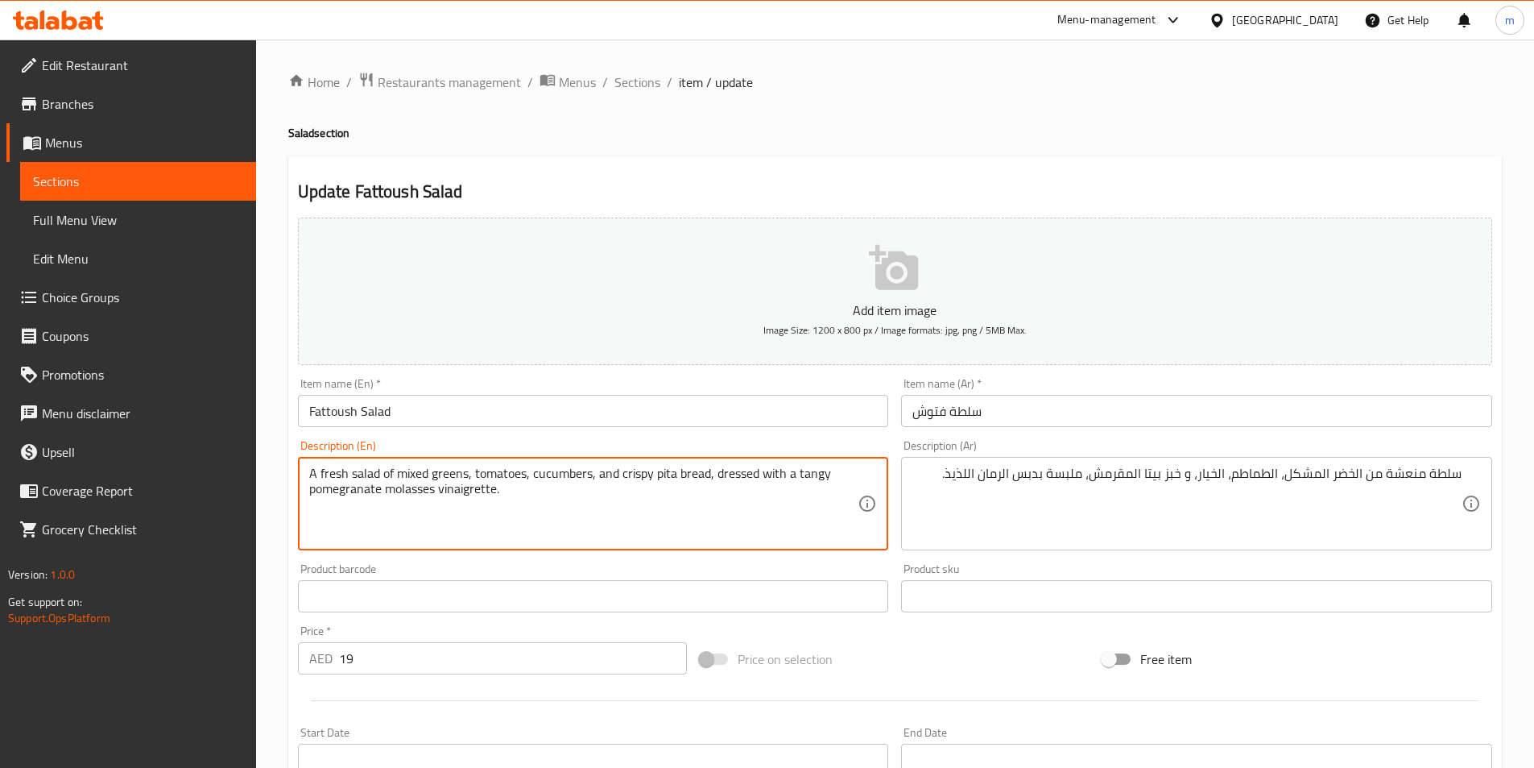
drag, startPoint x: 714, startPoint y: 473, endPoint x: 714, endPoint y: 482, distance: 9.7
drag, startPoint x: 493, startPoint y: 488, endPoint x: 445, endPoint y: 494, distance: 48.7
click at [431, 491] on textarea "A fresh salad of mixed greens, tomatoes, cucumbers, and crispy pita bread, dres…" at bounding box center [583, 504] width 549 height 77
click at [491, 496] on textarea "A fresh salad of mixed greens, tomatoes, cucumbers, and crispy pita bread, dres…" at bounding box center [583, 504] width 549 height 77
drag, startPoint x: 496, startPoint y: 487, endPoint x: 317, endPoint y: 493, distance: 178.9
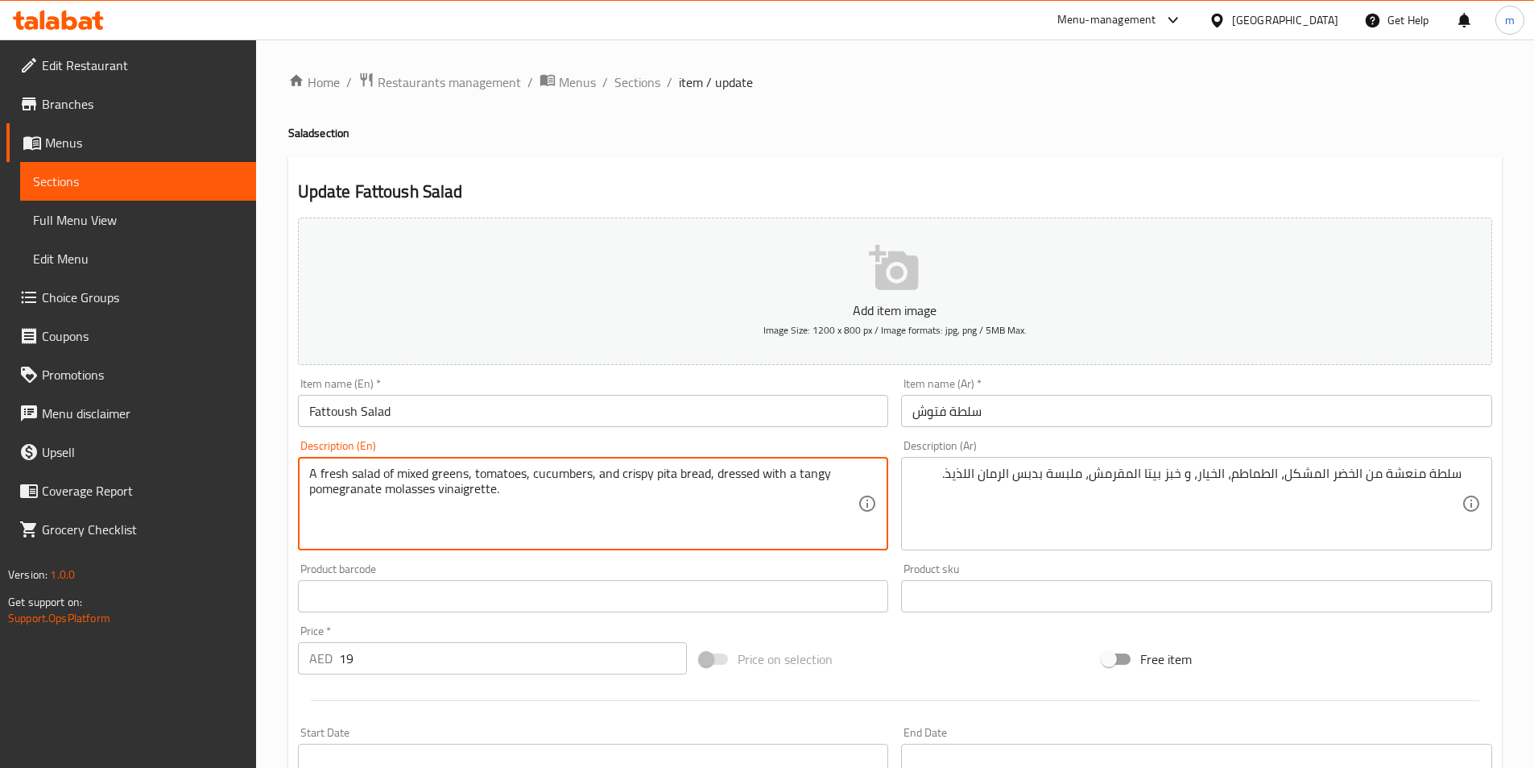
click at [317, 493] on textarea "A fresh salad of mixed greens, tomatoes, cucumbers, and crispy pita bread, dres…" at bounding box center [583, 504] width 549 height 77
drag, startPoint x: 495, startPoint y: 489, endPoint x: 308, endPoint y: 493, distance: 186.9
click at [308, 493] on div "A fresh salad of mixed greens, tomatoes, cucumbers, and crispy pita bread, dres…" at bounding box center [593, 503] width 591 height 93
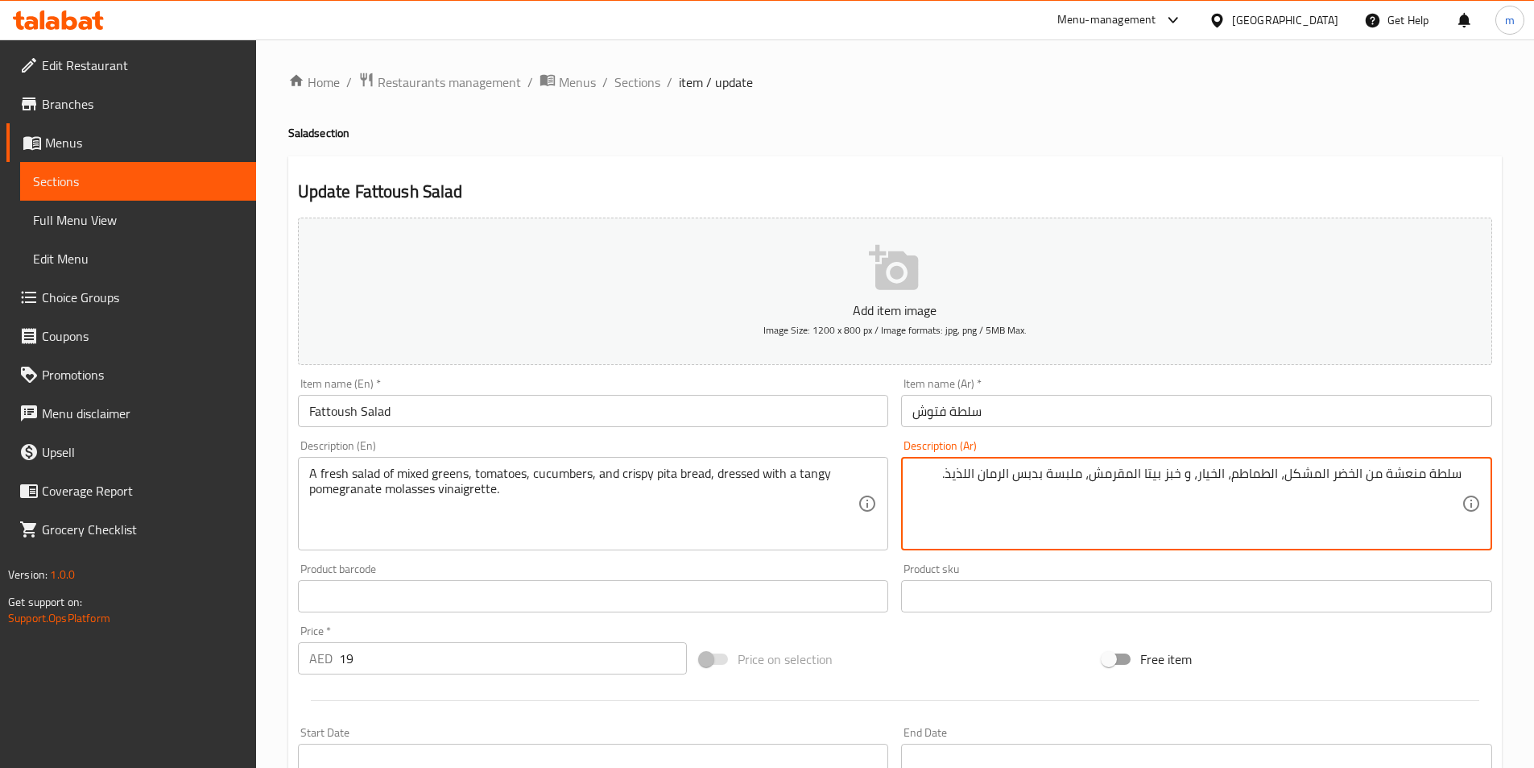
click at [985, 474] on textarea "سلطة منعشة من الخضر المشكل، الطماطم، الخيار، و خبز بيتا المقرمش، ملبسة بدبس الر…" at bounding box center [1187, 504] width 549 height 77
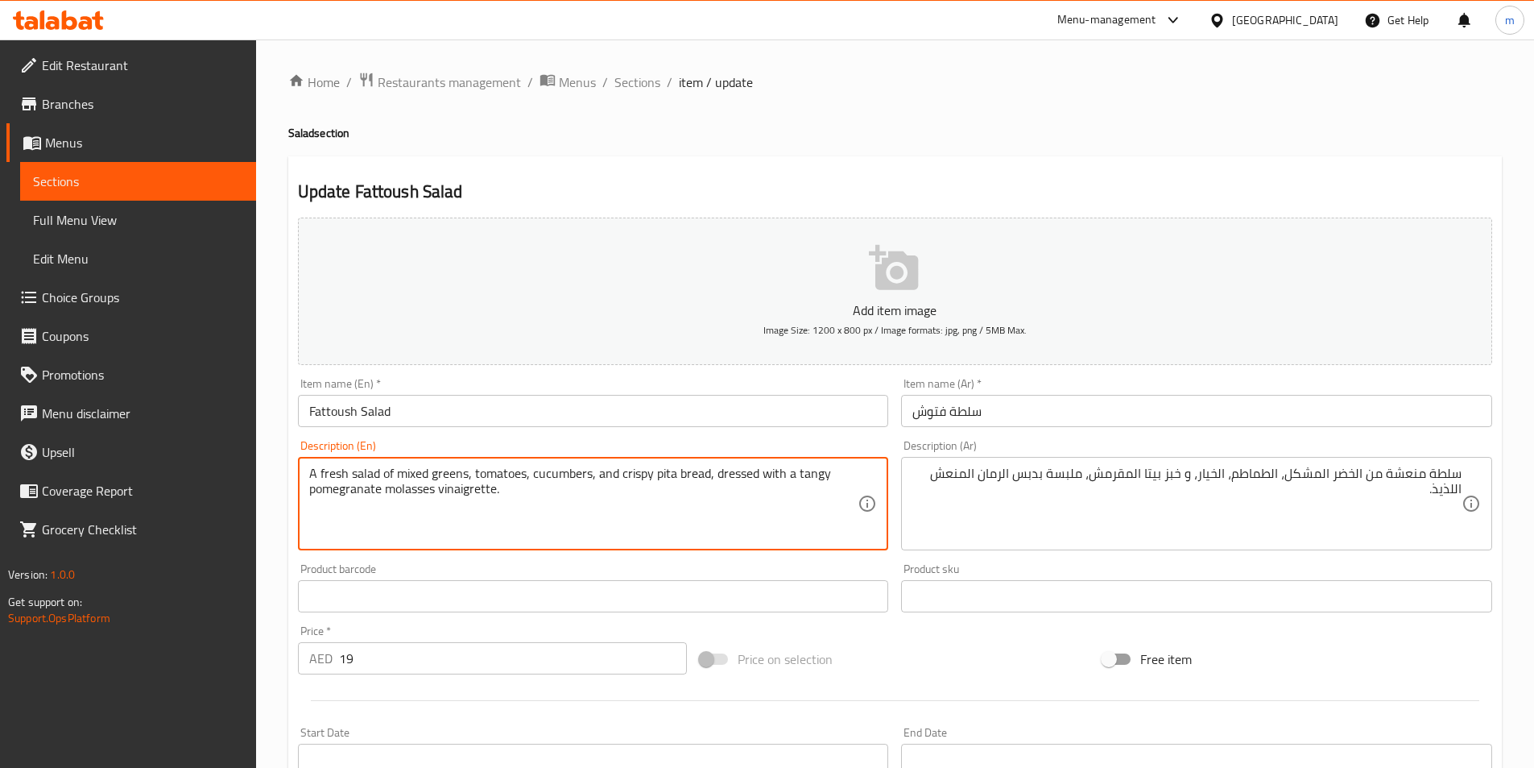
drag, startPoint x: 441, startPoint y: 493, endPoint x: 495, endPoint y: 506, distance: 55.5
drag, startPoint x: 714, startPoint y: 478, endPoint x: 759, endPoint y: 470, distance: 45.8
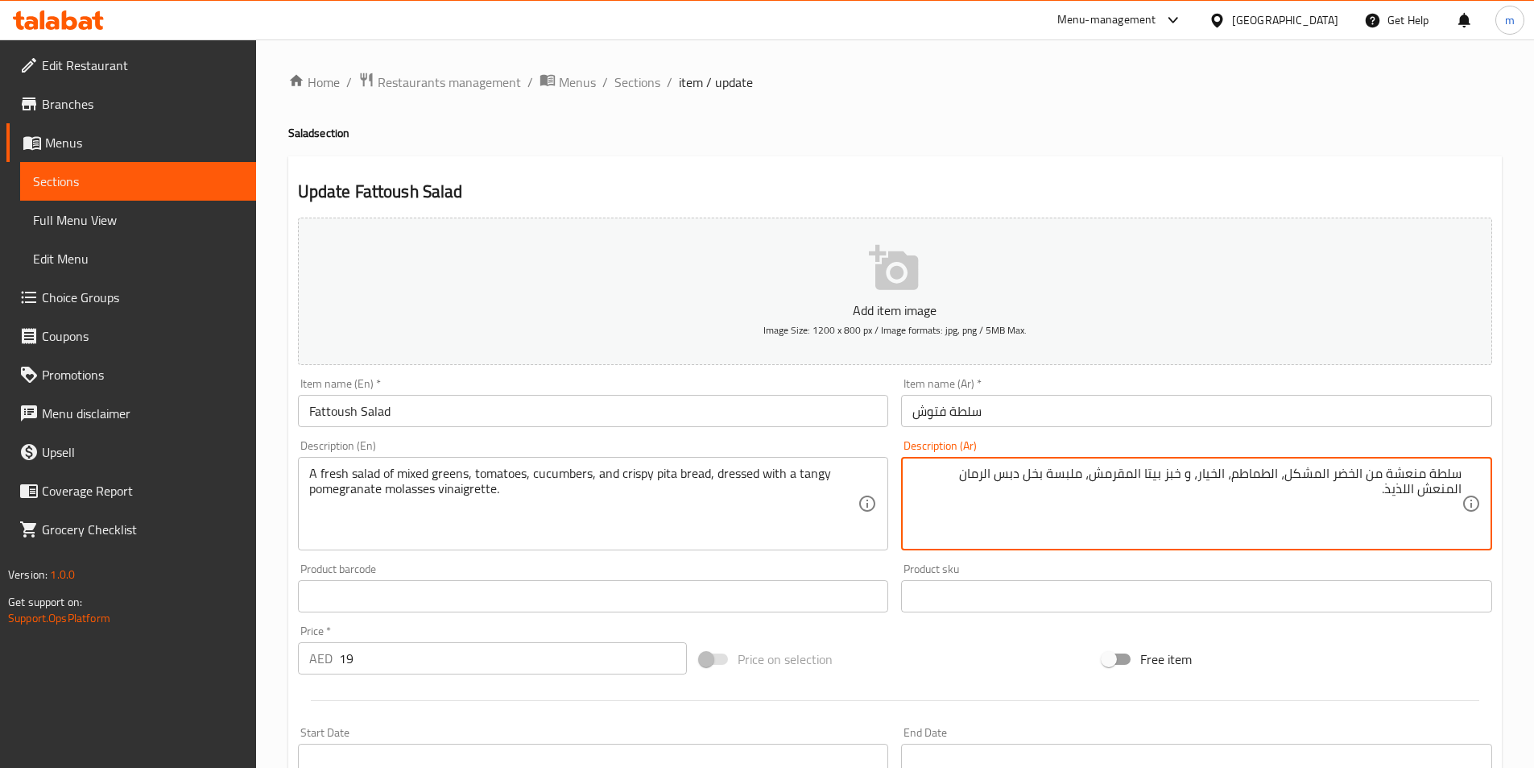
drag, startPoint x: 1052, startPoint y: 469, endPoint x: 1079, endPoint y: 477, distance: 28.5
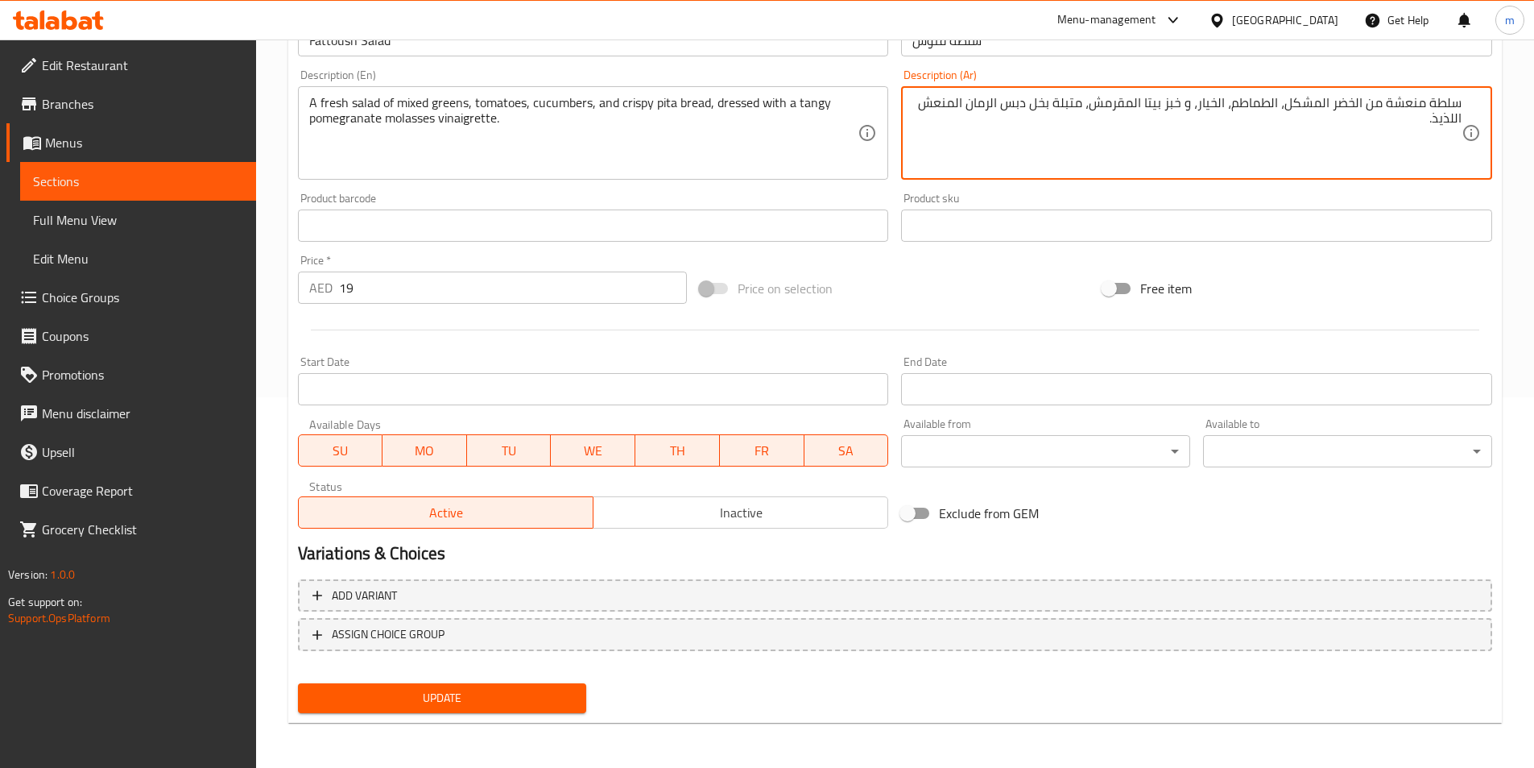
type textarea "سلطة منعشة من الخضر المشكل، الطماطم، الخيار، و خبز بيتا المقرمش، متبلة بخل دبس …"
drag, startPoint x: 403, startPoint y: 713, endPoint x: 404, endPoint y: 687, distance: 25.8
click at [404, 694] on button "Update" at bounding box center [442, 698] width 289 height 30
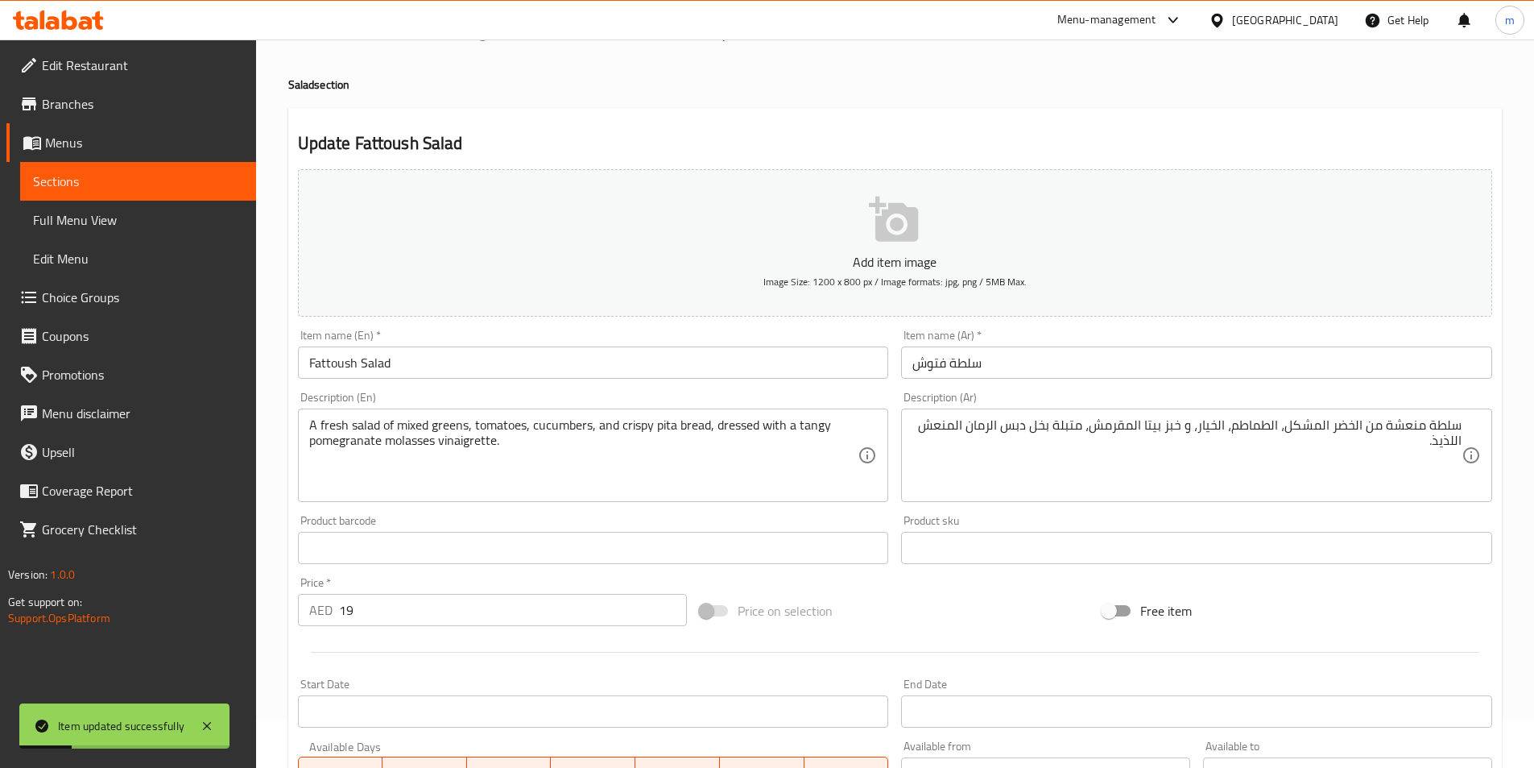
scroll to position [0, 0]
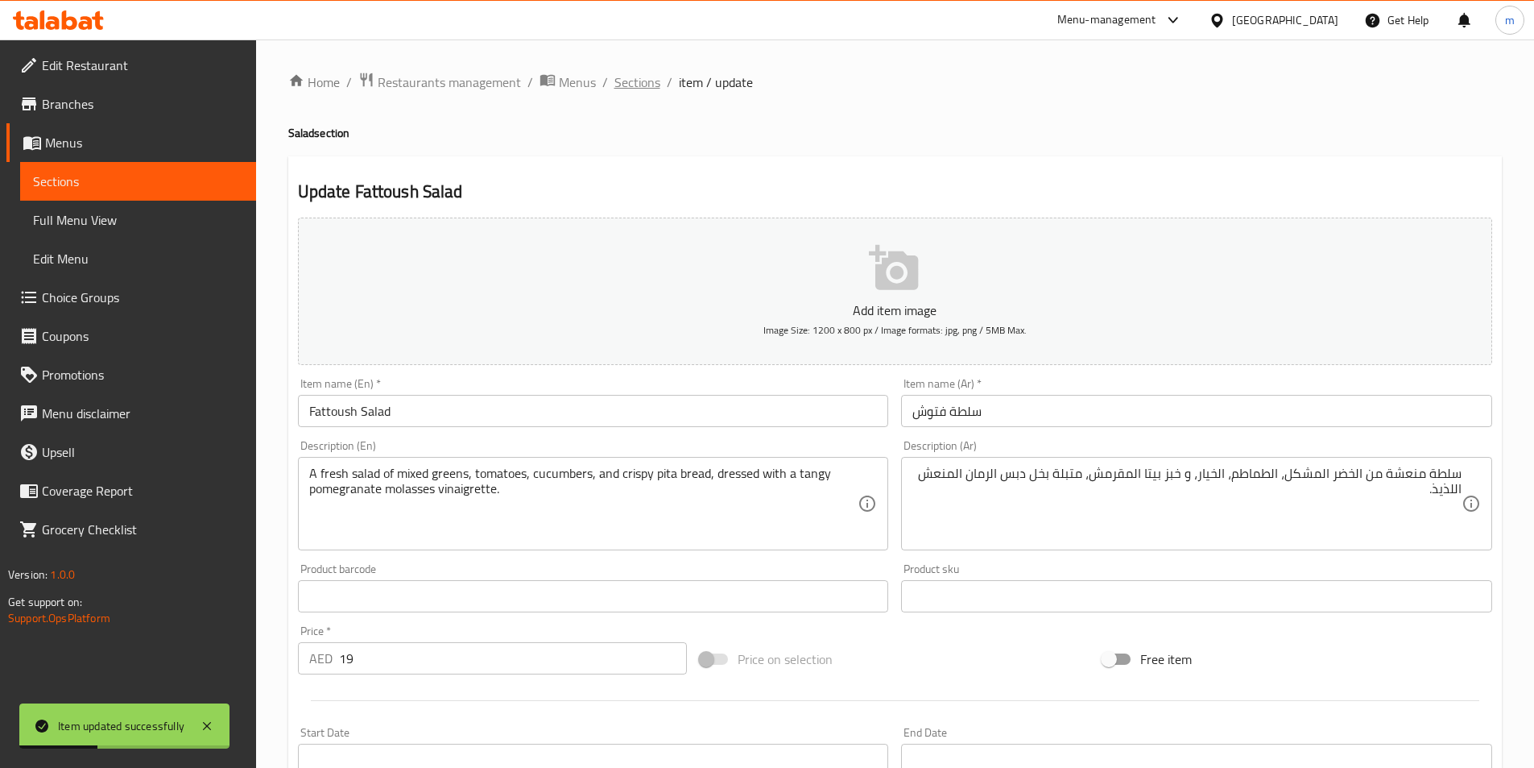
click at [644, 85] on span "Sections" at bounding box center [638, 81] width 46 height 19
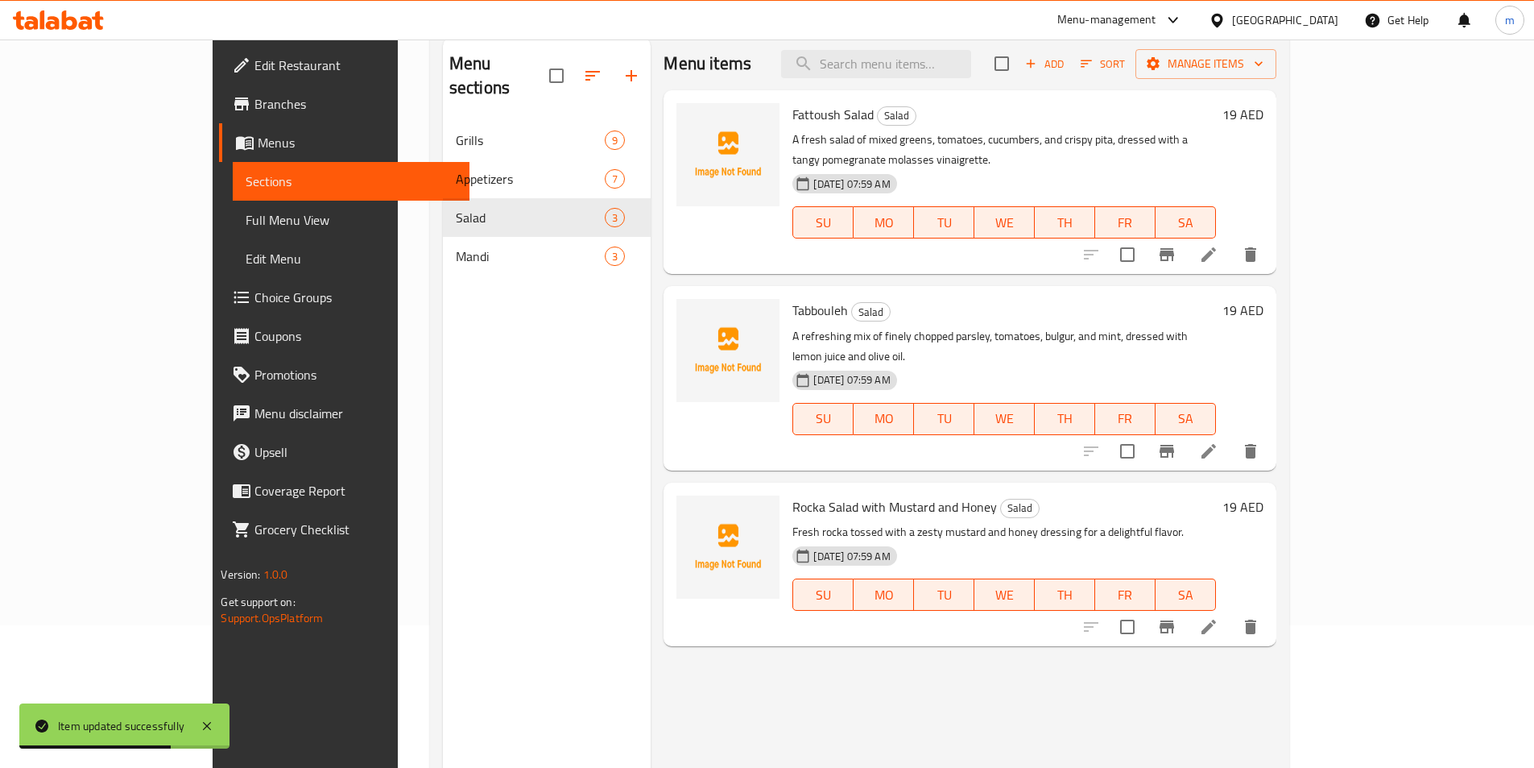
scroll to position [161, 0]
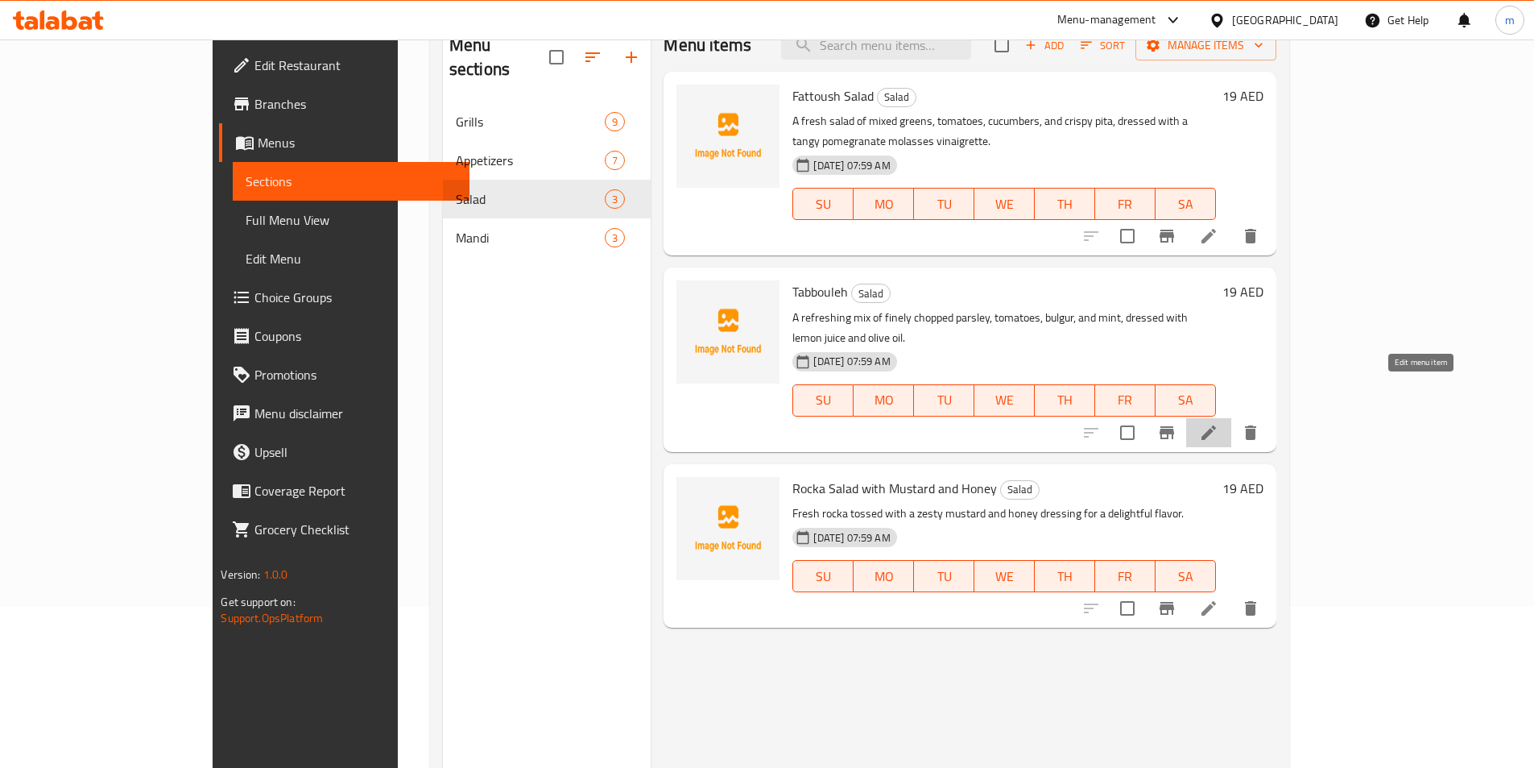
click at [1216, 425] on icon at bounding box center [1209, 432] width 14 height 14
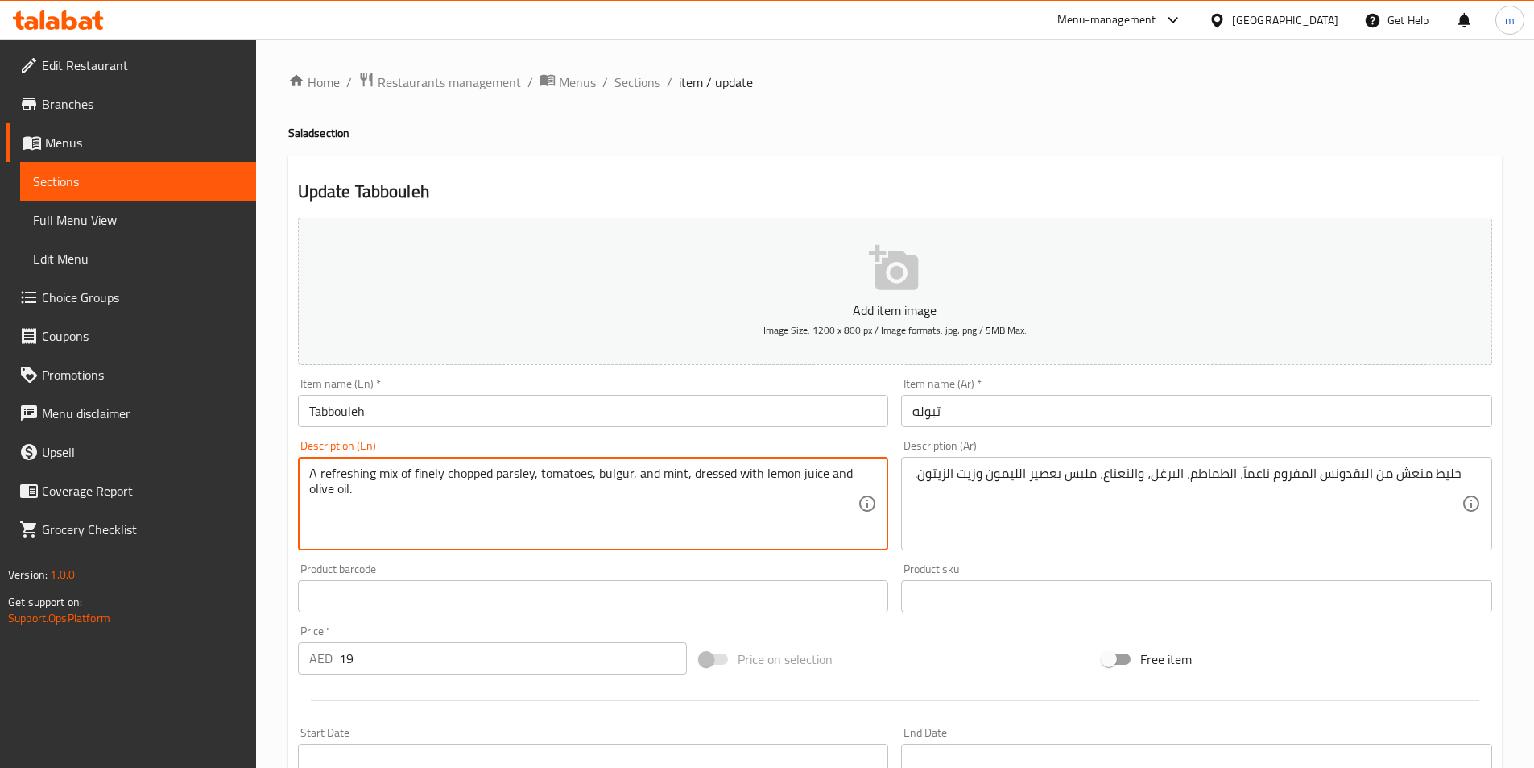
click at [464, 473] on textarea "A refreshing mix of finely chopped parsley, tomatoes, bulgur, and mint, dressed…" at bounding box center [583, 504] width 549 height 77
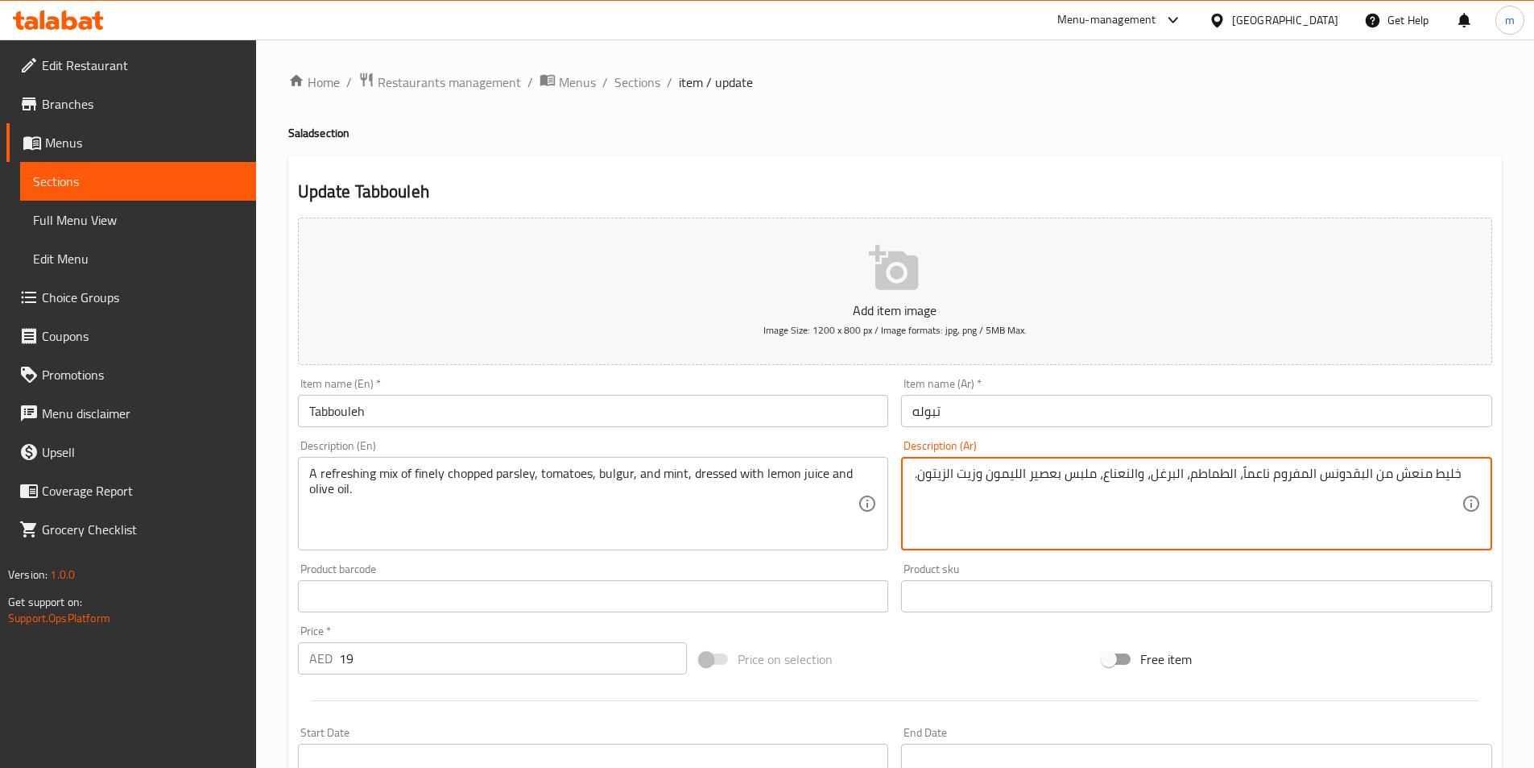
drag, startPoint x: 1276, startPoint y: 476, endPoint x: 1309, endPoint y: 496, distance: 38.7
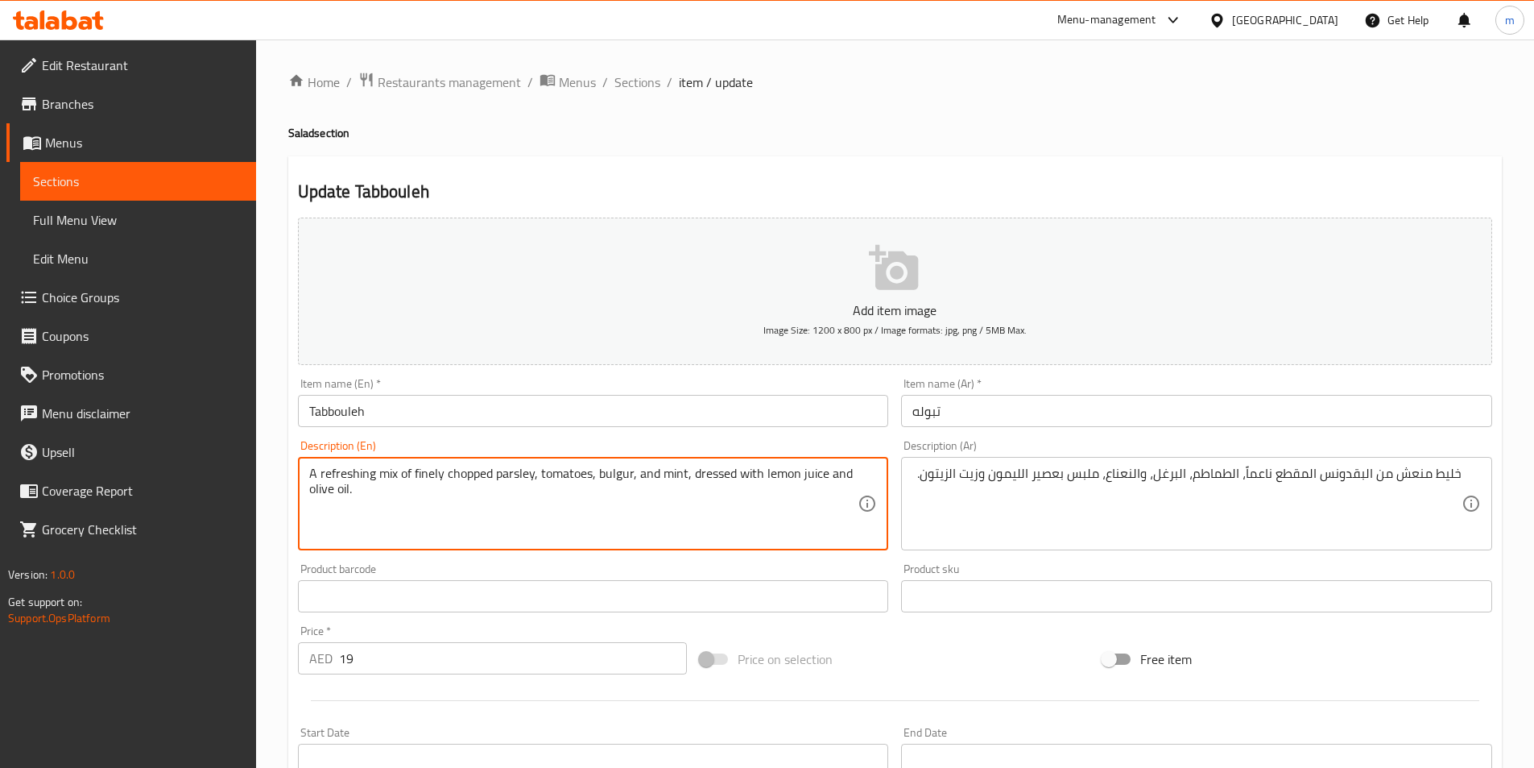
click at [426, 466] on textarea "A refreshing mix of finely chopped parsley, tomatoes, bulgur, and mint, dressed…" at bounding box center [583, 504] width 549 height 77
click at [404, 466] on textarea "A refreshing mix of finely chopped parsley, tomatoes, bulgur, and mint, dressed…" at bounding box center [583, 504] width 549 height 77
drag, startPoint x: 412, startPoint y: 471, endPoint x: 533, endPoint y: 471, distance: 121.6
click at [533, 471] on textarea "A refreshing mix of finely chopped parsley, tomatoes, bulgur, and mint, dressed…" at bounding box center [583, 504] width 549 height 77
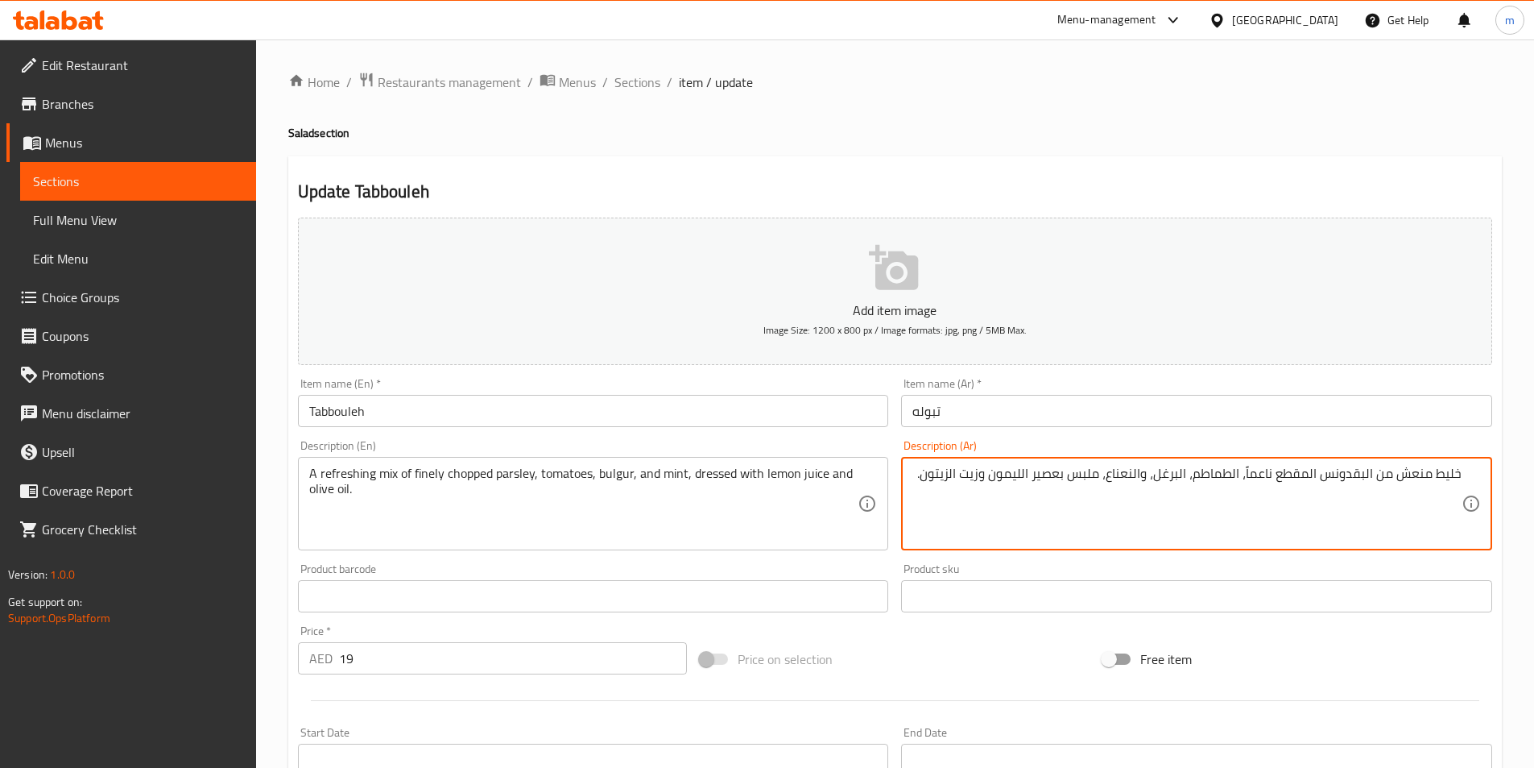
drag, startPoint x: 1246, startPoint y: 467, endPoint x: 1255, endPoint y: 475, distance: 12.0
click at [1248, 478] on textarea "خليط منعش من البقدونس المقطع ناعماً، الطماطم، البرغل، والنعناع، ملبس بعصير اللي…" at bounding box center [1187, 504] width 549 height 77
drag, startPoint x: 1248, startPoint y: 478, endPoint x: 1275, endPoint y: 480, distance: 27.5
click at [1275, 480] on textarea "خليط منعش من البقدونس المقطع ناعماً، الطماطم، البرغل، والنعناع، ملبس بعصير اللي…" at bounding box center [1187, 504] width 549 height 77
drag, startPoint x: 1074, startPoint y: 477, endPoint x: 1096, endPoint y: 486, distance: 24.2
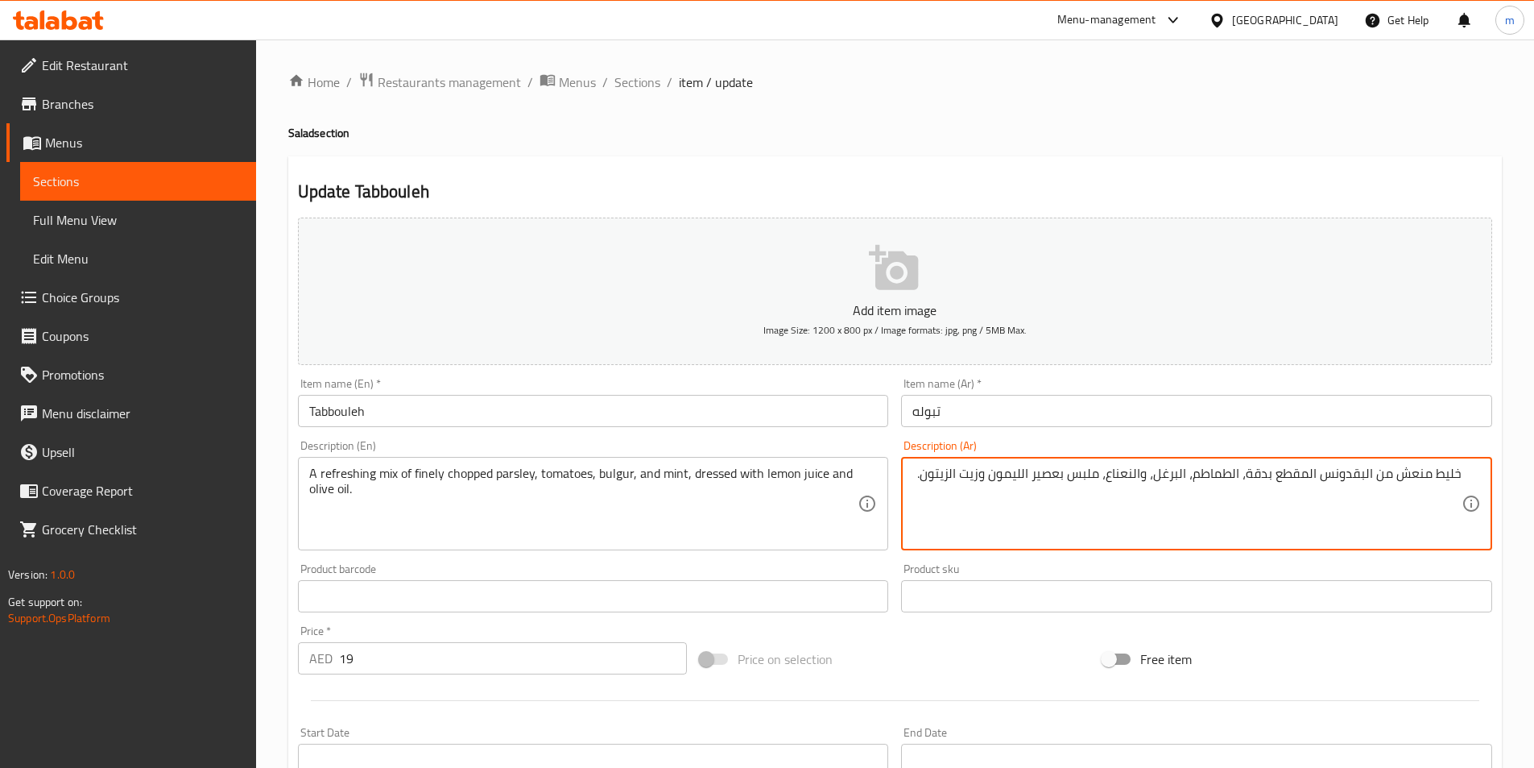
click at [1096, 486] on textarea "خليط منعش من البقدونس المقطع بدقة، الطماطم، البرغل، والنعناع، ملبس بعصير الليمو…" at bounding box center [1187, 504] width 549 height 77
type textarea "خليط منعش من البقدونس المقطع بدقة، الطماطم، البرغل، والنعناع، متبل بعصير الليمو…"
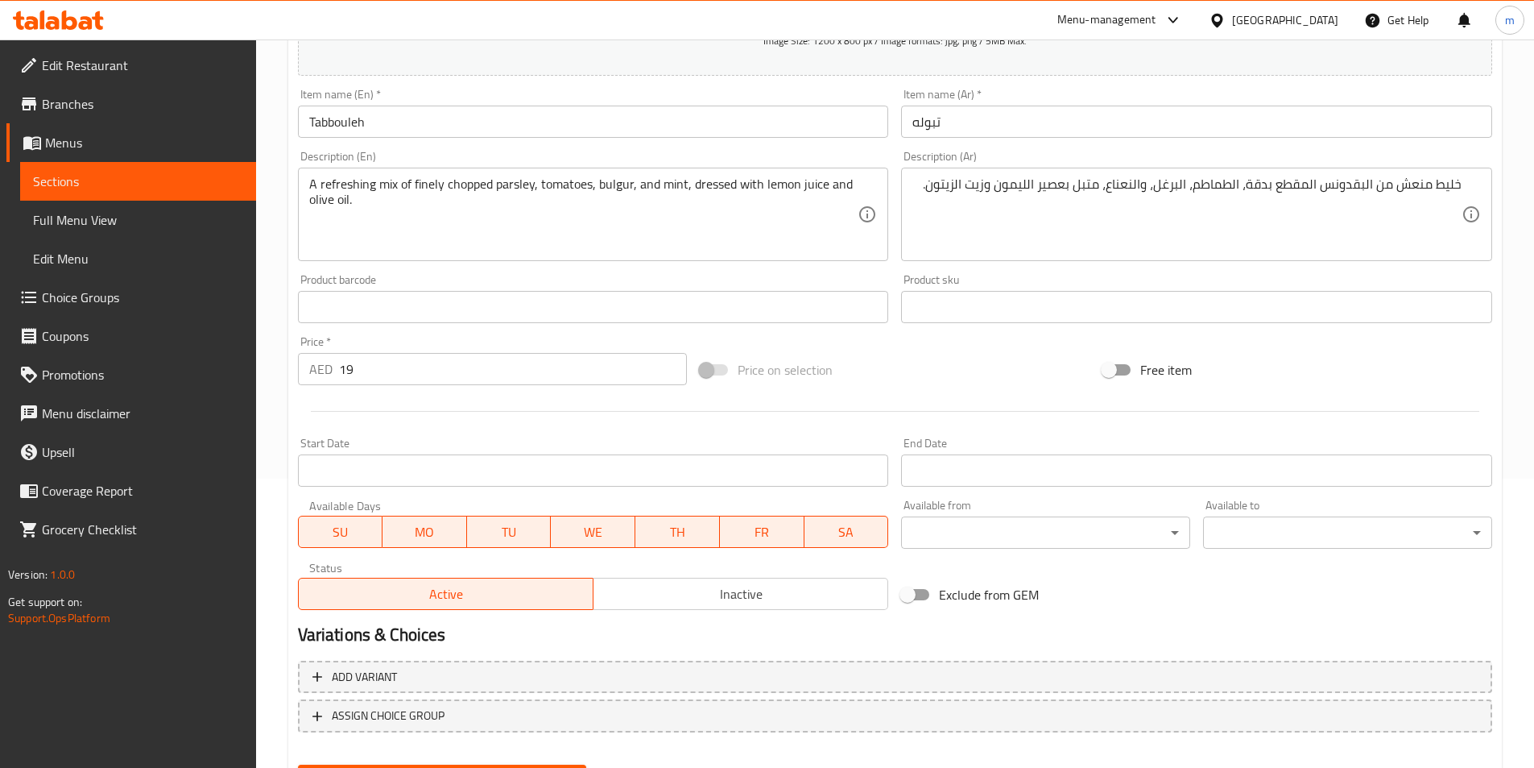
scroll to position [371, 0]
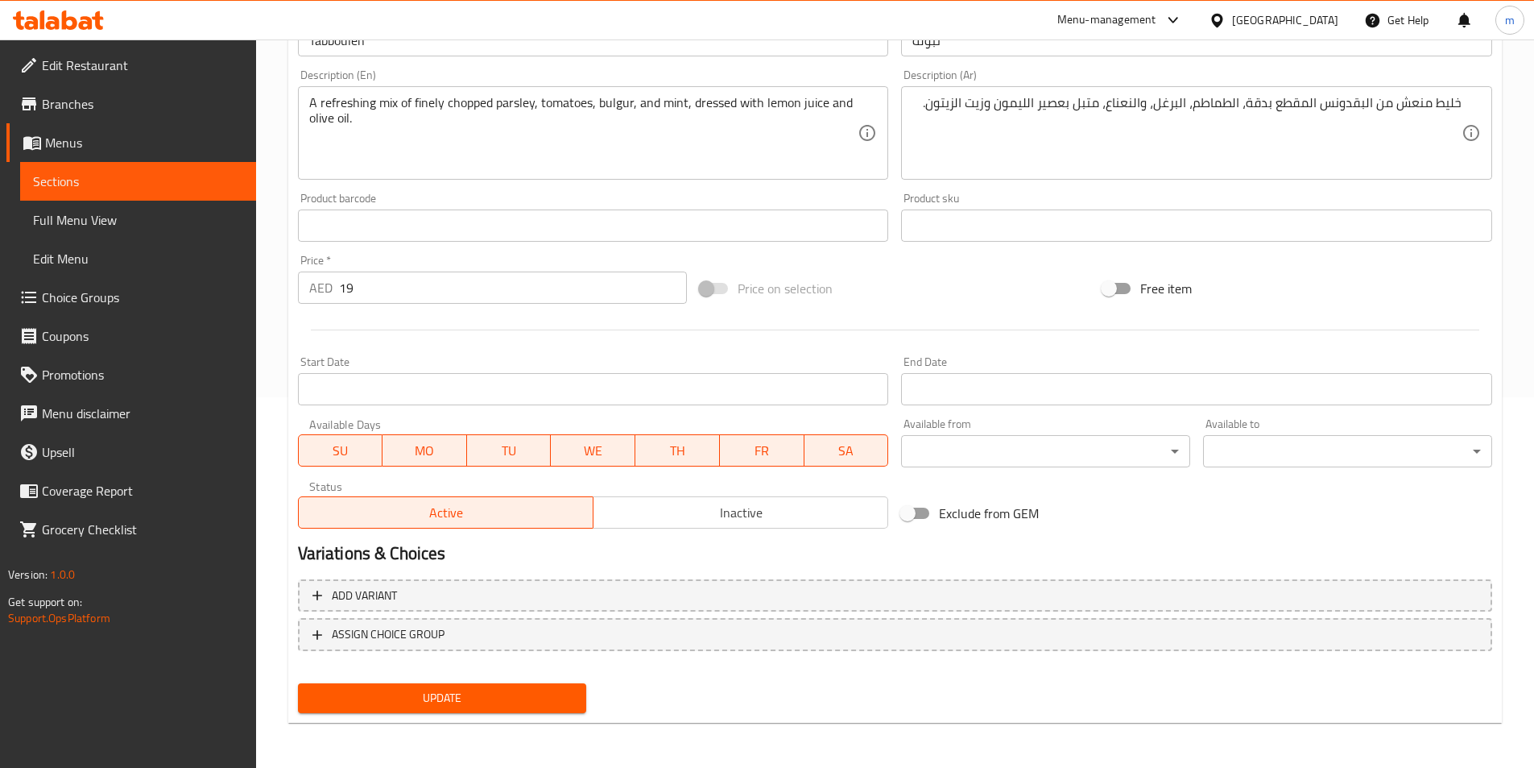
click at [379, 692] on span "Update" at bounding box center [442, 698] width 263 height 20
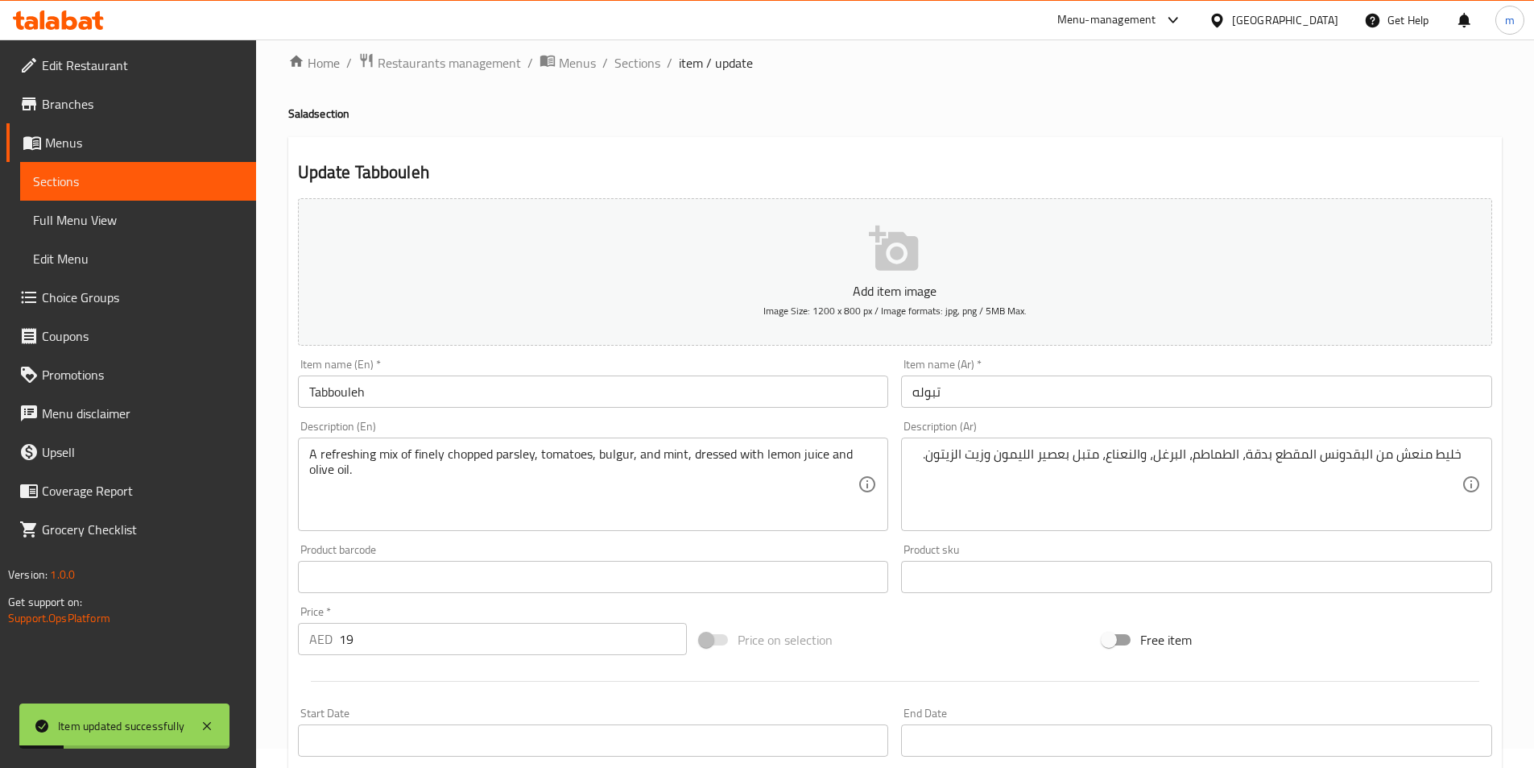
scroll to position [0, 0]
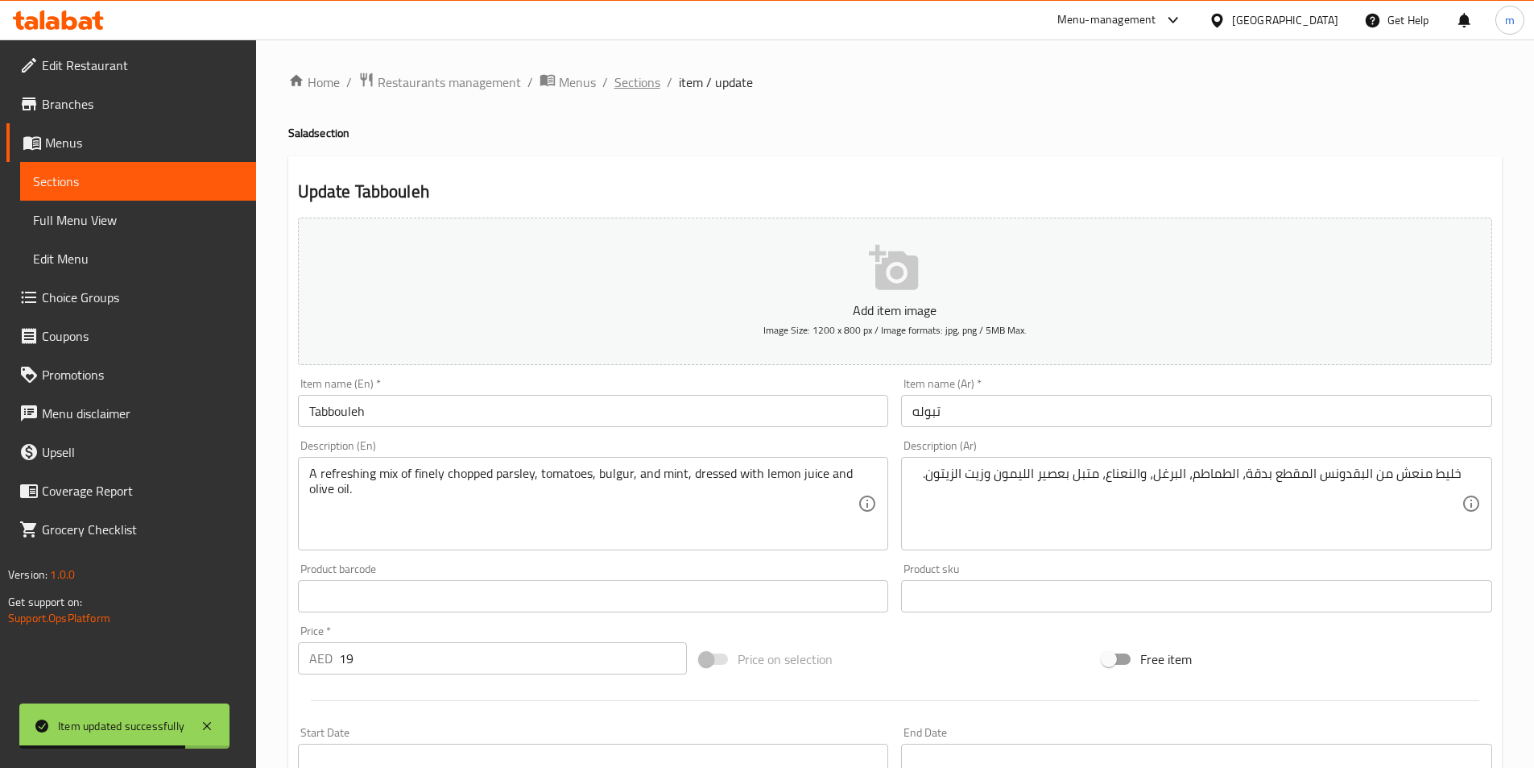
click at [652, 87] on span "Sections" at bounding box center [638, 81] width 46 height 19
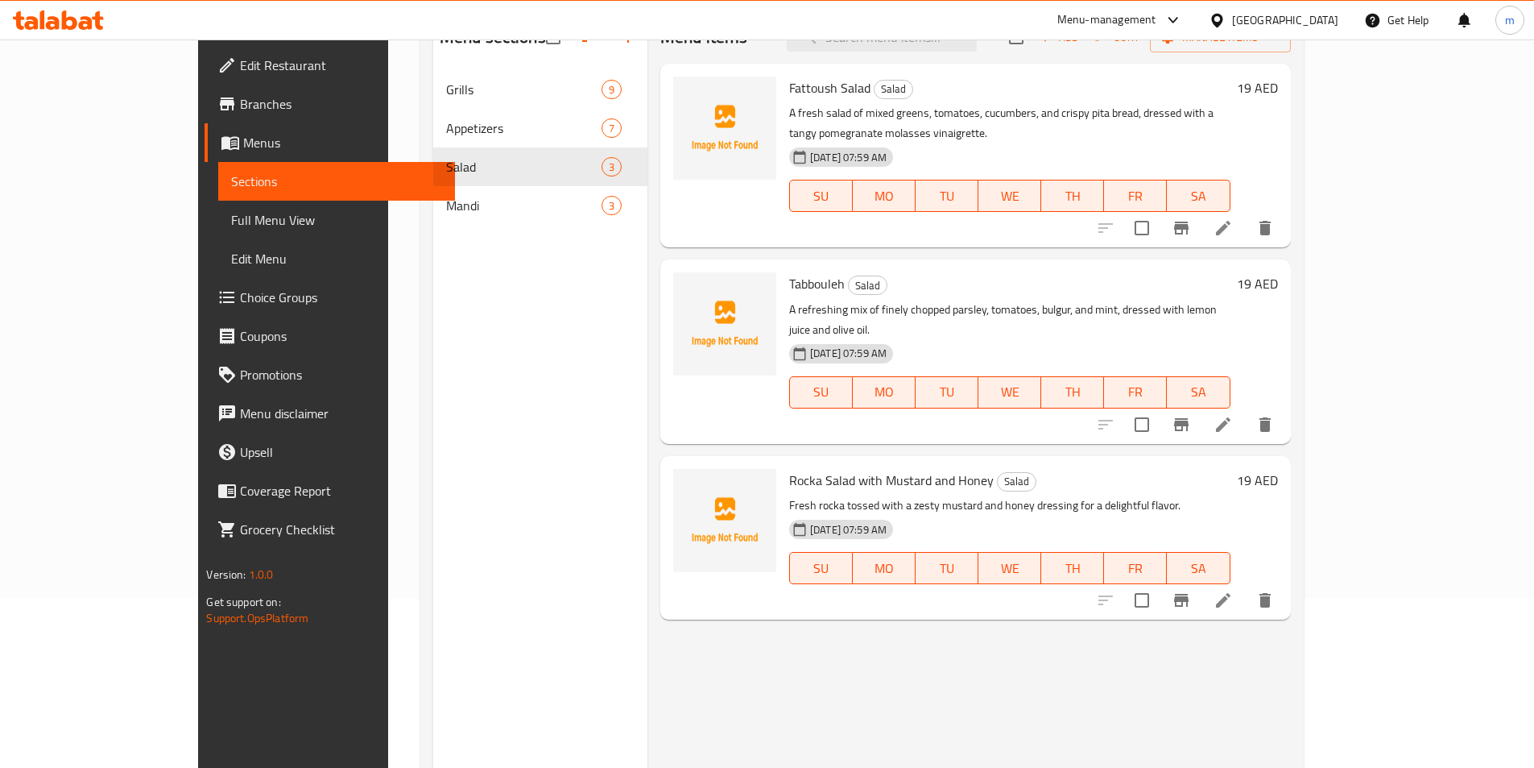
scroll to position [226, 0]
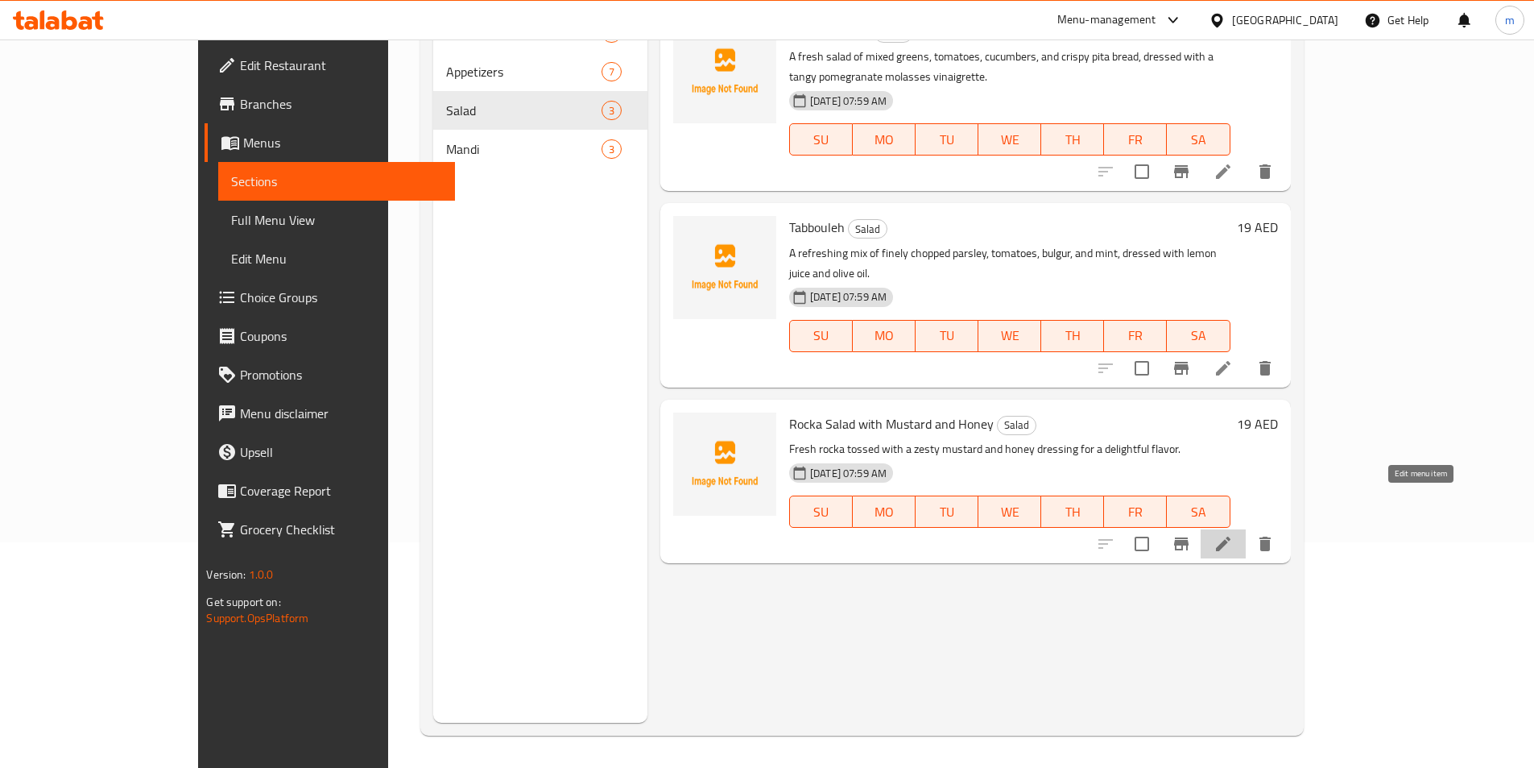
click at [1233, 534] on icon at bounding box center [1223, 543] width 19 height 19
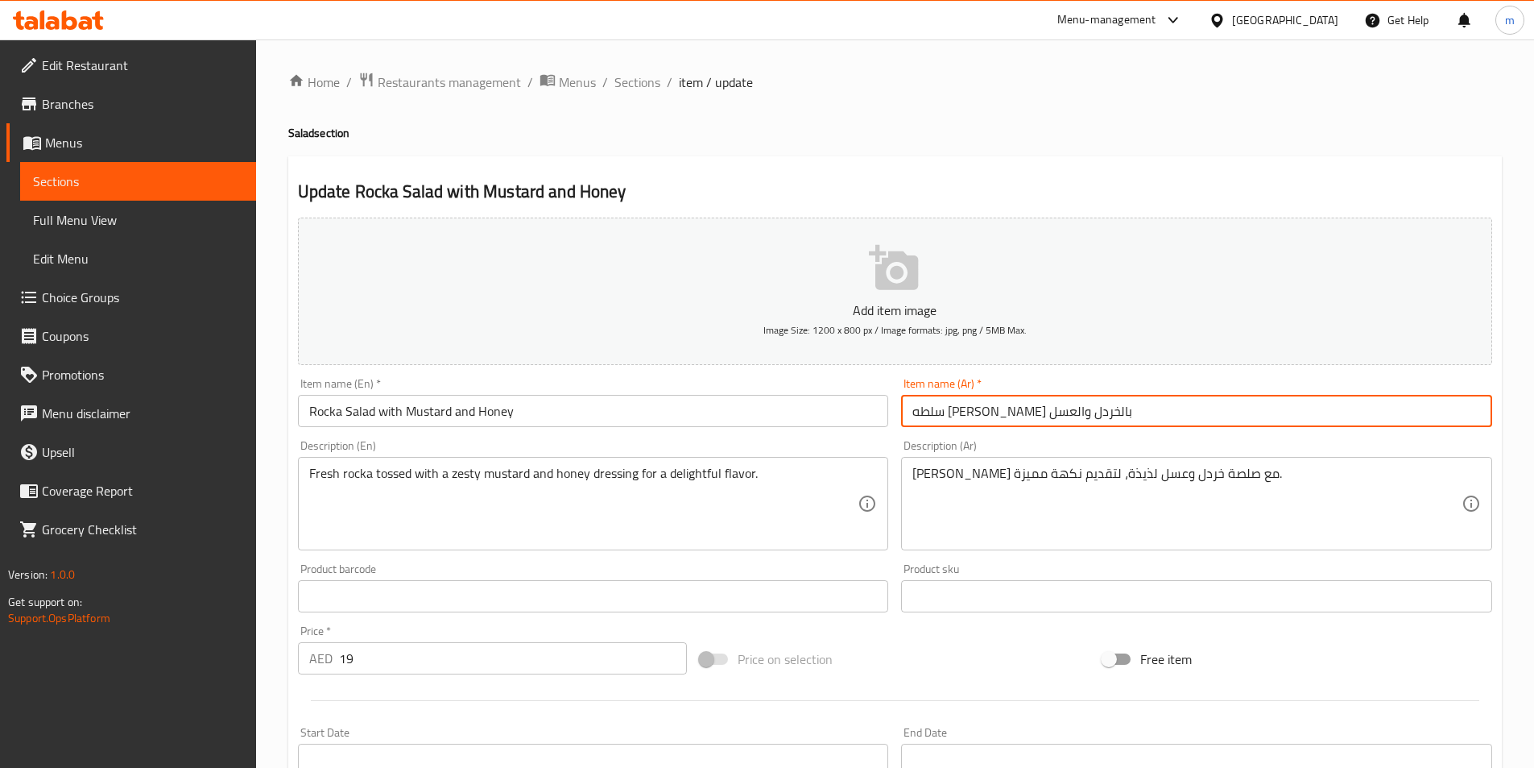
click at [1133, 401] on input "سلطه [PERSON_NAME] بالخردل والعسل" at bounding box center [1196, 411] width 591 height 32
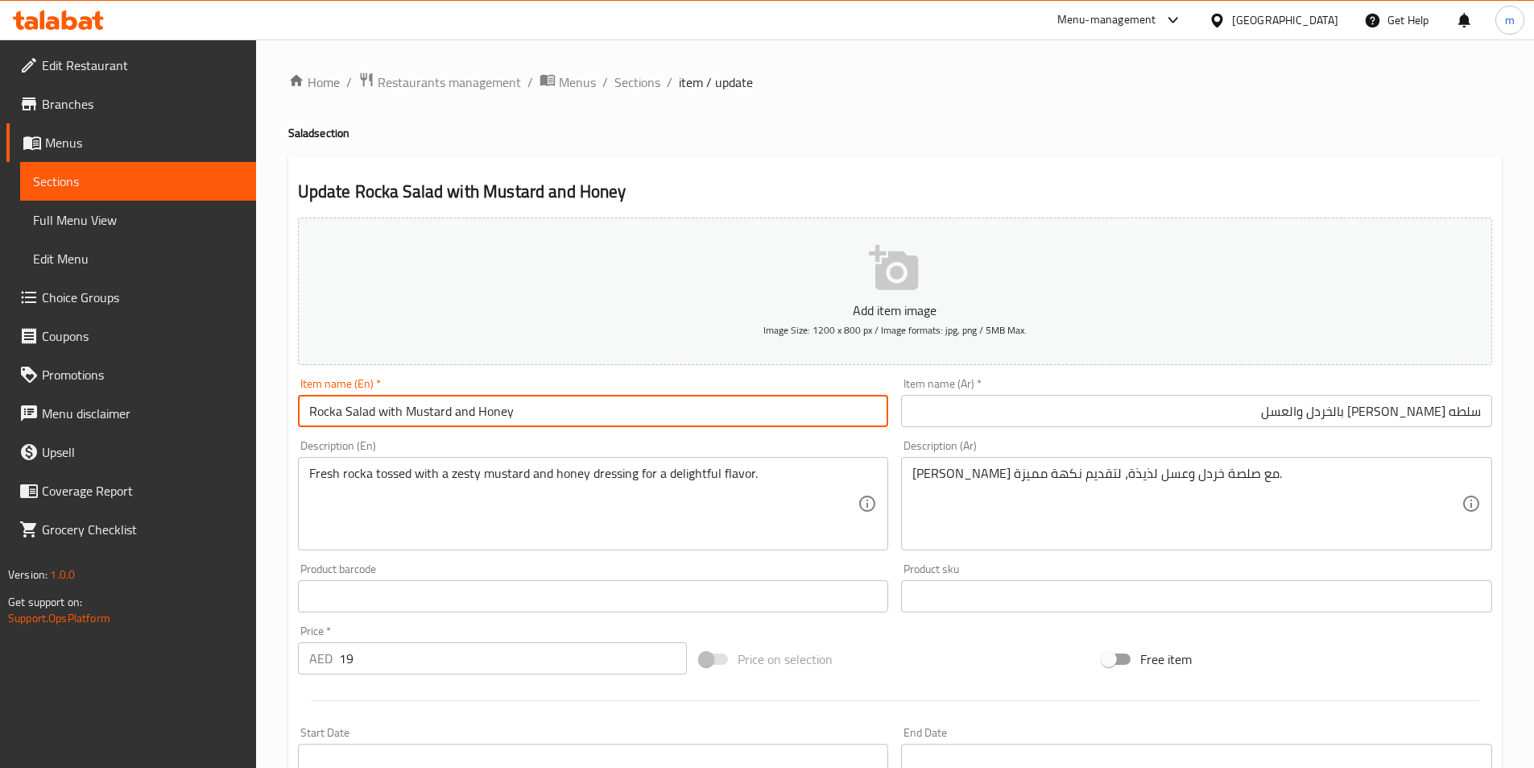
drag, startPoint x: 342, startPoint y: 410, endPoint x: 251, endPoint y: 407, distance: 91.1
click at [251, 407] on div "Edit Restaurant Branches Menus Sections Full Menu View Edit Menu Choice Groups …" at bounding box center [767, 588] width 1534 height 1099
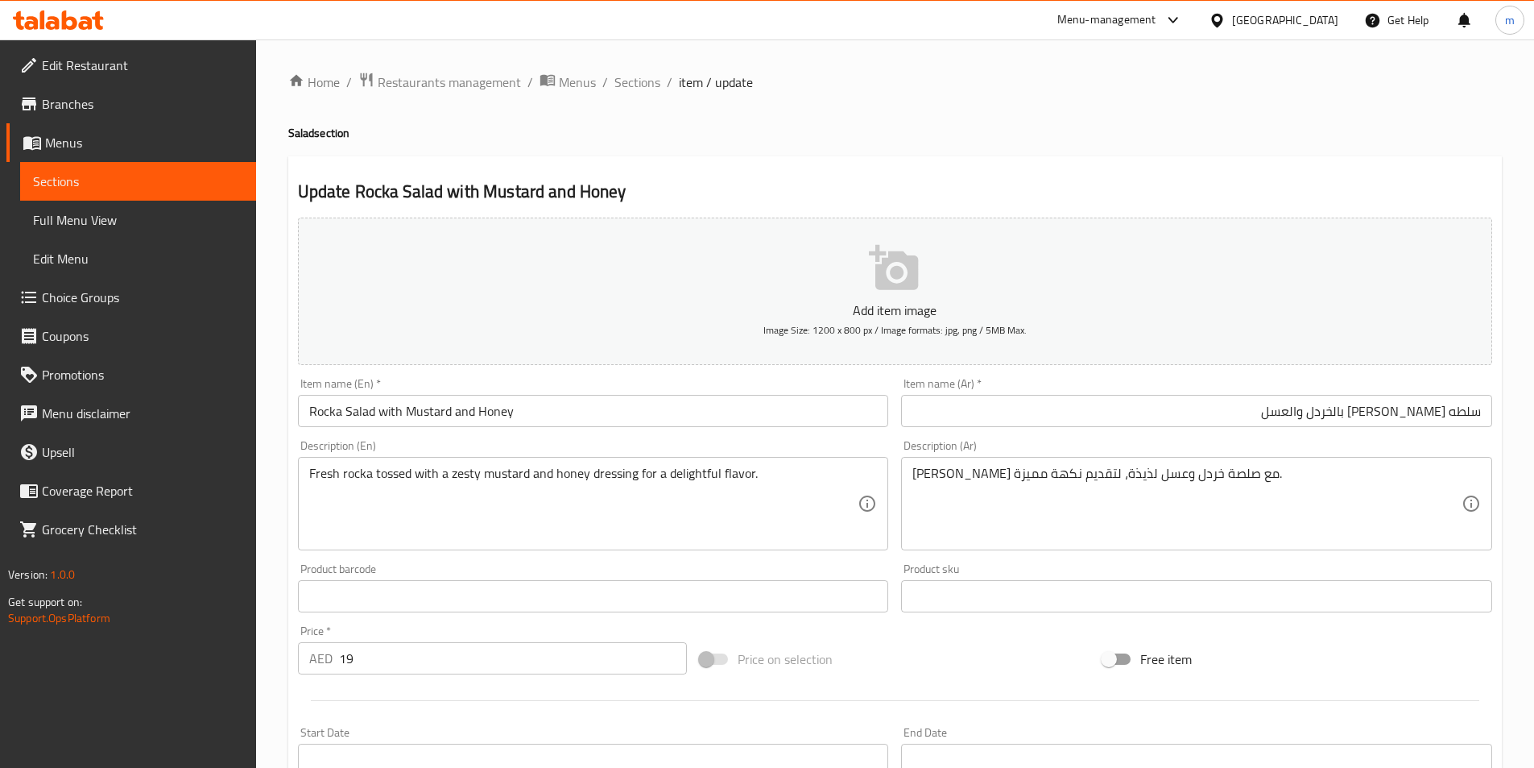
click at [368, 402] on input "Rocka Salad with Mustard and Honey" at bounding box center [593, 411] width 591 height 32
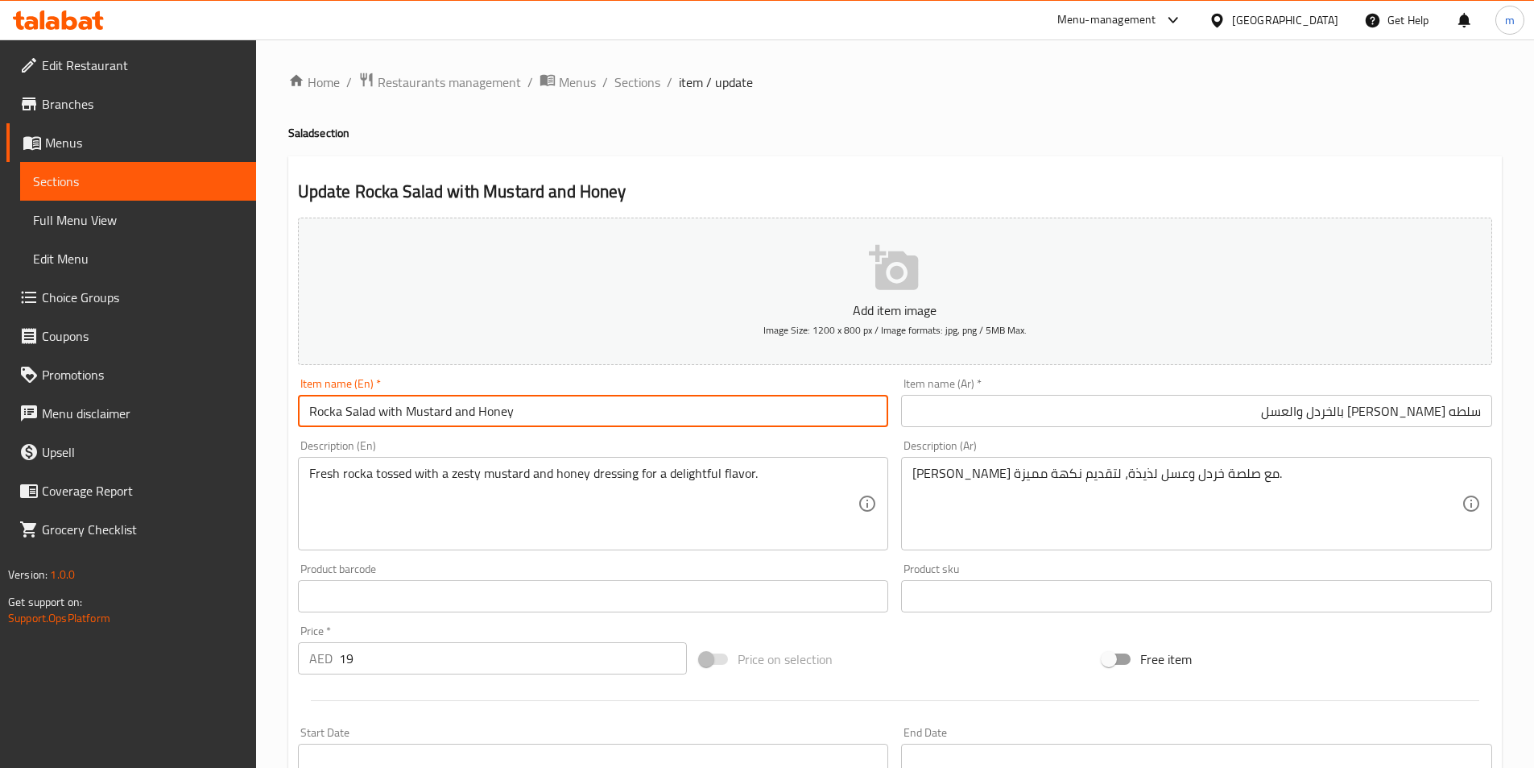
drag, startPoint x: 375, startPoint y: 412, endPoint x: 231, endPoint y: 416, distance: 144.2
click at [231, 416] on div "Edit Restaurant Branches Menus Sections Full Menu View Edit Menu Choice Groups …" at bounding box center [767, 588] width 1534 height 1099
click at [303, 413] on input "Rocka Salad with Mustard and Honey" at bounding box center [593, 411] width 591 height 32
drag, startPoint x: 309, startPoint y: 409, endPoint x: 375, endPoint y: 431, distance: 69.5
click at [375, 431] on div "Item name (En)   * Rocka Salad with Mustard and Honey Item name (En) *" at bounding box center [594, 402] width 604 height 62
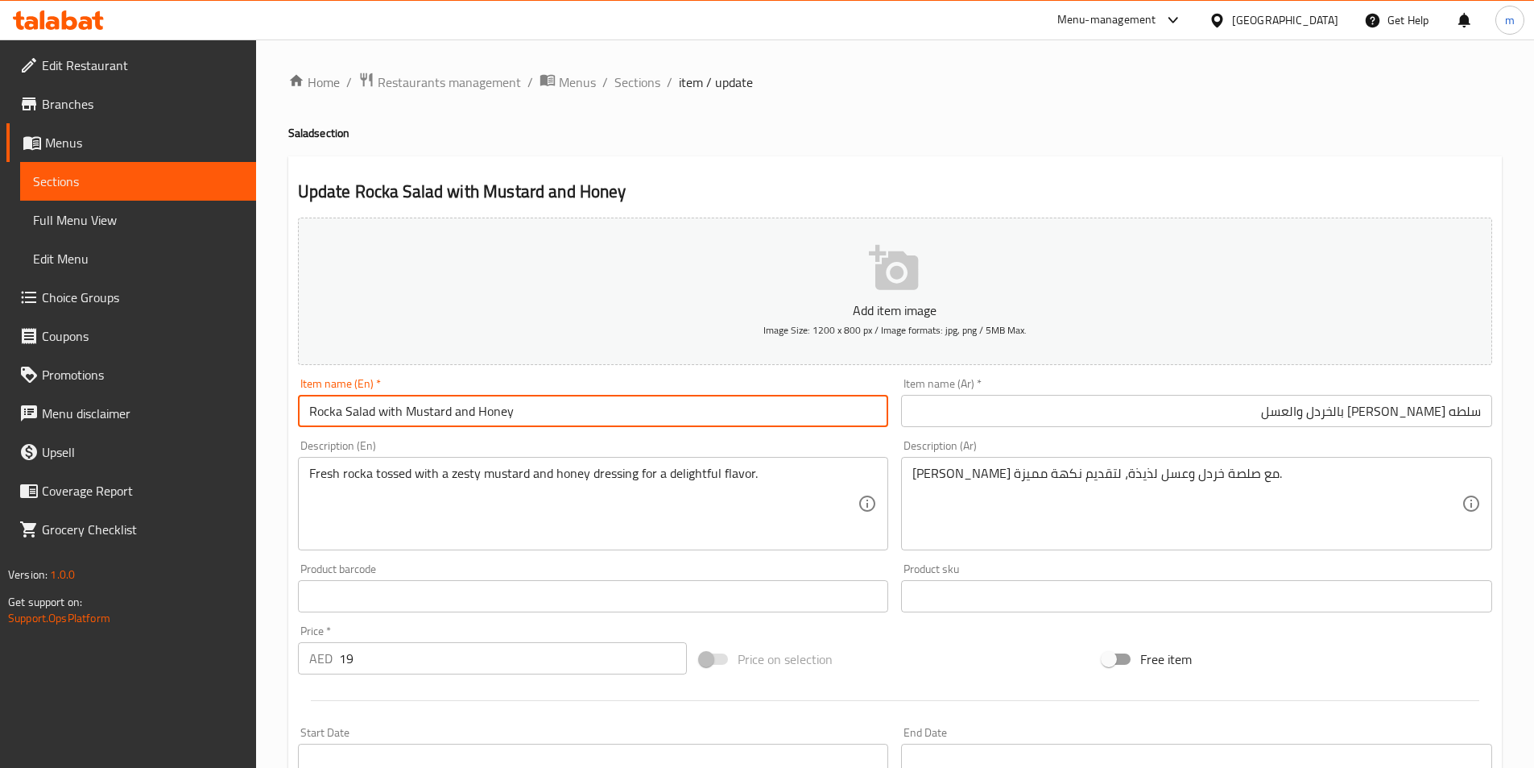
drag, startPoint x: 337, startPoint y: 412, endPoint x: 345, endPoint y: 463, distance: 51.4
click at [337, 413] on input "Rocka Salad with Mustard and Honey" at bounding box center [593, 411] width 591 height 32
click at [333, 416] on input "Rocka Salad with Mustard and Honey" at bounding box center [593, 411] width 591 height 32
drag, startPoint x: 403, startPoint y: 412, endPoint x: 449, endPoint y: 425, distance: 48.7
click at [449, 425] on input "Rocca Salad with Mustard and Honey" at bounding box center [593, 411] width 591 height 32
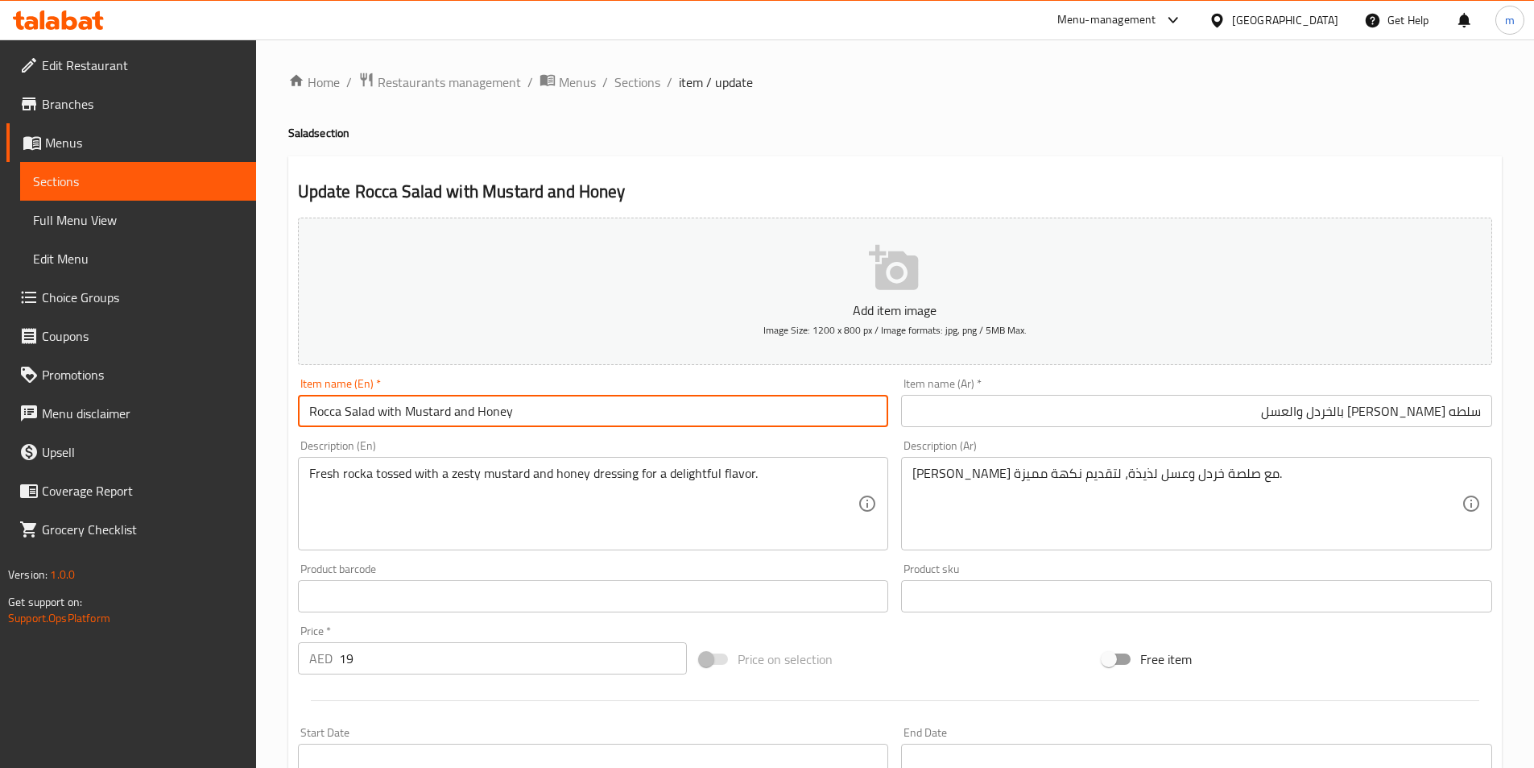
type input "Rocca Salad with Mustard and Honey"
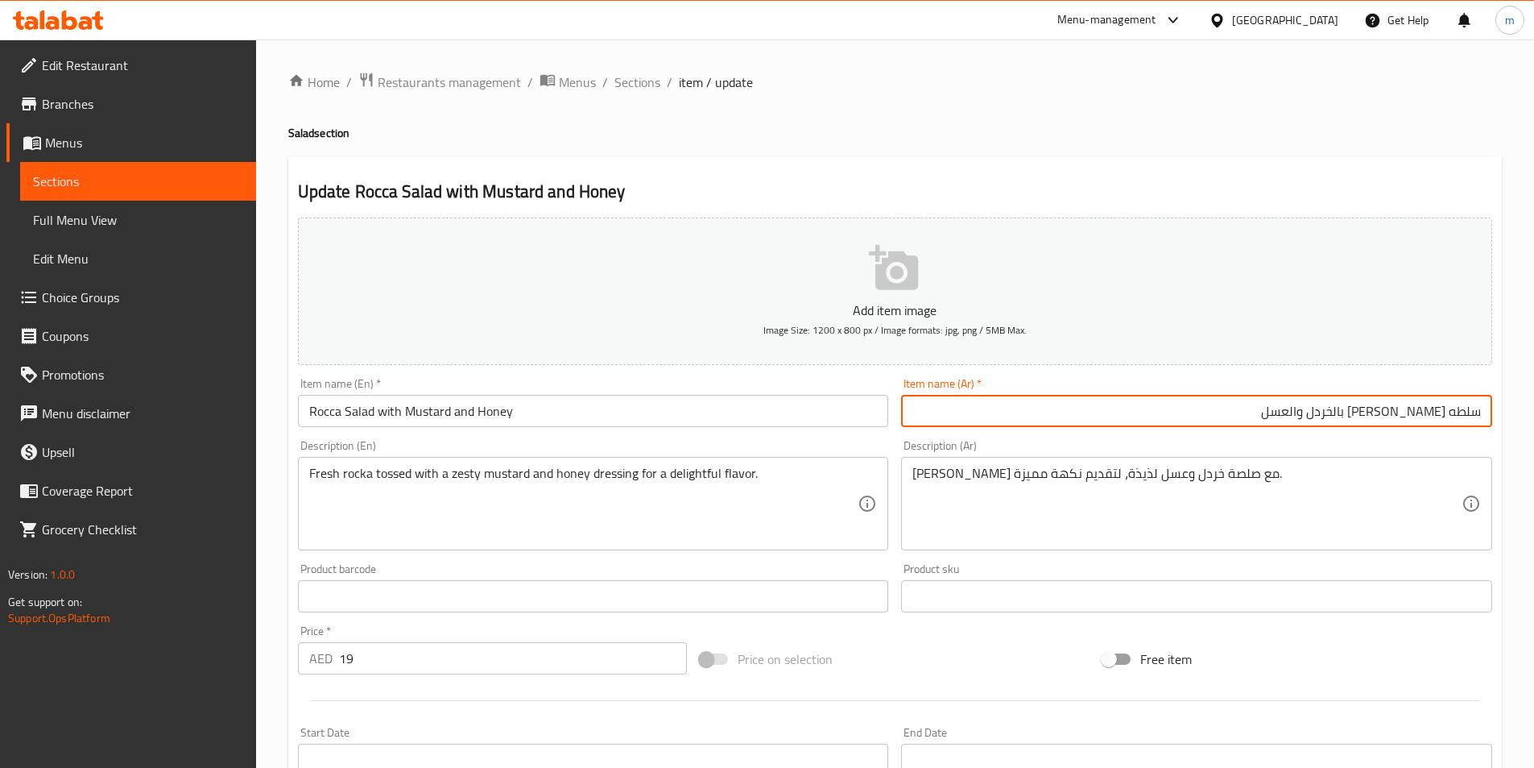
drag, startPoint x: 1377, startPoint y: 416, endPoint x: 1409, endPoint y: 432, distance: 35.7
click at [1409, 432] on div "Item name (Ar)   * سلطه [PERSON_NAME] بالخردل والعسل Item name (Ar) *" at bounding box center [1197, 402] width 604 height 62
drag, startPoint x: 1411, startPoint y: 411, endPoint x: 1414, endPoint y: 481, distance: 70.2
click at [1412, 415] on input "سلطه [PERSON_NAME] بمستردة والعسل" at bounding box center [1196, 411] width 591 height 32
click at [1410, 417] on input "سلطه [PERSON_NAME] بمستردة والعسل" at bounding box center [1196, 411] width 591 height 32
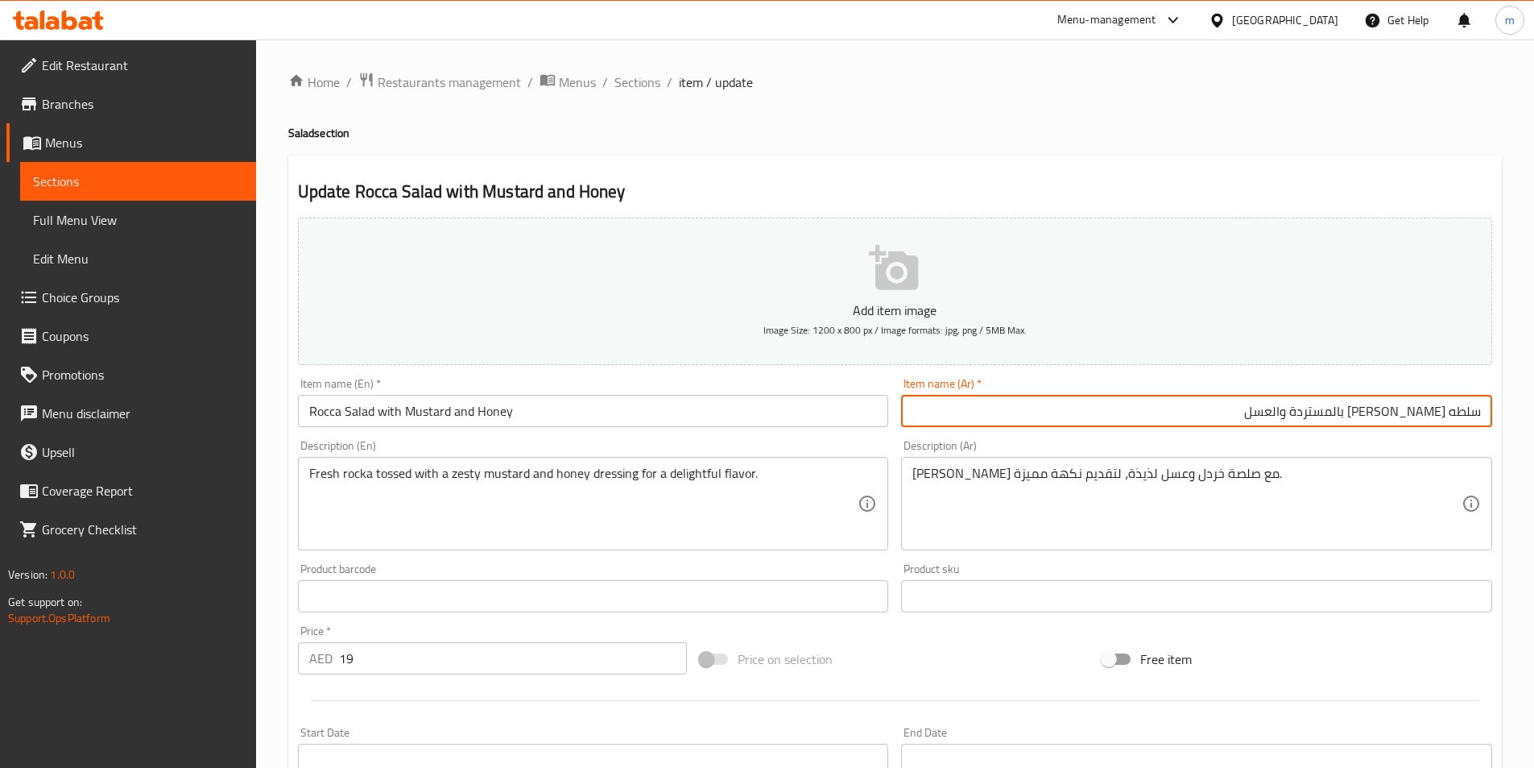
type input "سلطه [PERSON_NAME] بالمستردة والعسل"
drag, startPoint x: 1364, startPoint y: 414, endPoint x: 1401, endPoint y: 424, distance: 37.7
click at [1401, 424] on input "سلطه [PERSON_NAME] بالمستردة والعسل" at bounding box center [1196, 411] width 591 height 32
click at [1364, 416] on input "سلطه [PERSON_NAME] بالمستردة والعسل" at bounding box center [1196, 411] width 591 height 32
drag, startPoint x: 1360, startPoint y: 410, endPoint x: 1411, endPoint y: 418, distance: 51.4
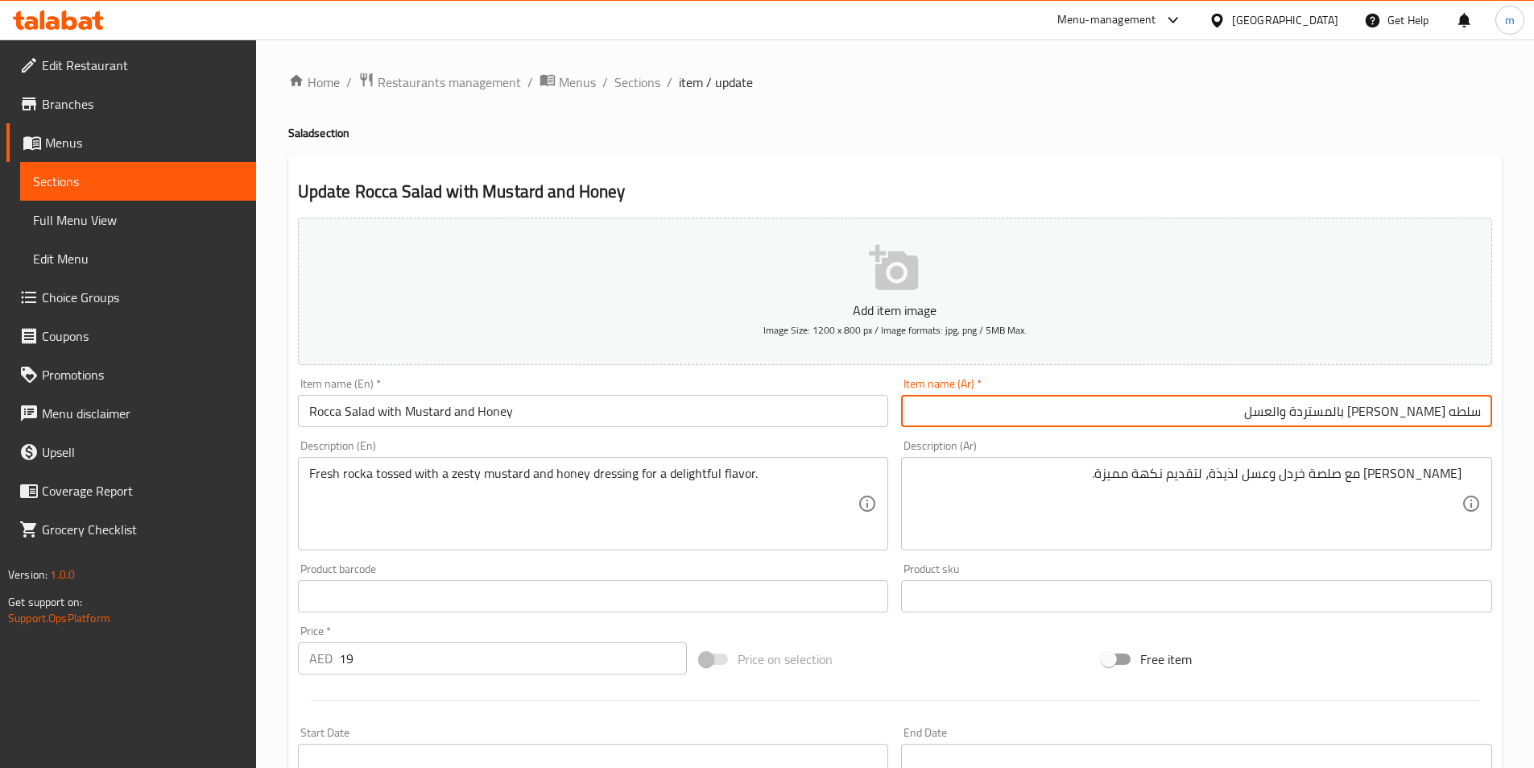
click at [1411, 418] on input "سلطه [PERSON_NAME] بالمستردة والعسل" at bounding box center [1196, 411] width 591 height 32
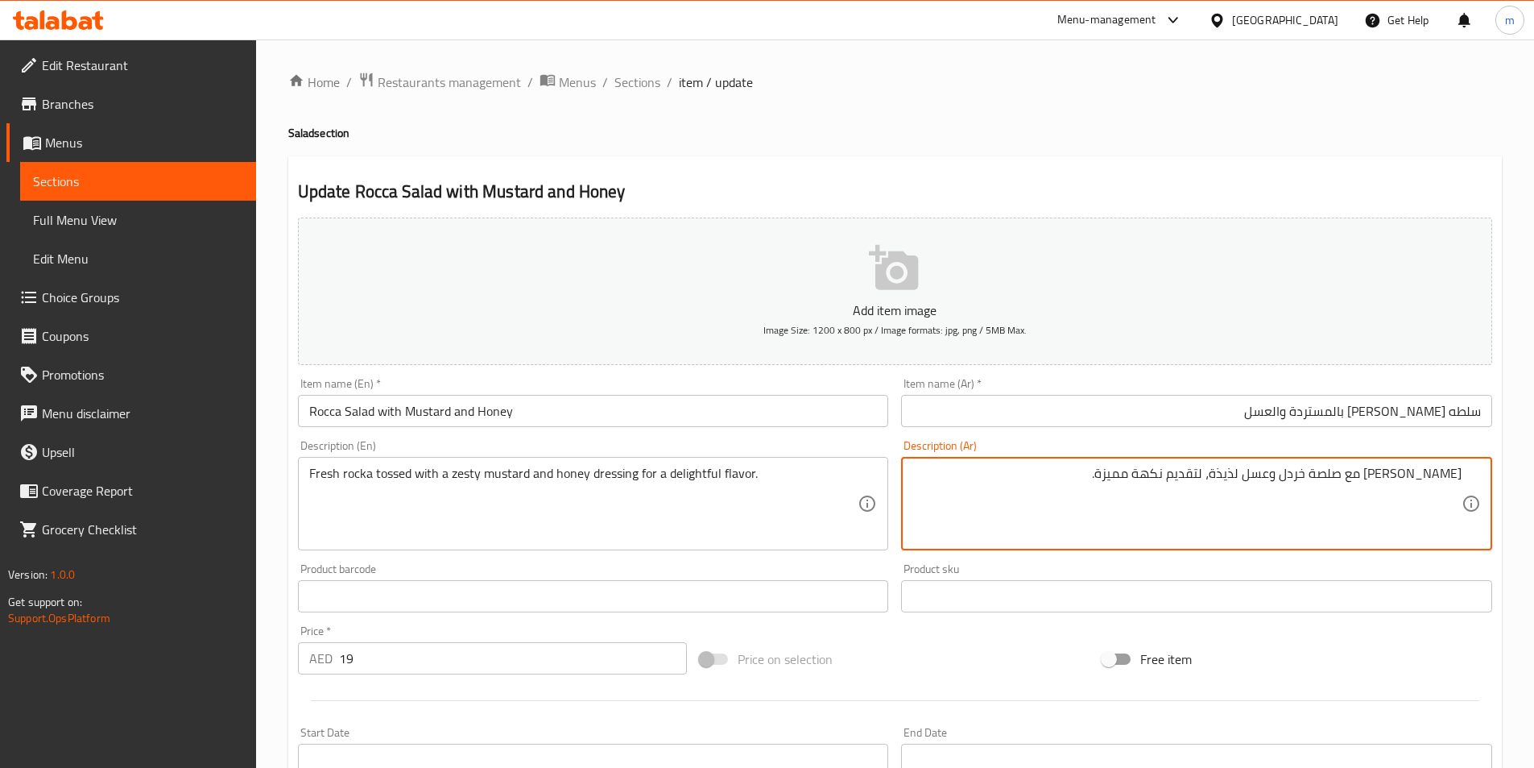
drag, startPoint x: 1323, startPoint y: 474, endPoint x: 1348, endPoint y: 488, distance: 27.8
click at [1348, 488] on textarea "[PERSON_NAME] مع صلصة خردل وعسل لذيذة، لتقديم نكهة مميزة." at bounding box center [1187, 504] width 549 height 77
paste textarea "لمستردة"
drag, startPoint x: 1352, startPoint y: 473, endPoint x: 1383, endPoint y: 483, distance: 33.1
click at [1383, 483] on textarea "[PERSON_NAME] مع صلصة المستردة وعسل لذيذة، لتقديم نكهة مميزة." at bounding box center [1187, 504] width 549 height 77
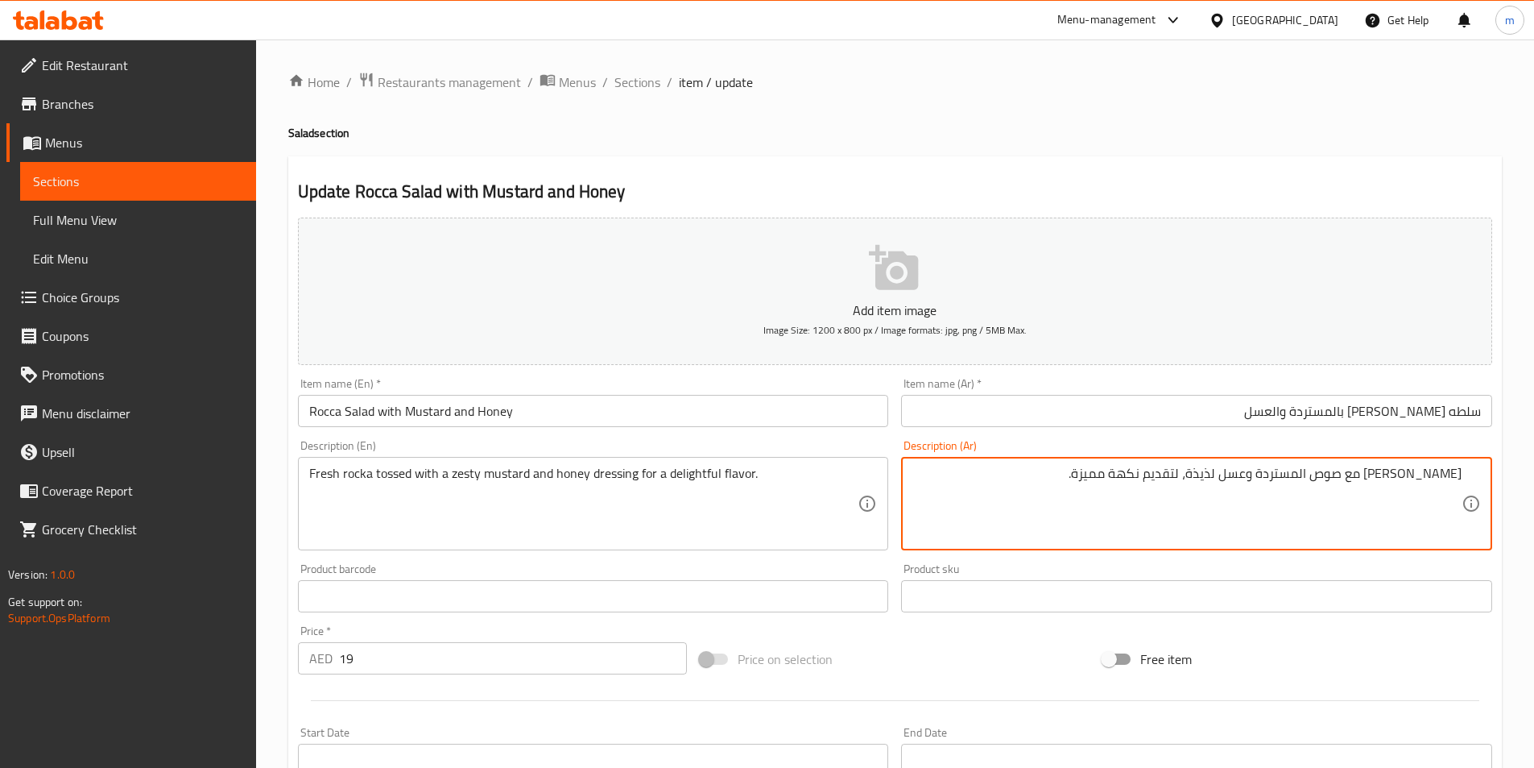
click at [1285, 478] on textarea "[PERSON_NAME] مع صوص المستردة وعسل لذيذة، لتقديم نكهة مميزة." at bounding box center [1187, 504] width 549 height 77
click at [1287, 478] on textarea "[PERSON_NAME] مع صوص المستردة وعسل لذيذة، لتقديم نكهة مميزة." at bounding box center [1187, 504] width 549 height 77
click at [1225, 471] on textarea "[PERSON_NAME] مع صوص المستردة والعسل لذيذة، لتقديم نكهة مميزة." at bounding box center [1187, 504] width 549 height 77
drag, startPoint x: 1250, startPoint y: 471, endPoint x: 1248, endPoint y: 497, distance: 25.8
click at [1250, 478] on textarea "[PERSON_NAME] مع صوص المستردة والعسل لذيذ، لتقديم نكهة مميزة." at bounding box center [1187, 504] width 549 height 77
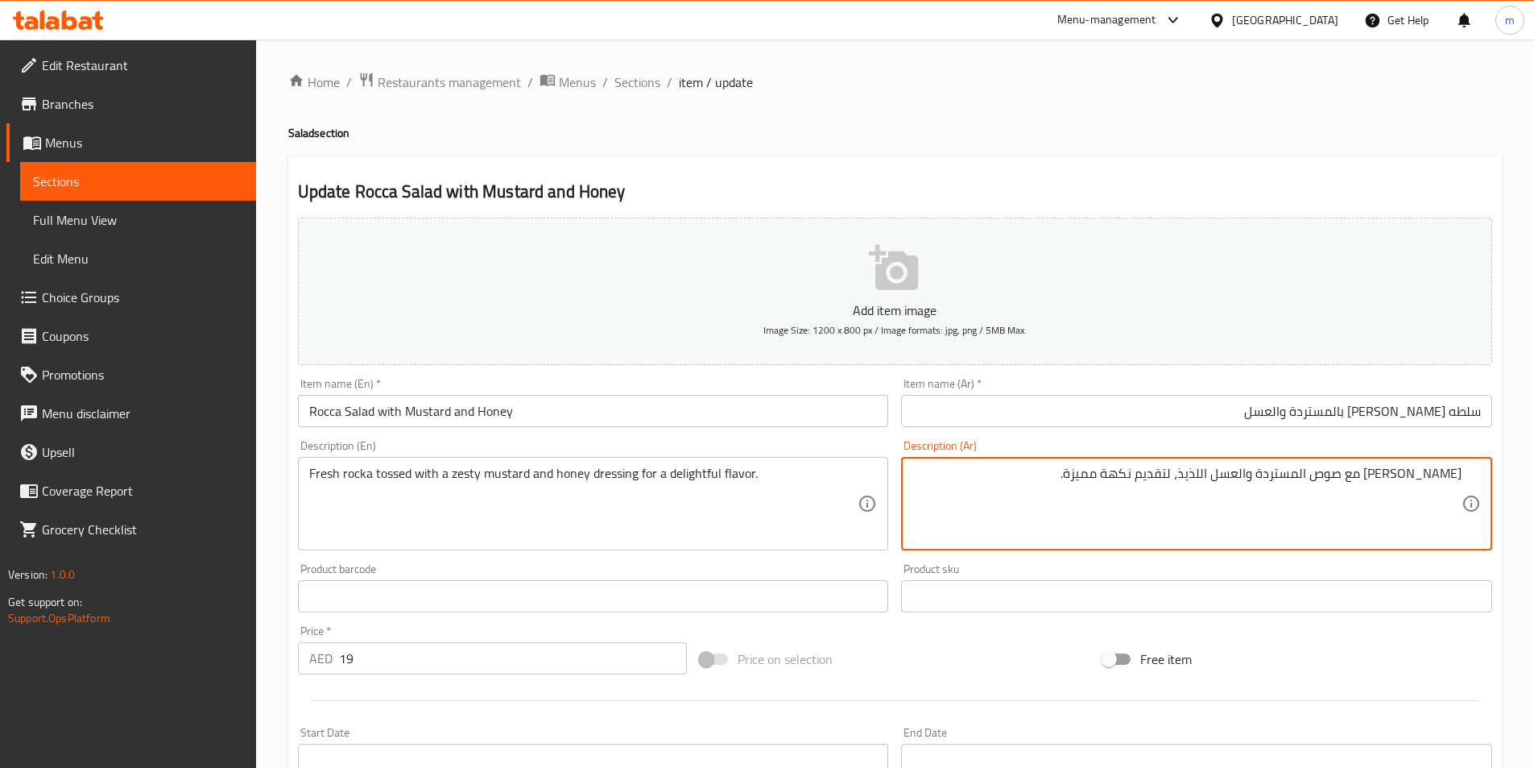
drag, startPoint x: 1224, startPoint y: 474, endPoint x: 1246, endPoint y: 487, distance: 26.0
click at [1246, 487] on textarea "[PERSON_NAME] مع صوص المستردة والعسل اللذيذ، لتقديم نكهة مميزة." at bounding box center [1187, 504] width 549 height 77
drag, startPoint x: 1166, startPoint y: 484, endPoint x: 1199, endPoint y: 498, distance: 35.0
click at [1199, 498] on textarea "[PERSON_NAME] مع صوص المستردة والعسل الزيستي، لتقديم نكهة مميزة." at bounding box center [1187, 504] width 549 height 77
click at [1405, 478] on textarea "[PERSON_NAME] مع صوص المستردة والعسل الزيستي، لنكهة مميزة." at bounding box center [1187, 504] width 549 height 77
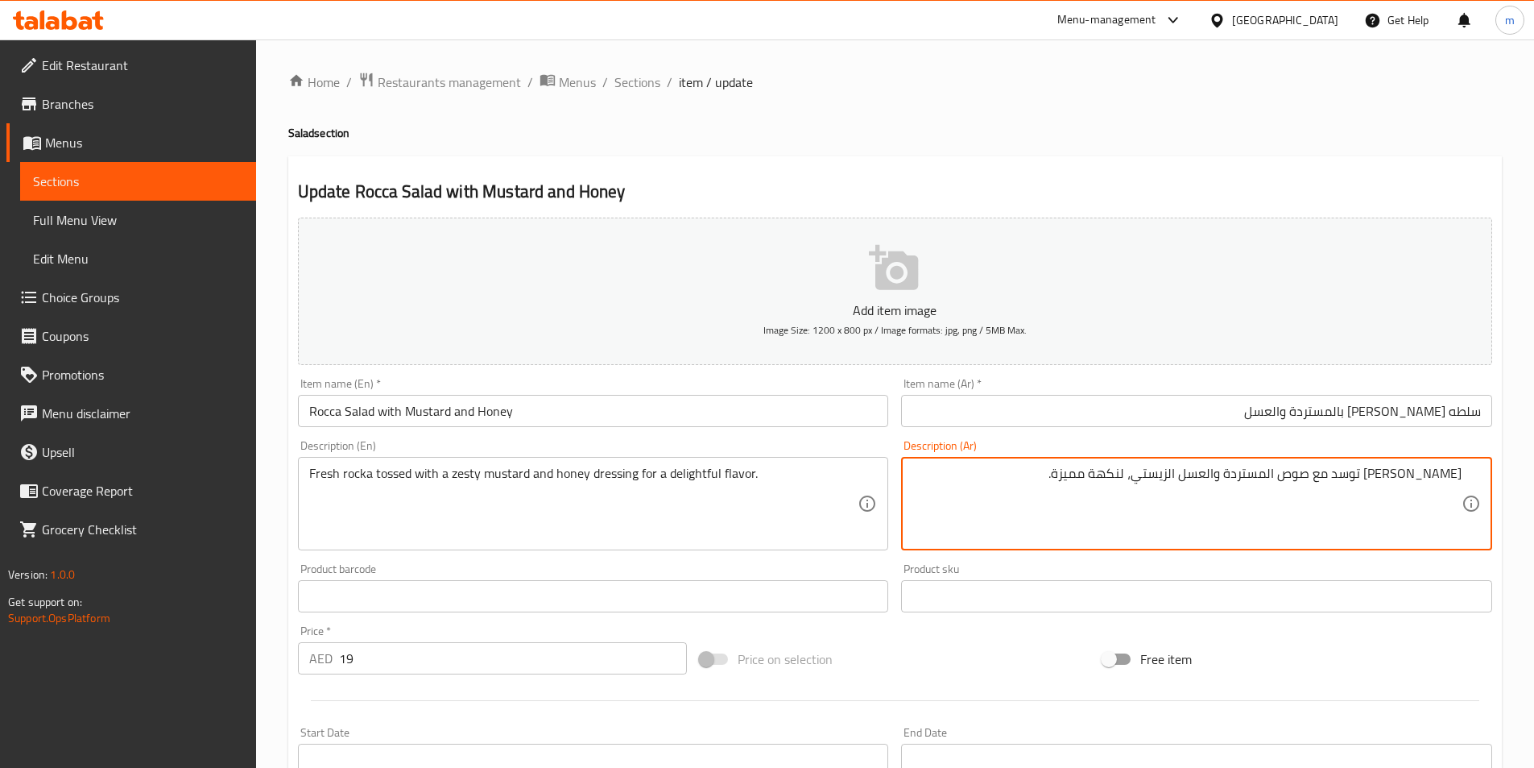
drag, startPoint x: 1356, startPoint y: 477, endPoint x: 1369, endPoint y: 478, distance: 12.9
click at [1369, 478] on textarea "[PERSON_NAME] توسد مع صوص المستردة والعسل الزيستي، لنكهة مميزة." at bounding box center [1187, 504] width 549 height 77
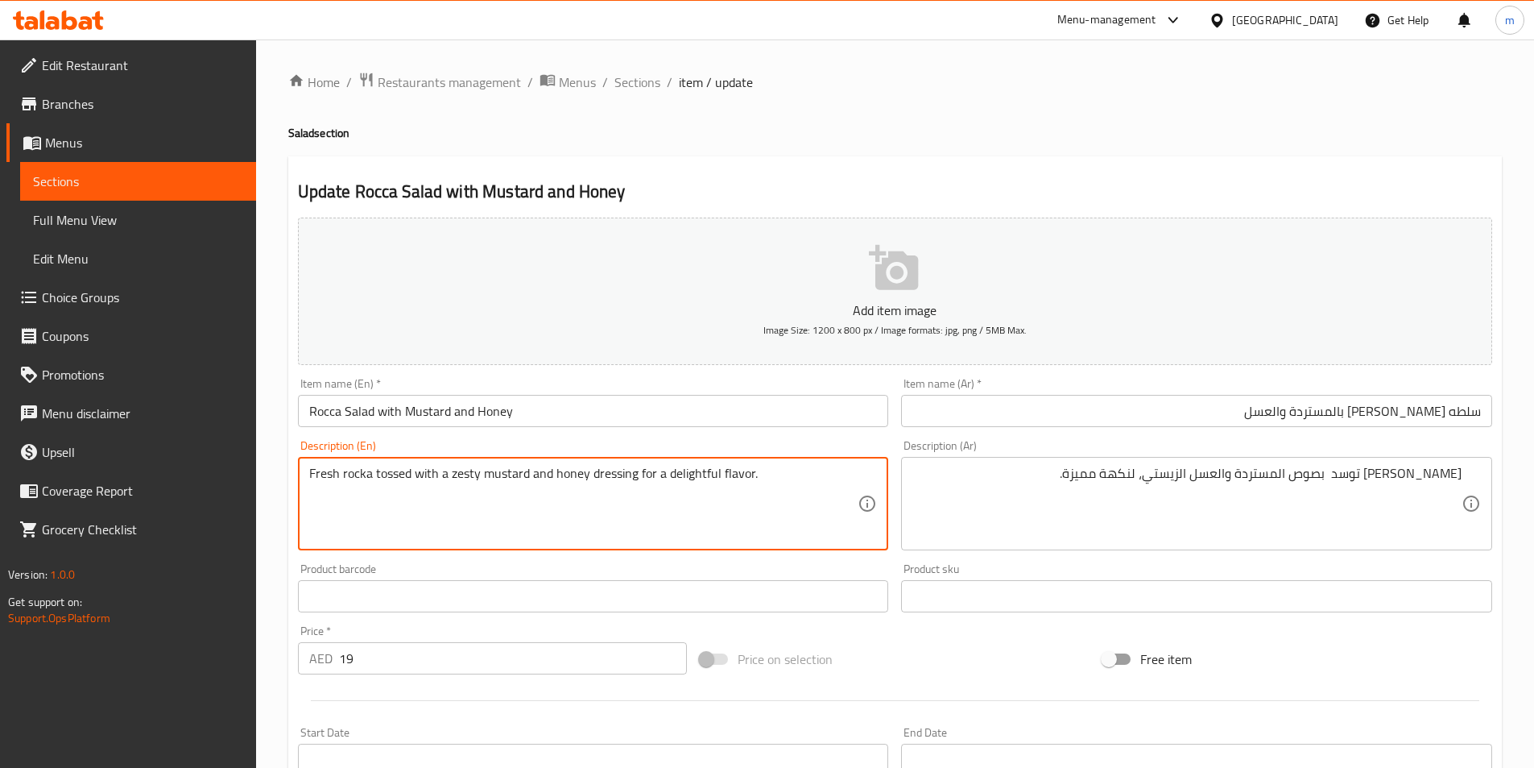
drag, startPoint x: 375, startPoint y: 474, endPoint x: 437, endPoint y: 481, distance: 62.4
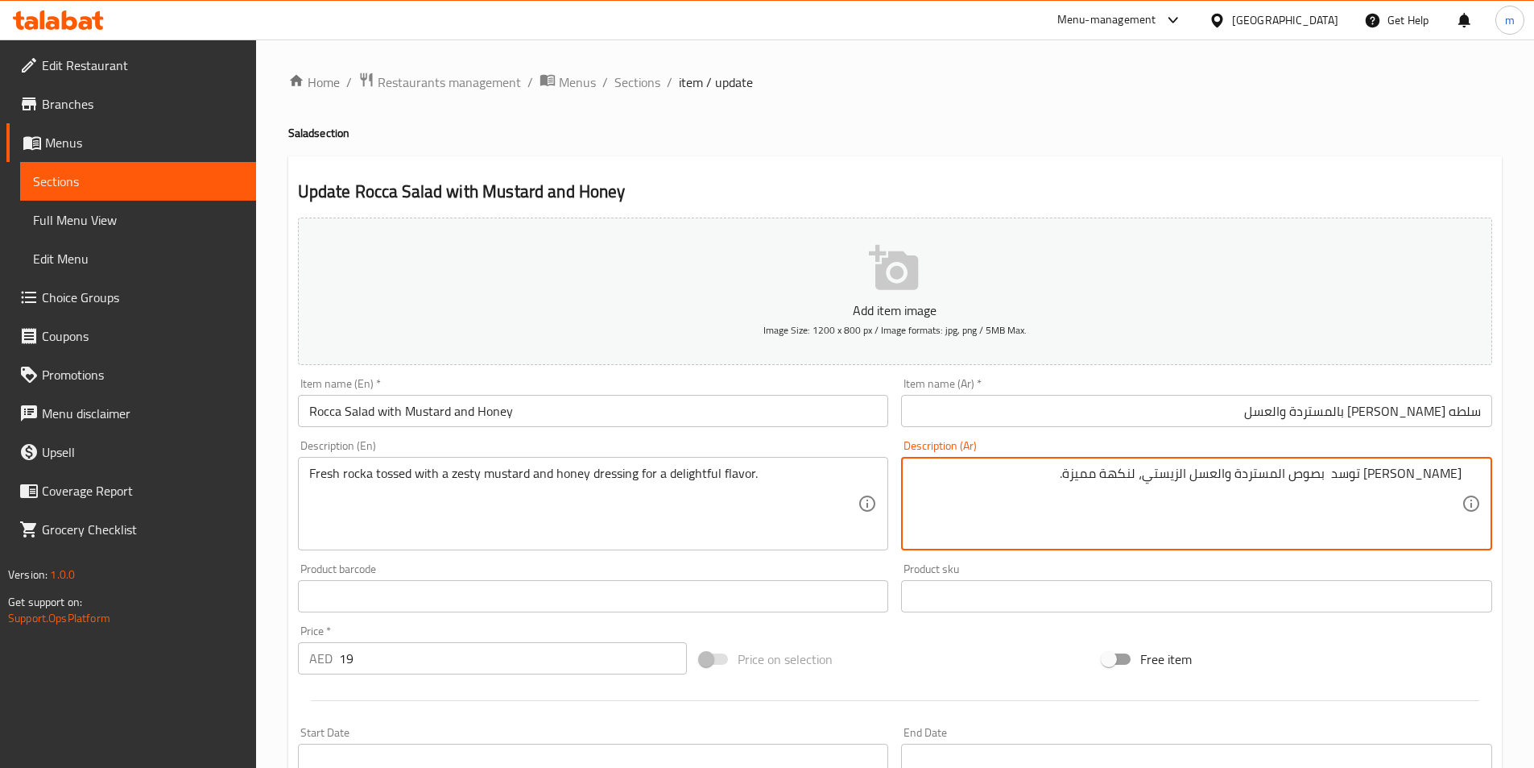
drag, startPoint x: 1372, startPoint y: 477, endPoint x: 1403, endPoint y: 482, distance: 31.9
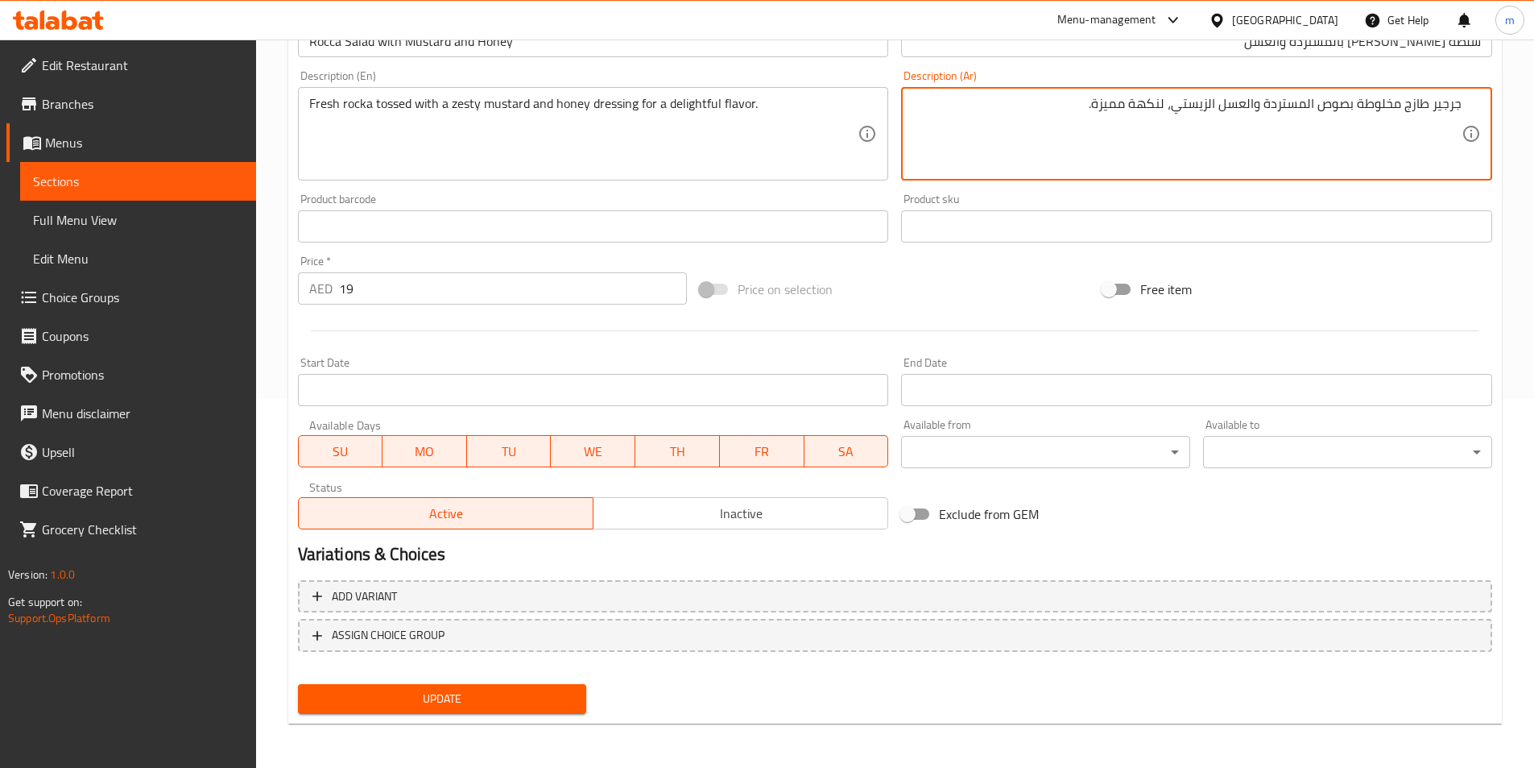
scroll to position [371, 0]
type textarea "جرجير طازج مخلوطة بصوص المستردة والعسل الزيستي، لنكهة مميزة."
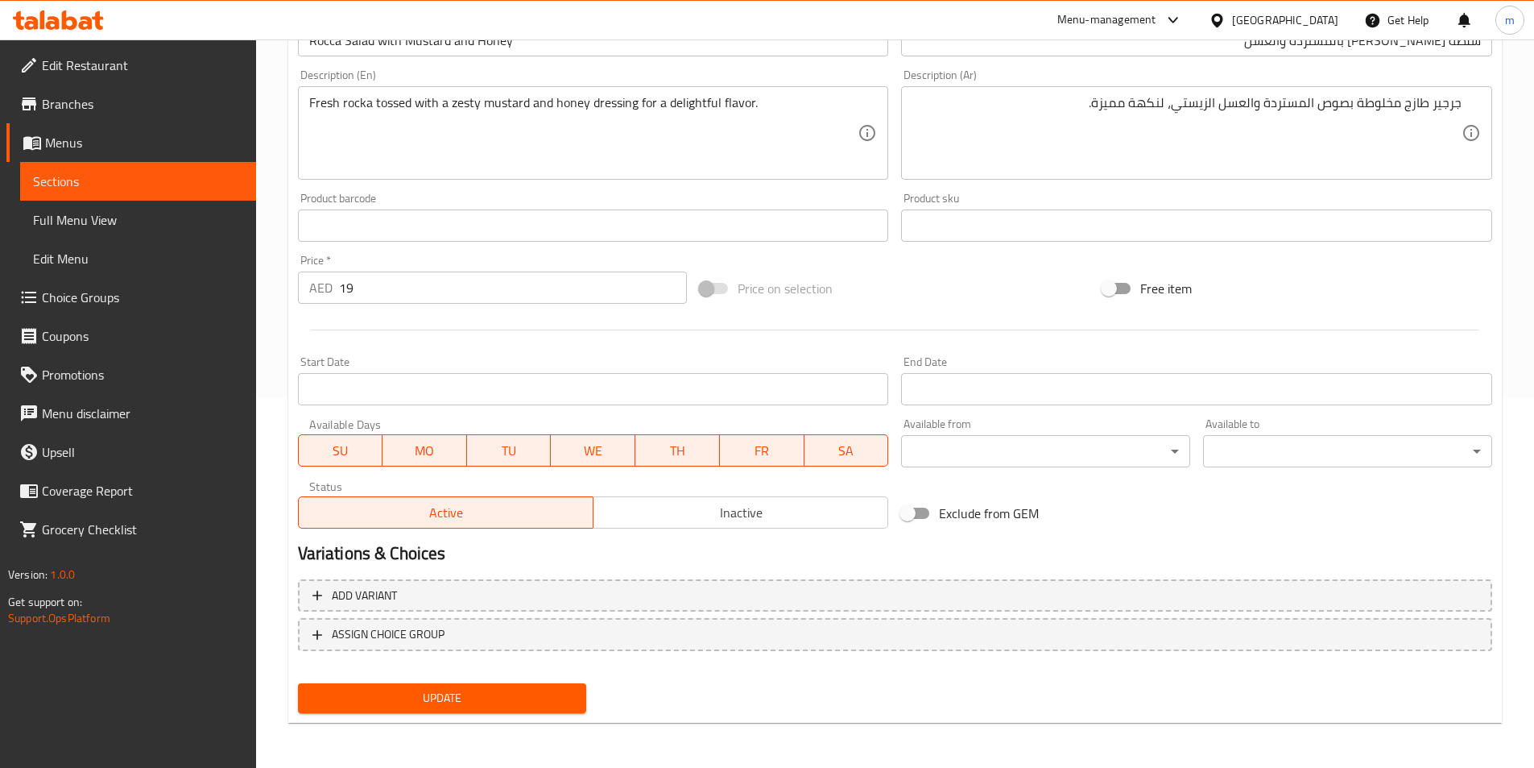
click at [498, 678] on div "Update" at bounding box center [443, 698] width 302 height 43
click at [496, 694] on span "Update" at bounding box center [442, 698] width 263 height 20
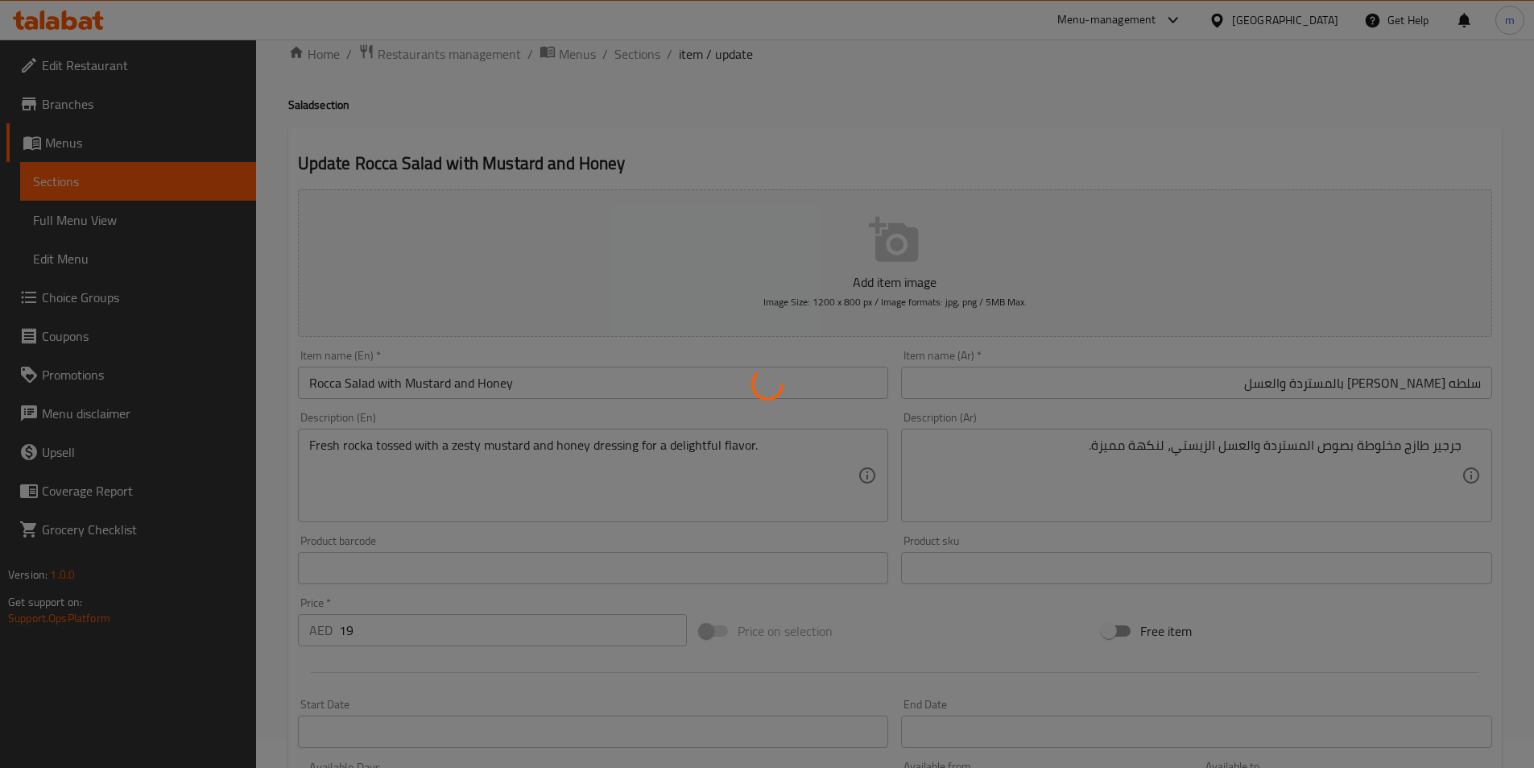
scroll to position [0, 0]
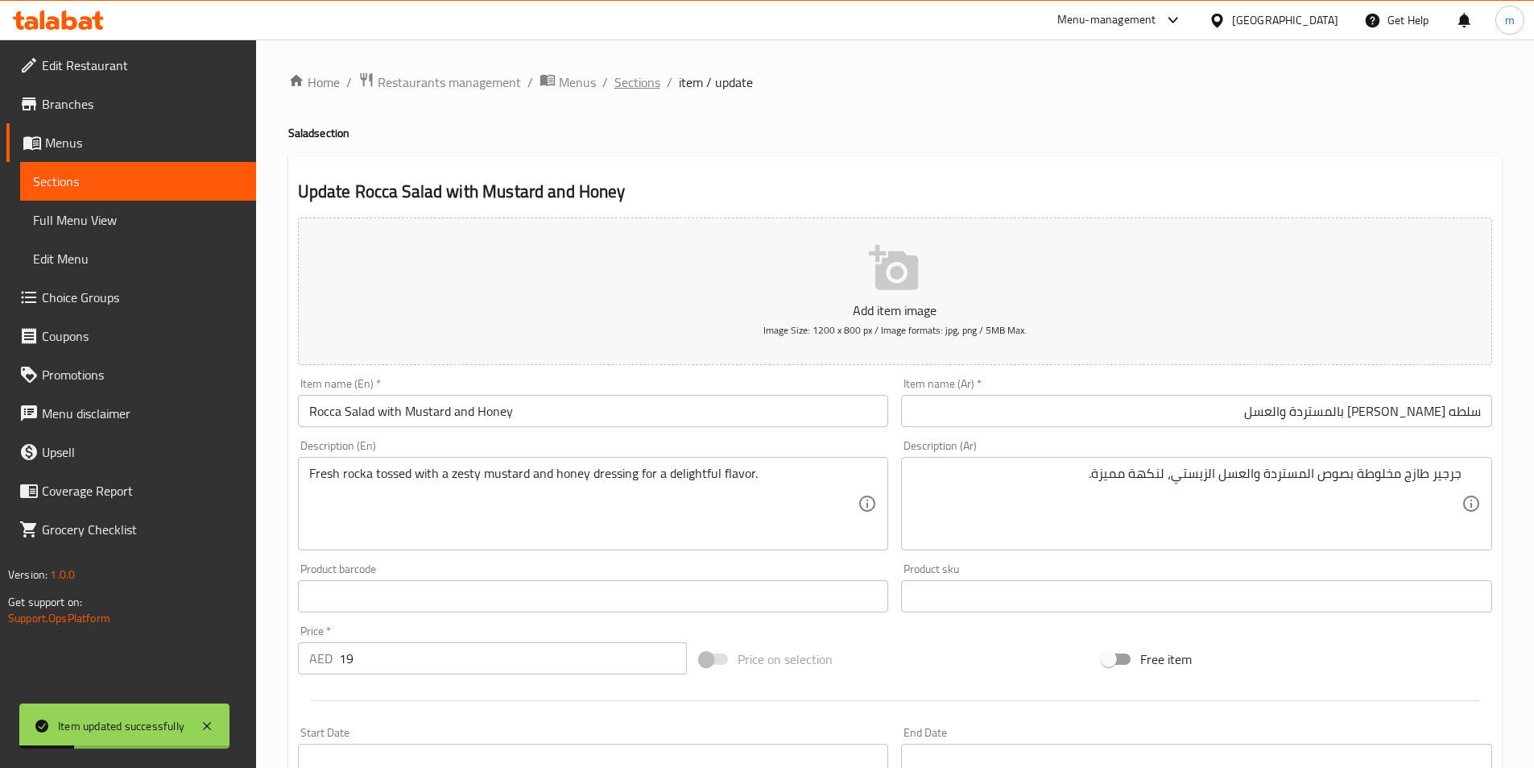
click at [637, 77] on span "Sections" at bounding box center [638, 81] width 46 height 19
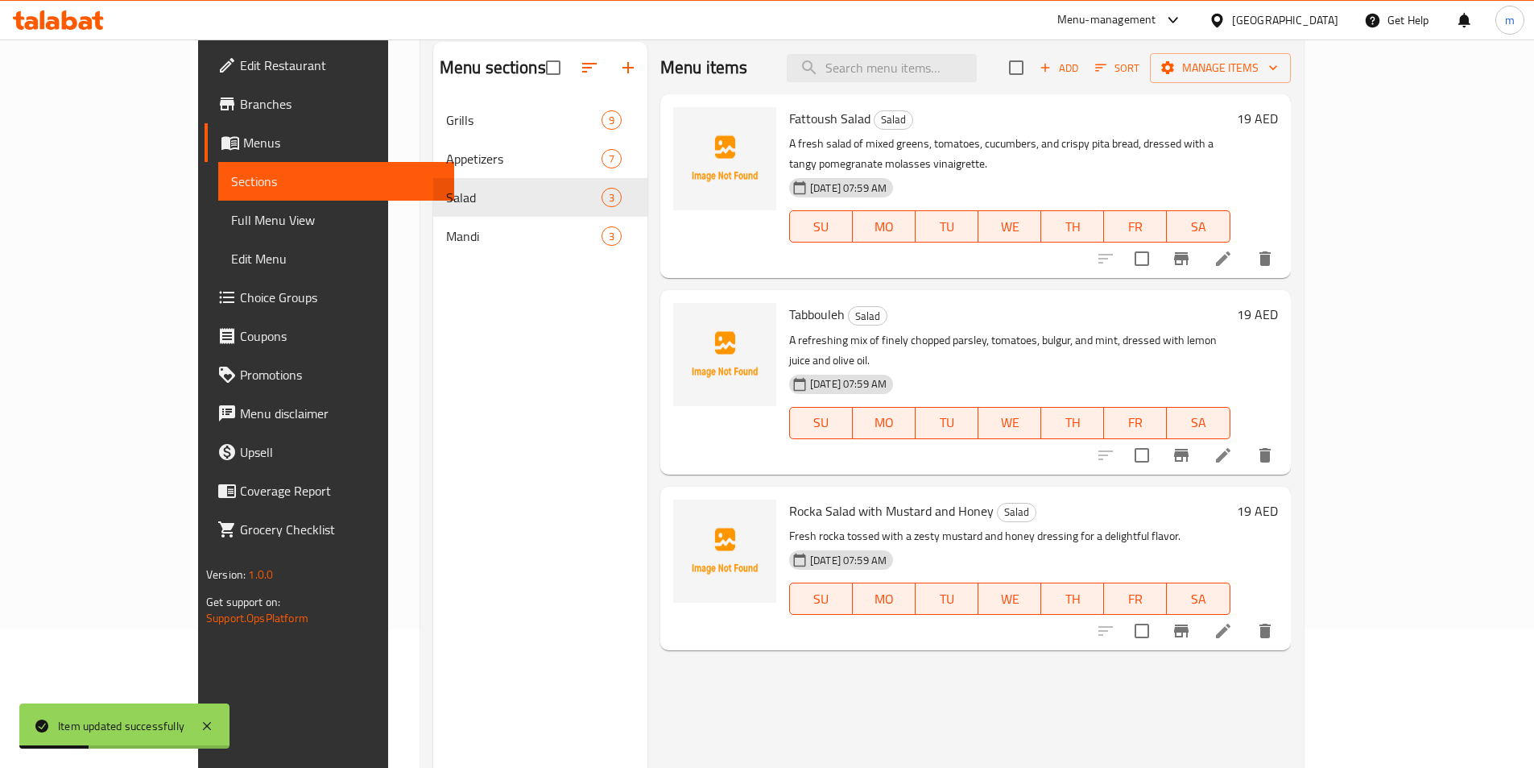
scroll to position [226, 0]
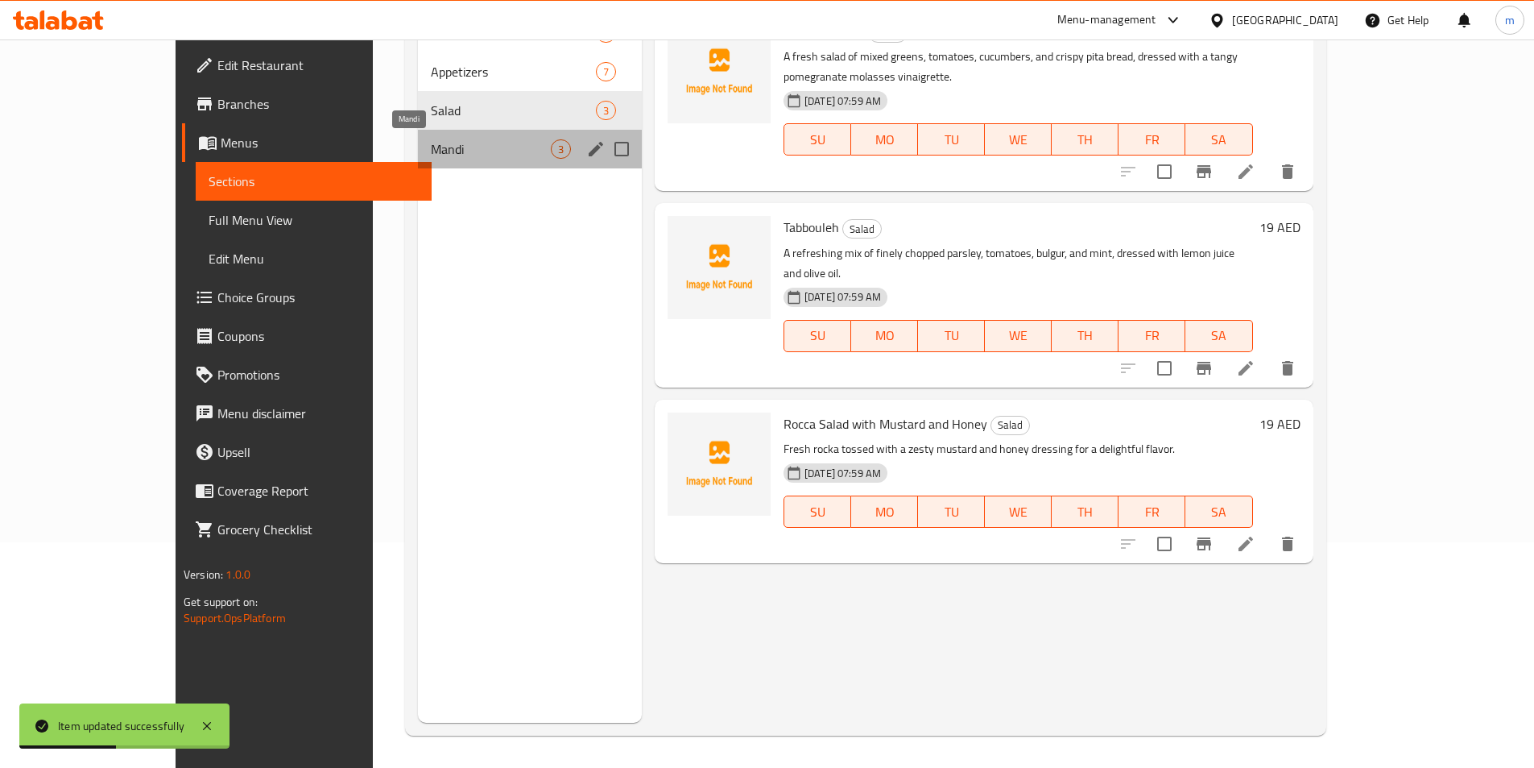
click at [499, 144] on span "Mandi" at bounding box center [491, 148] width 120 height 19
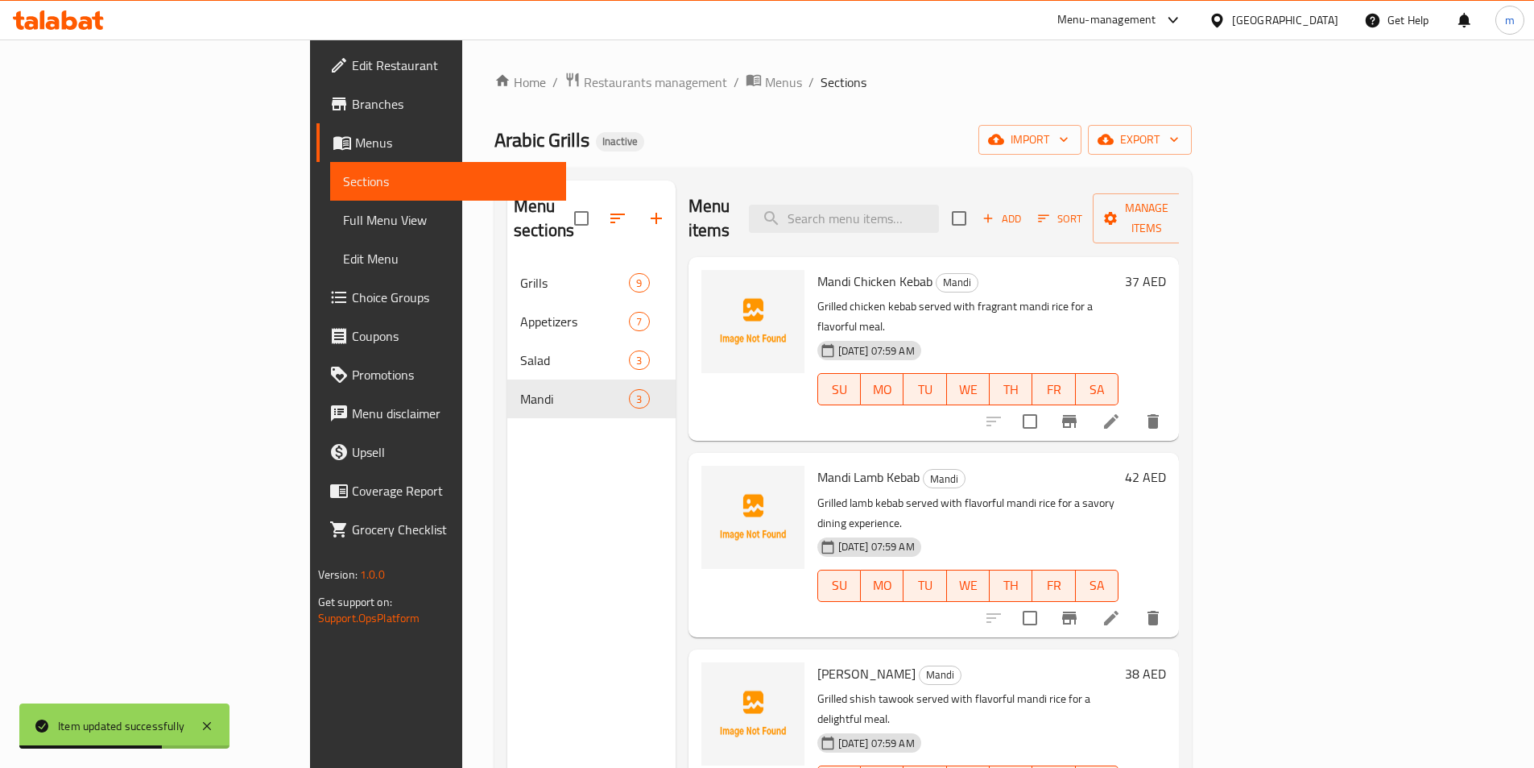
click at [1134, 407] on li at bounding box center [1111, 421] width 45 height 29
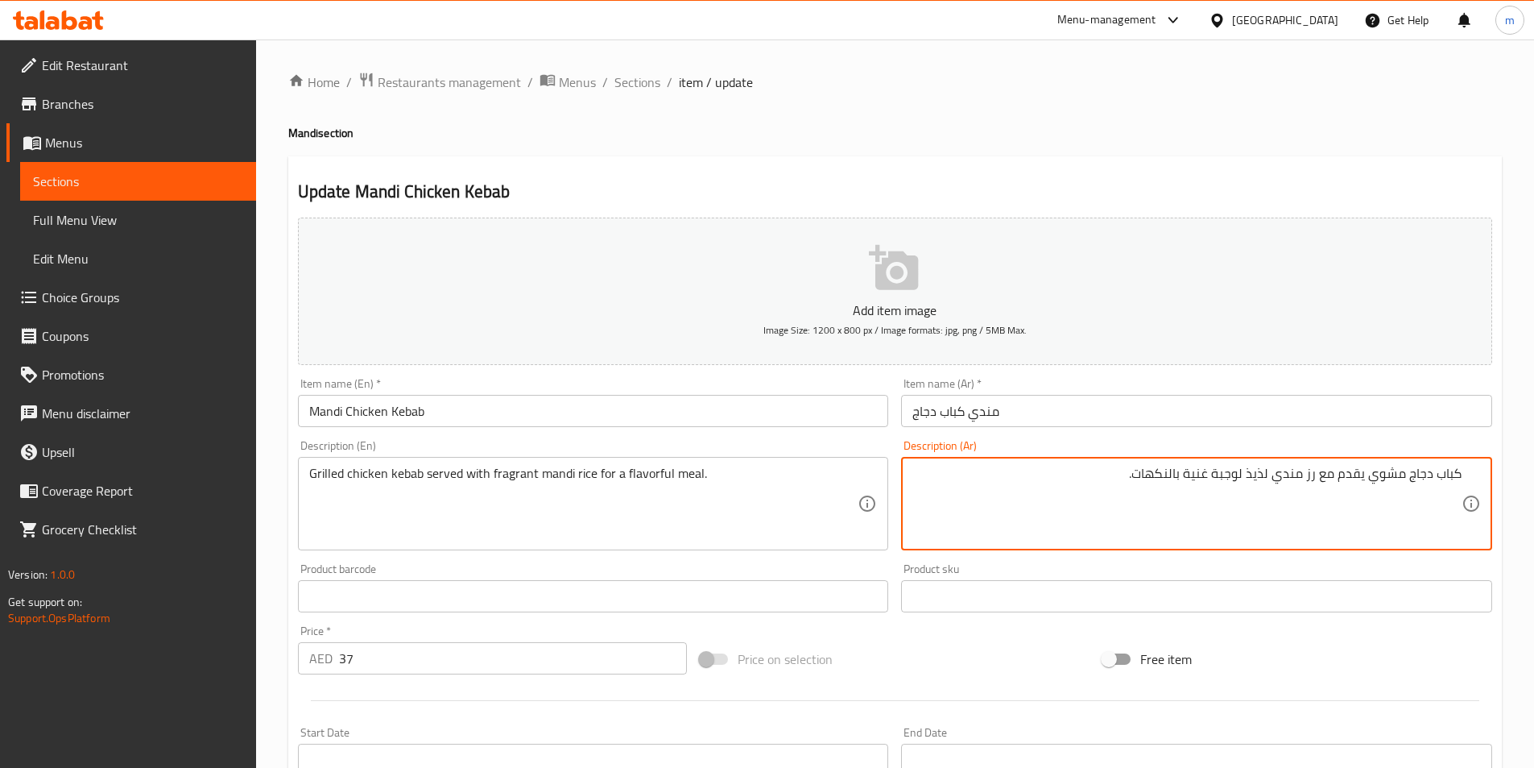
drag, startPoint x: 1142, startPoint y: 475, endPoint x: 1190, endPoint y: 503, distance: 55.5
click at [1190, 503] on textarea "كباب دجاج مشوي يقدم مع رز مندي لذيذ لوجبة غنية بالنكهات." at bounding box center [1187, 504] width 549 height 77
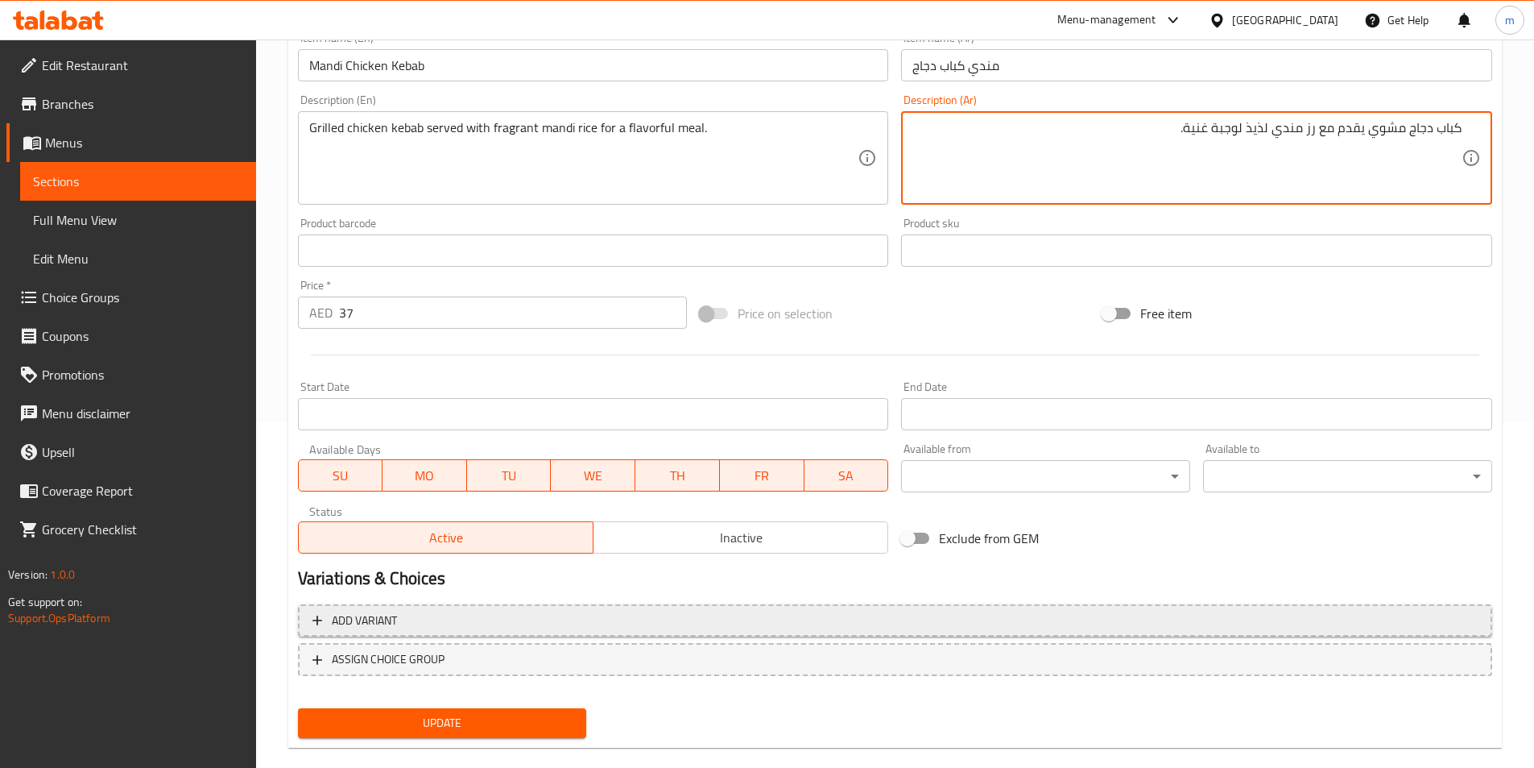
scroll to position [371, 0]
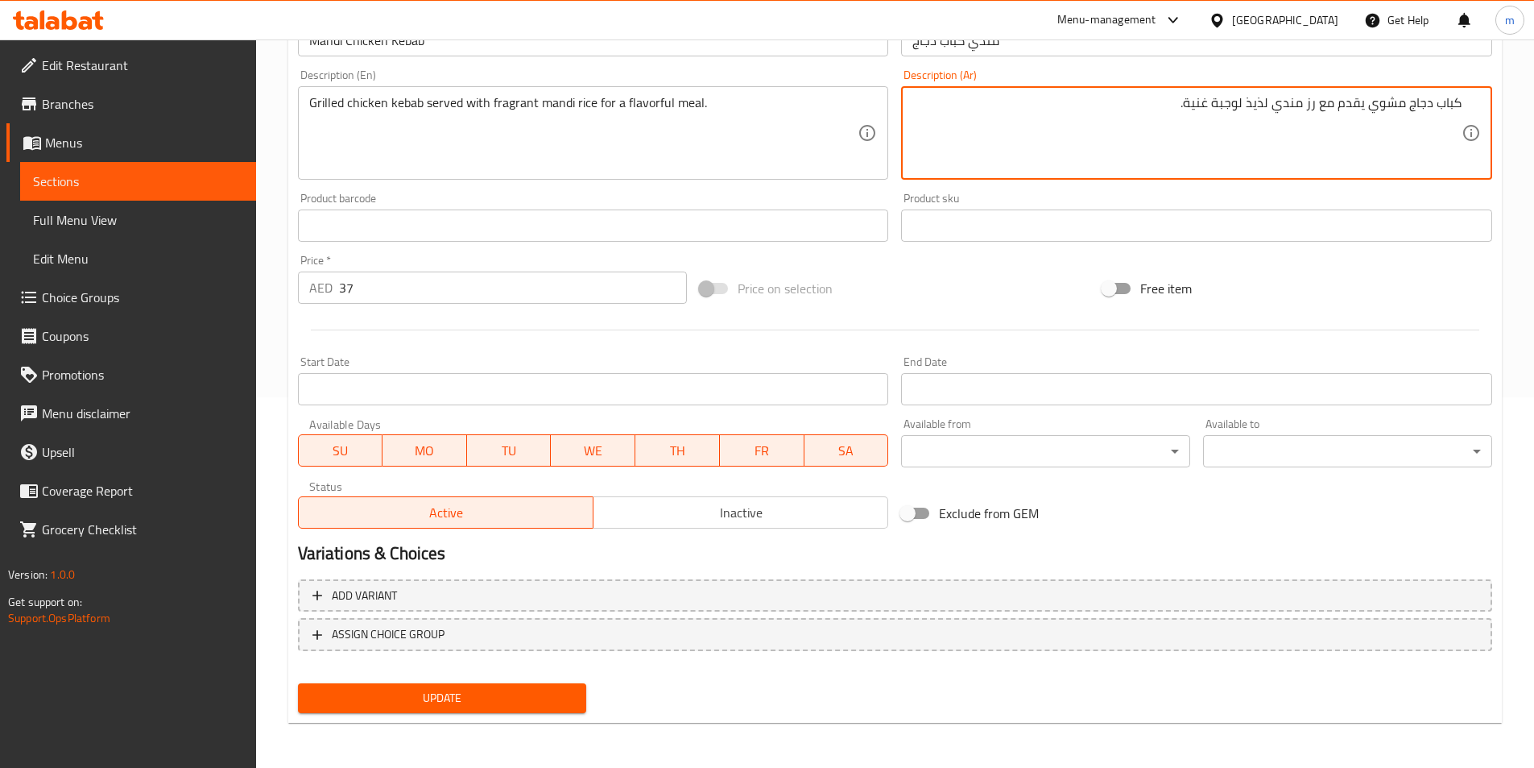
type textarea "كباب دجاج مشوي يقدم مع رز مندي لذيذ لوجبة غنية."
click at [532, 710] on button "Update" at bounding box center [442, 698] width 289 height 30
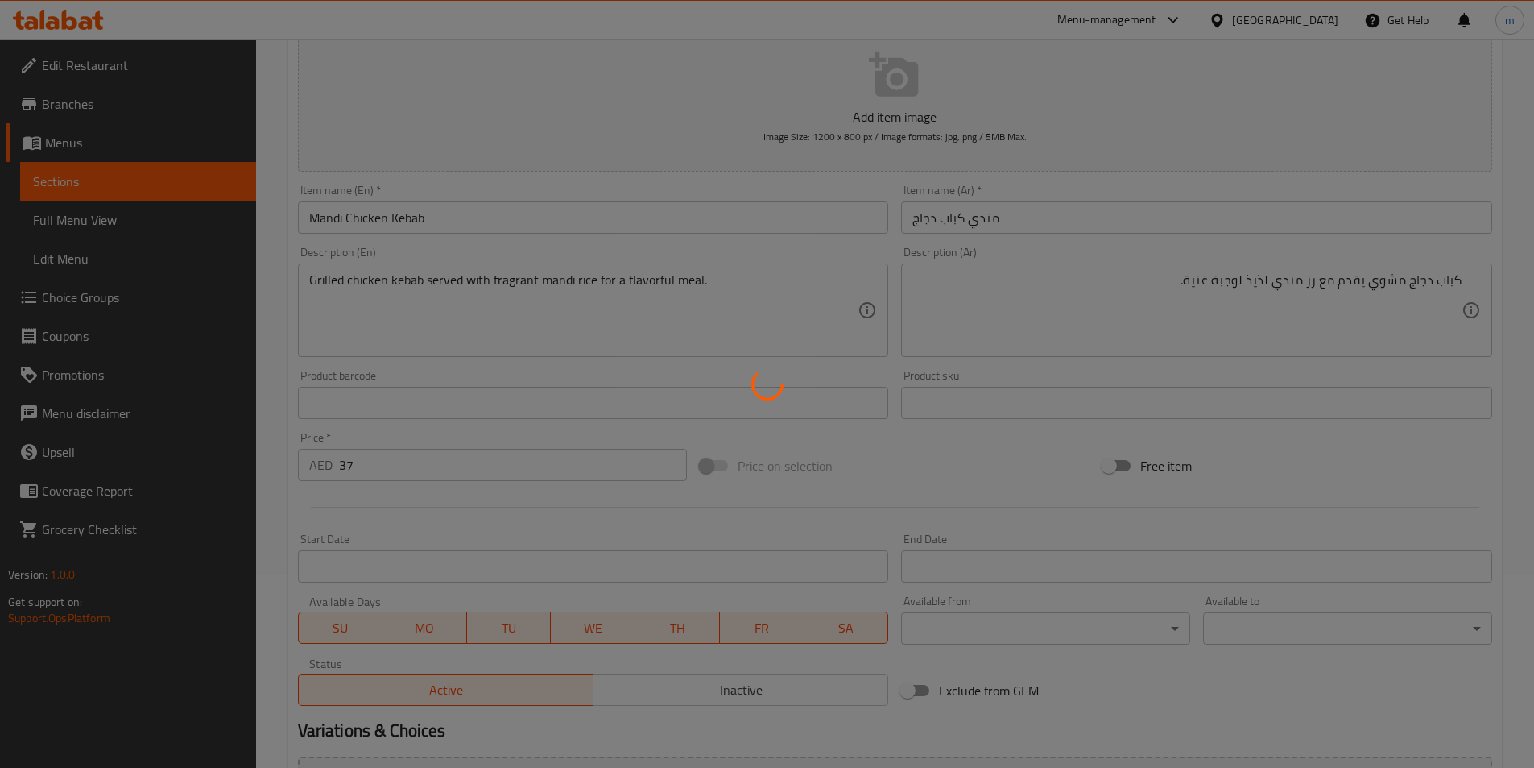
scroll to position [0, 0]
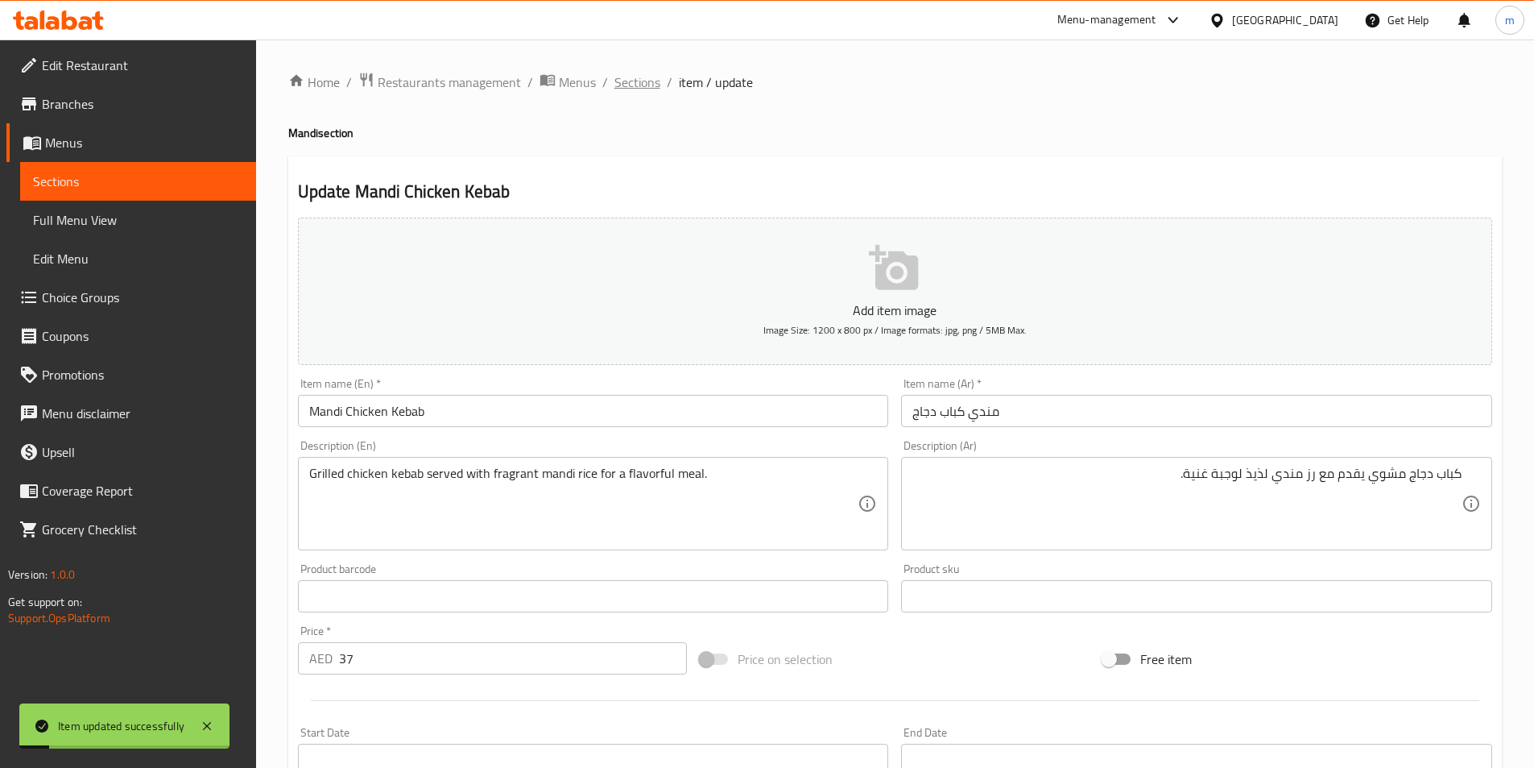
click at [644, 80] on span "Sections" at bounding box center [638, 81] width 46 height 19
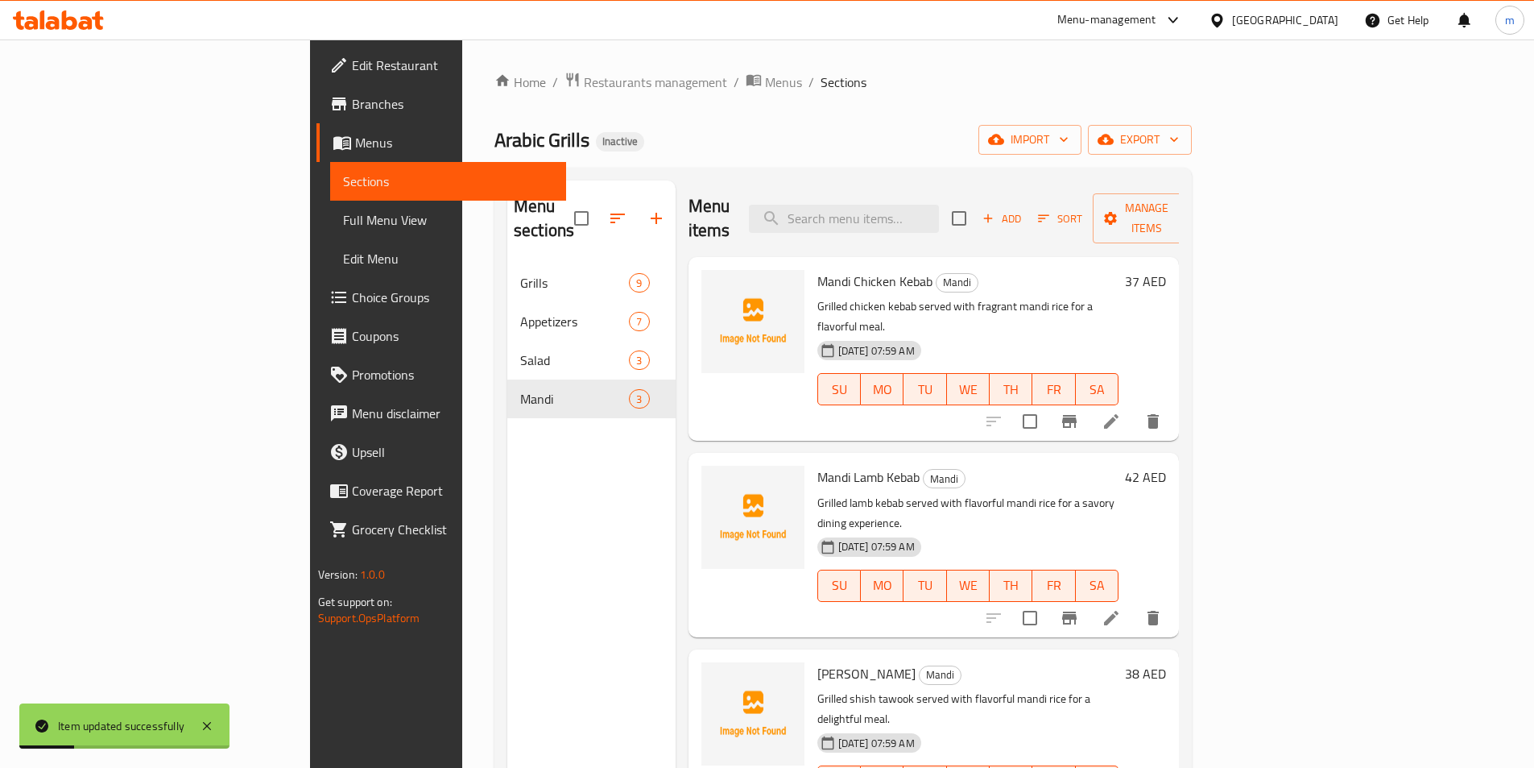
scroll to position [226, 0]
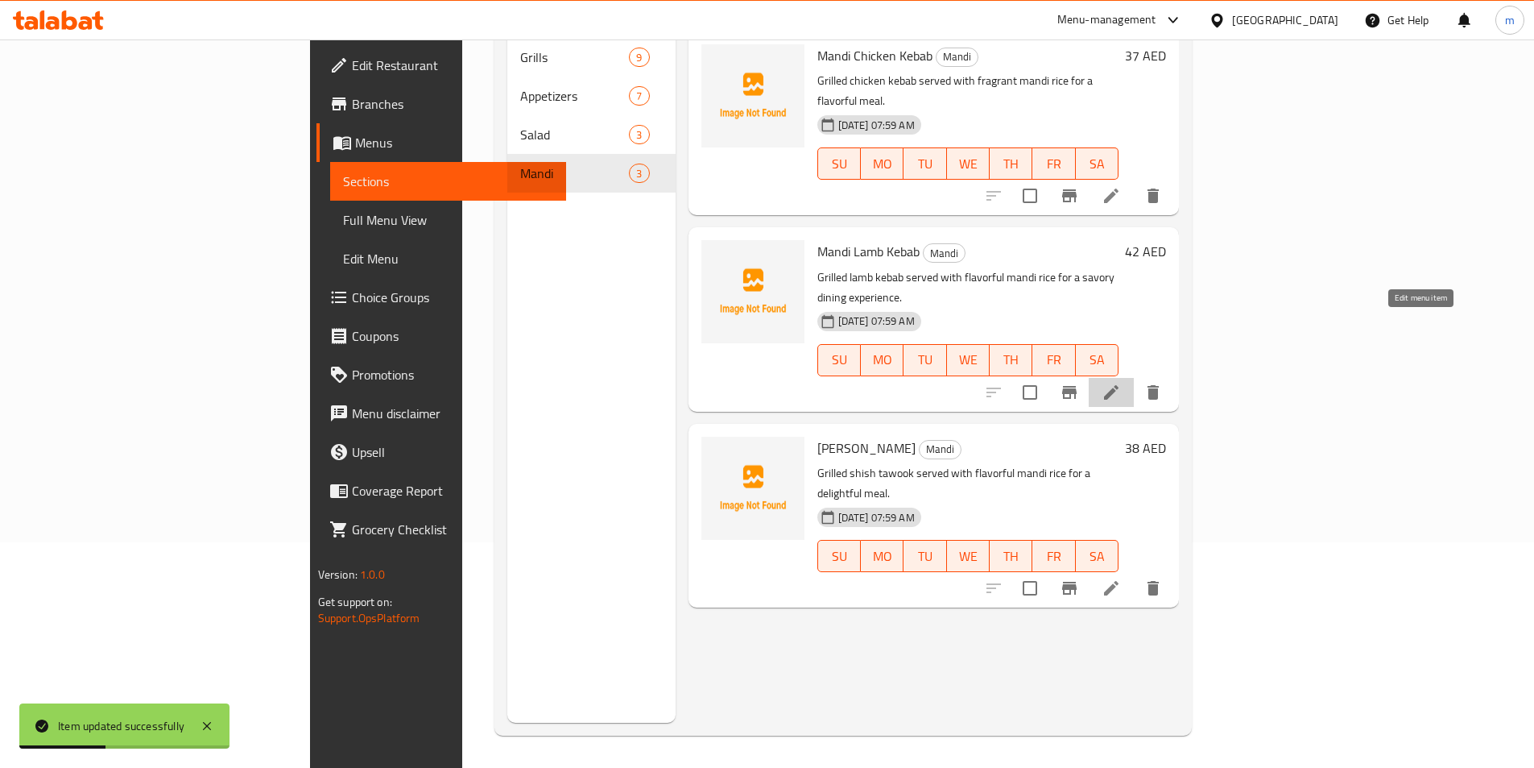
click at [1121, 383] on icon at bounding box center [1111, 392] width 19 height 19
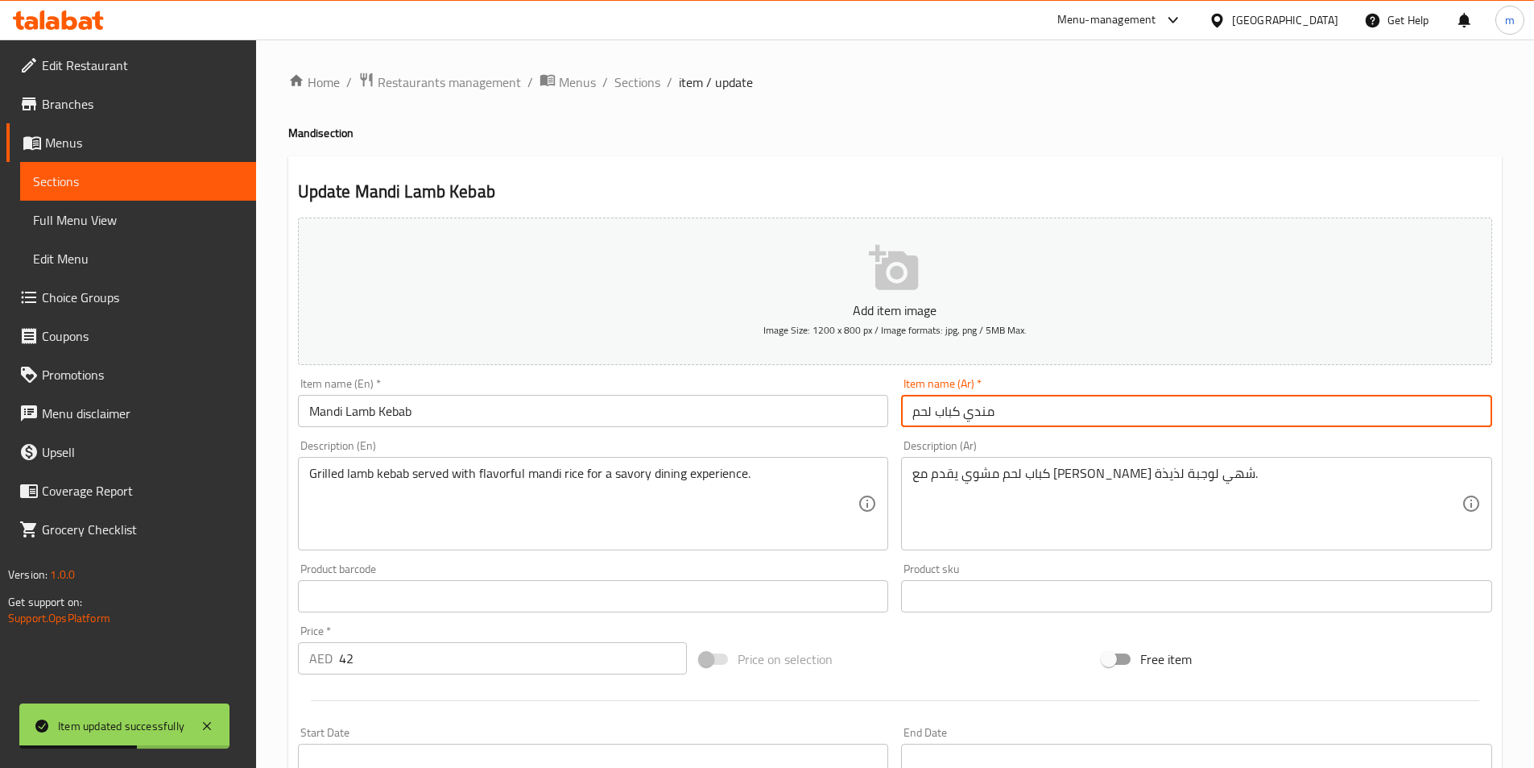
click at [1048, 422] on input "مندي كباب لحم" at bounding box center [1196, 411] width 591 height 32
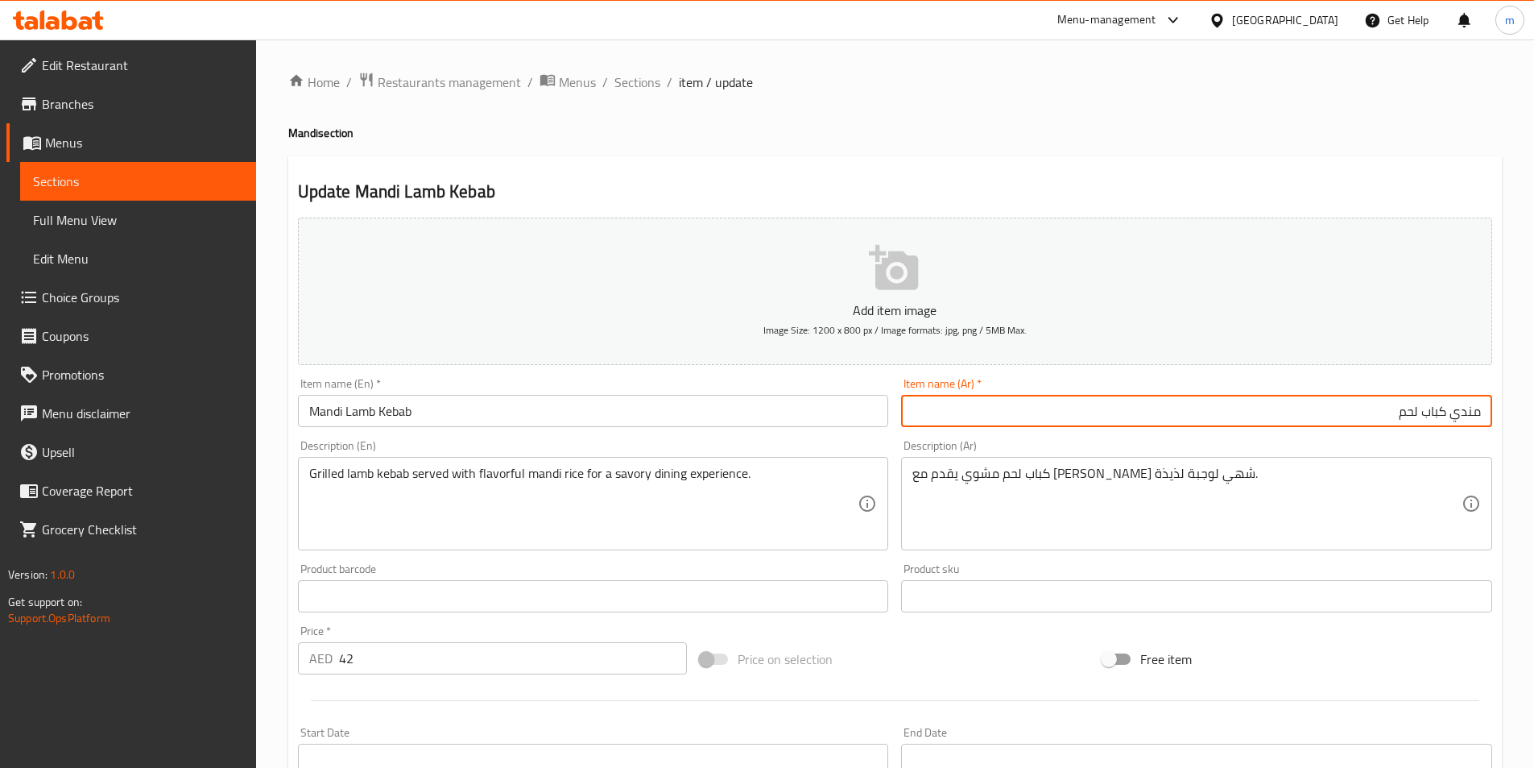
drag, startPoint x: 1392, startPoint y: 414, endPoint x: 1418, endPoint y: 432, distance: 31.3
click at [1418, 432] on div "Item name (Ar)   * [PERSON_NAME] لحم Item name (Ar) *" at bounding box center [1197, 402] width 604 height 62
type input "مندي كباب غنم"
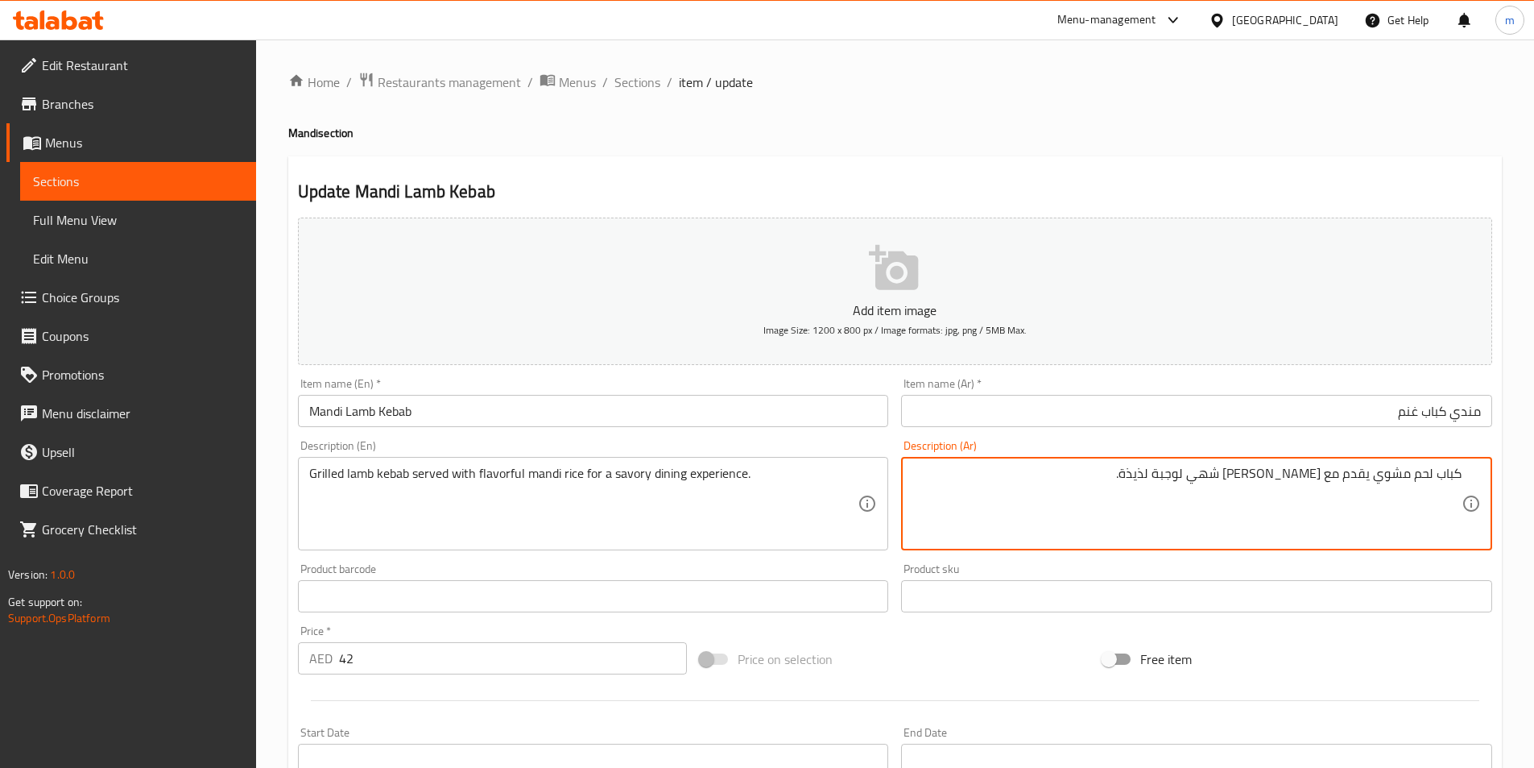
drag, startPoint x: 1414, startPoint y: 470, endPoint x: 1432, endPoint y: 470, distance: 17.7
click at [1432, 470] on textarea "كباب لحم مشوي يقدم مع [PERSON_NAME] شهي لوجبة لذيذة." at bounding box center [1187, 504] width 549 height 77
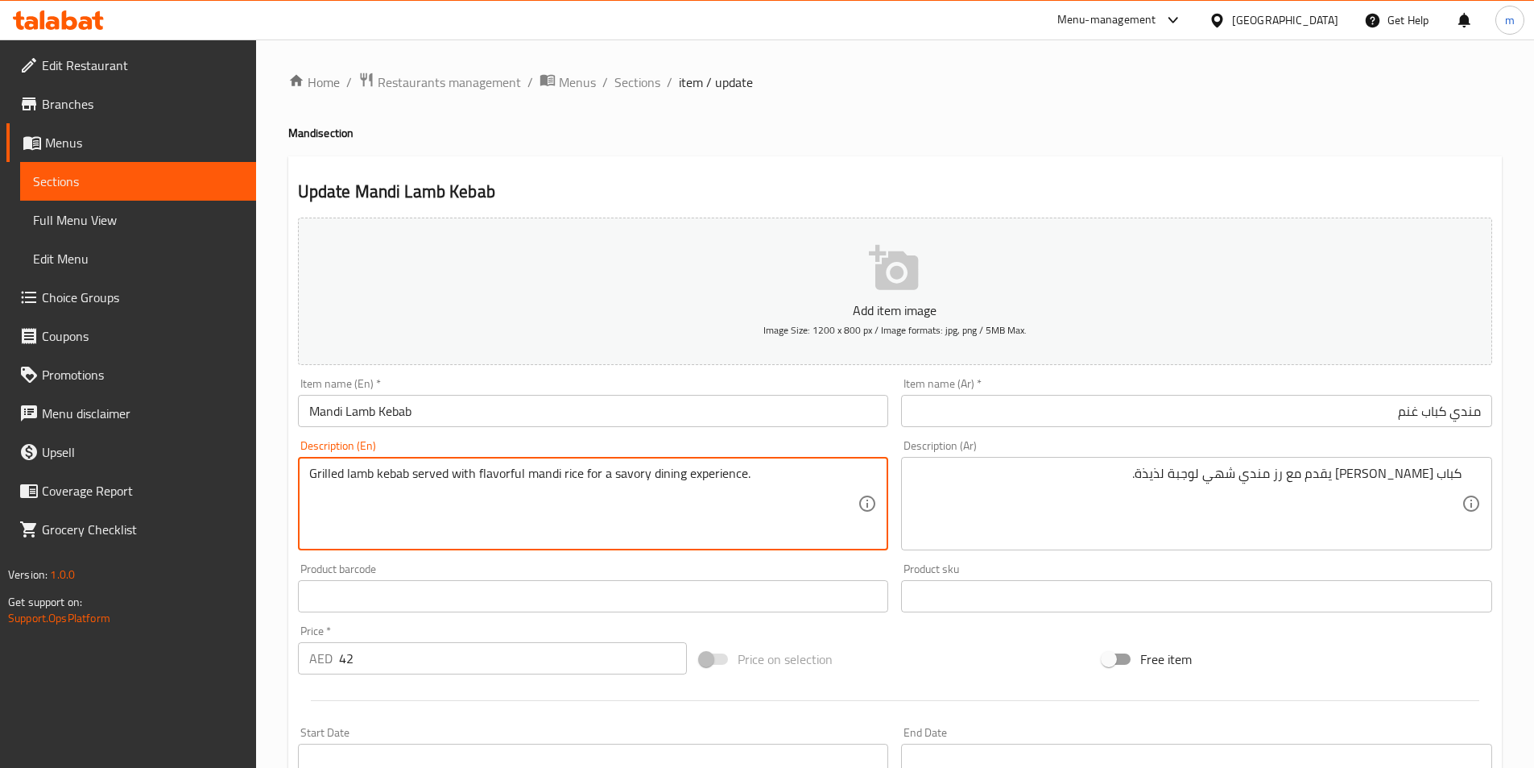
drag, startPoint x: 613, startPoint y: 471, endPoint x: 742, endPoint y: 466, distance: 129.0
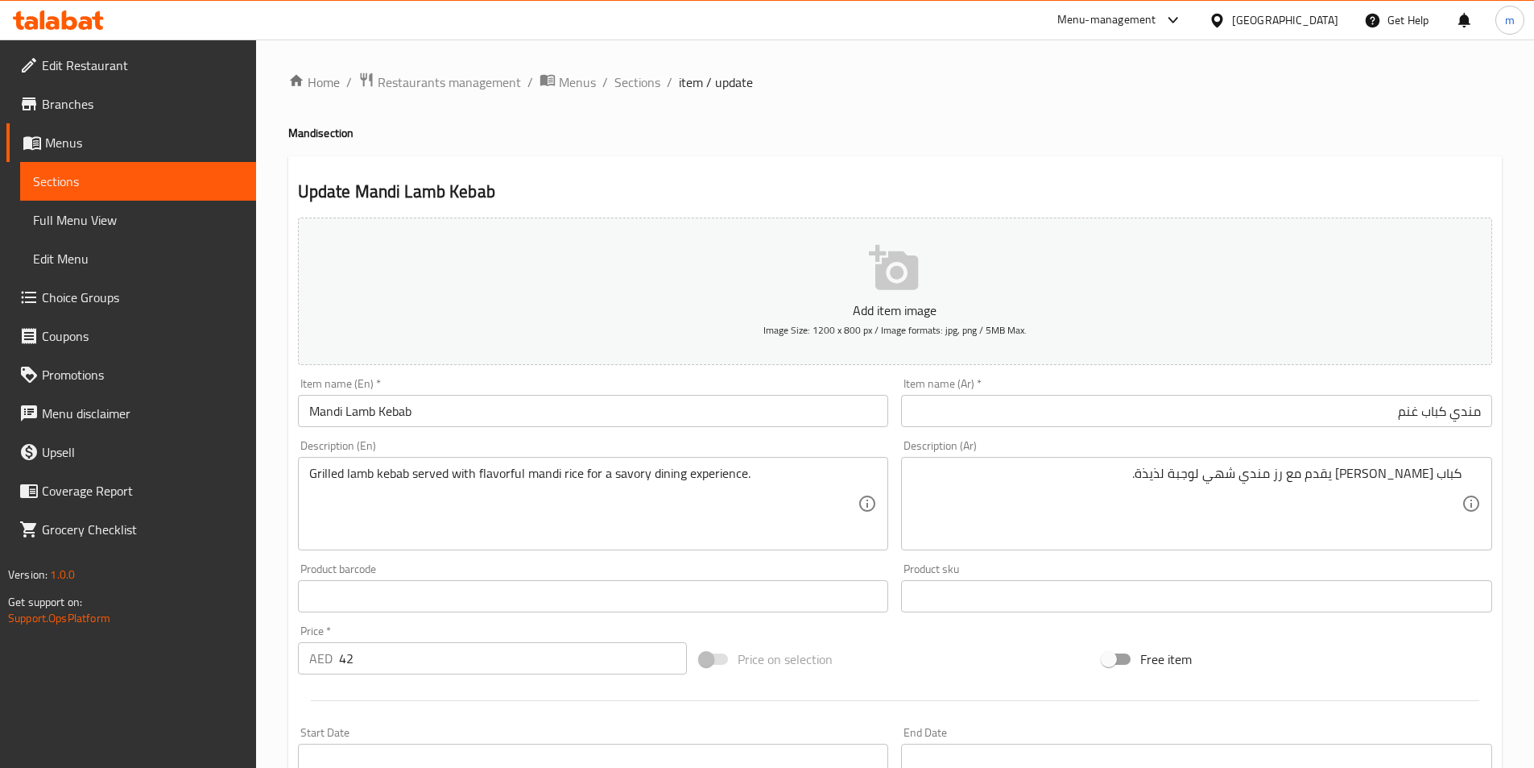
click at [618, 470] on textarea "Grilled lamb kebab served with flavorful mandi rice for a savory dining experie…" at bounding box center [583, 504] width 549 height 77
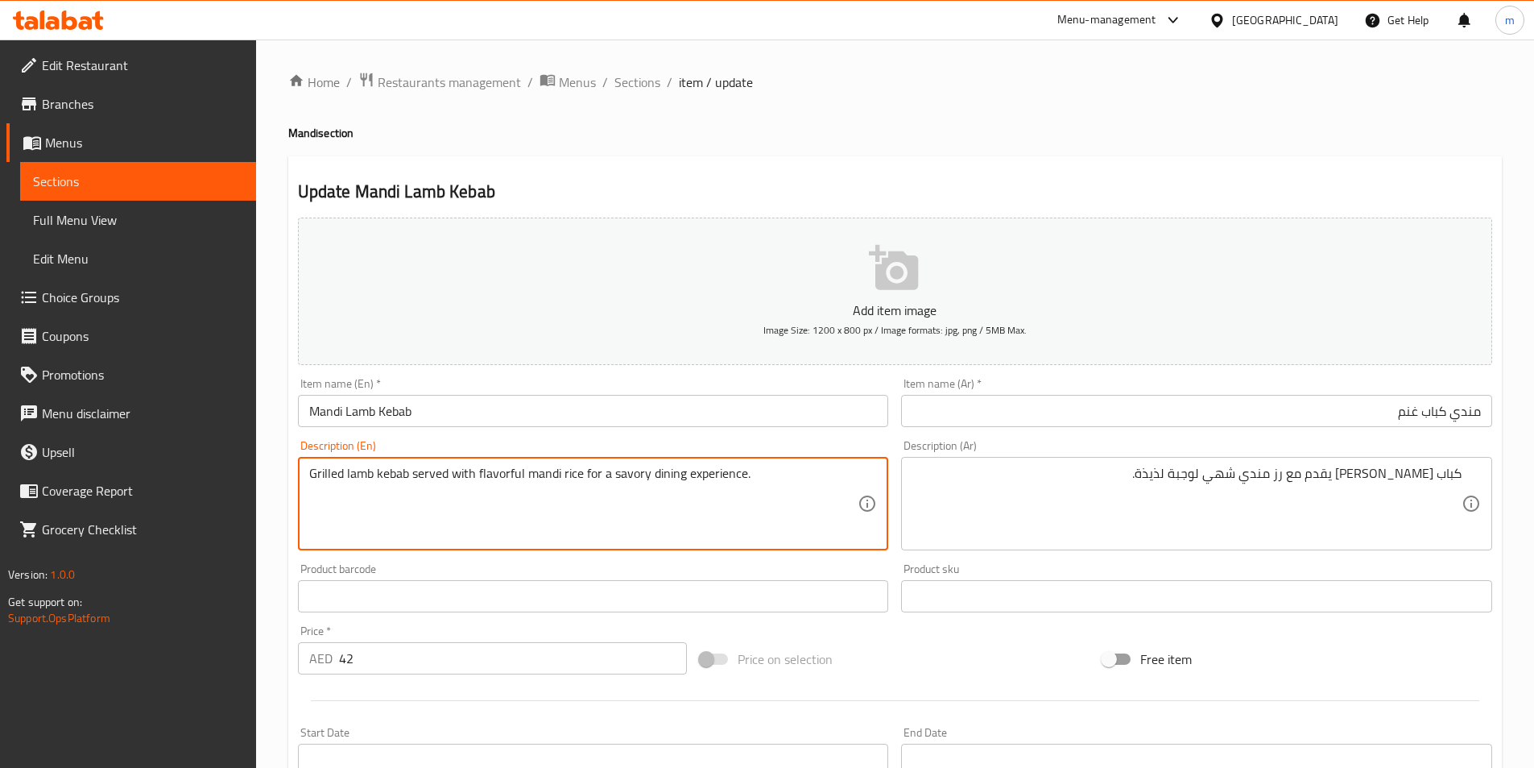
drag, startPoint x: 615, startPoint y: 473, endPoint x: 743, endPoint y: 490, distance: 129.2
click at [743, 490] on textarea "Grilled lamb kebab served with flavorful mandi rice for a savory dining experie…" at bounding box center [583, 504] width 549 height 77
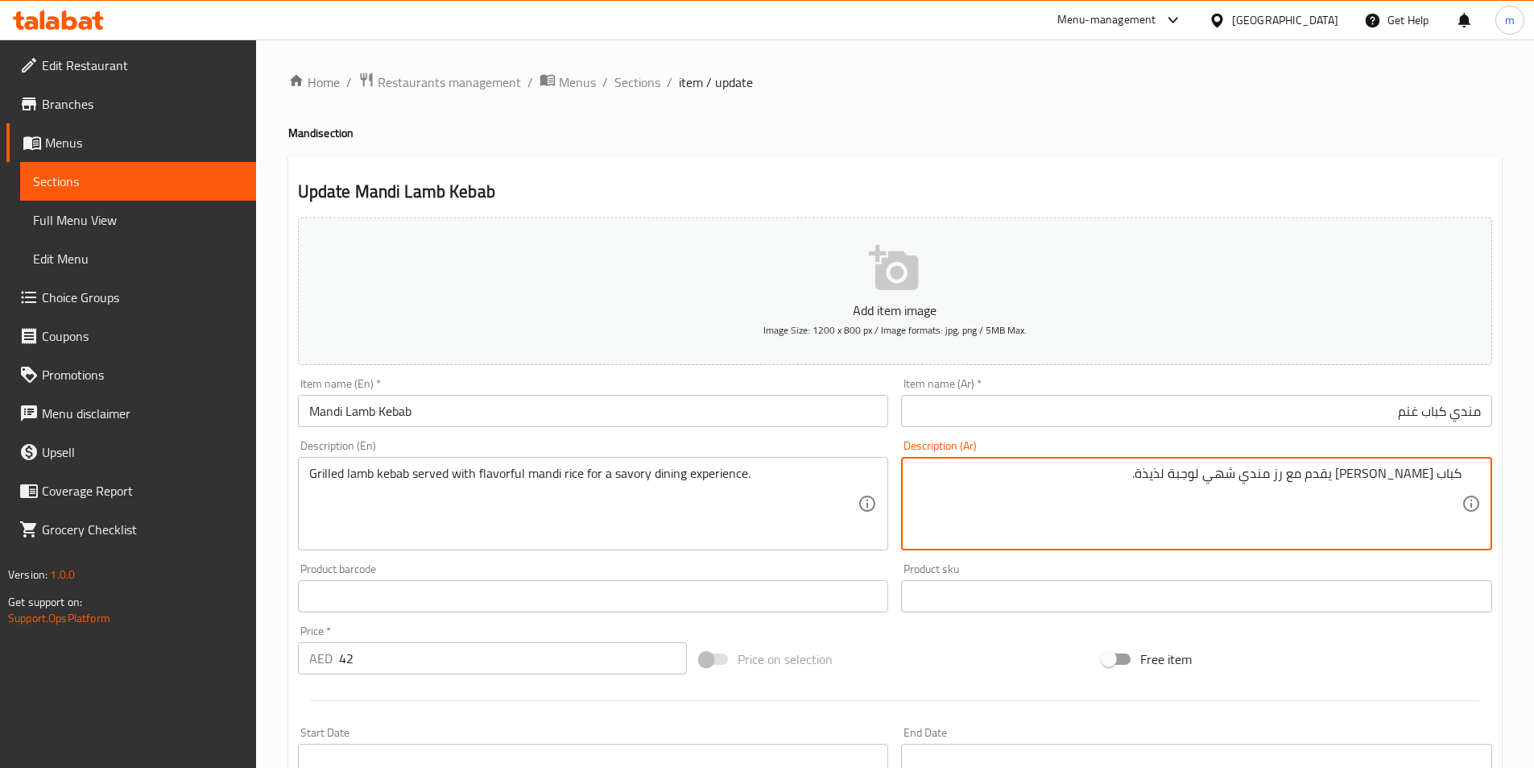
drag, startPoint x: 1178, startPoint y: 474, endPoint x: 1236, endPoint y: 478, distance: 58.2
drag, startPoint x: 1196, startPoint y: 479, endPoint x: 1237, endPoint y: 487, distance: 41.9
click at [1237, 487] on textarea "كباب غنم مشوي يقدم مع رز مندي شهي لتجربة ط." at bounding box center [1187, 504] width 549 height 77
click at [1199, 481] on textarea "كباب غنم مشوي يقدم مع رز مندي شهي لتجربة ط." at bounding box center [1187, 504] width 549 height 77
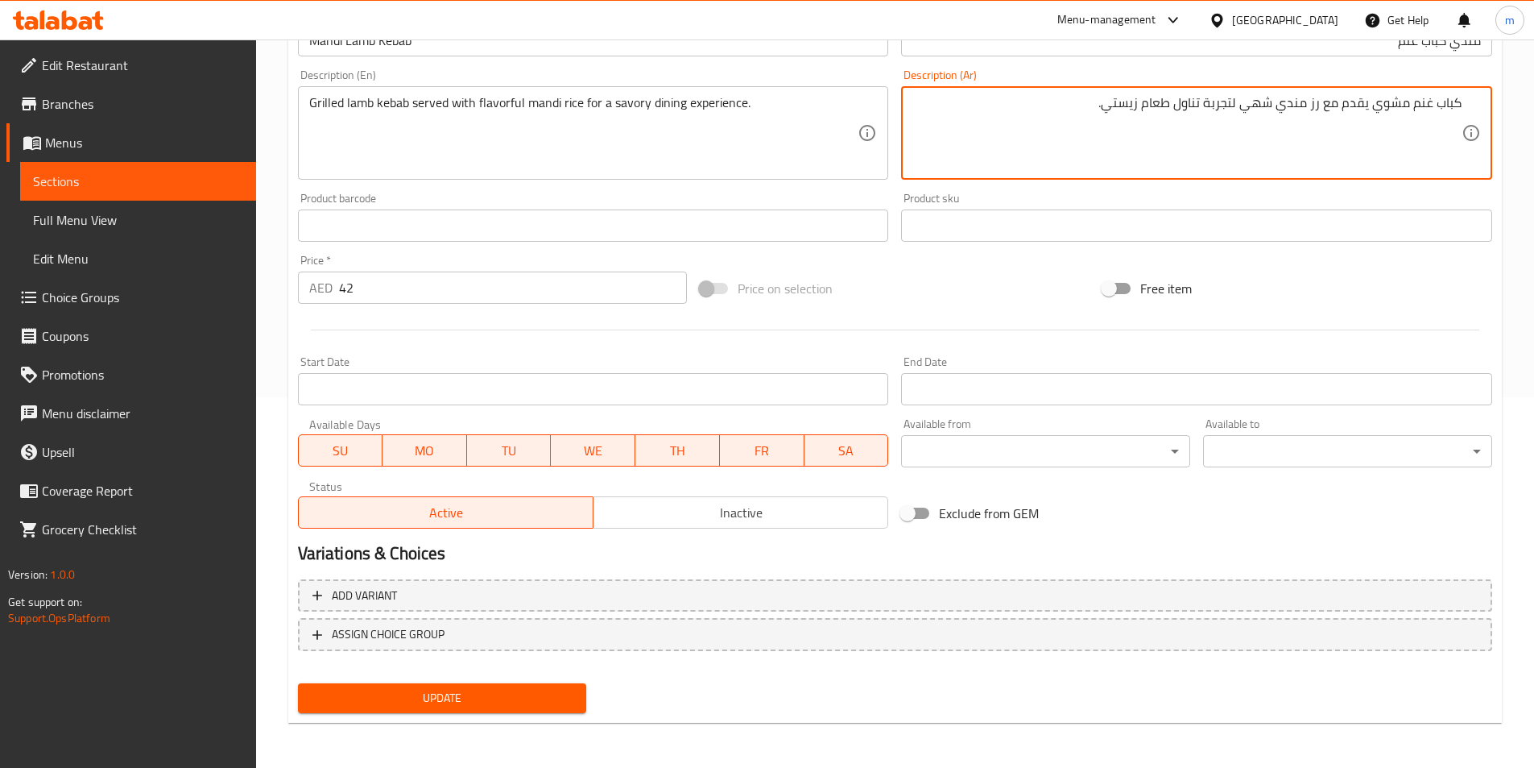
type textarea "كباب غنم مشوي يقدم مع رز مندي شهي لتجربة تناول طعام زيستي."
click at [416, 711] on button "Update" at bounding box center [442, 698] width 289 height 30
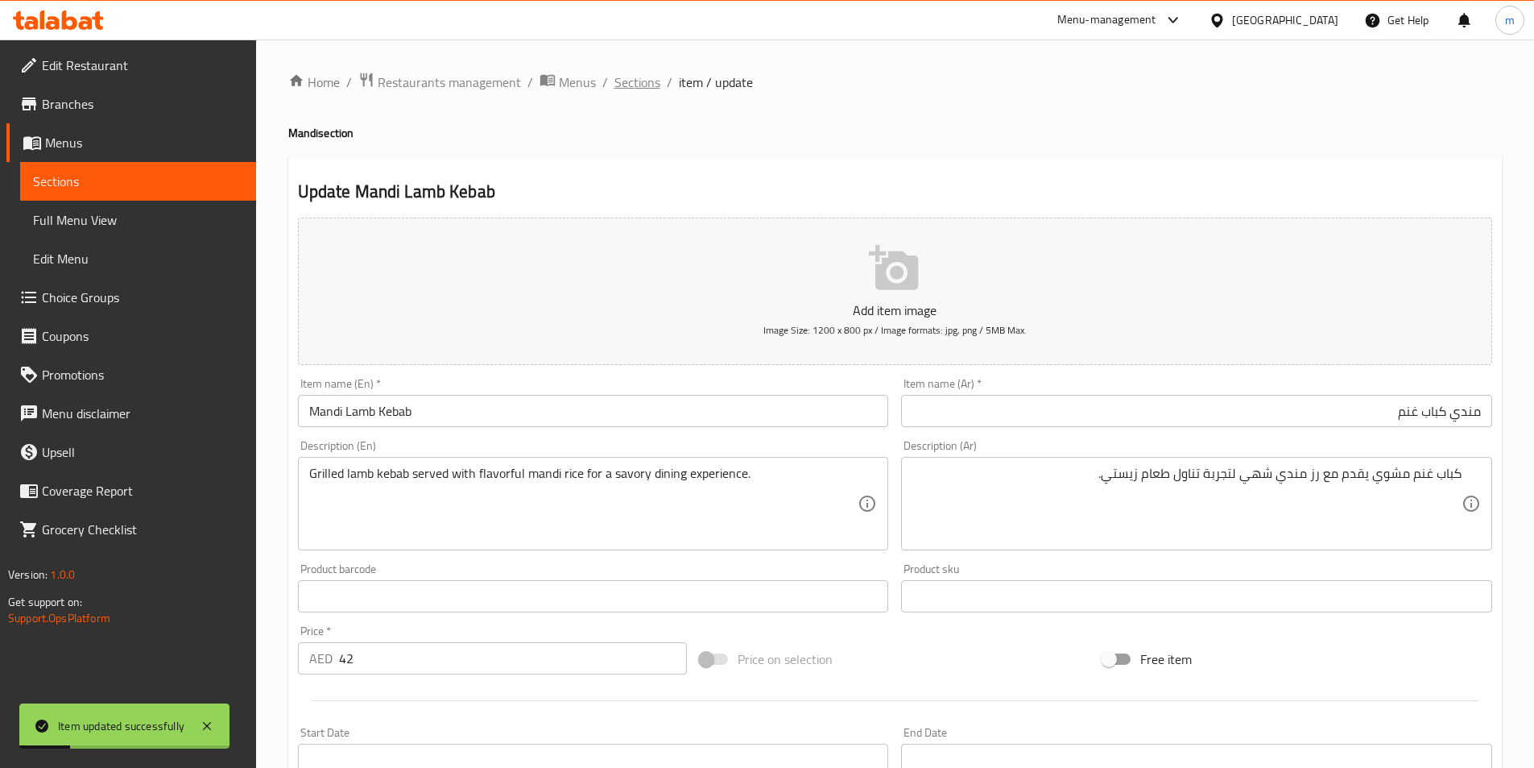
click at [628, 76] on span "Sections" at bounding box center [638, 81] width 46 height 19
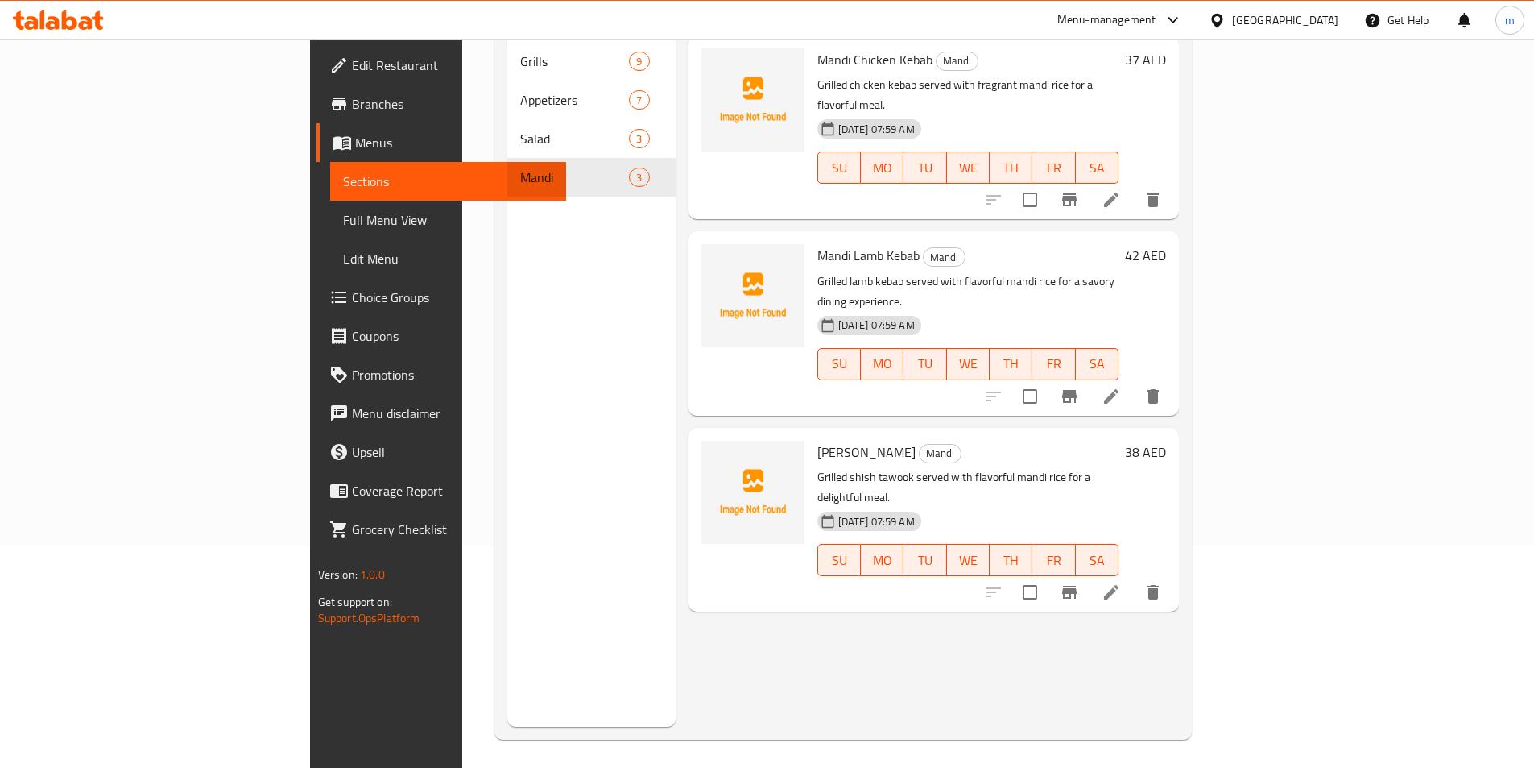
scroll to position [226, 0]
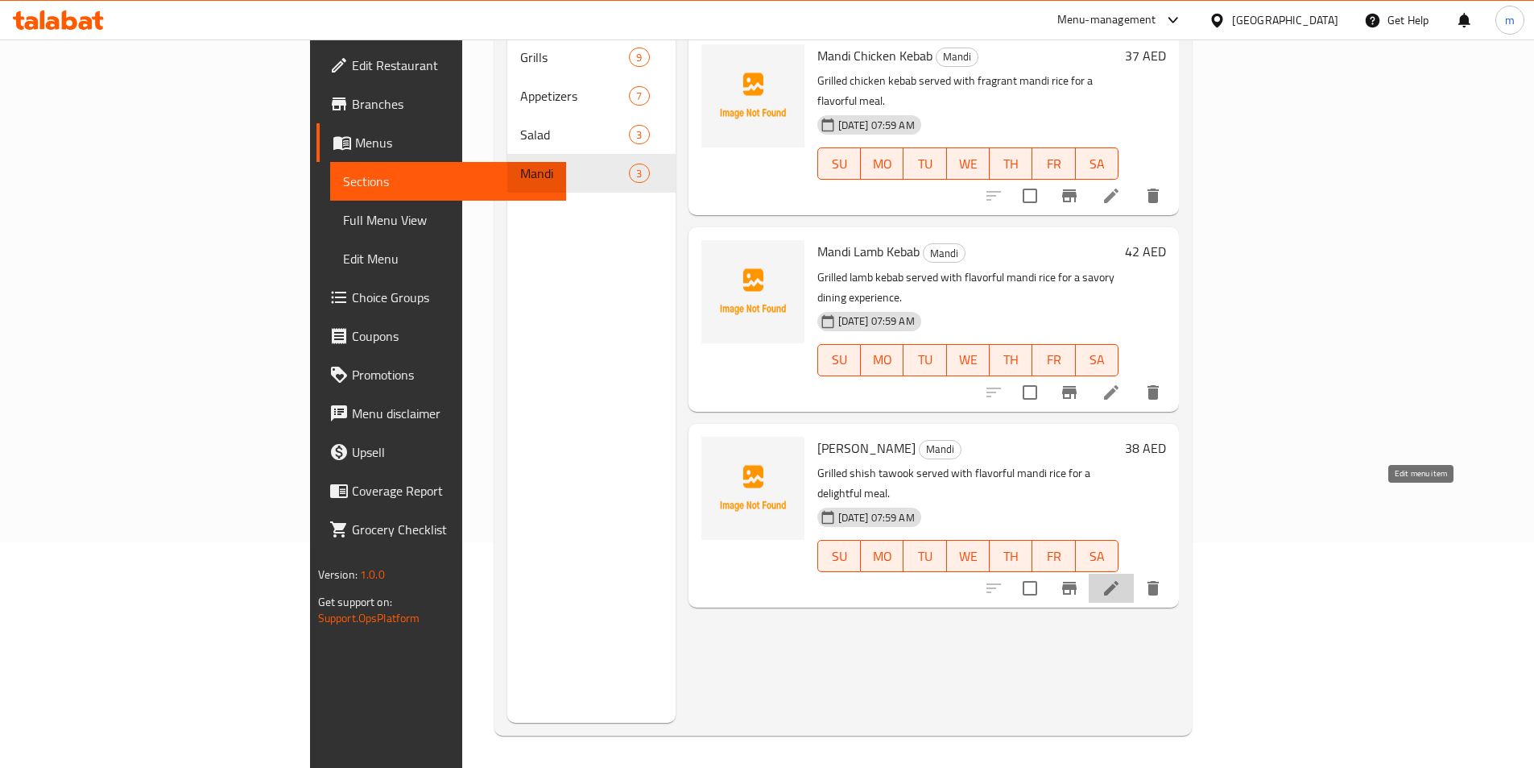
click at [1121, 578] on icon at bounding box center [1111, 587] width 19 height 19
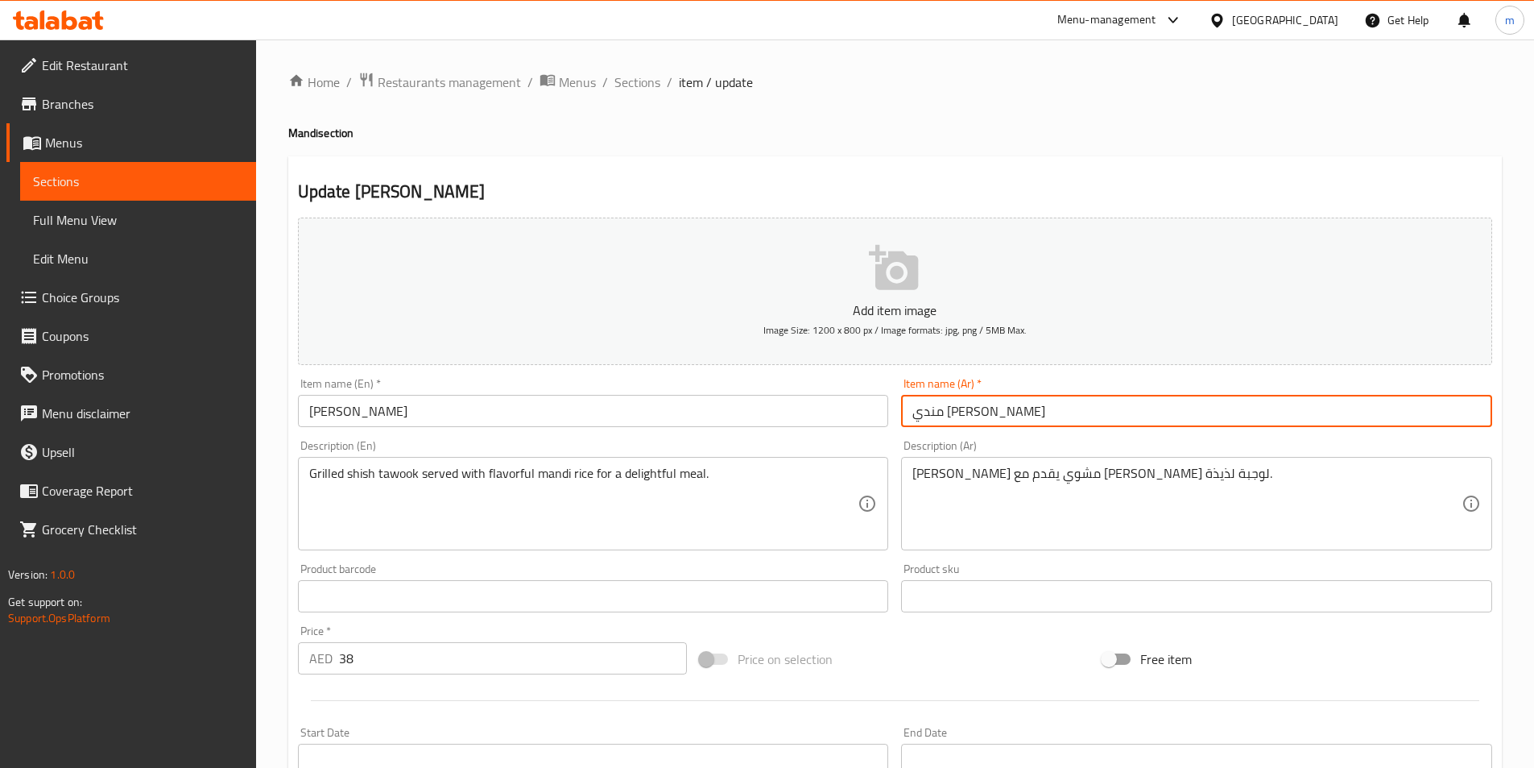
click at [1245, 413] on input "مندي [PERSON_NAME]" at bounding box center [1196, 411] width 591 height 32
click at [1265, 458] on div "[PERSON_NAME] مشوي يقدم مع [PERSON_NAME] لوجبة لذيذة. Description (Ar)" at bounding box center [1196, 503] width 591 height 93
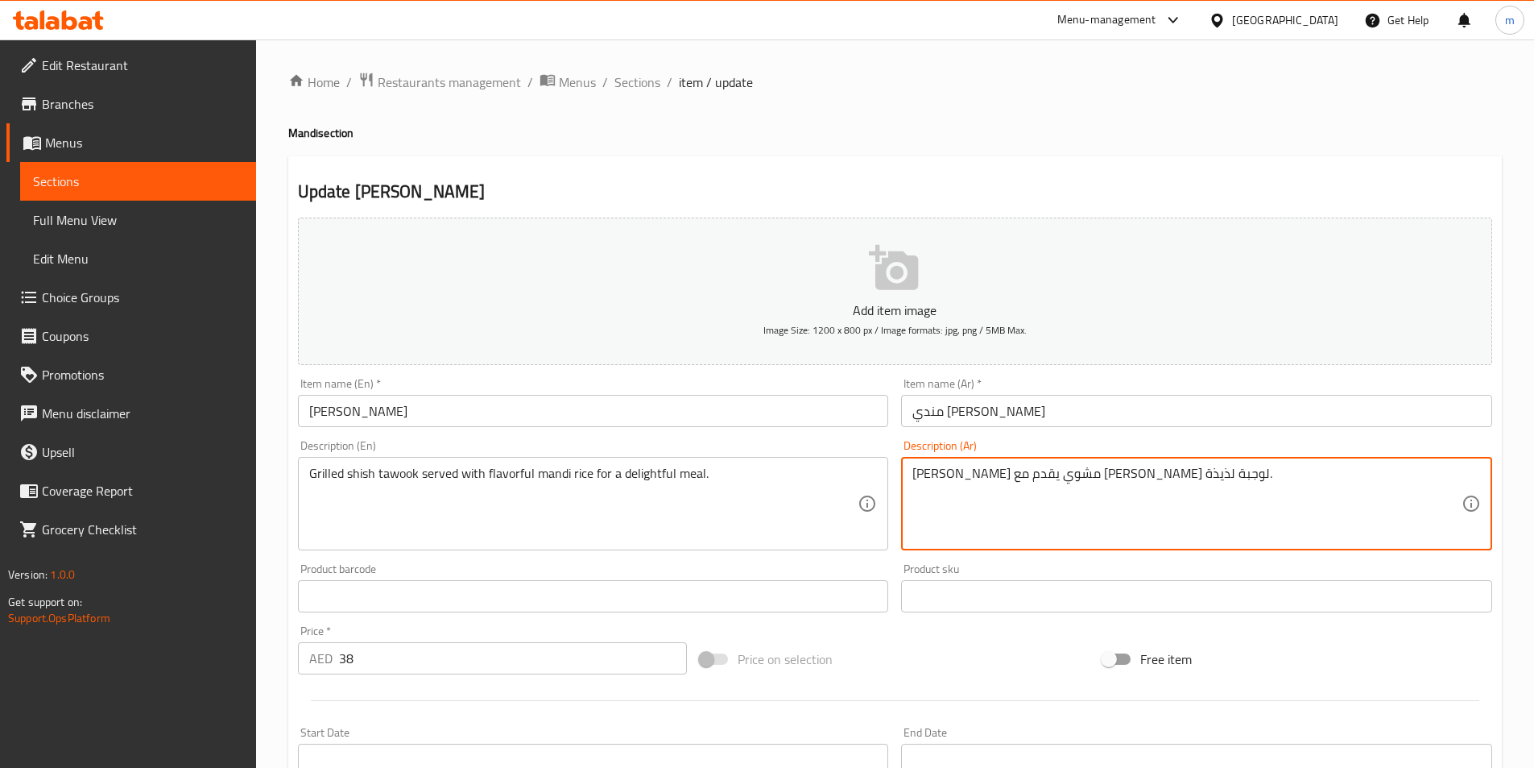
click at [1248, 482] on textarea "[PERSON_NAME] مشوي يقدم مع [PERSON_NAME] لوجبة لذيذة." at bounding box center [1187, 504] width 549 height 77
click at [1260, 476] on textarea "[PERSON_NAME] مشوي يقدم مع [PERSON_NAME] لوجبة لذيذة." at bounding box center [1187, 504] width 549 height 77
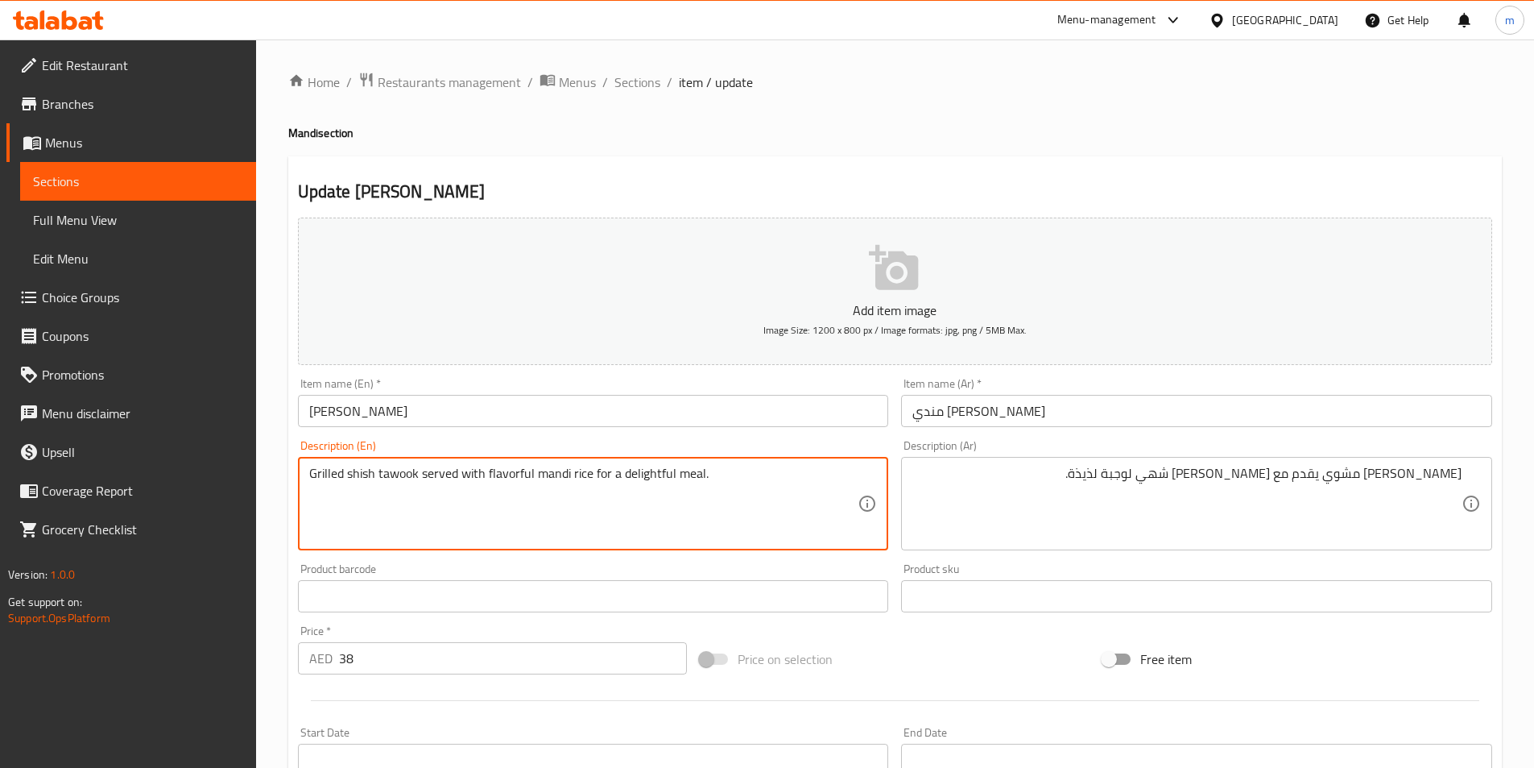
click at [512, 473] on textarea "Grilled shish tawook served with flavorful mandi rice for a delightful meal." at bounding box center [583, 504] width 549 height 77
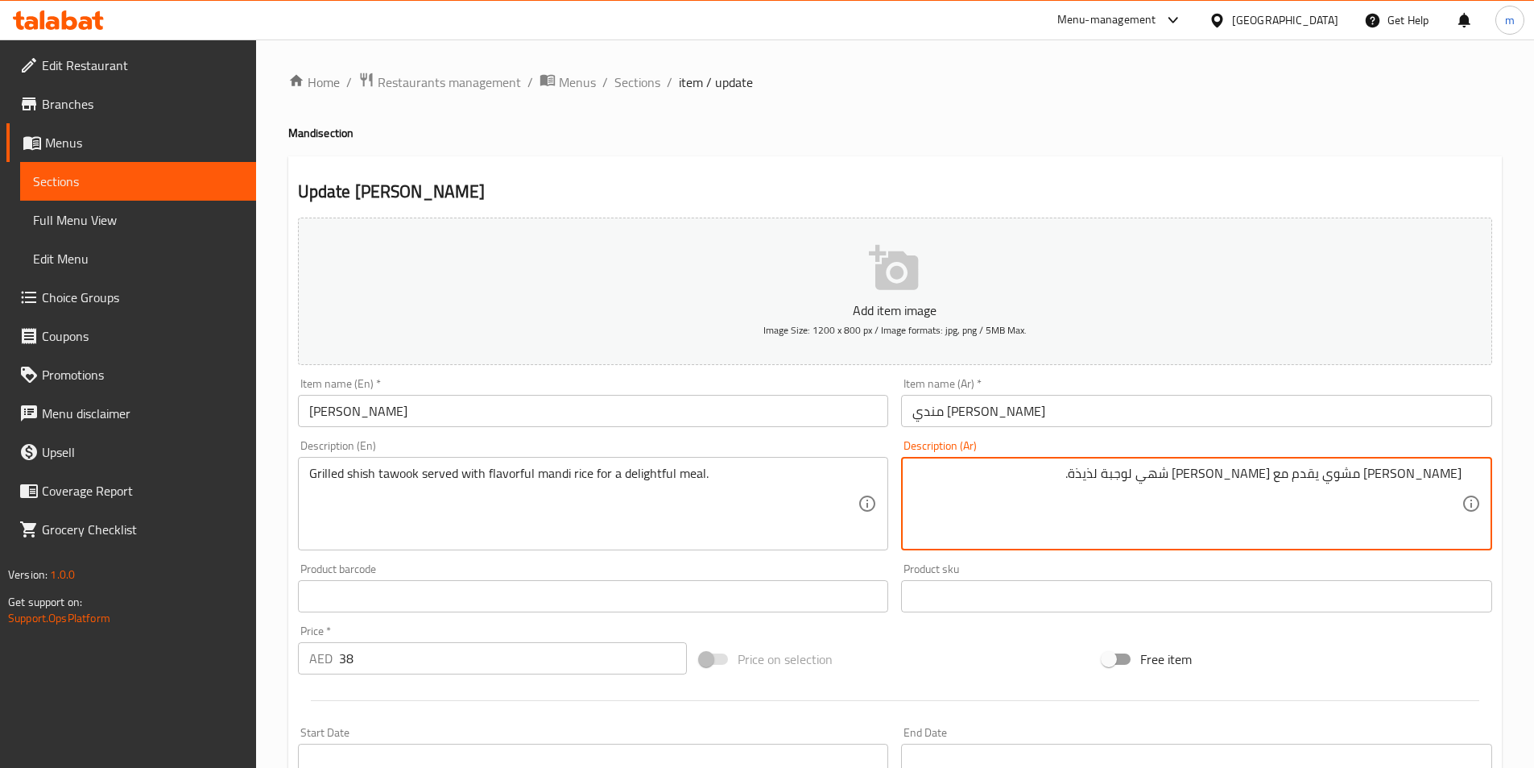
drag, startPoint x: 1226, startPoint y: 478, endPoint x: 1256, endPoint y: 488, distance: 31.3
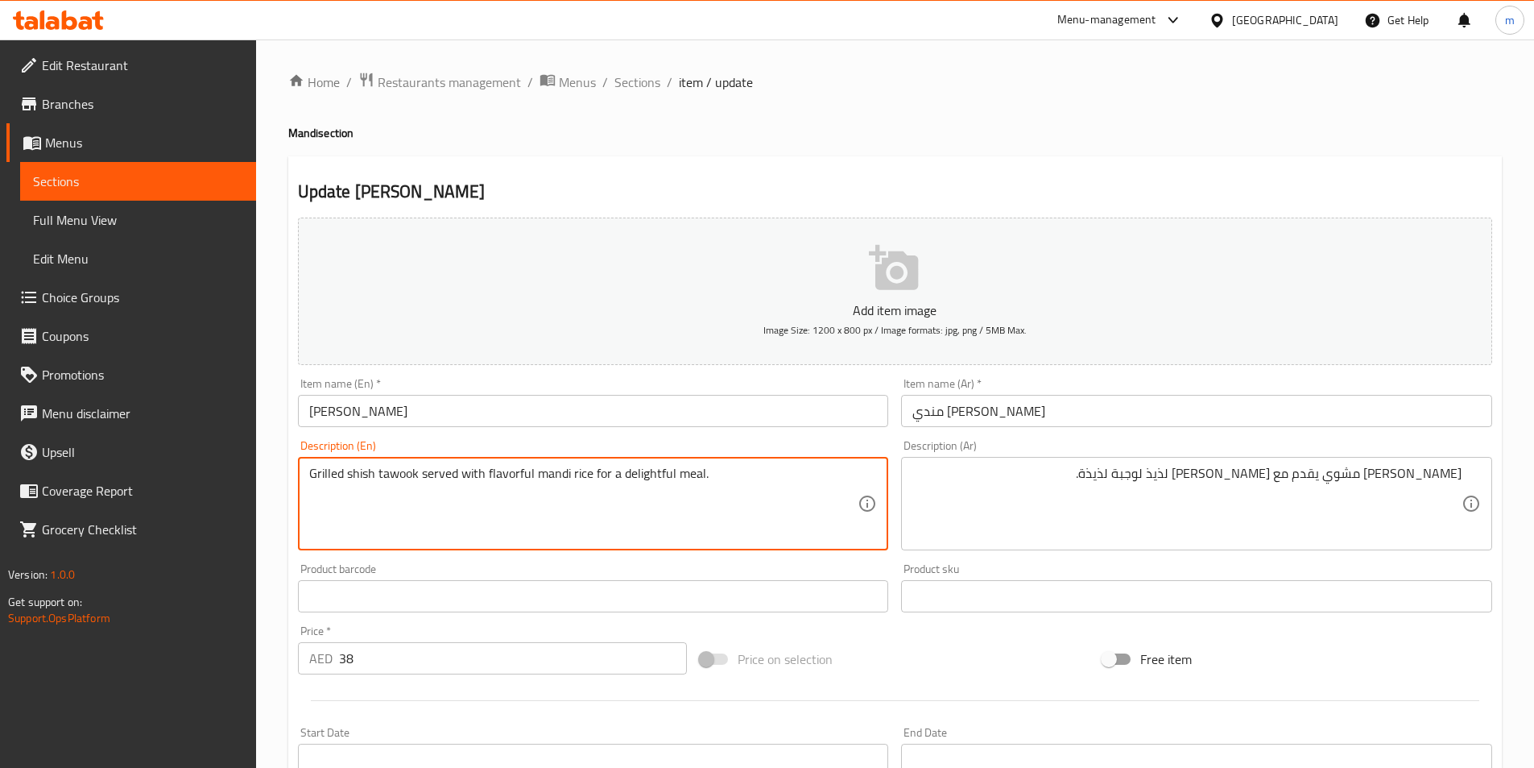
drag, startPoint x: 621, startPoint y: 474, endPoint x: 673, endPoint y: 486, distance: 53.7
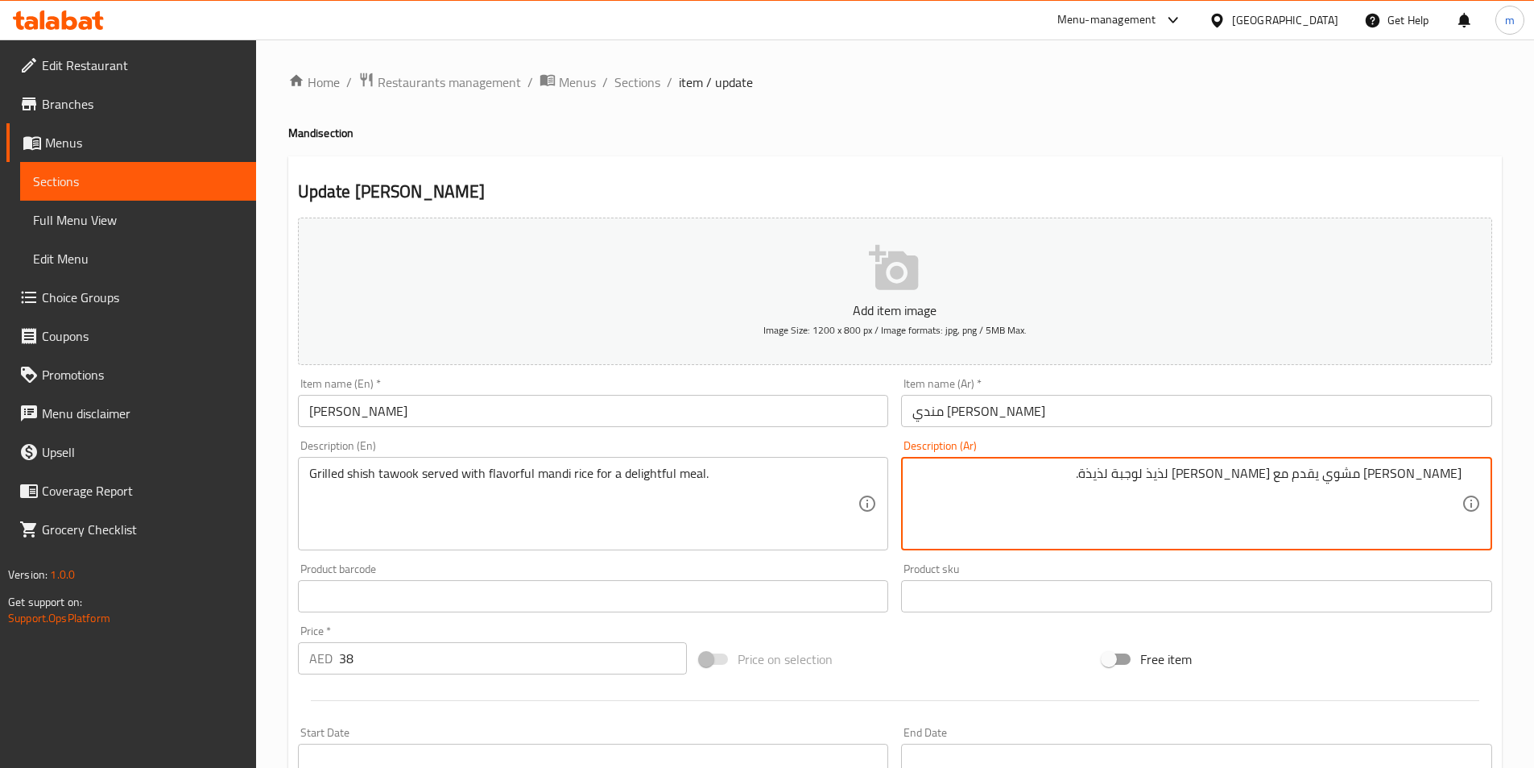
drag, startPoint x: 1168, startPoint y: 474, endPoint x: 1195, endPoint y: 486, distance: 29.9
drag, startPoint x: 1162, startPoint y: 473, endPoint x: 1195, endPoint y: 495, distance: 39.5
click at [1195, 495] on textarea "[PERSON_NAME] مشوي يقدم مع [PERSON_NAME] لذيذ لوجبة ممتعة." at bounding box center [1187, 504] width 549 height 77
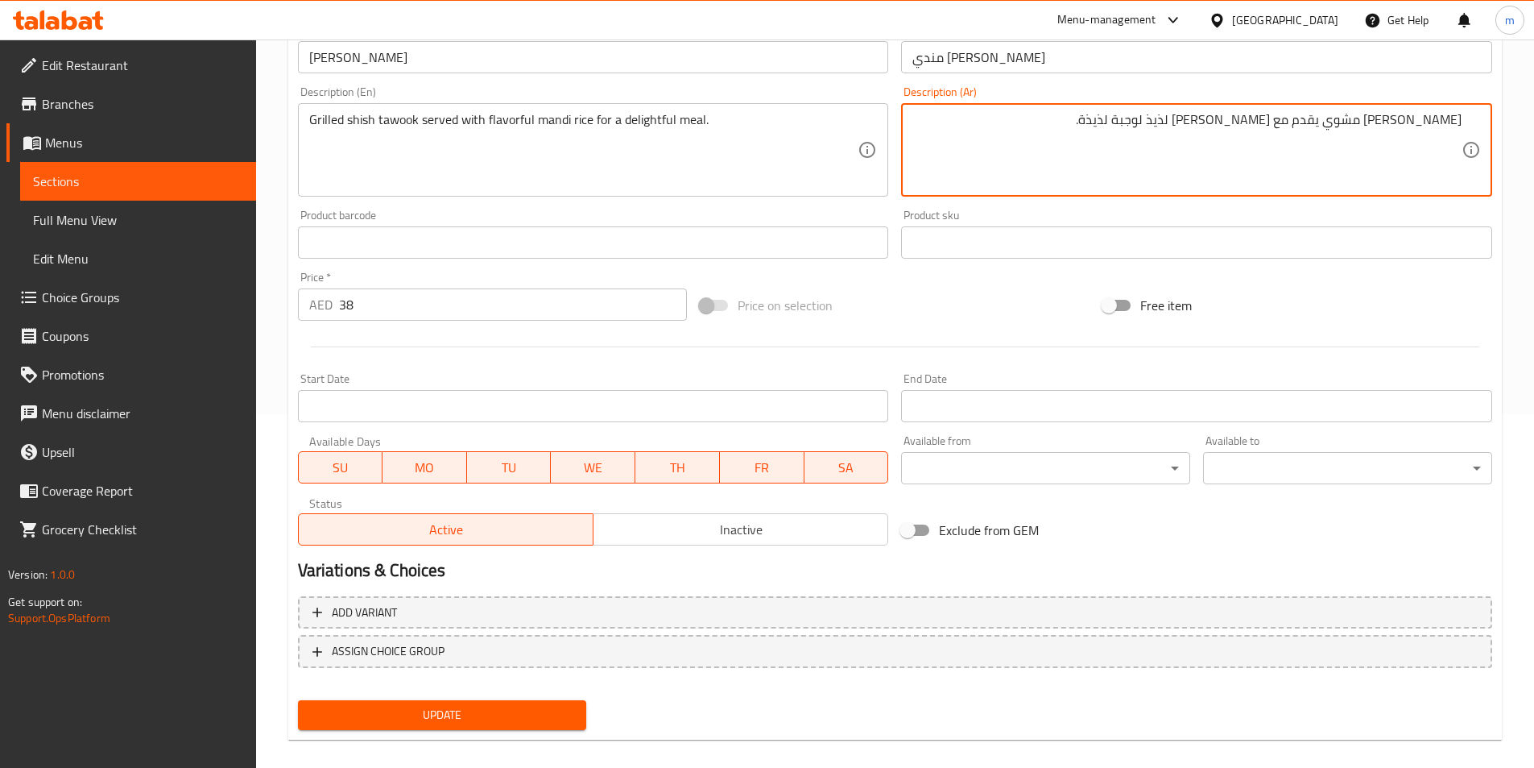
scroll to position [371, 0]
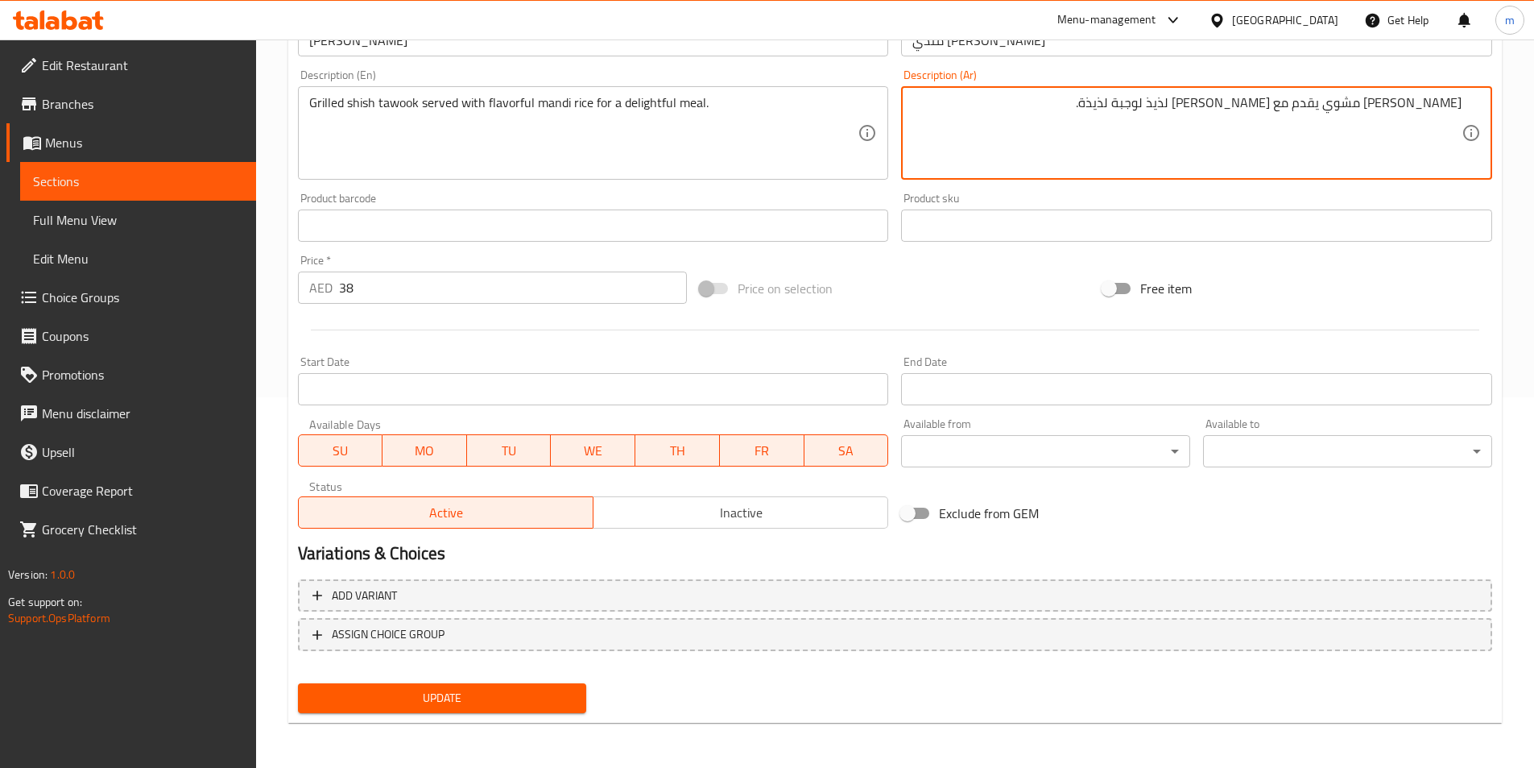
type textarea "[PERSON_NAME] مشوي يقدم مع [PERSON_NAME] لذيذ لوجبة لذيذة."
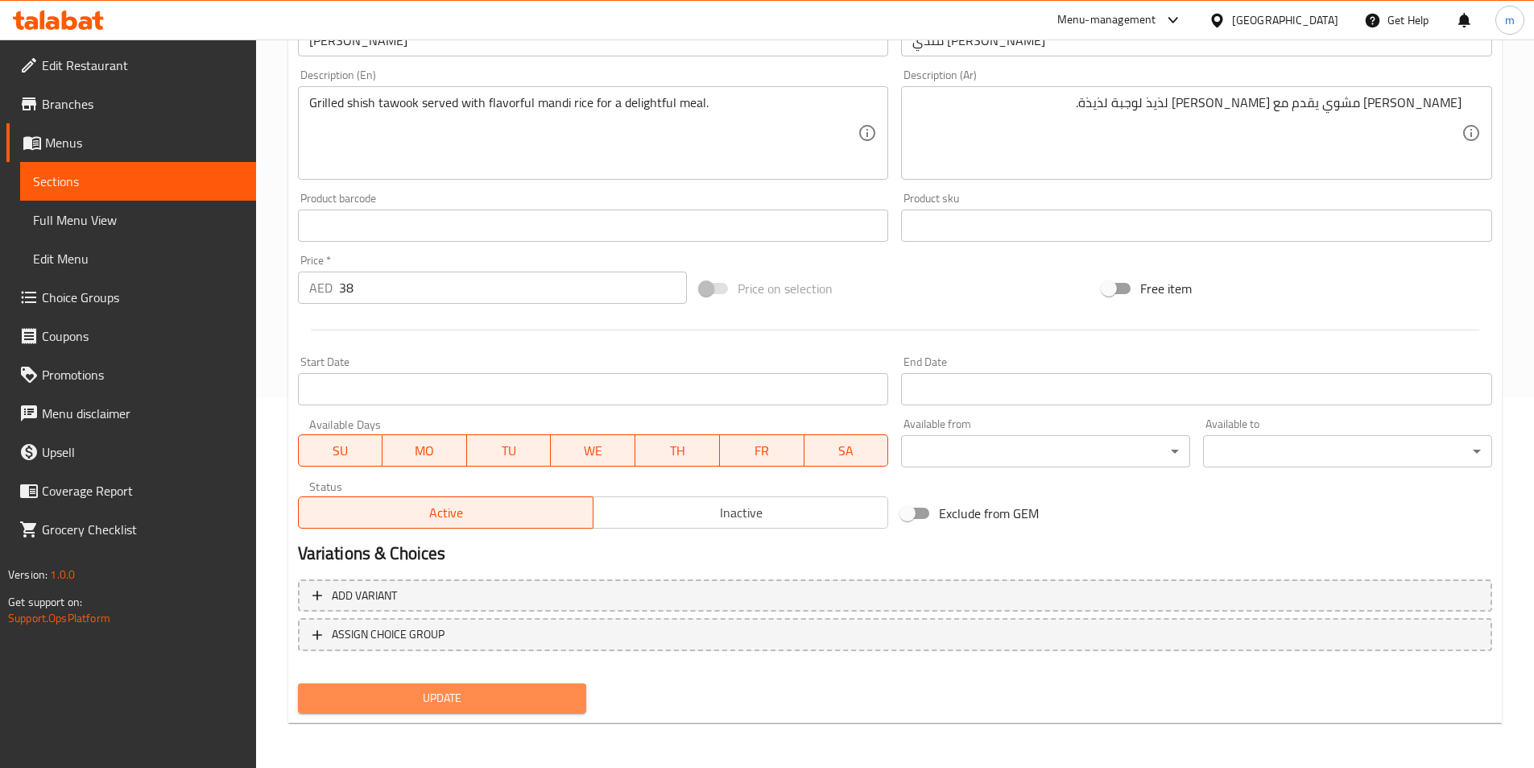
click at [445, 710] on button "Update" at bounding box center [442, 698] width 289 height 30
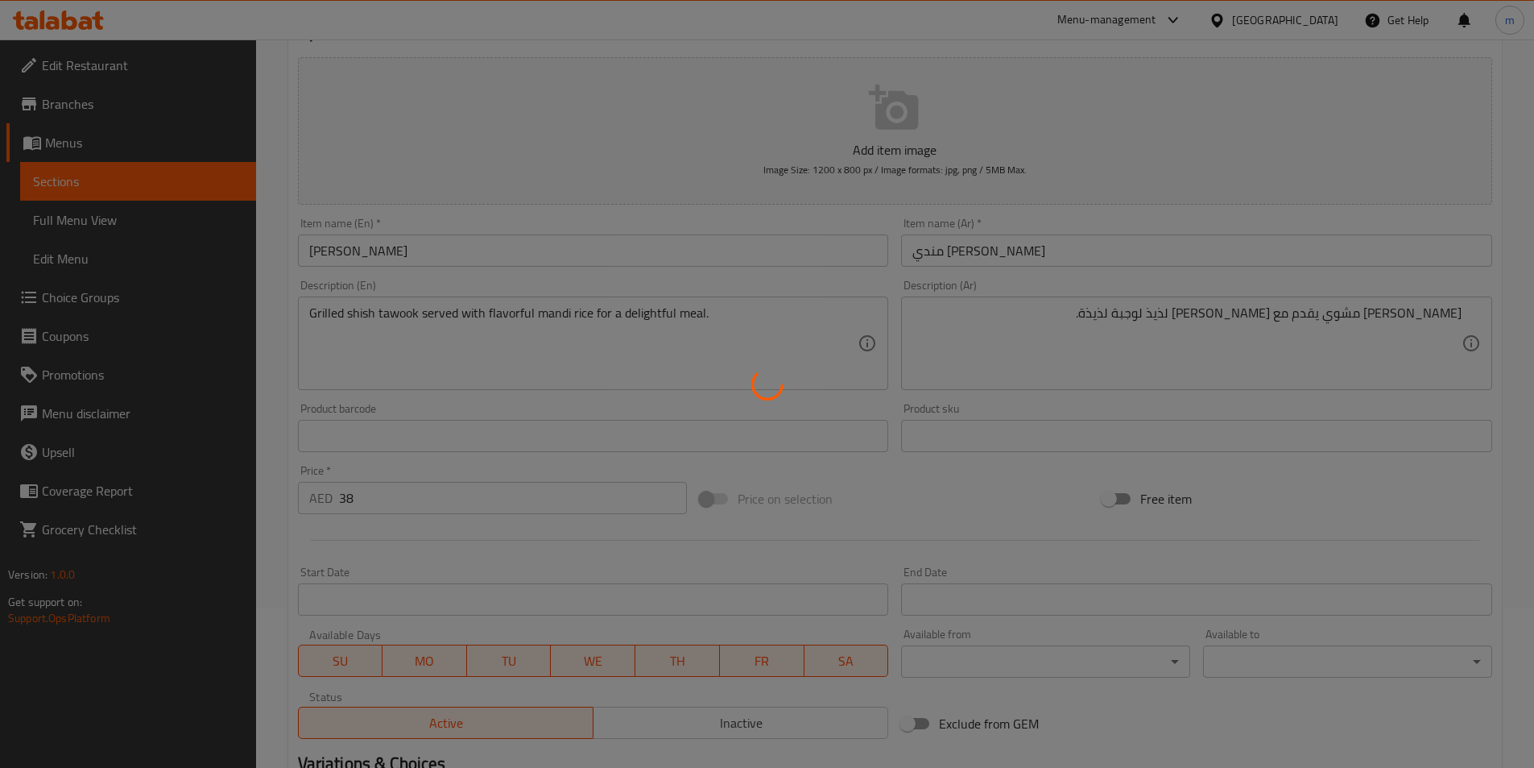
scroll to position [0, 0]
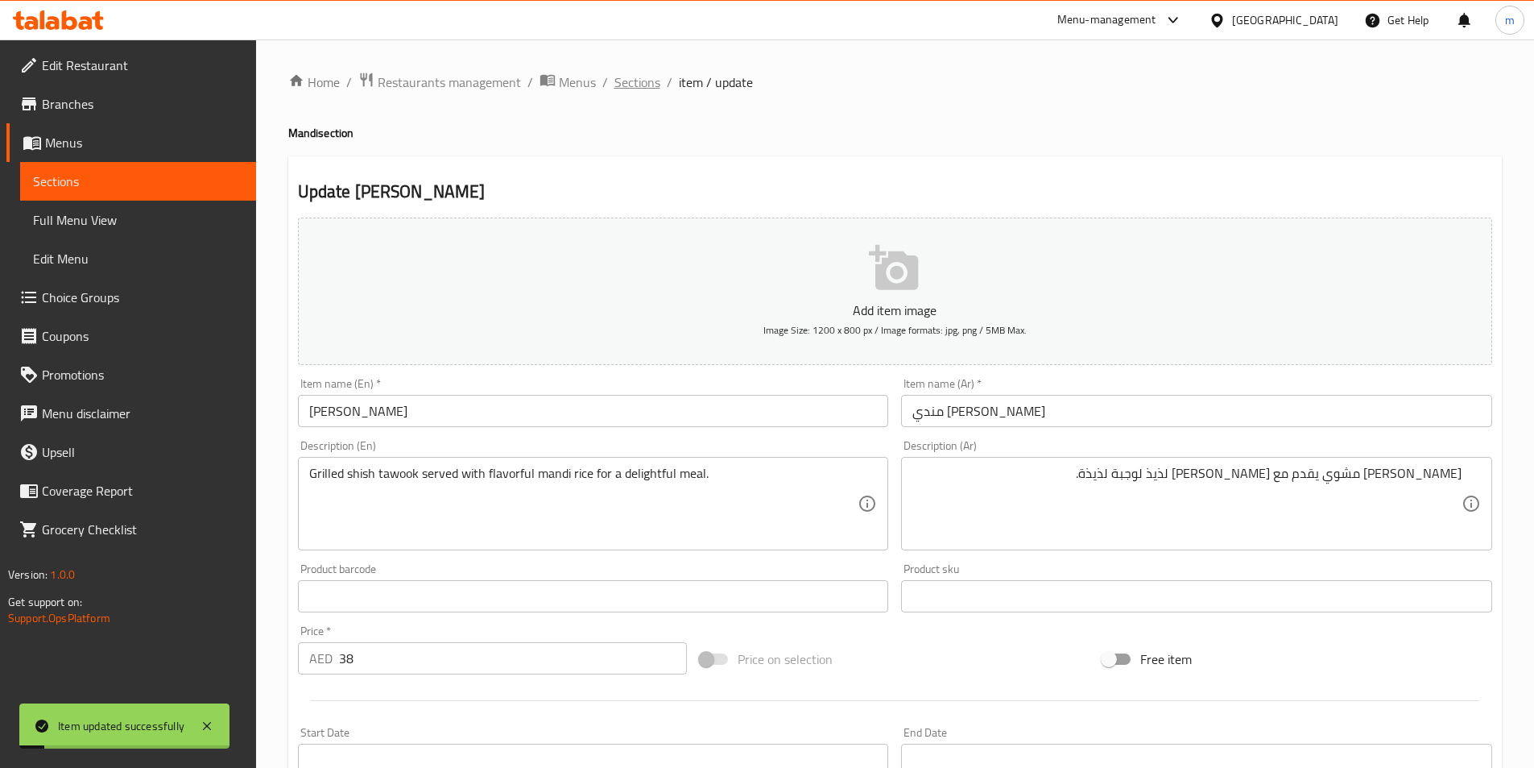
click at [644, 92] on span "Sections" at bounding box center [638, 81] width 46 height 19
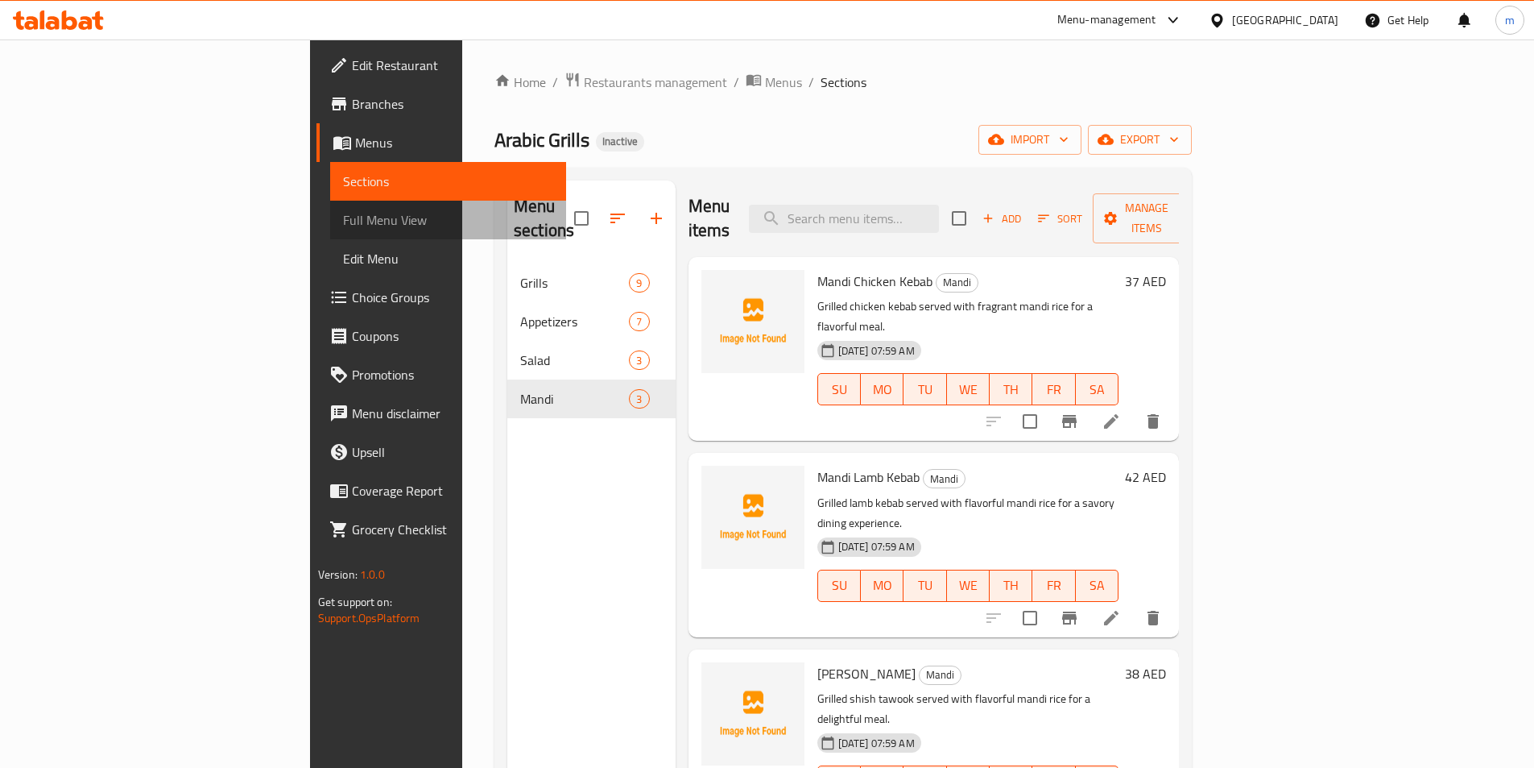
click at [343, 216] on span "Full Menu View" at bounding box center [448, 219] width 210 height 19
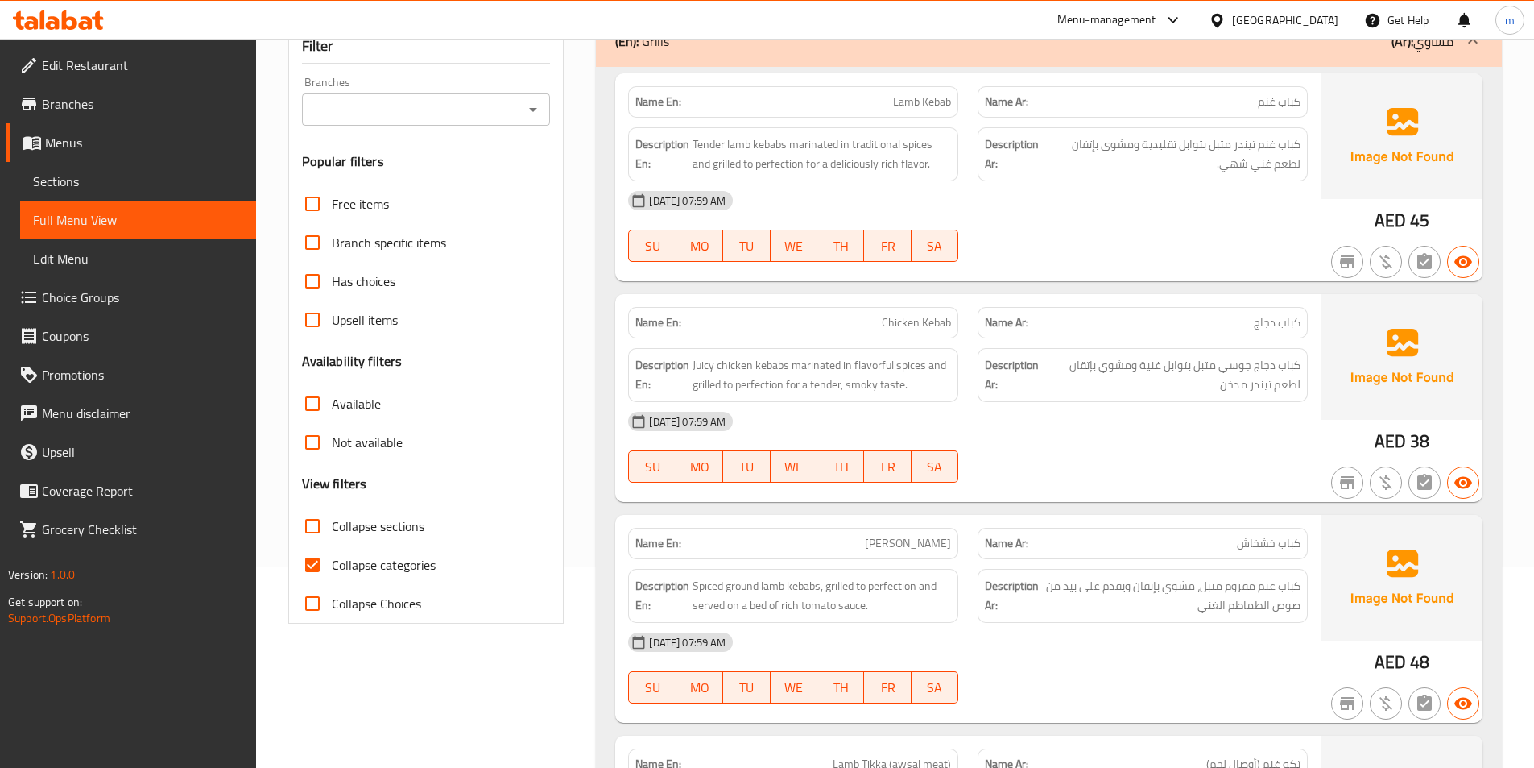
scroll to position [161, 0]
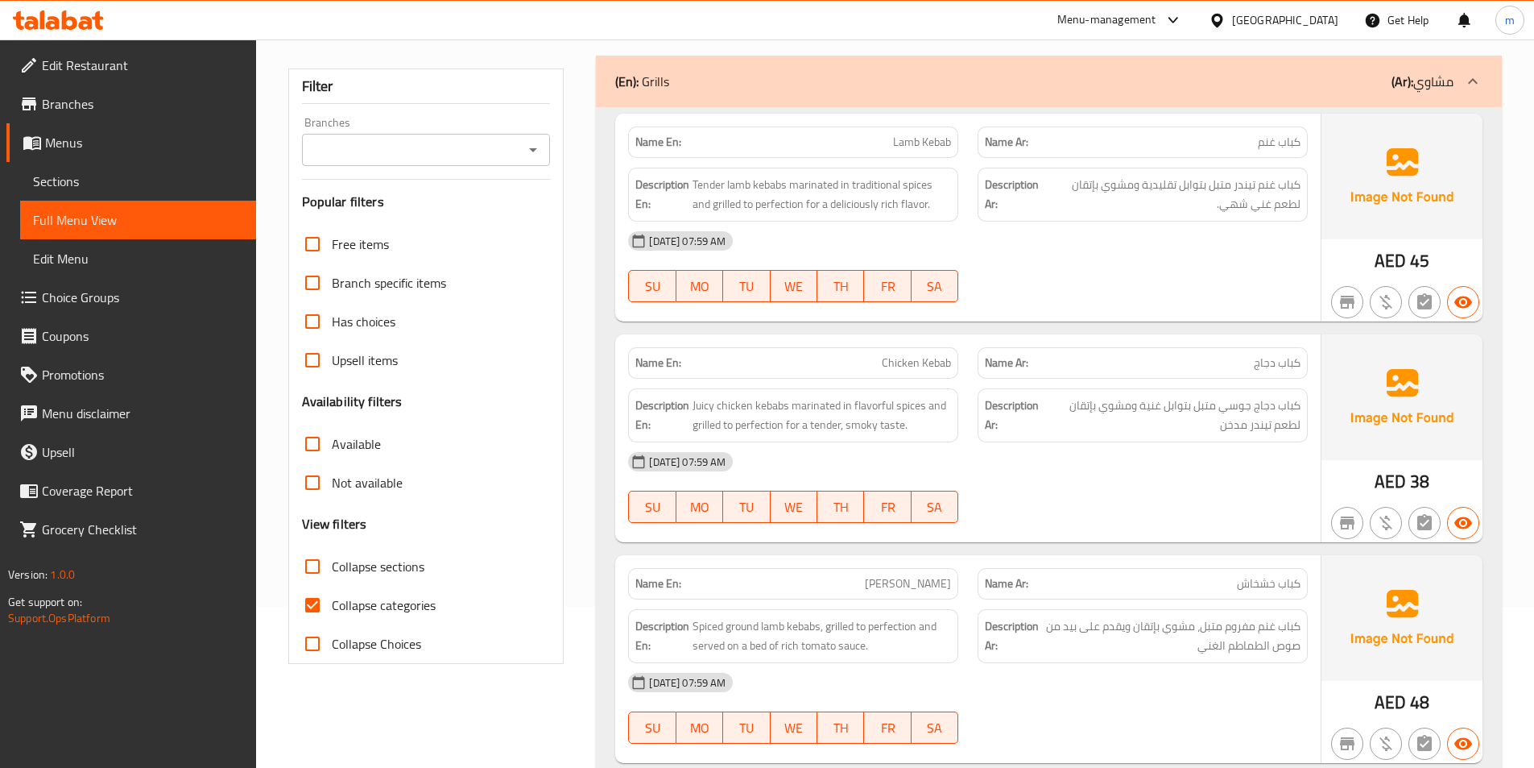
click at [346, 611] on span "Collapse categories" at bounding box center [384, 604] width 104 height 19
click at [332, 611] on input "Collapse categories" at bounding box center [312, 605] width 39 height 39
checkbox input "false"
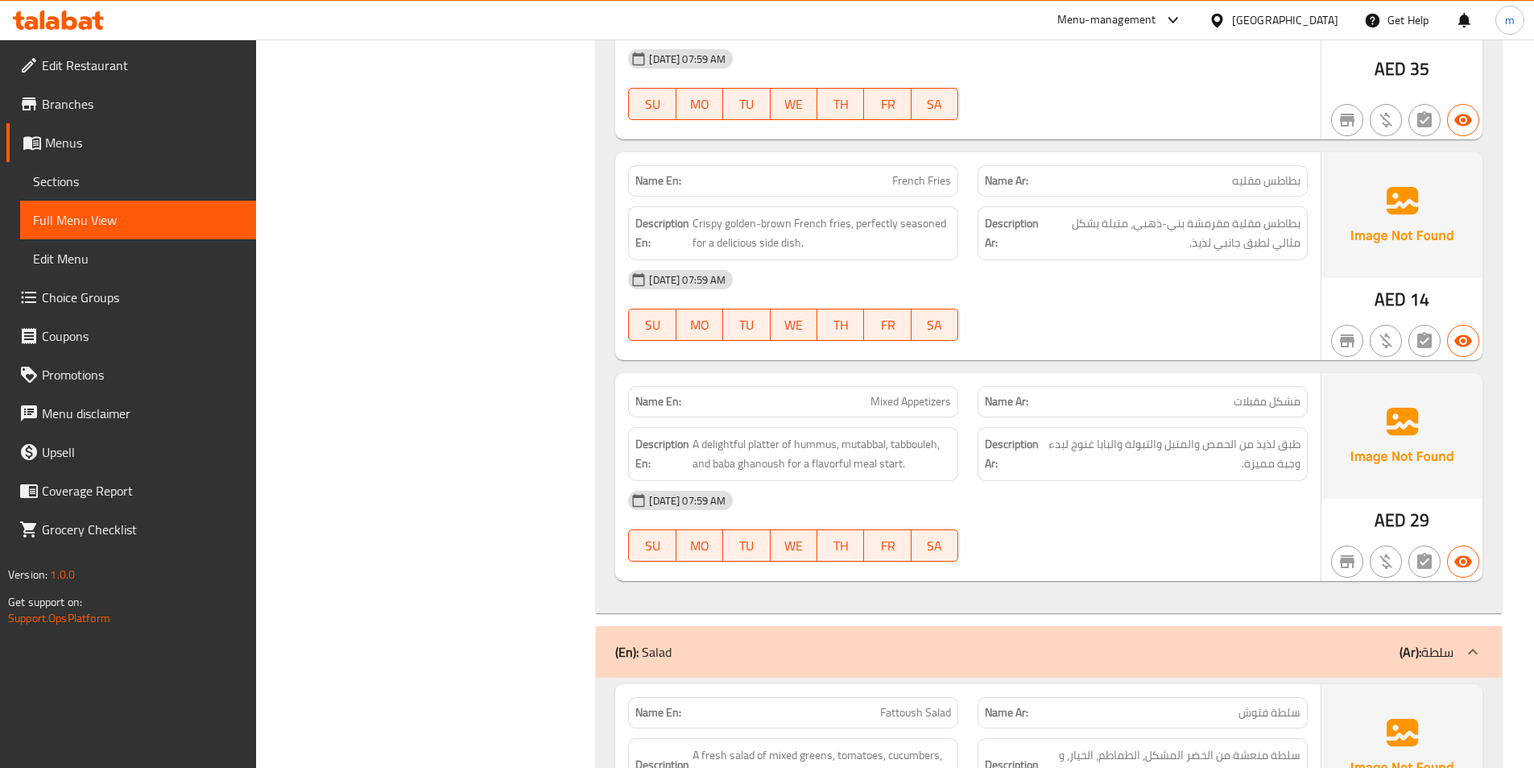
scroll to position [3353, 0]
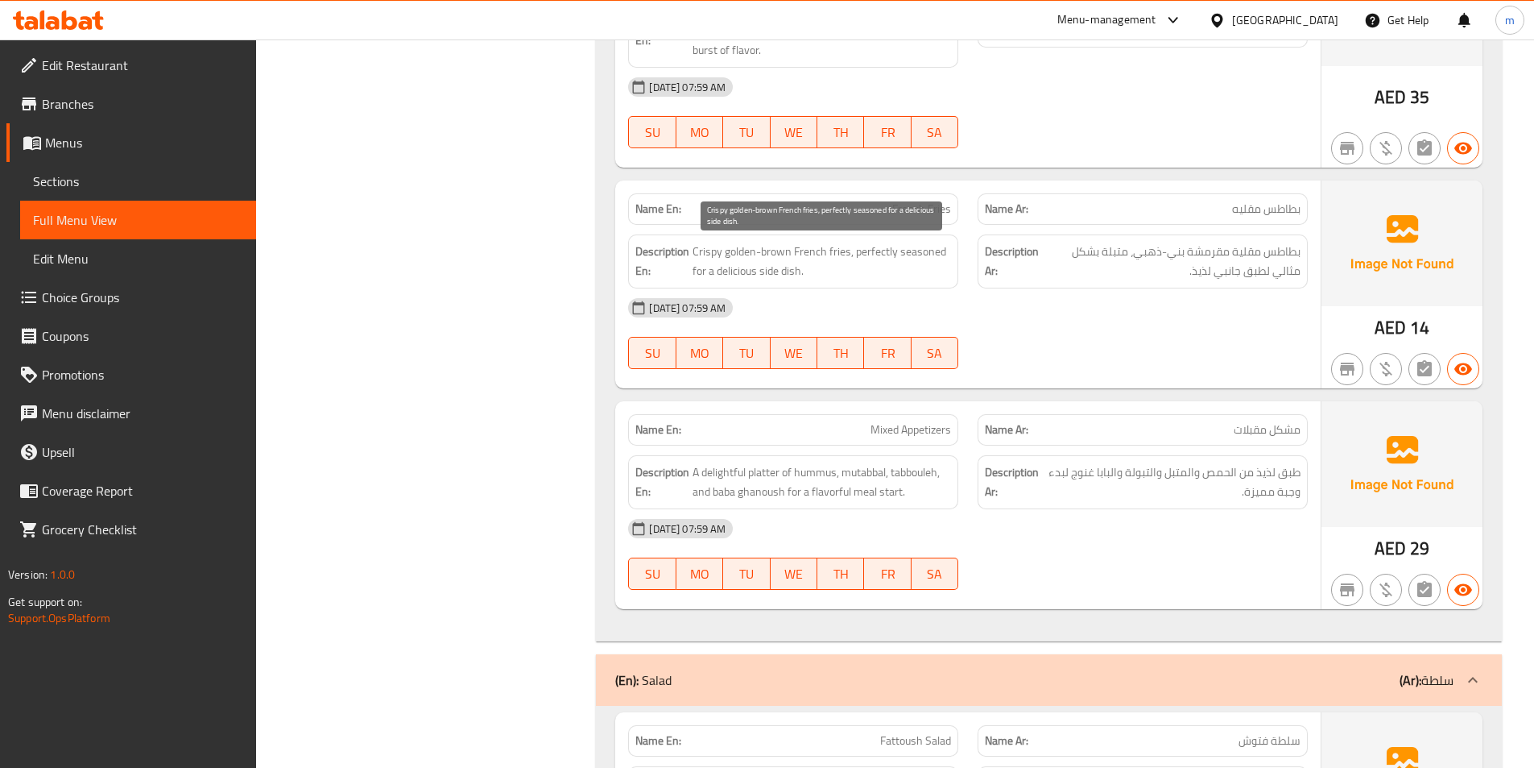
click at [880, 260] on span "Crispy golden-brown French fries, perfectly seasoned for a delicious side dish." at bounding box center [822, 261] width 259 height 39
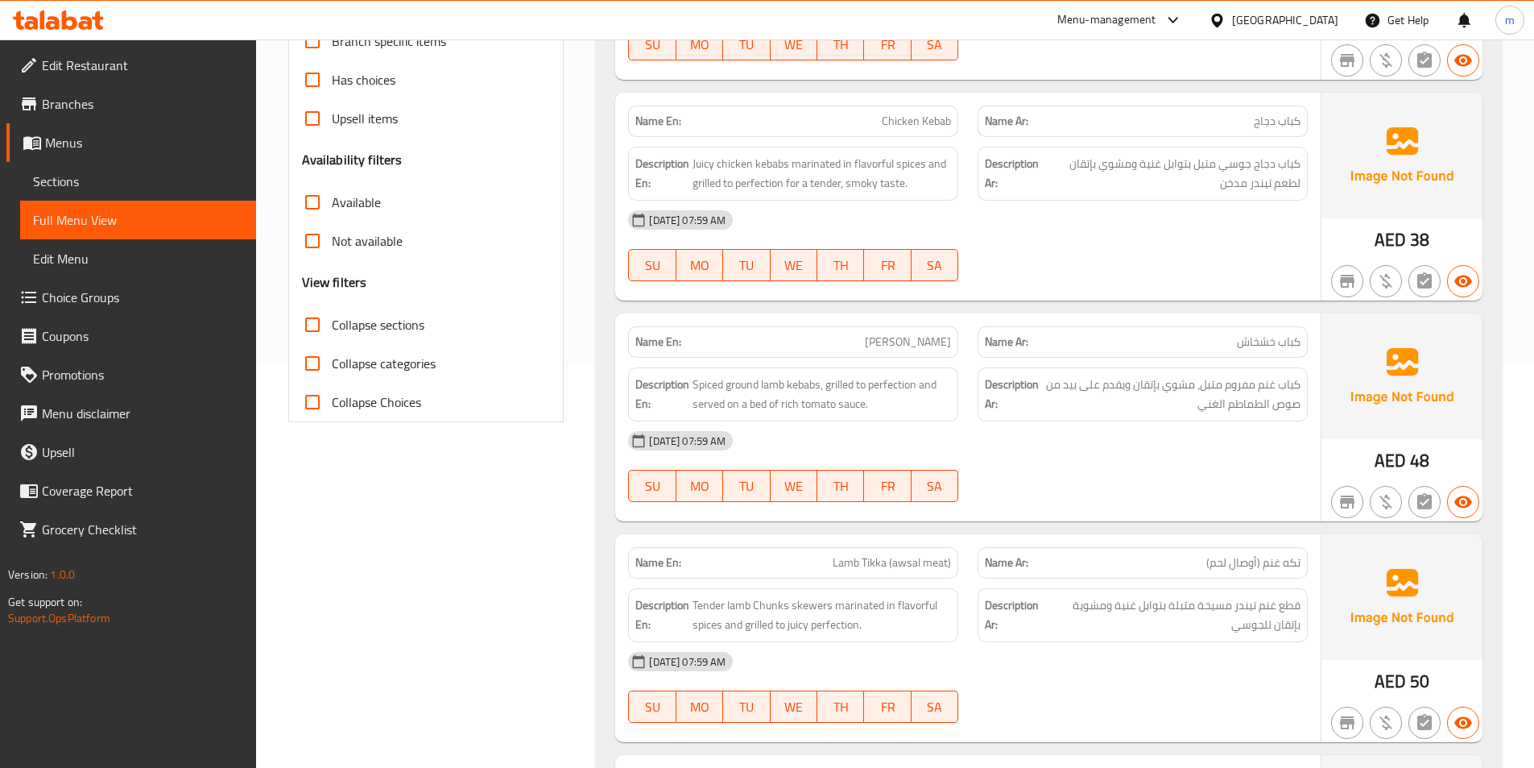
scroll to position [483, 0]
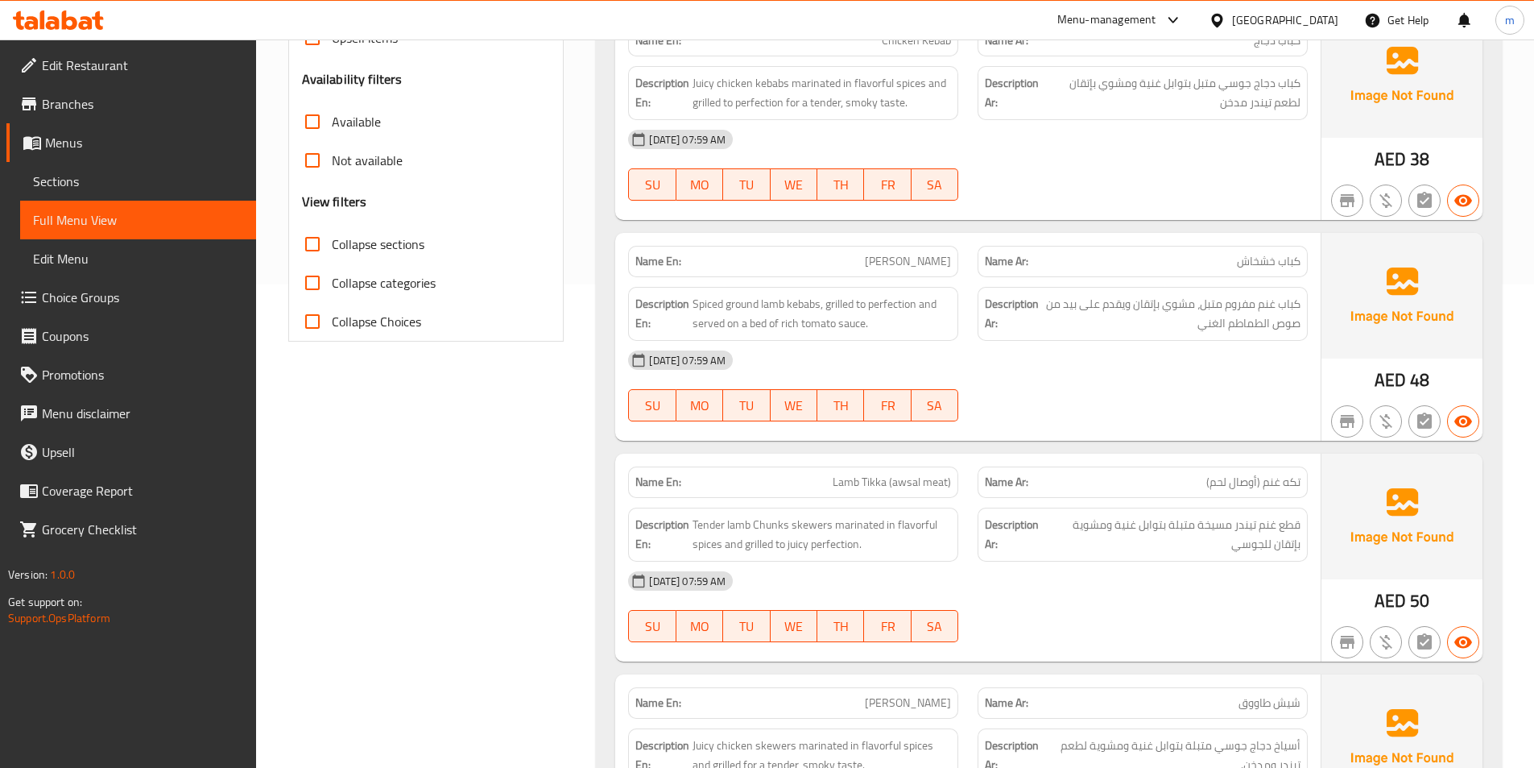
click at [1286, 484] on span "تكه غنم (أوصال لحم)" at bounding box center [1254, 482] width 94 height 17
click at [1282, 482] on span "تكه غنم (أوصال لحم)" at bounding box center [1254, 482] width 94 height 17
click at [1282, 483] on span "تكه غنم (أوصال لحم)" at bounding box center [1254, 482] width 94 height 17
click at [102, 178] on span "Sections" at bounding box center [138, 181] width 210 height 19
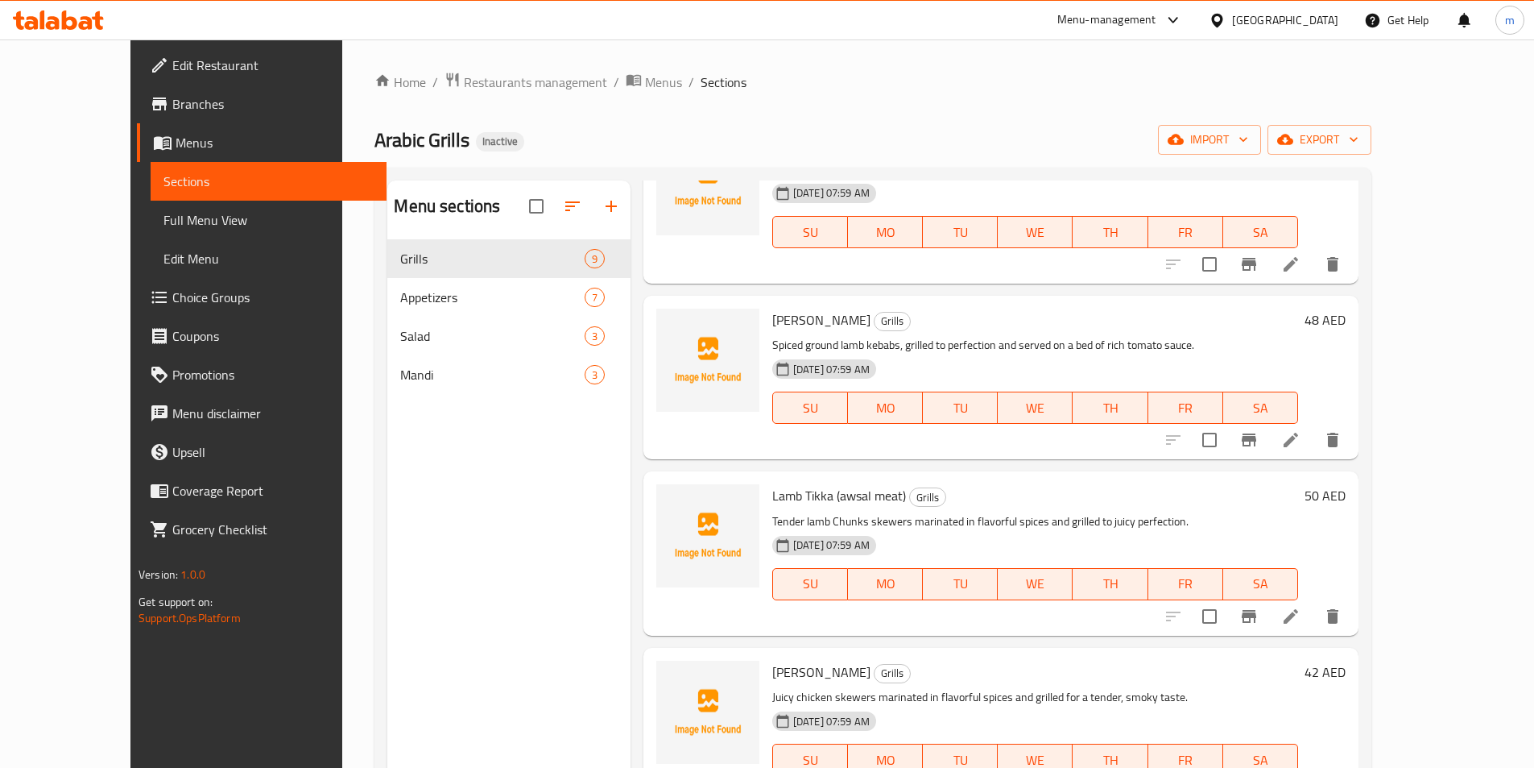
scroll to position [322, 0]
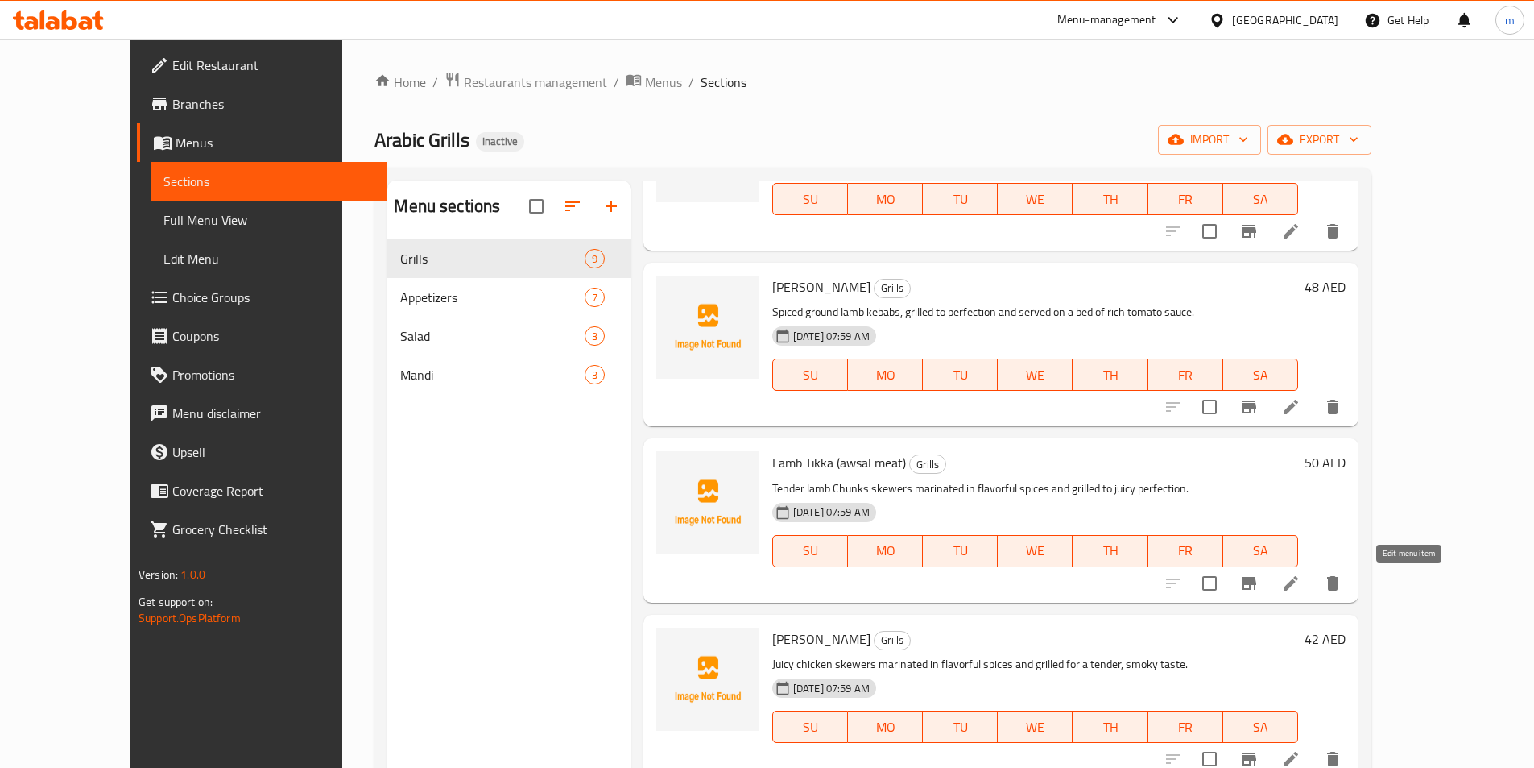
click at [1301, 586] on icon at bounding box center [1291, 583] width 19 height 19
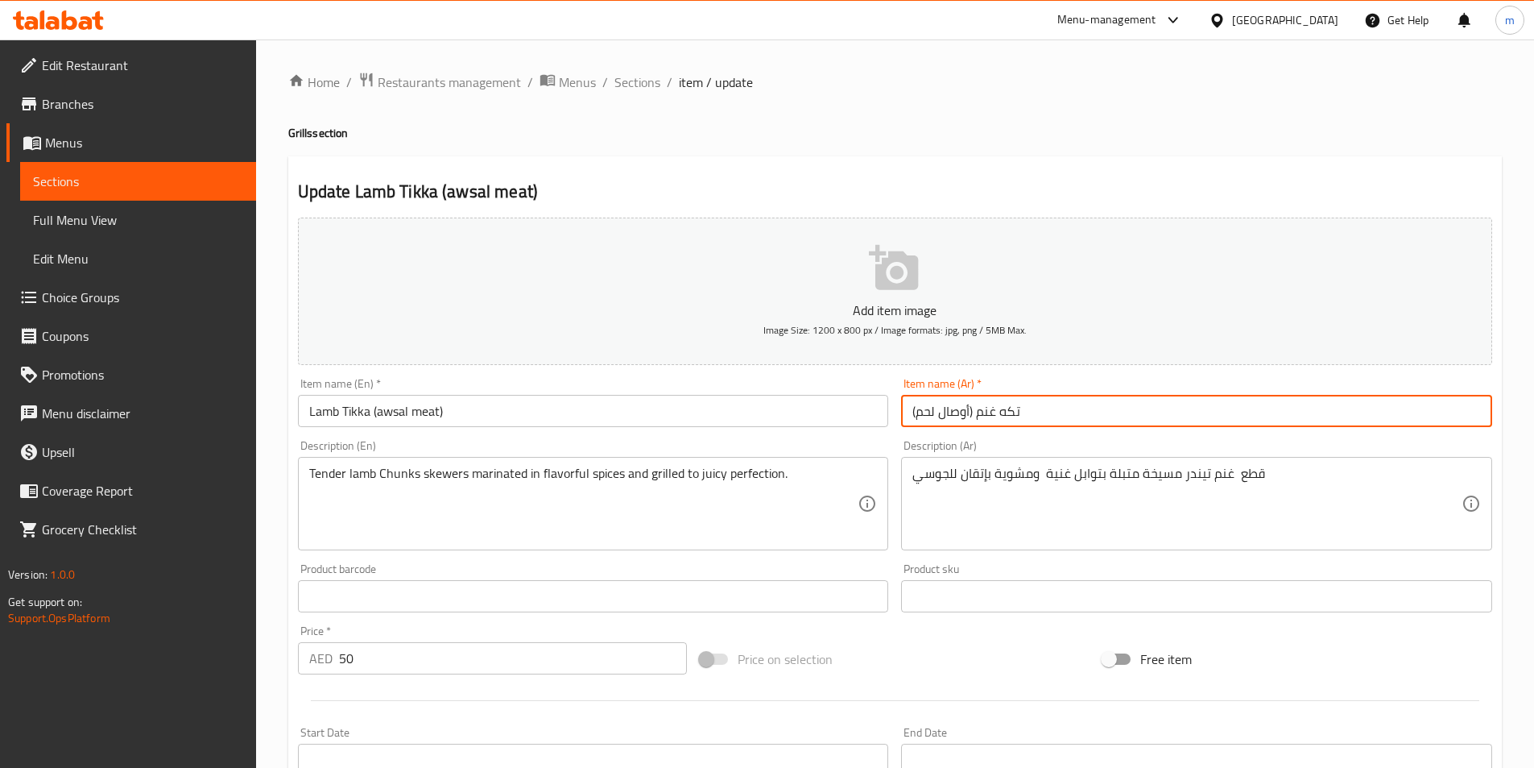
click at [1133, 424] on input "تكه غنم (أوصال لحم)" at bounding box center [1196, 411] width 591 height 32
drag, startPoint x: 1459, startPoint y: 410, endPoint x: 1467, endPoint y: 420, distance: 13.2
click at [1467, 420] on input "تكه غنم (أوصال لحم)" at bounding box center [1196, 411] width 591 height 32
click at [1460, 416] on input "تكه غنم (أوصال لحم)" at bounding box center [1196, 411] width 591 height 32
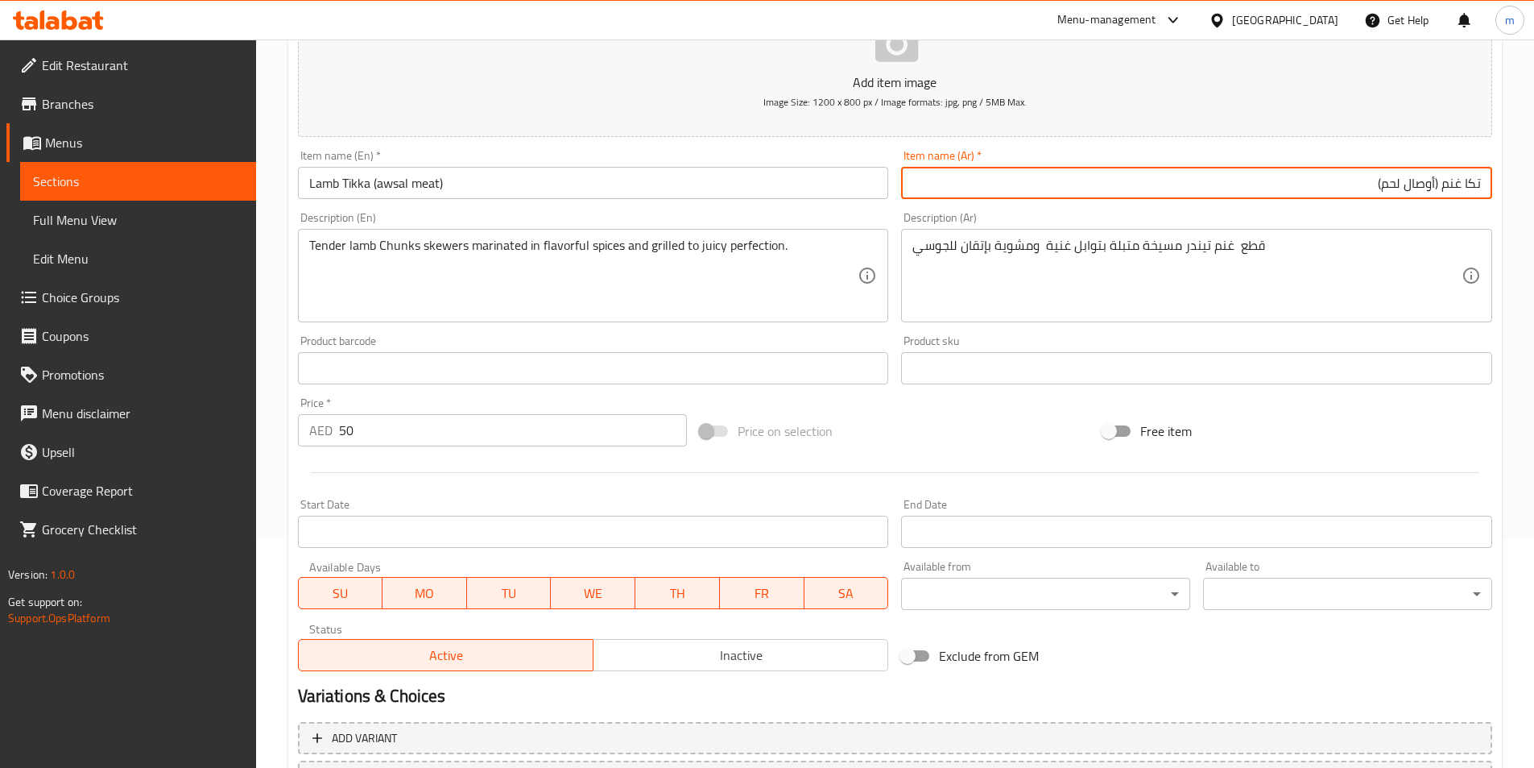
scroll to position [322, 0]
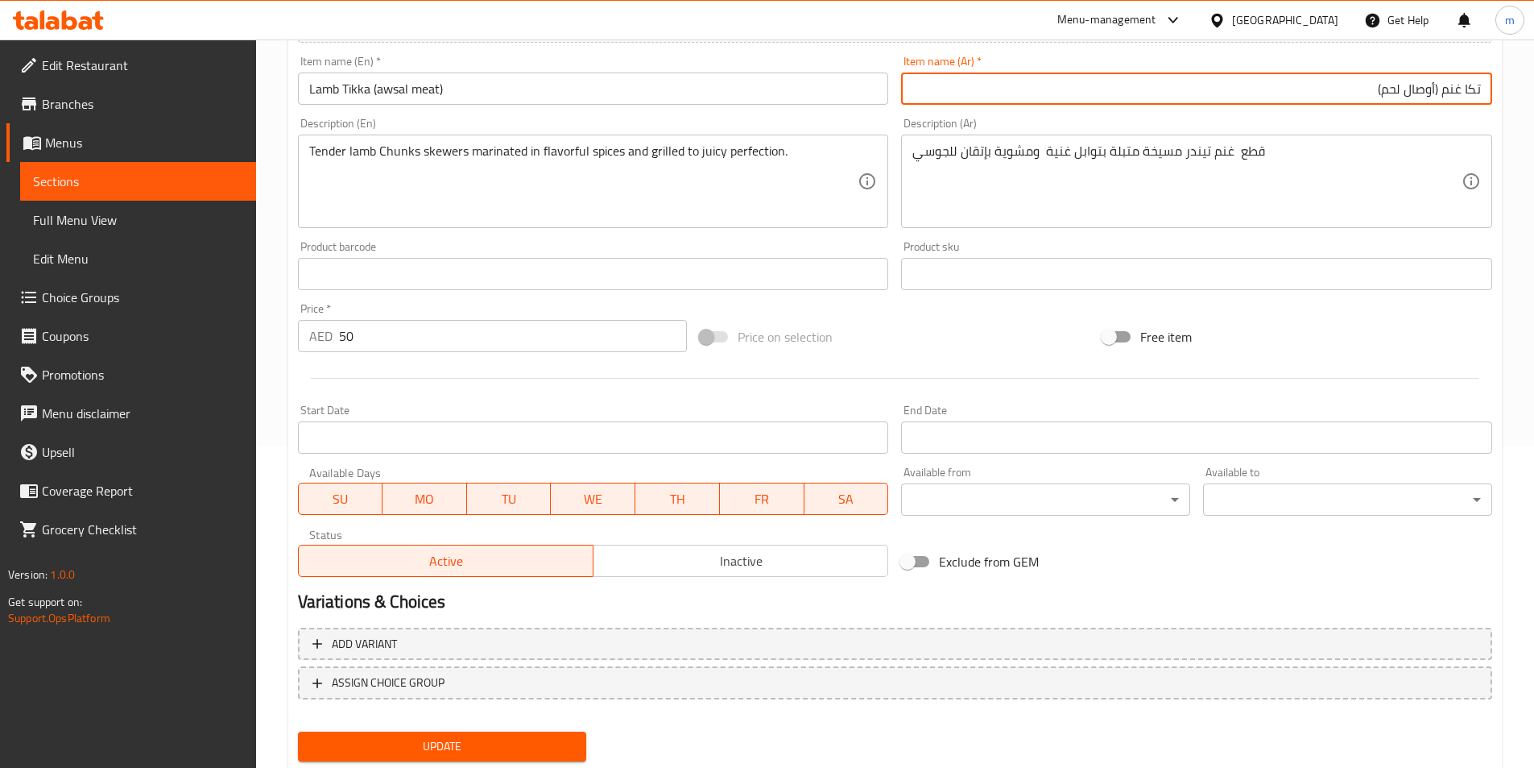
type input "تكا غنم (أوصال لحم)"
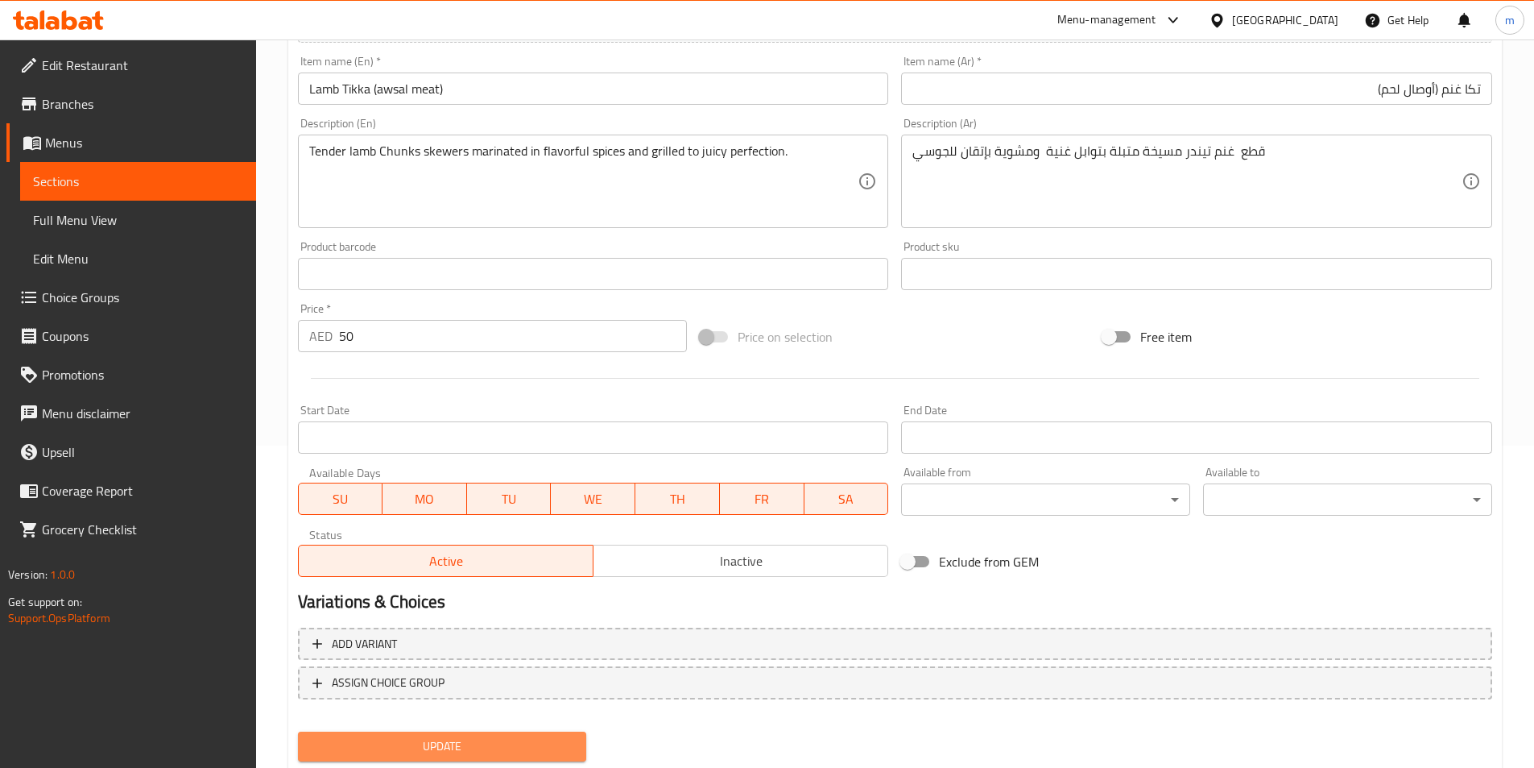
click at [484, 731] on button "Update" at bounding box center [442, 746] width 289 height 30
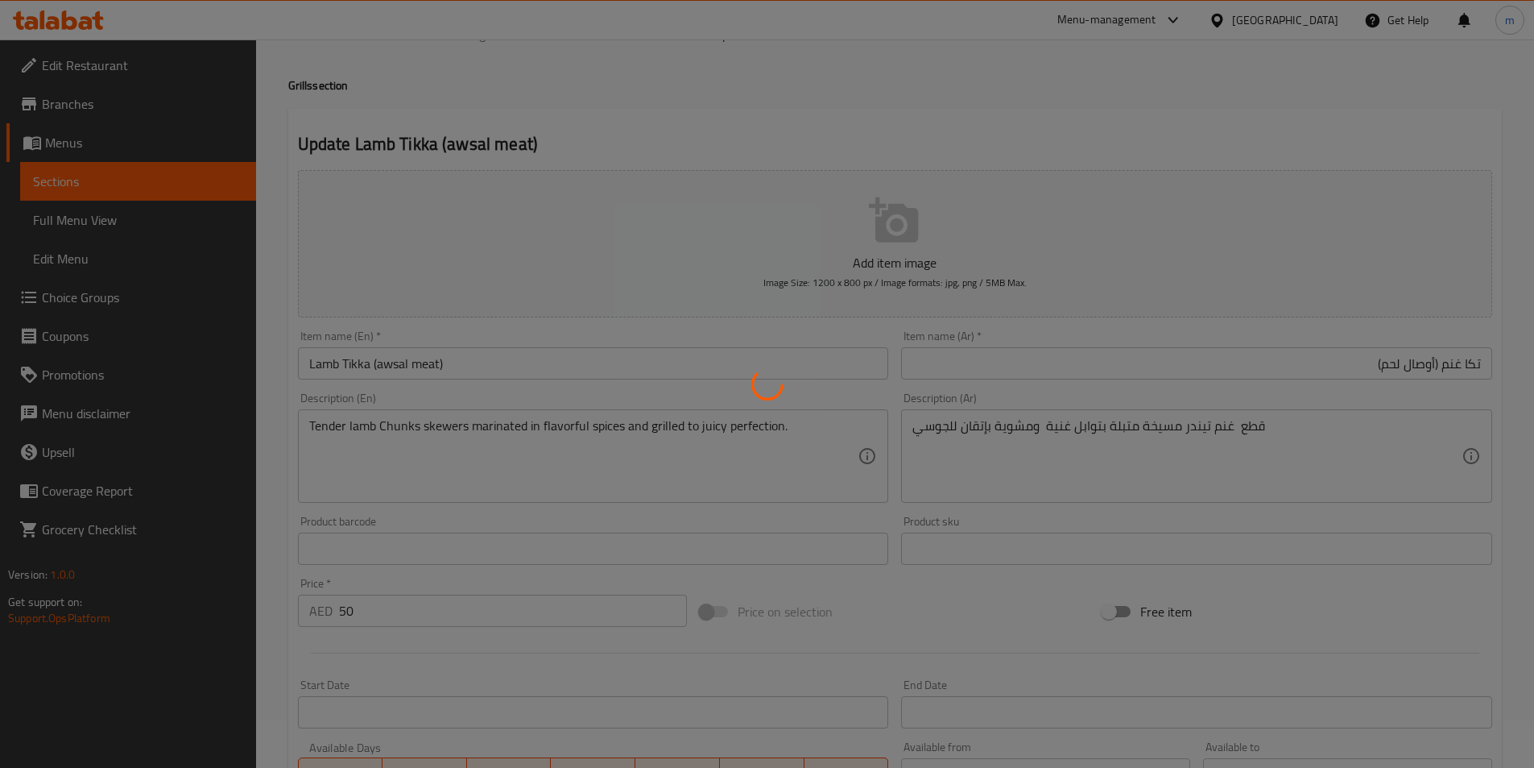
scroll to position [0, 0]
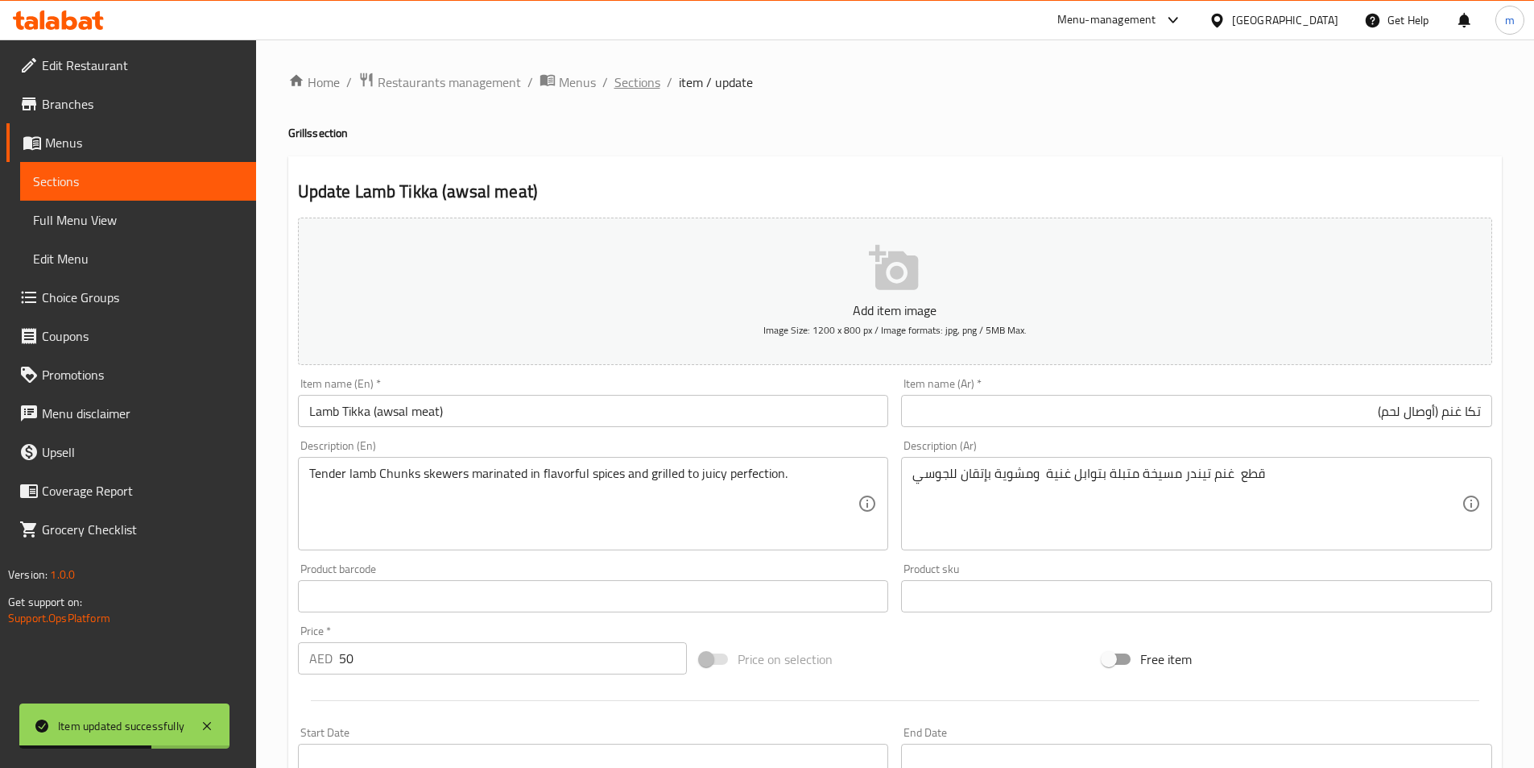
click at [625, 87] on span "Sections" at bounding box center [638, 81] width 46 height 19
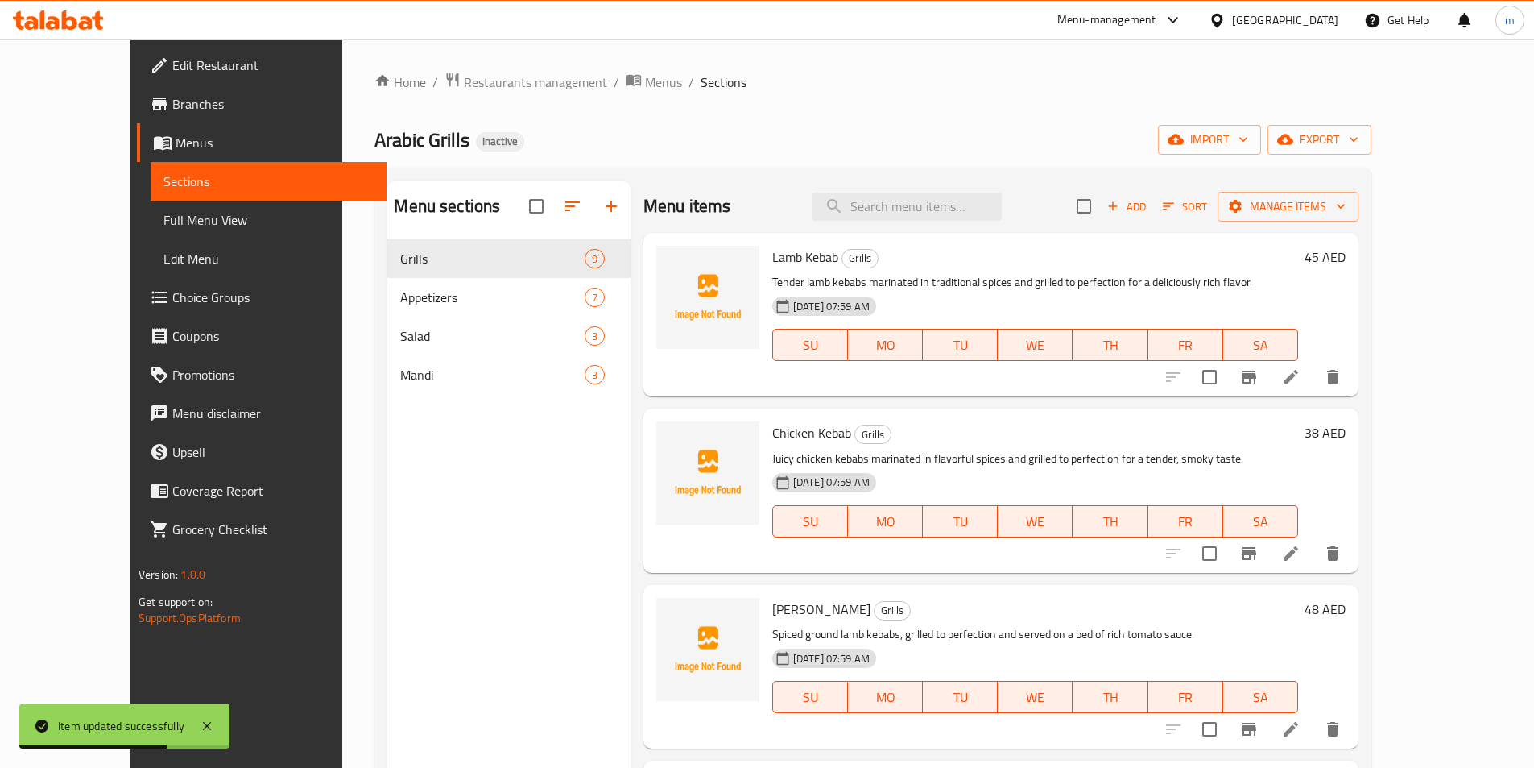
click at [151, 209] on link "Full Menu View" at bounding box center [269, 220] width 236 height 39
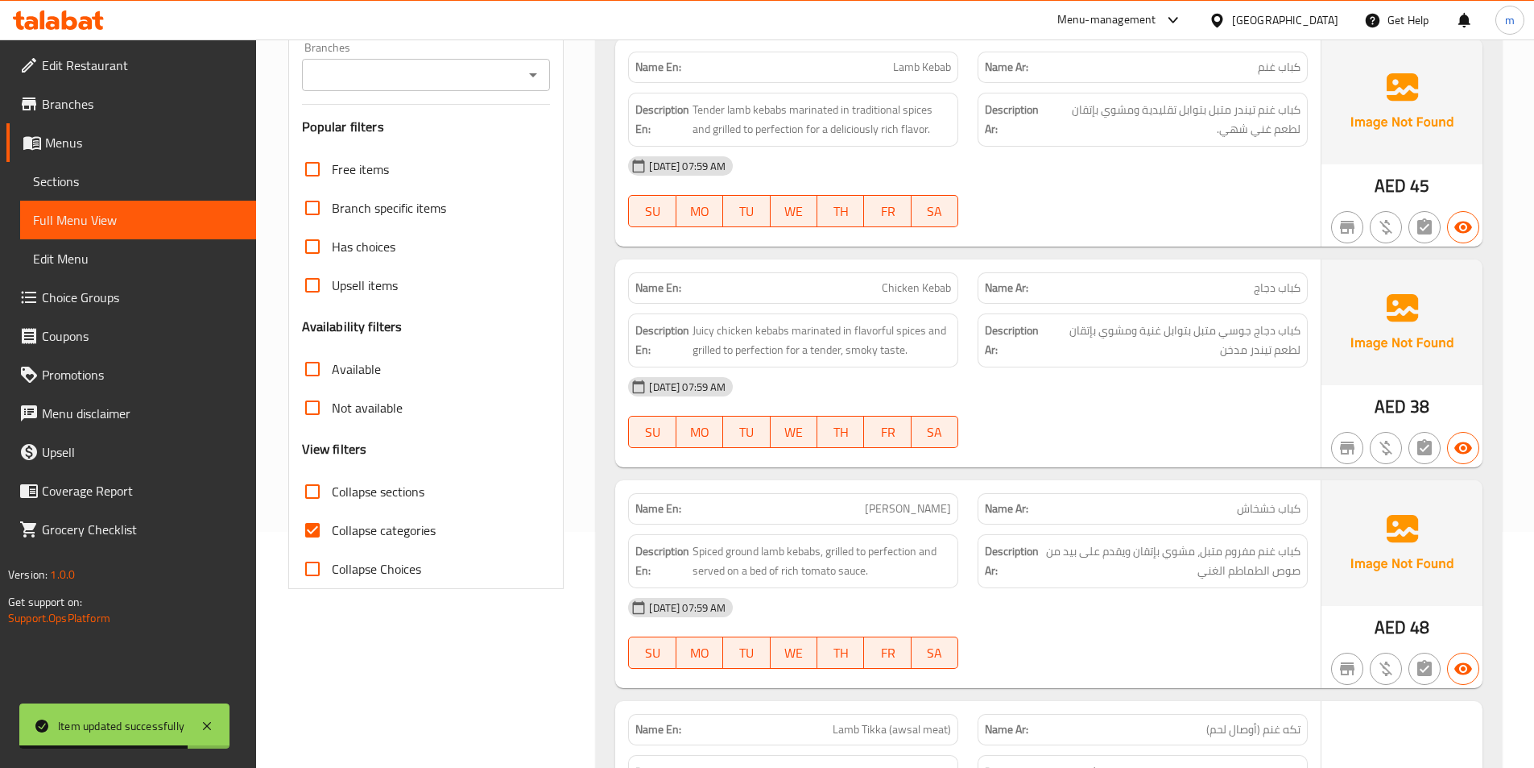
scroll to position [403, 0]
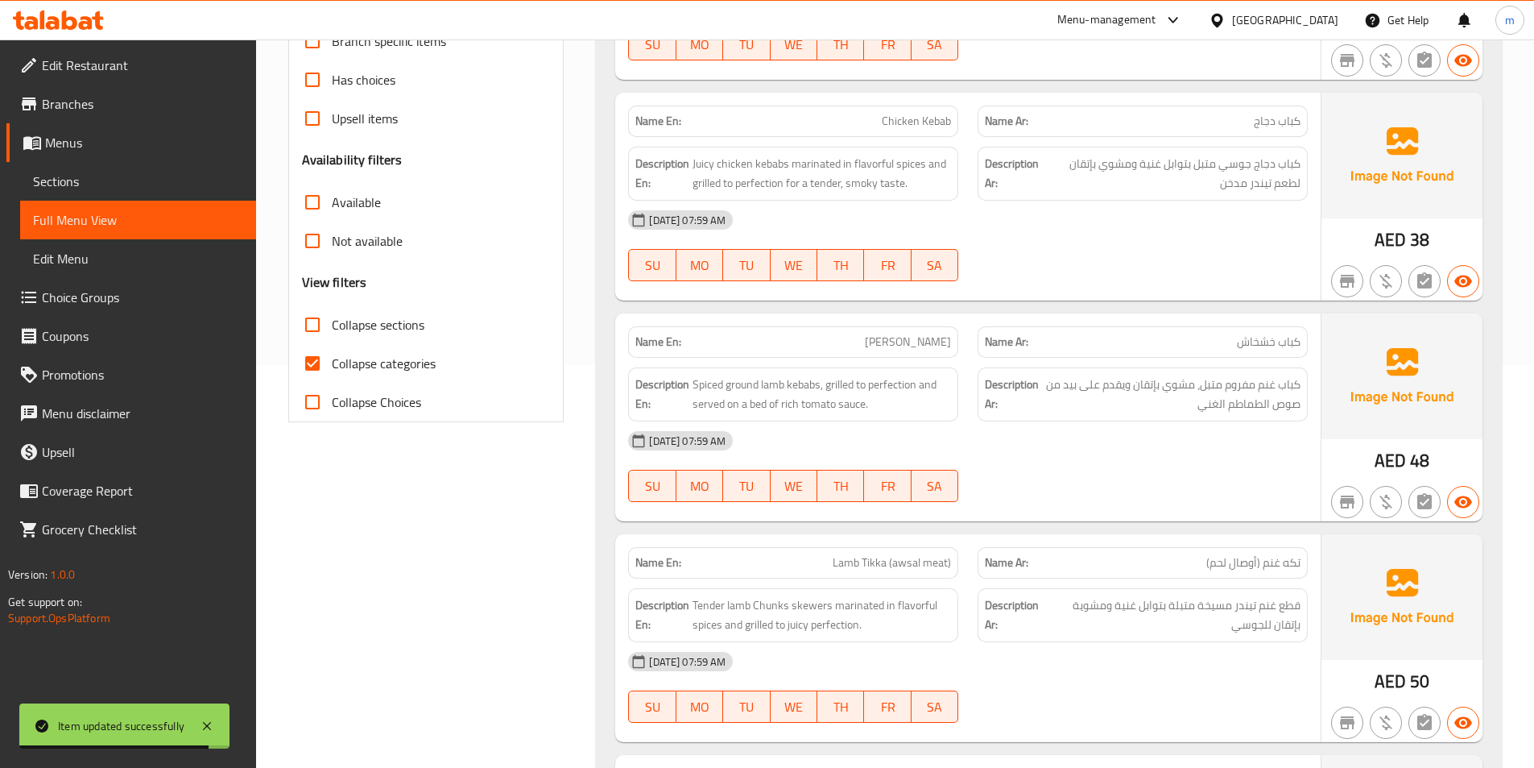
click at [426, 362] on span "Collapse categories" at bounding box center [384, 363] width 104 height 19
click at [332, 362] on input "Collapse categories" at bounding box center [312, 363] width 39 height 39
checkbox input "false"
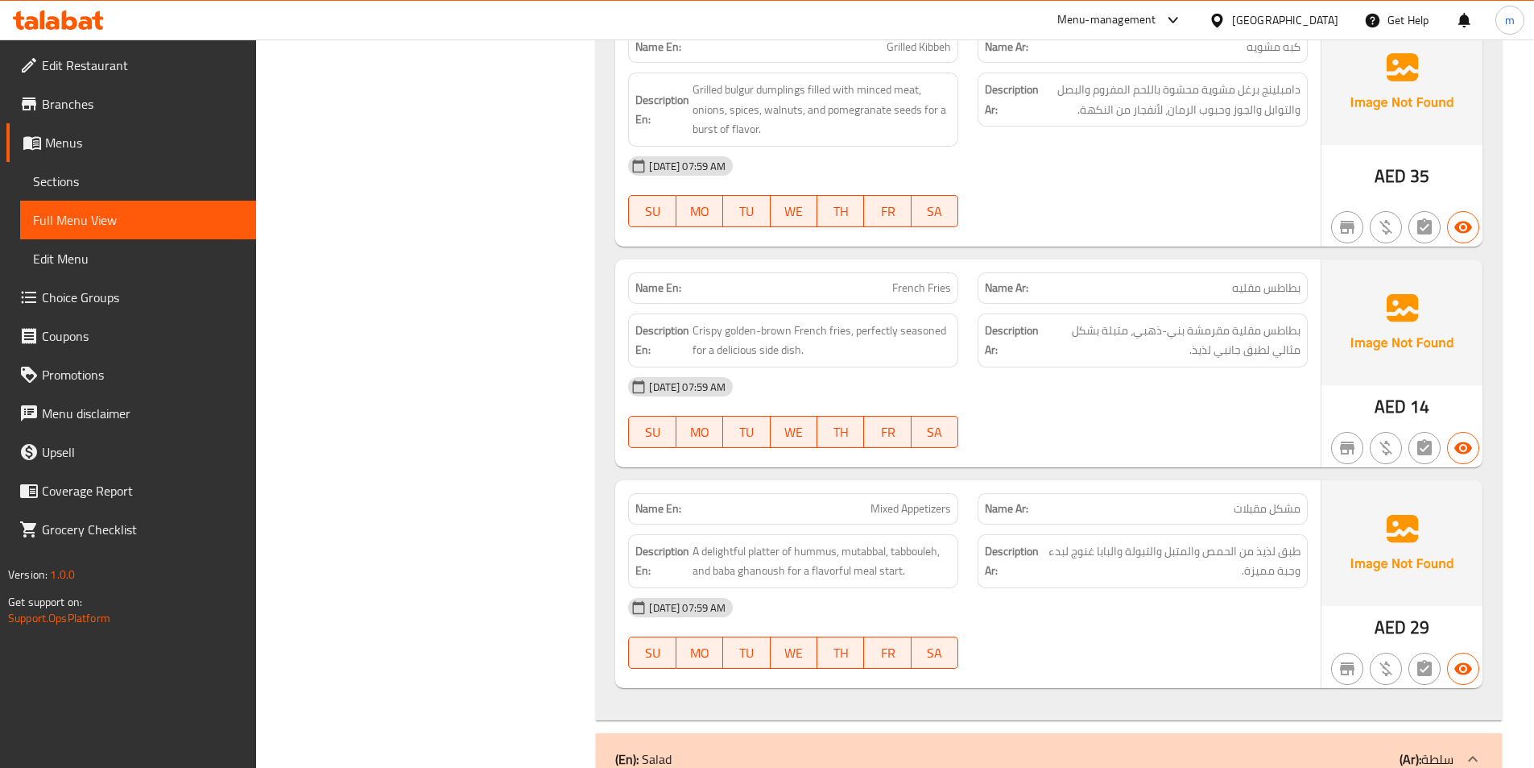
scroll to position [3302, 0]
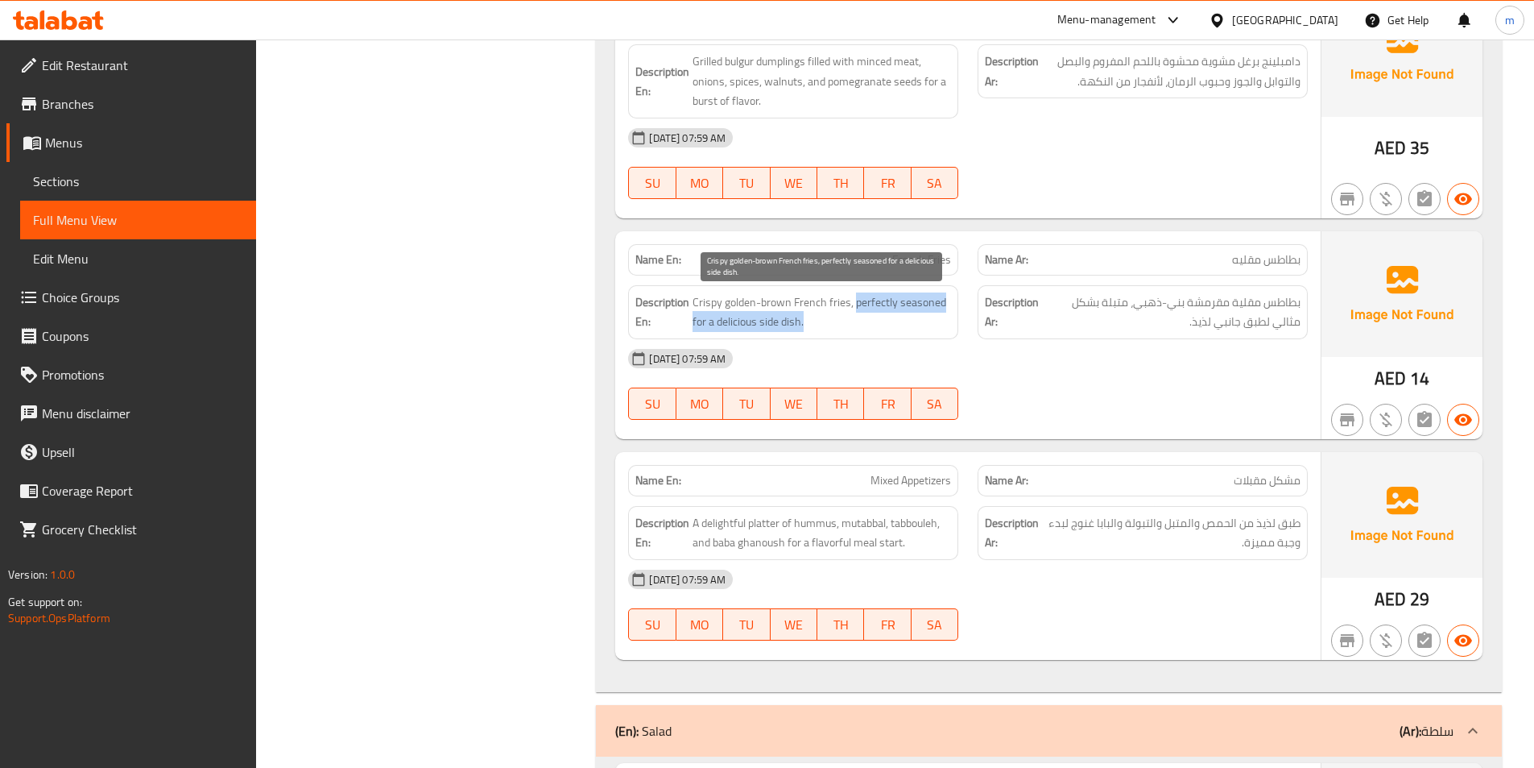
drag, startPoint x: 855, startPoint y: 301, endPoint x: 937, endPoint y: 319, distance: 84.0
click at [937, 319] on span "Crispy golden-brown French fries, perfectly seasoned for a delicious side dish." at bounding box center [822, 311] width 259 height 39
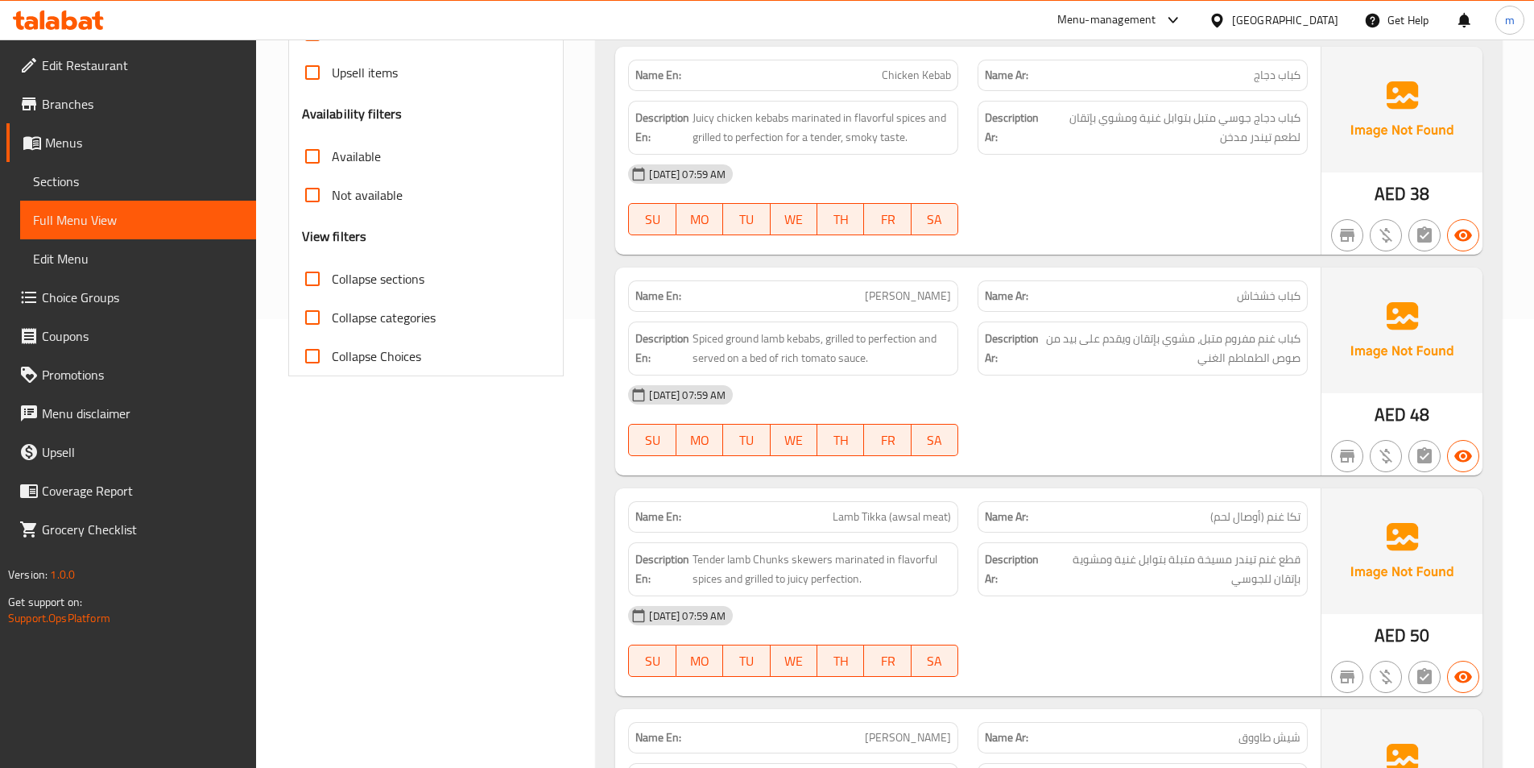
scroll to position [0, 0]
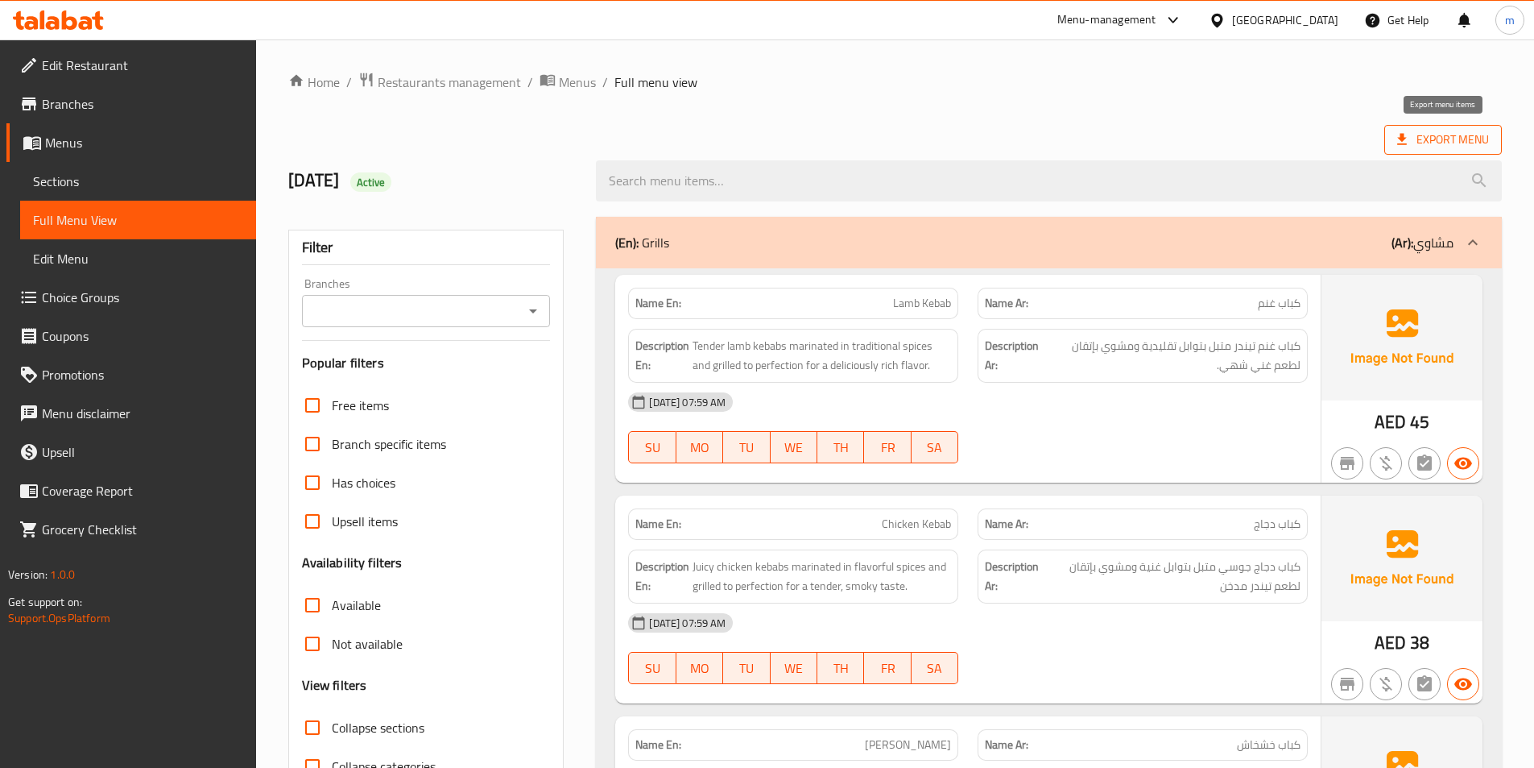
click at [1414, 131] on span "Export Menu" at bounding box center [1444, 140] width 92 height 20
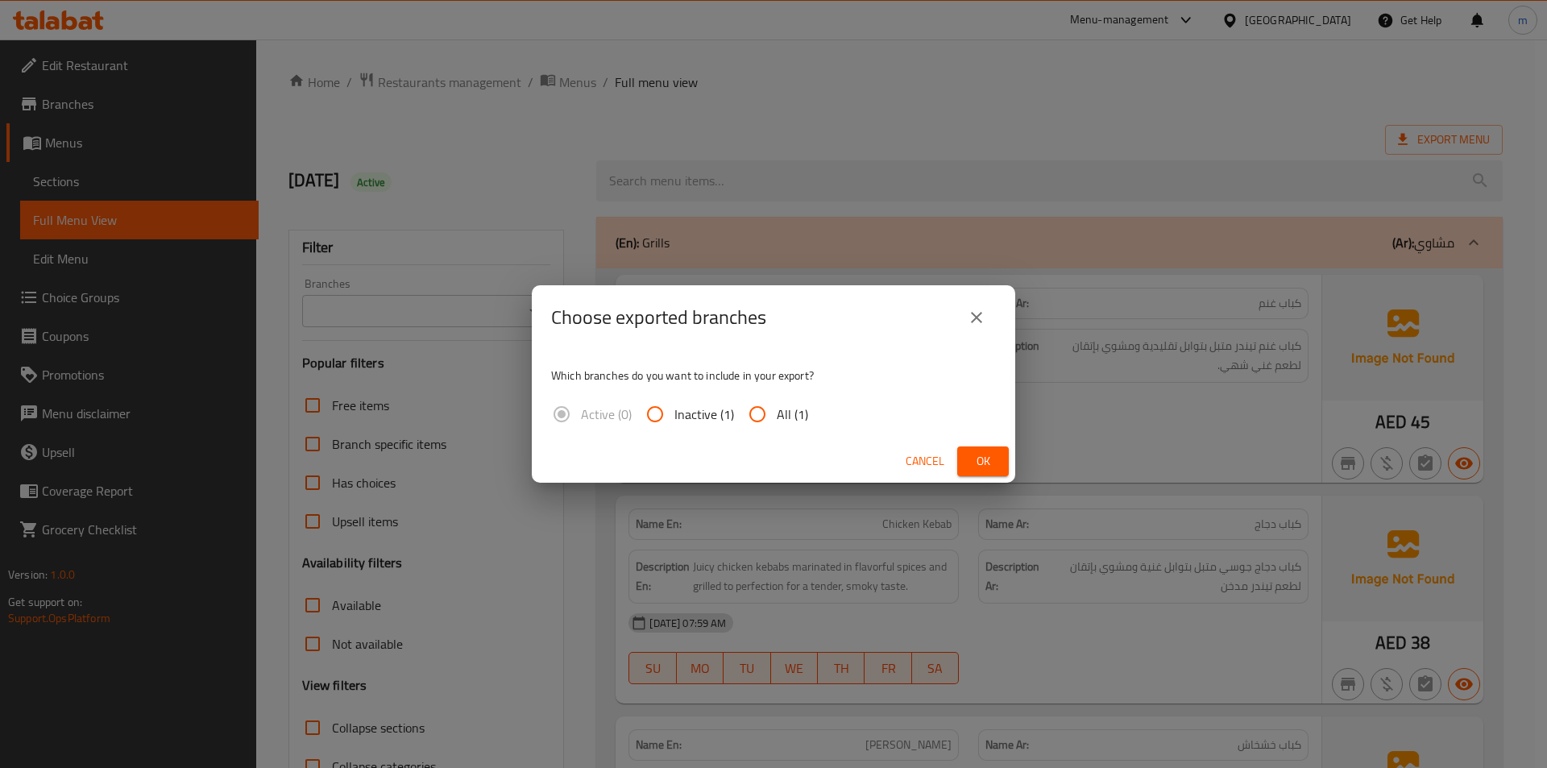
click at [777, 419] on span "All (1)" at bounding box center [791, 413] width 31 height 19
click at [776, 419] on input "All (1)" at bounding box center [757, 414] width 39 height 39
radio input "true"
click at [1000, 449] on button "Ok" at bounding box center [983, 461] width 52 height 30
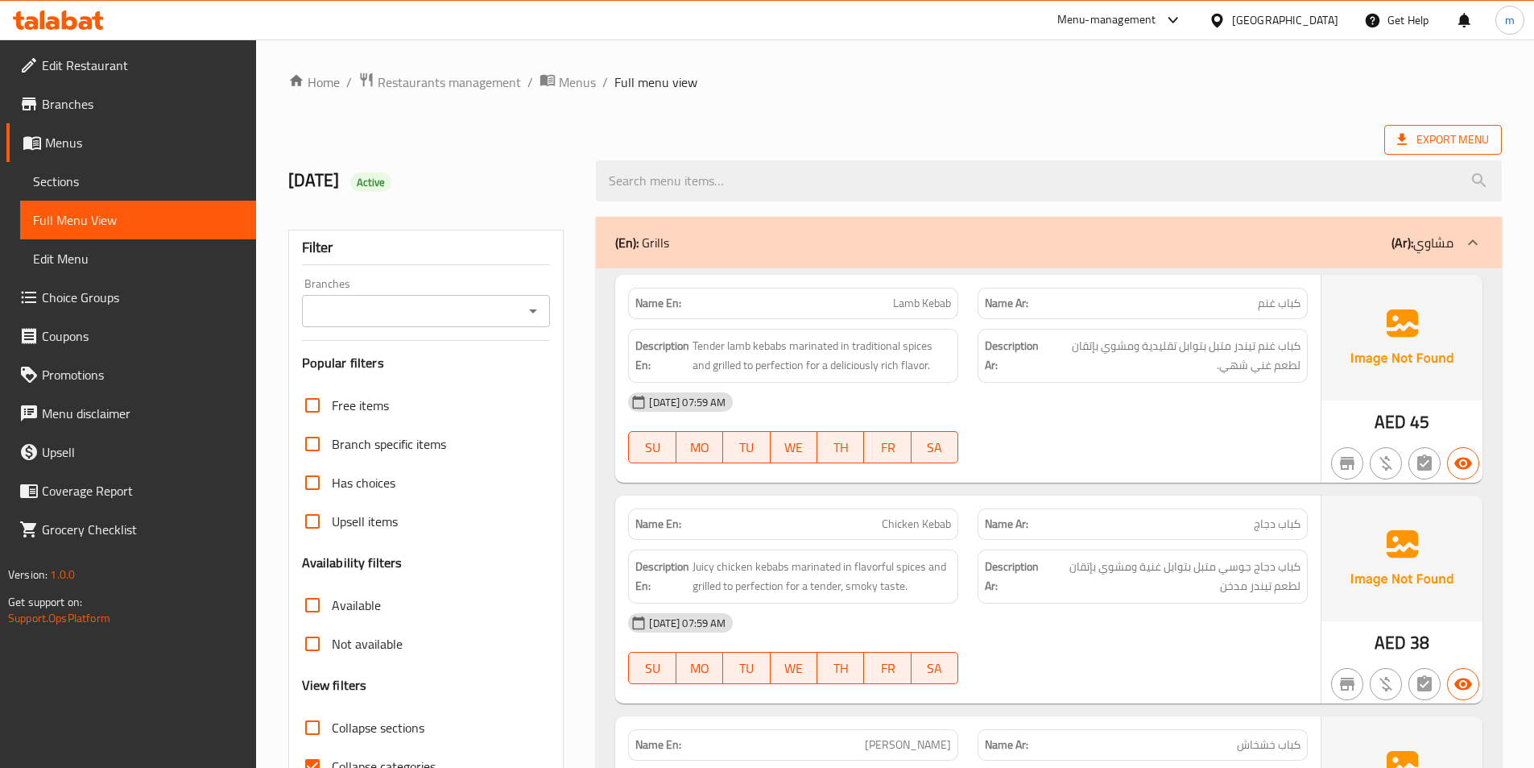
click at [1441, 136] on span "Export Menu" at bounding box center [1444, 140] width 92 height 20
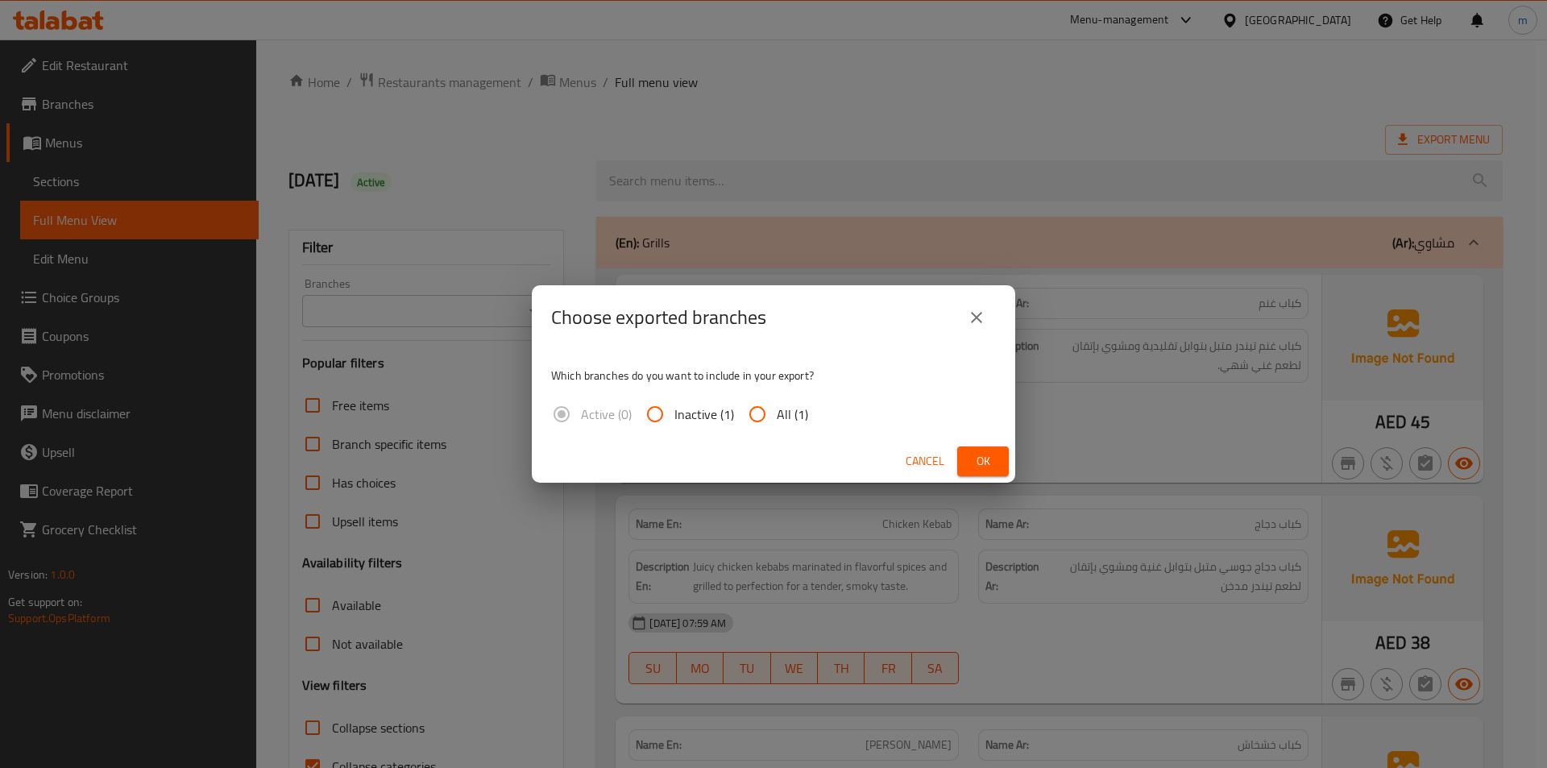
click at [772, 416] on input "All (1)" at bounding box center [757, 414] width 39 height 39
radio input "true"
click at [974, 451] on span "Ok" at bounding box center [983, 461] width 26 height 20
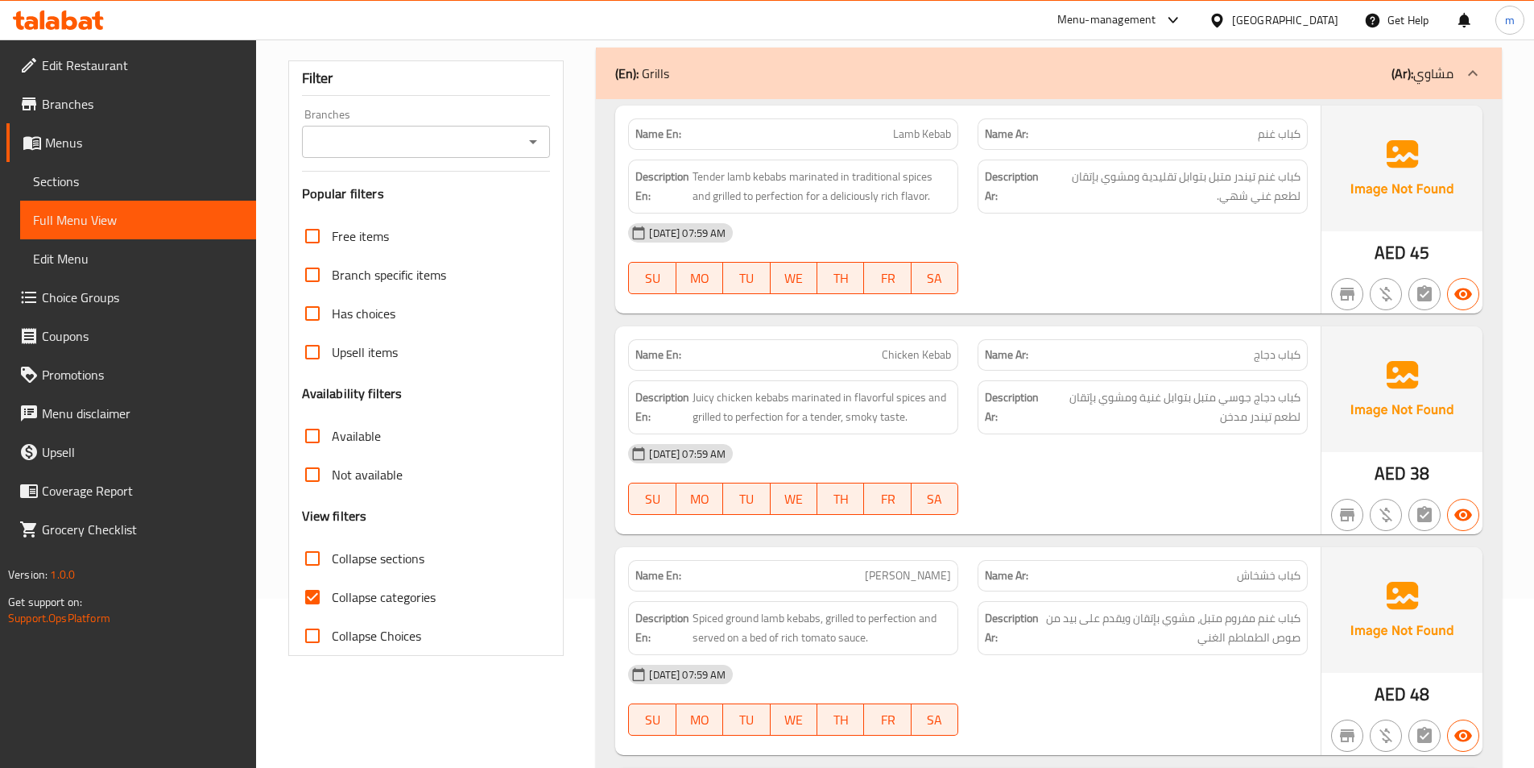
scroll to position [242, 0]
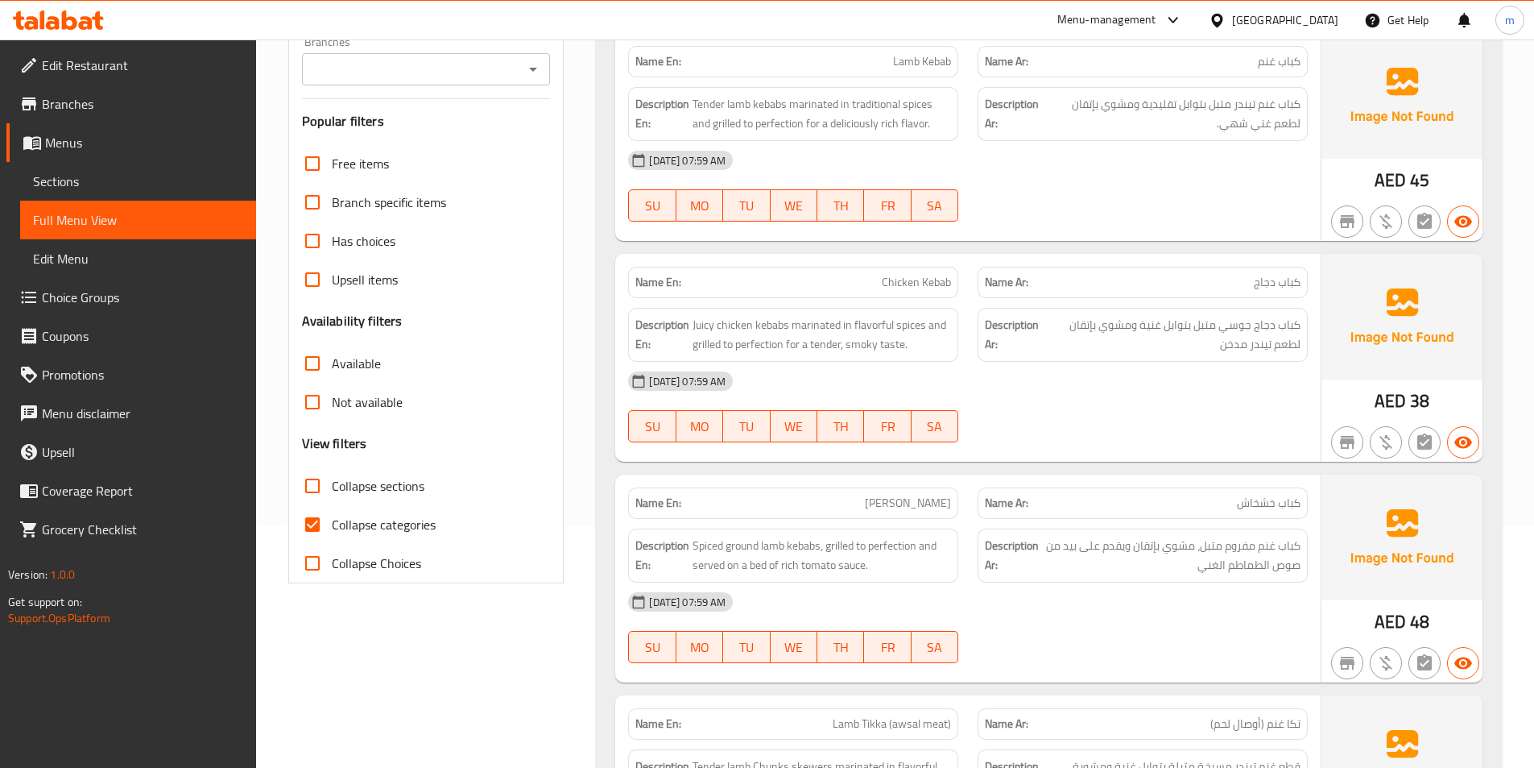
click at [387, 525] on span "Collapse categories" at bounding box center [384, 524] width 104 height 19
click at [332, 525] on input "Collapse categories" at bounding box center [312, 524] width 39 height 39
checkbox input "false"
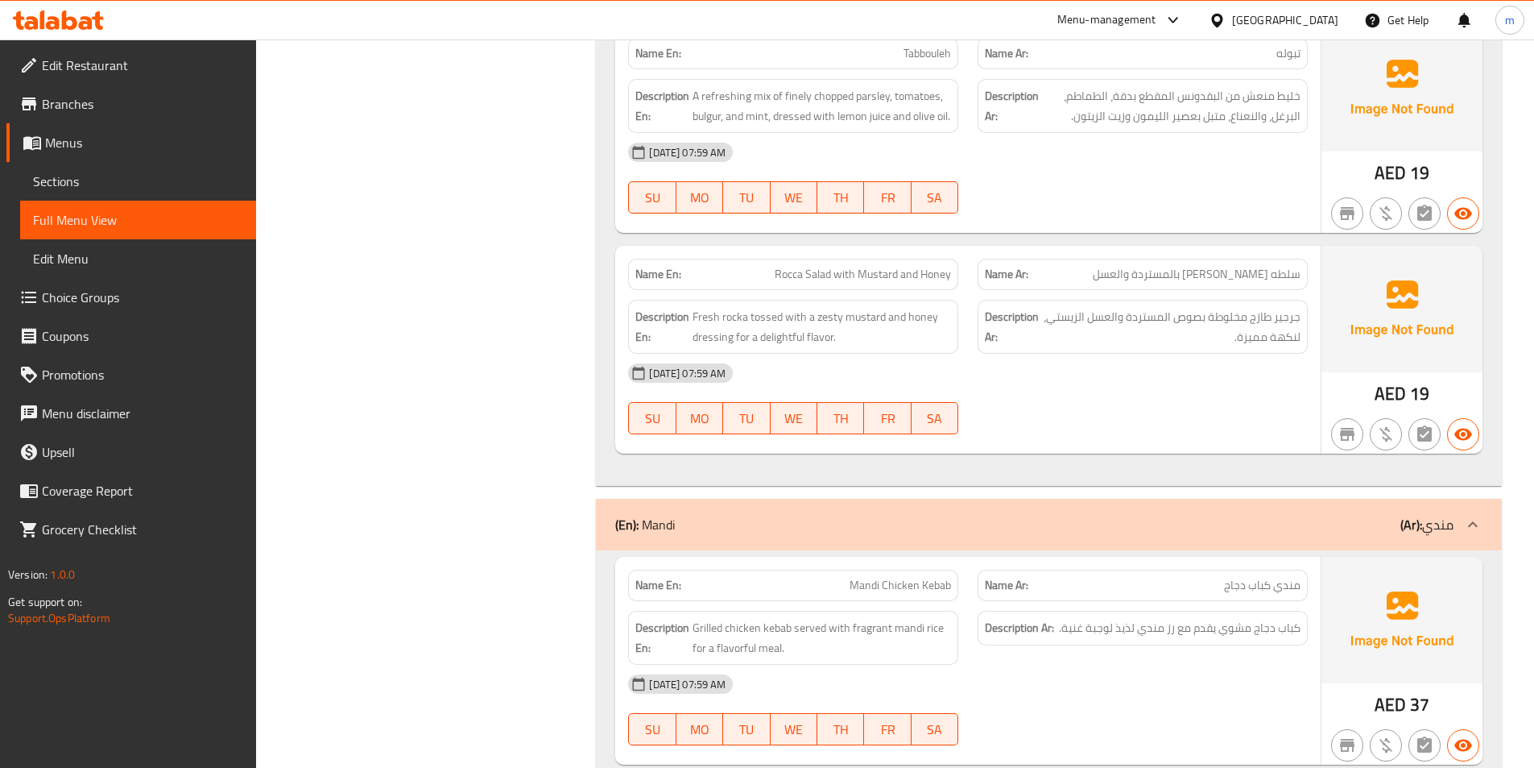
scroll to position [4200, 0]
